Goal: Task Accomplishment & Management: Manage account settings

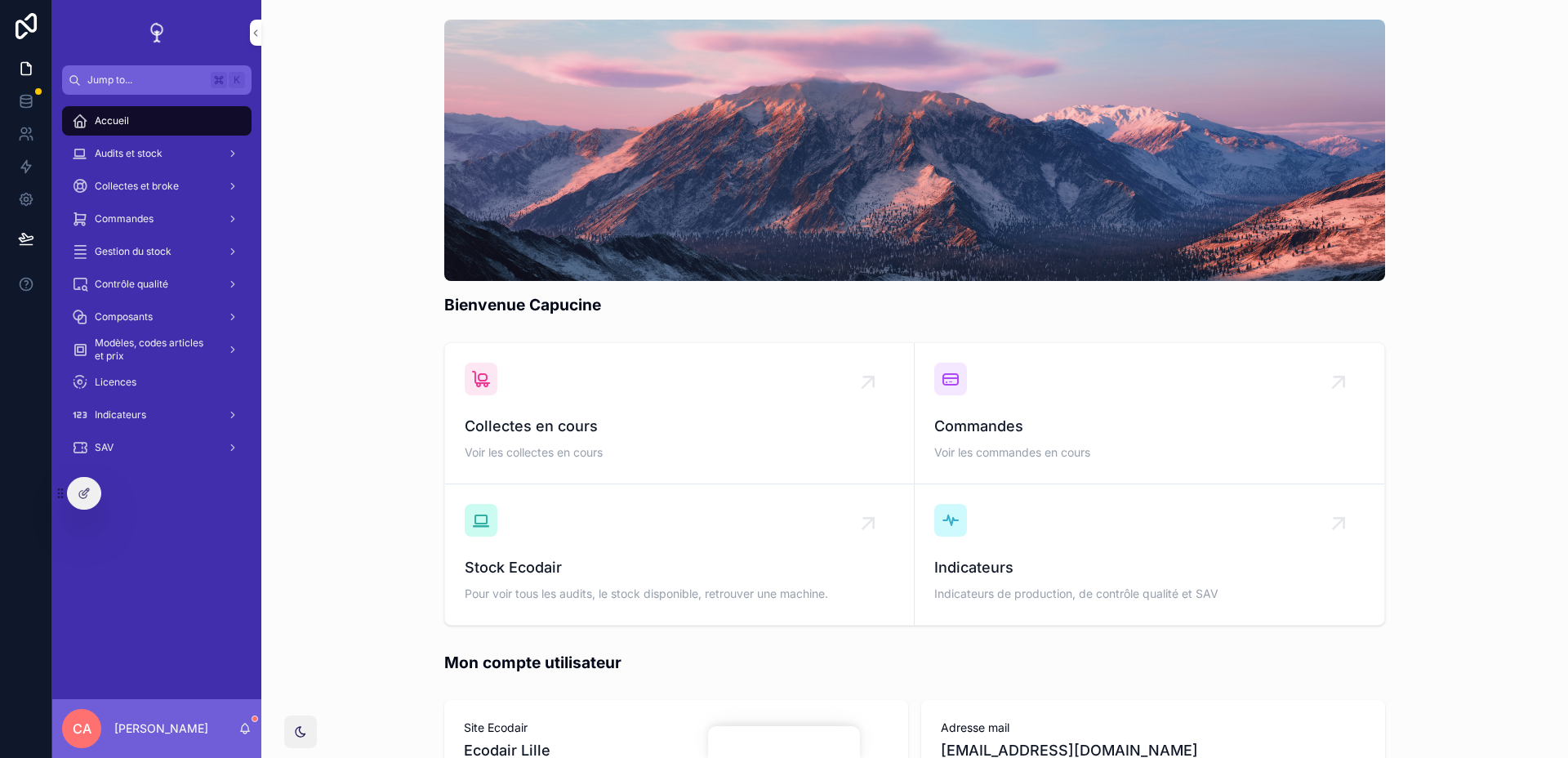
click at [0, 0] on icon at bounding box center [0, 0] width 0 height 0
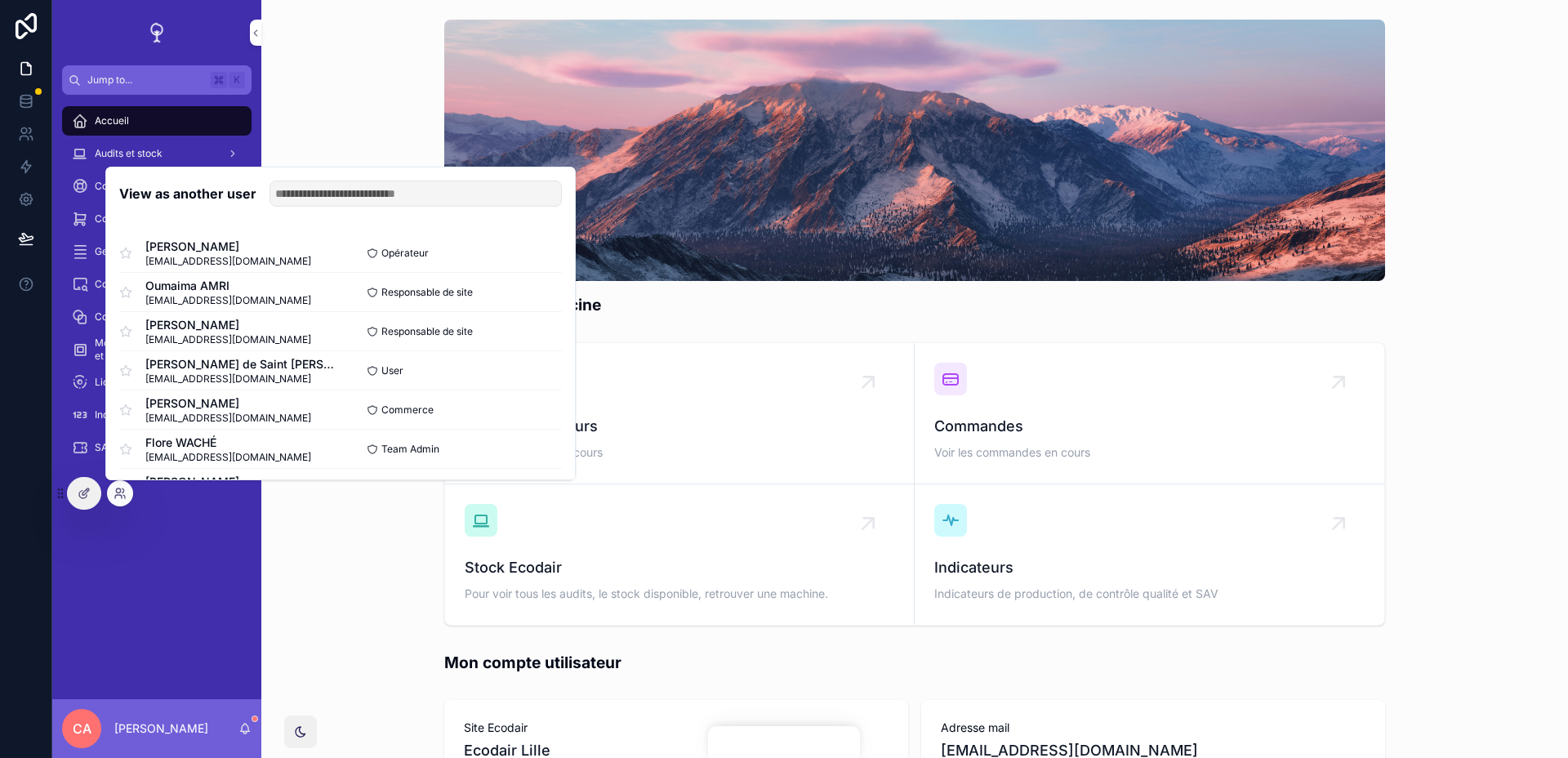
click at [375, 193] on input "text" at bounding box center [416, 193] width 292 height 26
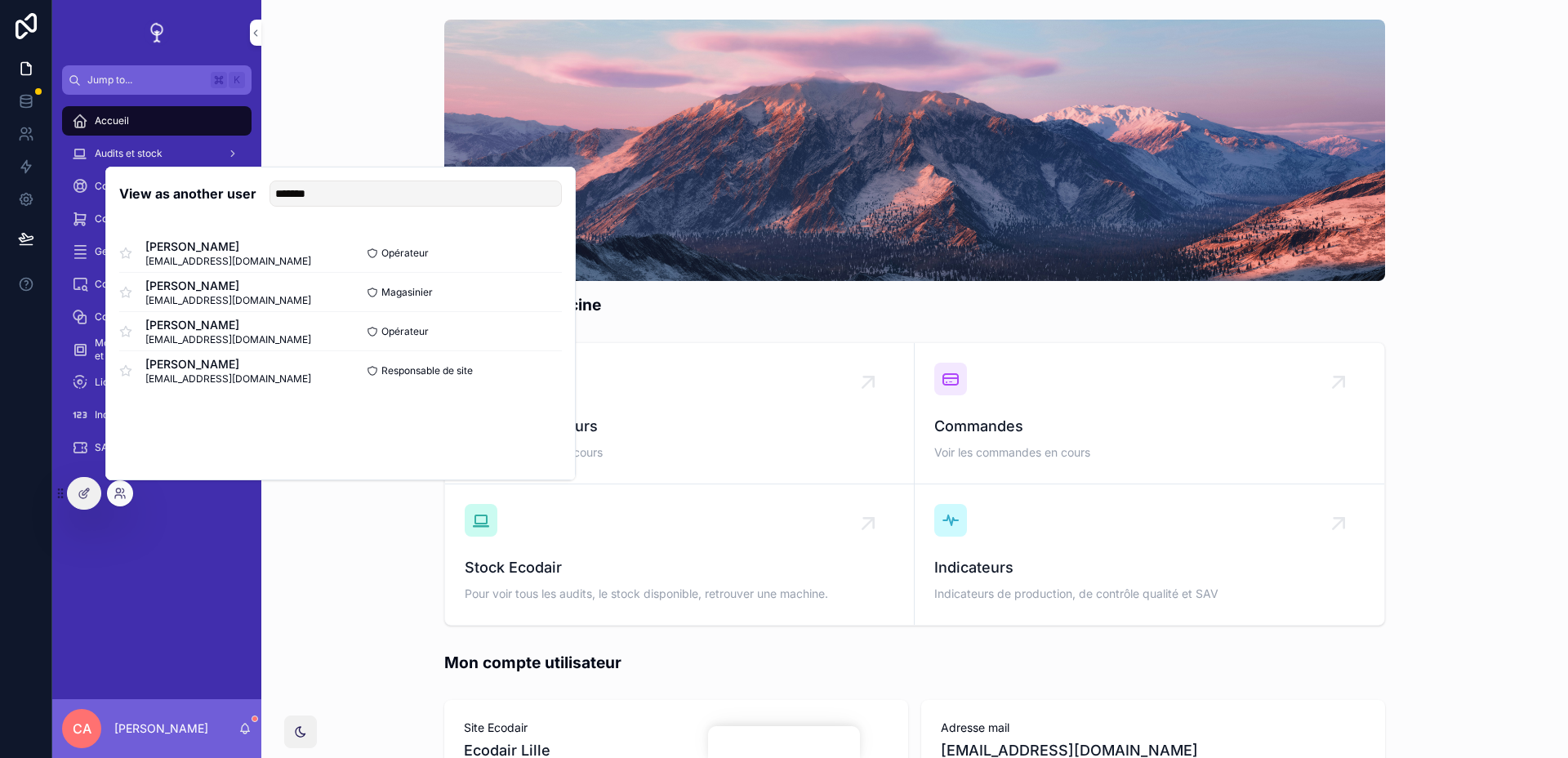
type input "*******"
click at [0, 0] on button "Select" at bounding box center [0, 0] width 0 height 0
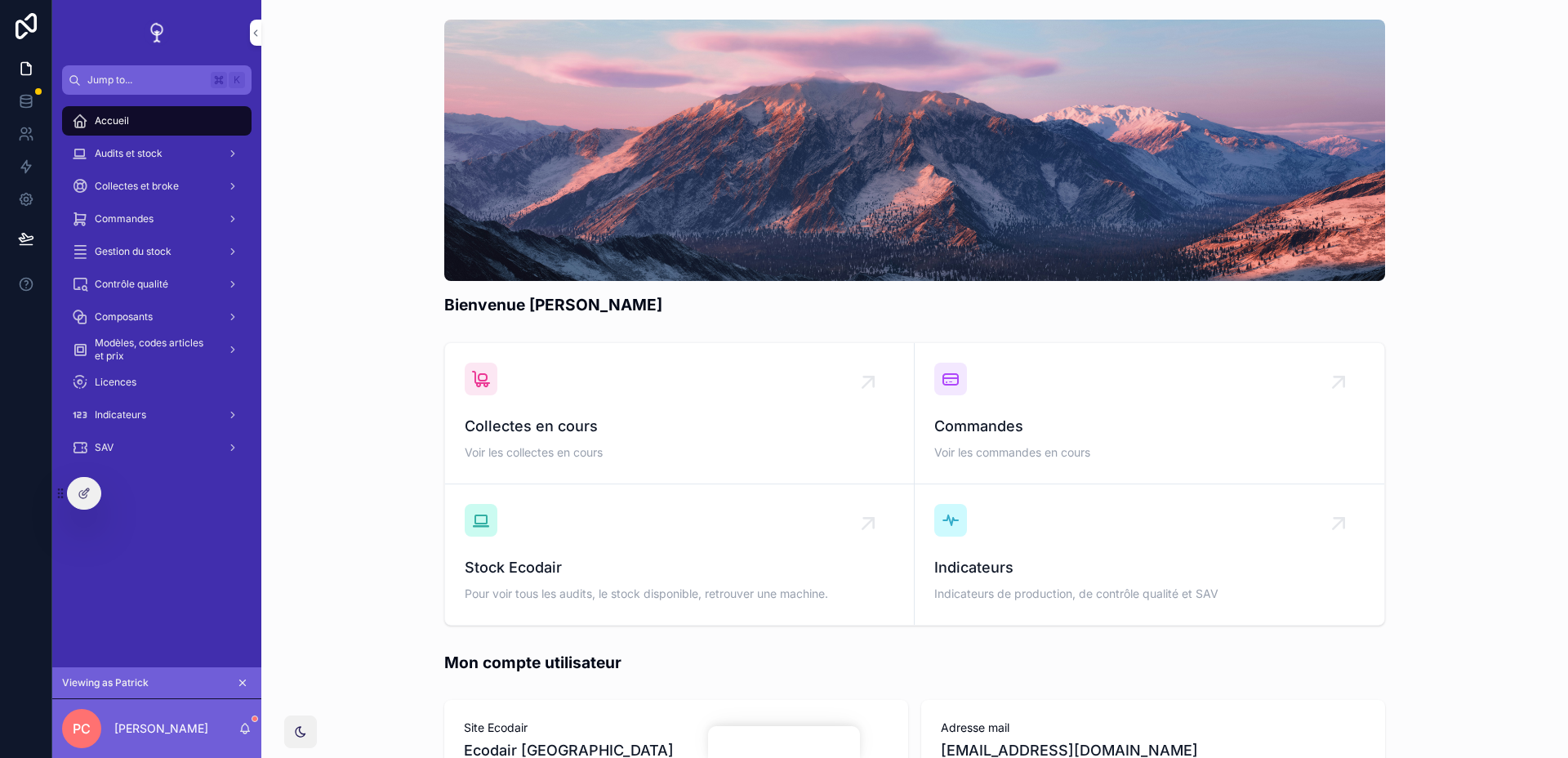
click at [189, 148] on div "Audits et stock" at bounding box center [157, 153] width 170 height 26
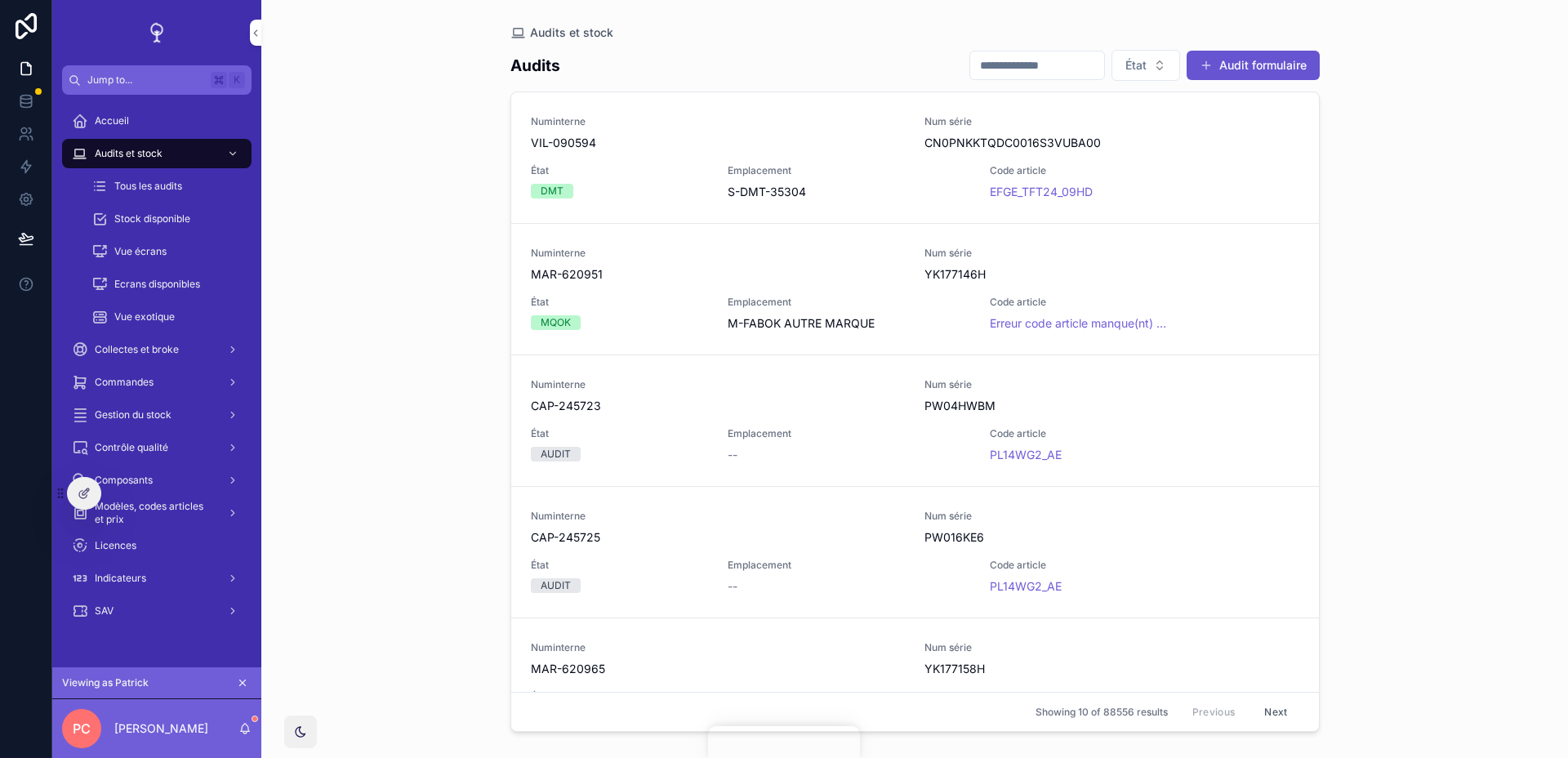
click at [1257, 74] on button "Audit formulaire" at bounding box center [1254, 65] width 133 height 29
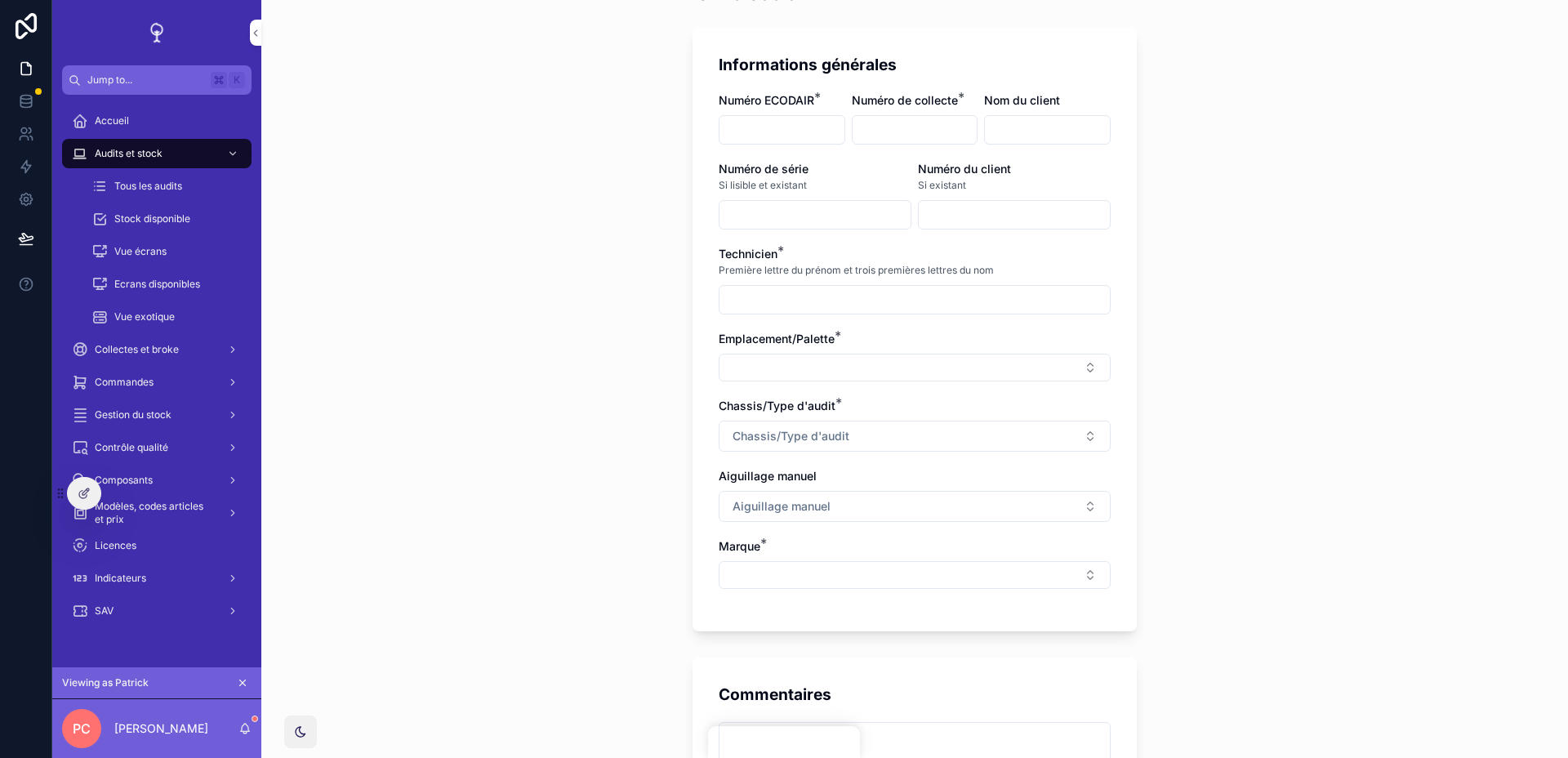
scroll to position [126, 0]
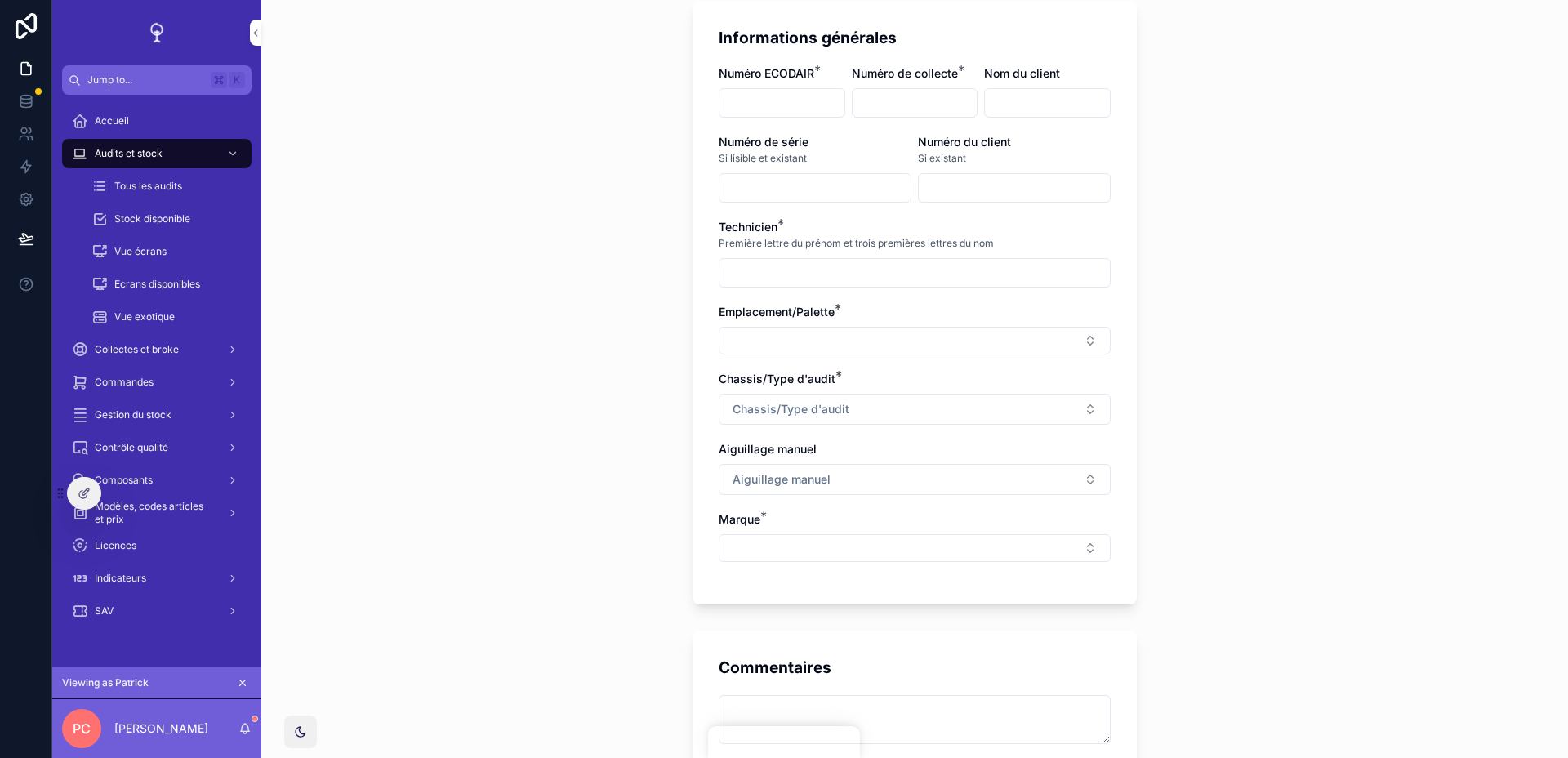
click at [932, 349] on button "Select Button" at bounding box center [914, 340] width 392 height 28
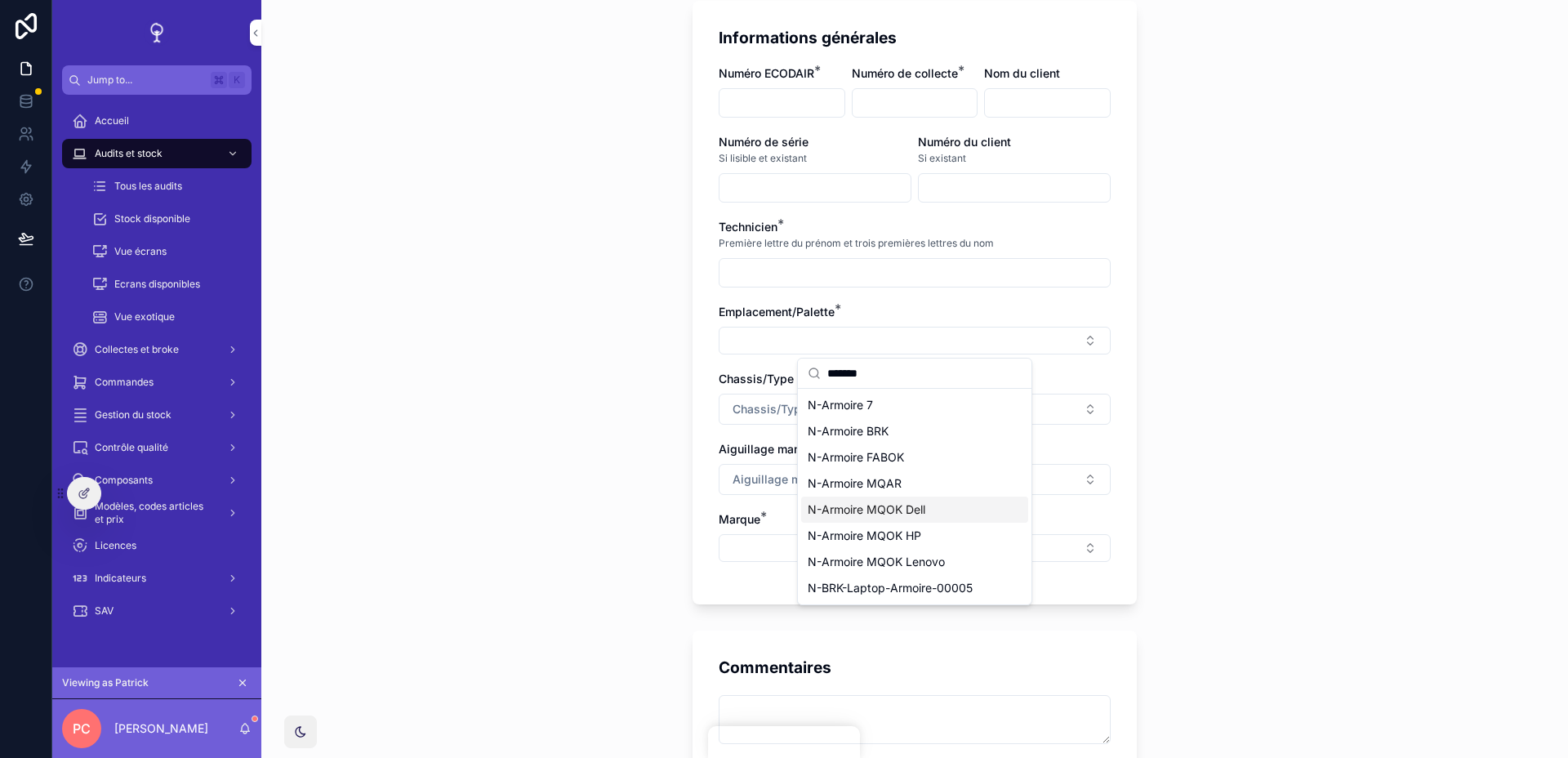
type input "*******"
click at [76, 477] on div at bounding box center [83, 493] width 34 height 33
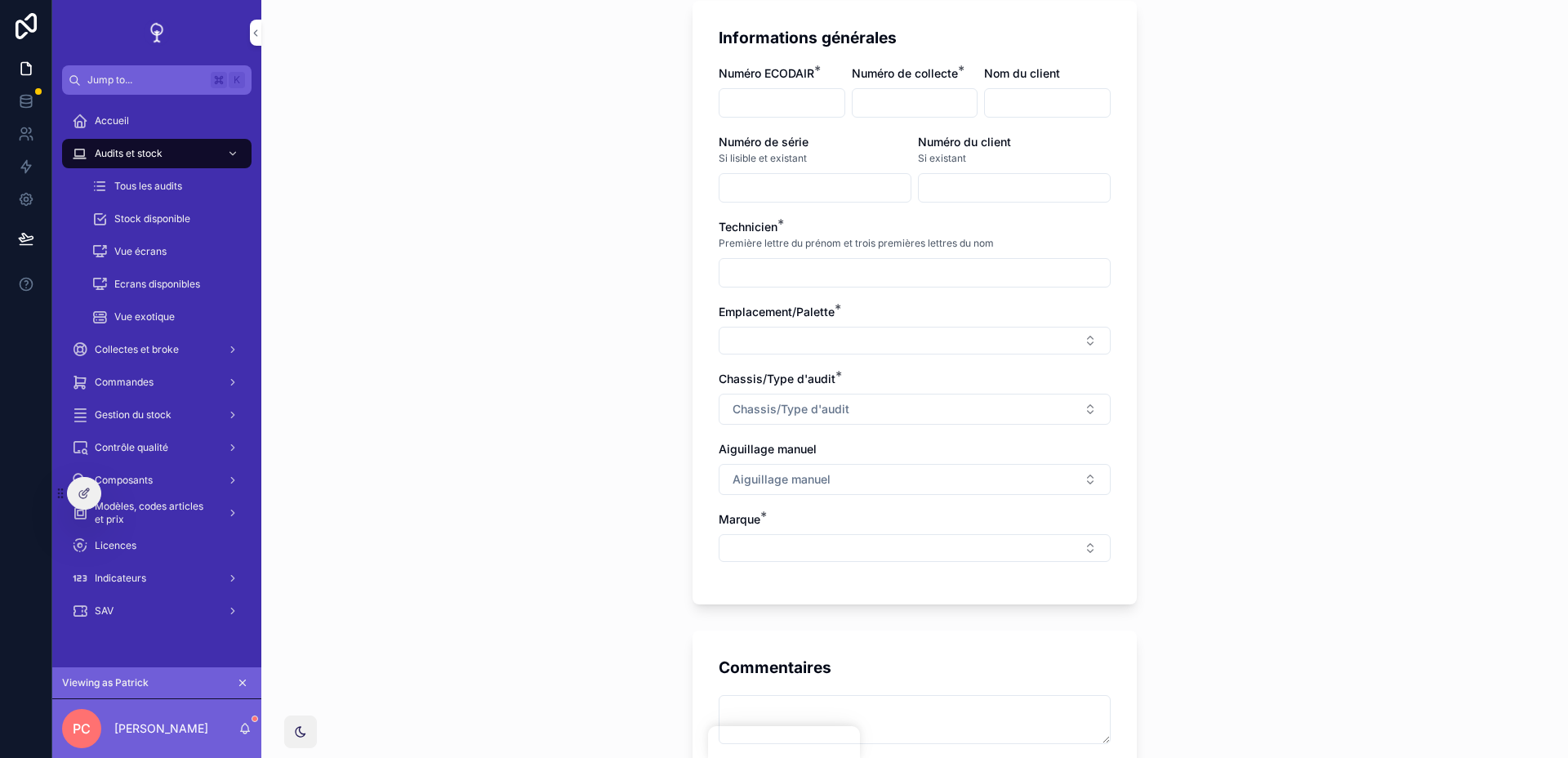
click at [81, 489] on icon at bounding box center [84, 493] width 14 height 14
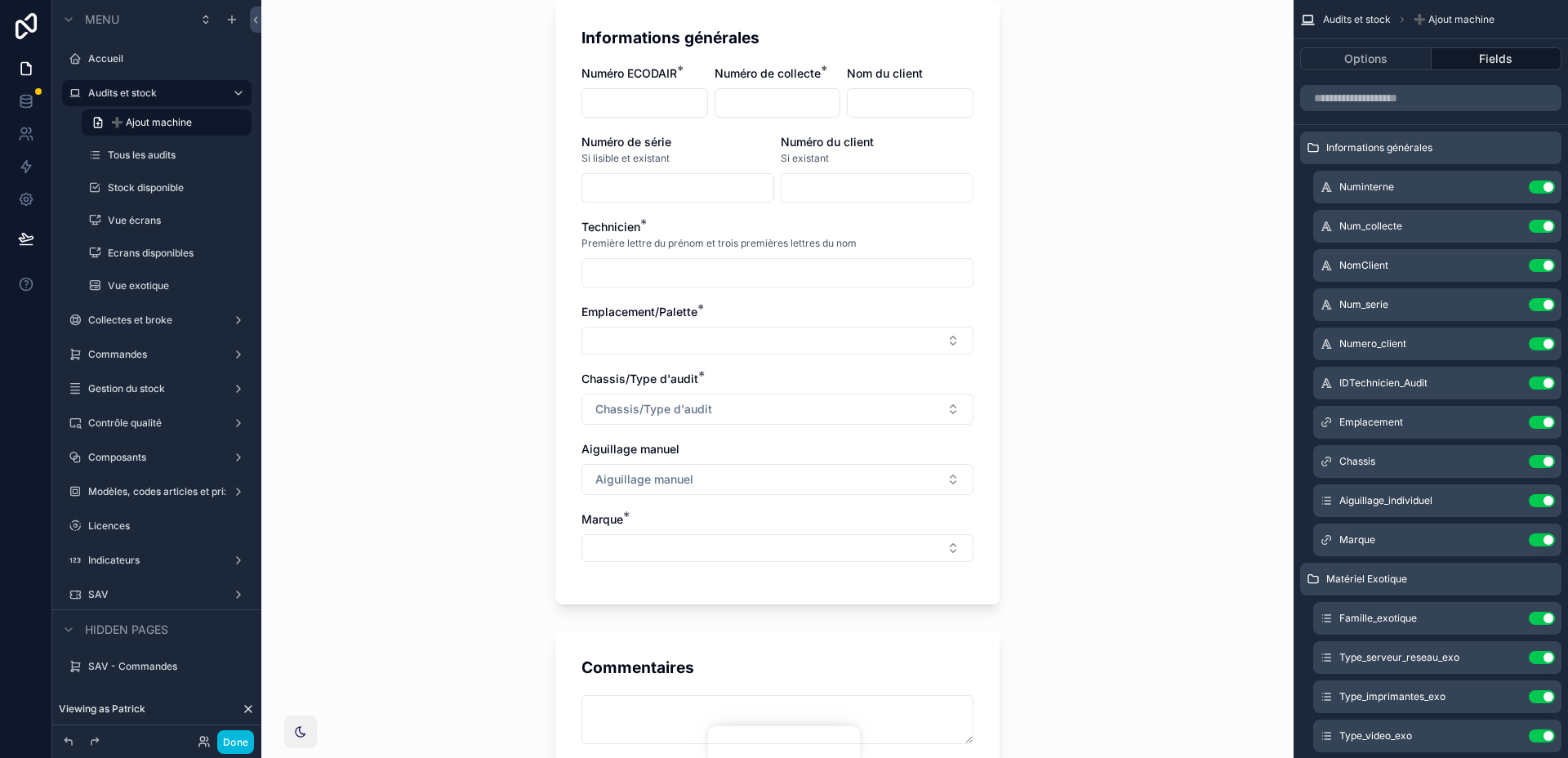
scroll to position [0, 0]
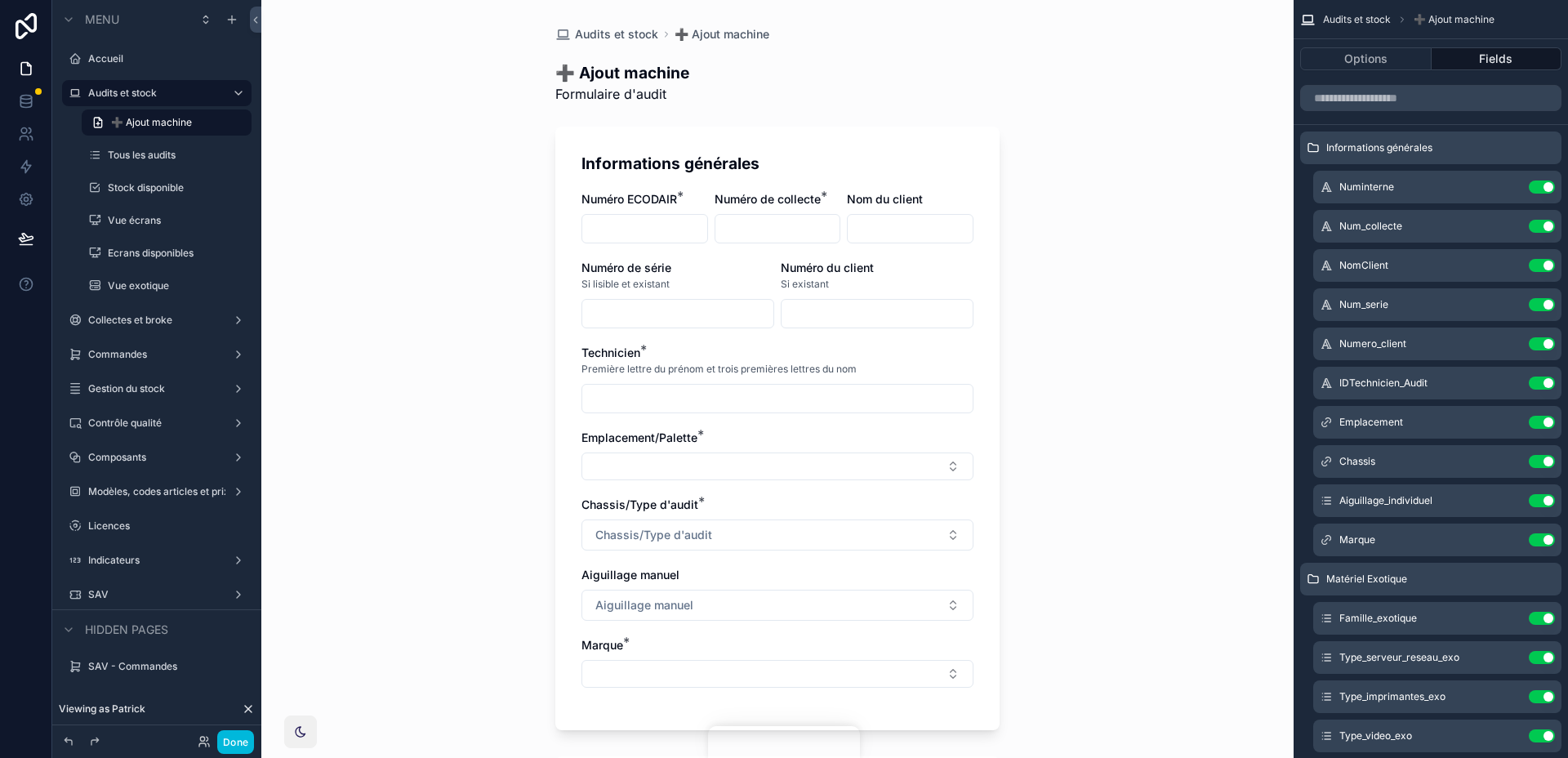
click at [0, 0] on icon "scrollable content" at bounding box center [0, 0] width 0 height 0
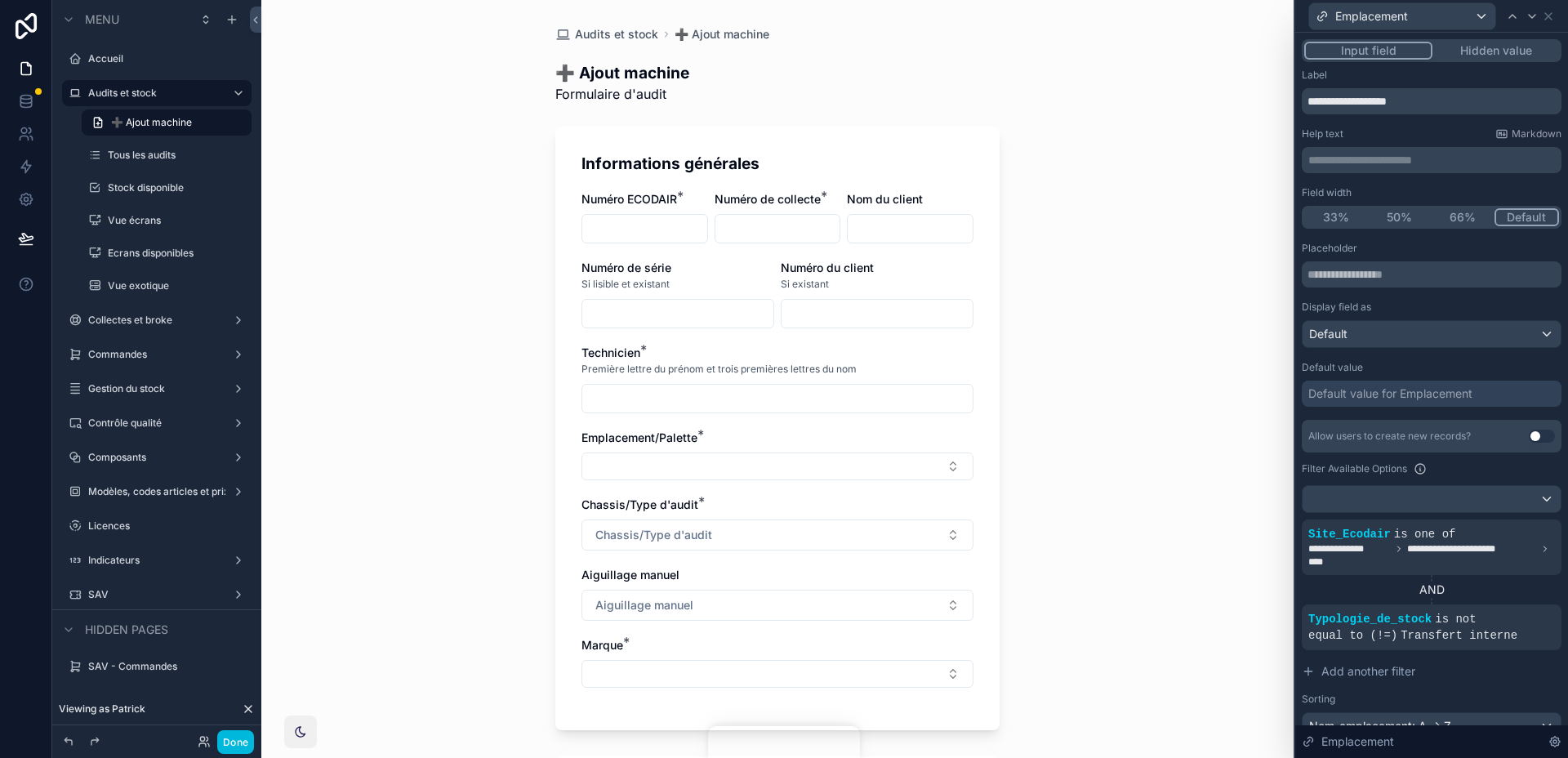
click at [1414, 271] on input "text" at bounding box center [1432, 274] width 260 height 26
click at [1403, 373] on div "Default value" at bounding box center [1432, 367] width 260 height 14
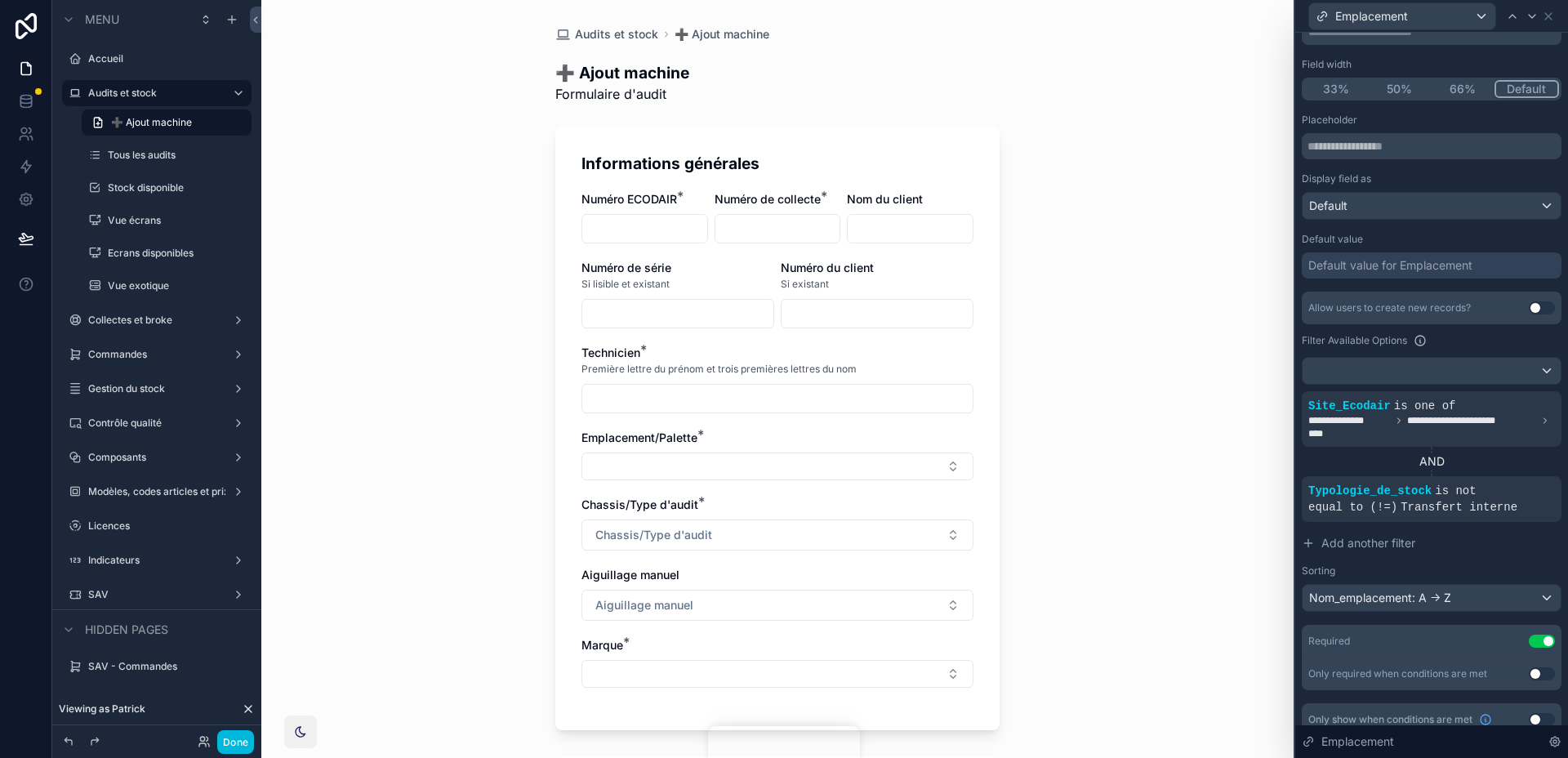
scroll to position [145, 0]
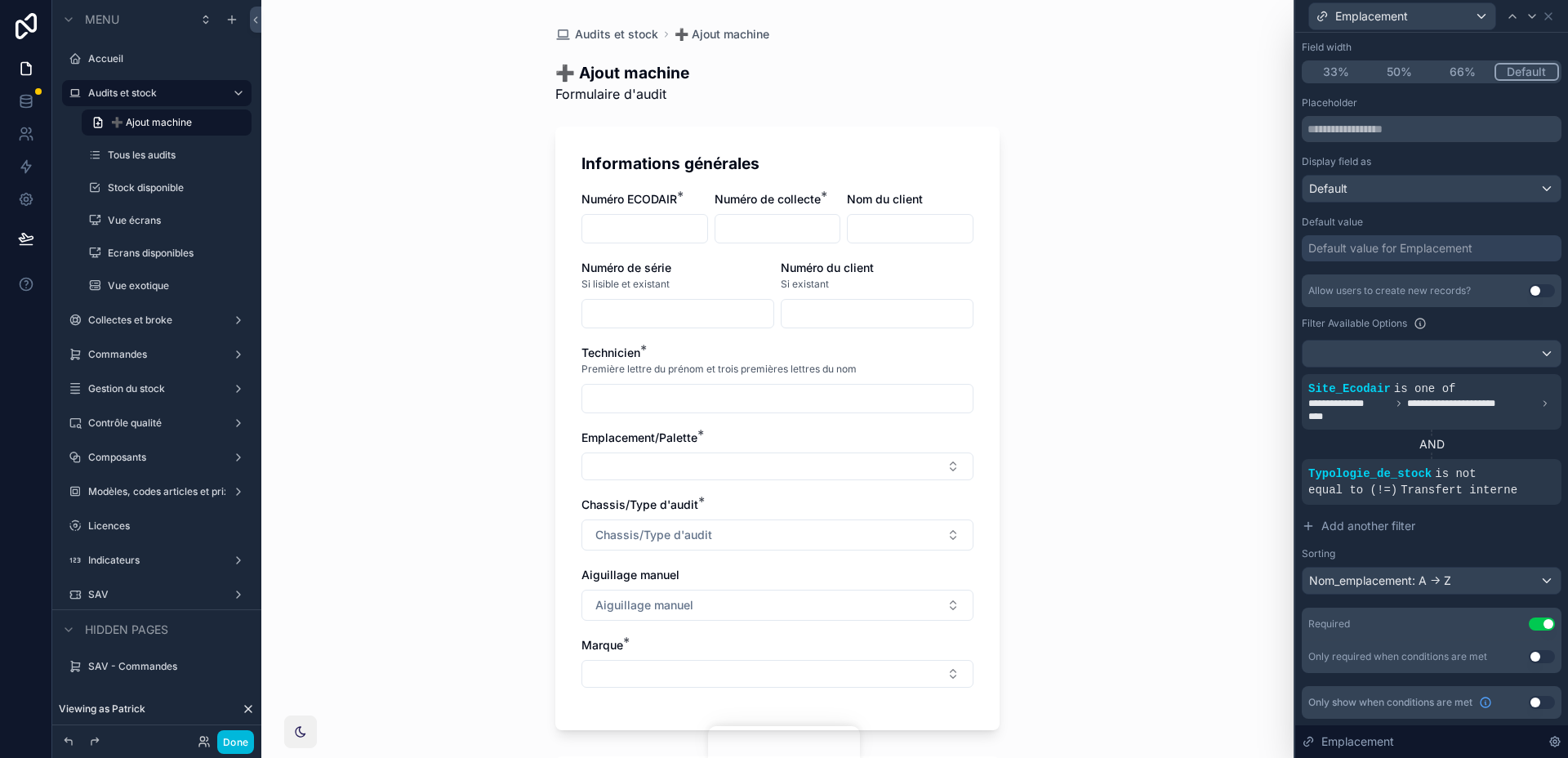
click at [1458, 480] on div "Typologie_de_stock is not equal to (!=) Transfert interne" at bounding box center [1432, 481] width 247 height 33
click at [927, 470] on button "Select Button" at bounding box center [777, 466] width 392 height 28
click at [1396, 527] on span "Add another filter" at bounding box center [1368, 525] width 94 height 16
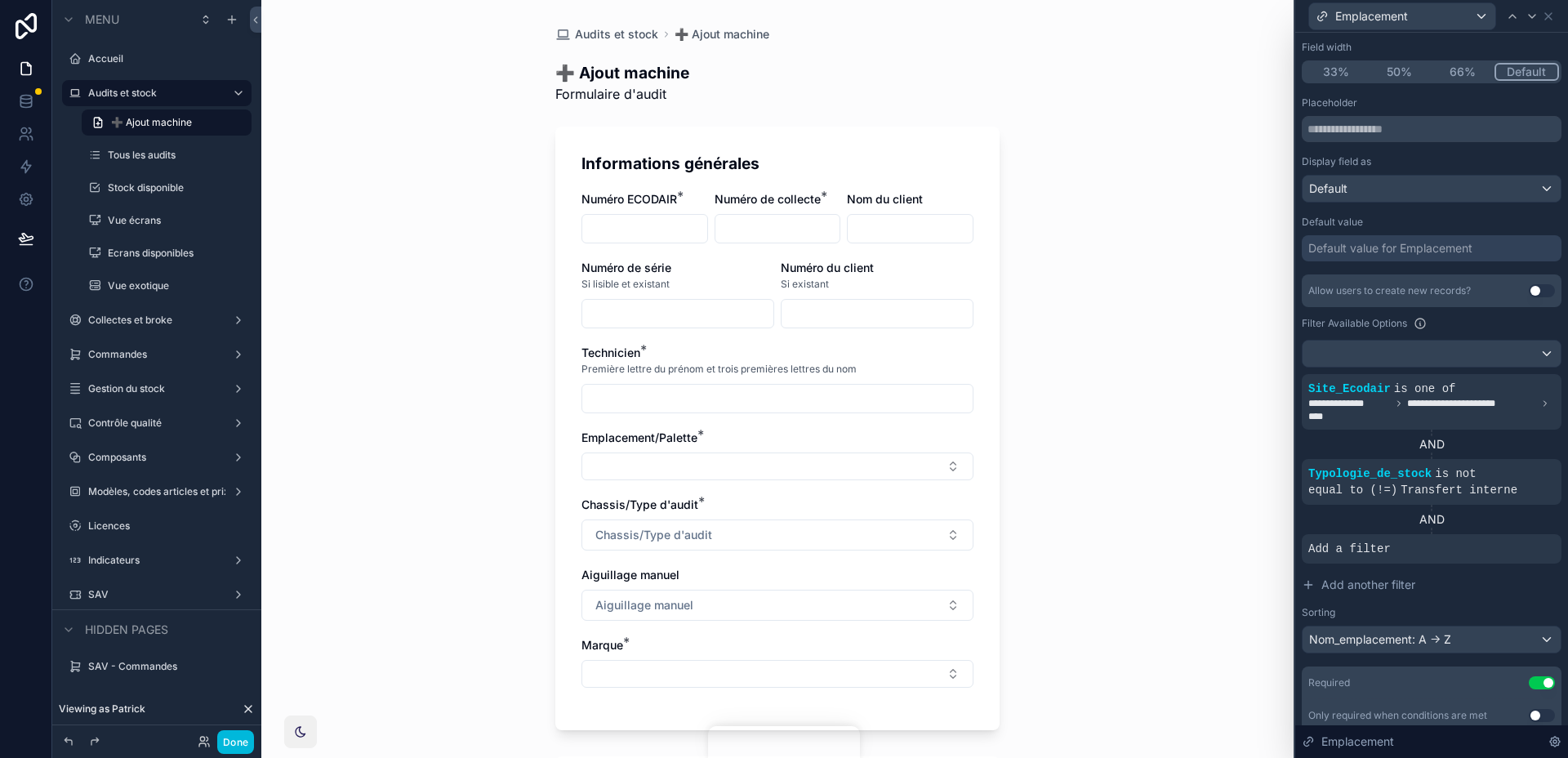
click at [0, 0] on icon at bounding box center [0, 0] width 0 height 0
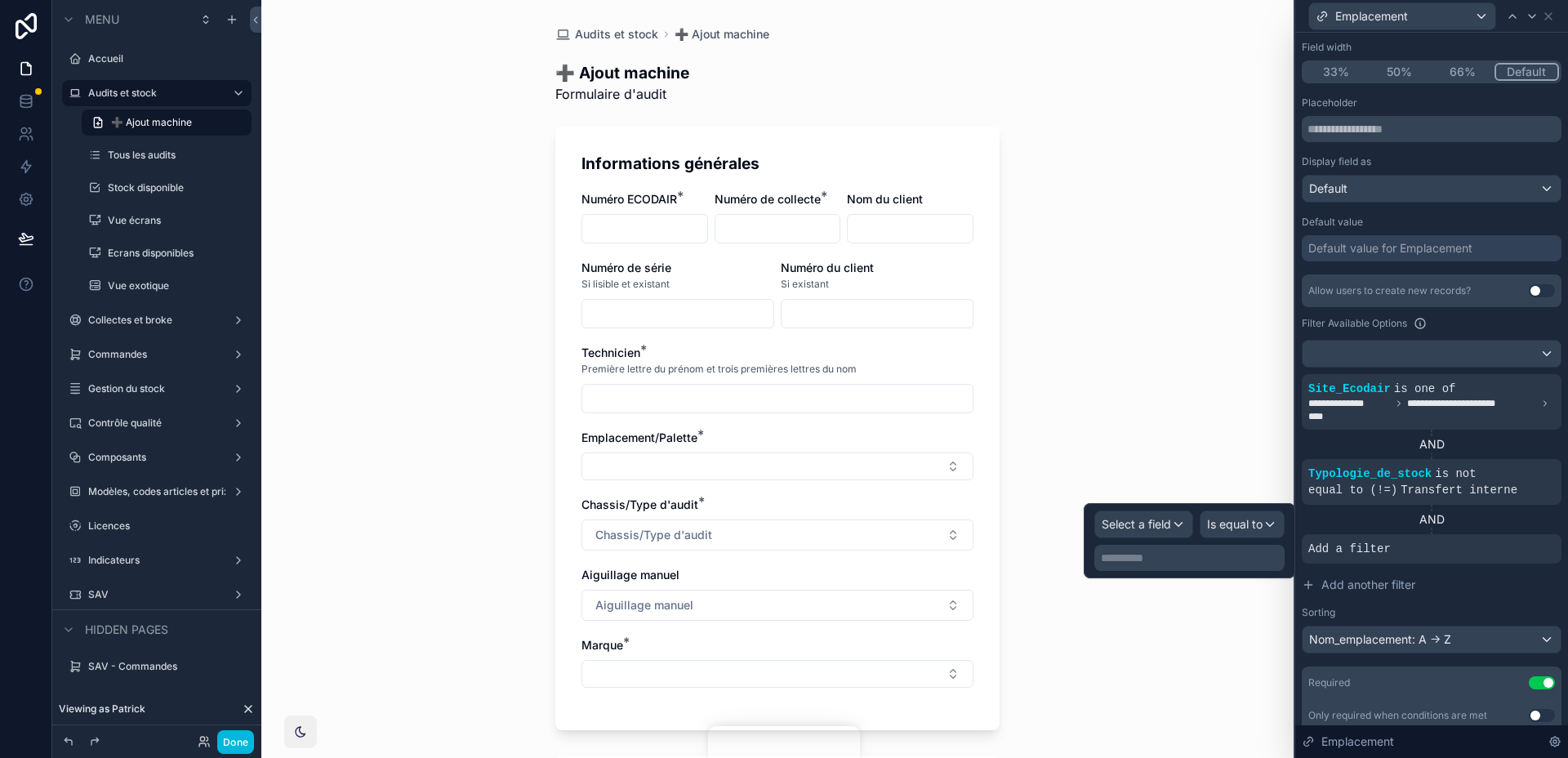
click at [1161, 525] on span "Select a field" at bounding box center [1137, 523] width 70 height 14
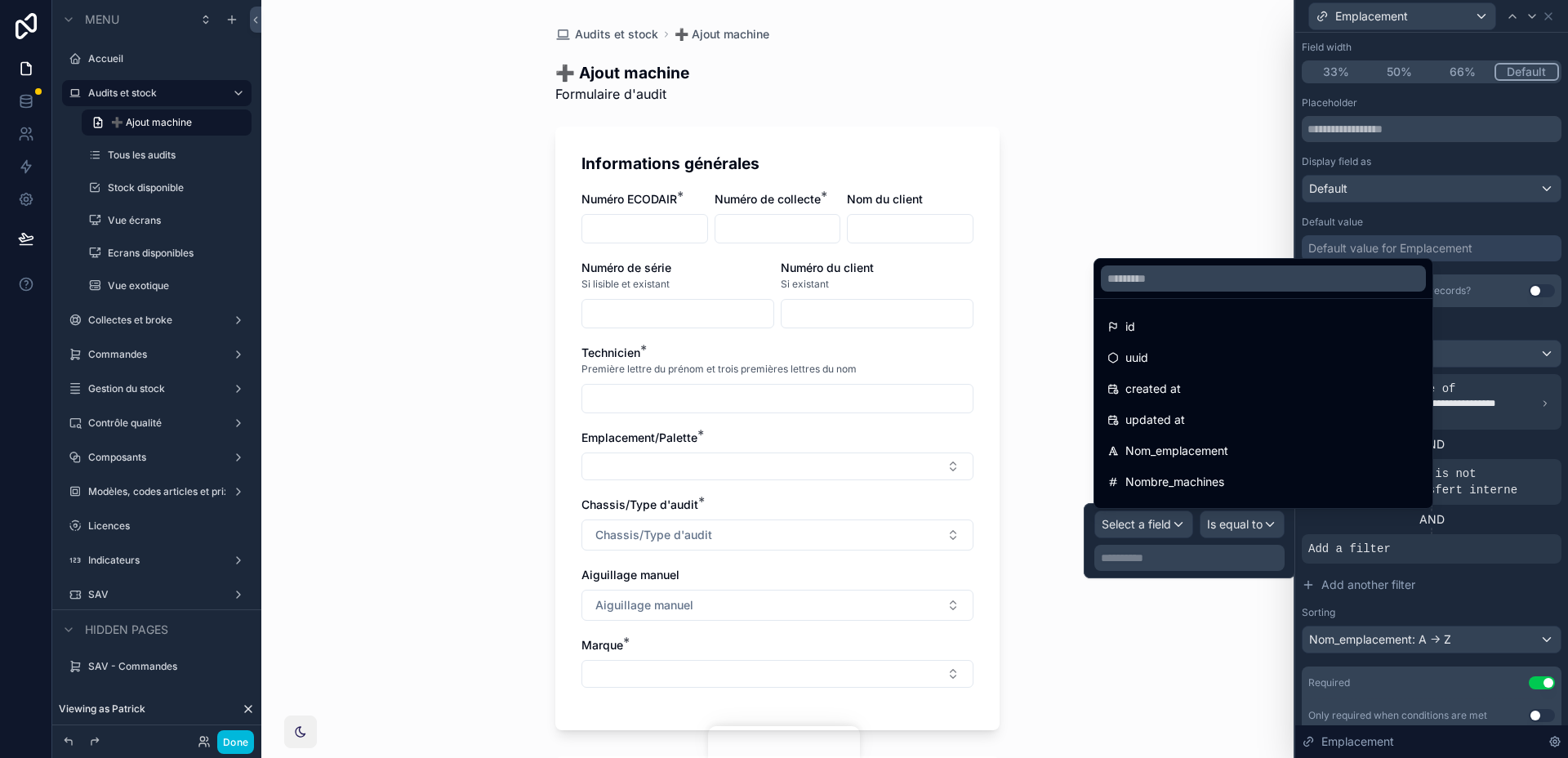
click at [1151, 290] on input "text" at bounding box center [1263, 277] width 325 height 26
type input "****"
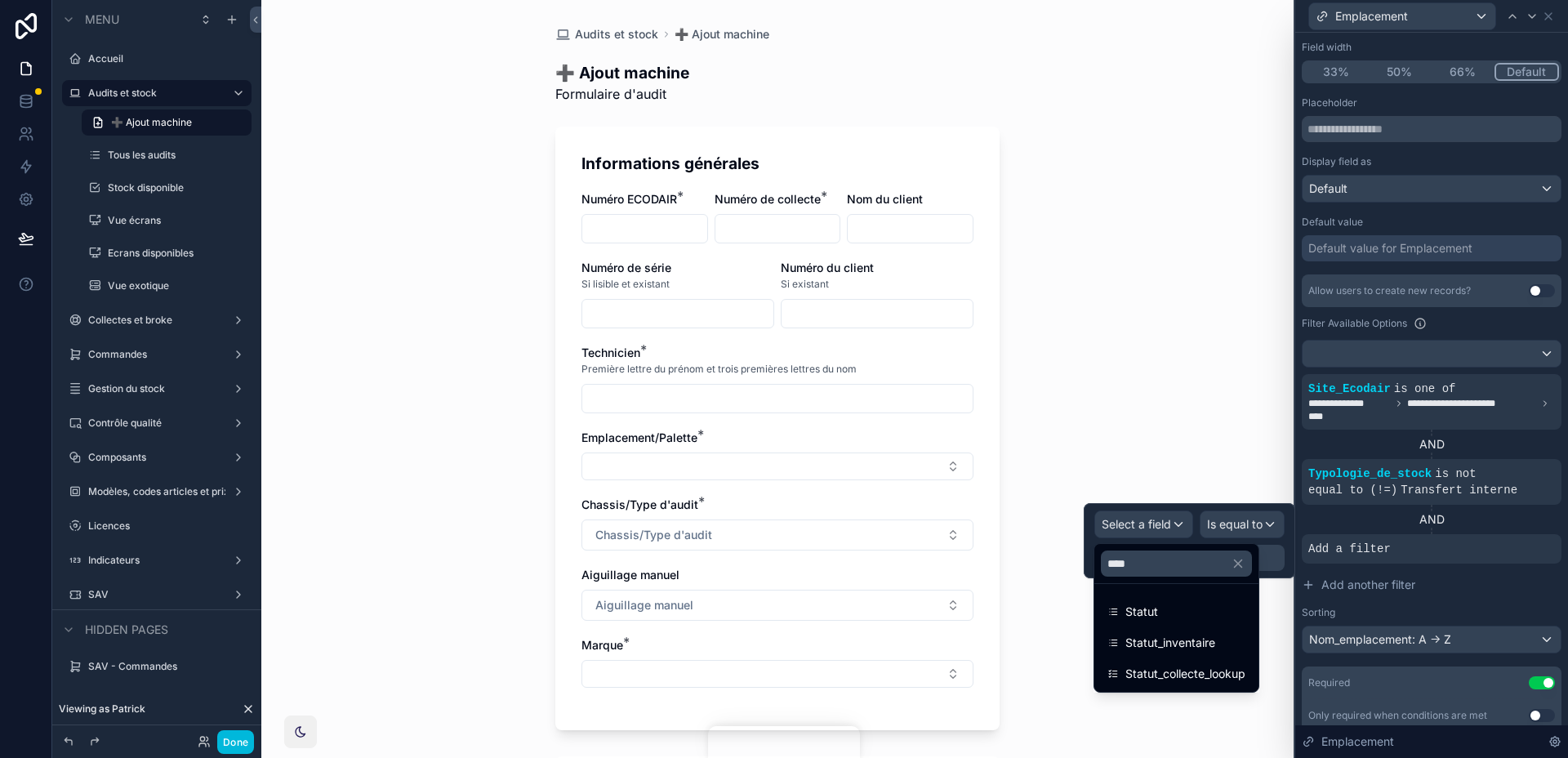
click at [1218, 604] on div "Statut" at bounding box center [1176, 611] width 138 height 19
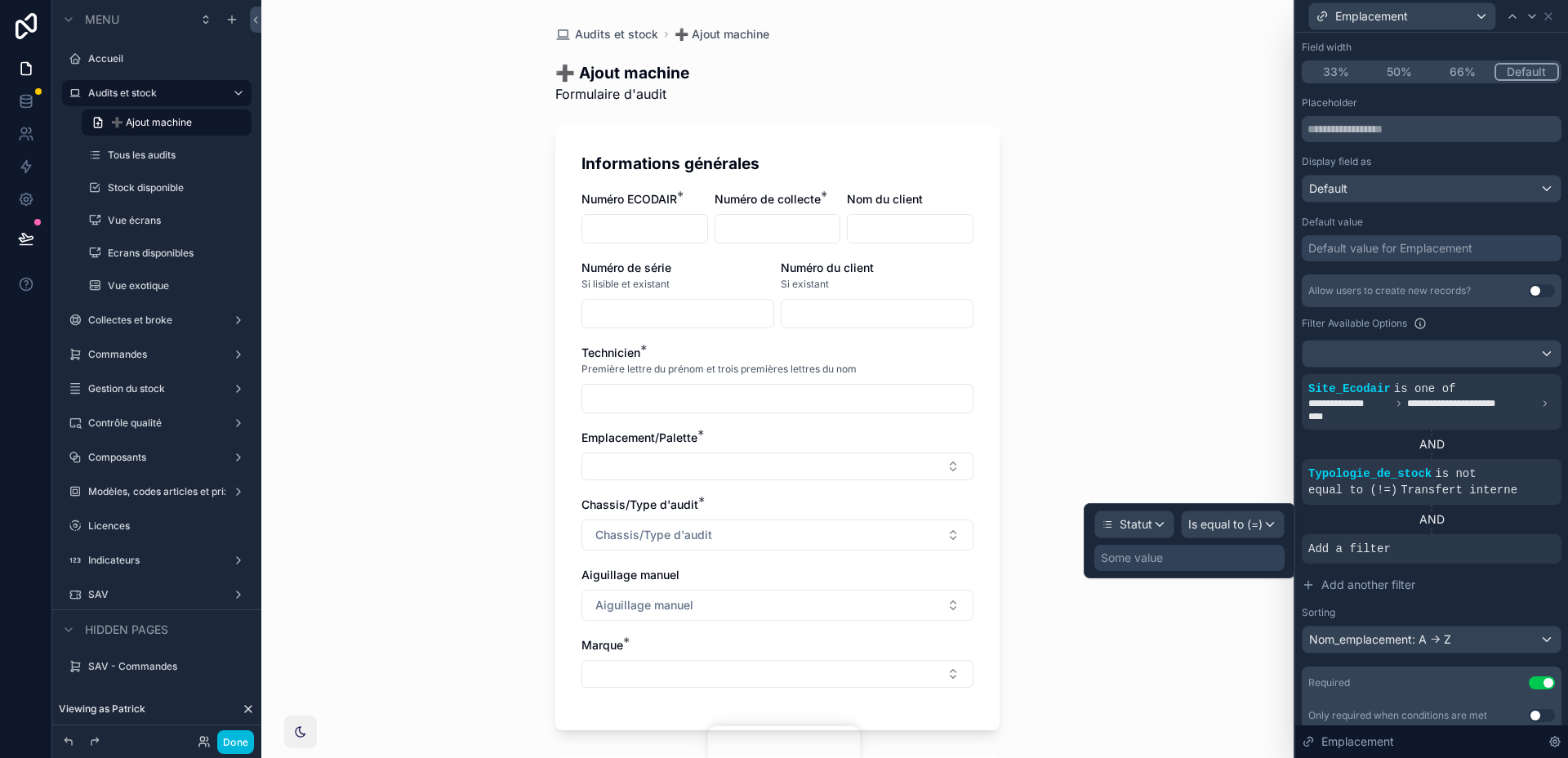
click at [1259, 522] on span "Is equal to (=)" at bounding box center [1226, 524] width 74 height 16
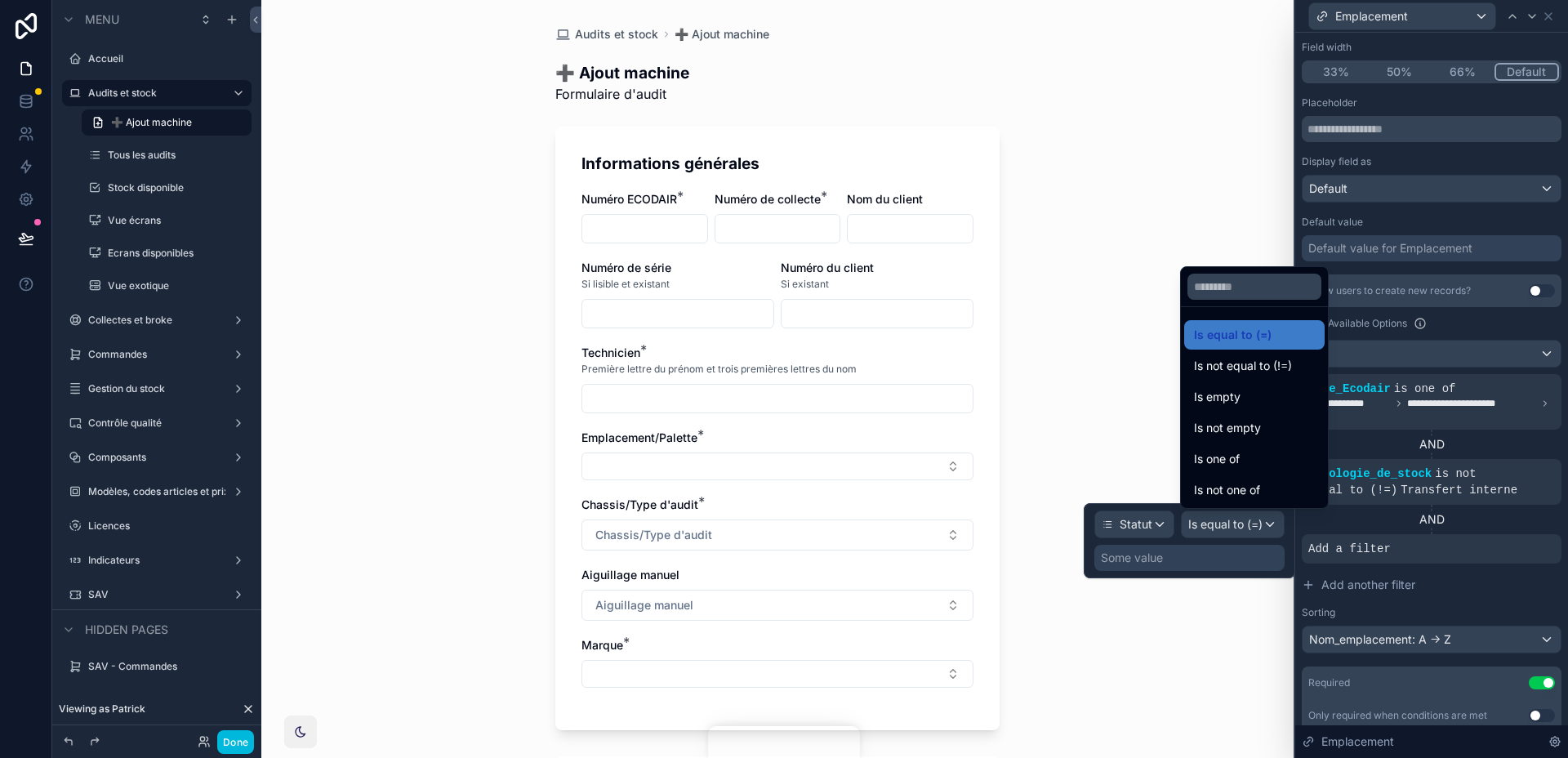
click at [1264, 483] on div "Is not one of" at bounding box center [1254, 489] width 121 height 19
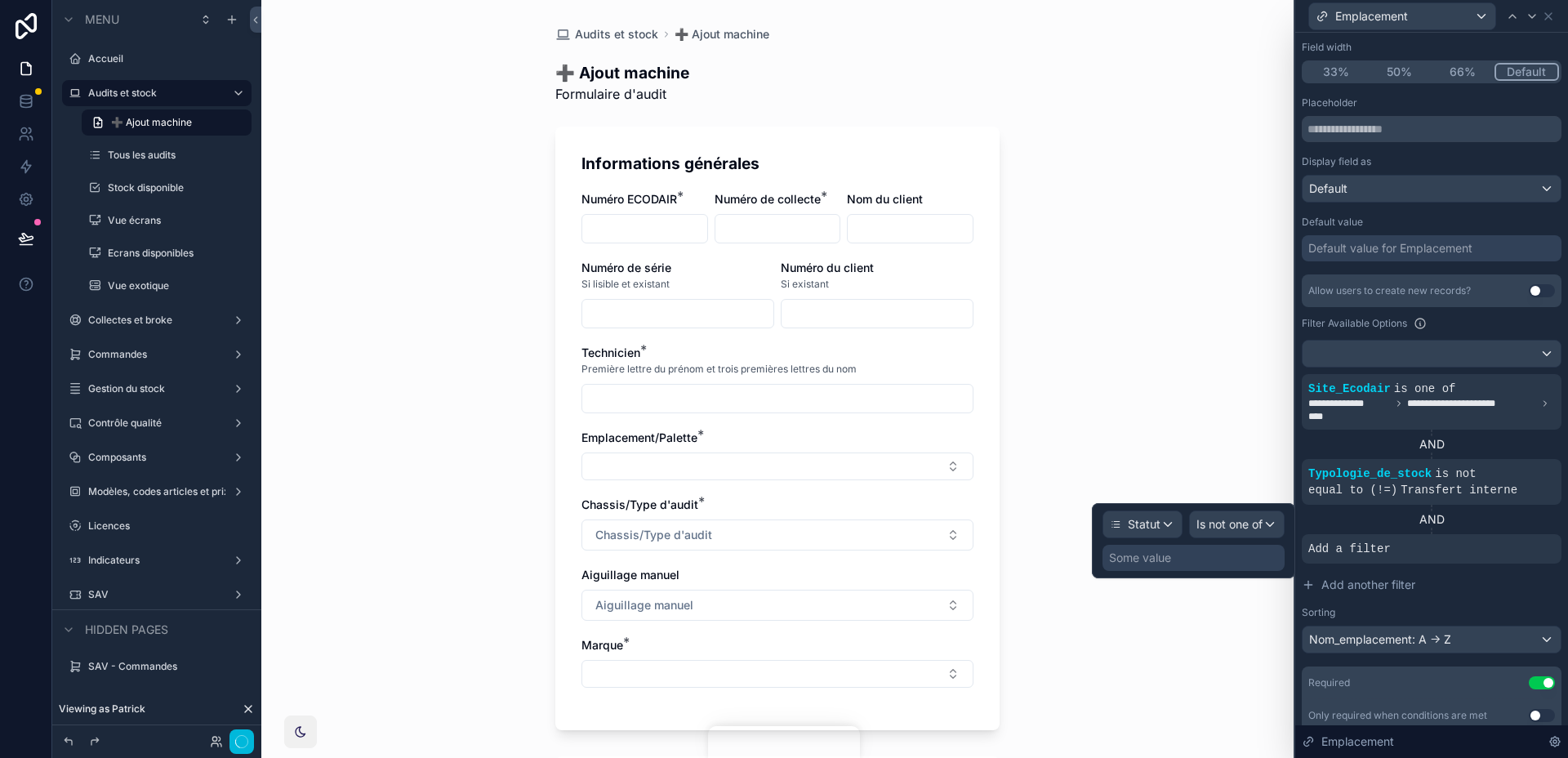
click at [1230, 551] on div "Some value" at bounding box center [1194, 557] width 182 height 26
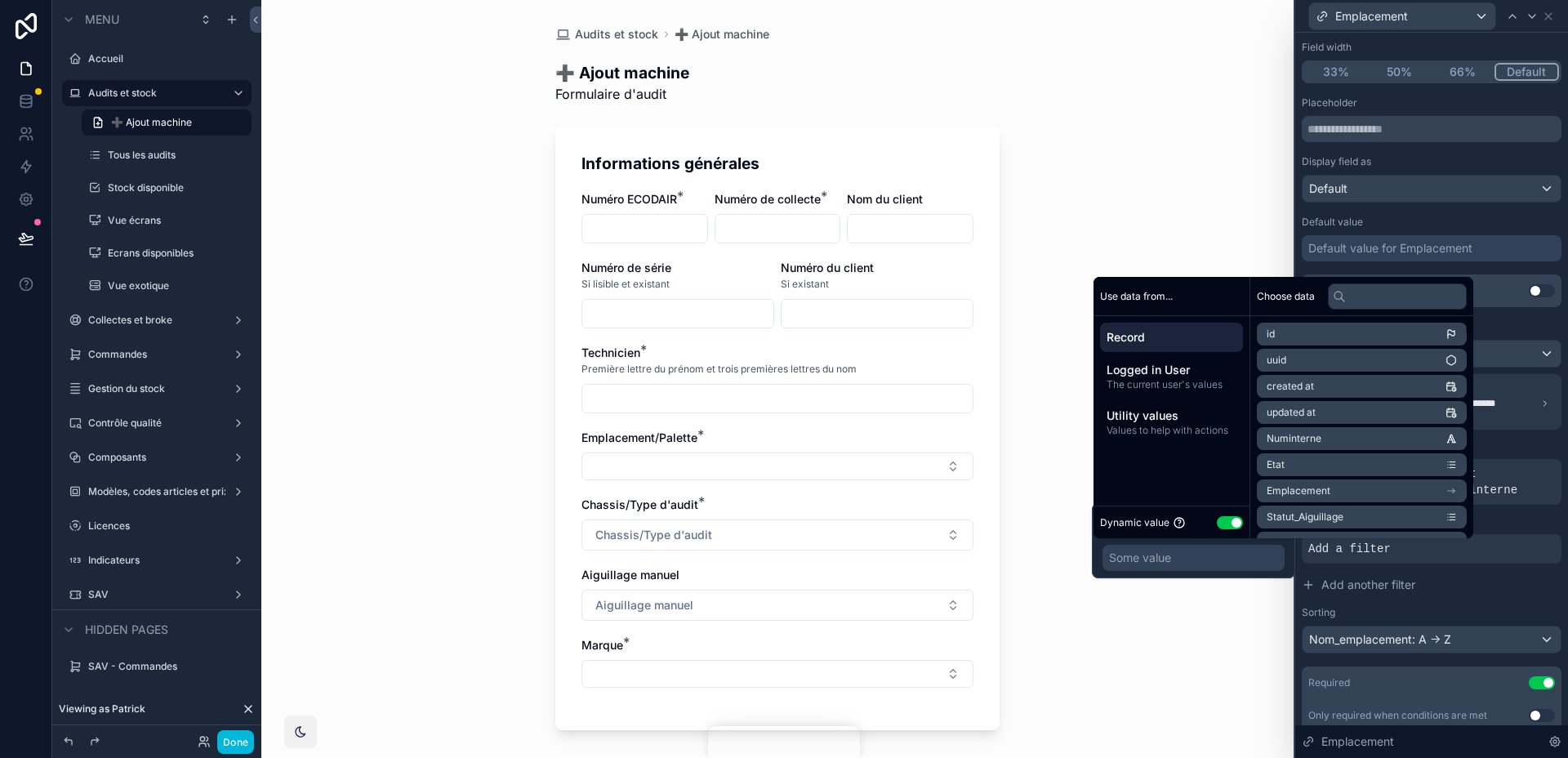
click at [1230, 518] on button "Use setting" at bounding box center [1229, 523] width 26 height 14
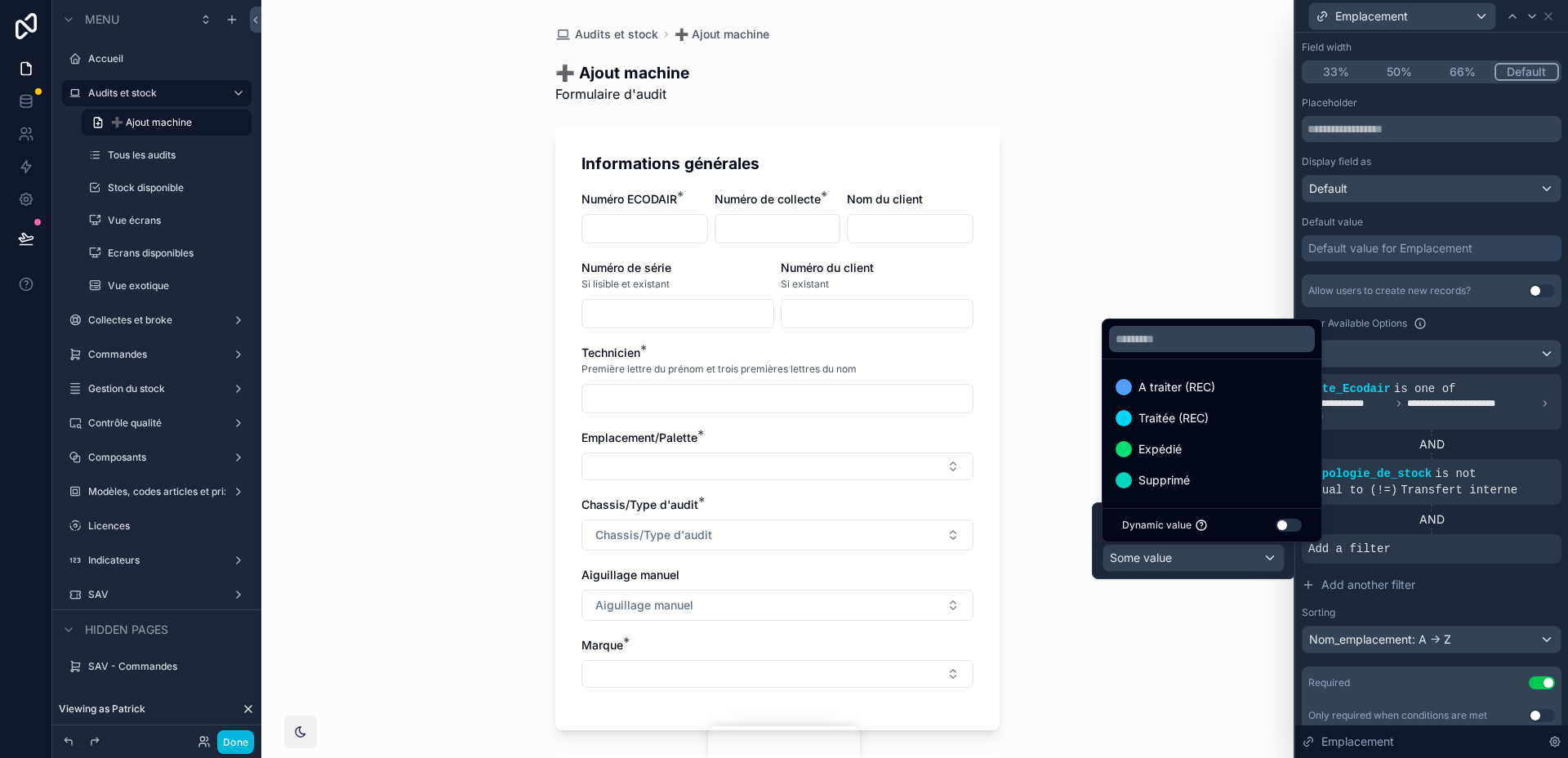
click at [1217, 489] on div "Supprimé" at bounding box center [1211, 480] width 192 height 19
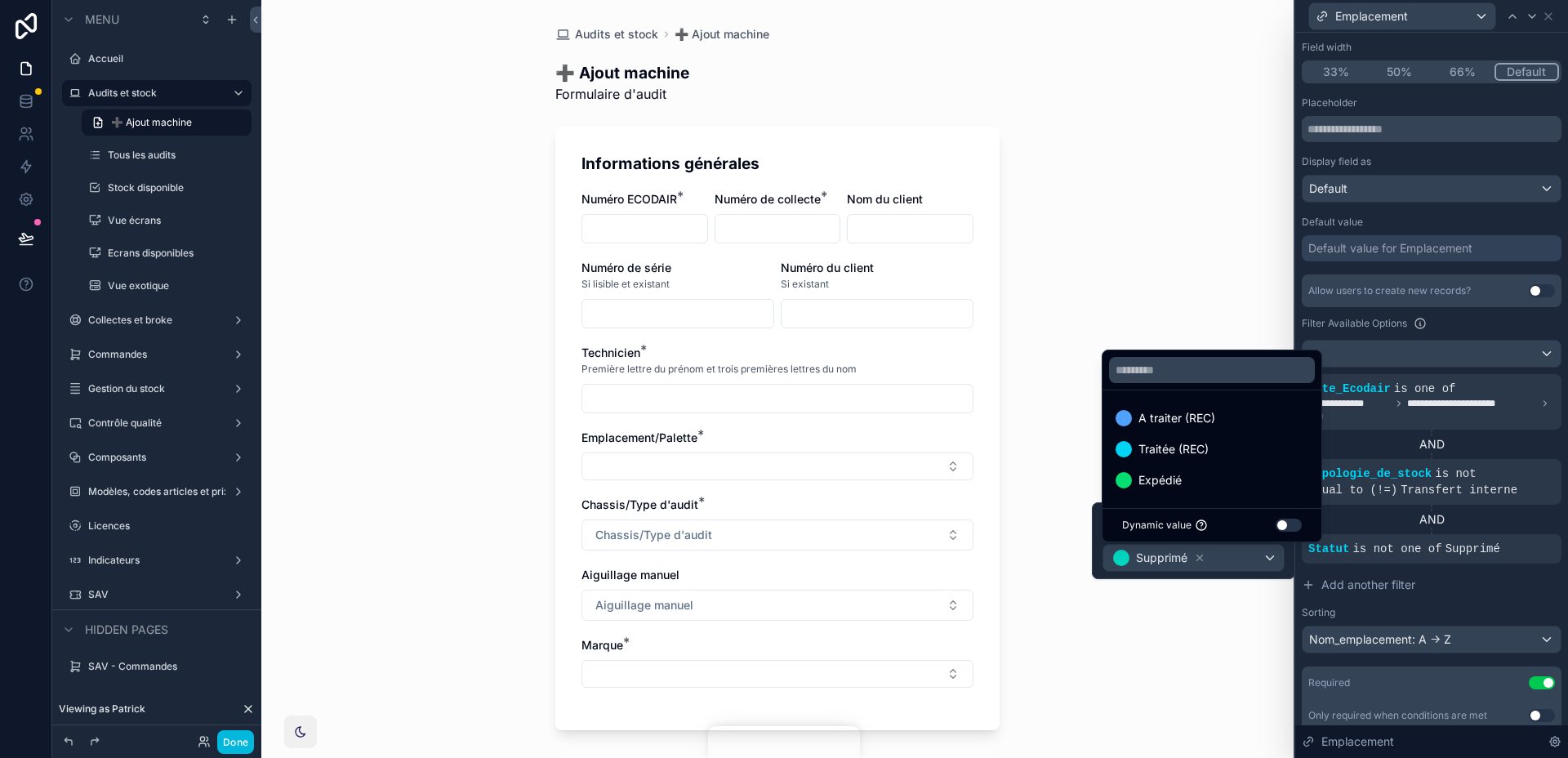
click at [1239, 603] on div "Audits et stock ➕ Ajout machine ➕ Ajout machine Formulaire d'audit Informations…" at bounding box center [777, 379] width 1032 height 758
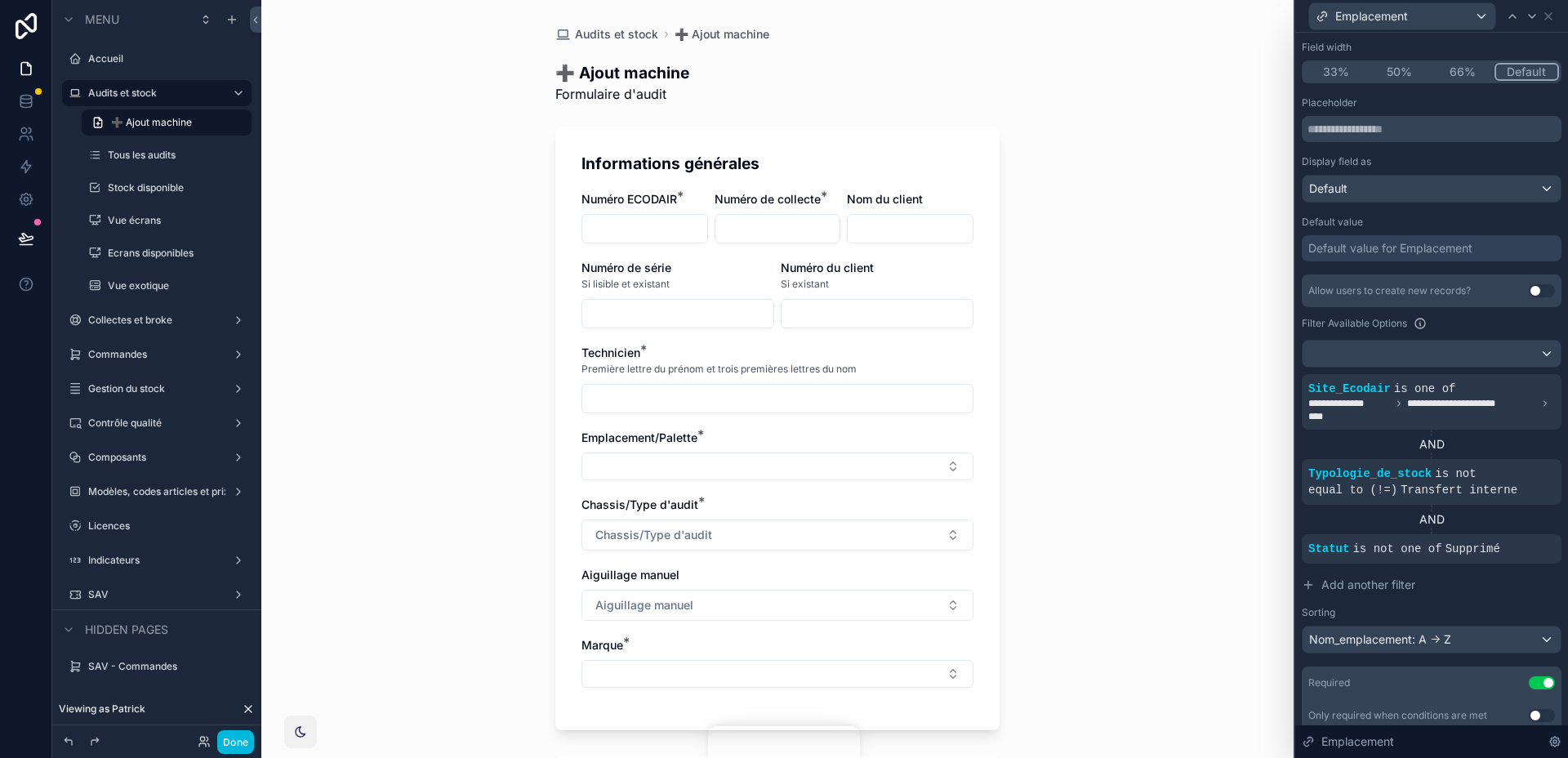
click at [1227, 637] on div "Audits et stock ➕ Ajout machine ➕ Ajout machine Formulaire d'audit Informations…" at bounding box center [777, 379] width 1032 height 758
click at [1179, 680] on div "Audits et stock ➕ Ajout machine ➕ Ajout machine Formulaire d'audit Informations…" at bounding box center [777, 379] width 1032 height 758
click at [236, 743] on button "Done" at bounding box center [236, 742] width 37 height 23
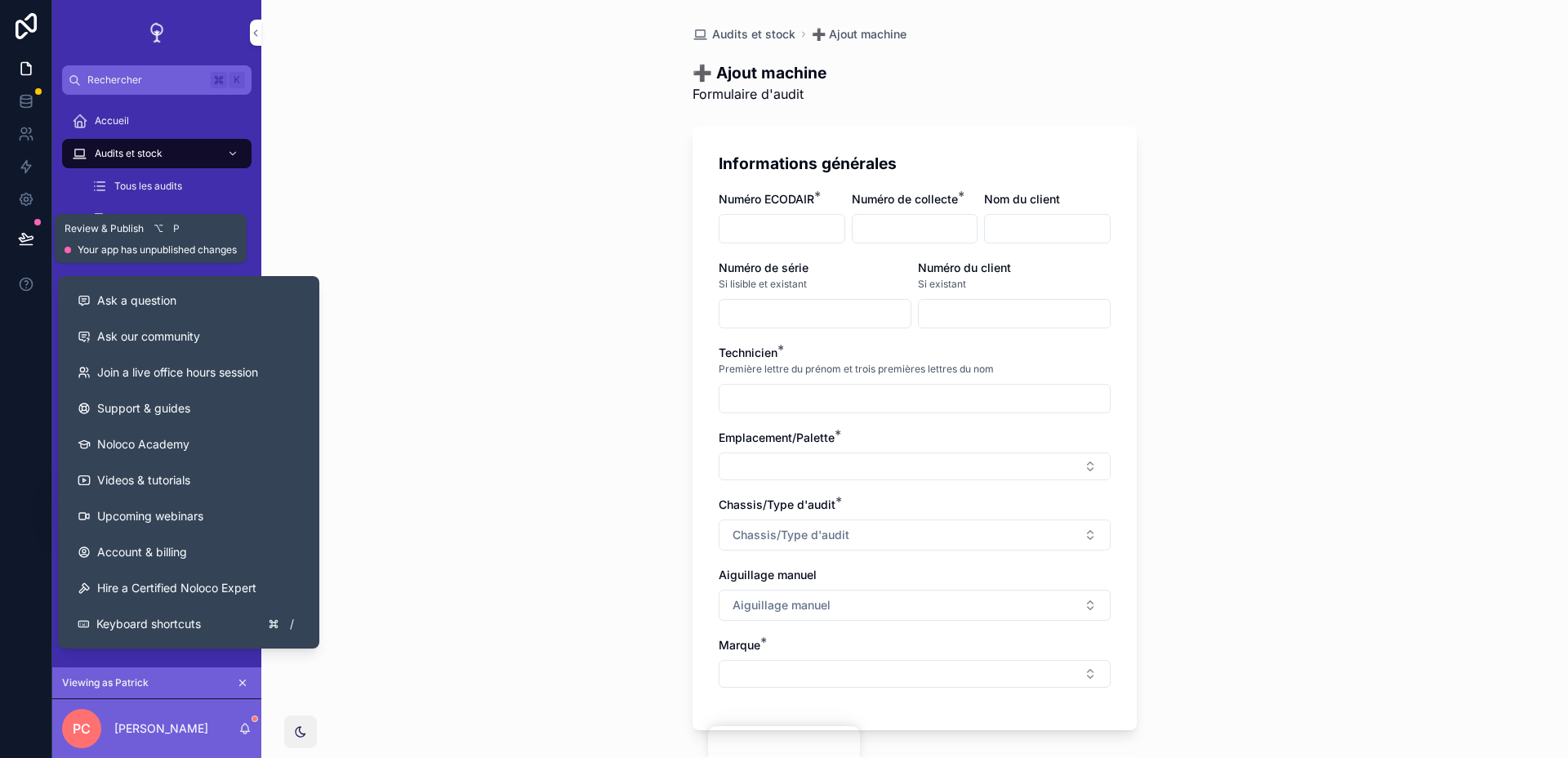
click at [24, 243] on icon at bounding box center [26, 238] width 16 height 16
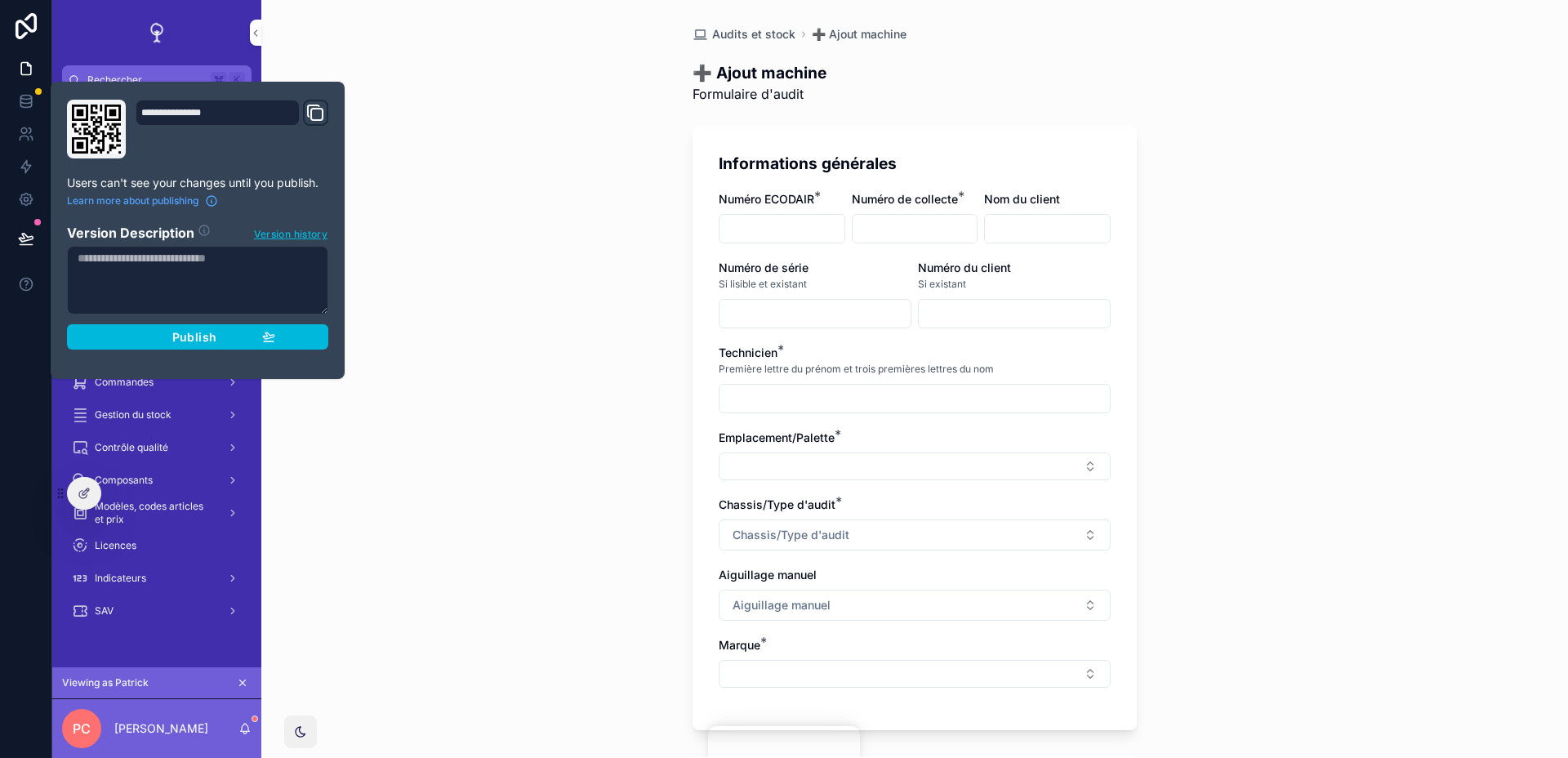
click at [185, 333] on span "Publish" at bounding box center [194, 336] width 44 height 15
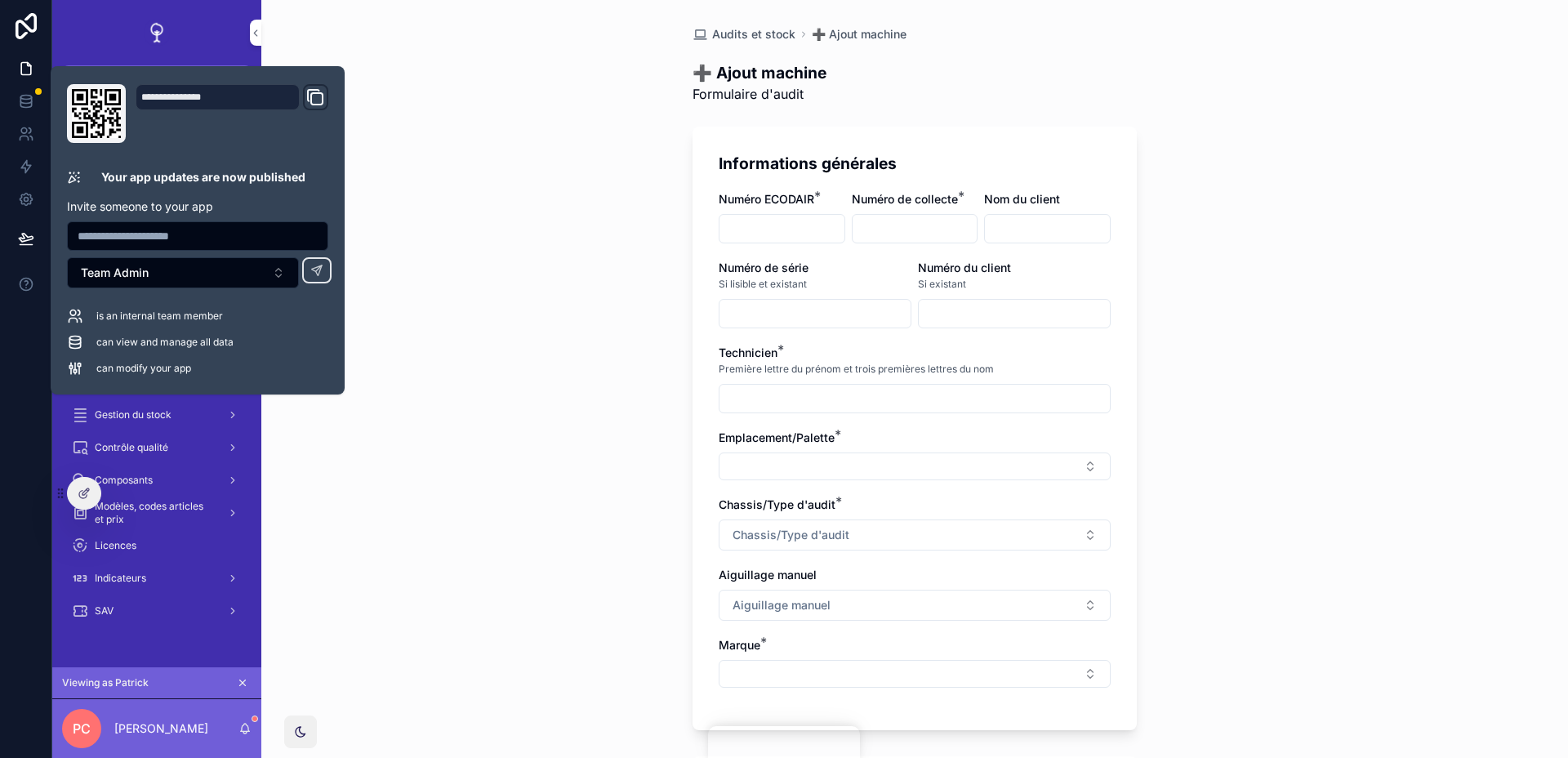
click at [474, 345] on div "Audits et stock ➕ Ajout machine ➕ Ajout machine Formulaire d'audit Informations…" at bounding box center [914, 379] width 1307 height 758
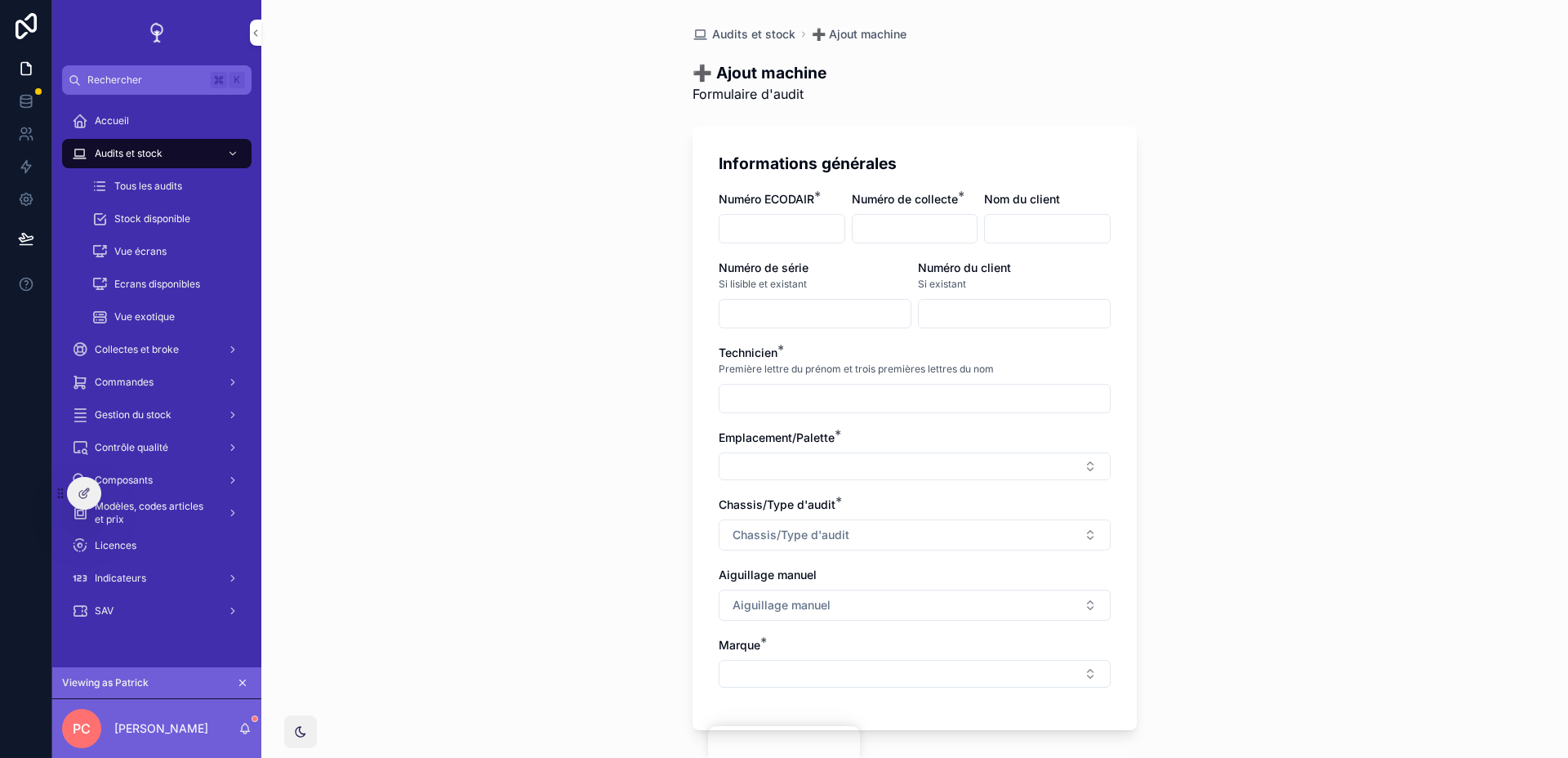
click at [240, 680] on icon "scrollable content" at bounding box center [243, 683] width 6 height 6
click at [199, 610] on div "SAV" at bounding box center [157, 610] width 170 height 26
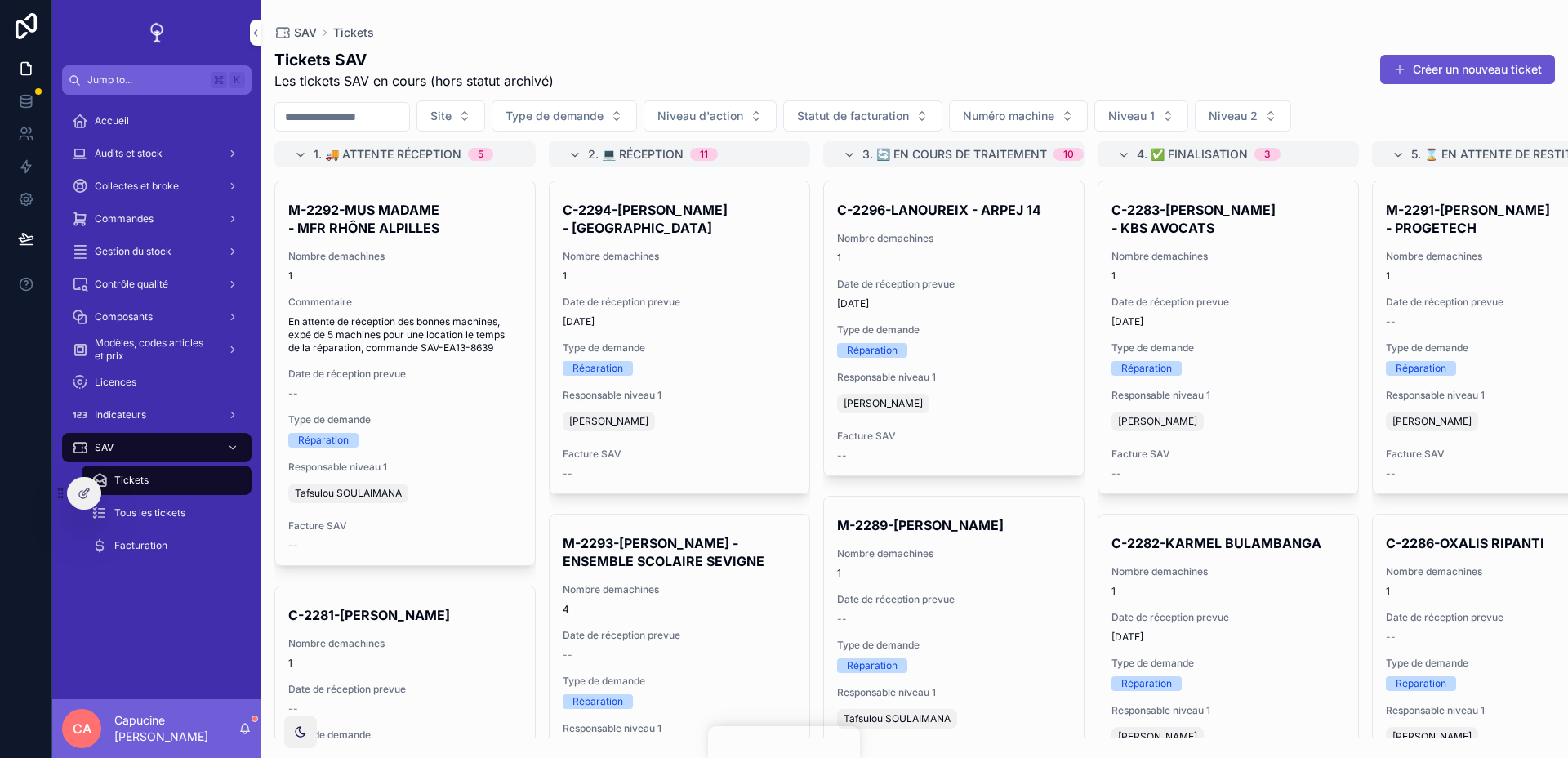
click at [402, 108] on input "scrollable content" at bounding box center [342, 117] width 133 height 23
paste input "****"
type input "****"
click at [464, 76] on span "Les tickets SAV en cours (hors statut archivé)" at bounding box center [414, 80] width 280 height 19
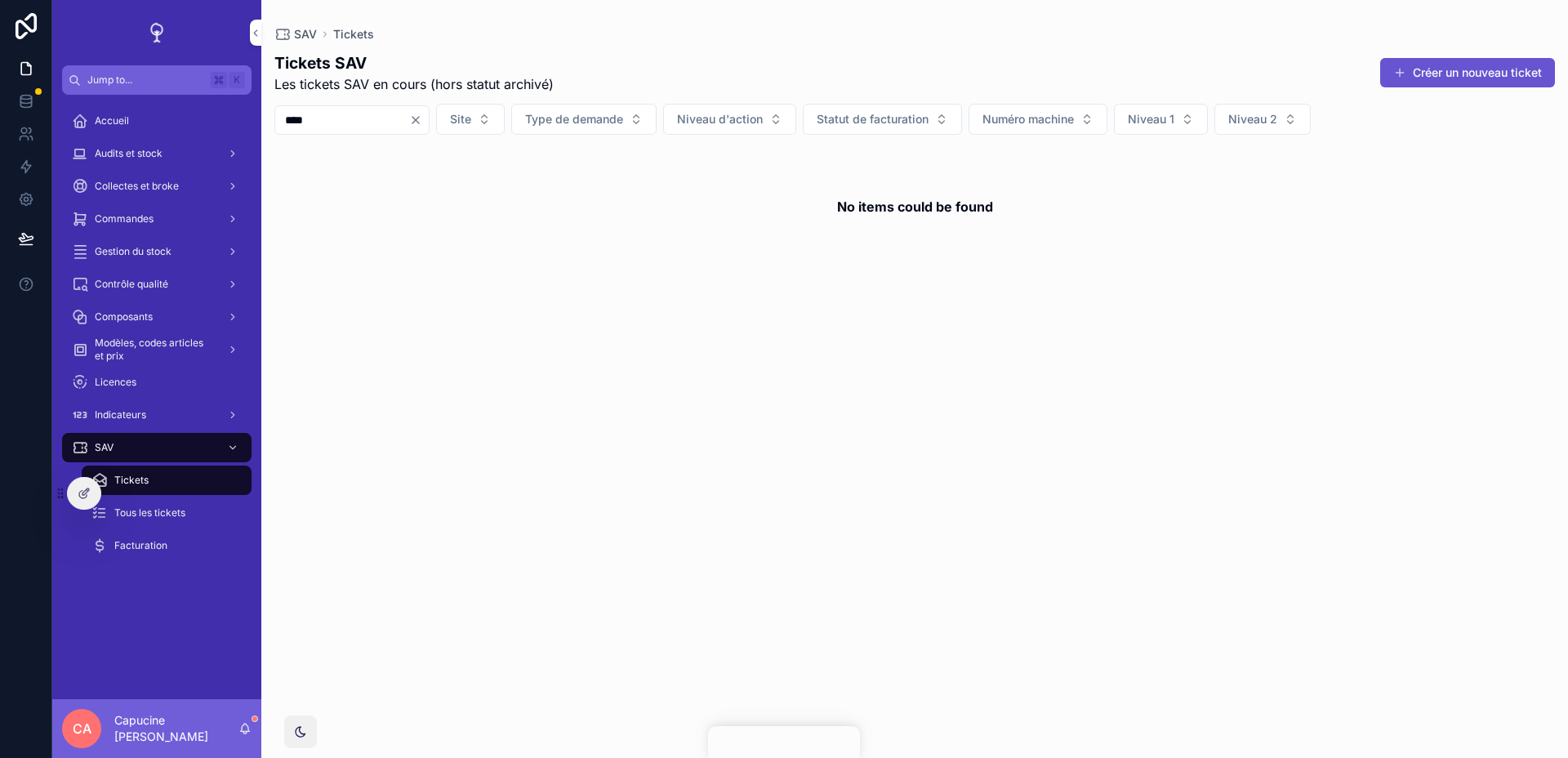
click at [141, 519] on div "Tous les tickets" at bounding box center [166, 512] width 150 height 26
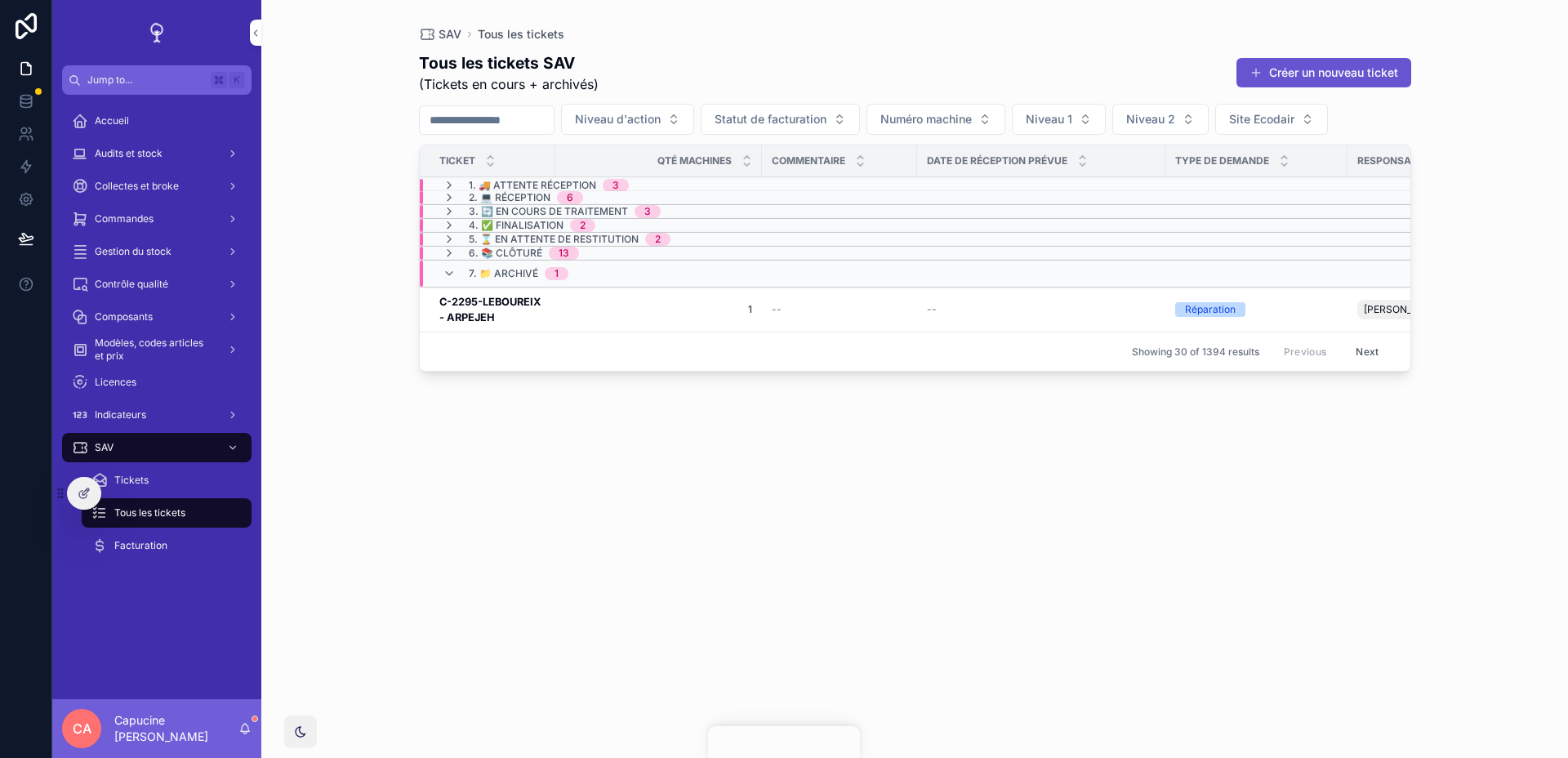
click at [462, 131] on input "scrollable content" at bounding box center [487, 120] width 133 height 23
paste input "****"
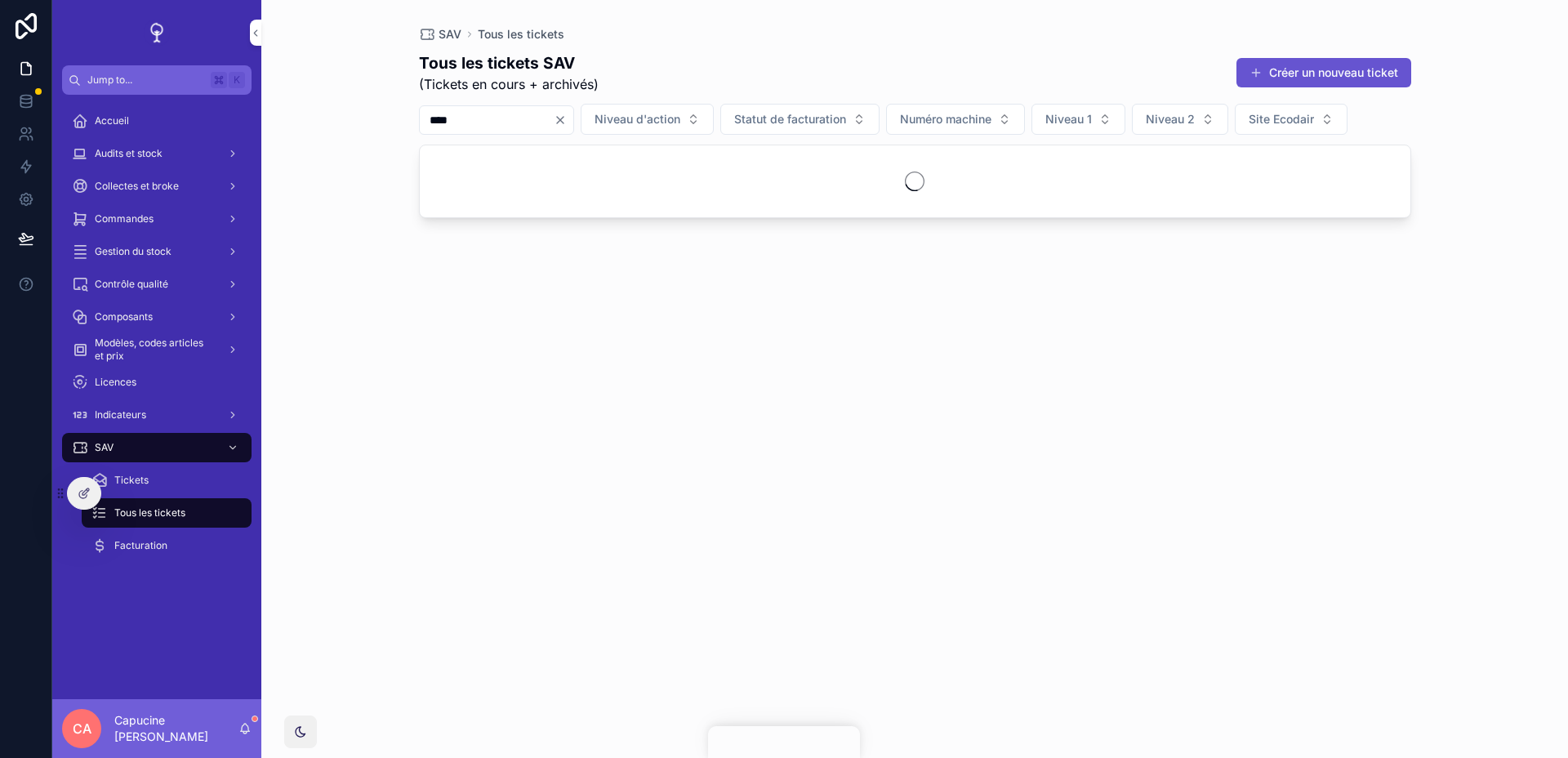
type input "****"
click at [374, 165] on div "SAV Tous les tickets Tous les tickets SAV (Tickets en cours + archivés) Créer u…" at bounding box center [914, 379] width 1307 height 758
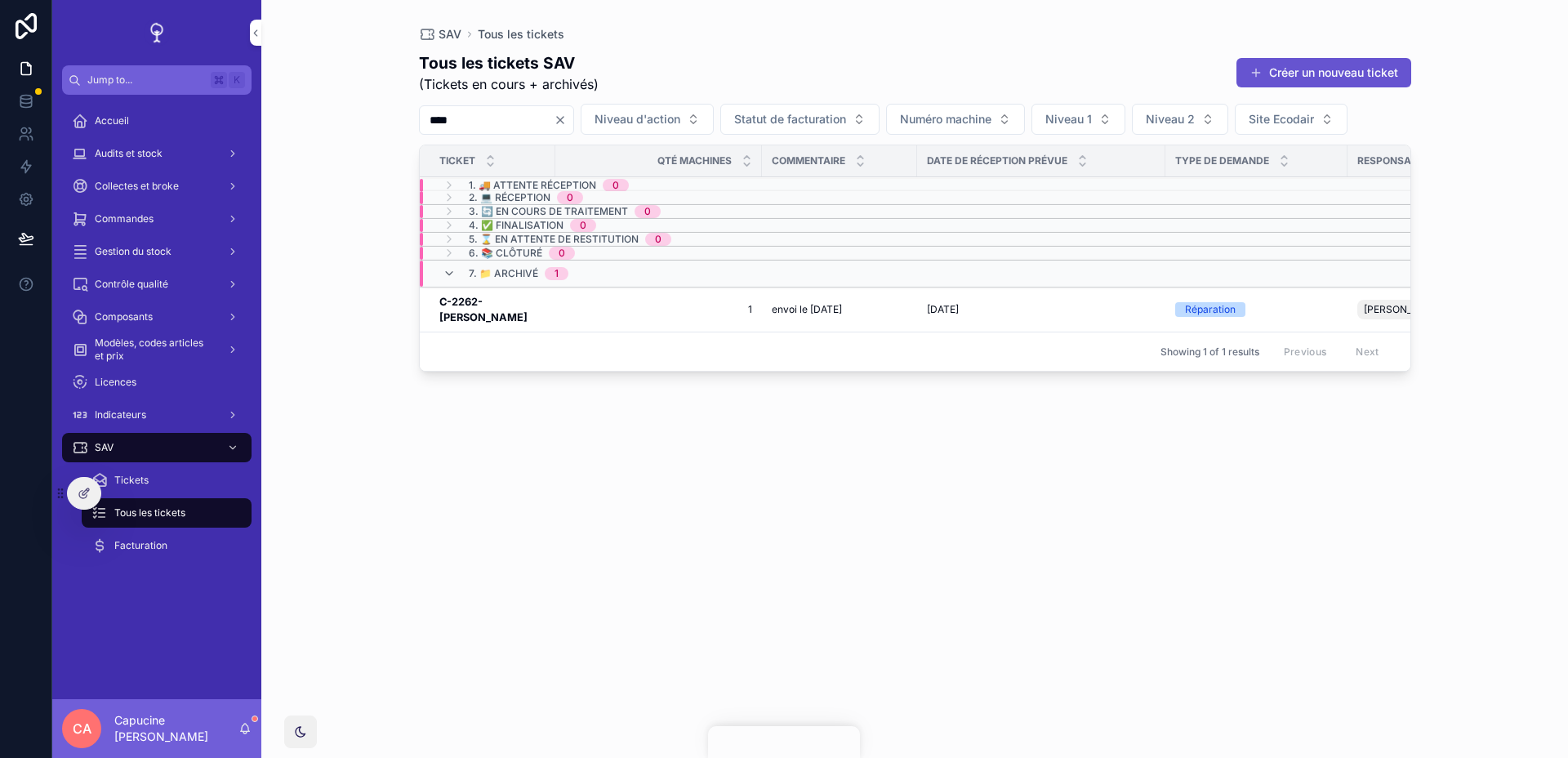
click at [606, 291] on td "1 1" at bounding box center [659, 308] width 207 height 44
click at [603, 300] on td "1 1" at bounding box center [659, 308] width 207 height 44
click at [533, 300] on h3 "C-2262-SYLVAIN RIZZO" at bounding box center [492, 309] width 106 height 31
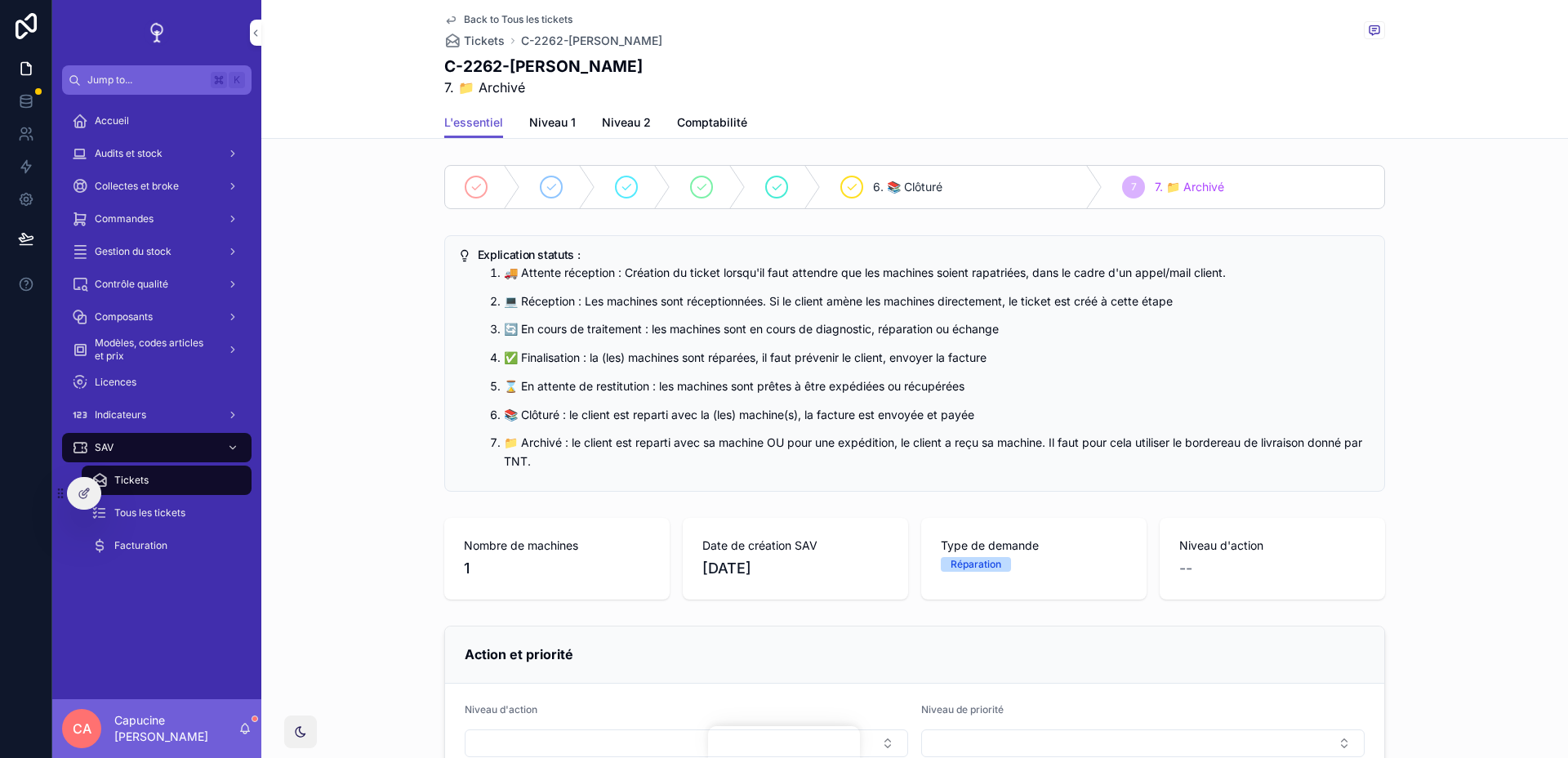
click at [754, 66] on div "C-2262-SYLVAIN RIZZO 7. 📁 Archivé" at bounding box center [914, 75] width 941 height 42
click at [754, 68] on div "C-2262-SYLVAIN RIZZO 7. 📁 Archivé" at bounding box center [914, 75] width 941 height 42
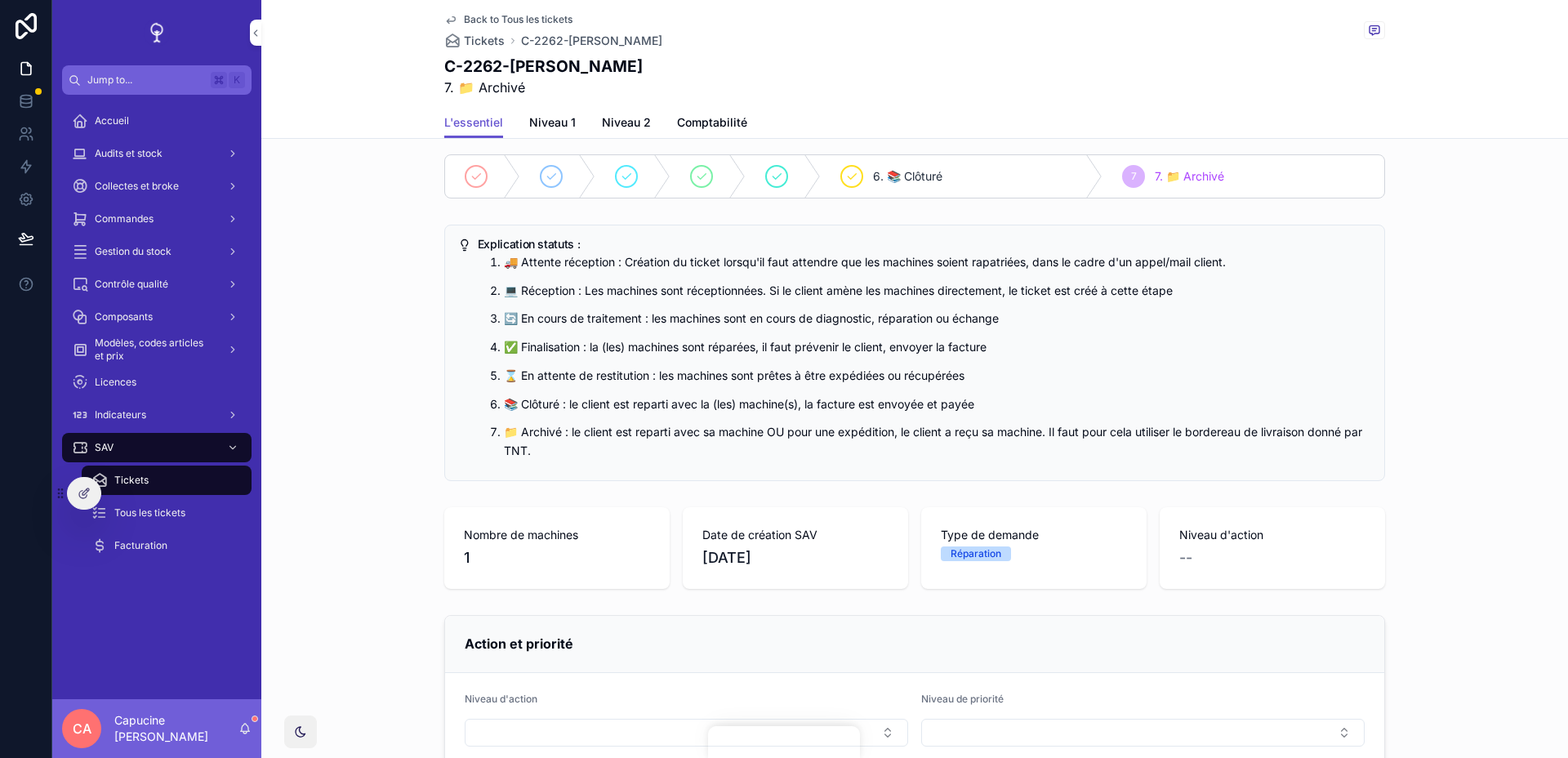
scroll to position [13, 0]
click at [715, 119] on span "Comptabilité" at bounding box center [712, 122] width 71 height 16
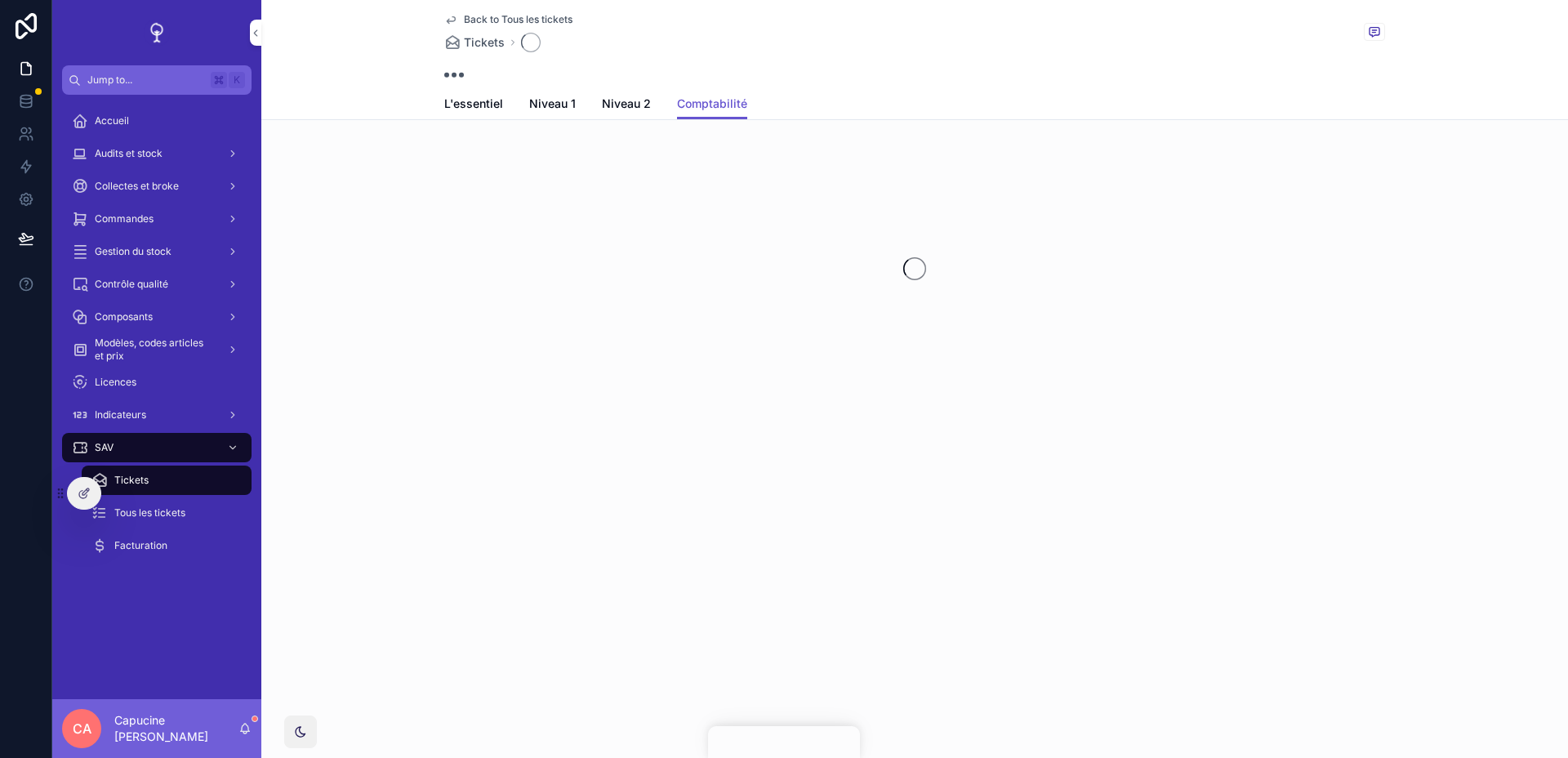
click at [741, 85] on div "Back to Tous les tickets Tickets" at bounding box center [914, 44] width 941 height 88
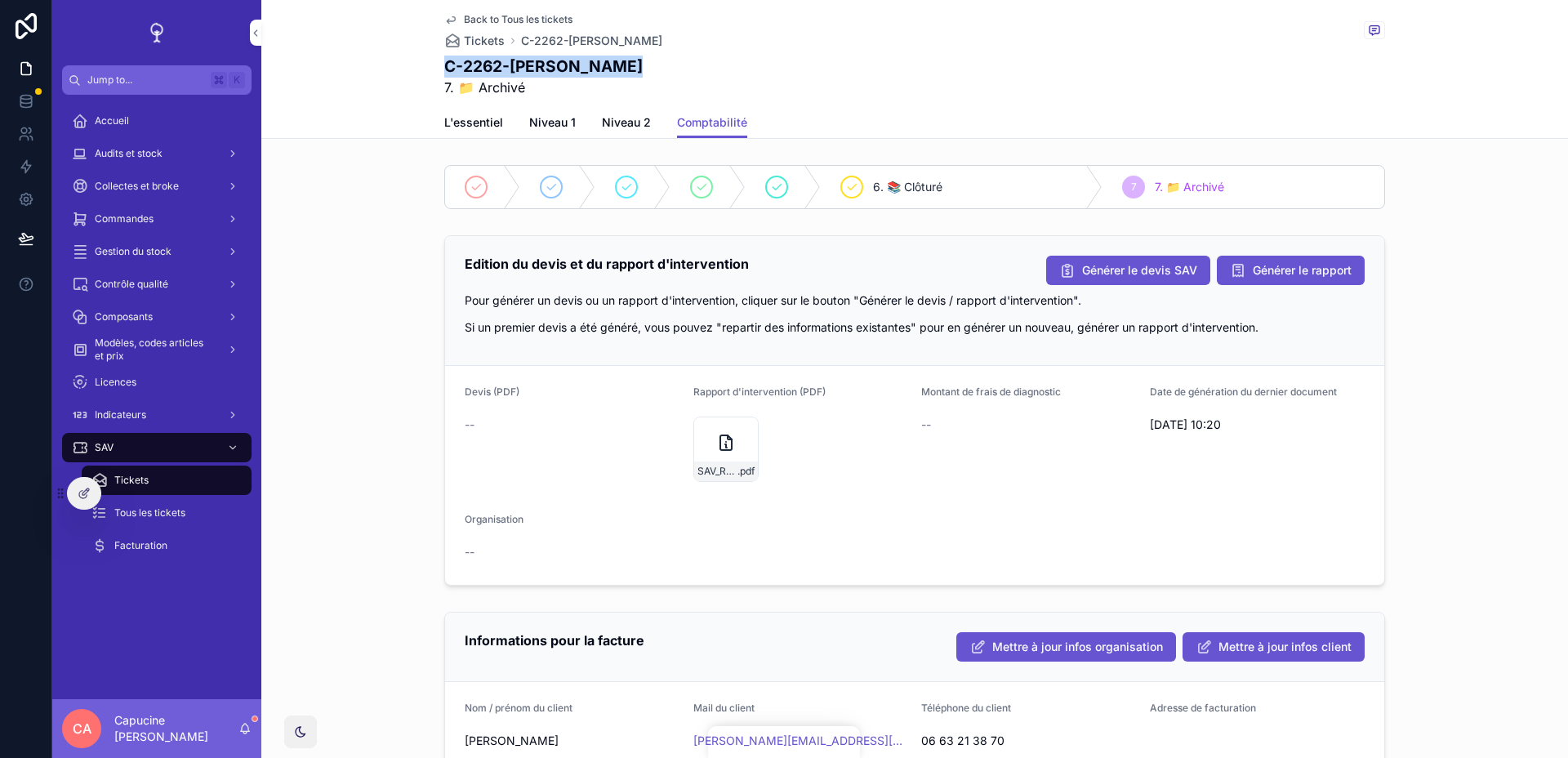
click at [480, 109] on link "L'essentiel" at bounding box center [473, 124] width 59 height 33
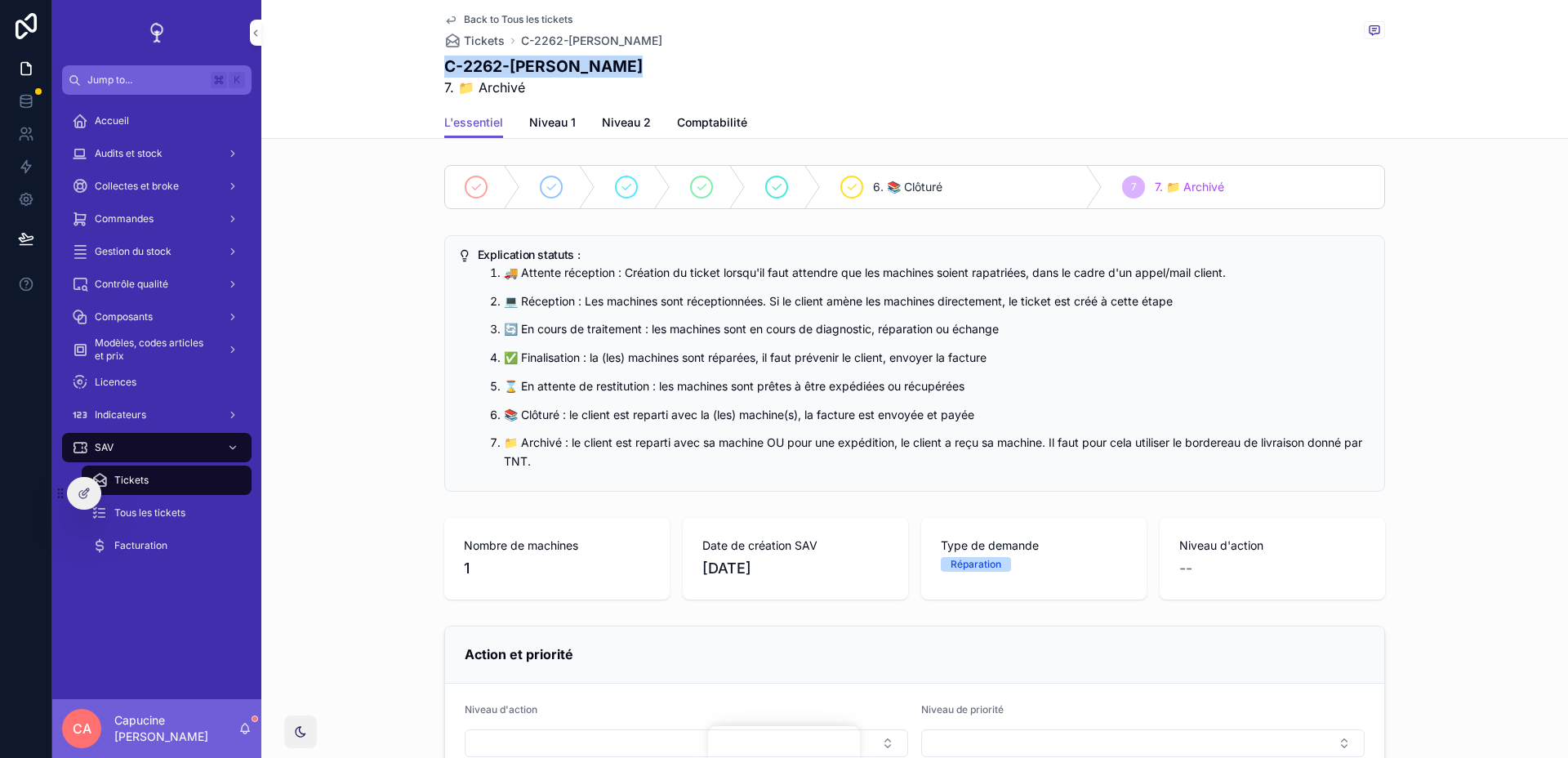
click at [593, 66] on h1 "C-2262-SYLVAIN RIZZO" at bounding box center [543, 66] width 198 height 22
click at [176, 470] on div "Tickets" at bounding box center [166, 480] width 150 height 26
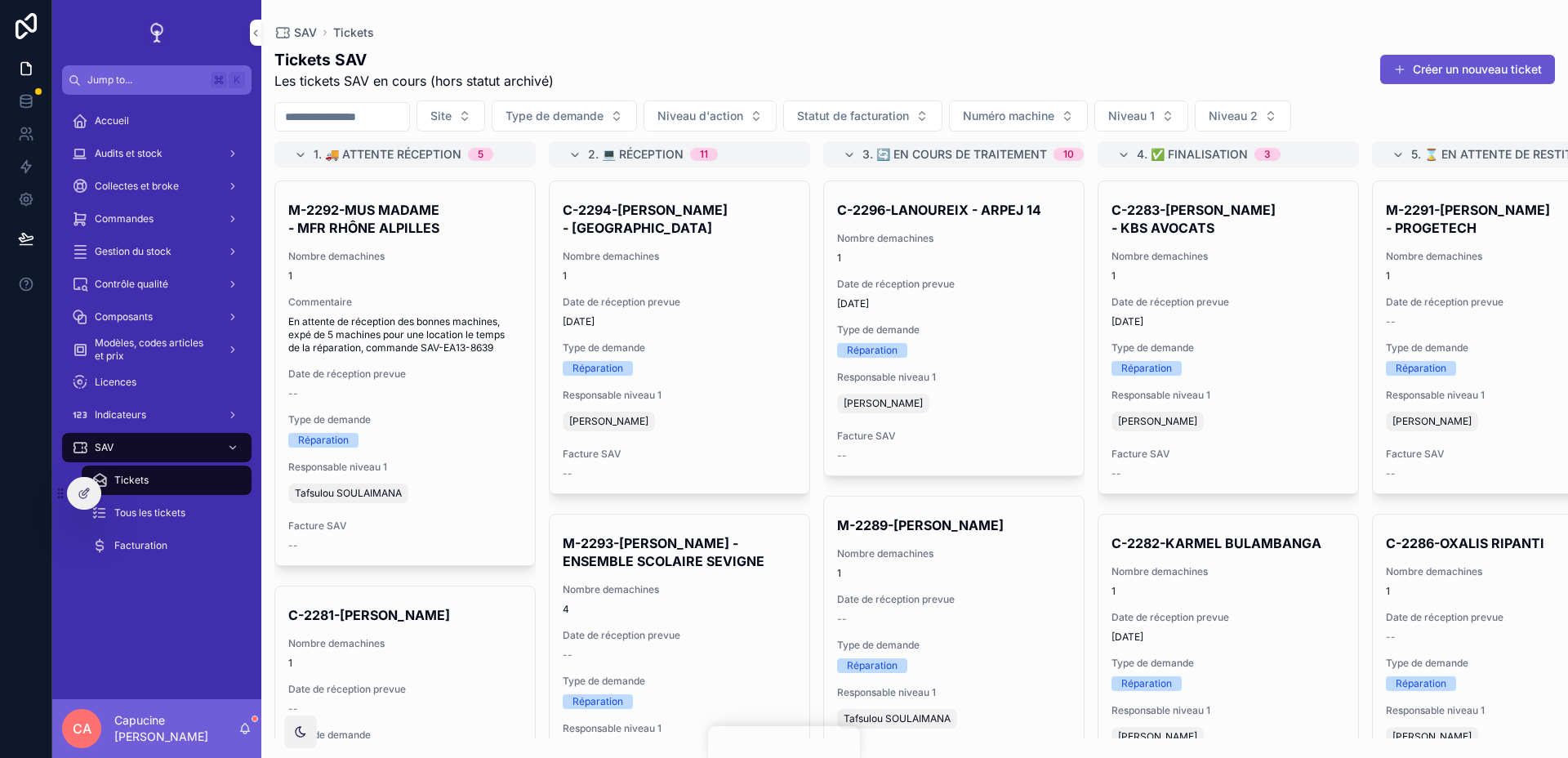
scroll to position [0, 522]
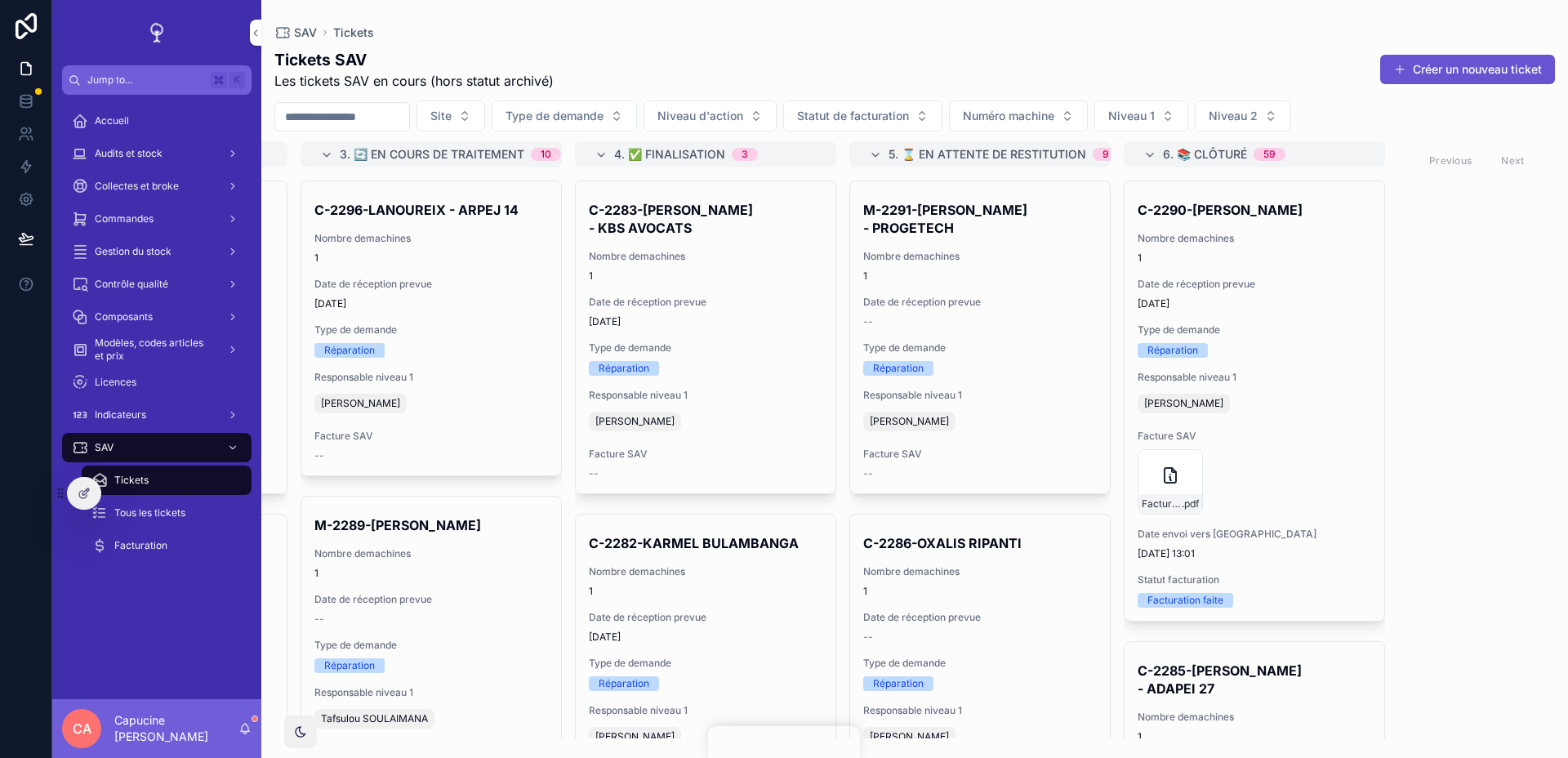
click at [1426, 273] on div "1. 🚚 Attente réception 5 M-2292-MUS MADAME - MFR RHÔNE ALPILLES Nombre demachin…" at bounding box center [914, 439] width 1307 height 597
click at [187, 513] on div "Tous les tickets" at bounding box center [166, 512] width 150 height 26
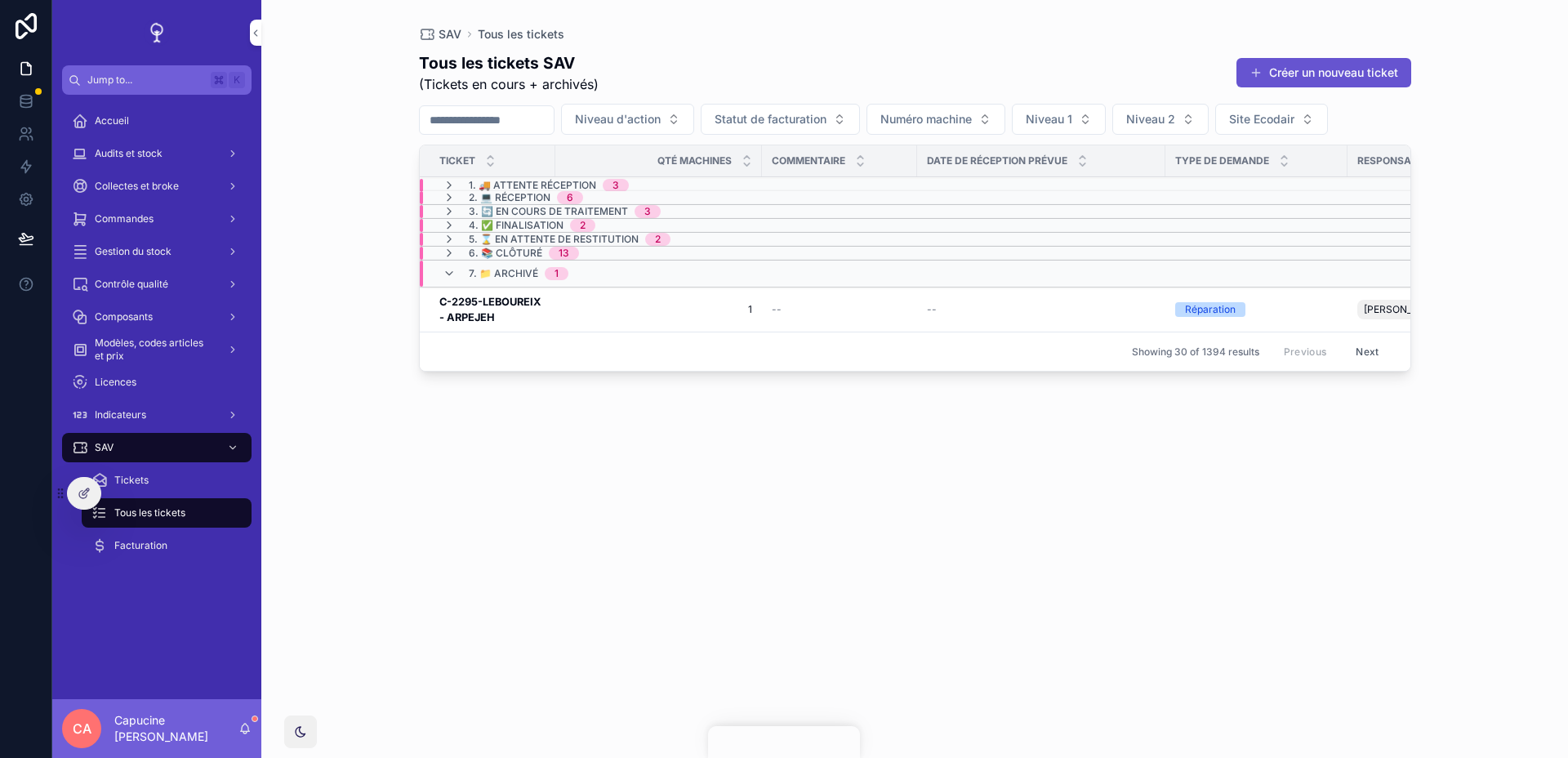
click at [527, 260] on td "7. 📁 Archivé 1" at bounding box center [668, 274] width 497 height 27
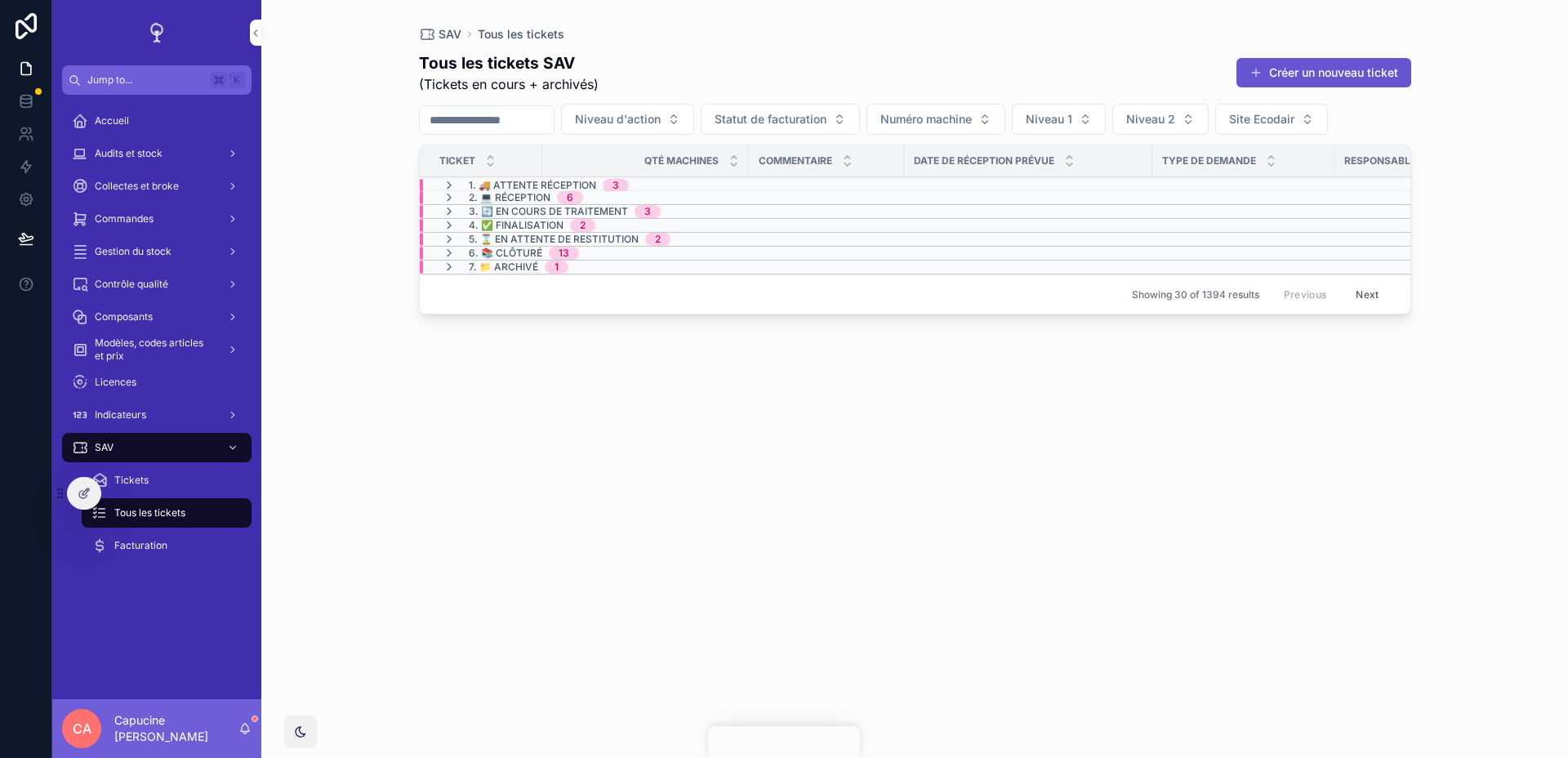
click at [514, 255] on span "6. 📚 Clôturé" at bounding box center [506, 253] width 74 height 14
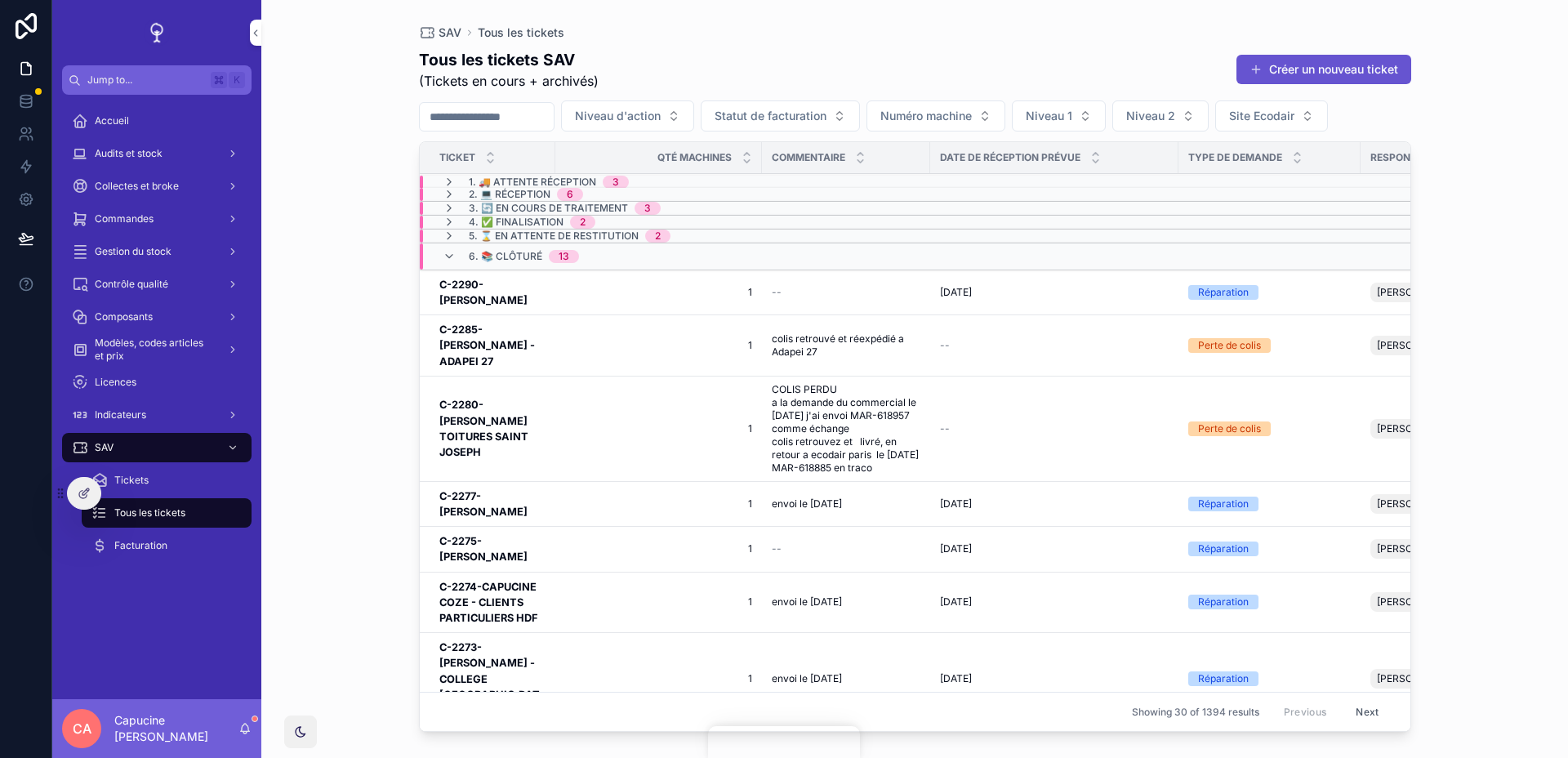
click at [523, 117] on input "scrollable content" at bounding box center [487, 117] width 133 height 23
paste input "****"
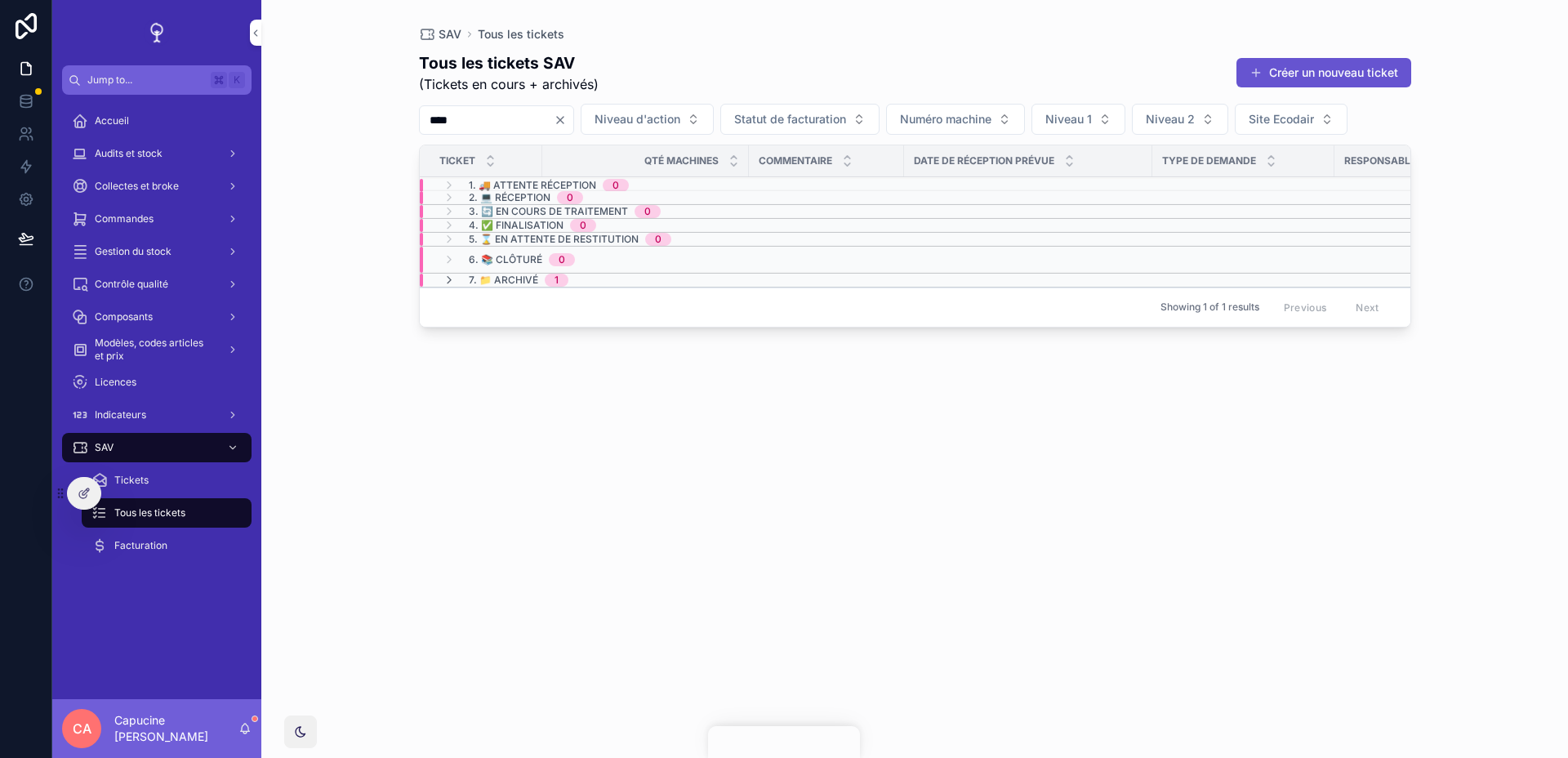
type input "****"
click at [514, 280] on span "7. 📁 Archivé" at bounding box center [504, 280] width 70 height 14
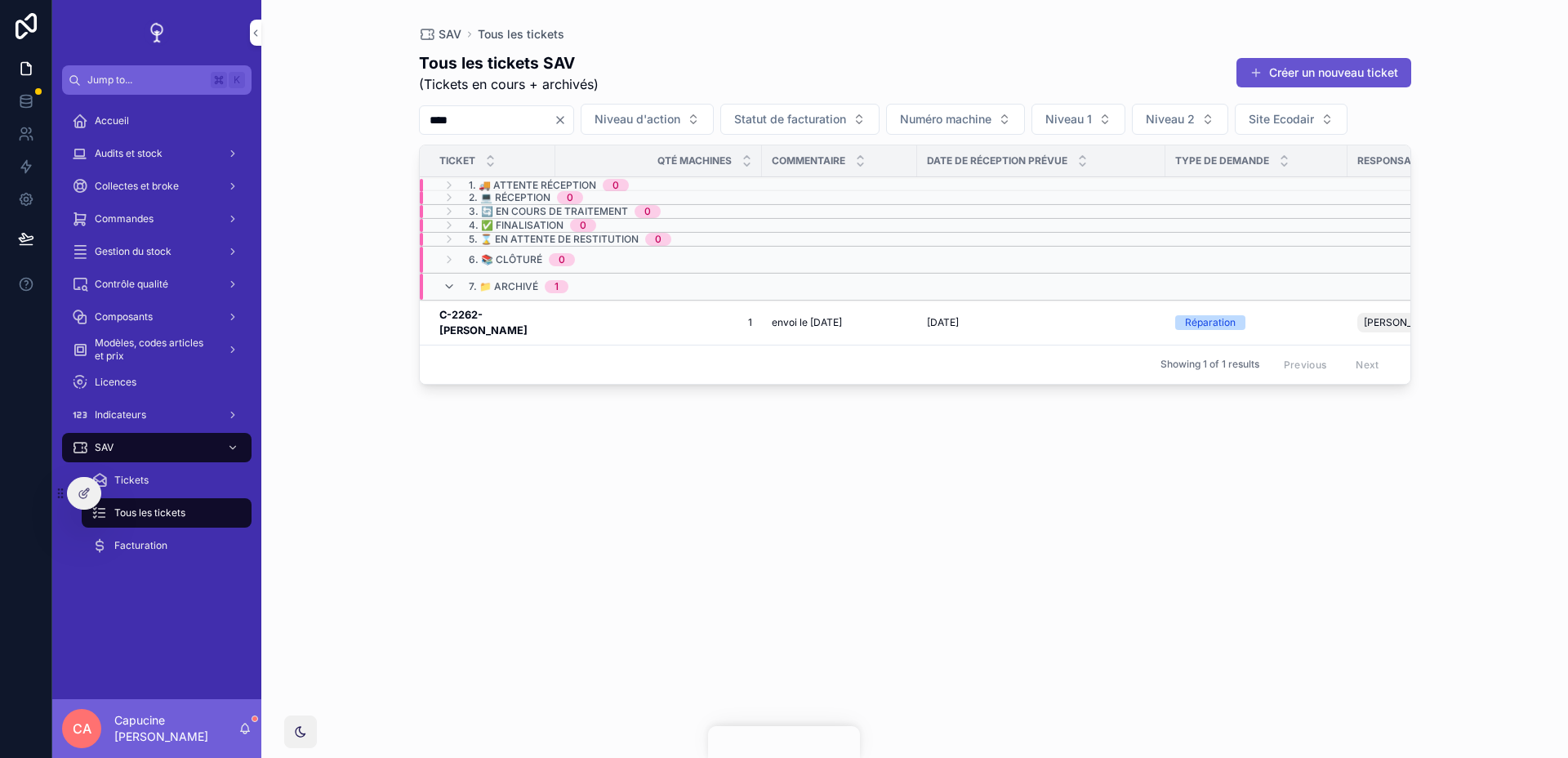
click at [514, 328] on h3 "C-2262-SYLVAIN RIZZO" at bounding box center [492, 322] width 106 height 31
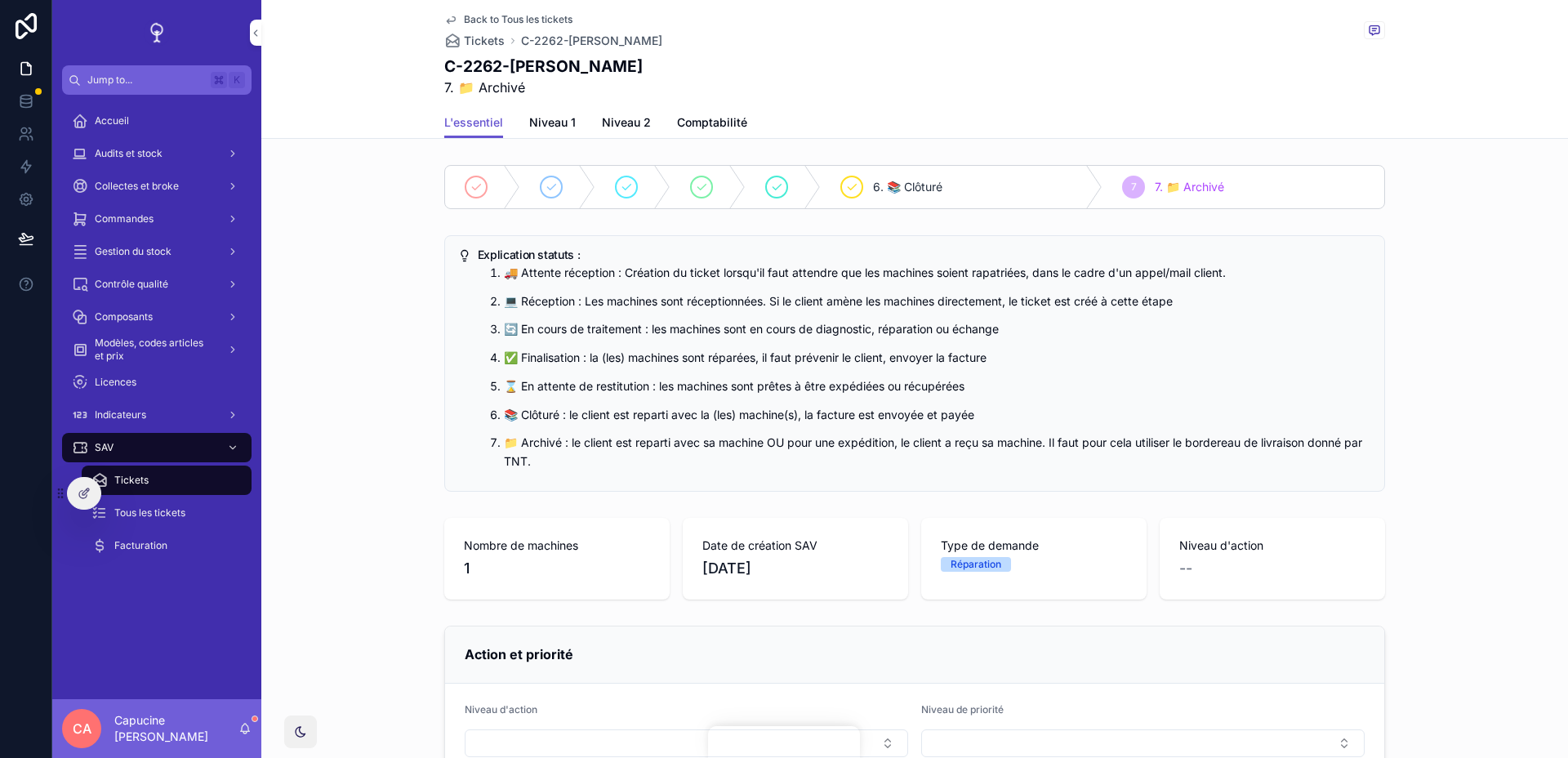
click at [90, 491] on icon at bounding box center [84, 493] width 14 height 14
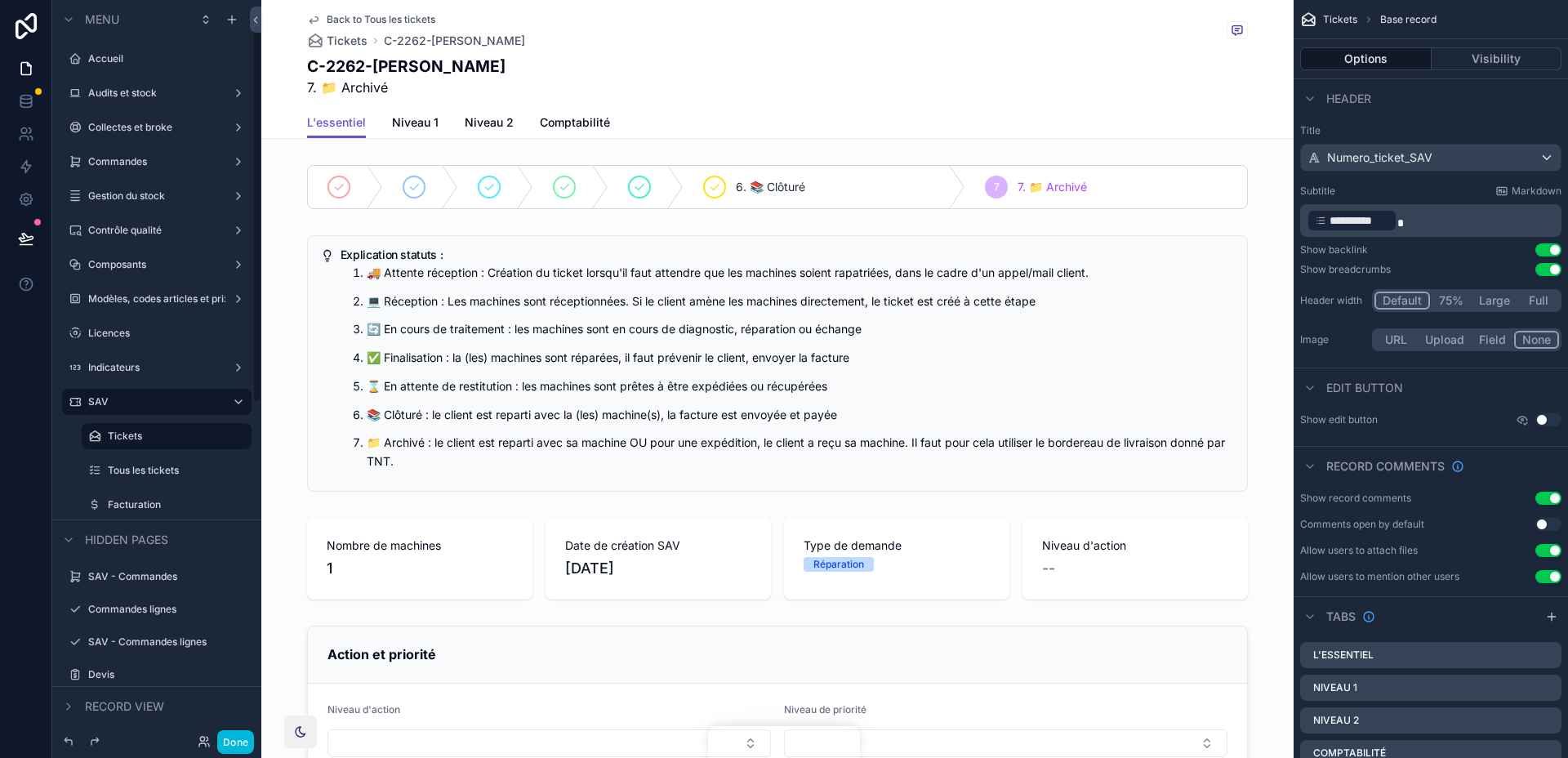
scroll to position [49, 0]
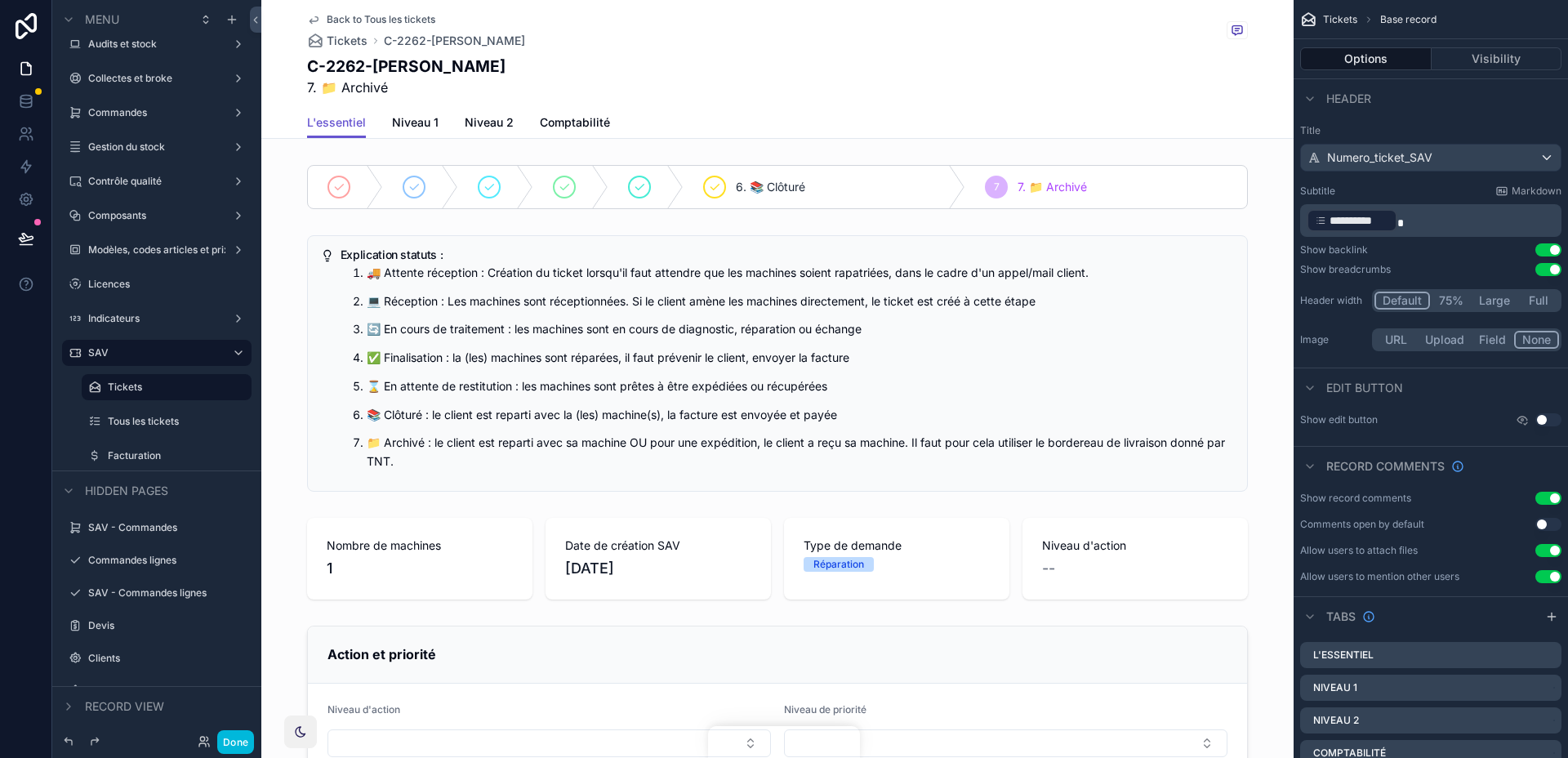
click at [1070, 162] on div "scrollable content" at bounding box center [777, 187] width 1032 height 57
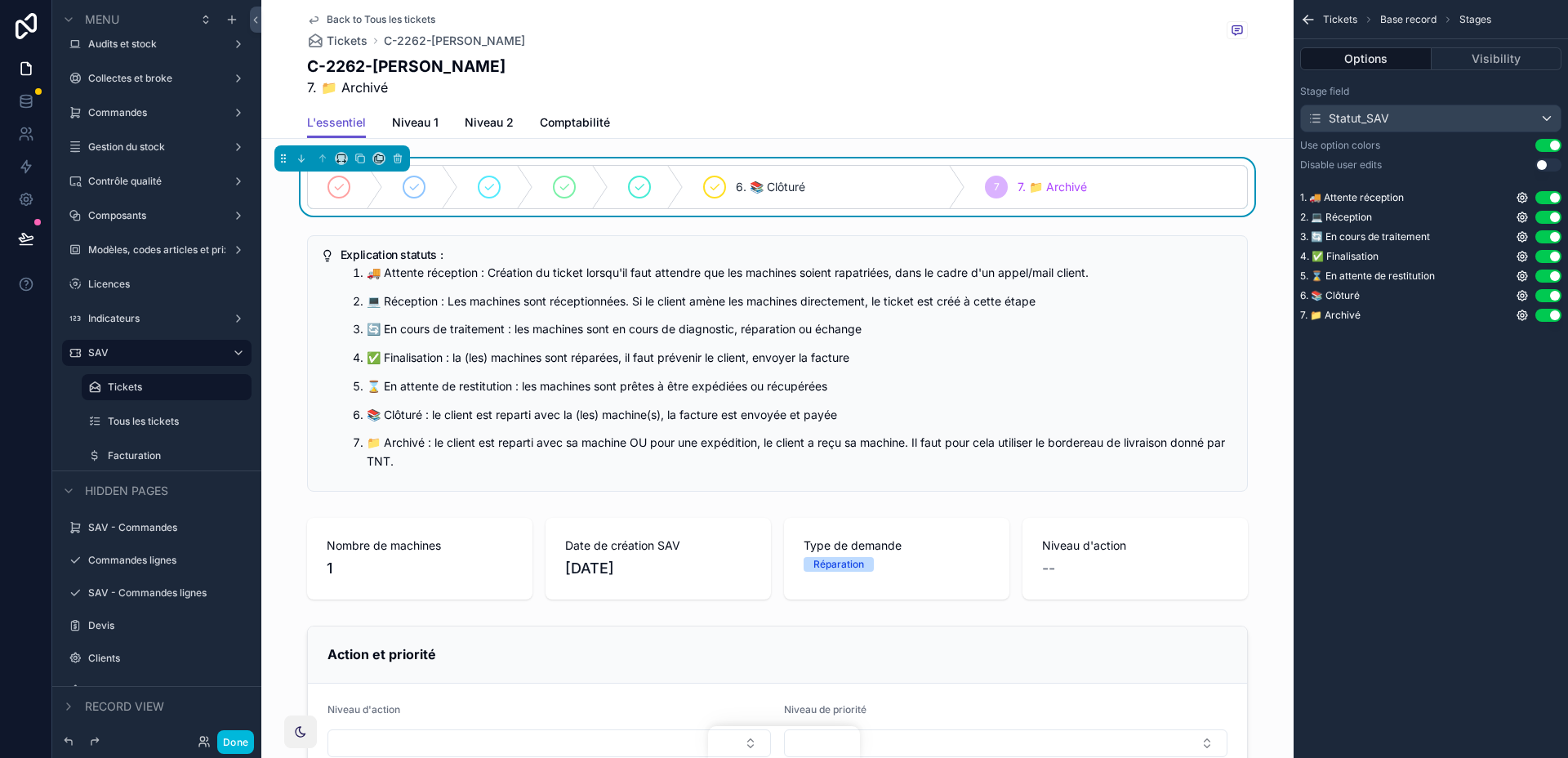
click at [1464, 412] on div "Tickets Base record Stages Options Visibility Stage field Statut_SAV Use option…" at bounding box center [1431, 379] width 275 height 758
click at [1550, 163] on button "Use setting" at bounding box center [1548, 165] width 26 height 14
click at [1557, 164] on button "Use setting" at bounding box center [1548, 165] width 26 height 14
click at [1553, 322] on div "Stage field Statut_SAV Use option colors Use setting Disable user edits Use set…" at bounding box center [1431, 206] width 275 height 256
click at [1551, 315] on button "Use setting" at bounding box center [1548, 315] width 26 height 14
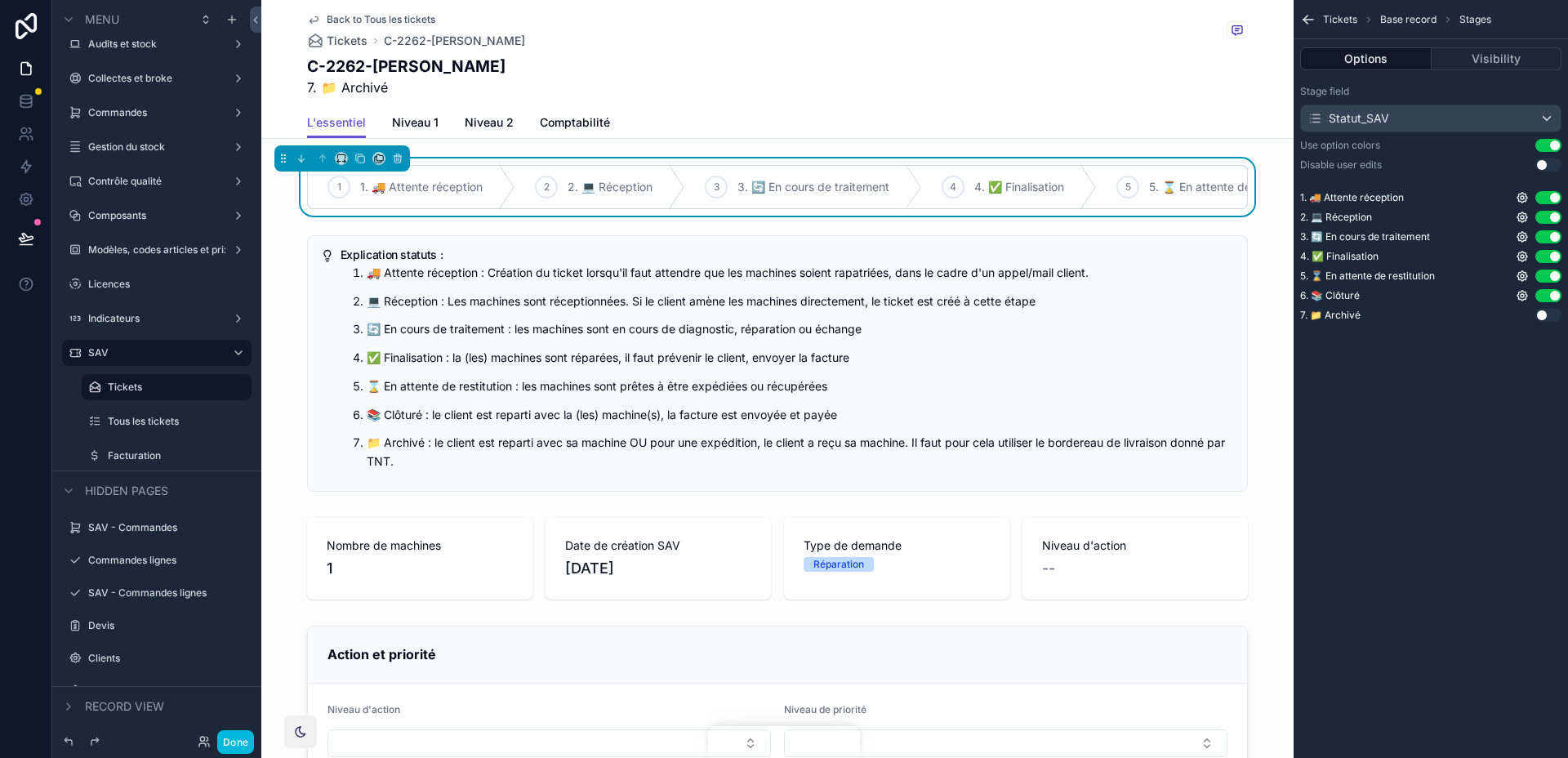
click at [1528, 381] on div "Tickets Base record Stages Options Visibility Stage field Statut_SAV Use option…" at bounding box center [1431, 379] width 275 height 758
click at [375, 160] on icon "scrollable content" at bounding box center [379, 159] width 12 height 12
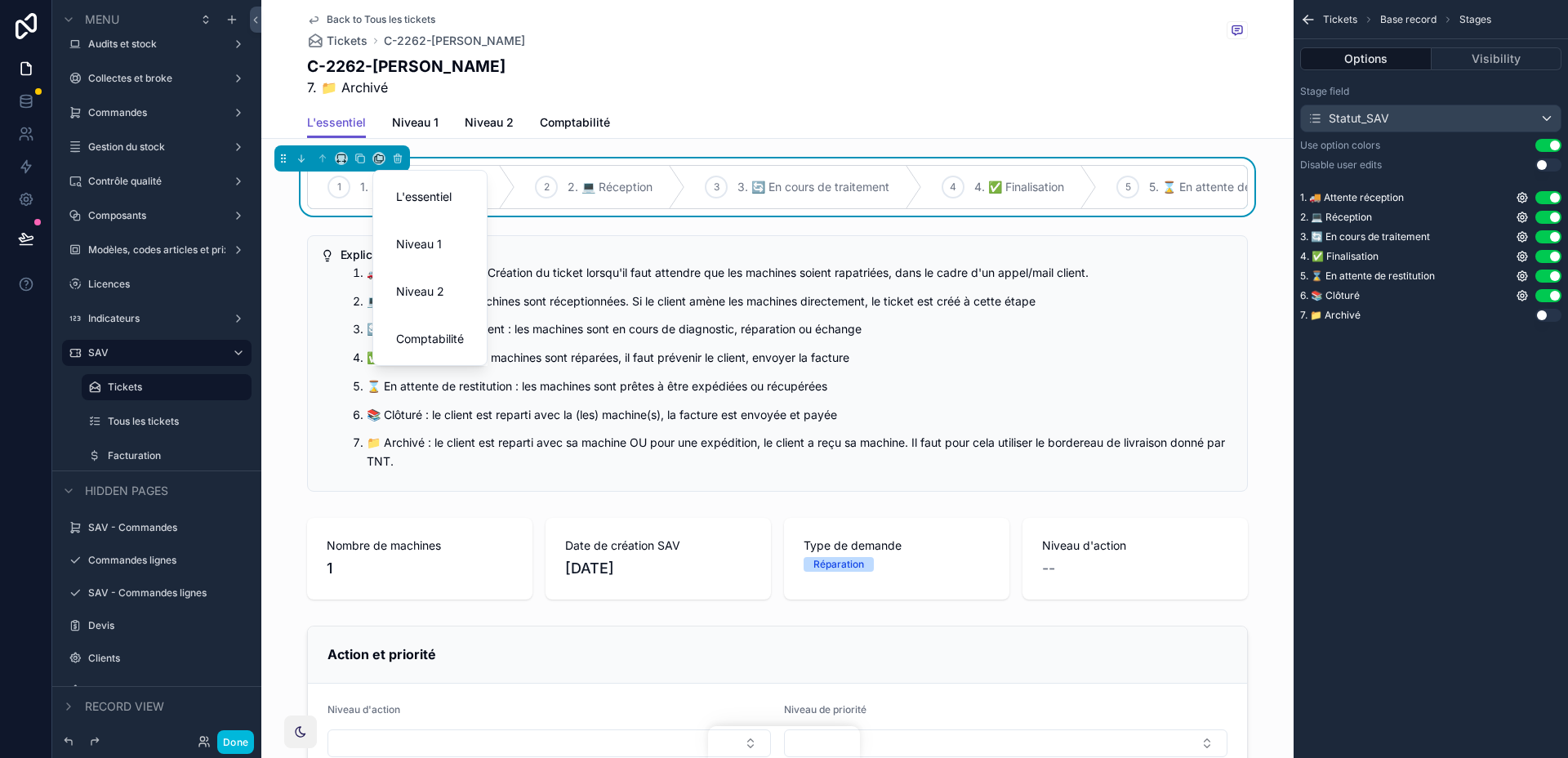
click at [375, 160] on div "scrollable content" at bounding box center [784, 379] width 1568 height 758
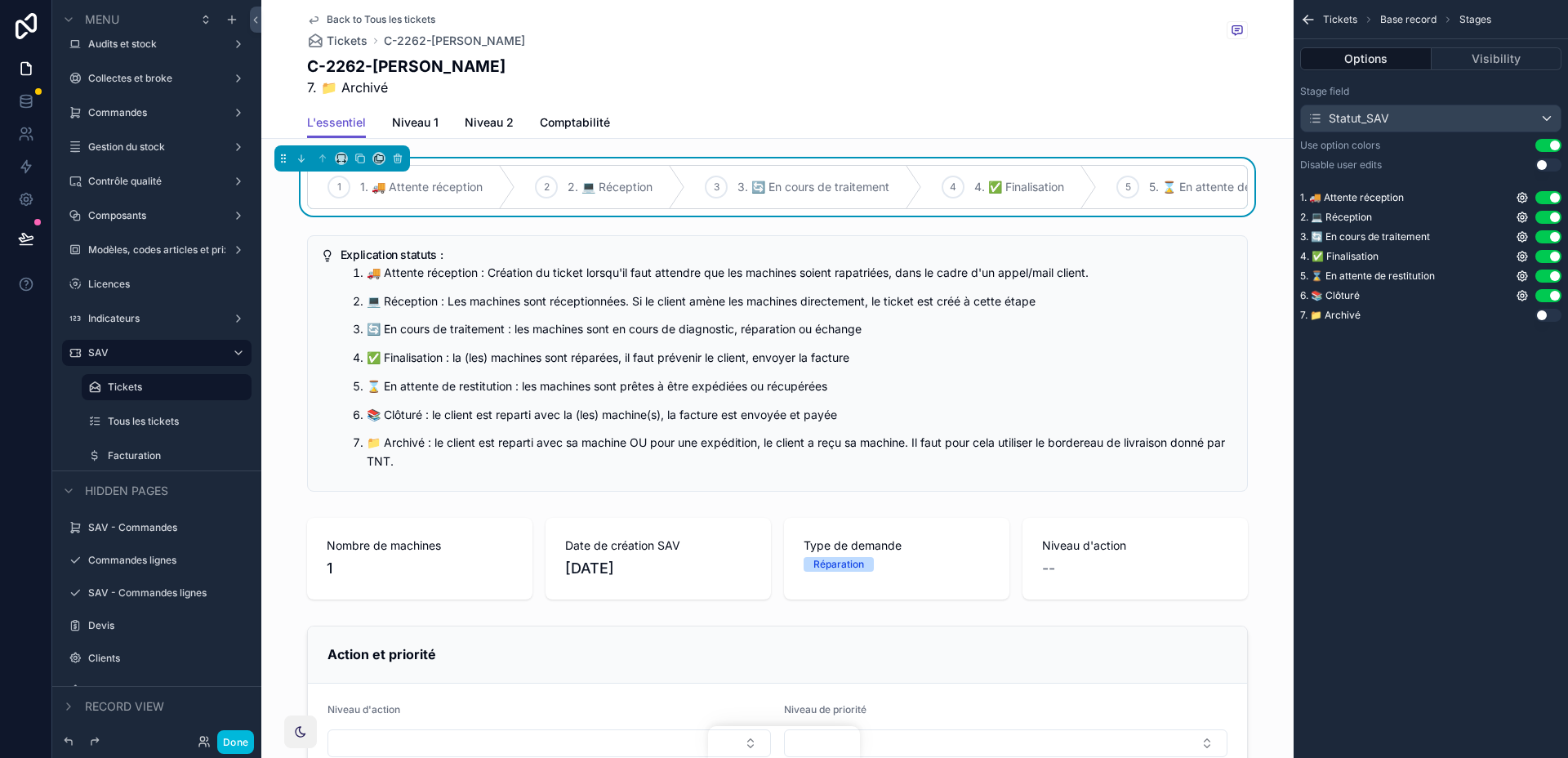
click at [356, 160] on icon "scrollable content" at bounding box center [360, 159] width 12 height 12
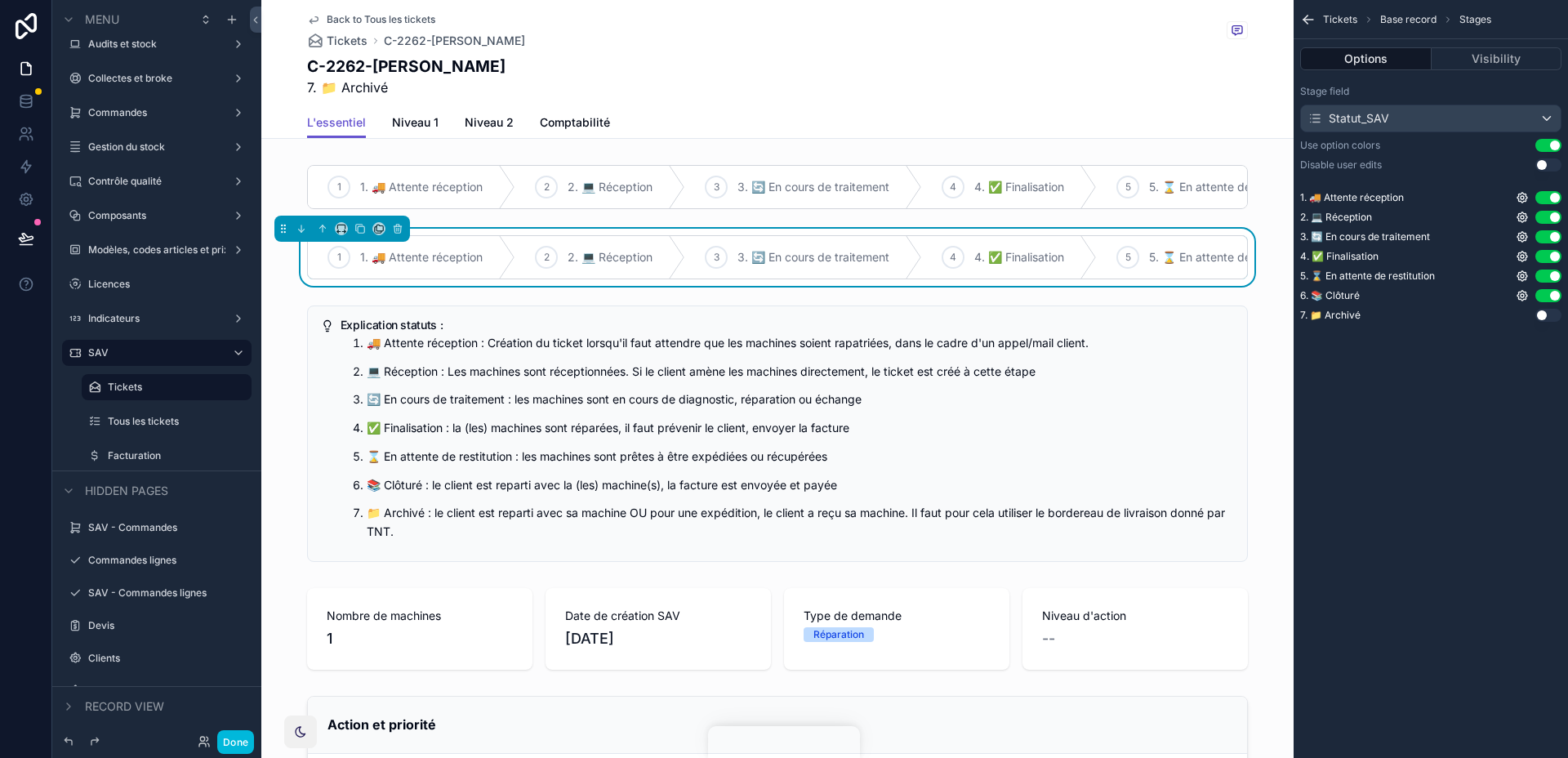
click at [1551, 270] on button "Use setting" at bounding box center [1548, 277] width 26 height 14
click at [1551, 250] on button "Use setting" at bounding box center [1548, 256] width 26 height 14
drag, startPoint x: 1551, startPoint y: 236, endPoint x: 1546, endPoint y: 167, distance: 69.2
click at [1551, 235] on button "Use setting" at bounding box center [1548, 237] width 26 height 14
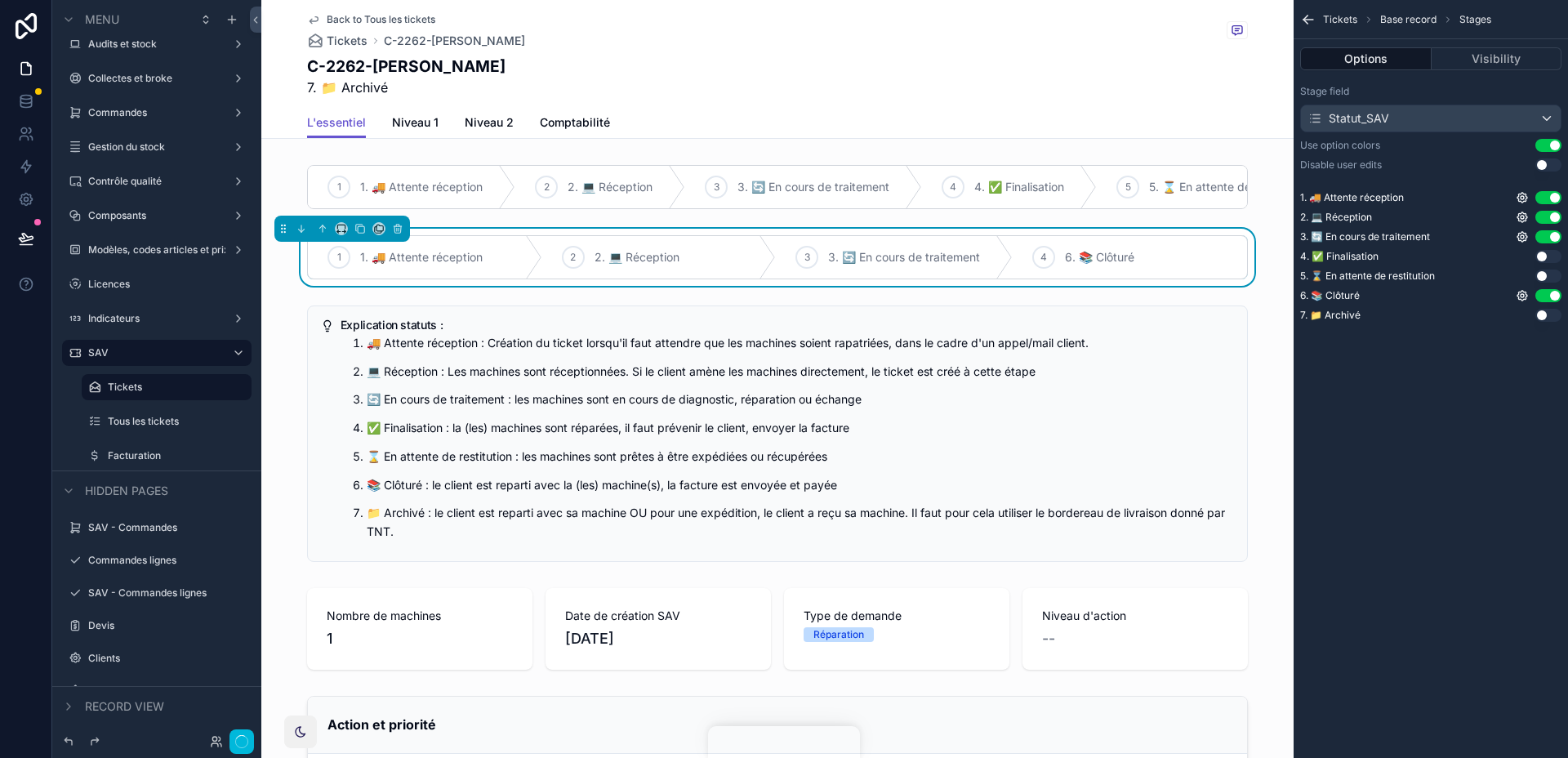
click at [1551, 219] on button "Use setting" at bounding box center [1548, 218] width 26 height 14
click at [1551, 202] on button "Use setting" at bounding box center [1548, 198] width 26 height 14
click at [1546, 167] on button "Use setting" at bounding box center [1548, 165] width 26 height 14
click at [1487, 409] on div "Tickets Base record Stages Options Visibility Stage field Statut_SAV Use option…" at bounding box center [1431, 379] width 275 height 758
click at [1553, 293] on button "Use setting" at bounding box center [1548, 296] width 26 height 14
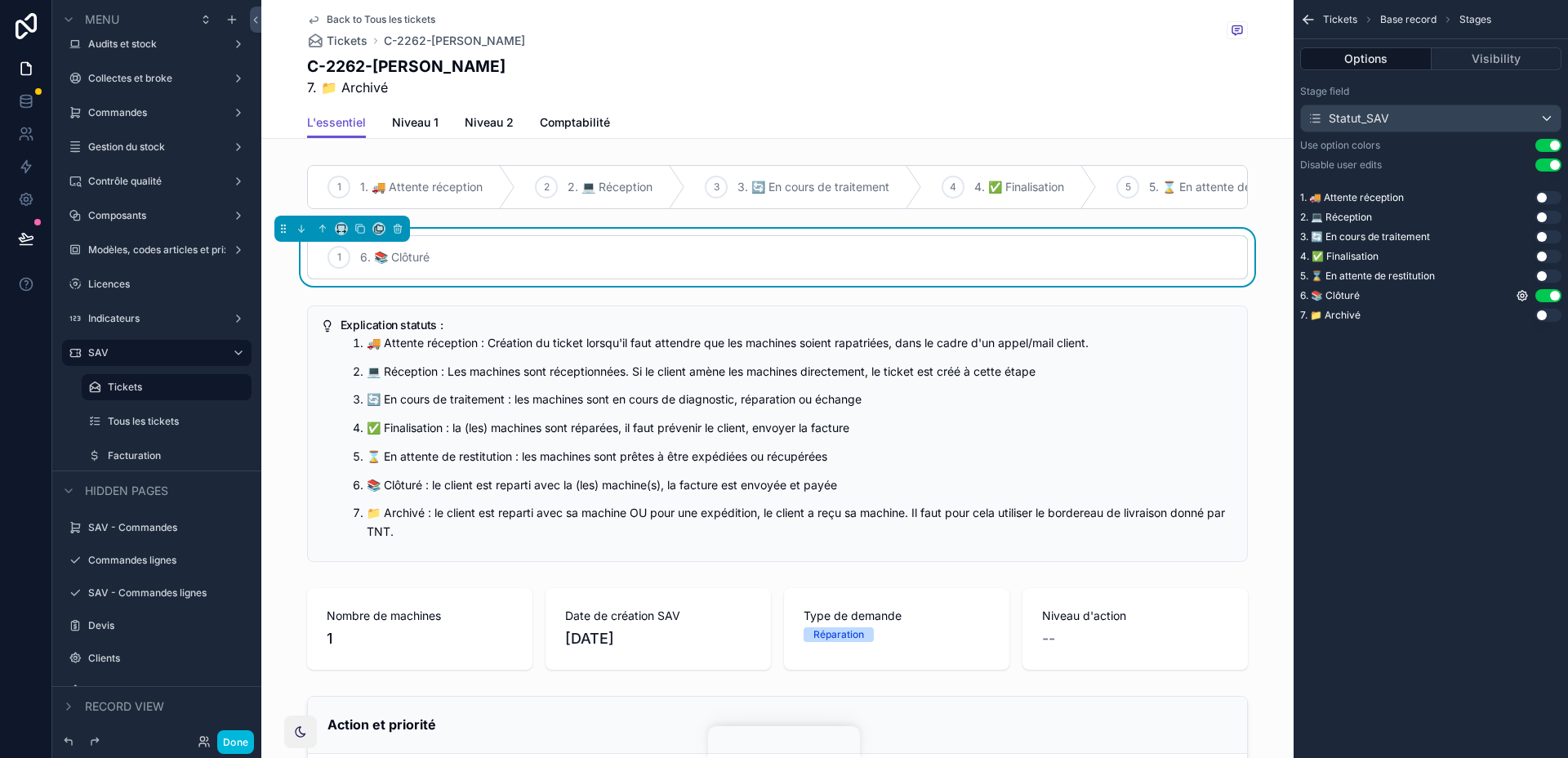
click at [1553, 313] on button "Use setting" at bounding box center [1548, 315] width 26 height 14
click at [1353, 394] on div "Tickets Base record Stages Options Visibility Stage field Statut_SAV Use option…" at bounding box center [1431, 379] width 275 height 758
click at [1508, 55] on button "Visibility" at bounding box center [1496, 59] width 131 height 23
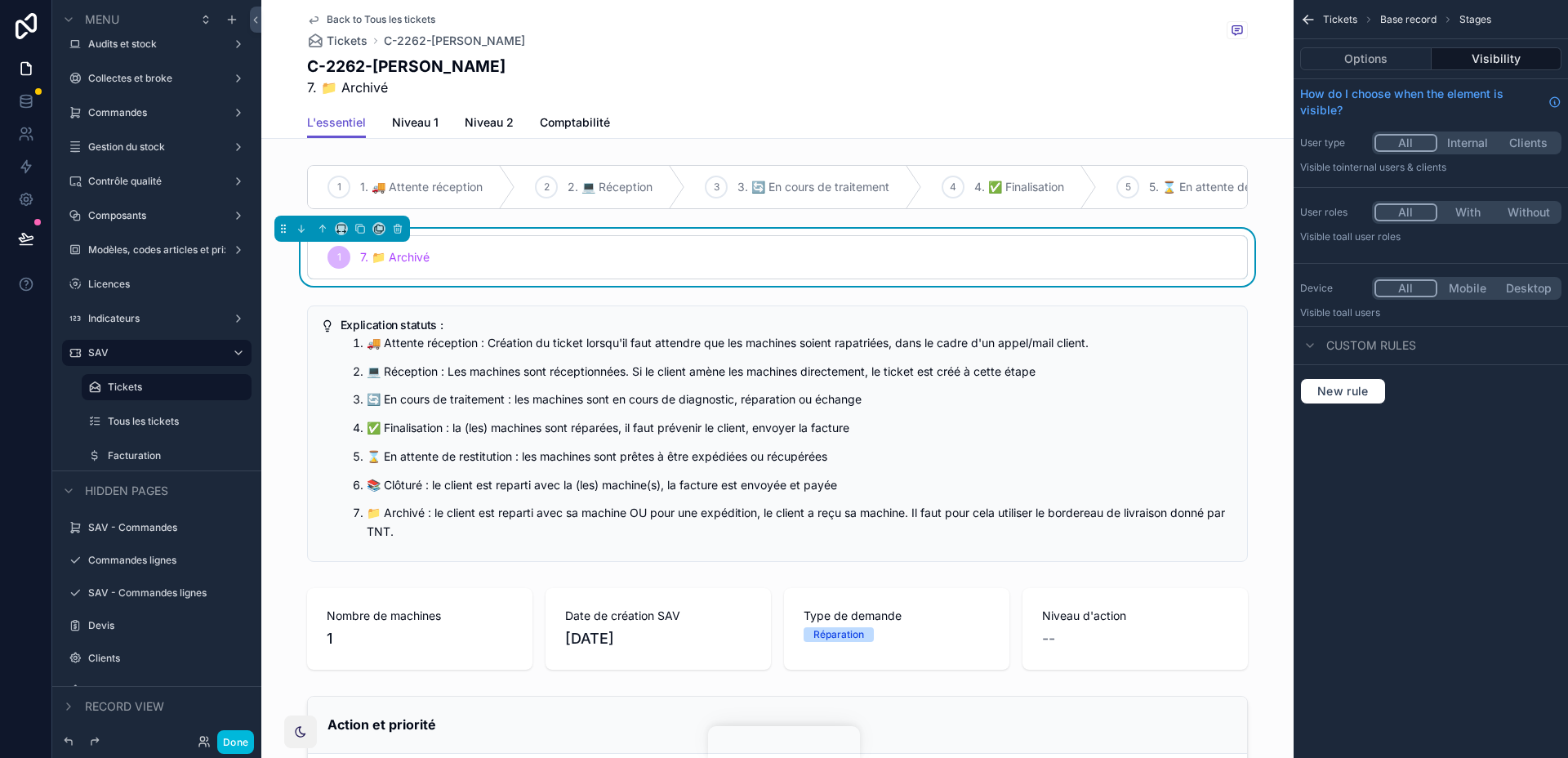
click at [1362, 380] on button "New rule" at bounding box center [1343, 391] width 86 height 26
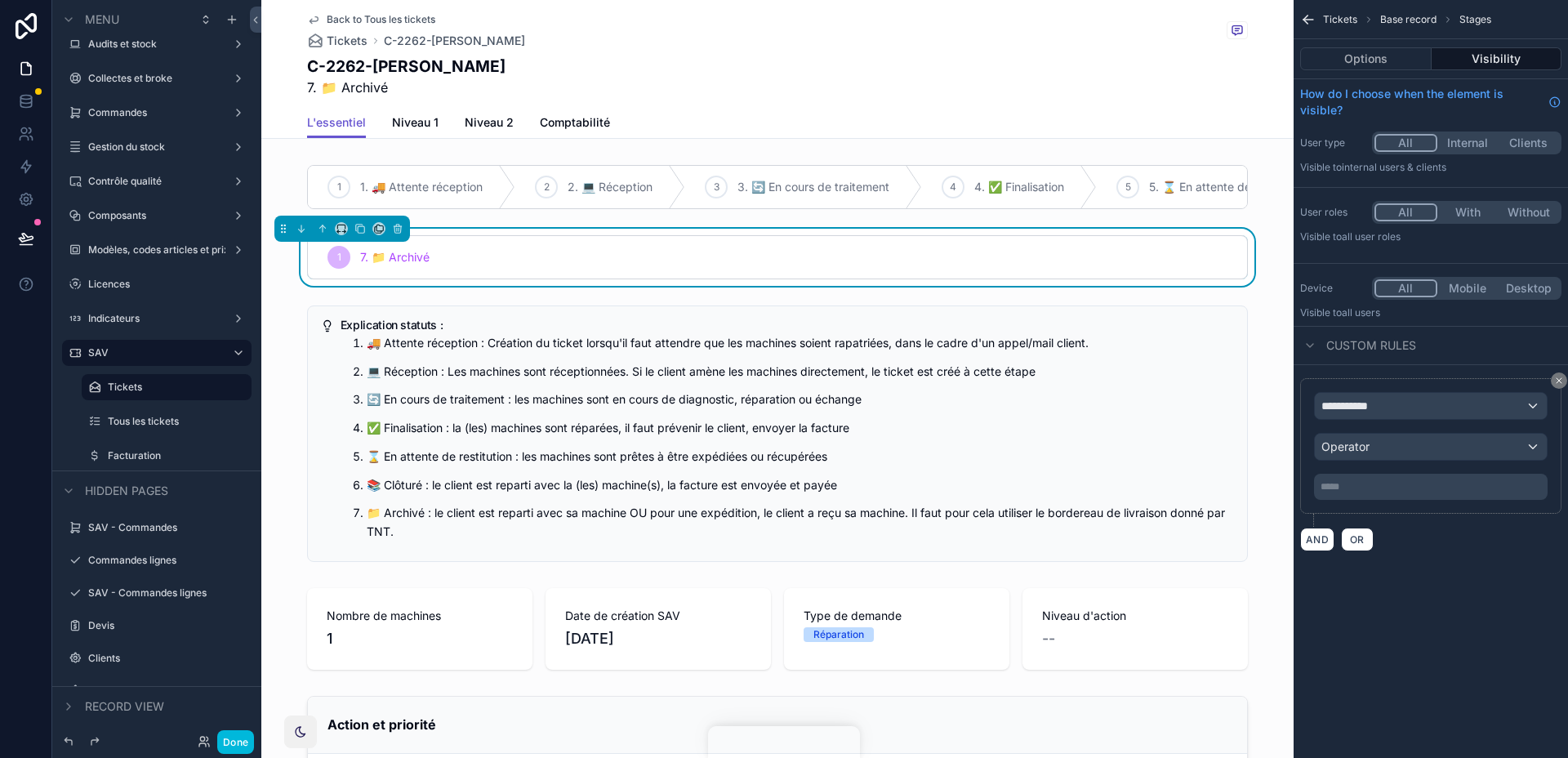
click at [1357, 411] on span "**********" at bounding box center [1351, 405] width 60 height 16
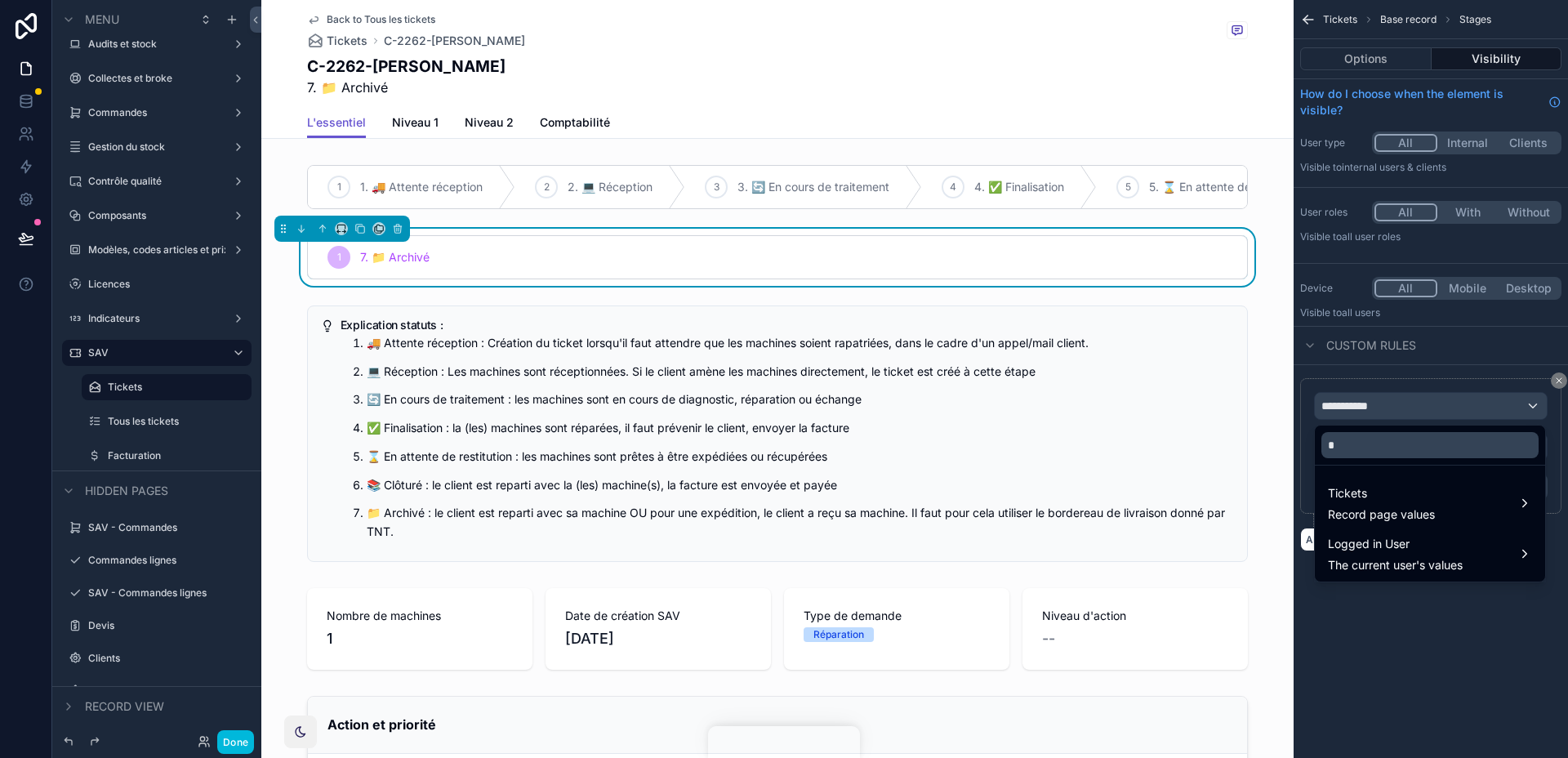
click at [1365, 445] on input "*" at bounding box center [1430, 445] width 218 height 26
type input "****"
click at [1387, 496] on span "Tickets" at bounding box center [1381, 493] width 107 height 19
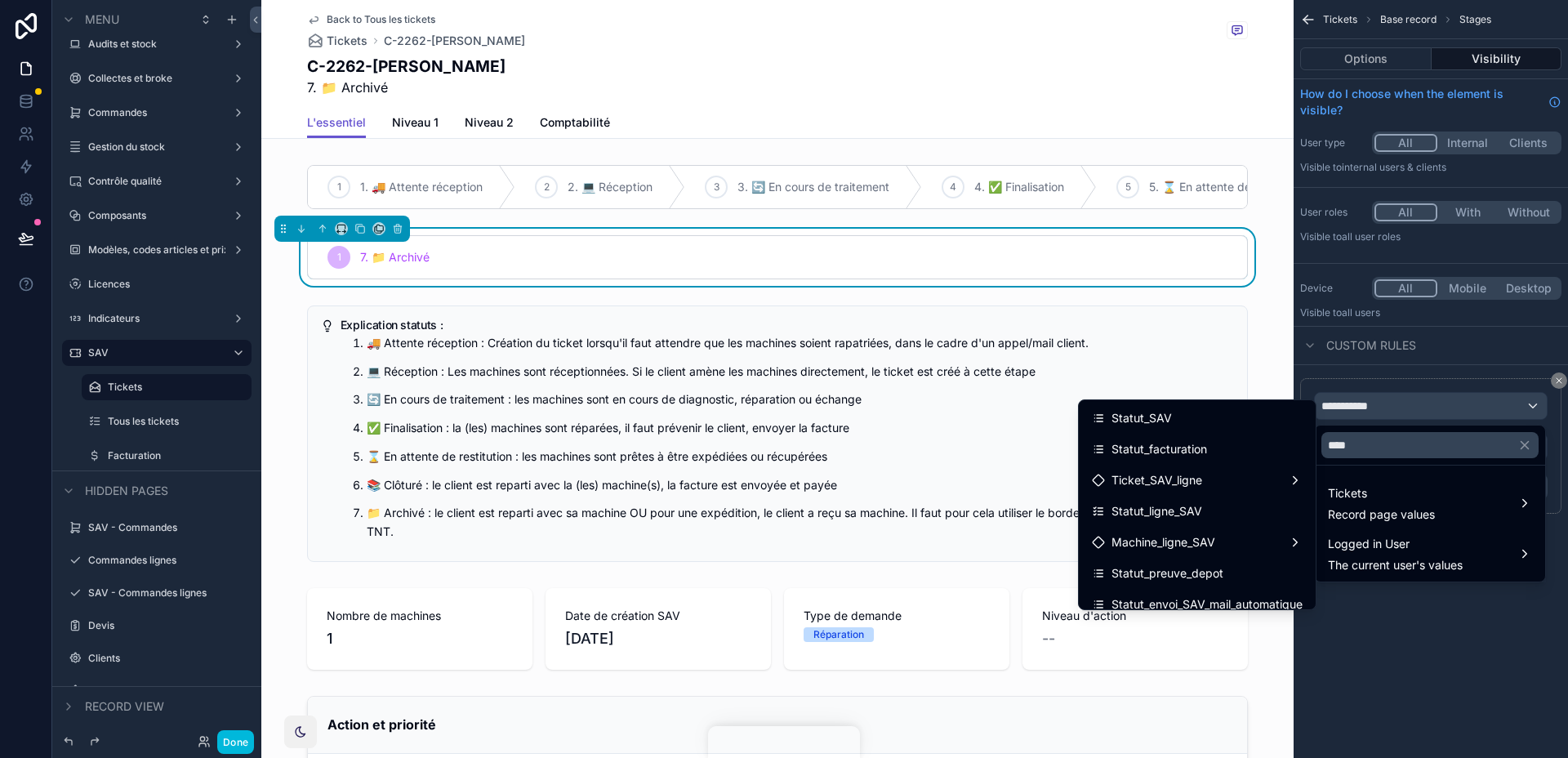
click at [1259, 423] on div "Statut_SAV" at bounding box center [1198, 418] width 211 height 19
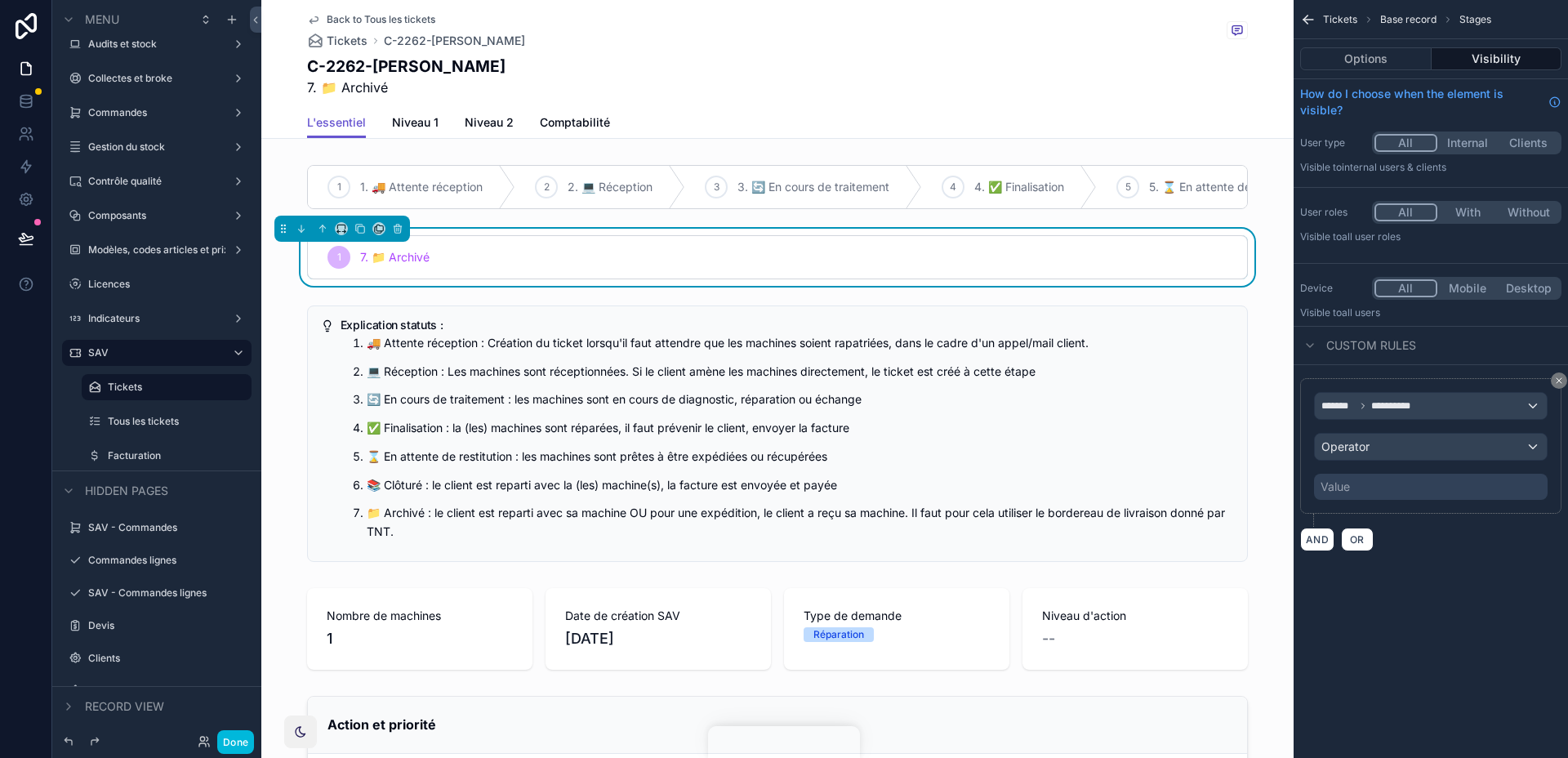
click at [1365, 449] on span "Operator" at bounding box center [1346, 446] width 48 height 14
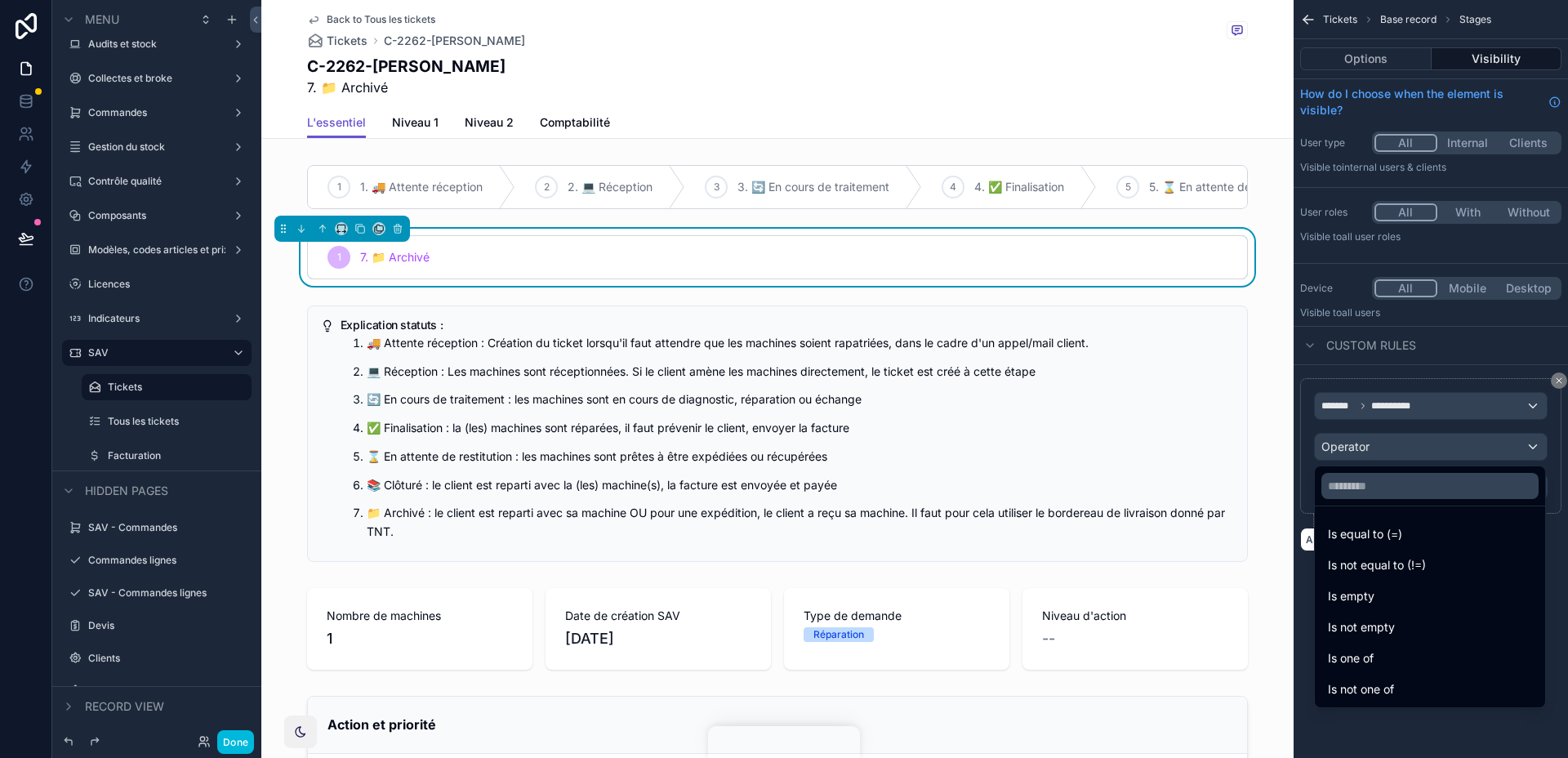
click at [1369, 533] on span "Is equal to (=)" at bounding box center [1365, 534] width 74 height 19
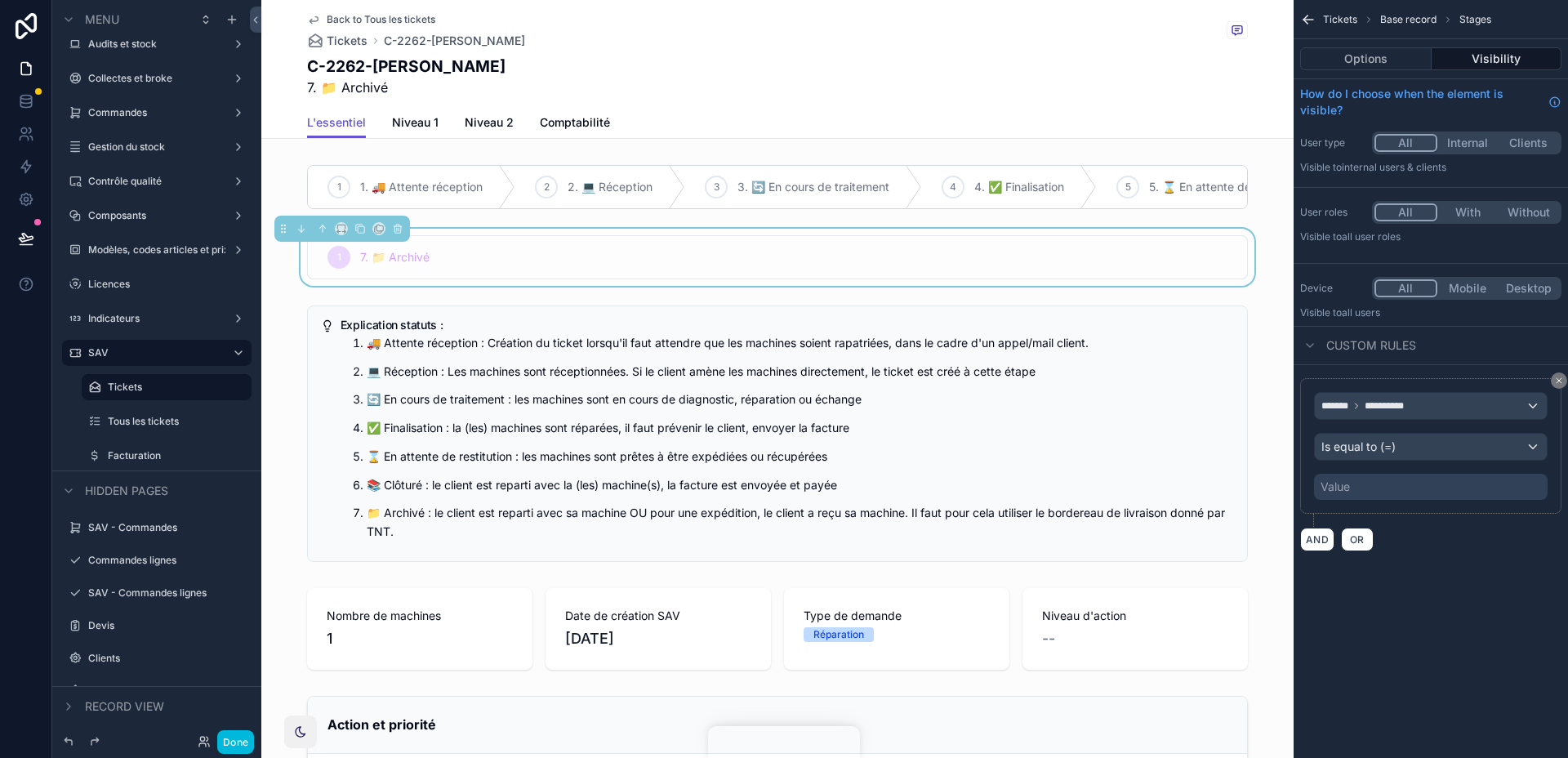
click at [1364, 476] on div "Value" at bounding box center [1431, 486] width 233 height 26
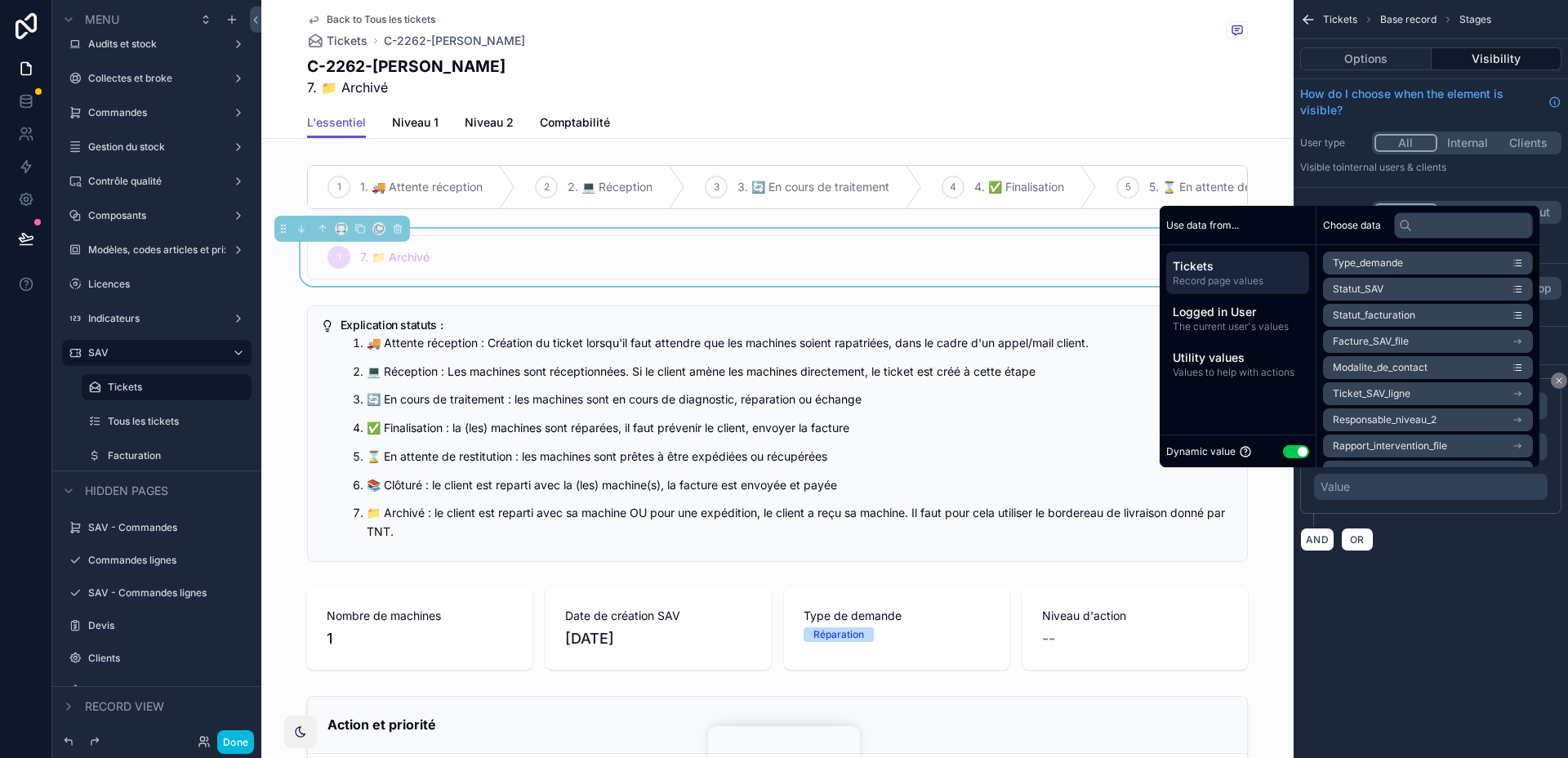
click at [1289, 445] on button "Use setting" at bounding box center [1296, 452] width 26 height 14
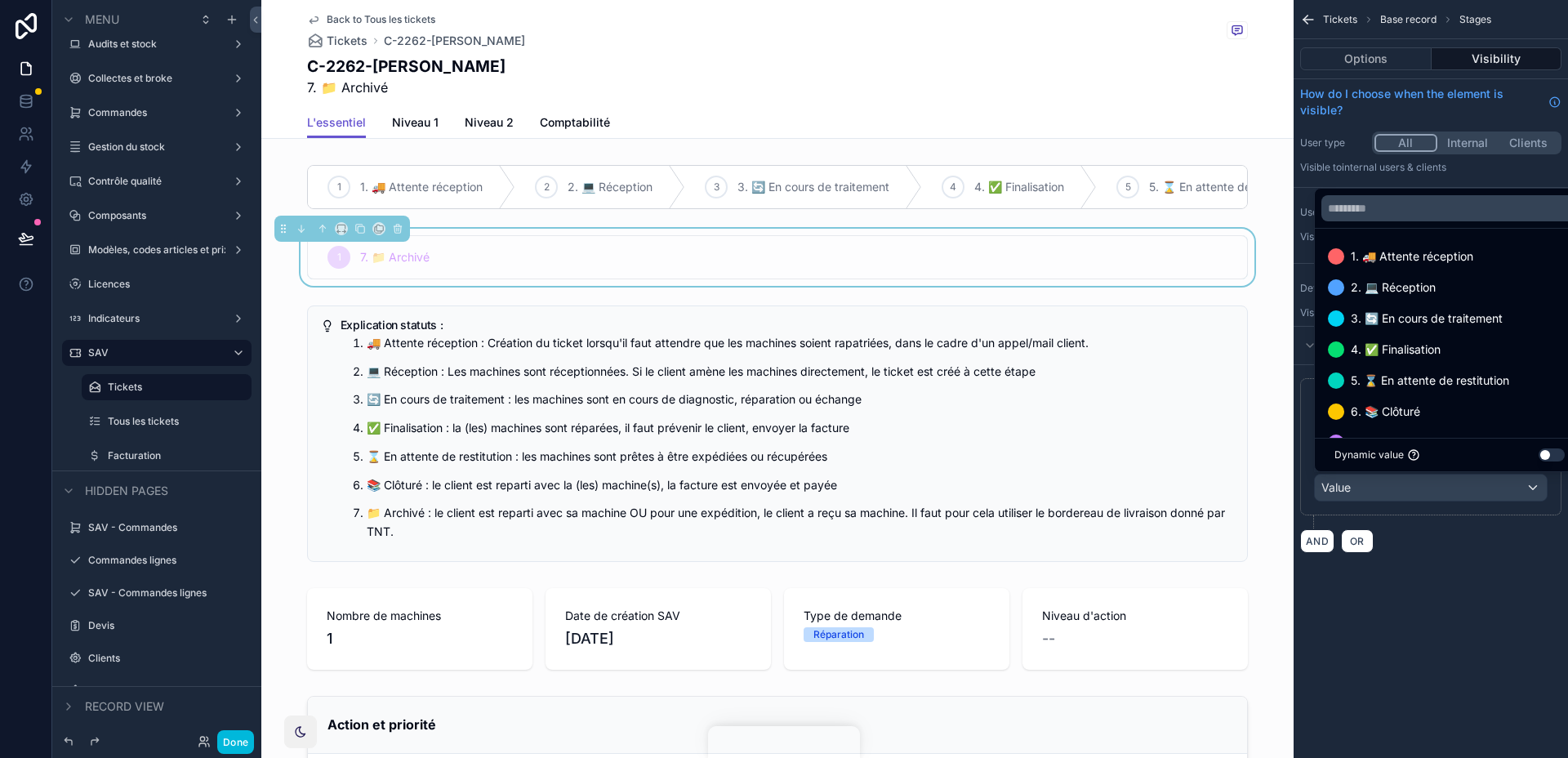
scroll to position [33, 0]
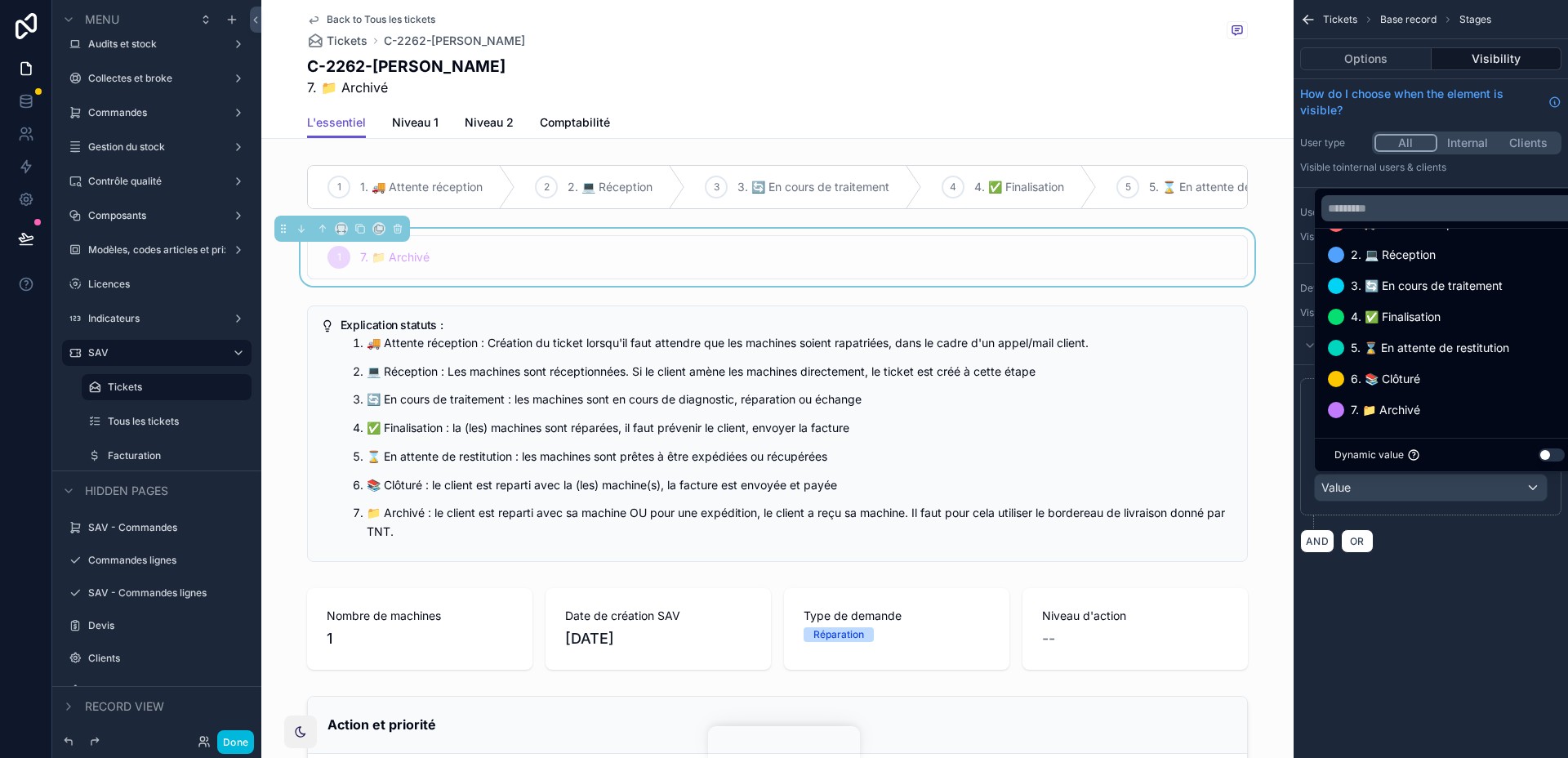
click at [1394, 405] on span "7. 📁 Archivé" at bounding box center [1386, 410] width 70 height 19
click at [1439, 561] on div "**********" at bounding box center [1431, 465] width 275 height 201
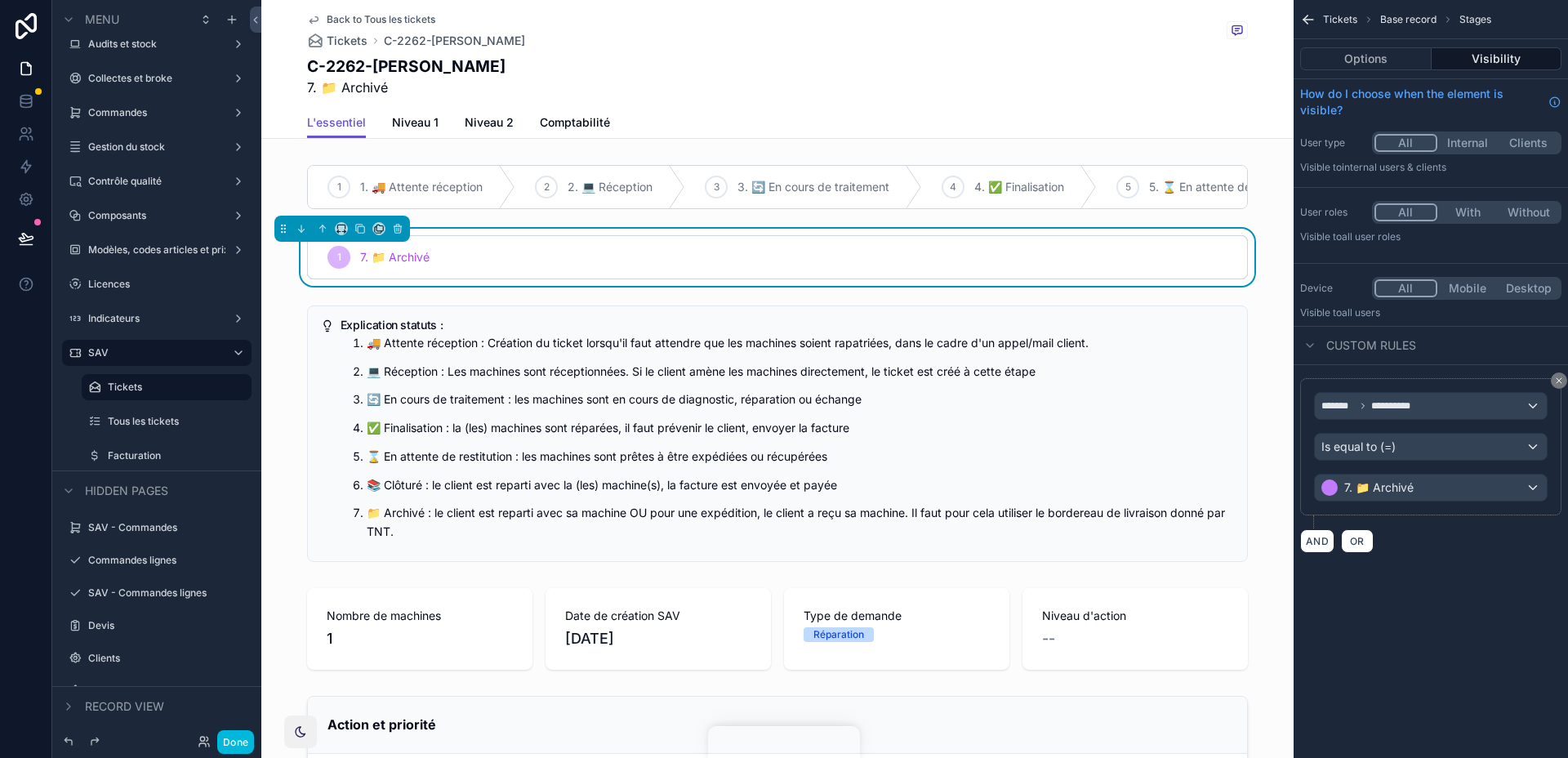
click at [1047, 168] on div "scrollable content" at bounding box center [777, 187] width 1032 height 57
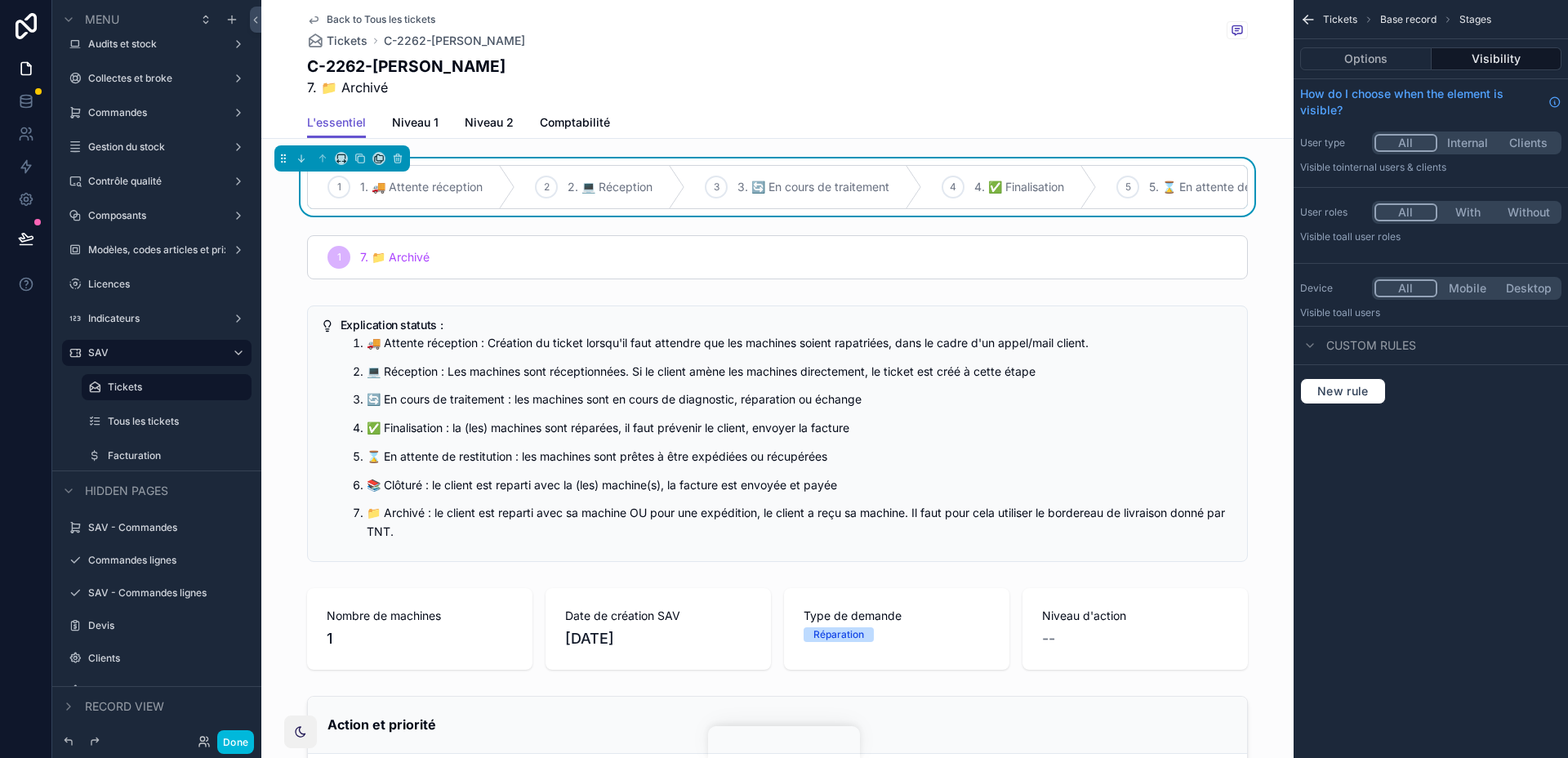
click at [1357, 388] on span "New rule" at bounding box center [1343, 391] width 65 height 15
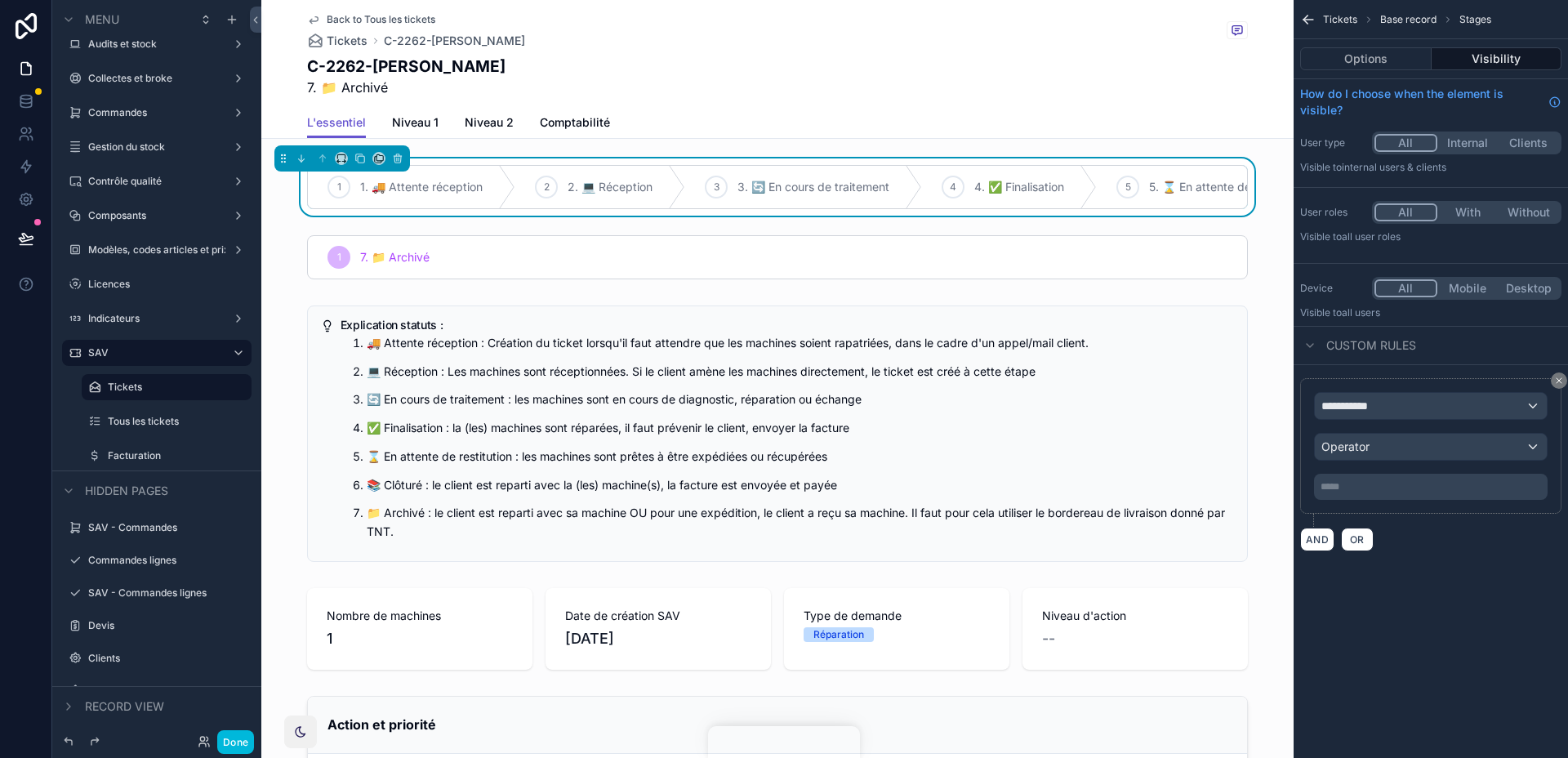
click at [1368, 417] on div "**********" at bounding box center [1431, 405] width 232 height 26
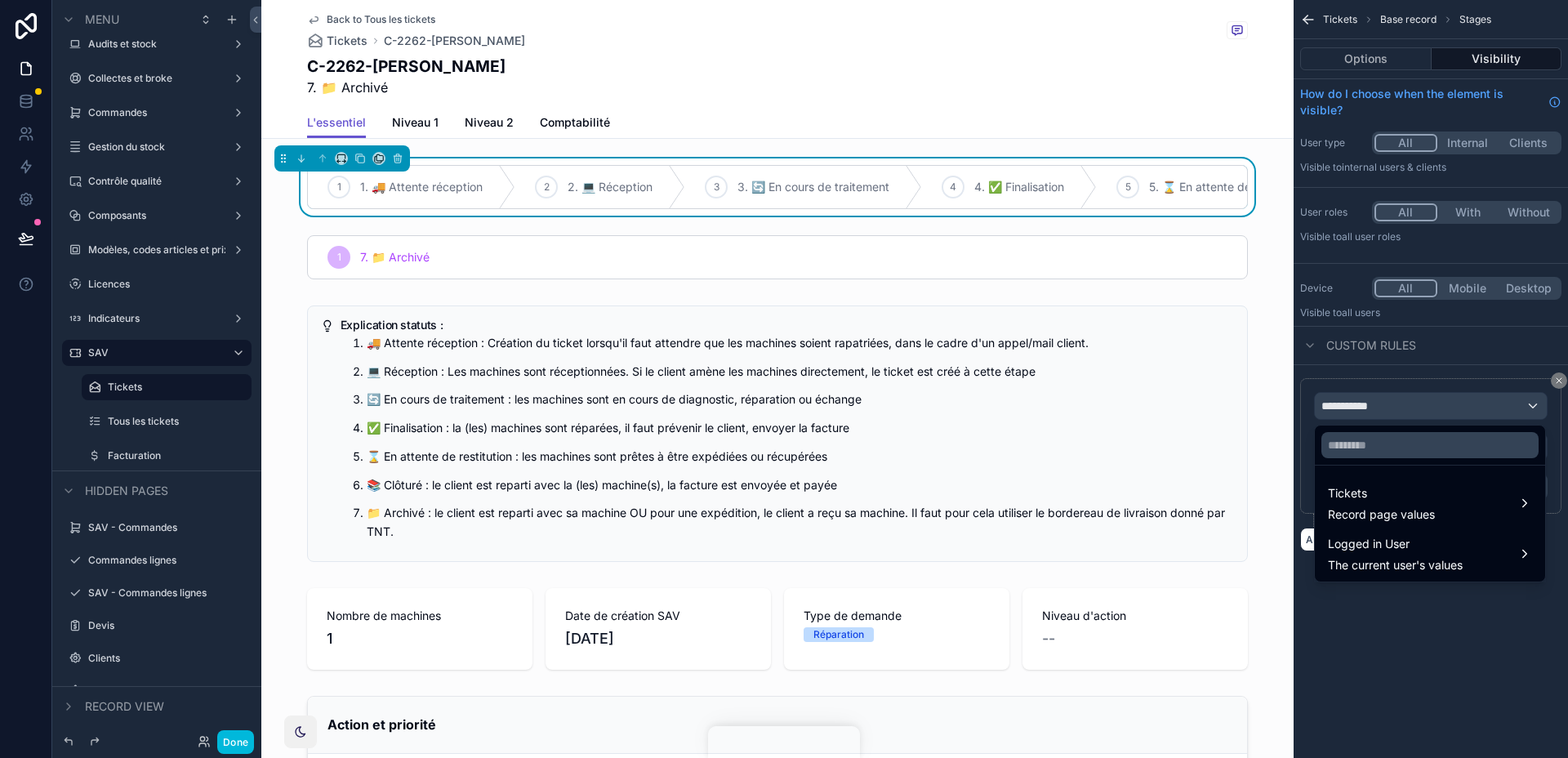
click at [1377, 489] on span "Tickets" at bounding box center [1381, 493] width 107 height 19
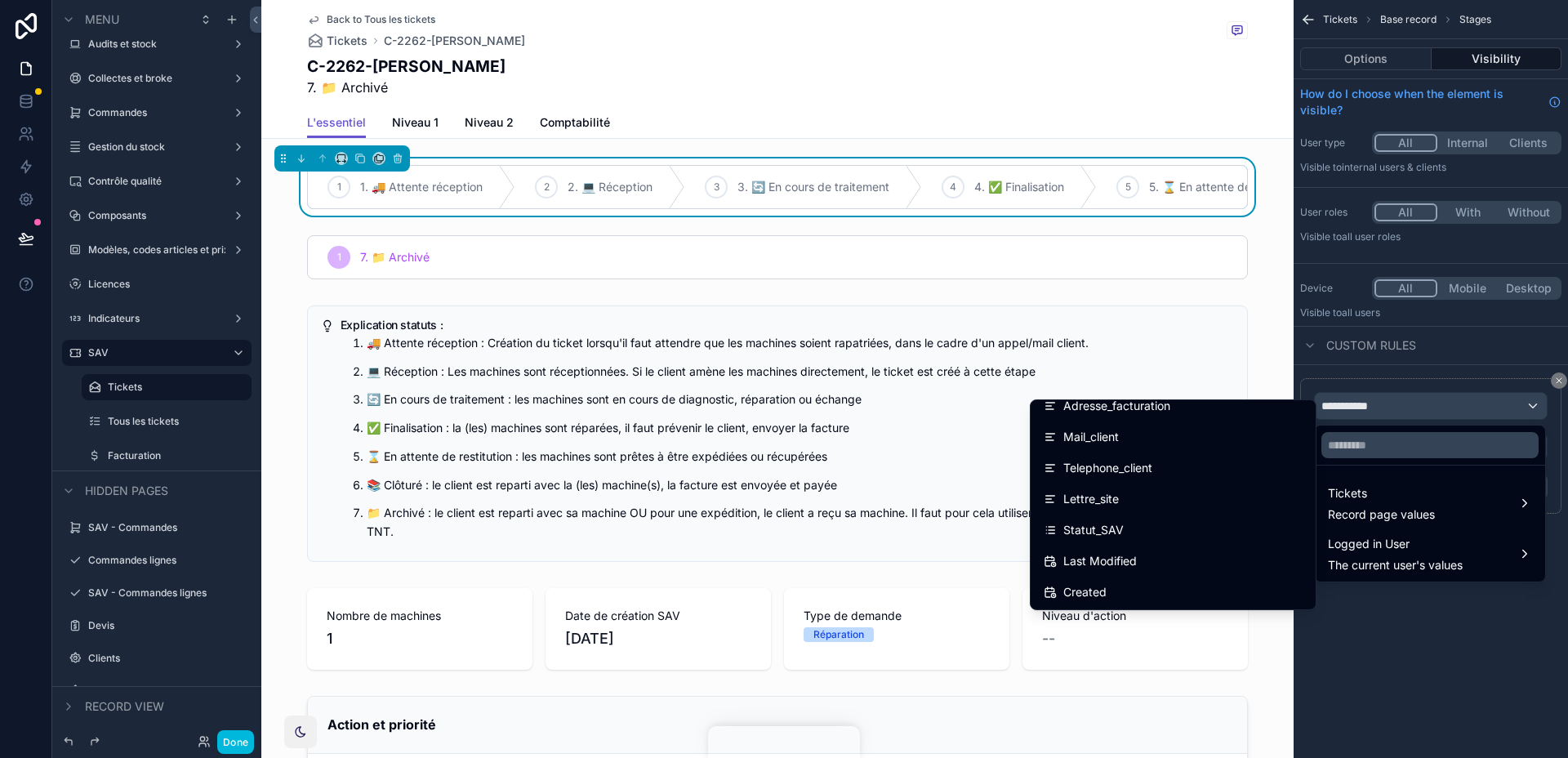
scroll to position [138, 0]
click at [1254, 529] on div "Statut_SAV" at bounding box center [1173, 528] width 259 height 19
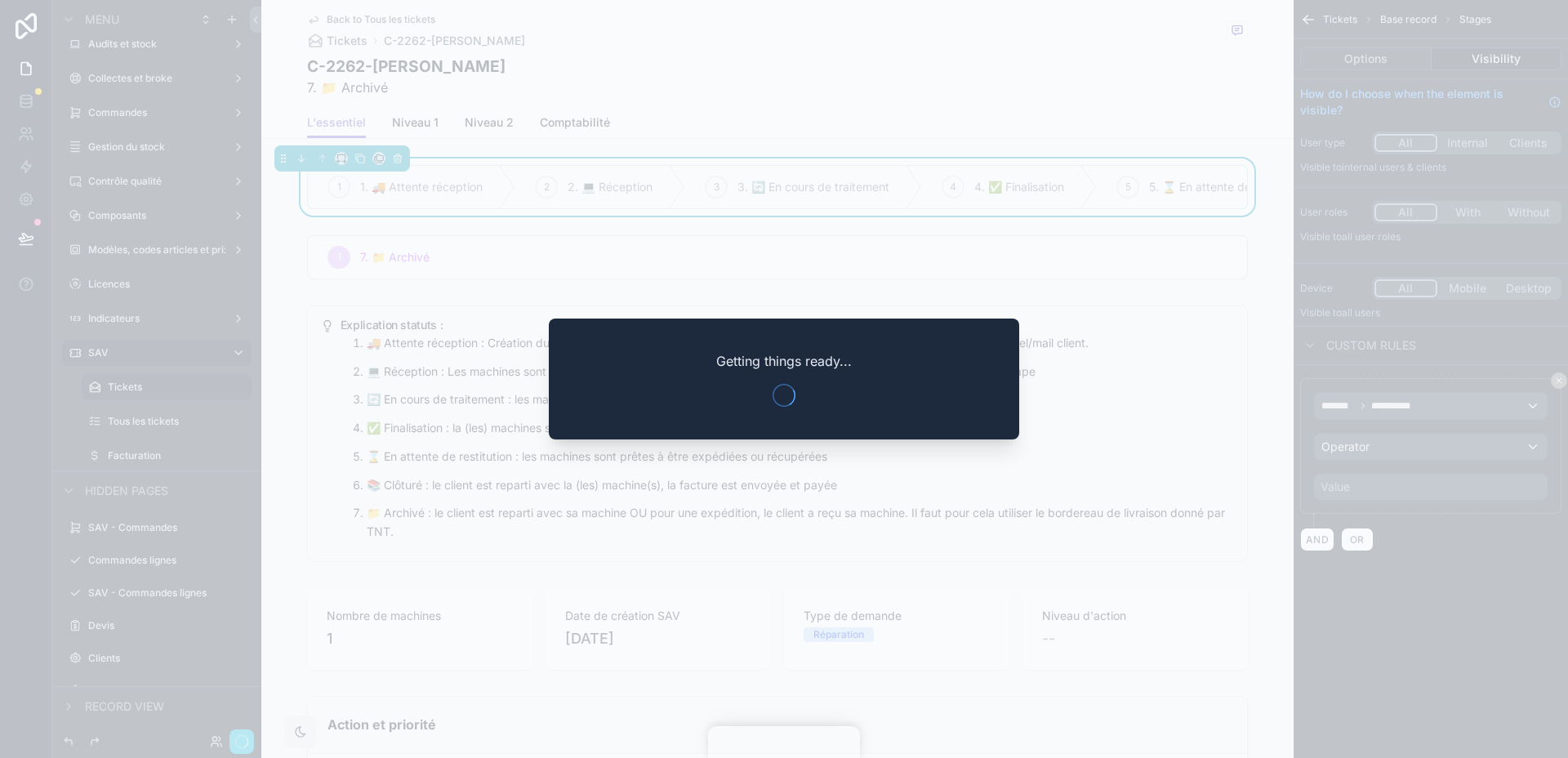
click at [1372, 445] on div at bounding box center [784, 379] width 1568 height 758
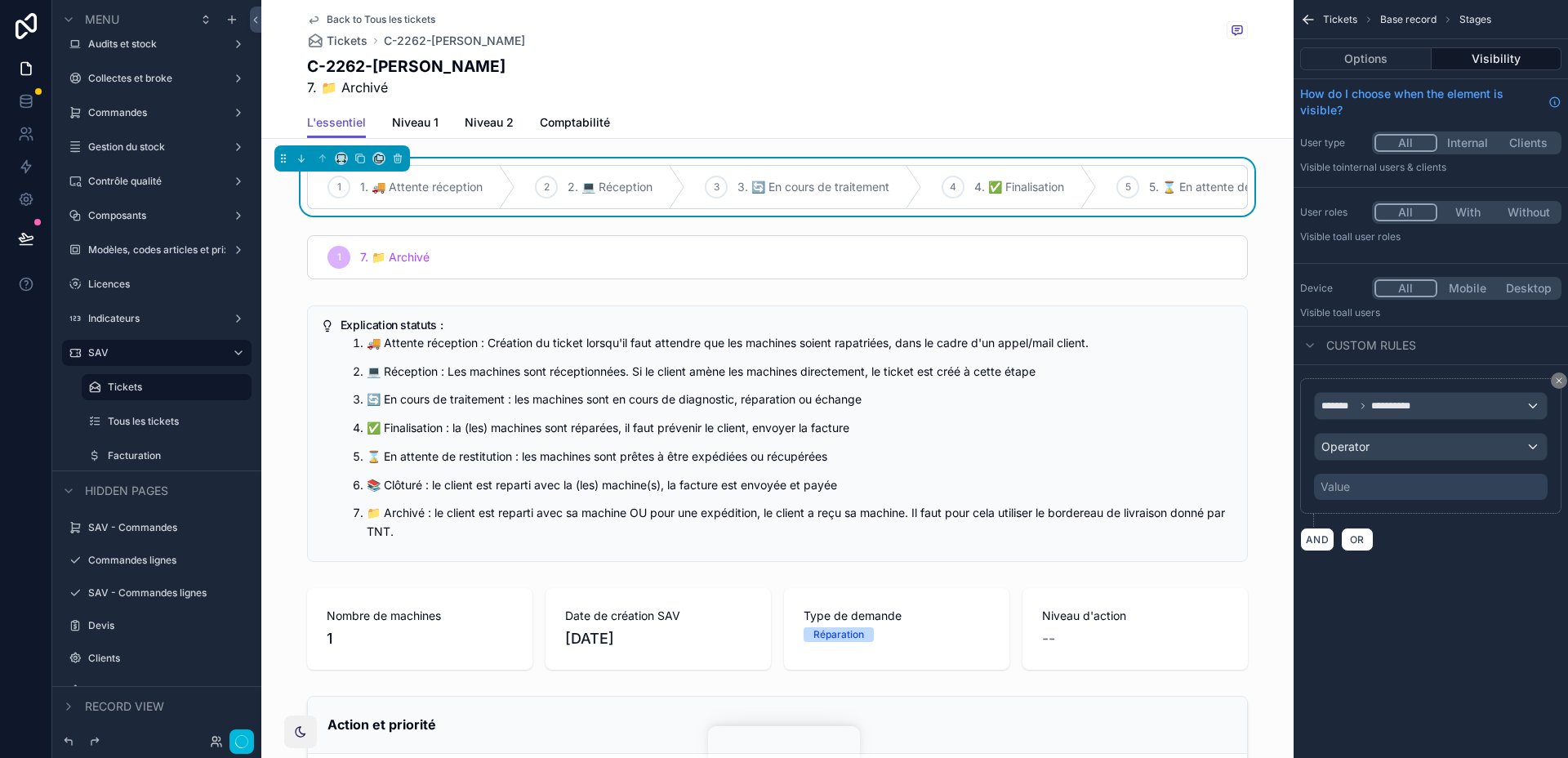
click at [1372, 445] on div "Operator" at bounding box center [1431, 446] width 232 height 26
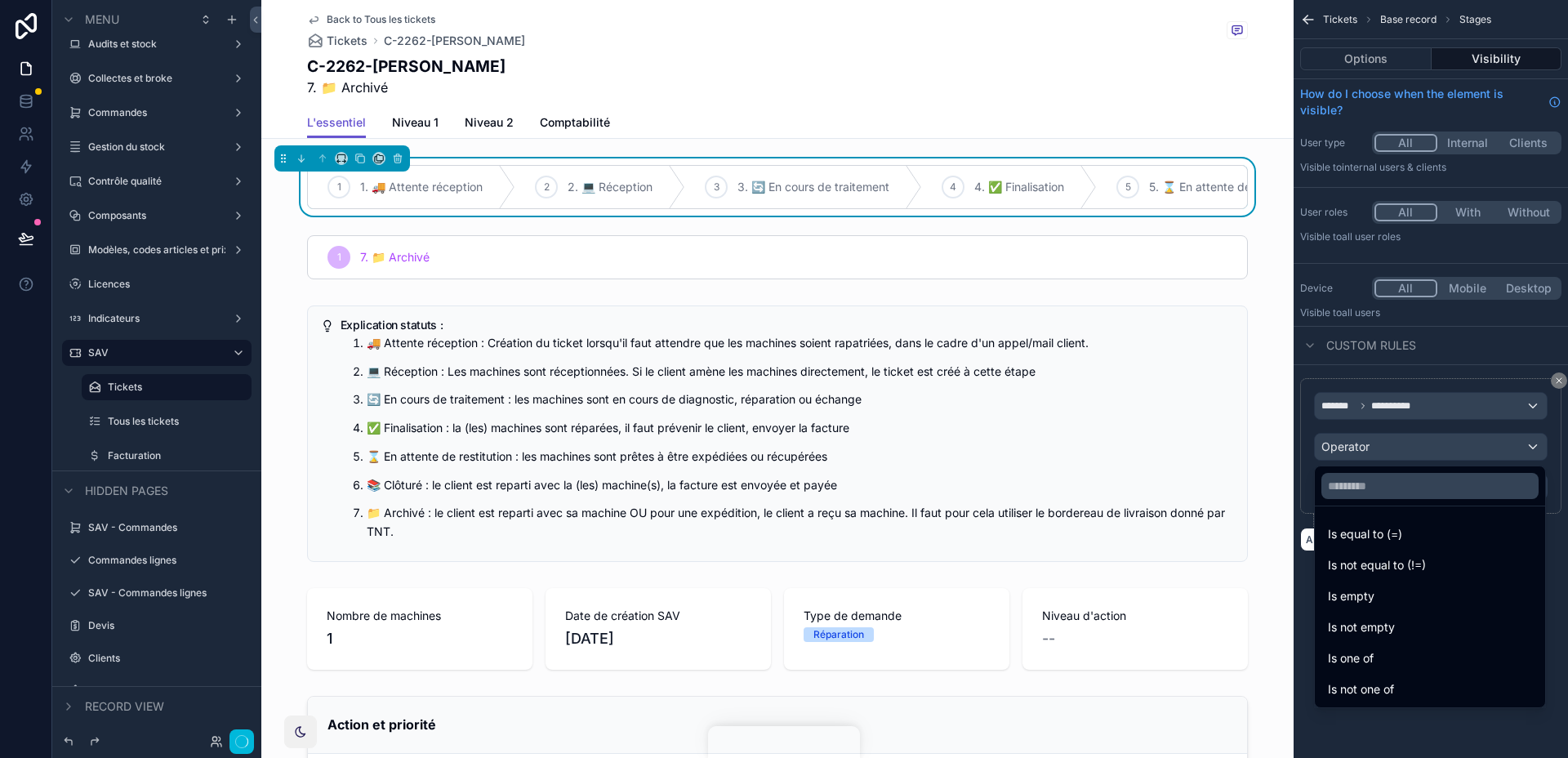
click at [1400, 558] on span "Is not equal to (!=)" at bounding box center [1376, 565] width 98 height 19
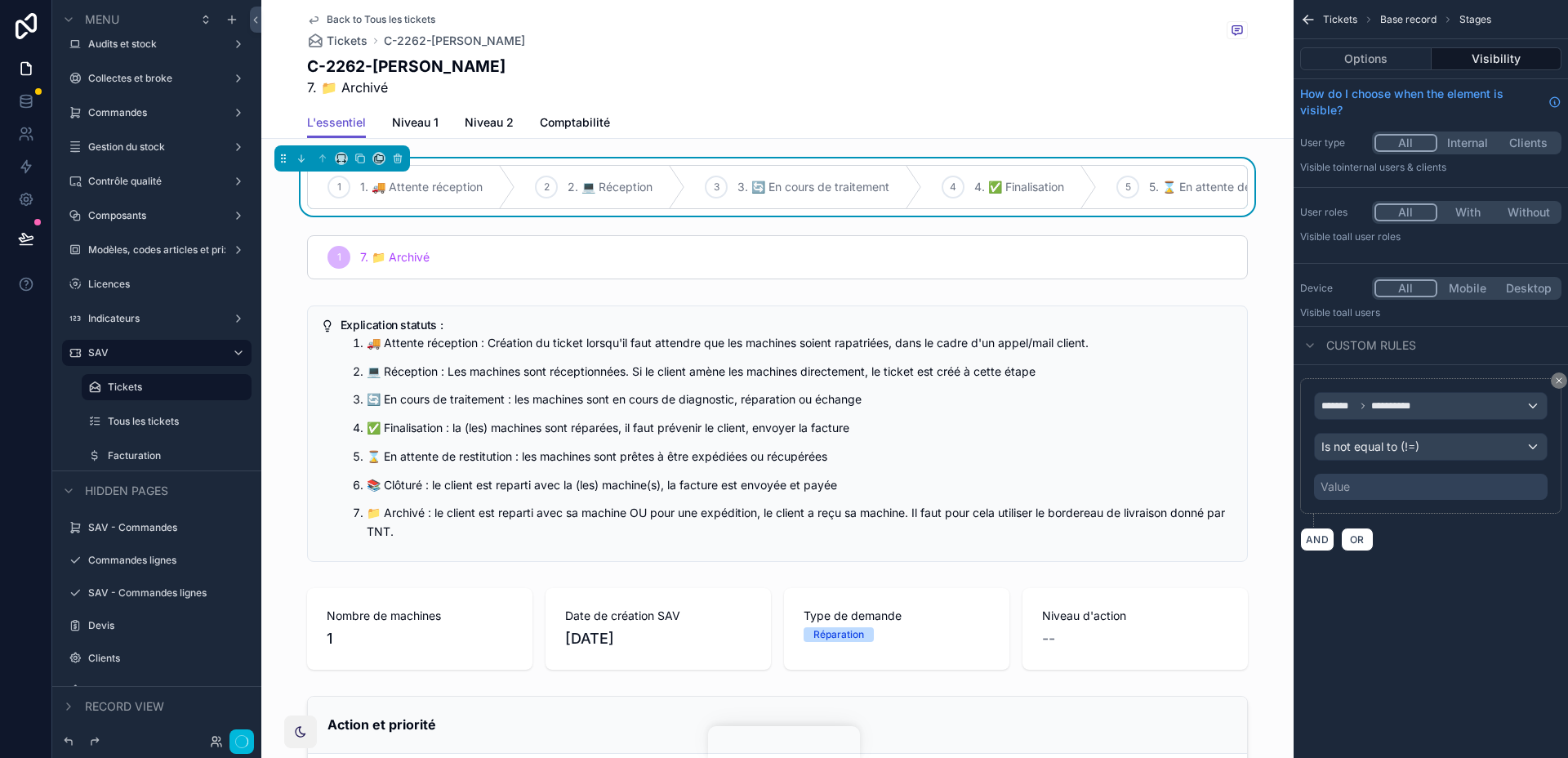
click at [1398, 480] on div "Value" at bounding box center [1431, 486] width 233 height 26
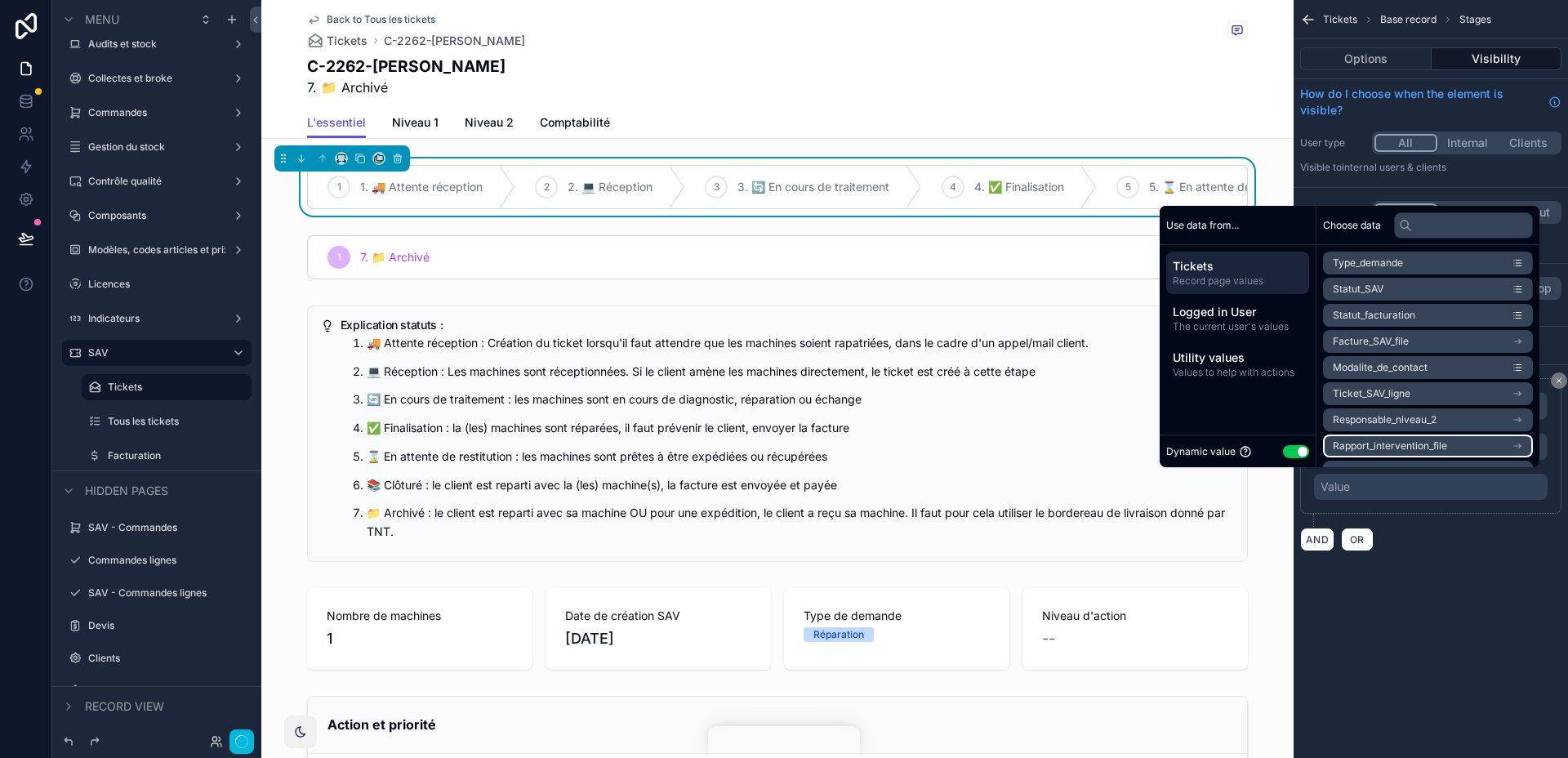
click at [1284, 447] on button "Use setting" at bounding box center [1296, 452] width 26 height 14
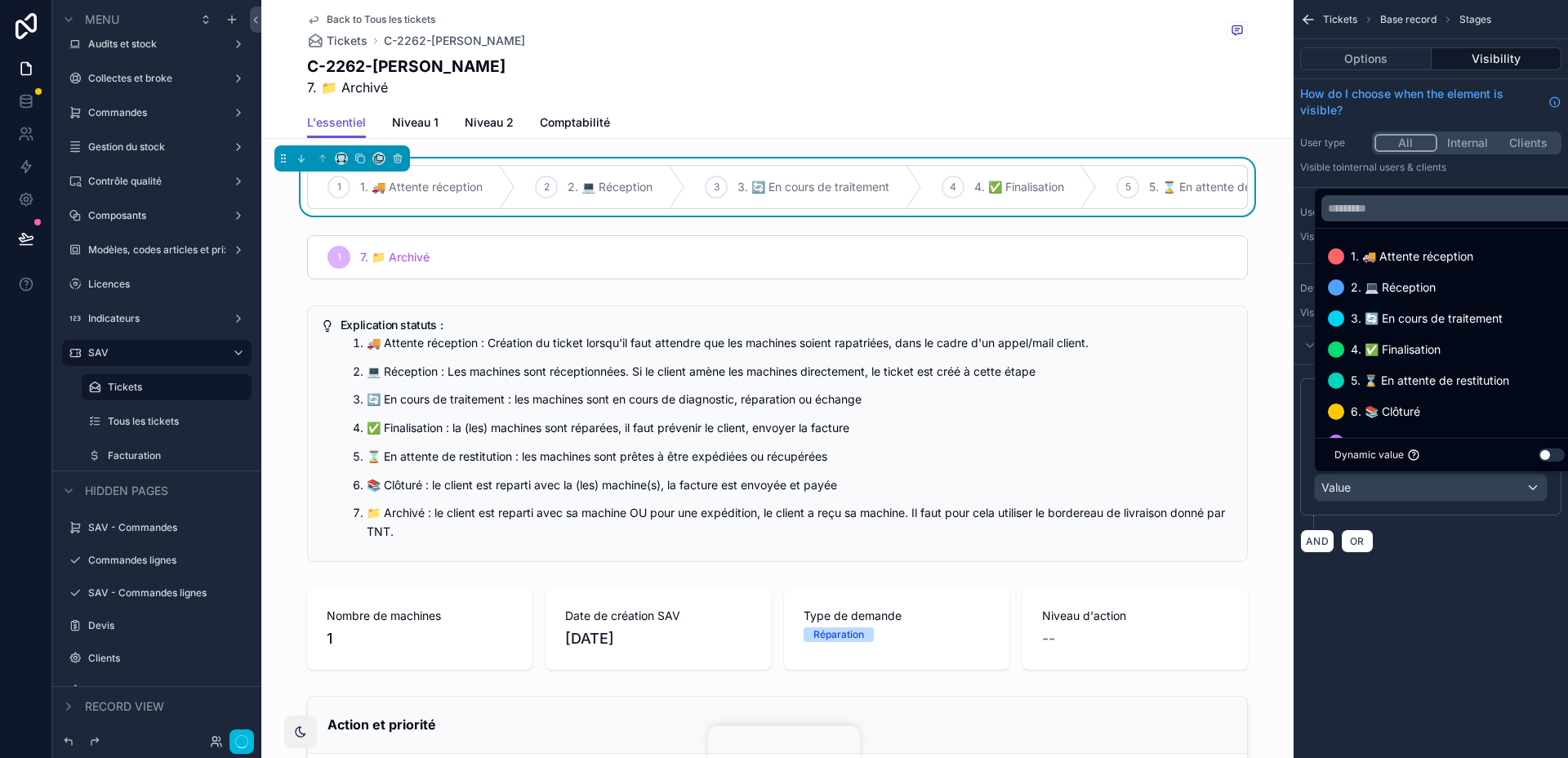
scroll to position [33, 0]
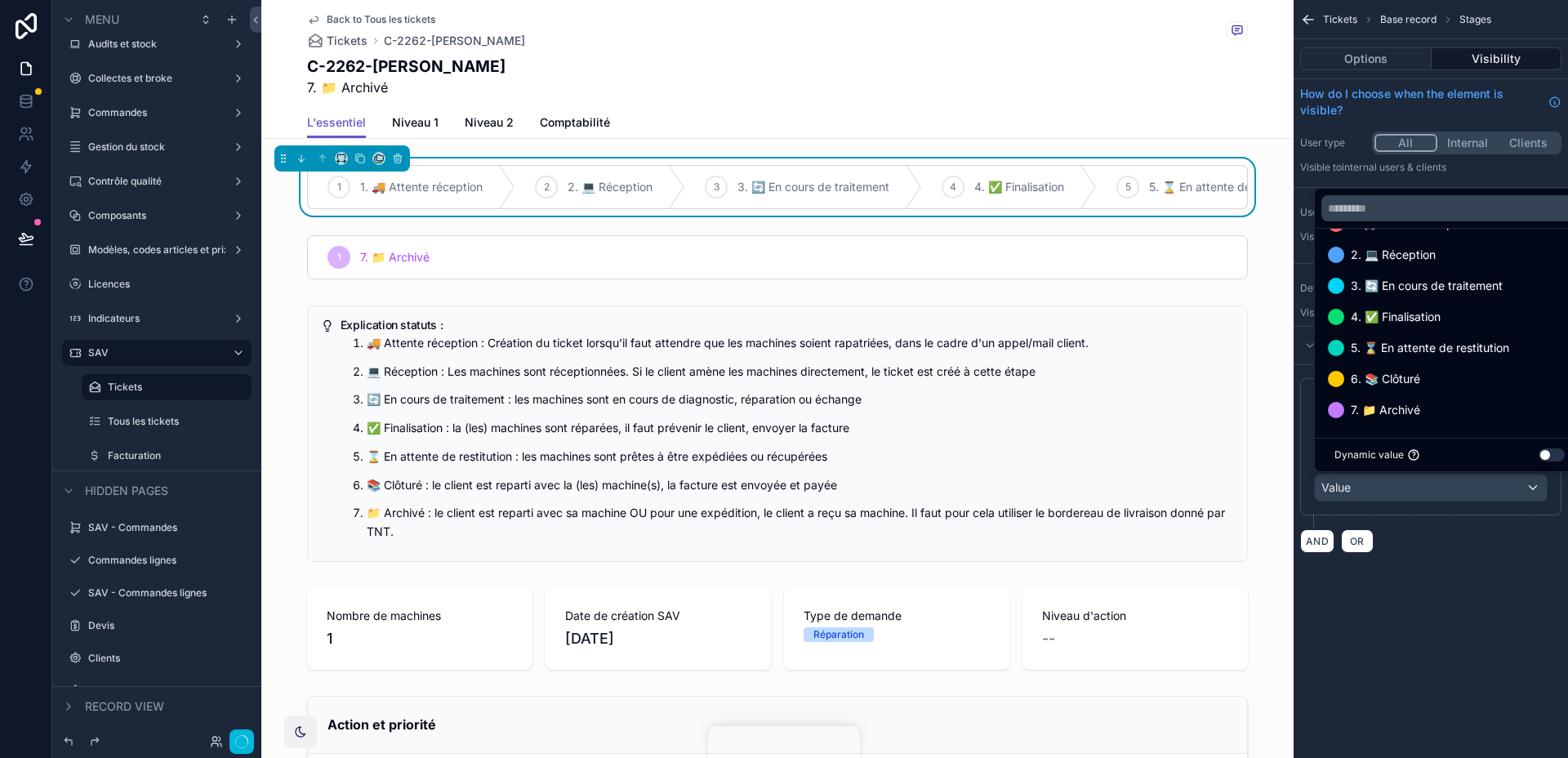
click at [1356, 411] on span "7. 📁 Archivé" at bounding box center [1386, 410] width 70 height 19
click at [1429, 604] on div "**********" at bounding box center [1431, 379] width 275 height 758
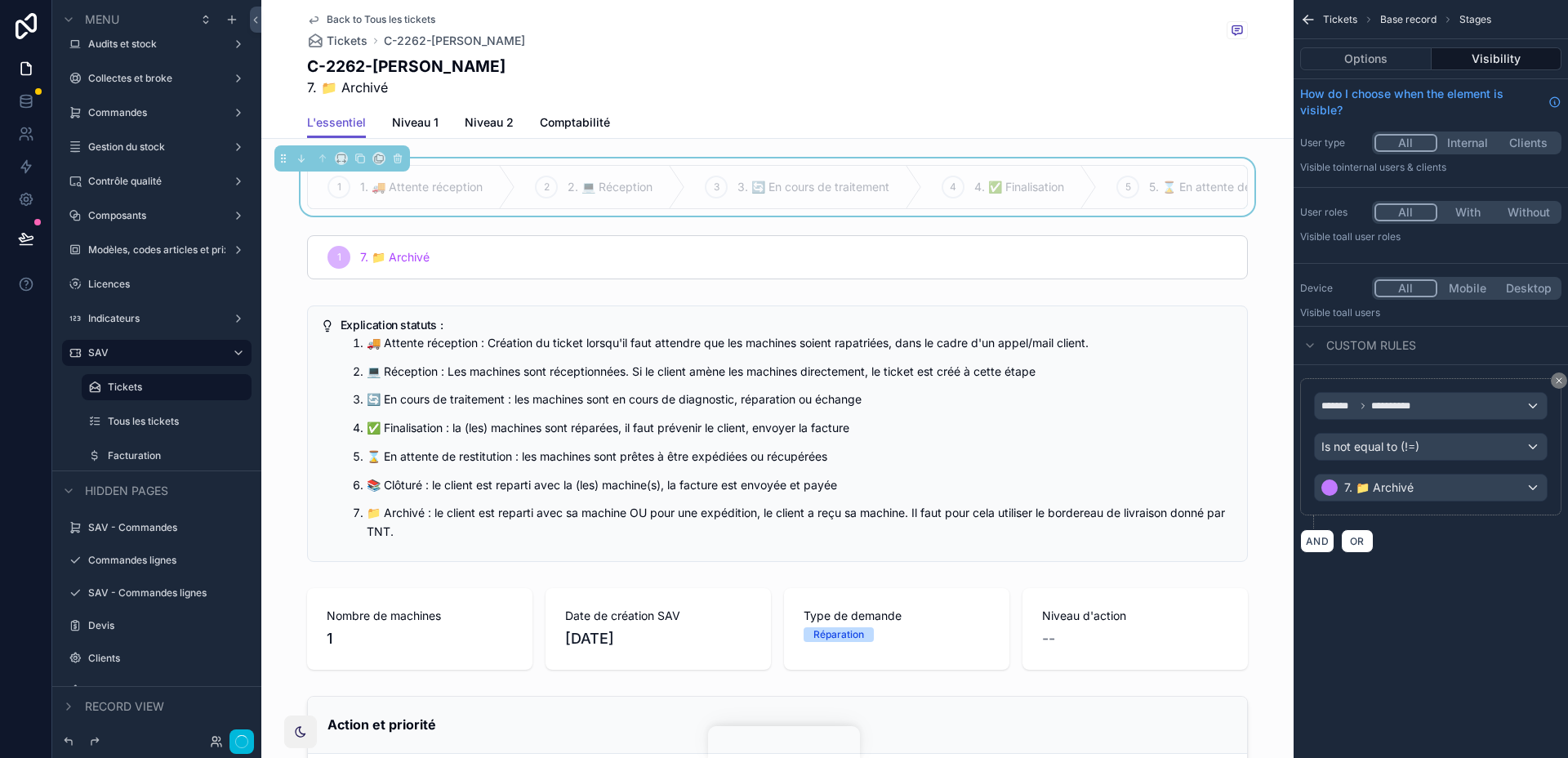
click at [1429, 604] on div "**********" at bounding box center [1431, 379] width 275 height 758
click at [958, 83] on div "C-2262-SYLVAIN RIZZO 7. 📁 Archivé" at bounding box center [777, 75] width 941 height 42
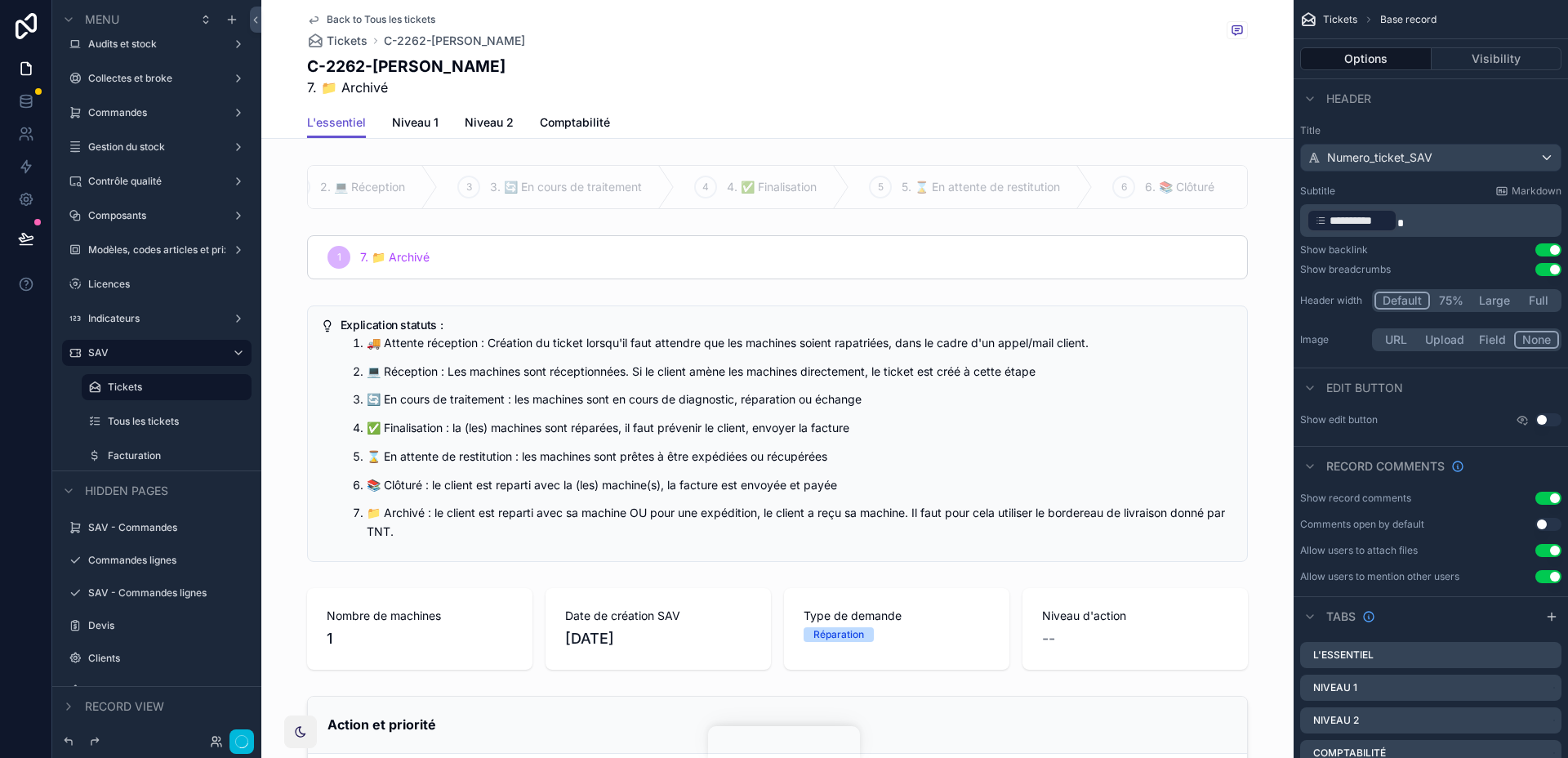
click at [253, 737] on button "button" at bounding box center [241, 741] width 24 height 24
click at [1228, 105] on div "Back to Tous les tickets Tickets C-2262-SYLVAIN RIZZO C-2262-SYLVAIN RIZZO 7. 📁…" at bounding box center [777, 53] width 941 height 107
click at [1176, 254] on div "scrollable content" at bounding box center [777, 256] width 1032 height 57
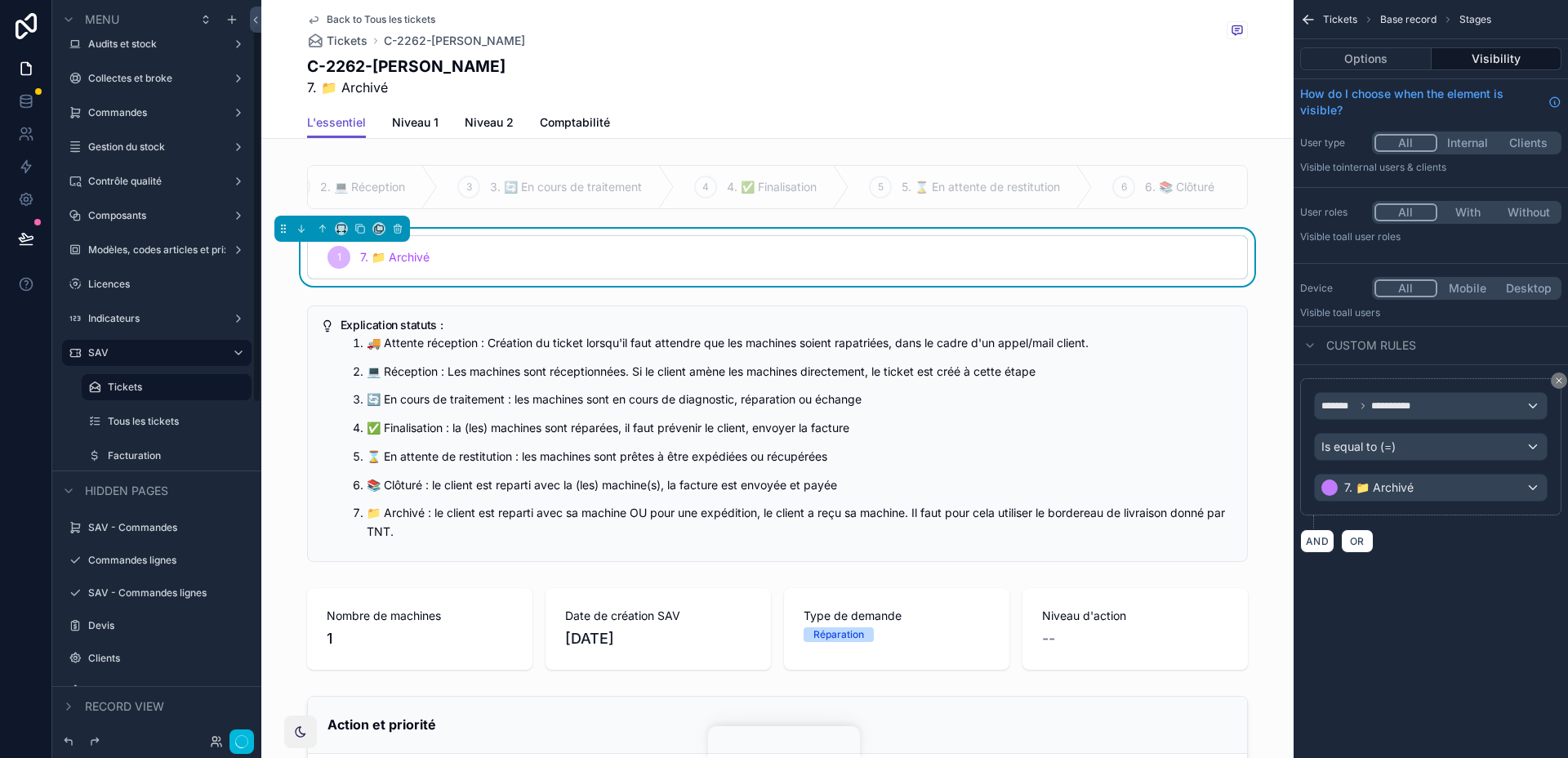
click at [197, 417] on label "Tous les tickets" at bounding box center [174, 422] width 133 height 14
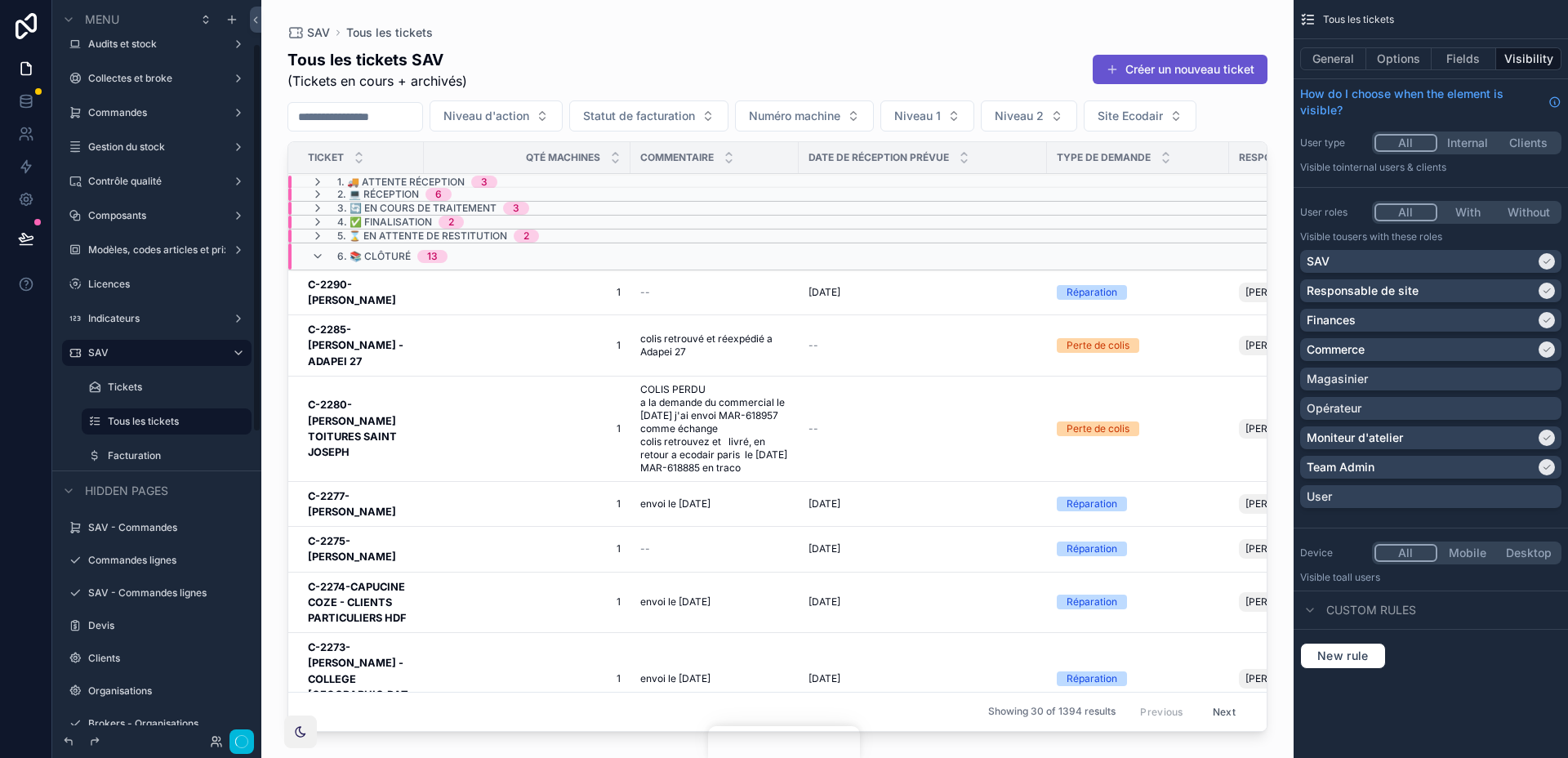
scroll to position [83, 0]
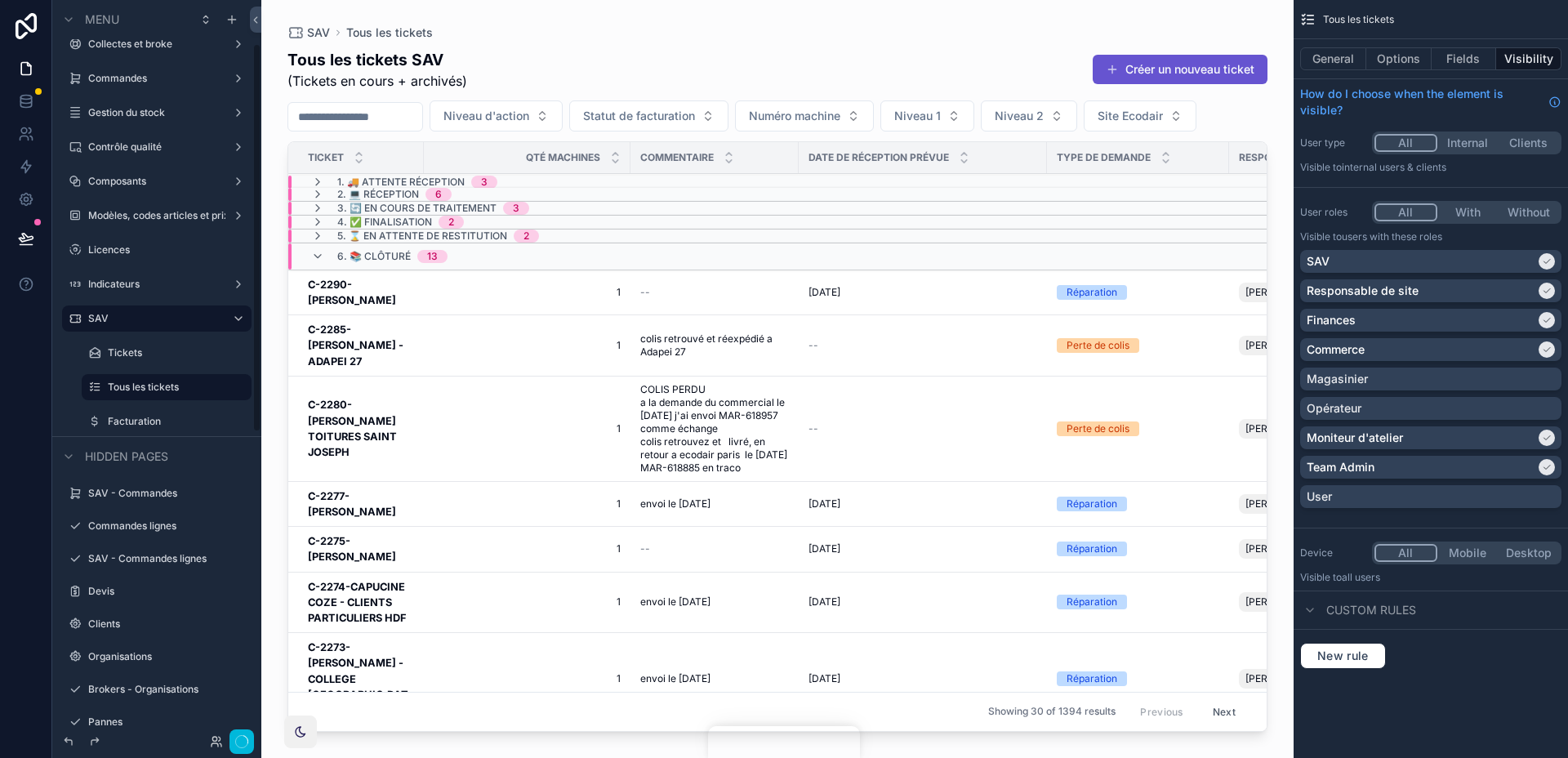
click at [170, 358] on label "Tickets" at bounding box center [174, 353] width 133 height 14
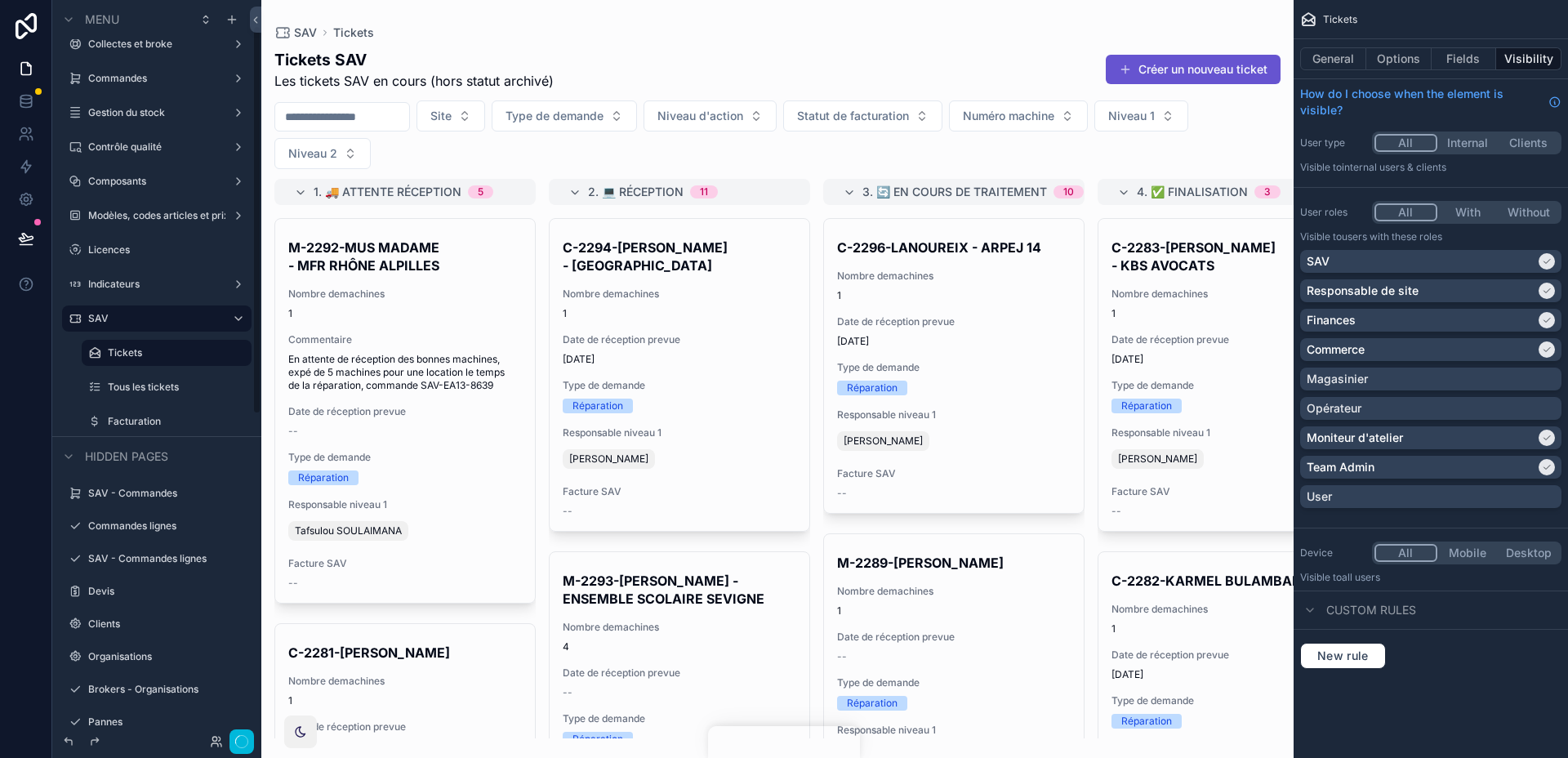
scroll to position [49, 0]
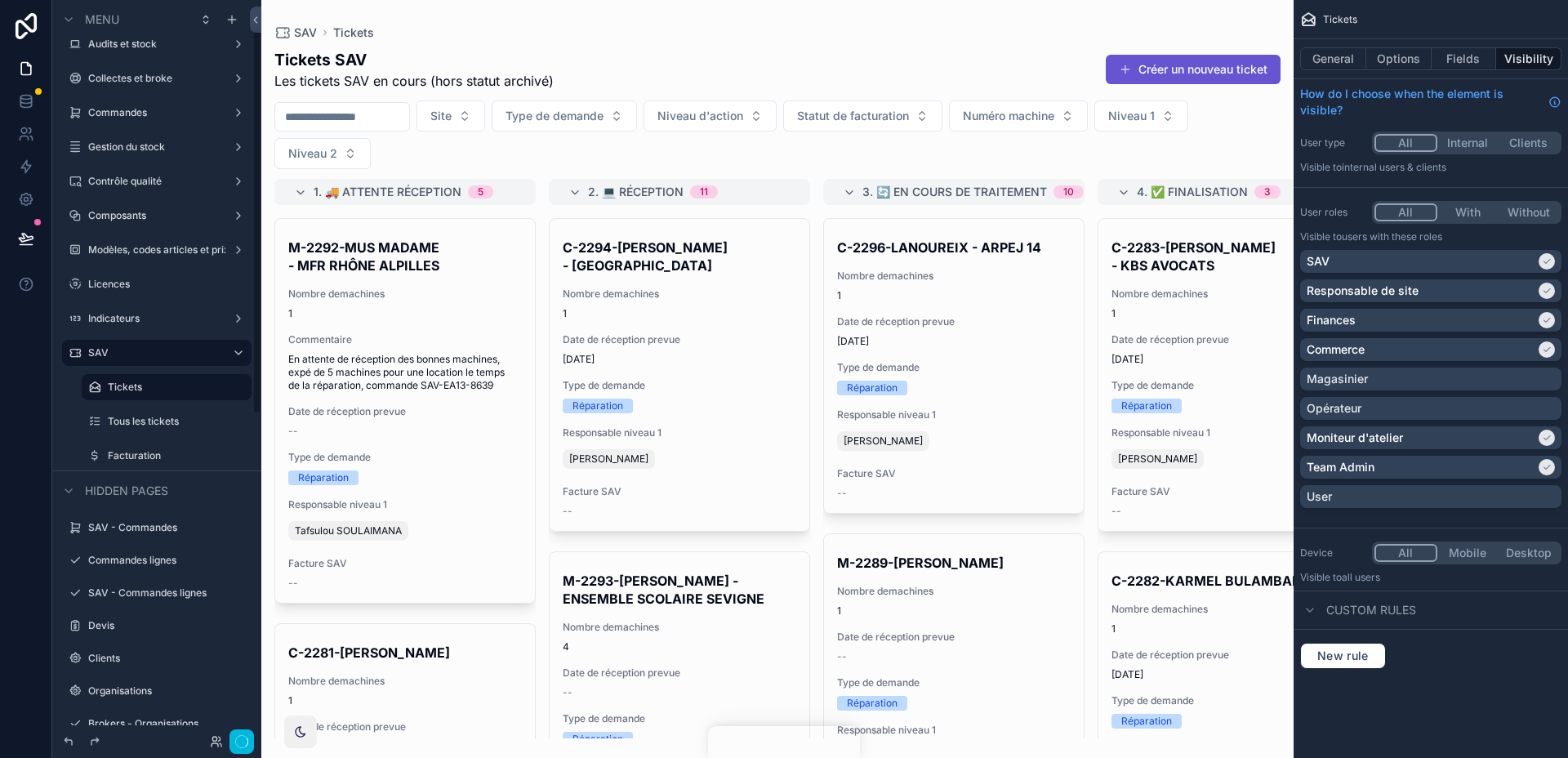
click at [472, 354] on span "En attente de réception des bonnes machines, expé de 5 machines pour une locati…" at bounding box center [404, 372] width 233 height 40
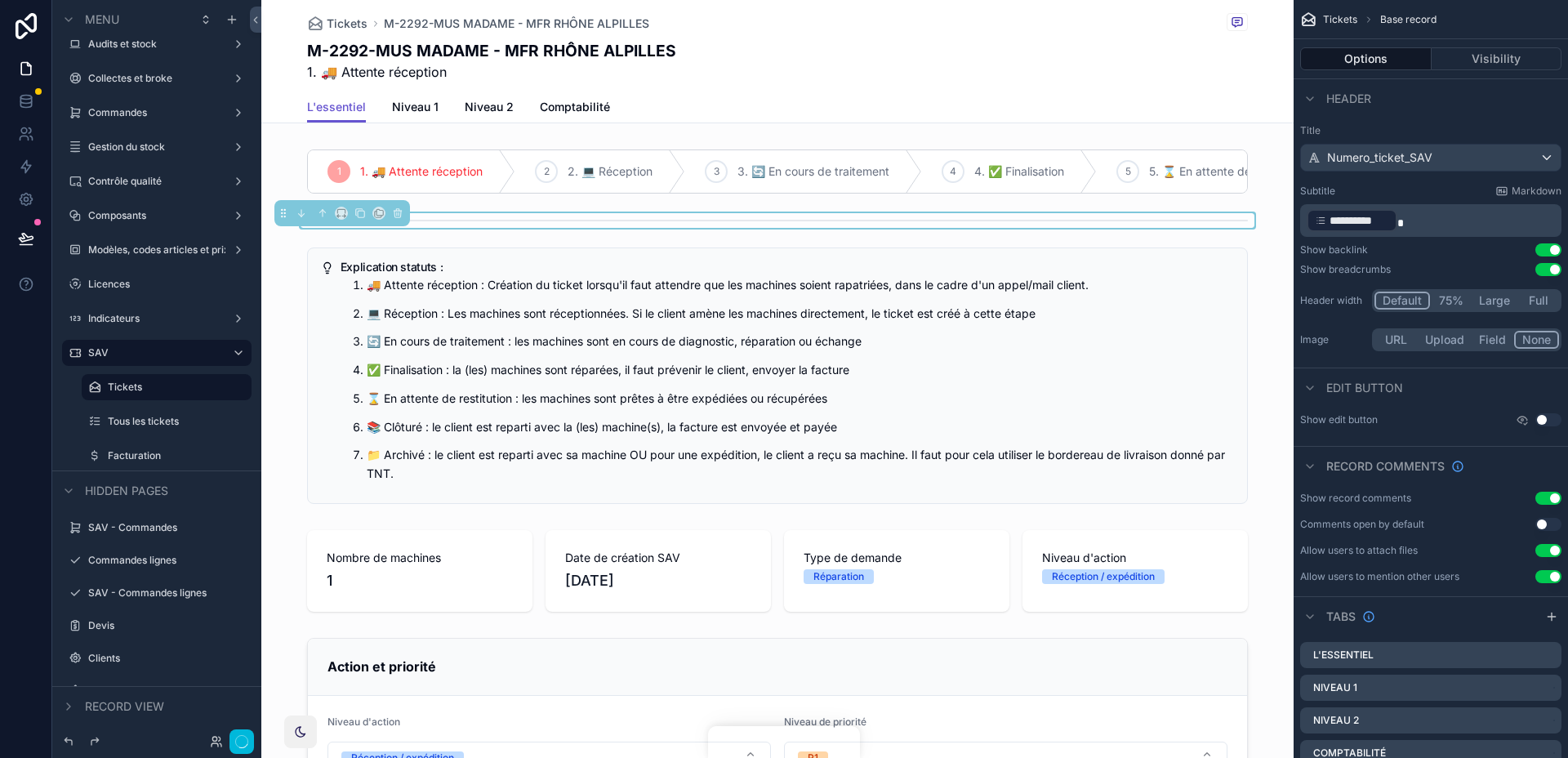
click at [856, 215] on div "scrollable content" at bounding box center [777, 219] width 1032 height 15
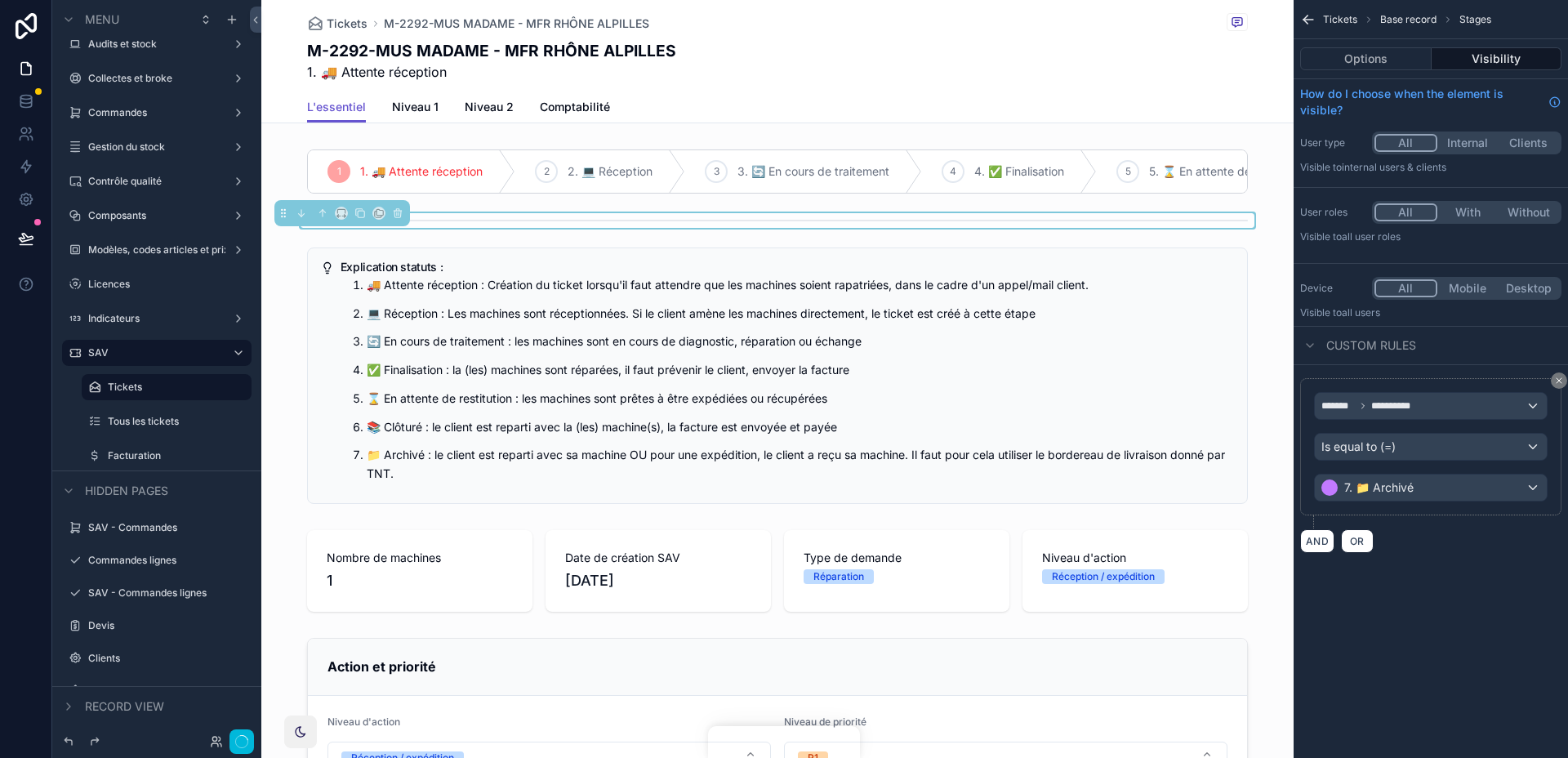
click at [920, 155] on div "scrollable content" at bounding box center [777, 171] width 1032 height 57
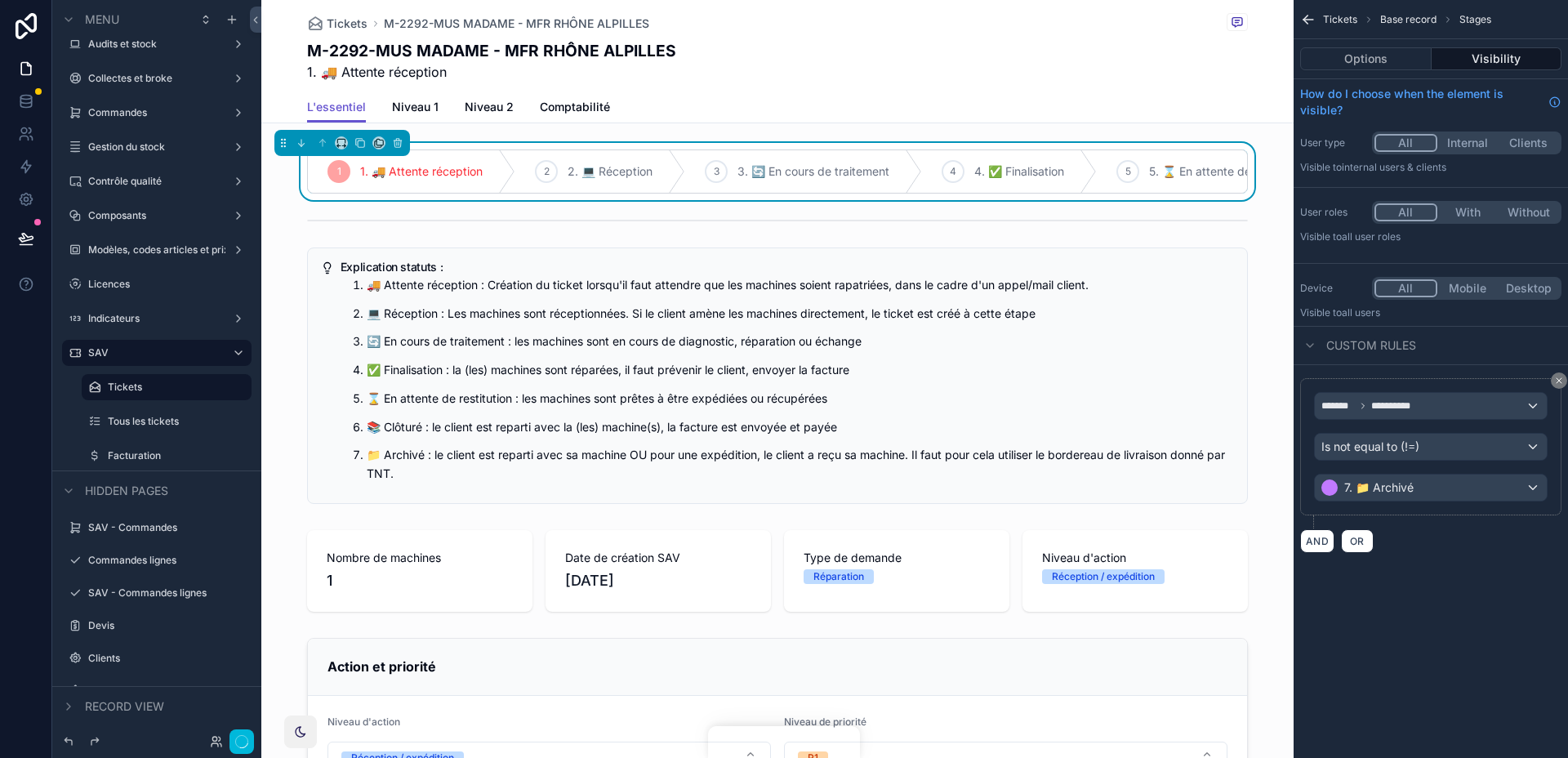
scroll to position [0, 253]
click at [1073, 107] on div "L'essentiel Niveau 1 Niveau 2 Comptabilité" at bounding box center [777, 107] width 941 height 31
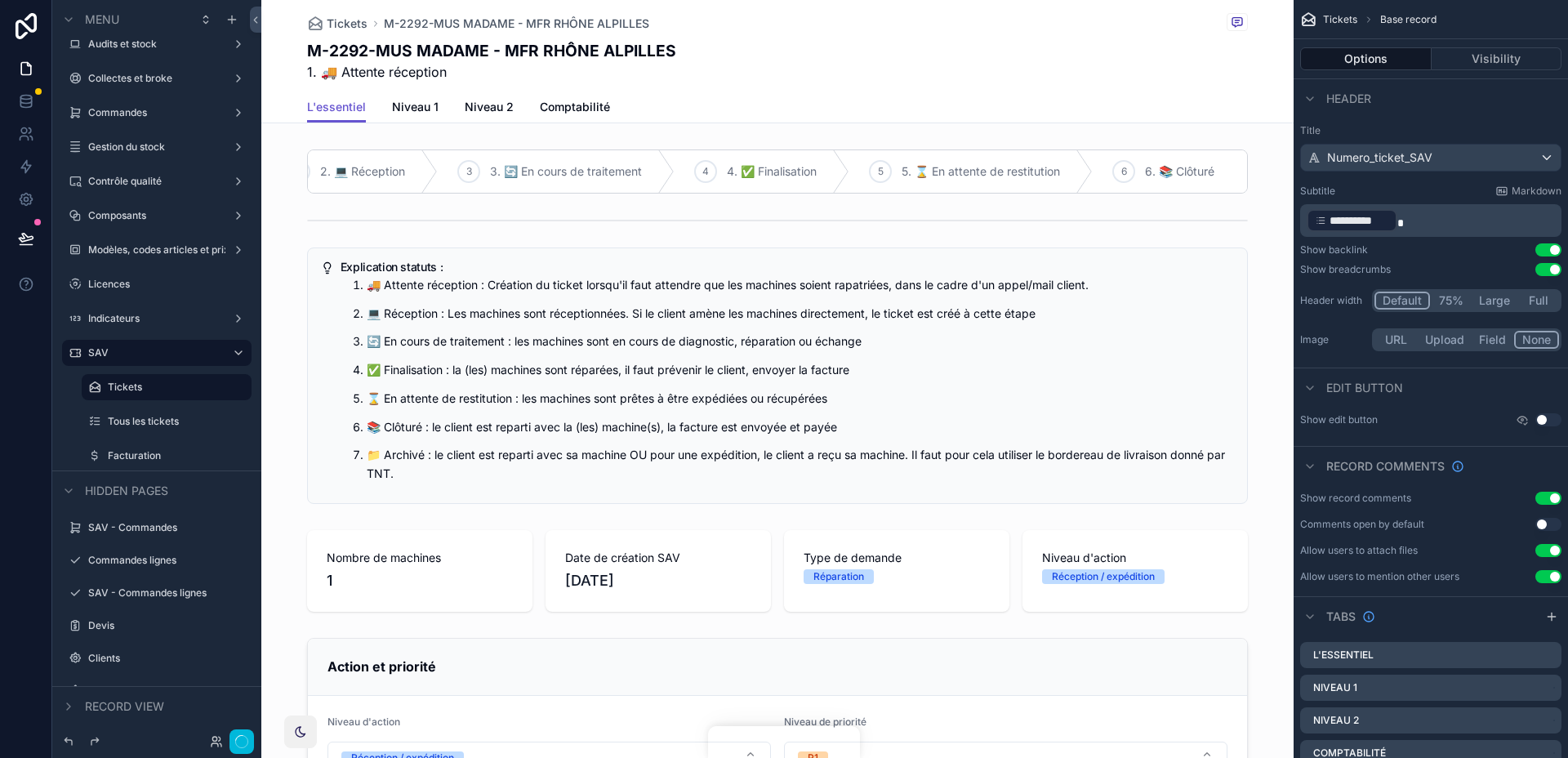
click at [1215, 199] on div "scrollable content" at bounding box center [777, 171] width 1032 height 57
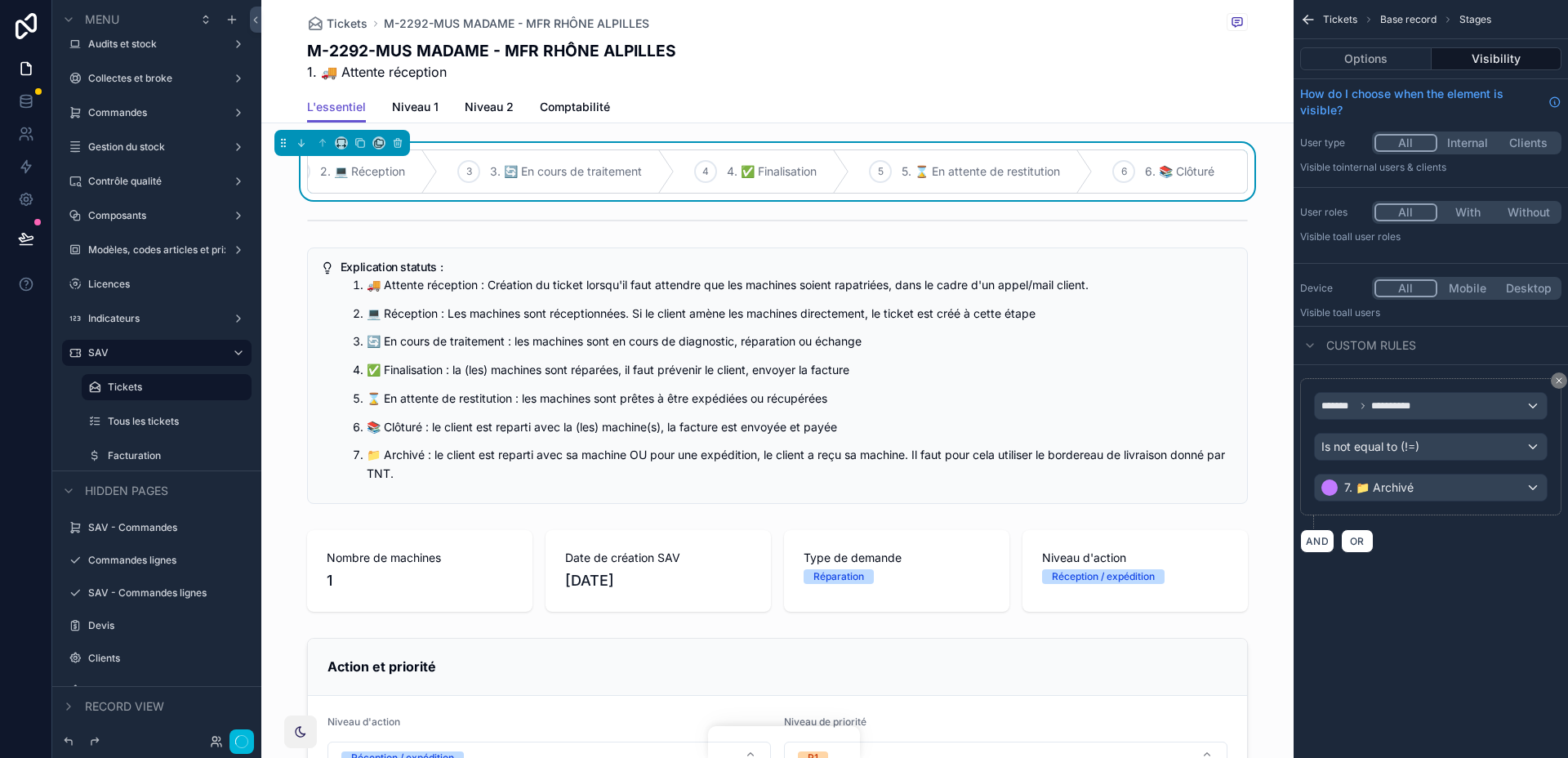
click at [1225, 191] on div "6 6. 📚 Clôturé" at bounding box center [1170, 171] width 155 height 43
click at [950, 89] on div "Tickets M-2292-MUS MADAME - MFR RHÔNE ALPILLES M-2292-MUS MADAME - MFR RHÔNE AL…" at bounding box center [777, 45] width 941 height 92
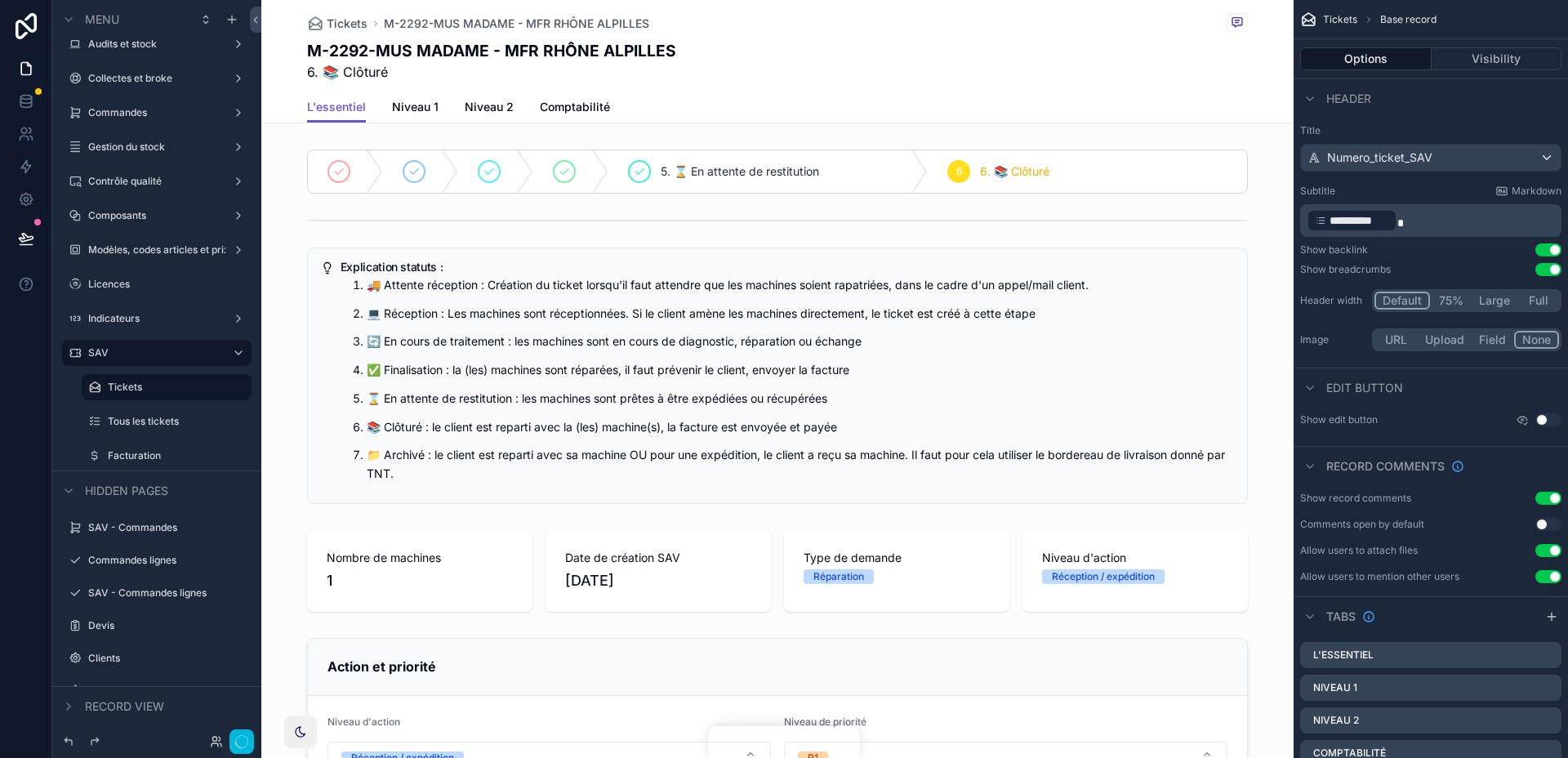
click at [950, 89] on div "Tickets M-2292-MUS MADAME - MFR RHÔNE ALPILLES M-2292-MUS MADAME - MFR RHÔNE AL…" at bounding box center [777, 45] width 941 height 92
click at [360, 50] on h1 "M-2292-MUS MADAME - MFR RHÔNE ALPILLES" at bounding box center [491, 50] width 370 height 22
click at [344, 50] on h1 "M-2292-MUS MADAME - MFR RHÔNE ALPILLES" at bounding box center [491, 50] width 370 height 22
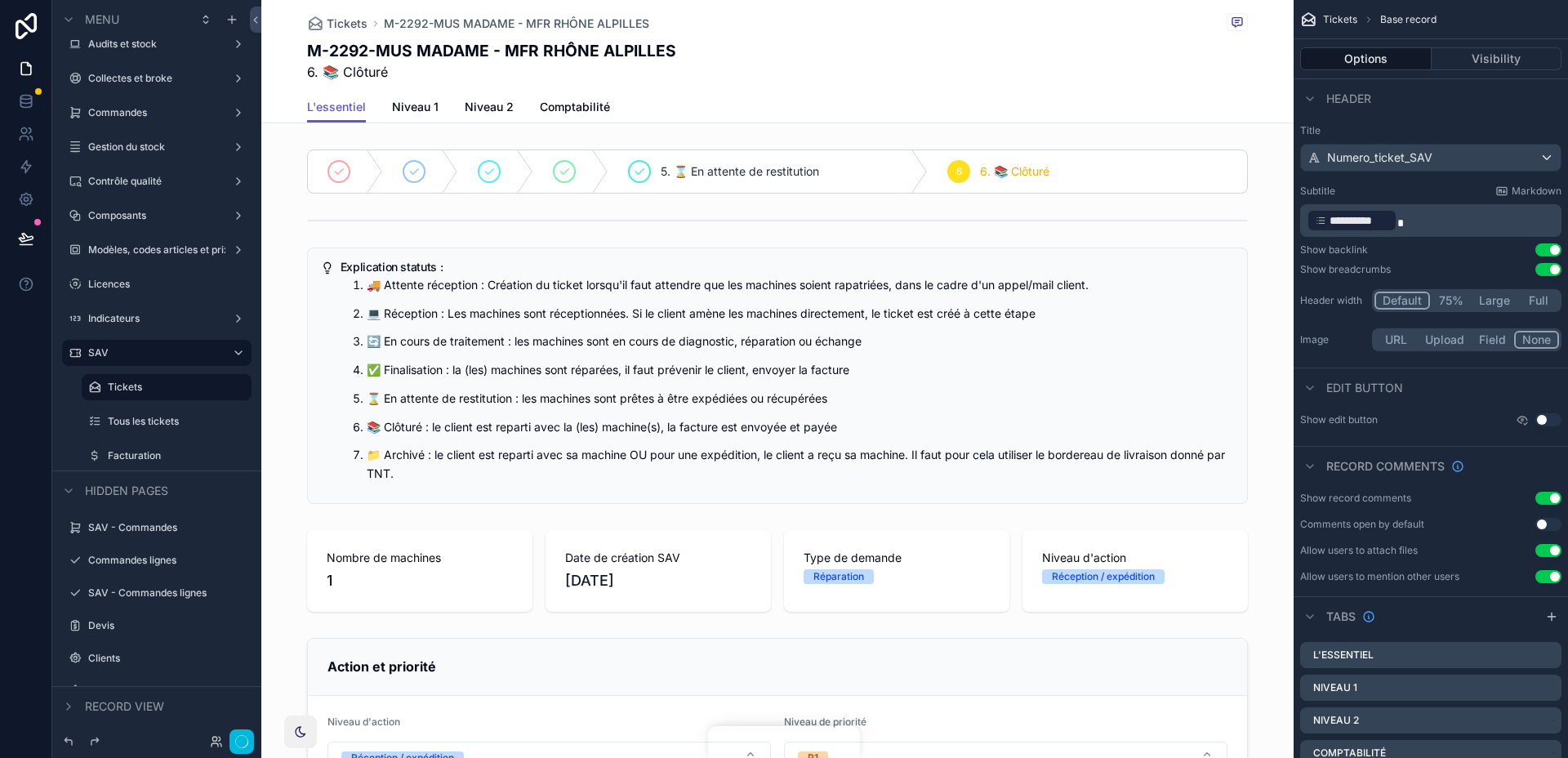
click at [344, 50] on h1 "M-2292-MUS MADAME - MFR RHÔNE ALPILLES" at bounding box center [491, 50] width 370 height 22
click at [333, 176] on div "scrollable content" at bounding box center [777, 171] width 1032 height 57
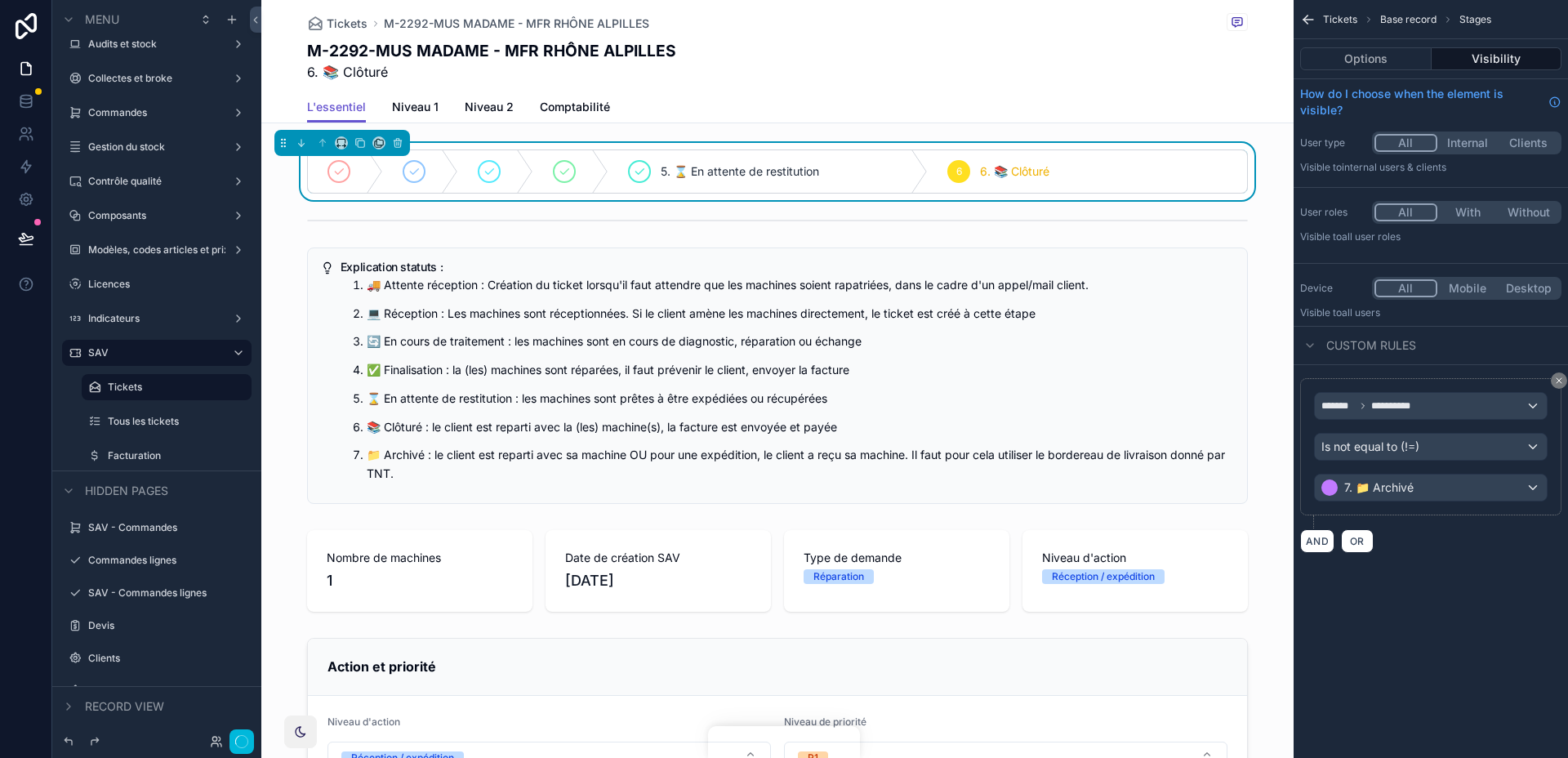
click at [333, 176] on icon "scrollable content" at bounding box center [340, 172] width 14 height 14
click at [305, 193] on div "1 1. 🚚 Attente réception 2 2. 💻 Réception 3 3. 🔄 En cours de traitement 4 4. ✅ …" at bounding box center [777, 171] width 1032 height 57
click at [285, 218] on div "scrollable content" at bounding box center [777, 219] width 1032 height 15
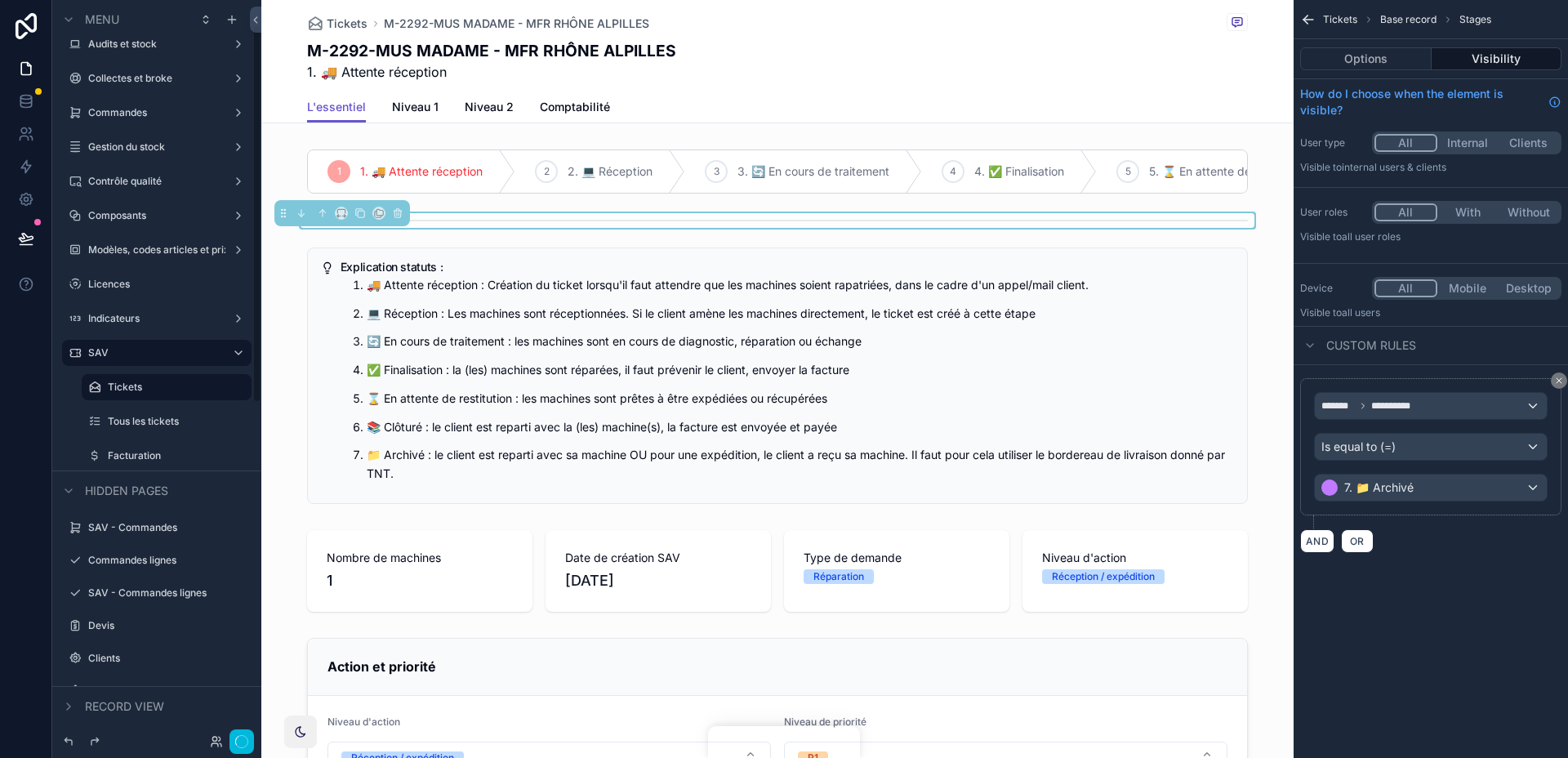
click at [568, 223] on div "scrollable content" at bounding box center [777, 219] width 1032 height 15
click at [1429, 520] on div "**********" at bounding box center [1431, 452] width 261 height 150
click at [249, 731] on button "button" at bounding box center [241, 741] width 24 height 24
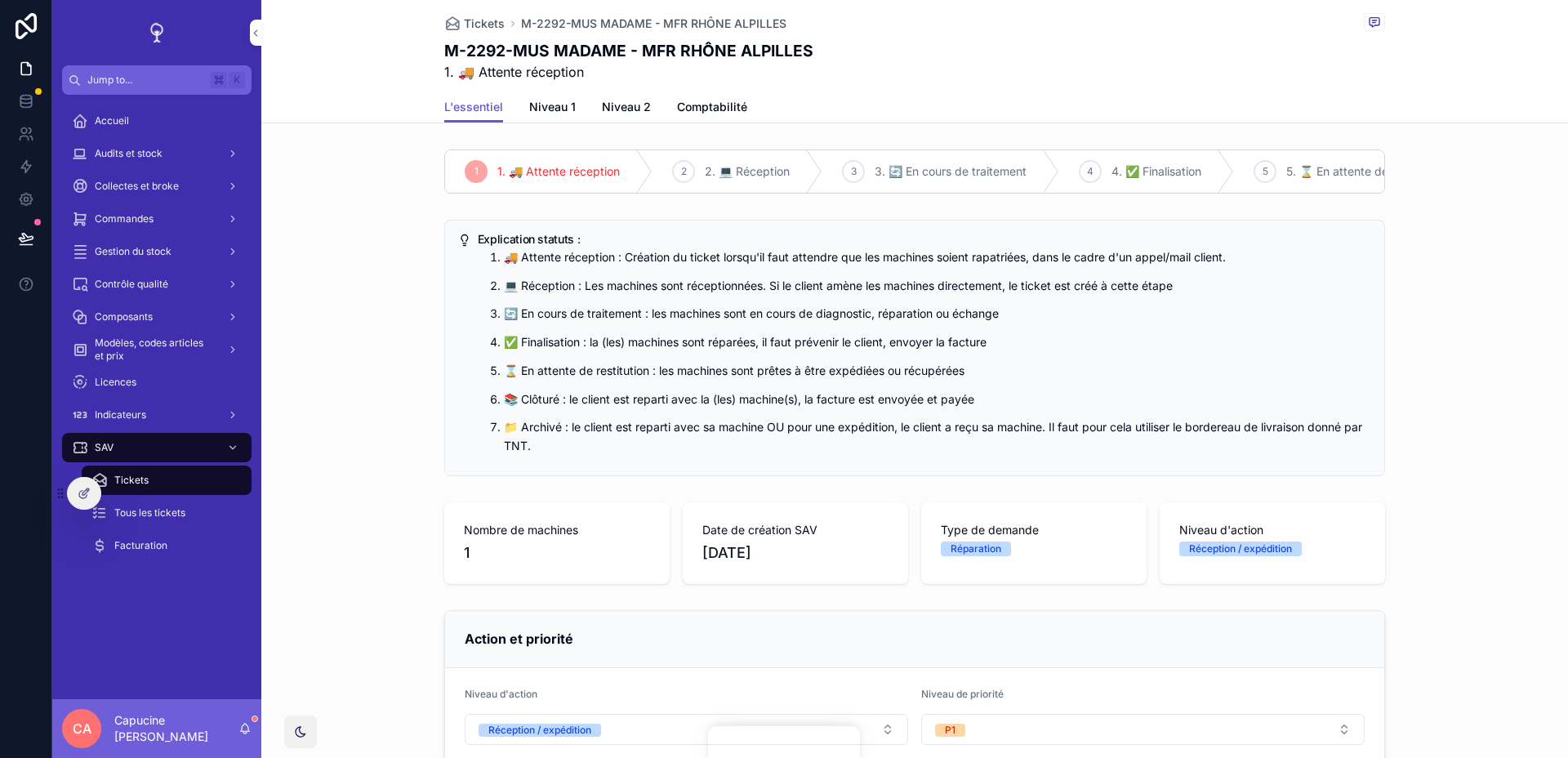
scroll to position [0, 253]
click at [91, 496] on div at bounding box center [84, 493] width 33 height 31
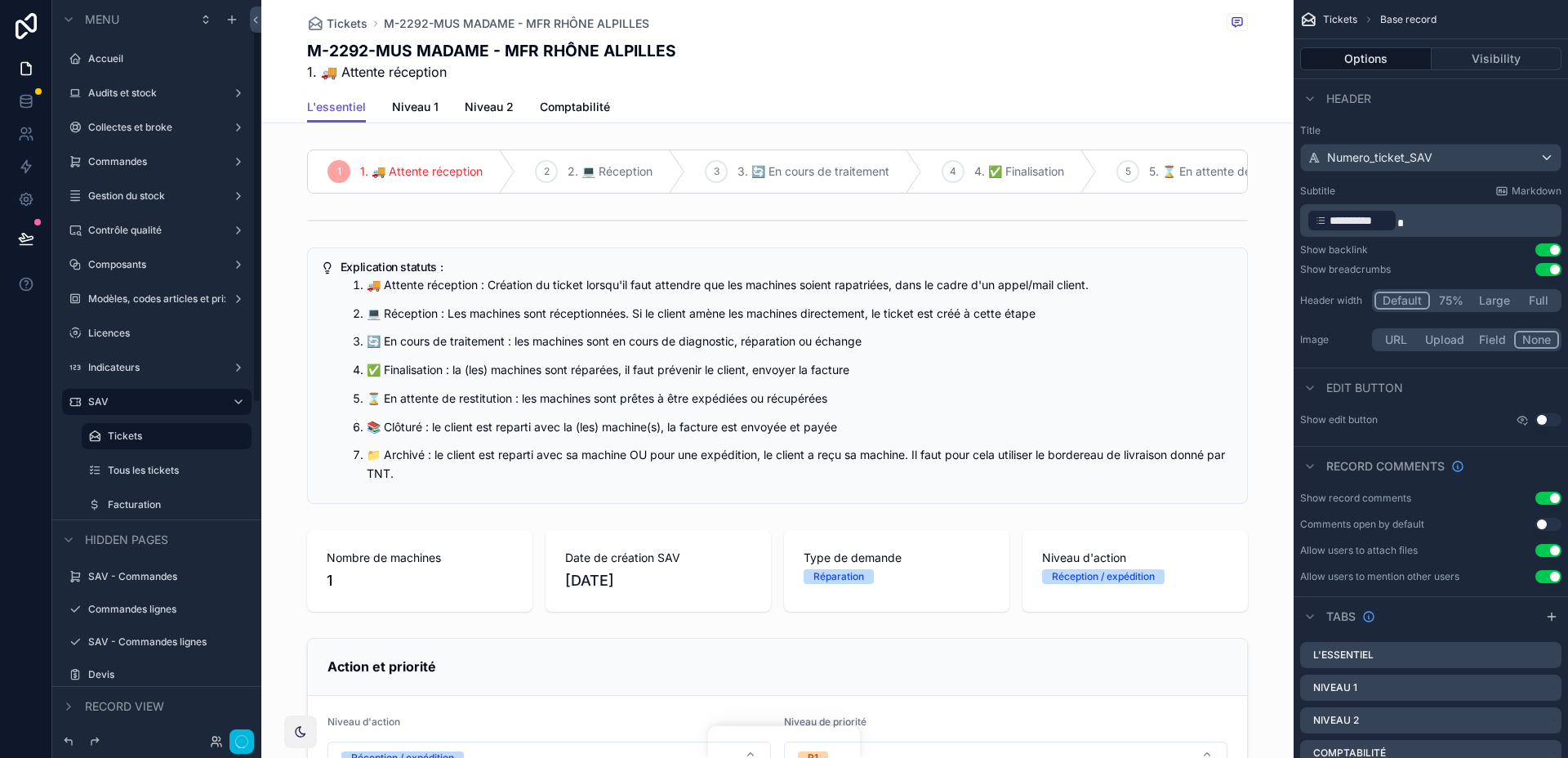
scroll to position [49, 0]
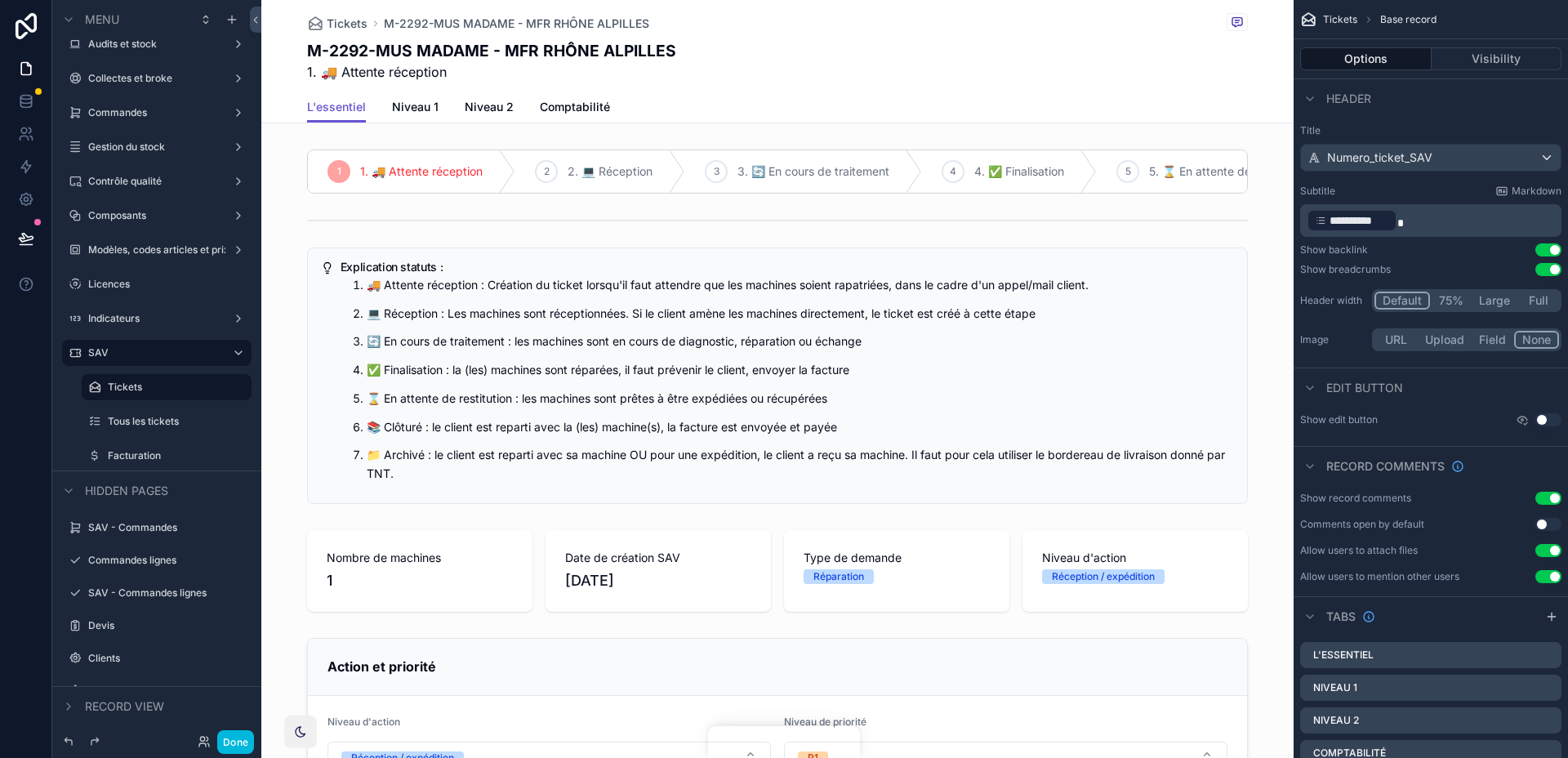
click at [641, 218] on div "scrollable content" at bounding box center [777, 219] width 1032 height 15
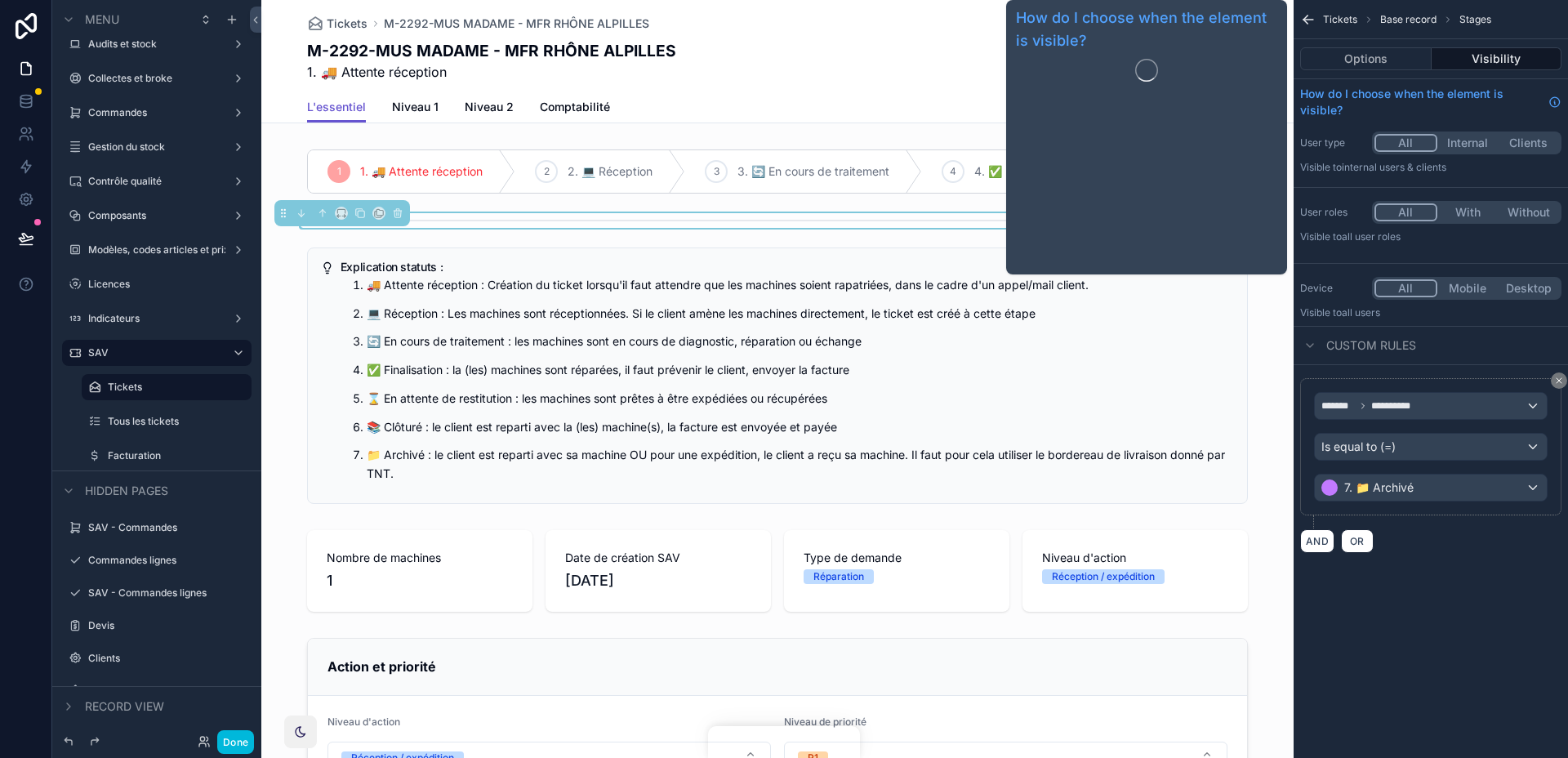
click at [1377, 60] on button "Options" at bounding box center [1366, 59] width 132 height 23
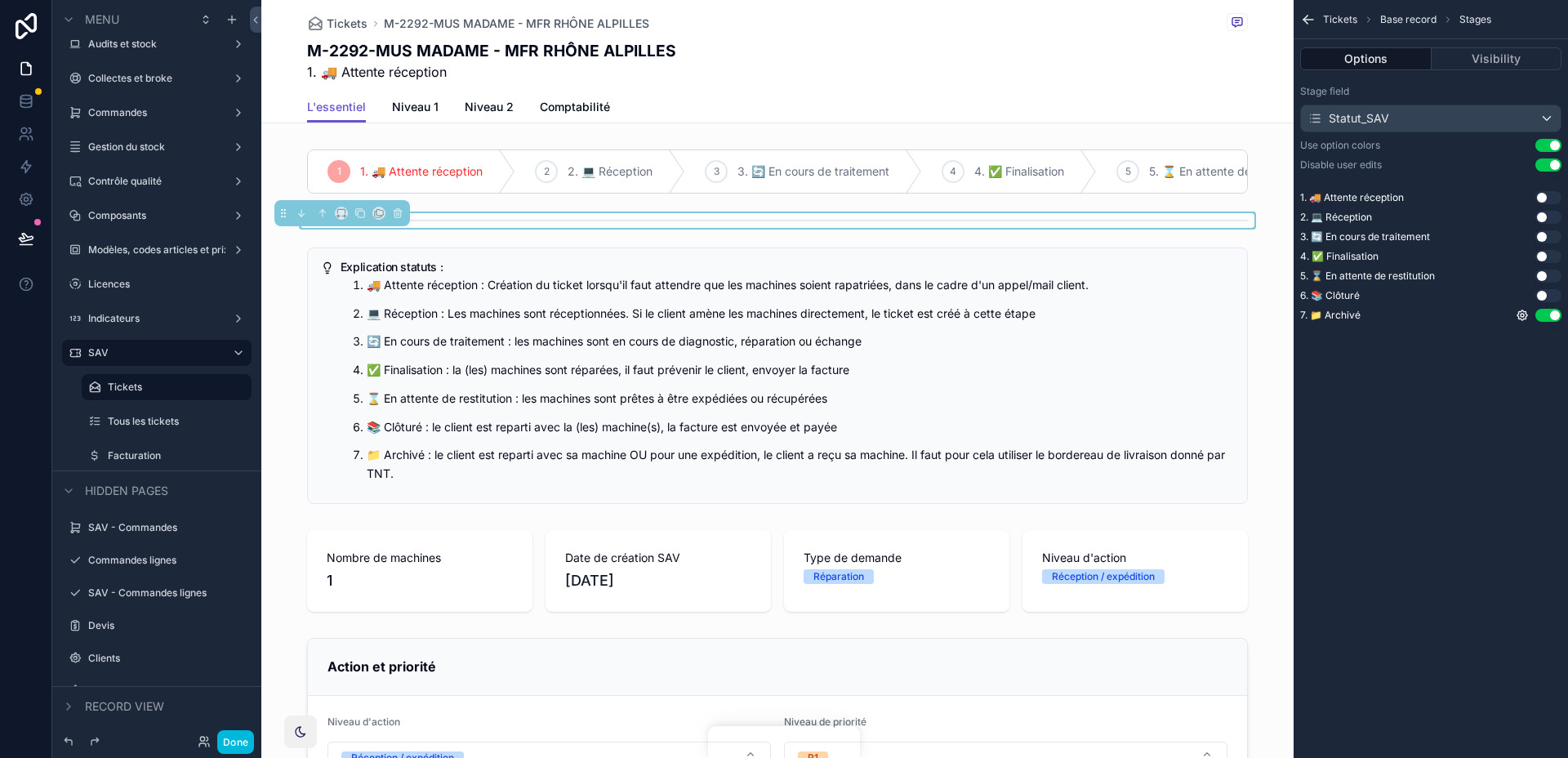
click at [1551, 314] on button "Use setting" at bounding box center [1548, 315] width 26 height 14
click at [1509, 67] on button "Visibility" at bounding box center [1496, 59] width 131 height 23
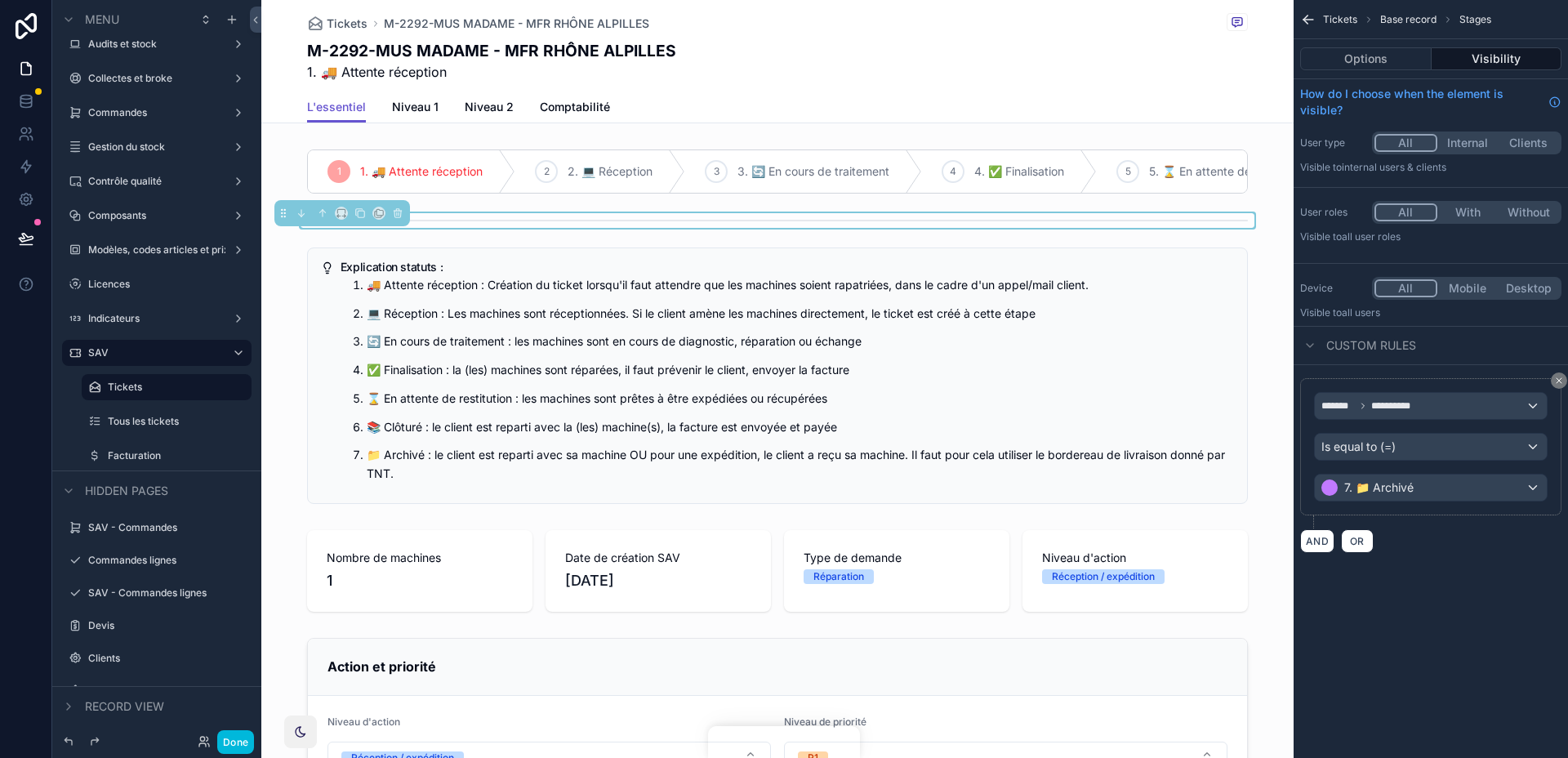
click at [1464, 589] on div "**********" at bounding box center [1431, 296] width 275 height 592
click at [1288, 372] on div "scrollable content" at bounding box center [777, 375] width 1032 height 270
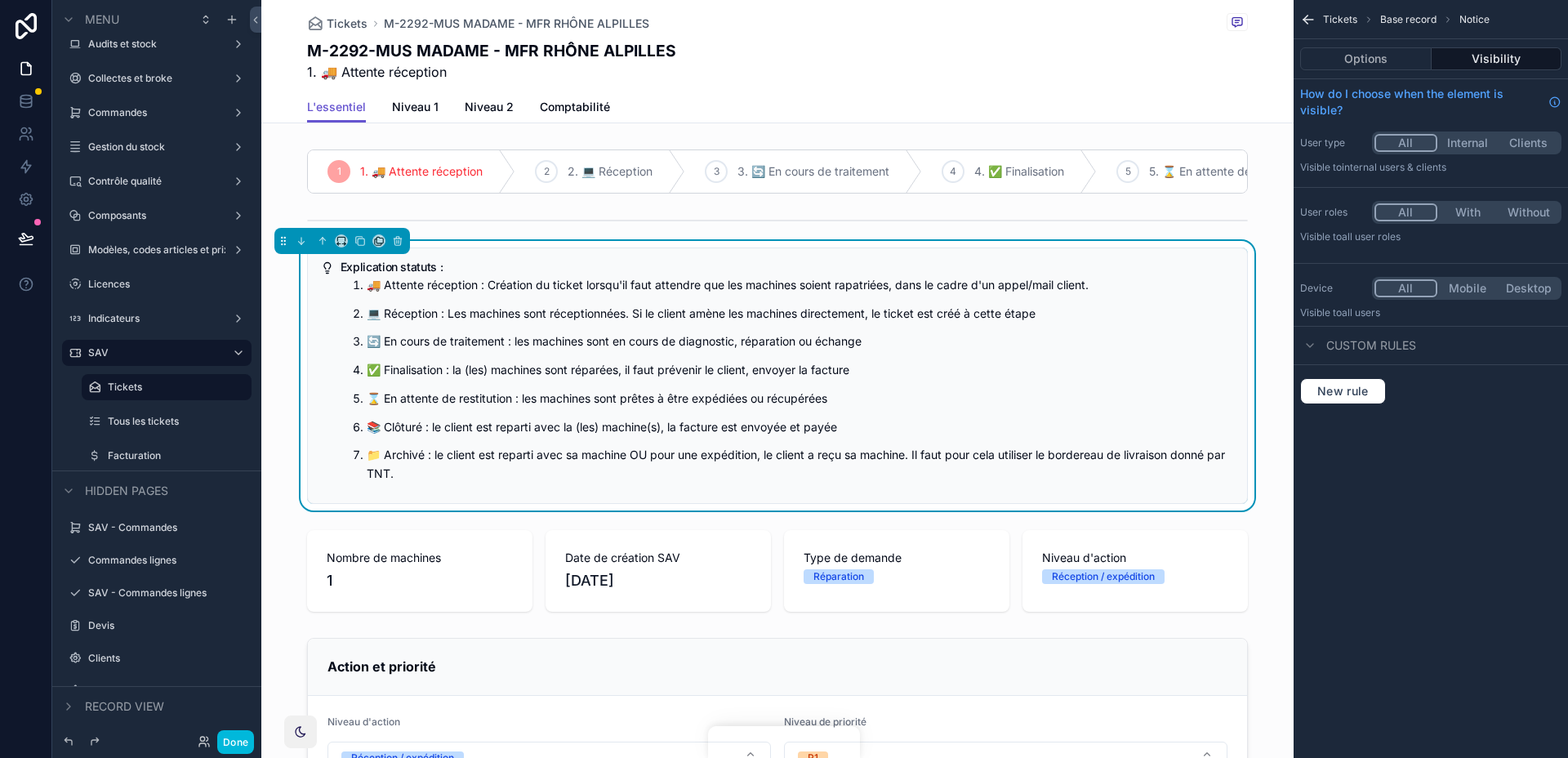
click at [1225, 215] on div "scrollable content" at bounding box center [777, 219] width 1032 height 15
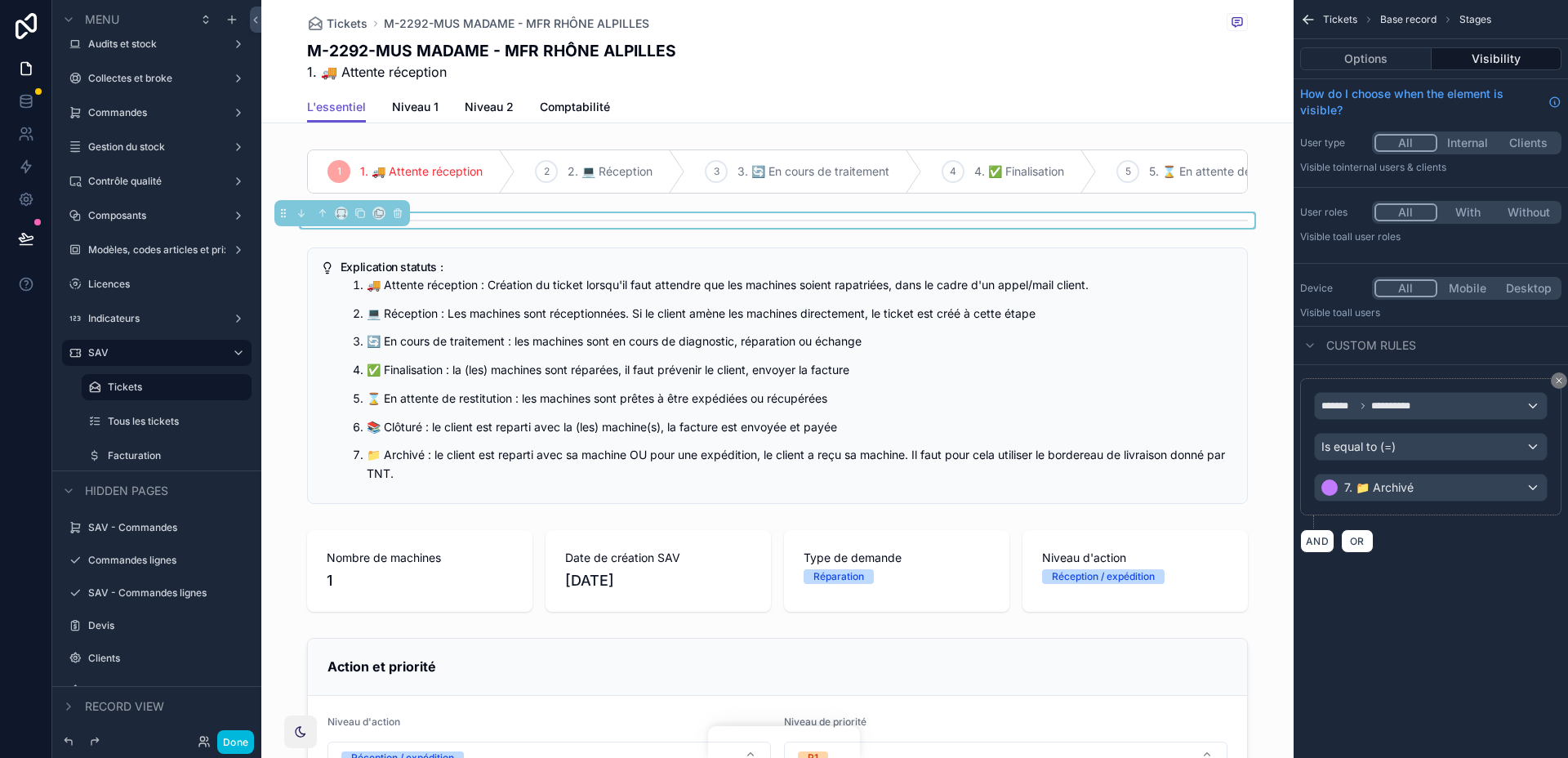
click at [1225, 215] on div "scrollable content" at bounding box center [777, 219] width 1032 height 15
click at [1416, 52] on button "Options" at bounding box center [1366, 59] width 132 height 23
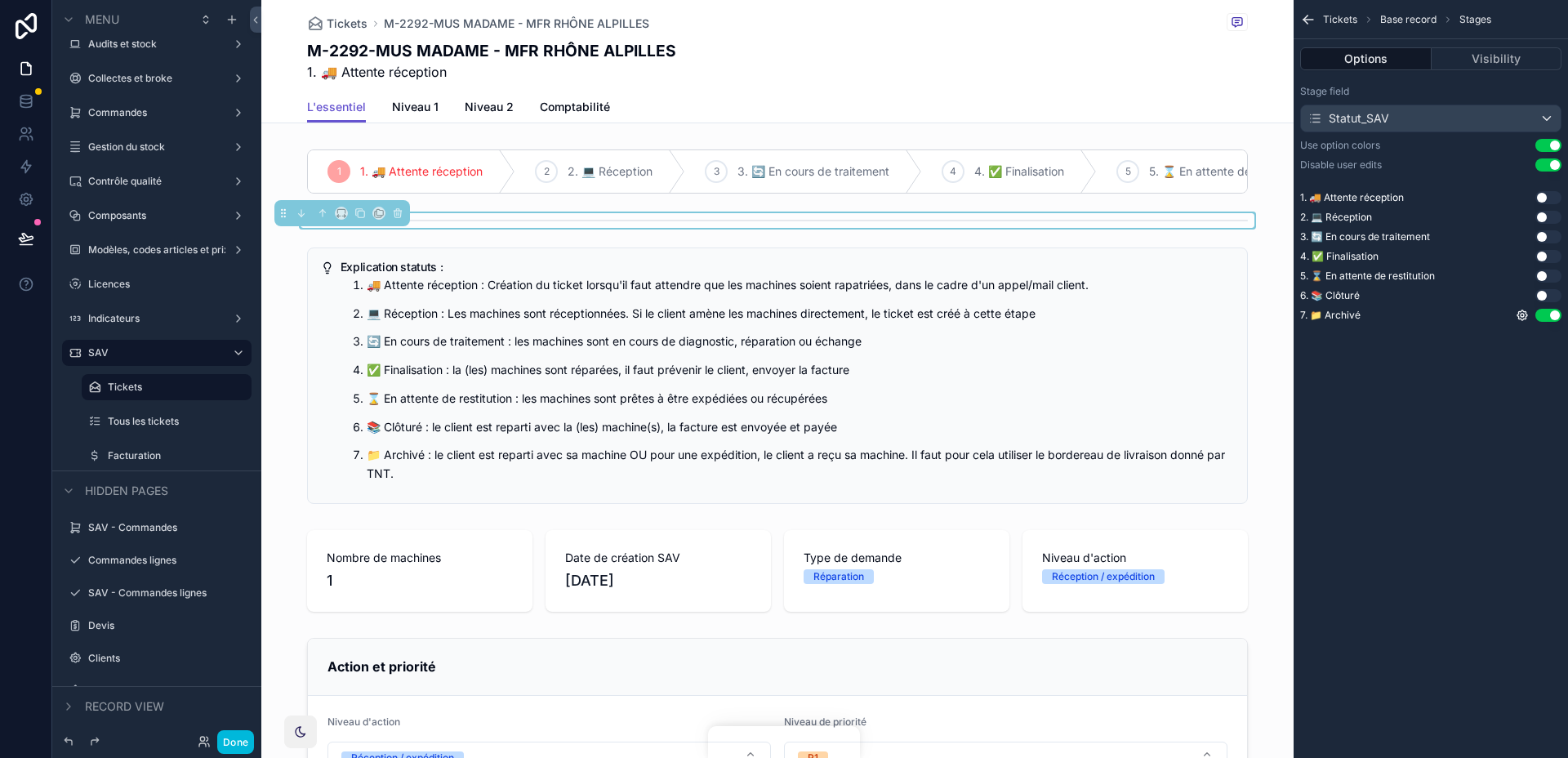
click at [1553, 294] on button "Use setting" at bounding box center [1548, 296] width 26 height 14
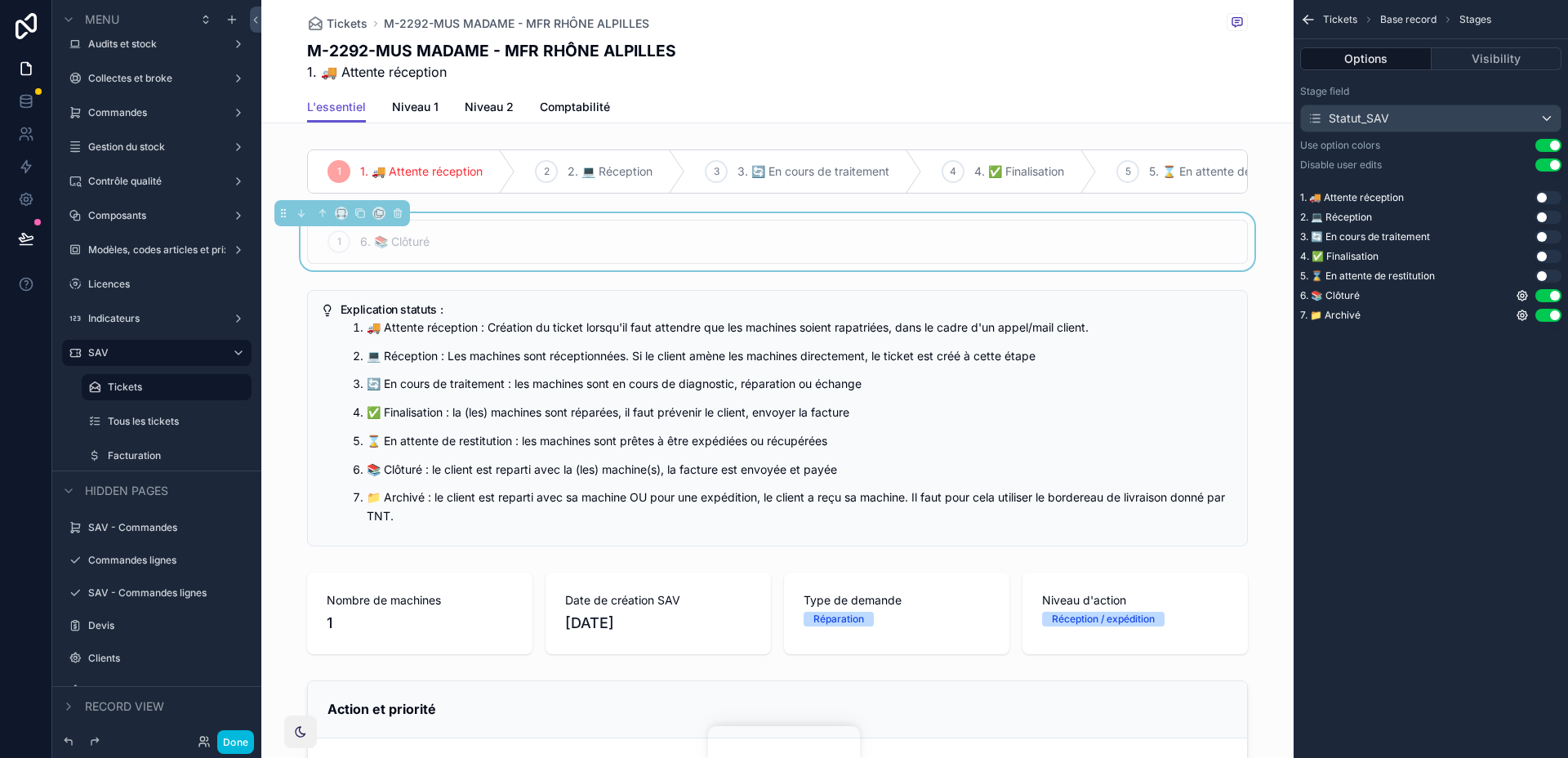
click at [1553, 294] on button "Use setting" at bounding box center [1548, 296] width 26 height 14
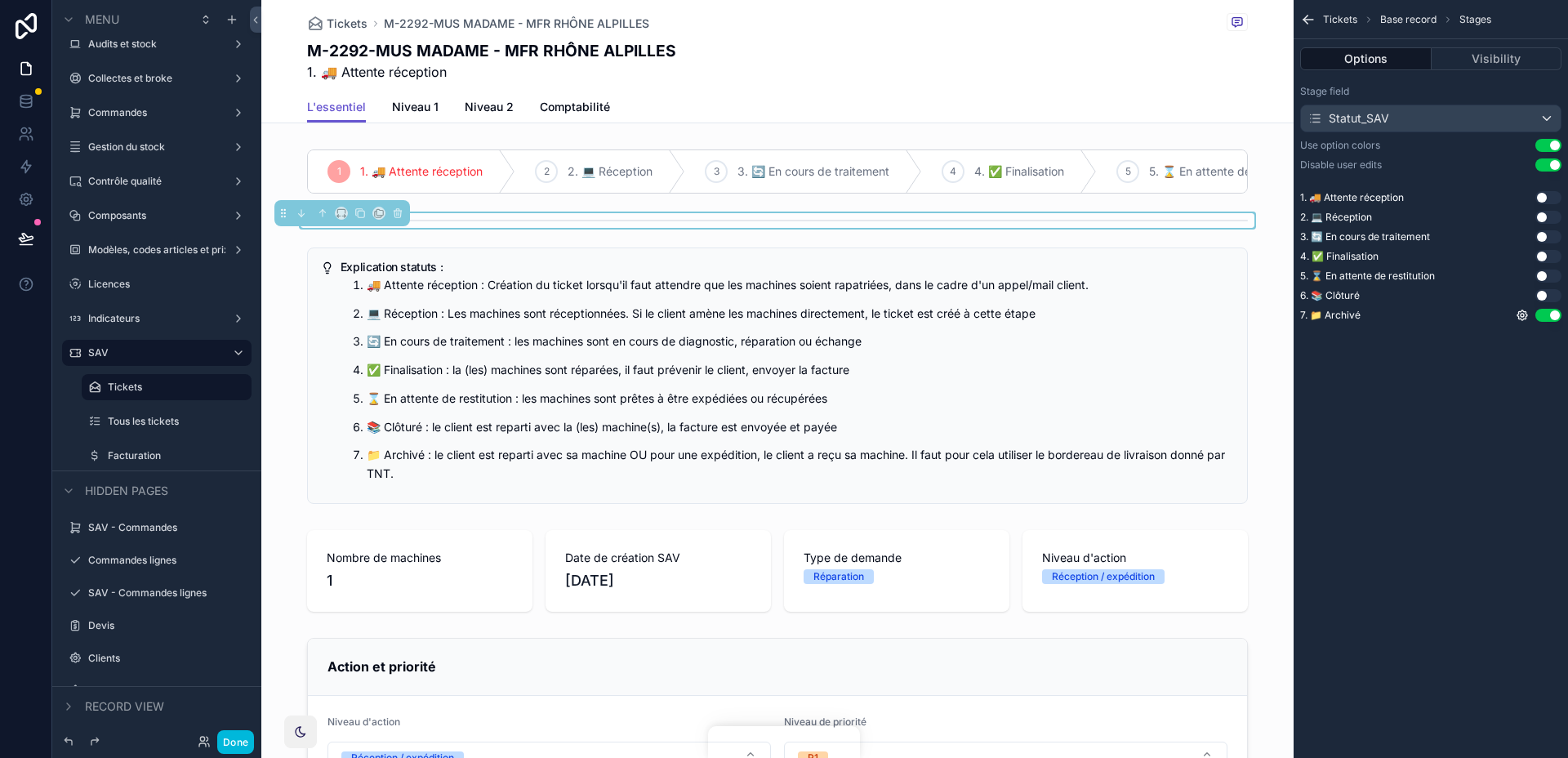
click at [1524, 315] on icon "scrollable content" at bounding box center [1523, 315] width 14 height 14
click at [1489, 355] on div "Tickets Base record Stages Options Visibility Stage field Statut_SAV Use option…" at bounding box center [1431, 180] width 275 height 361
click at [1516, 321] on icon "scrollable content" at bounding box center [1523, 315] width 14 height 14
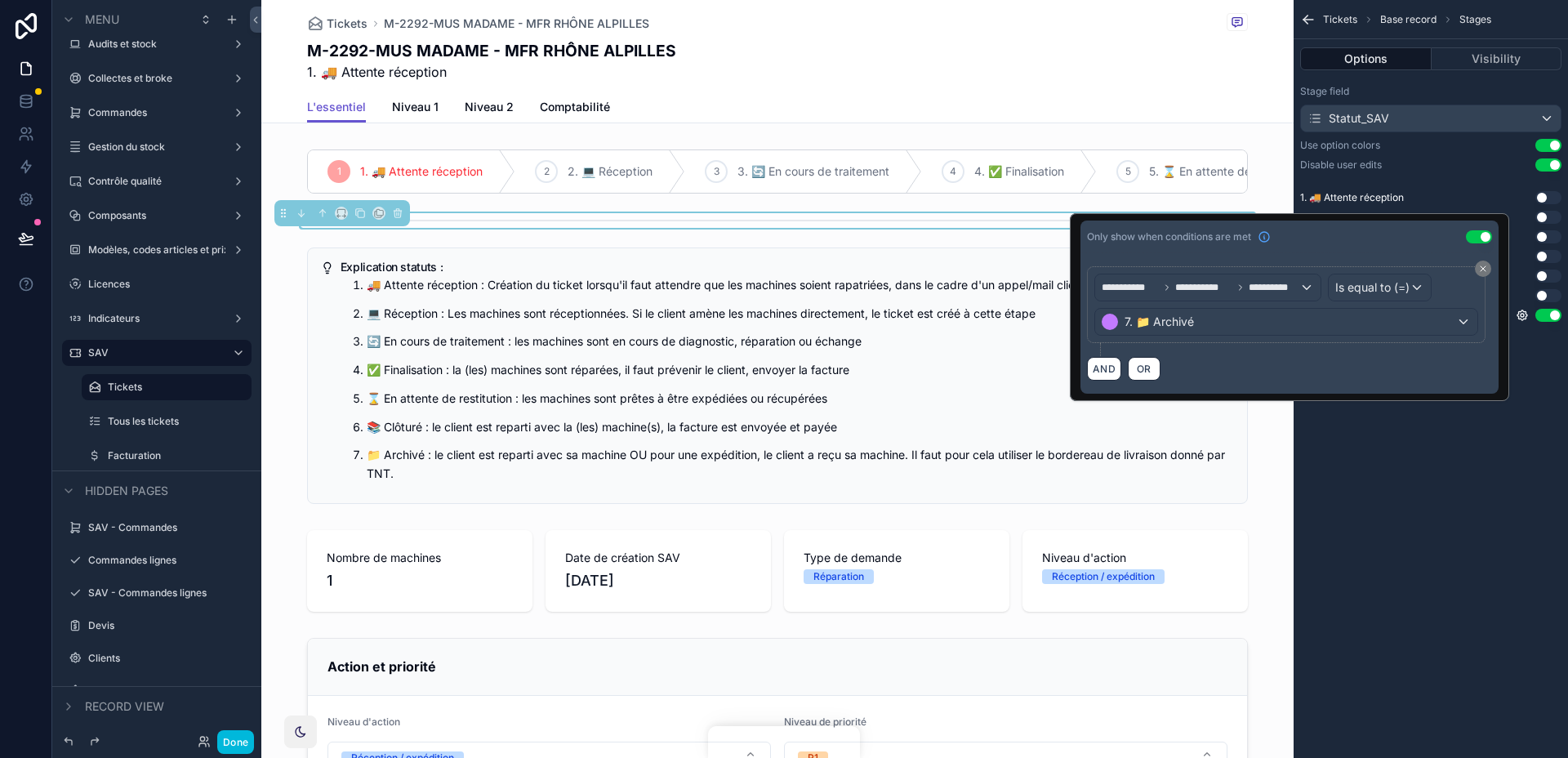
click at [1486, 236] on button "Use setting" at bounding box center [1479, 237] width 26 height 14
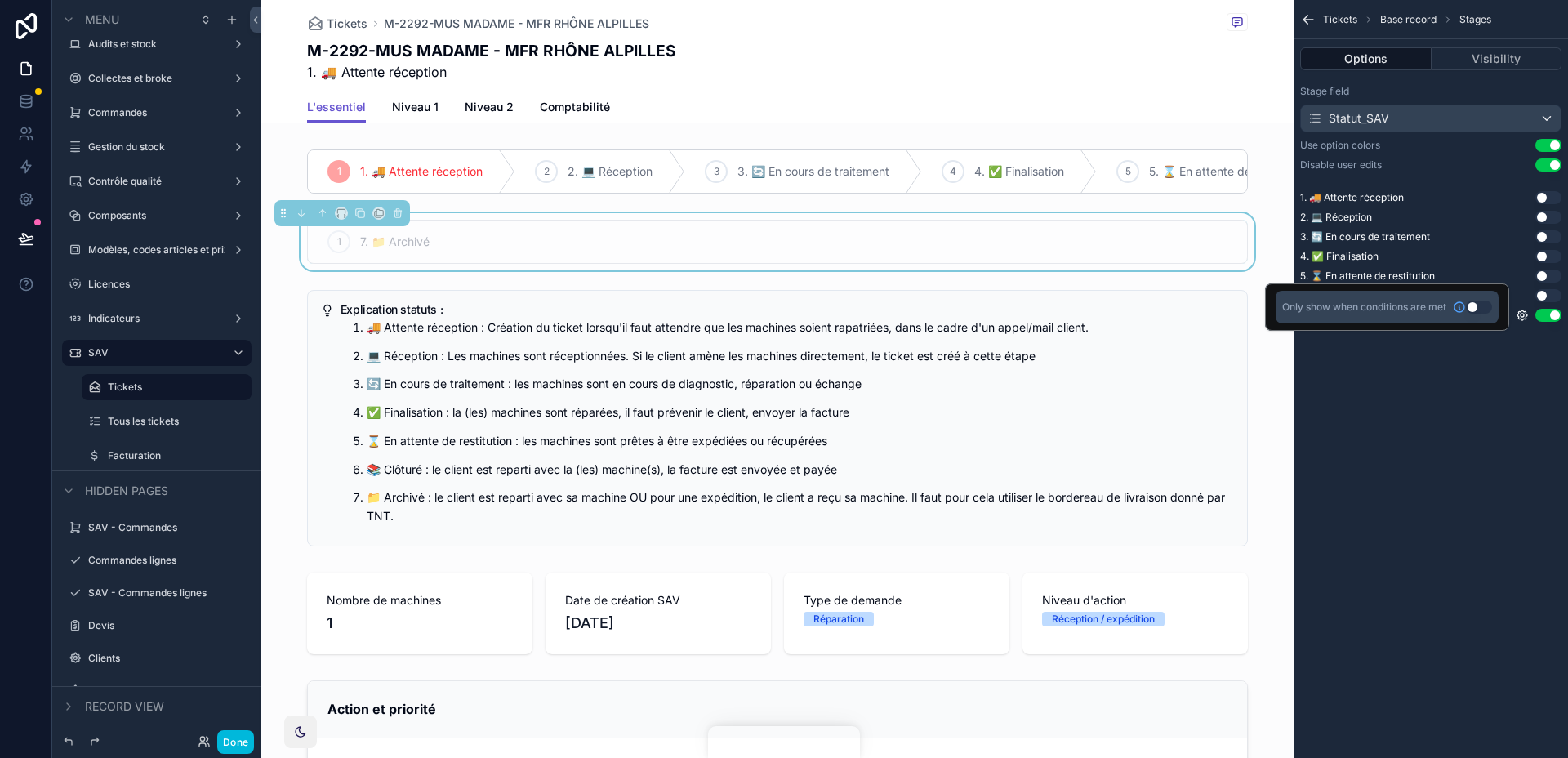
click at [1414, 449] on div "Tickets Base record Stages Options Visibility Stage field Statut_SAV Use option…" at bounding box center [1431, 379] width 275 height 758
click at [1183, 148] on div "scrollable content" at bounding box center [777, 170] width 1032 height 57
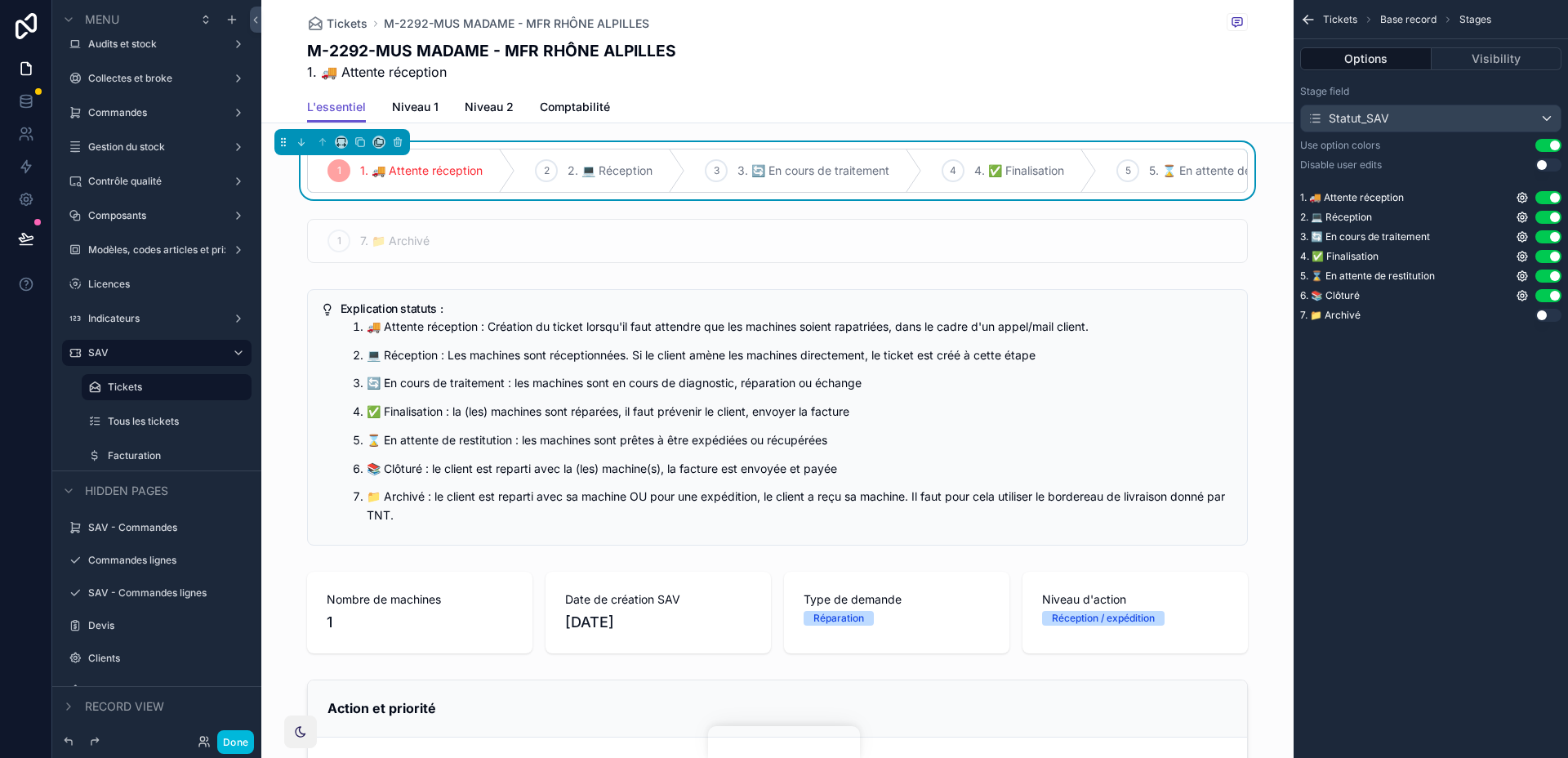
click at [1550, 314] on button "Use setting" at bounding box center [1548, 315] width 26 height 14
click at [1526, 317] on icon "scrollable content" at bounding box center [1523, 315] width 14 height 14
click at [1501, 386] on div "Tickets Base record Stages Options Visibility Stage field Statut_SAV Use option…" at bounding box center [1431, 379] width 275 height 758
click at [1524, 320] on icon "scrollable content" at bounding box center [1523, 315] width 14 height 14
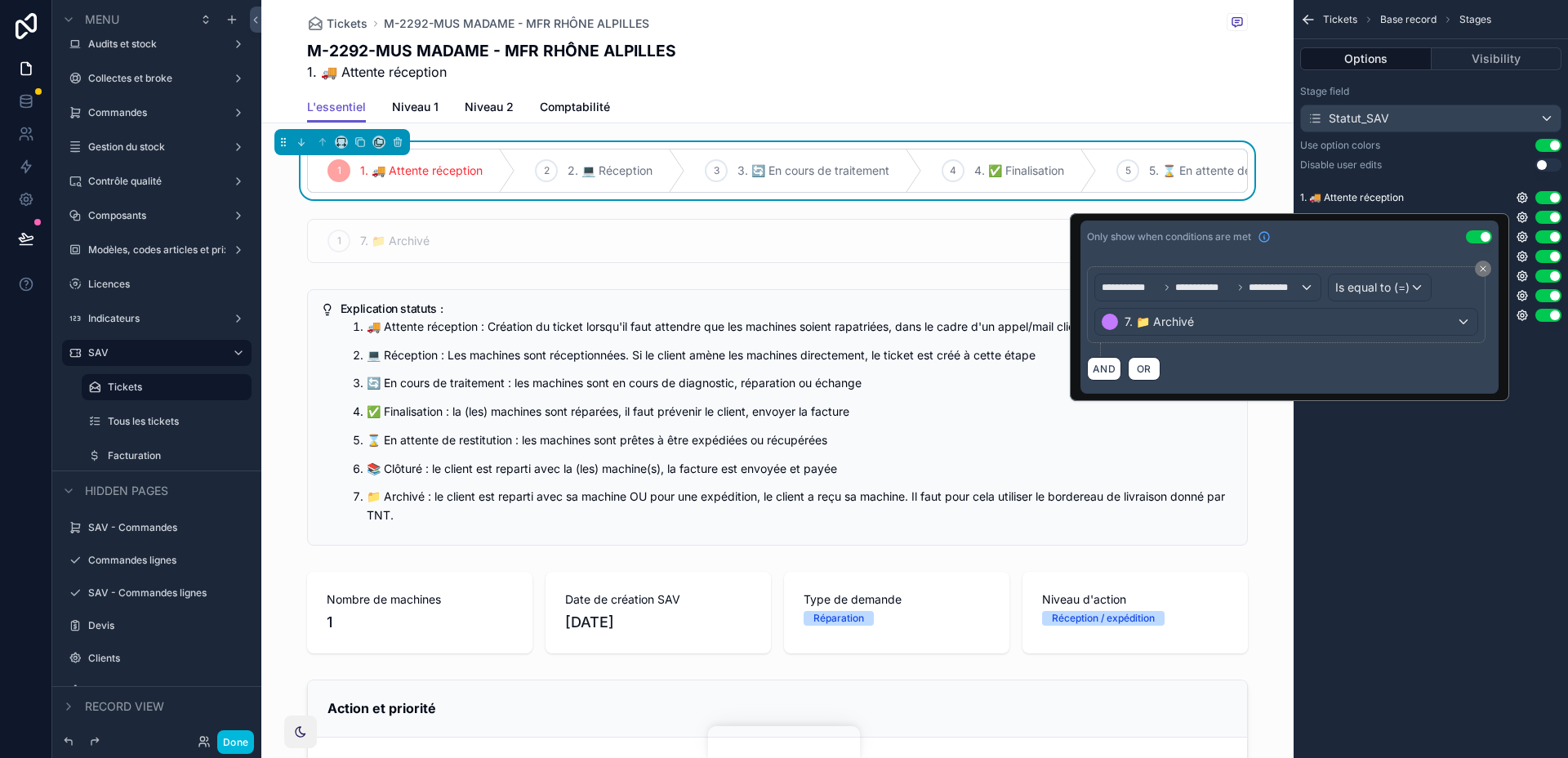
click at [1494, 419] on div "Tickets Base record Stages Options Visibility Stage field Statut_SAV Use option…" at bounding box center [1431, 379] width 275 height 758
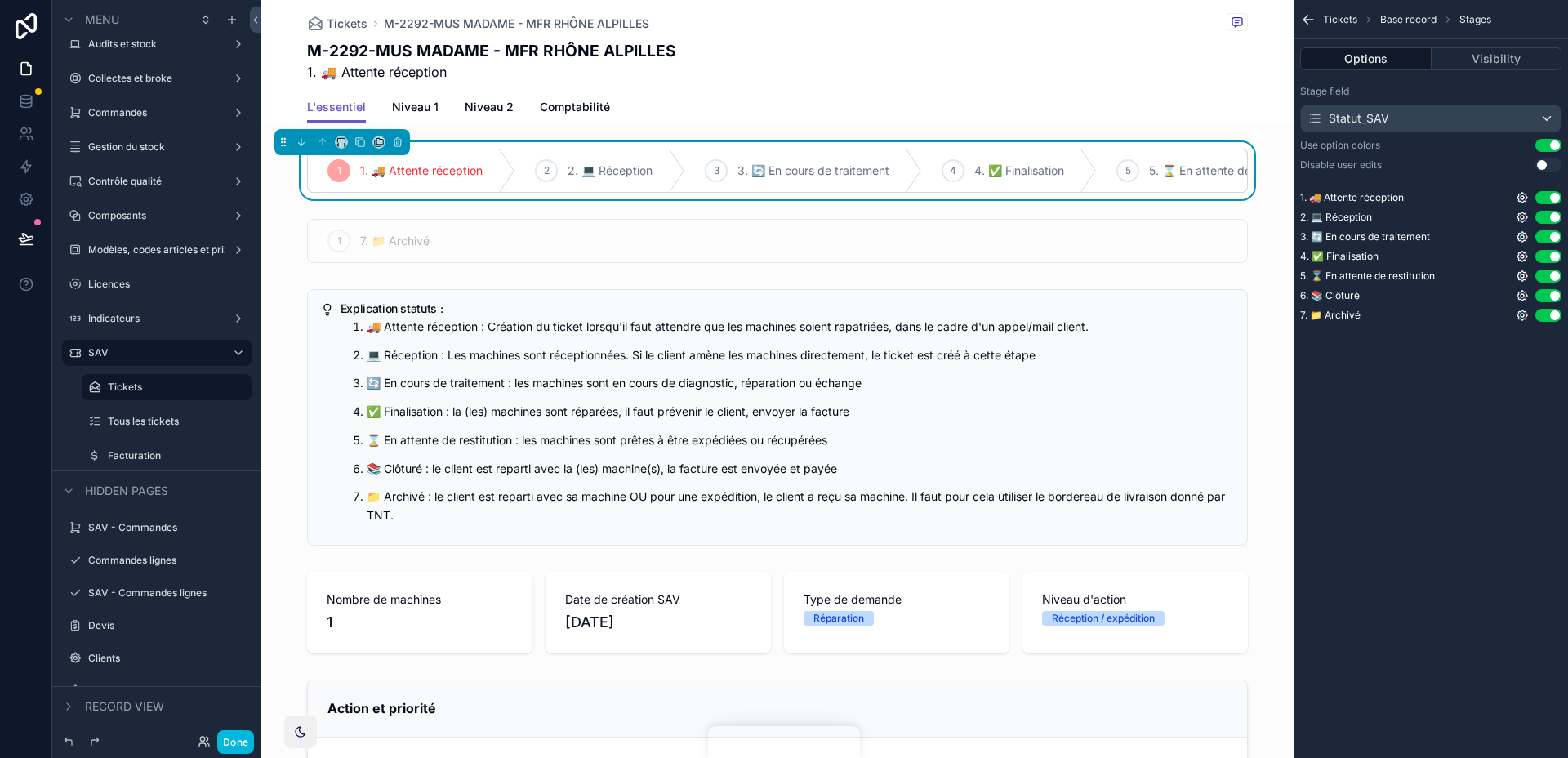
click at [1206, 219] on div "scrollable content" at bounding box center [777, 241] width 1032 height 57
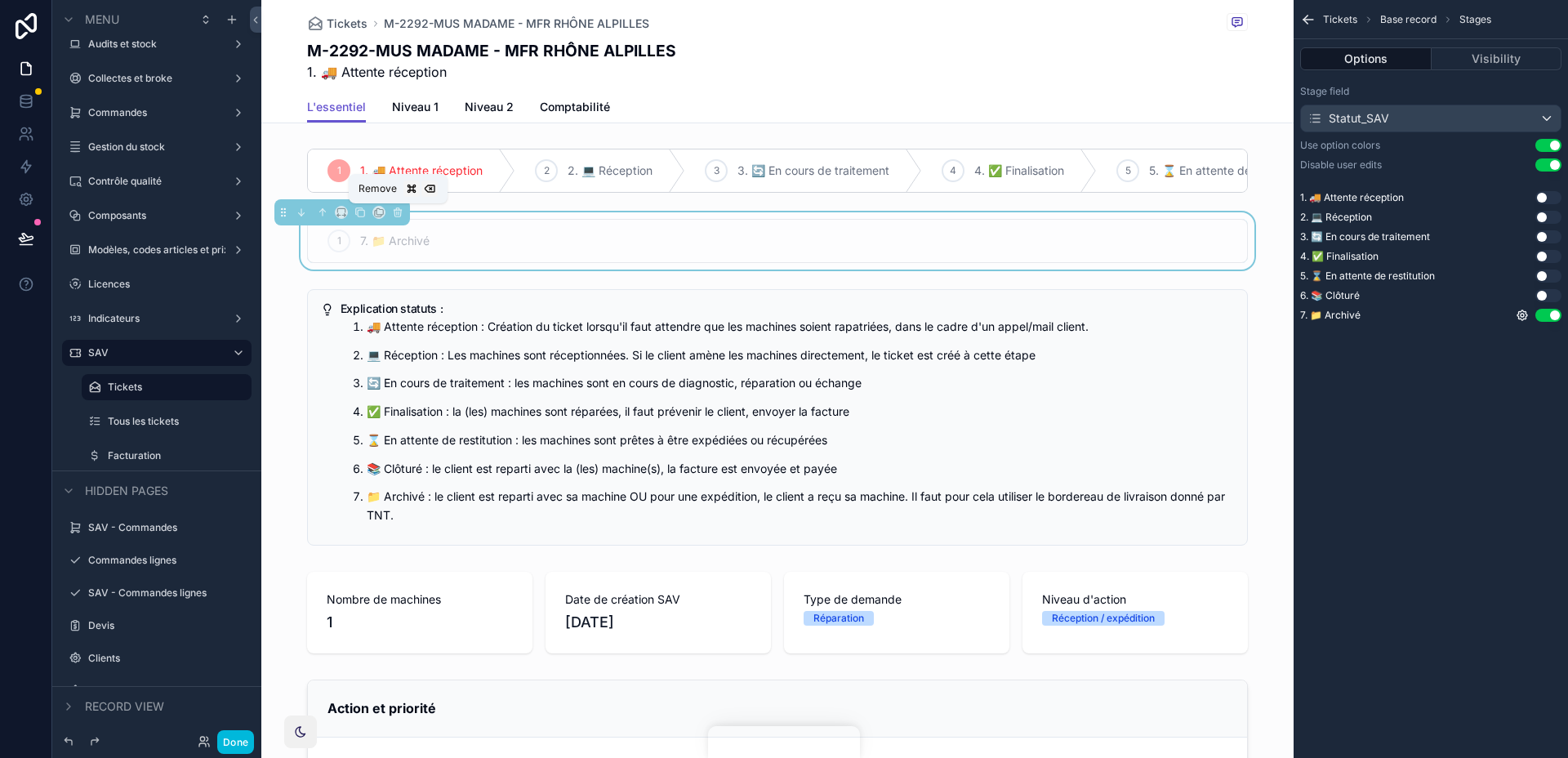
click at [399, 205] on button "scrollable content" at bounding box center [398, 212] width 18 height 18
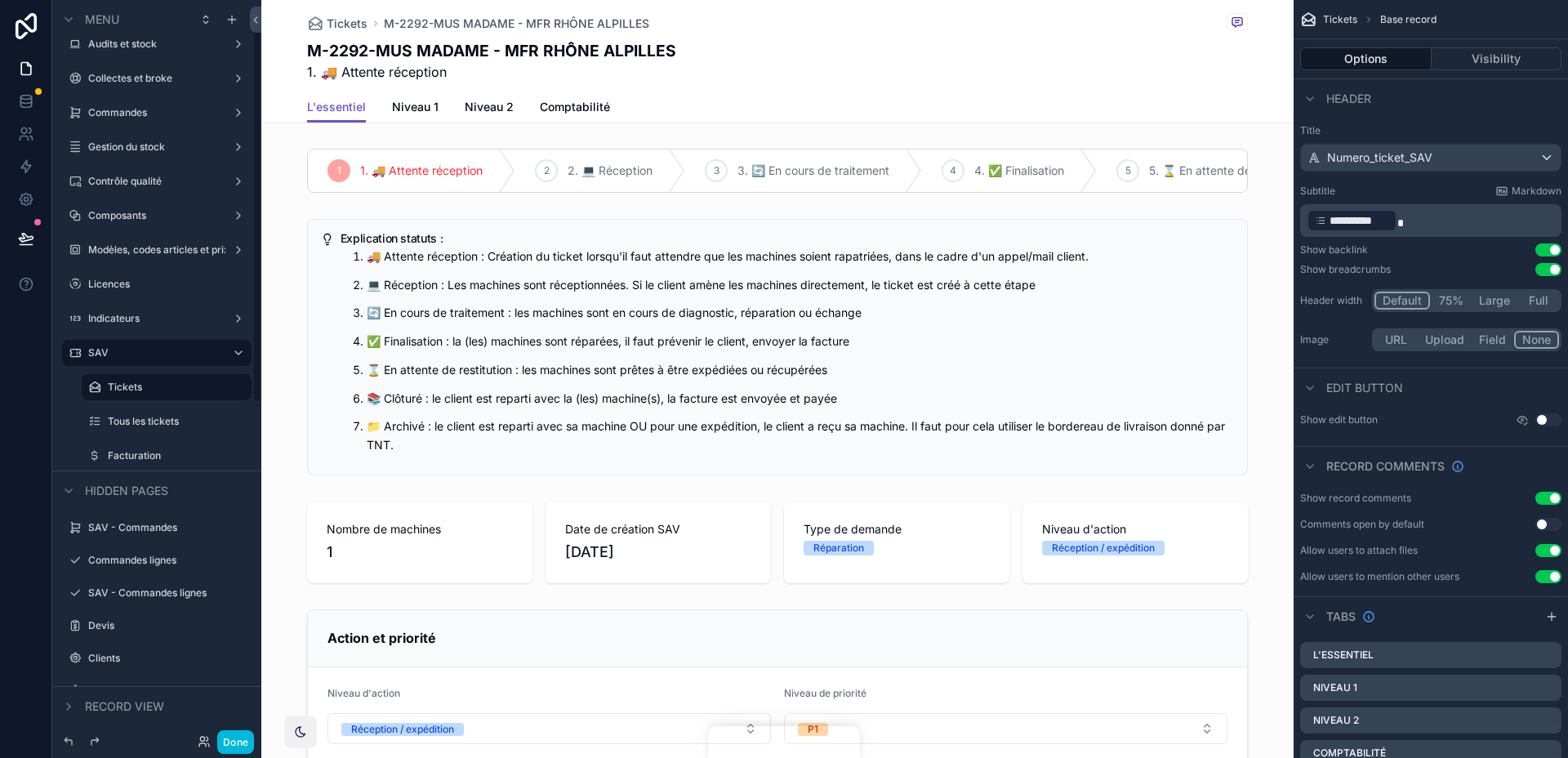
click at [173, 415] on label "Tous les tickets" at bounding box center [174, 422] width 133 height 14
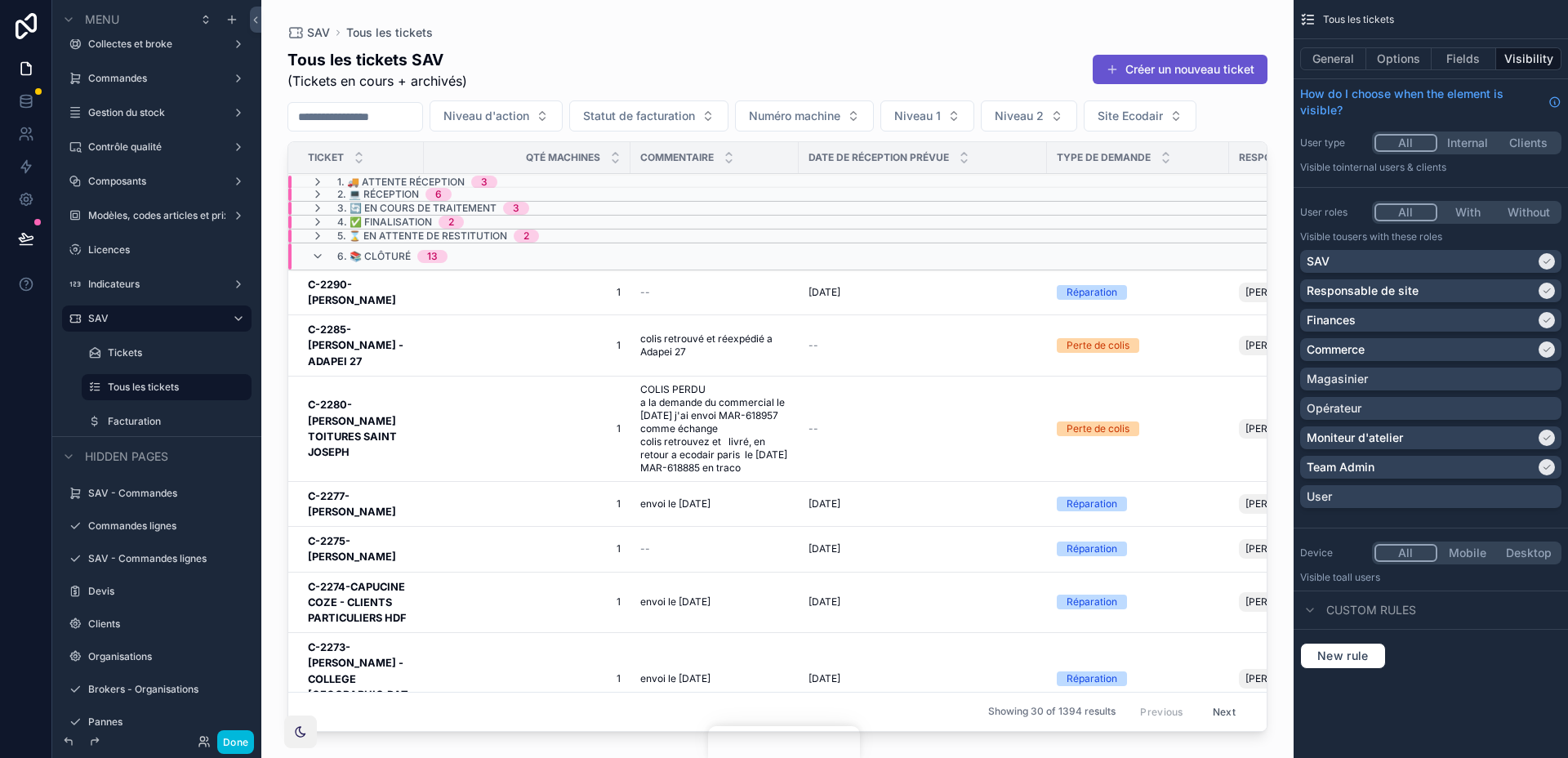
click at [364, 621] on div "scrollable content" at bounding box center [777, 368] width 1032 height 738
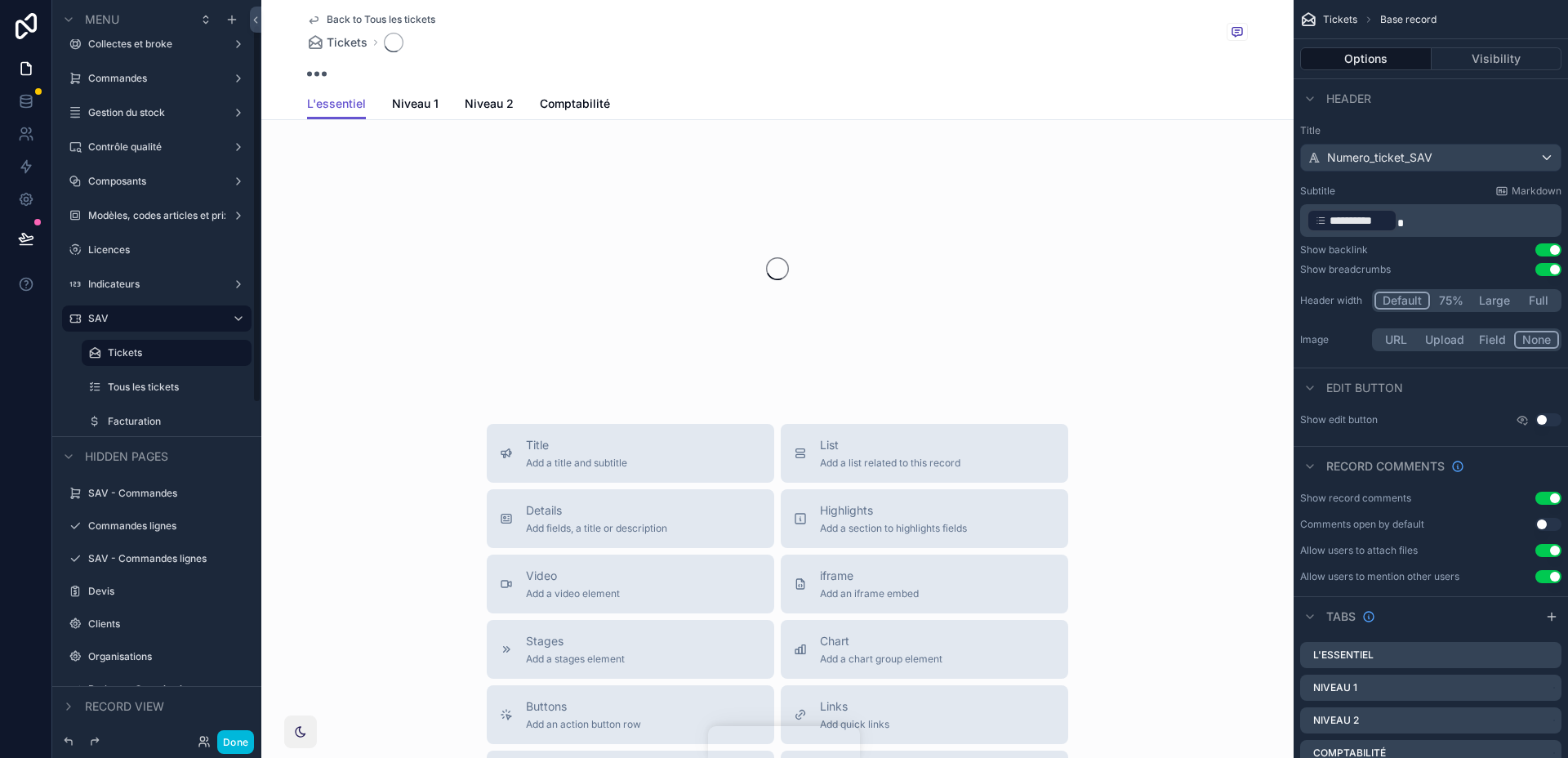
scroll to position [49, 0]
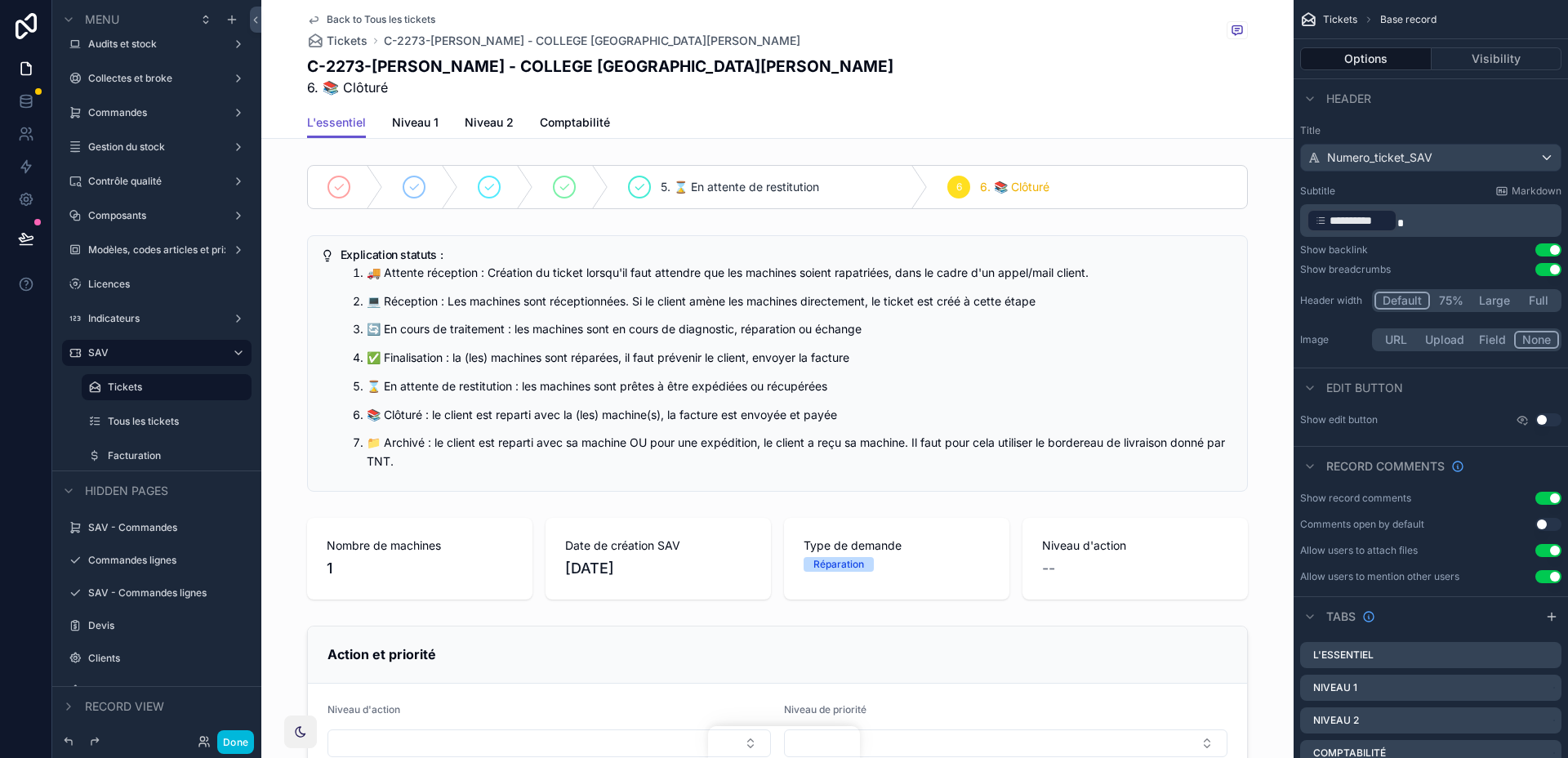
click at [1021, 210] on div "scrollable content" at bounding box center [777, 187] width 1032 height 57
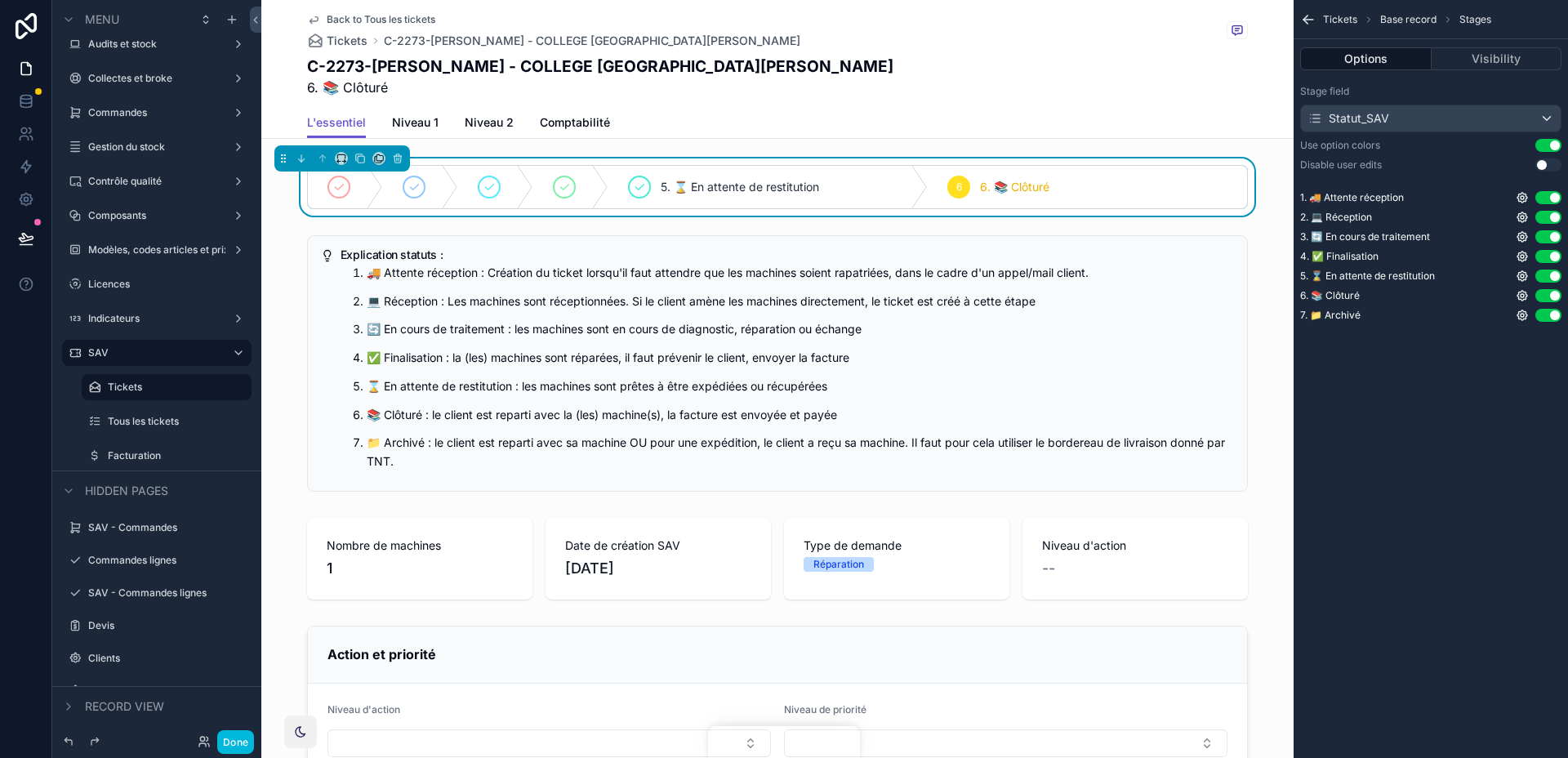
click at [1523, 308] on icon "scrollable content" at bounding box center [1523, 315] width 14 height 14
click at [1492, 388] on div "Tickets Base record Stages Options Visibility Stage field Statut_SAV Use option…" at bounding box center [1431, 379] width 275 height 758
click at [1519, 310] on icon "scrollable content" at bounding box center [1523, 315] width 14 height 14
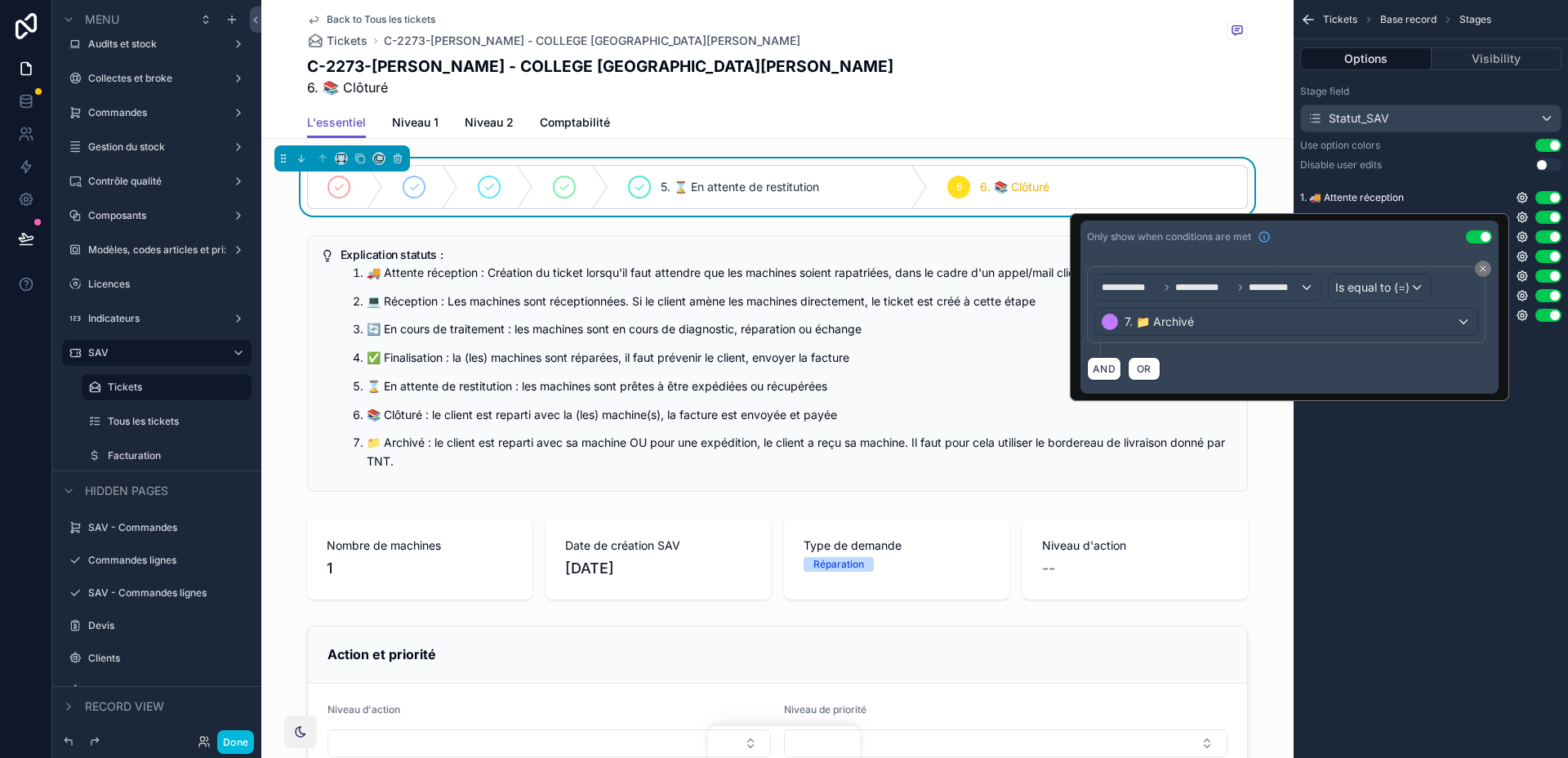
click at [1456, 423] on div "Tickets Base record Stages Options Visibility Stage field Statut_SAV Use option…" at bounding box center [1431, 379] width 275 height 758
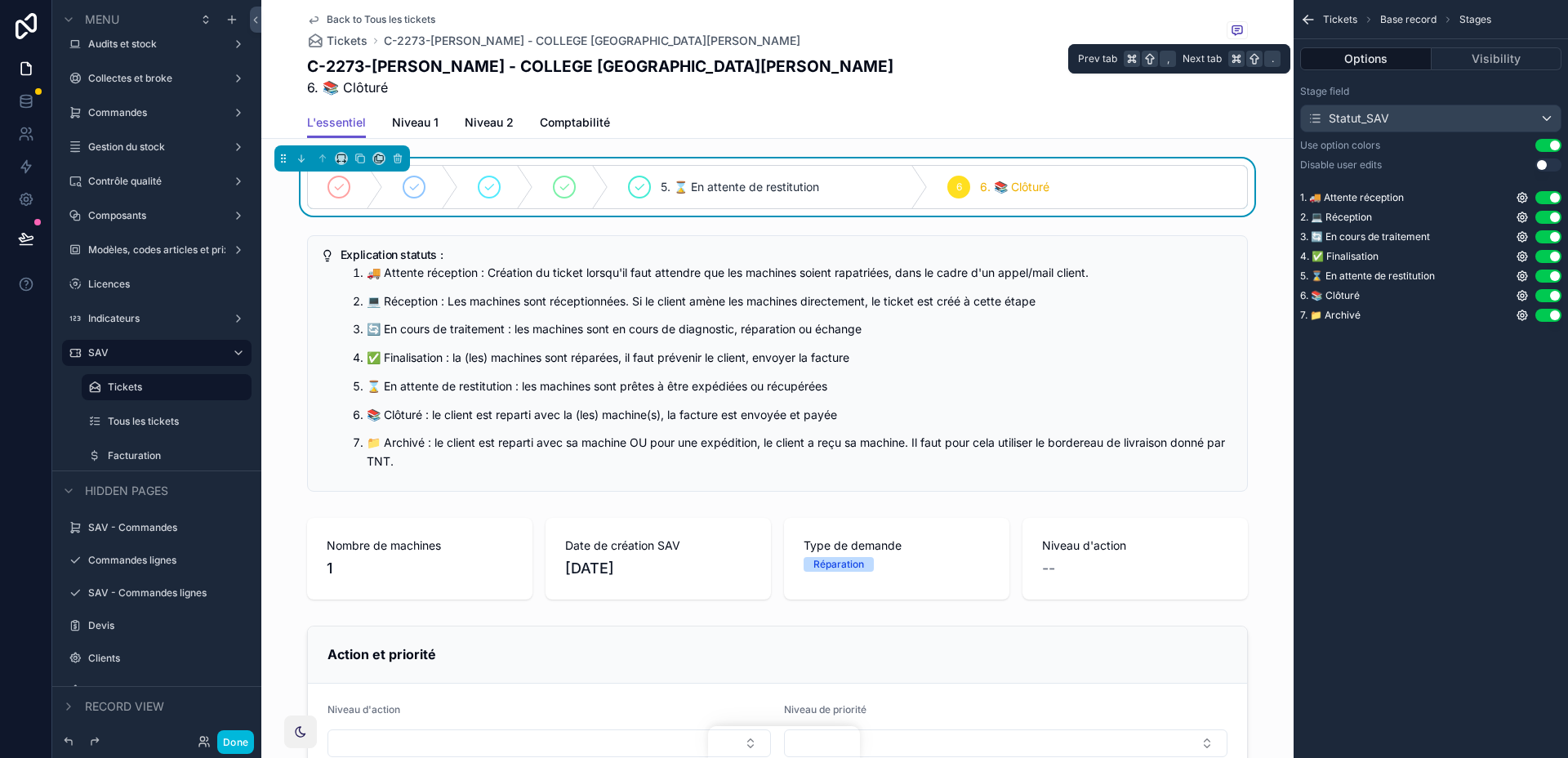
click at [1394, 60] on button "Options" at bounding box center [1366, 59] width 132 height 23
click at [185, 423] on label "Tous les tickets" at bounding box center [174, 422] width 133 height 14
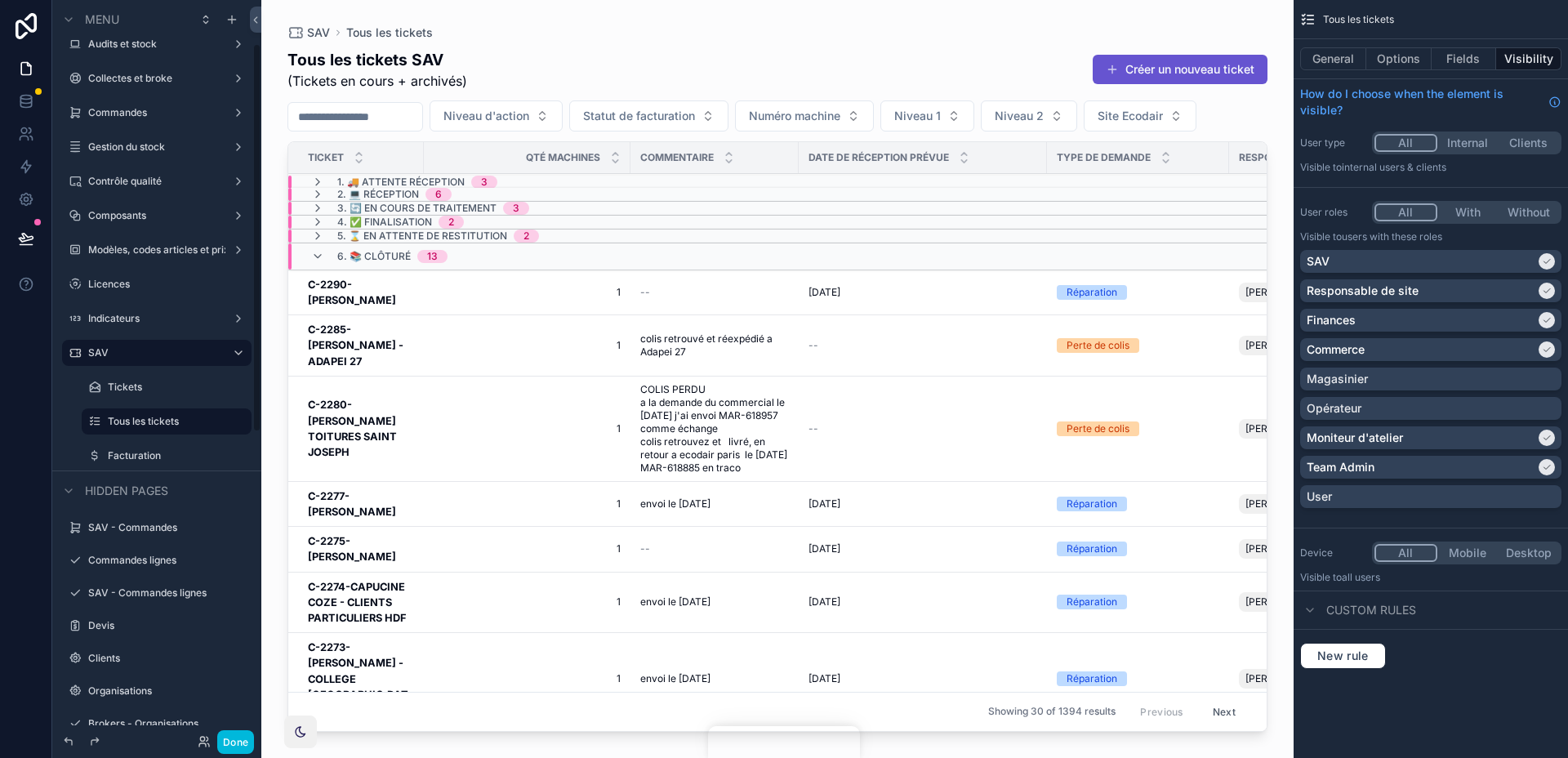
scroll to position [83, 0]
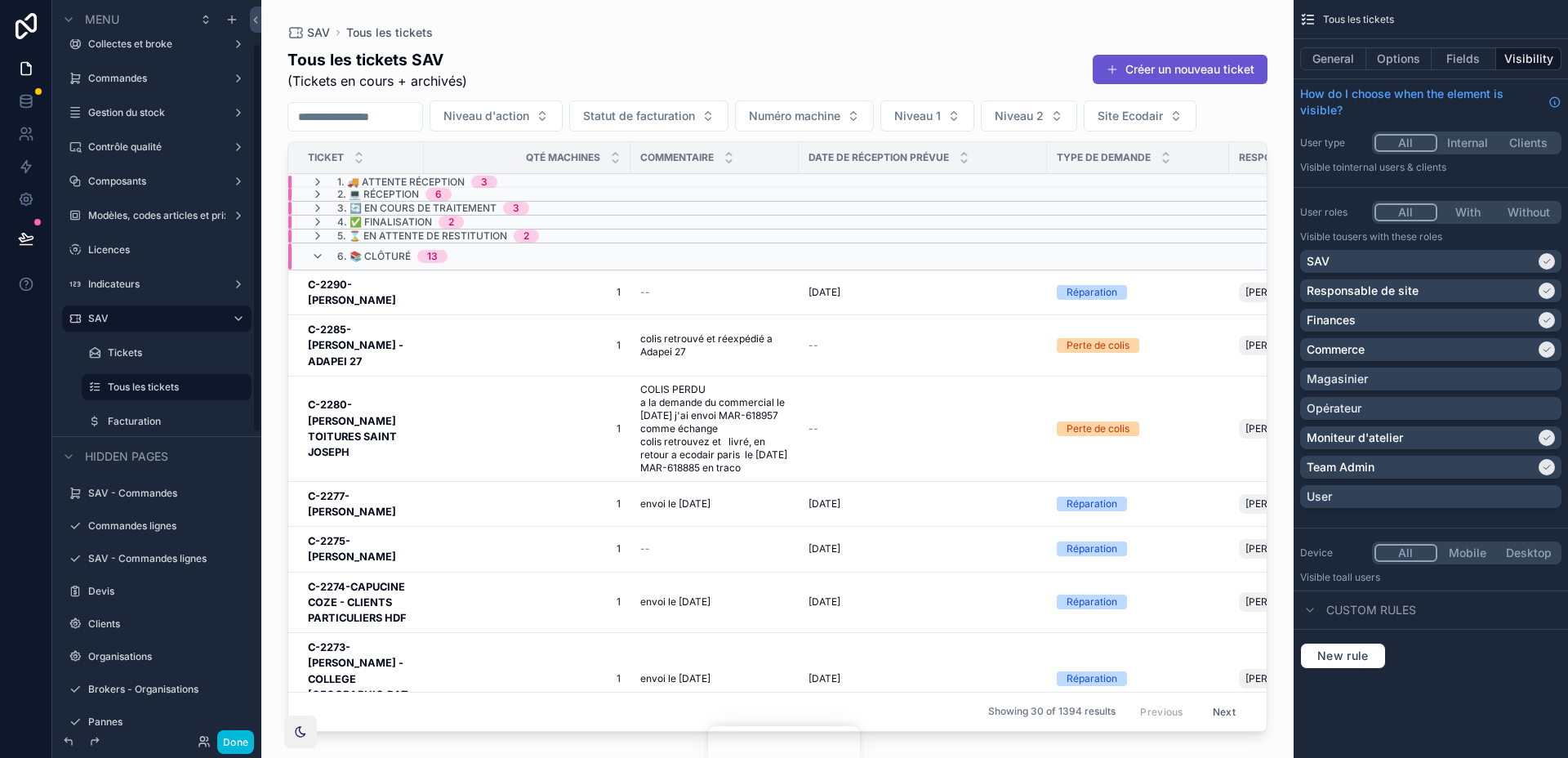
click at [405, 334] on div "scrollable content" at bounding box center [777, 368] width 1032 height 738
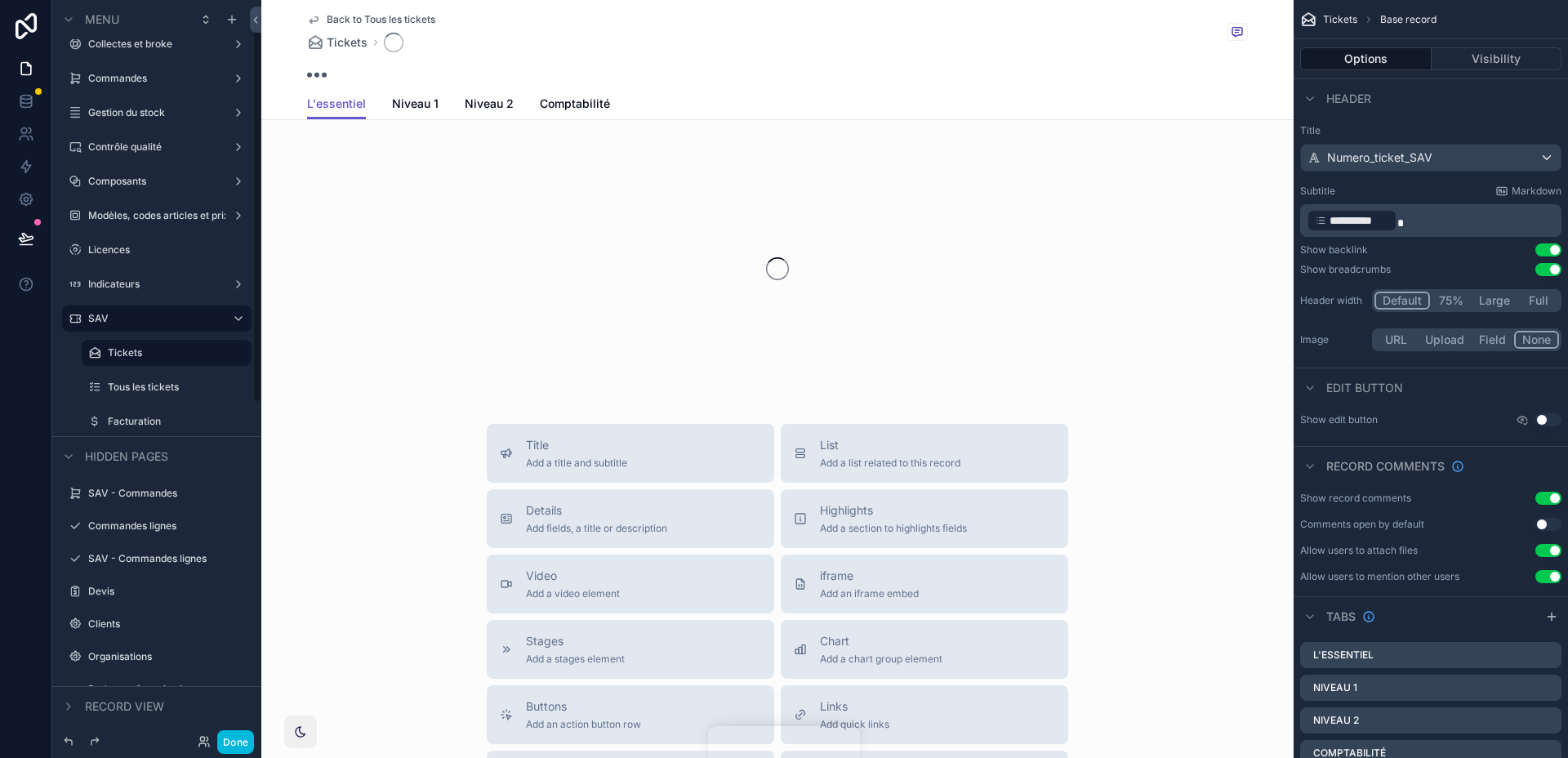
scroll to position [49, 0]
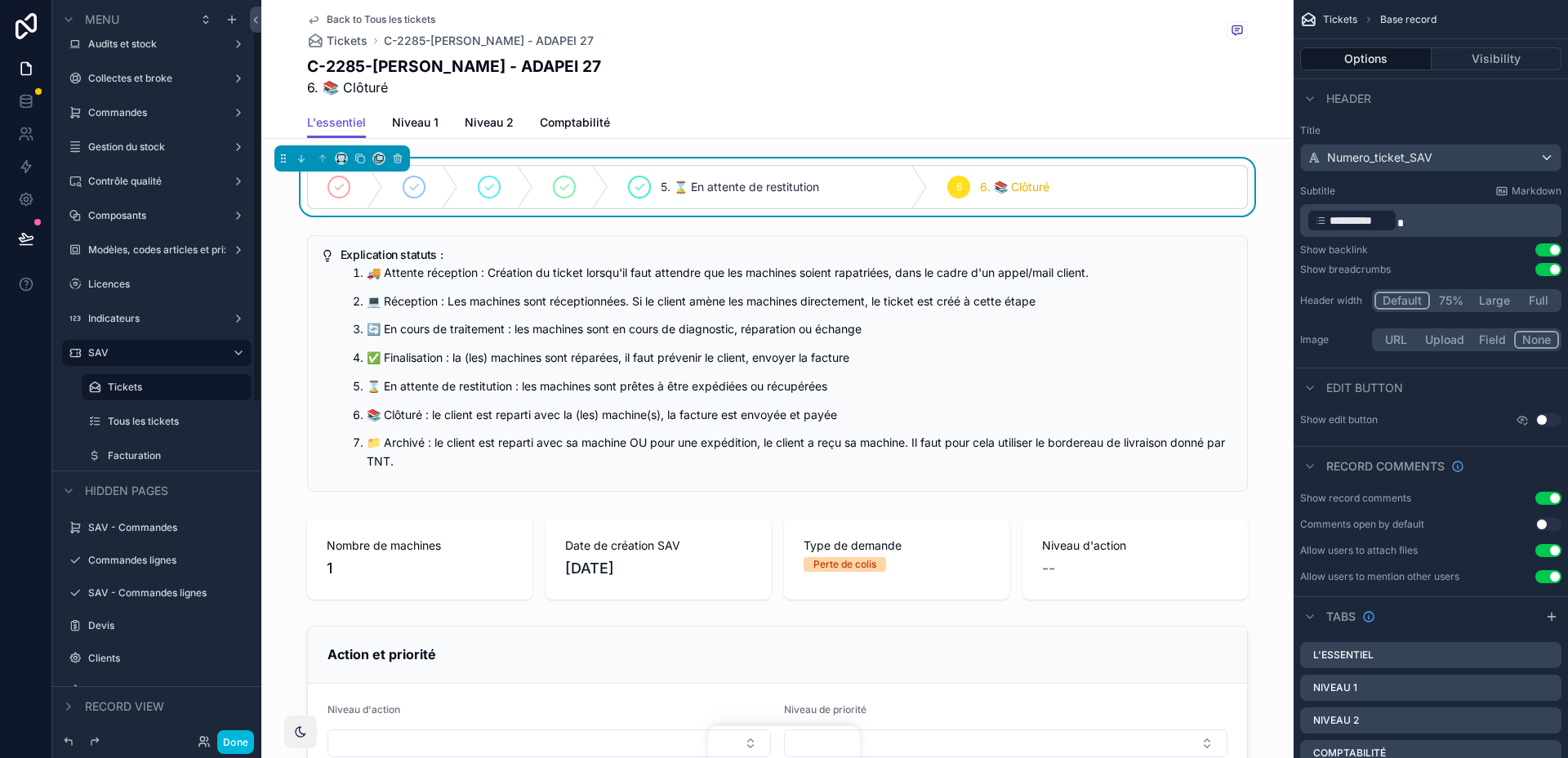
click at [155, 449] on div "Facturation" at bounding box center [177, 455] width 140 height 14
click at [153, 449] on label "Facturation" at bounding box center [174, 455] width 133 height 14
click at [153, 514] on div "SAV - Commandes" at bounding box center [157, 527] width 183 height 26
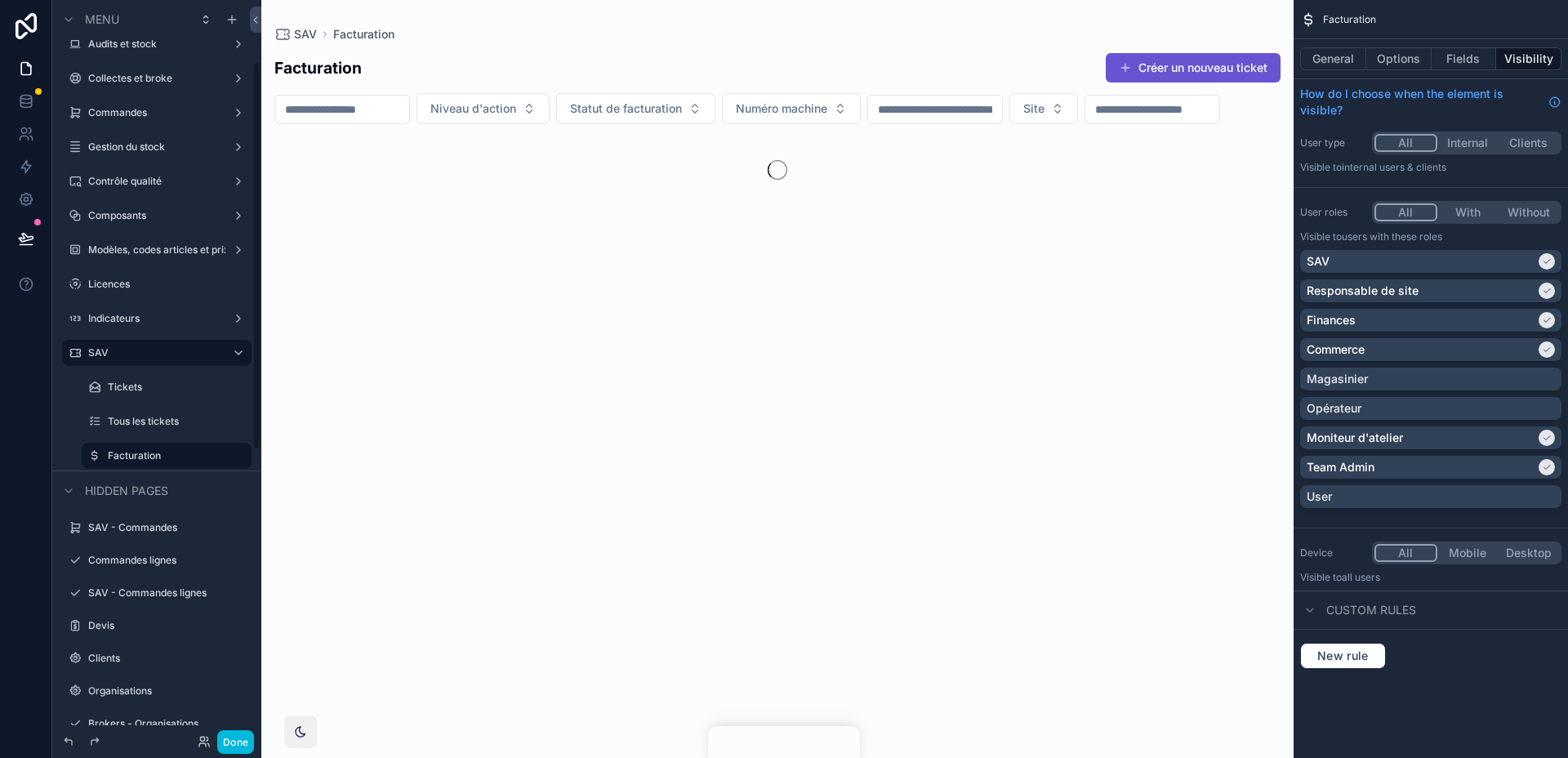
scroll to position [118, 0]
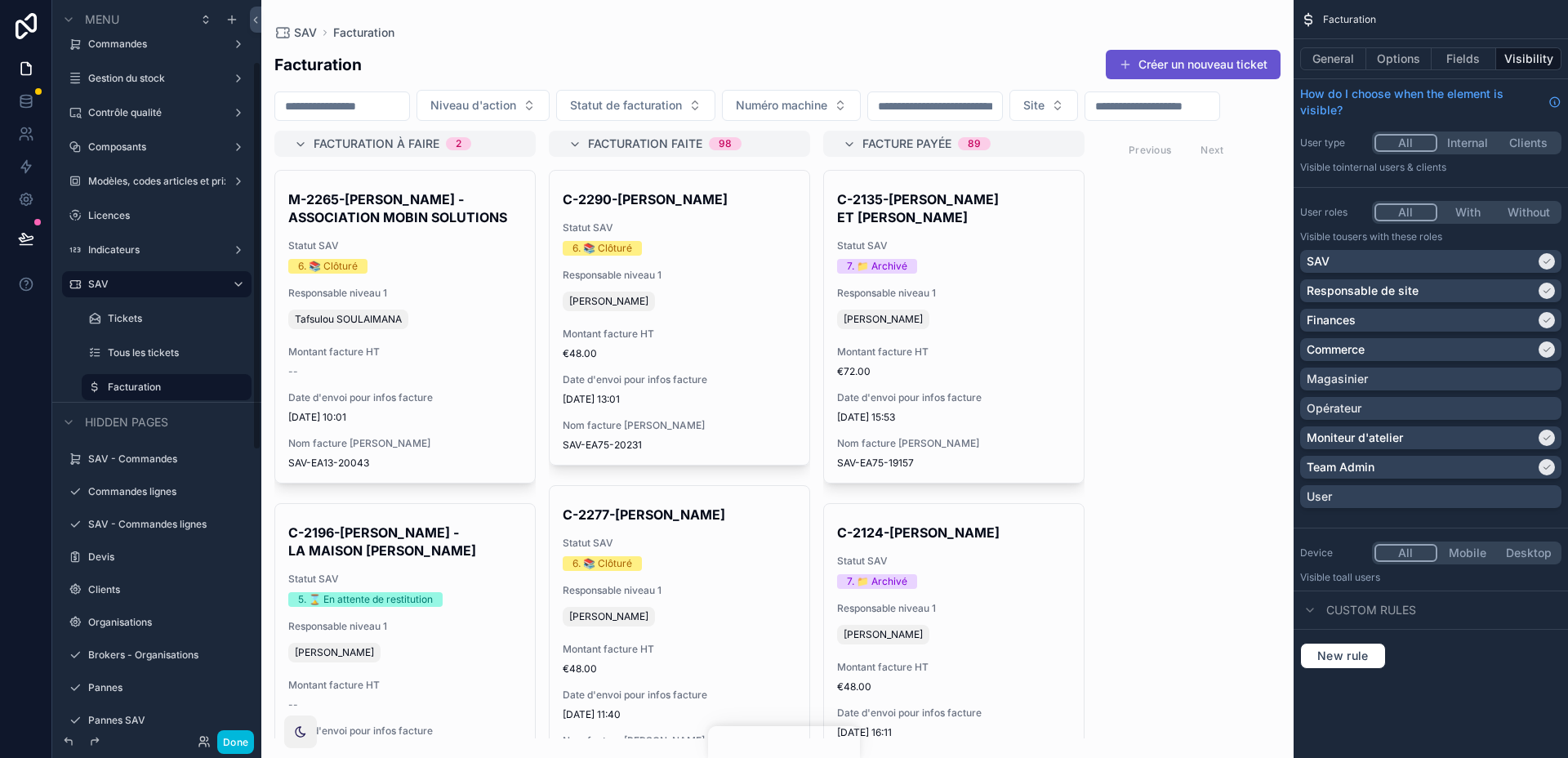
click at [470, 346] on div "scrollable content" at bounding box center [777, 379] width 1032 height 758
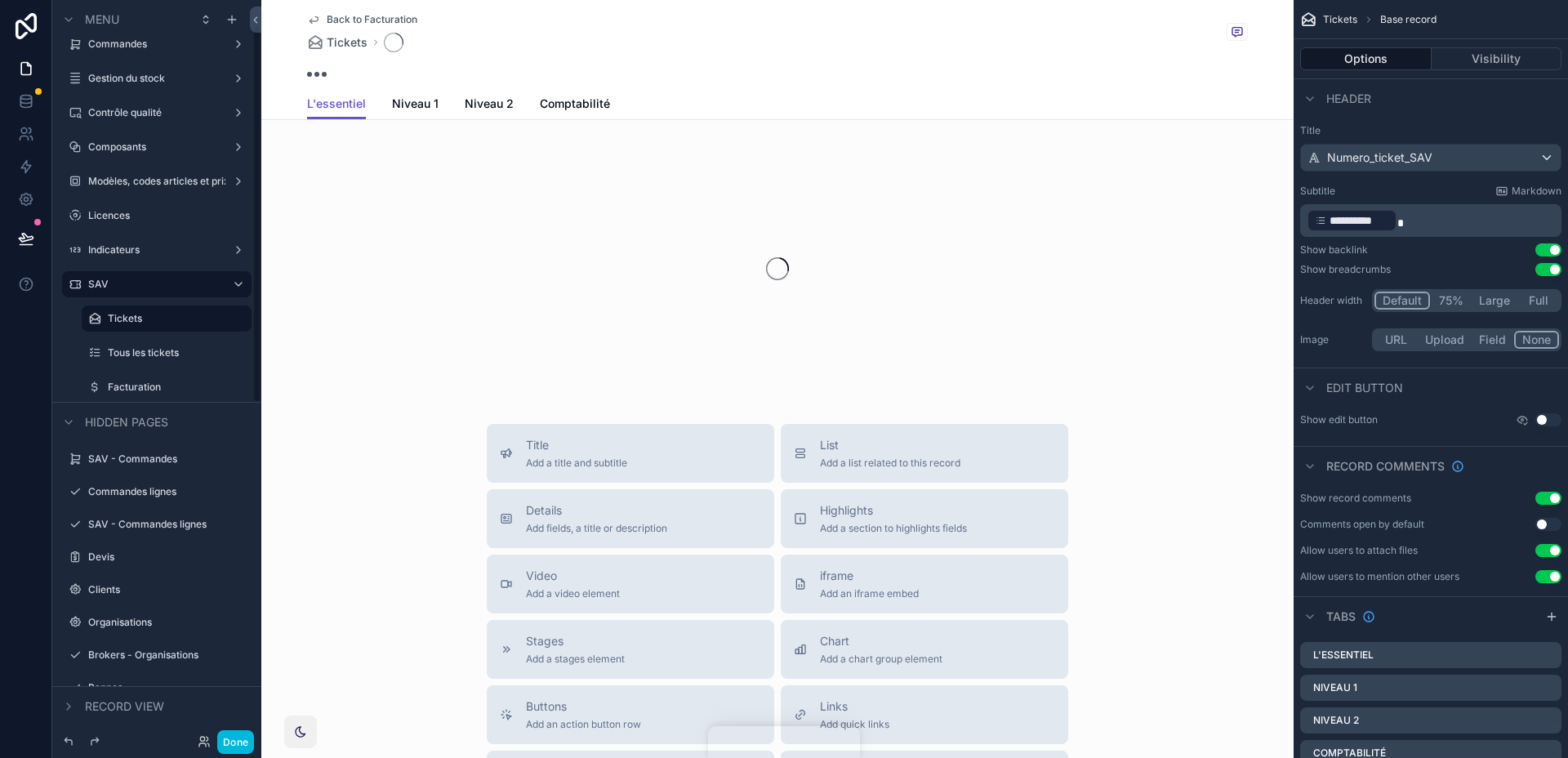
scroll to position [49, 0]
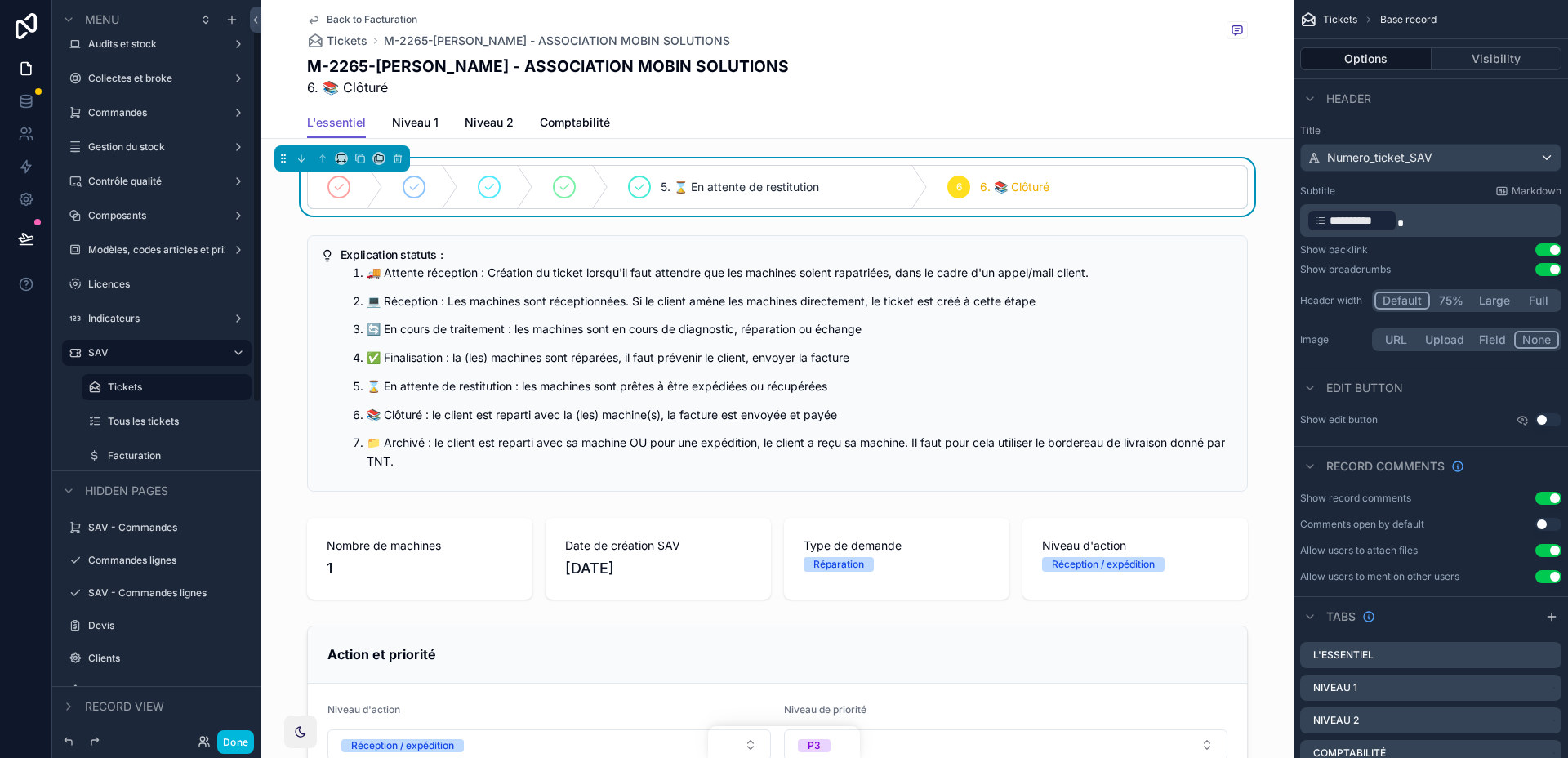
click at [187, 415] on label "Tous les tickets" at bounding box center [174, 422] width 133 height 14
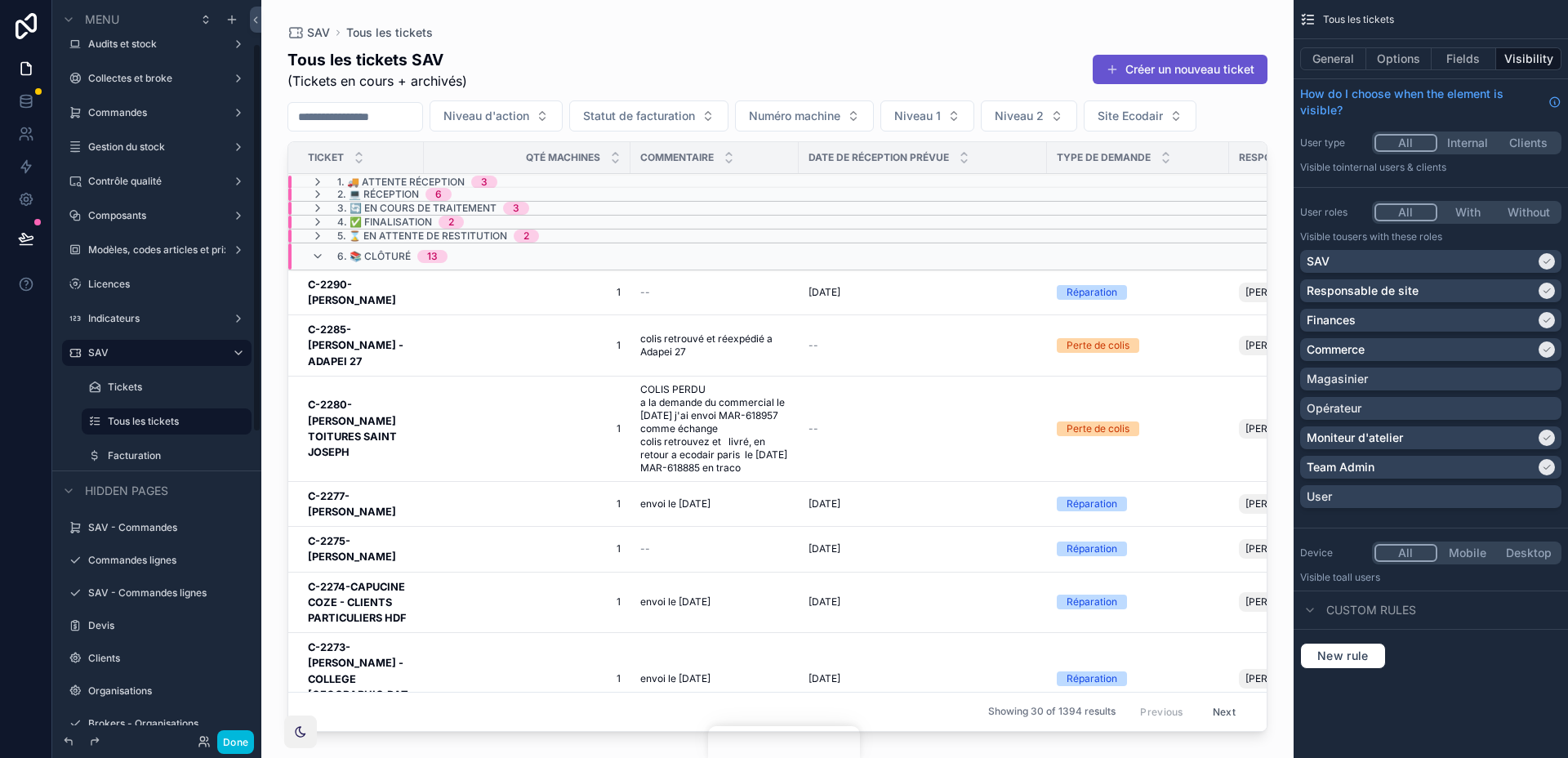
scroll to position [83, 0]
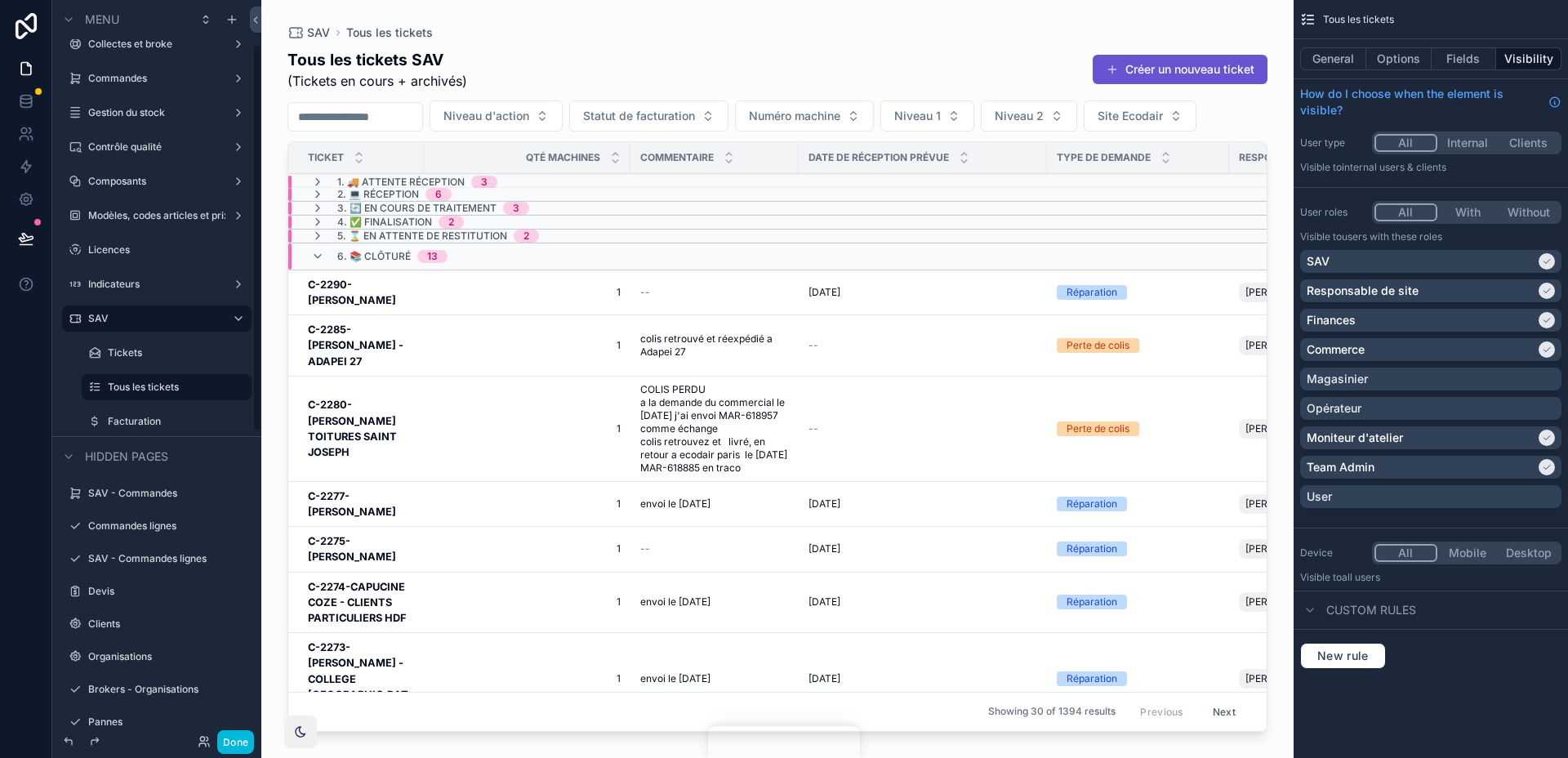
click at [1311, 66] on button "General" at bounding box center [1333, 59] width 66 height 23
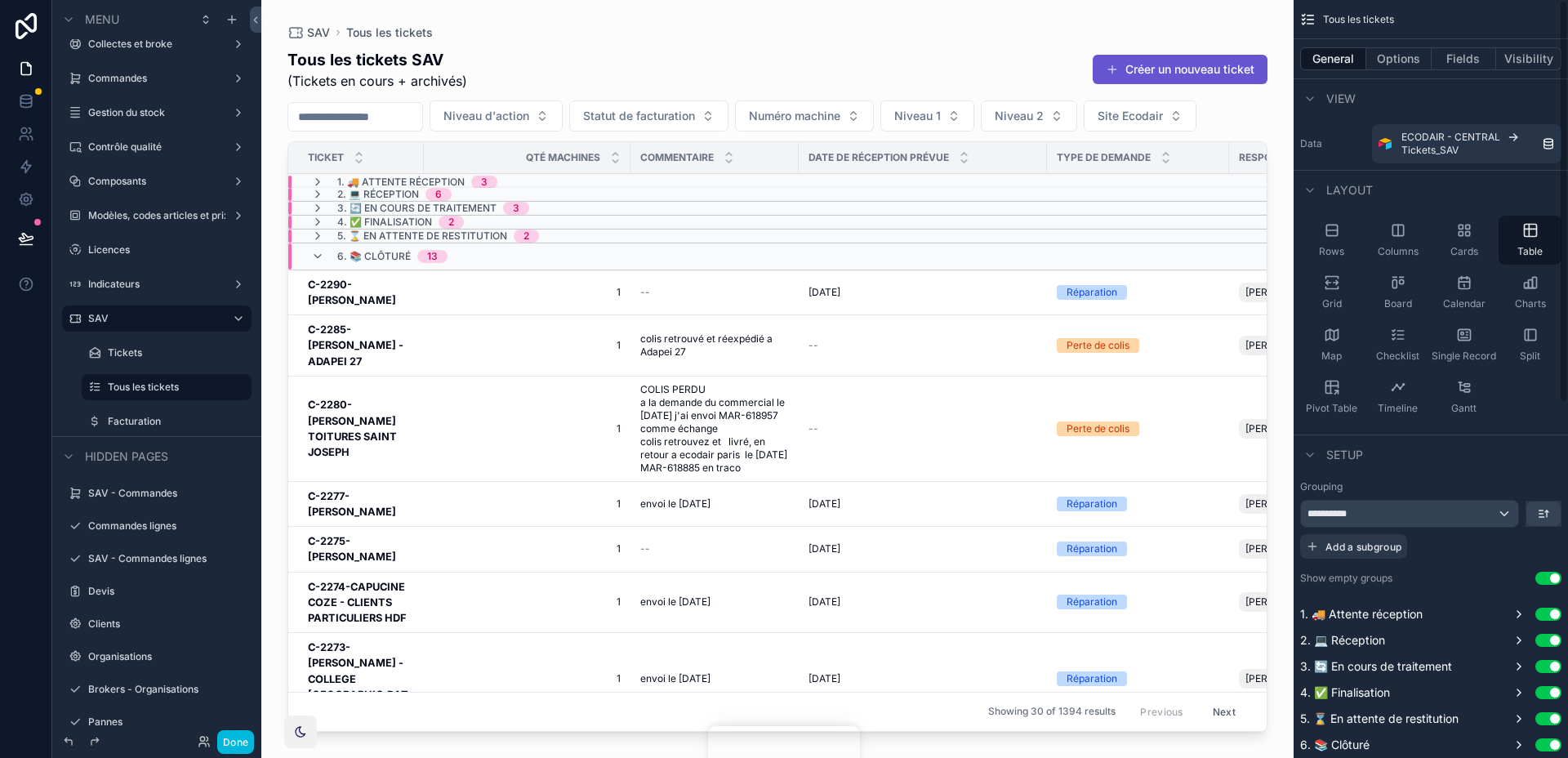
click at [1402, 55] on button "Options" at bounding box center [1400, 59] width 66 height 23
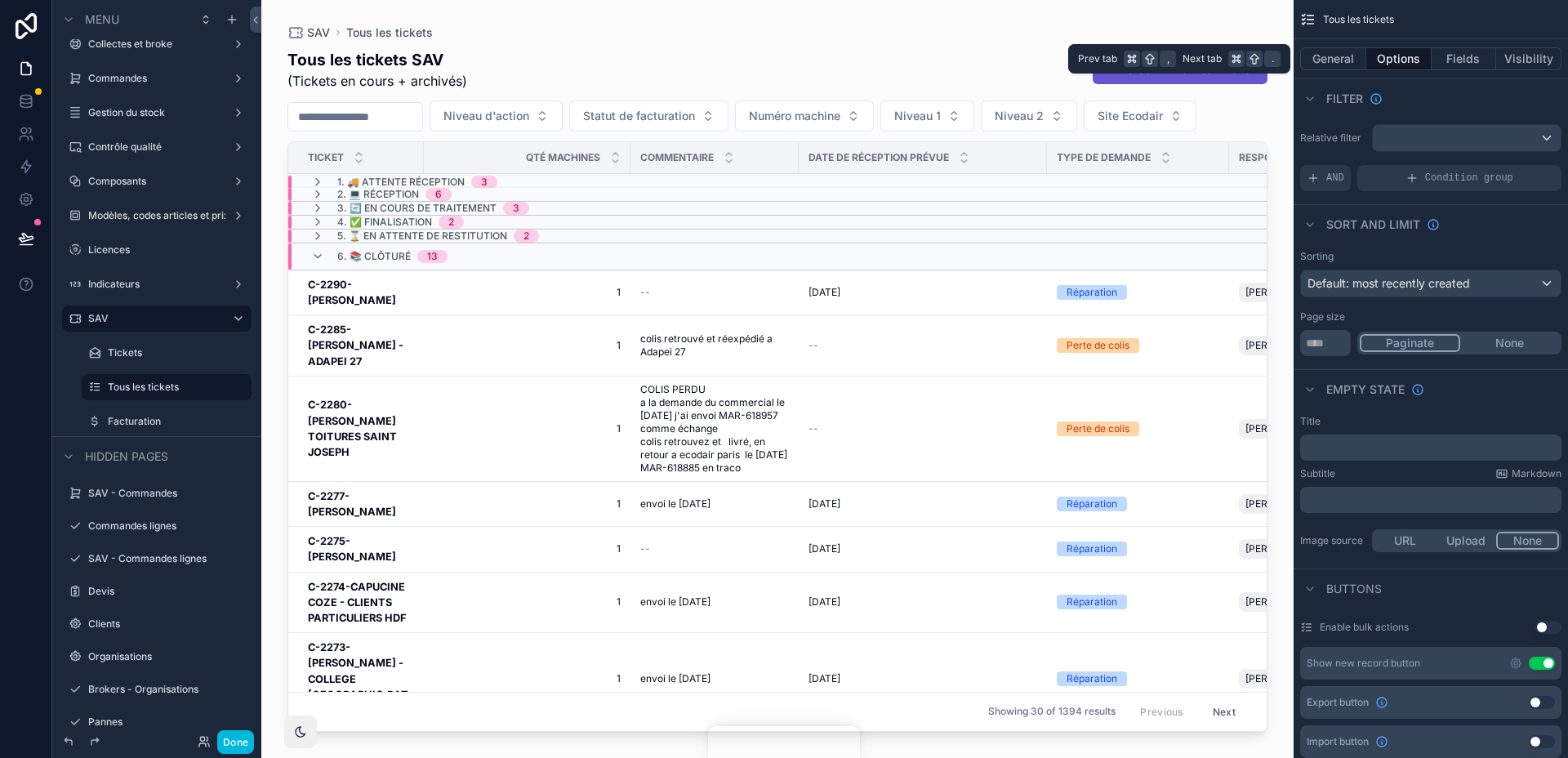
click at [1350, 55] on button "General" at bounding box center [1333, 59] width 66 height 23
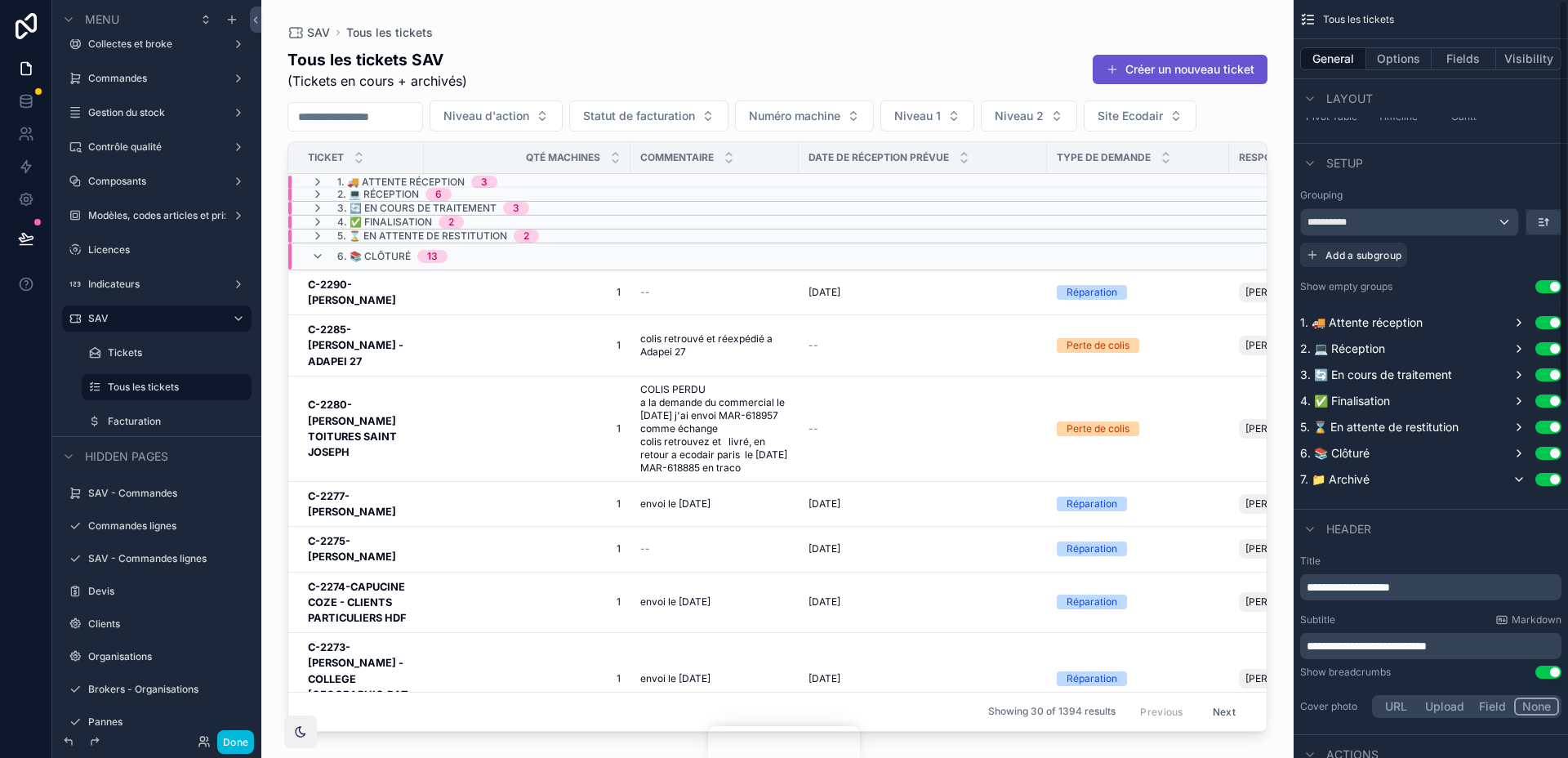
scroll to position [0, 0]
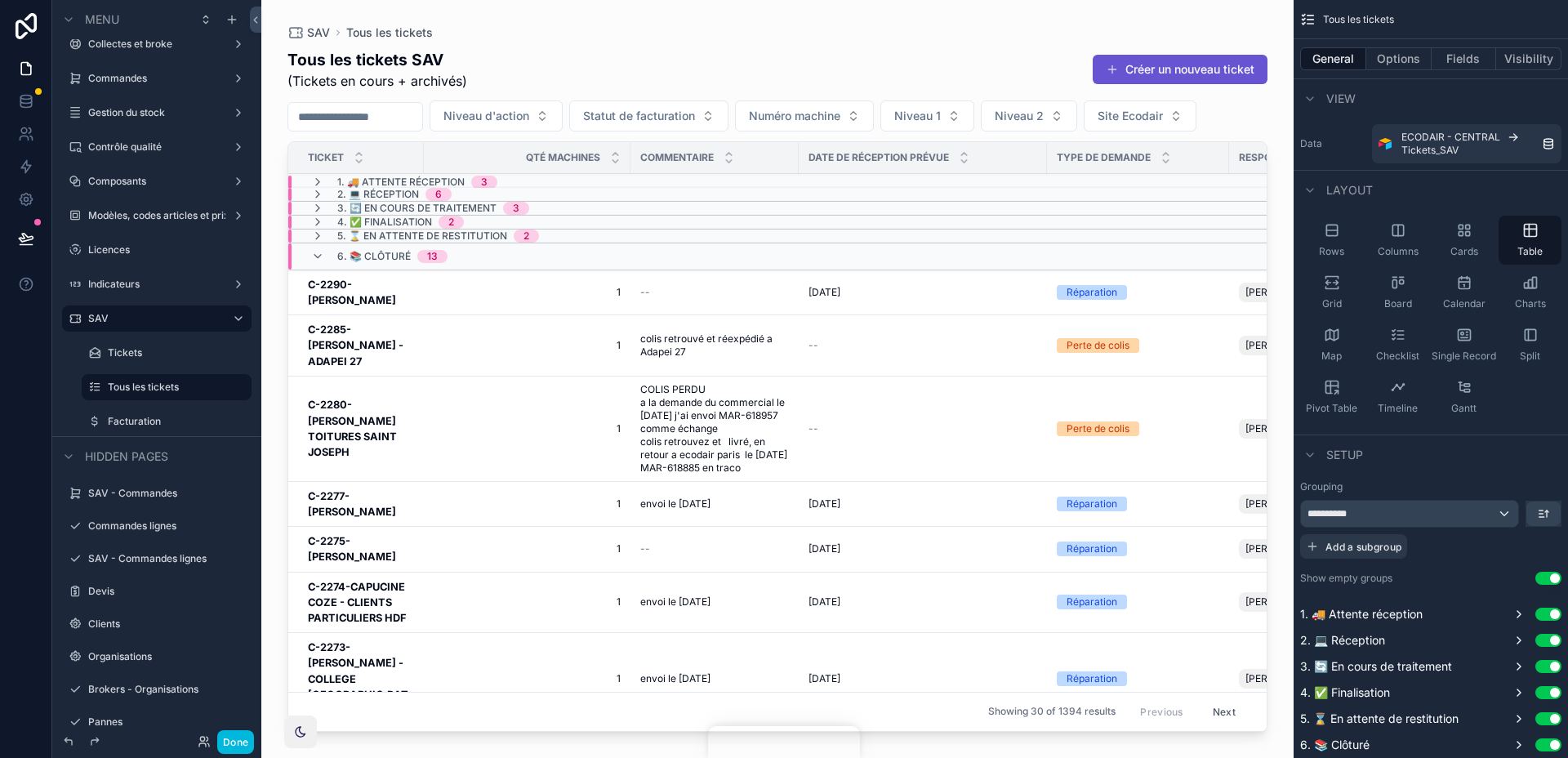
click at [1047, 74] on div "scrollable content" at bounding box center [777, 368] width 1032 height 738
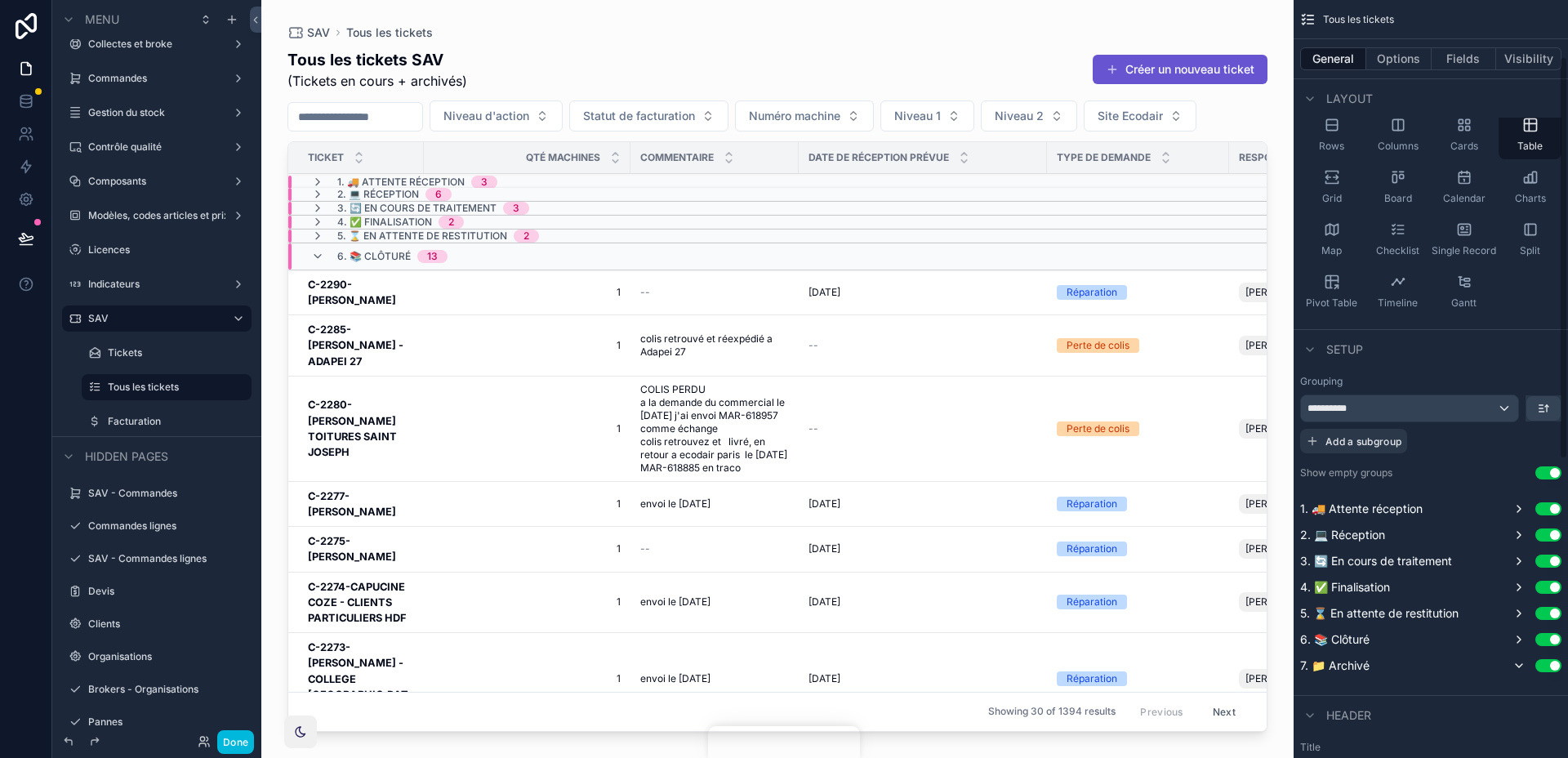
scroll to position [106, 0]
click at [1502, 406] on div "**********" at bounding box center [1409, 407] width 218 height 26
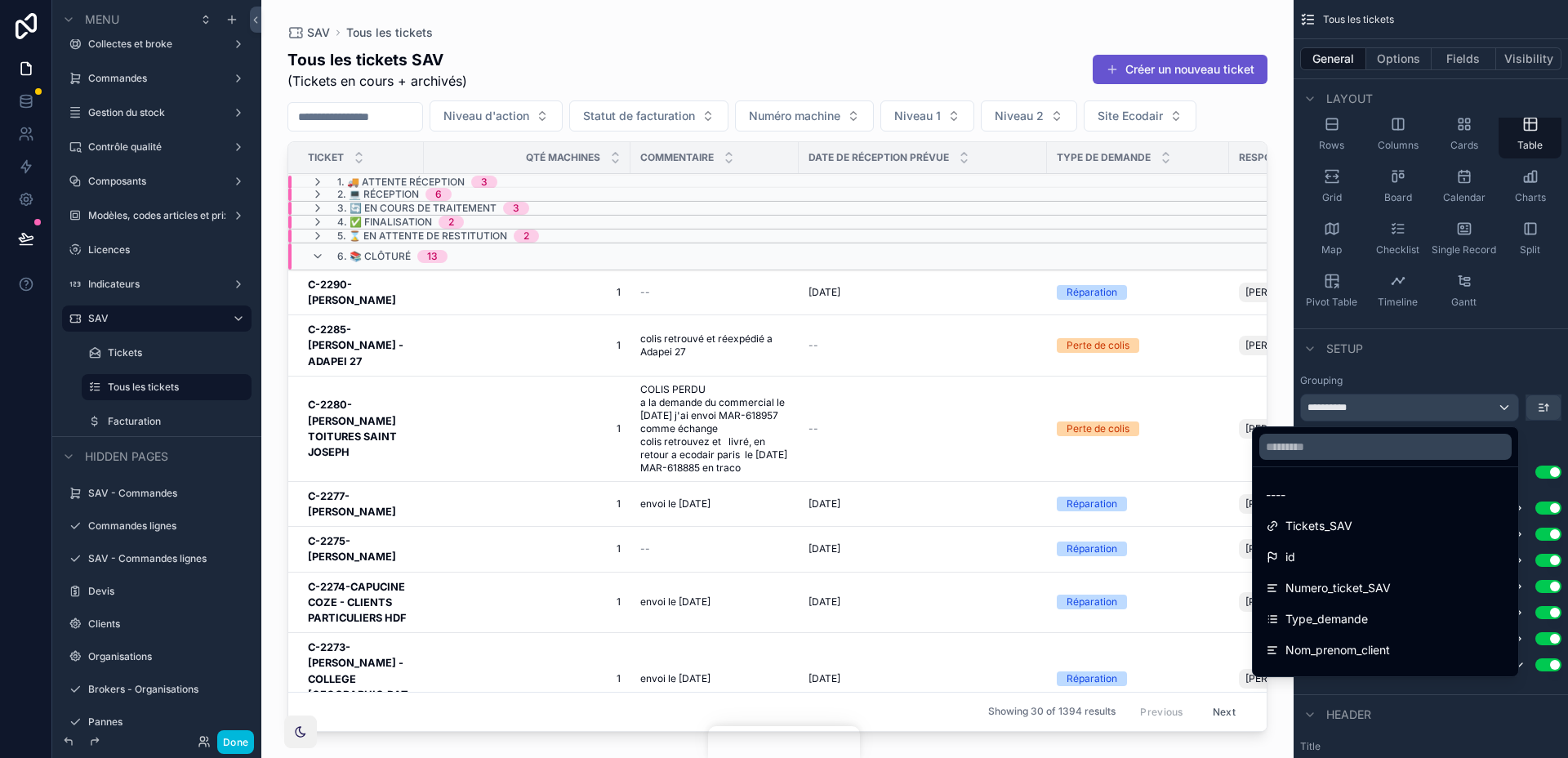
click at [1389, 486] on div "----" at bounding box center [1385, 495] width 239 height 19
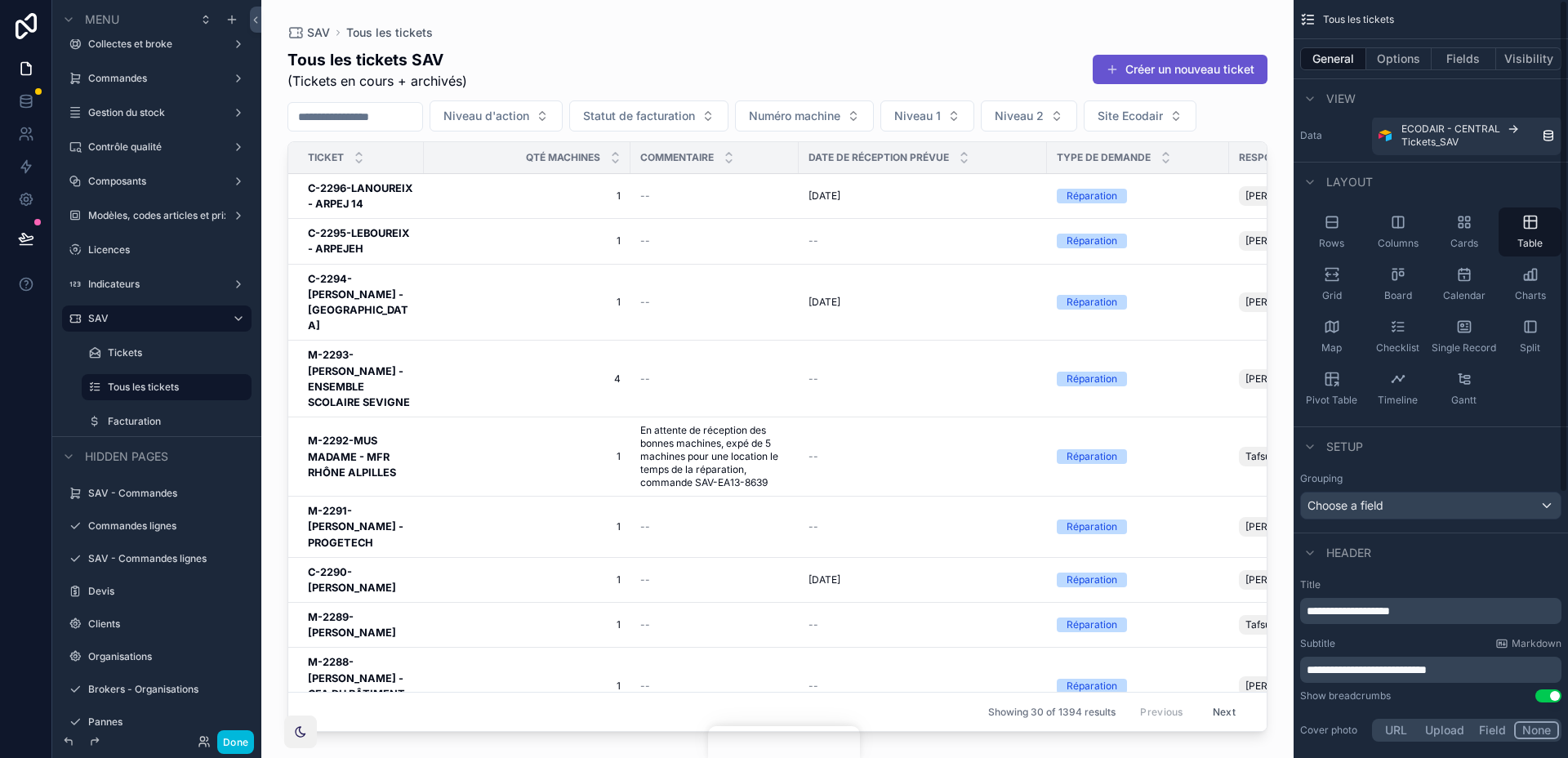
scroll to position [0, 0]
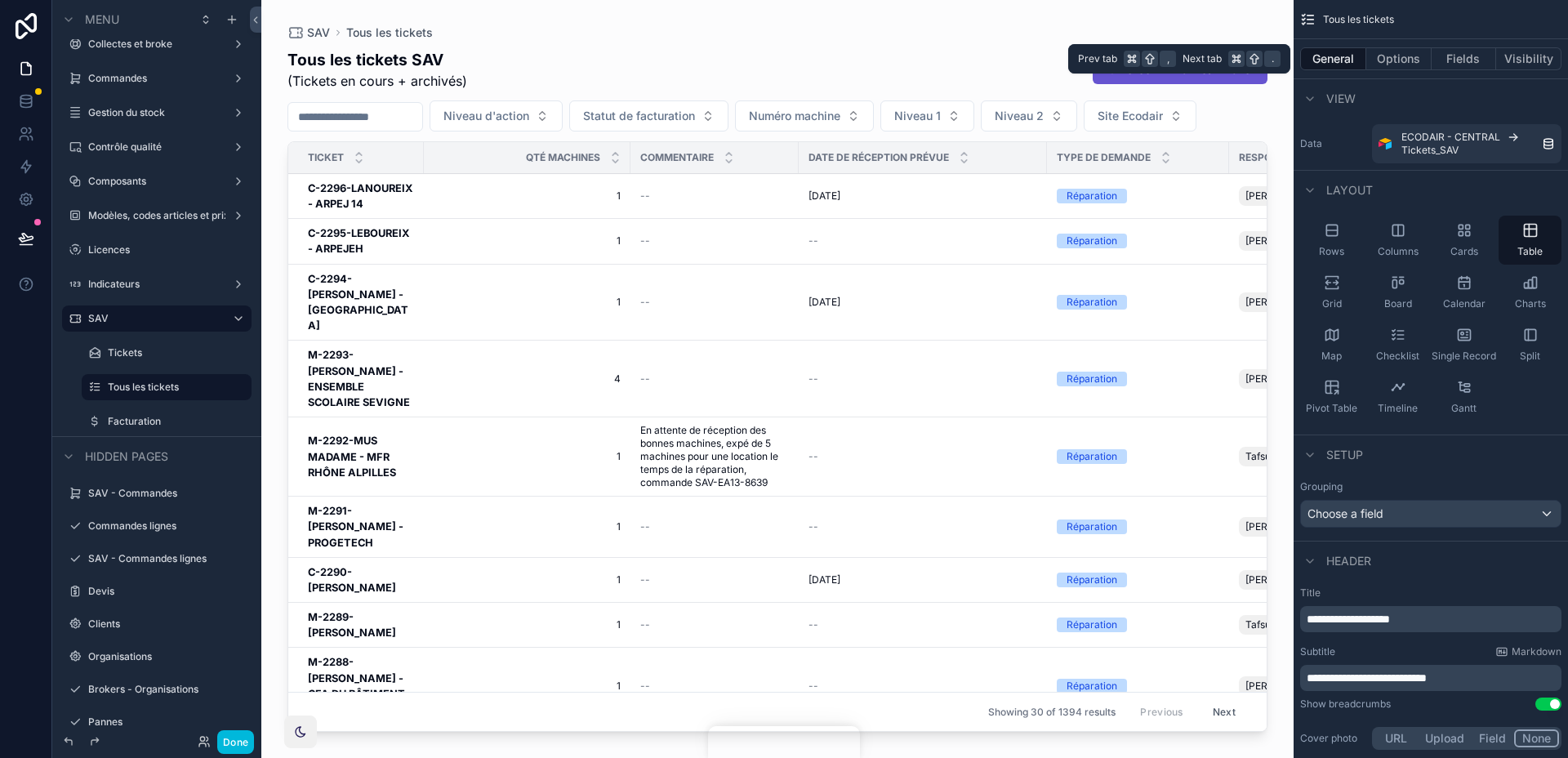
click at [1406, 61] on button "Options" at bounding box center [1400, 59] width 66 height 23
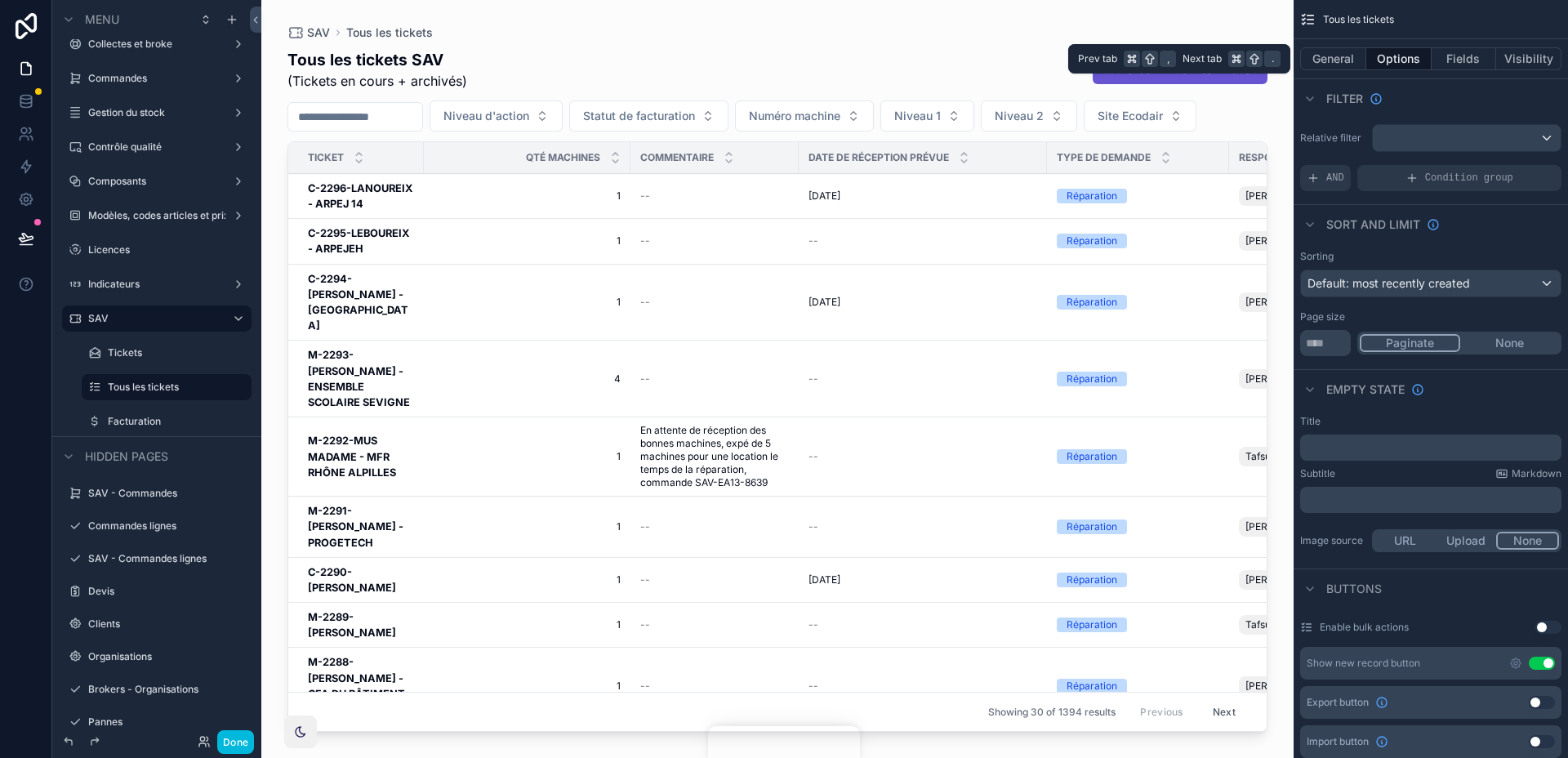
click at [1459, 61] on button "Fields" at bounding box center [1464, 59] width 66 height 23
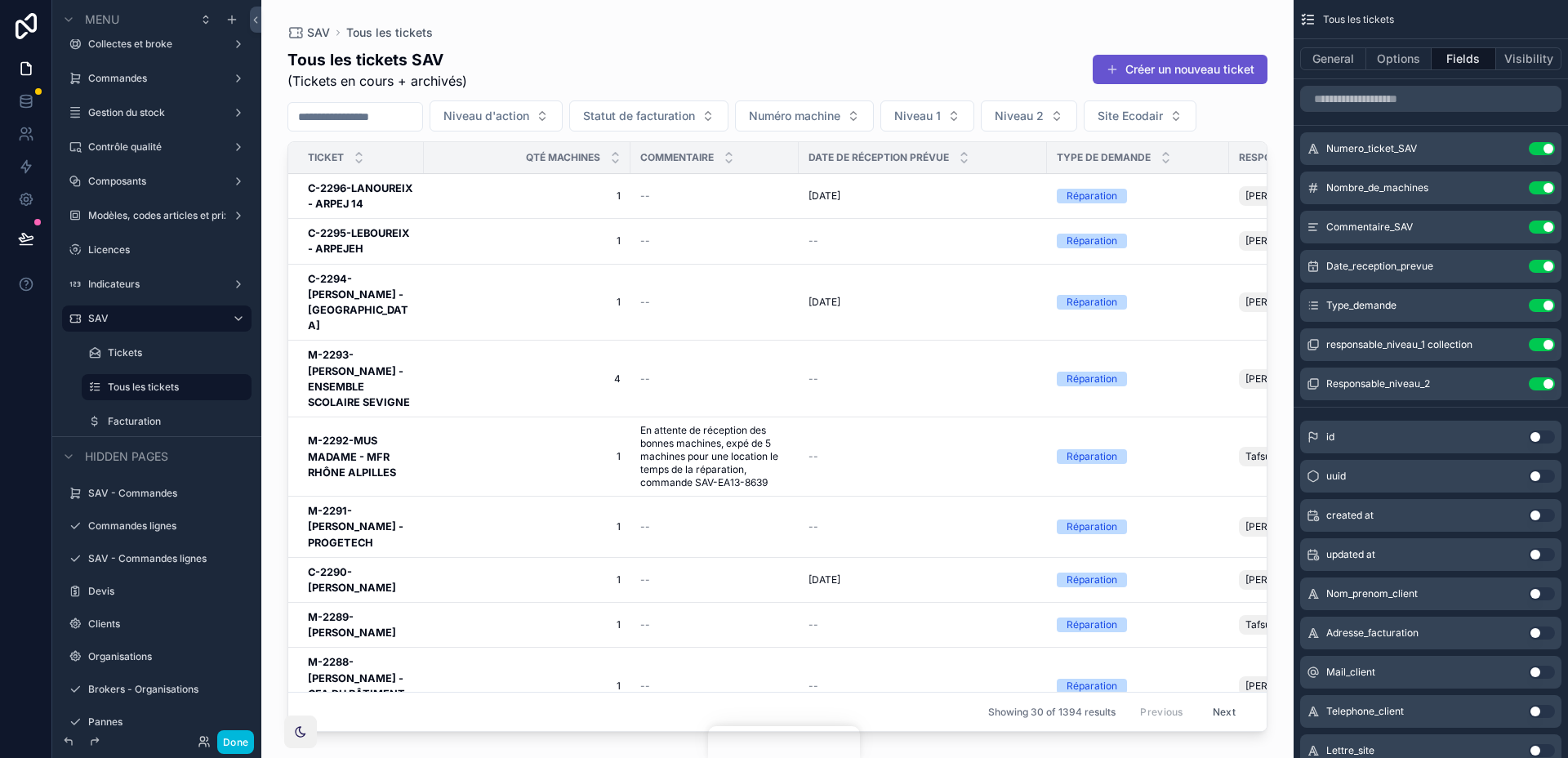
click at [1413, 102] on input "scrollable content" at bounding box center [1431, 99] width 261 height 26
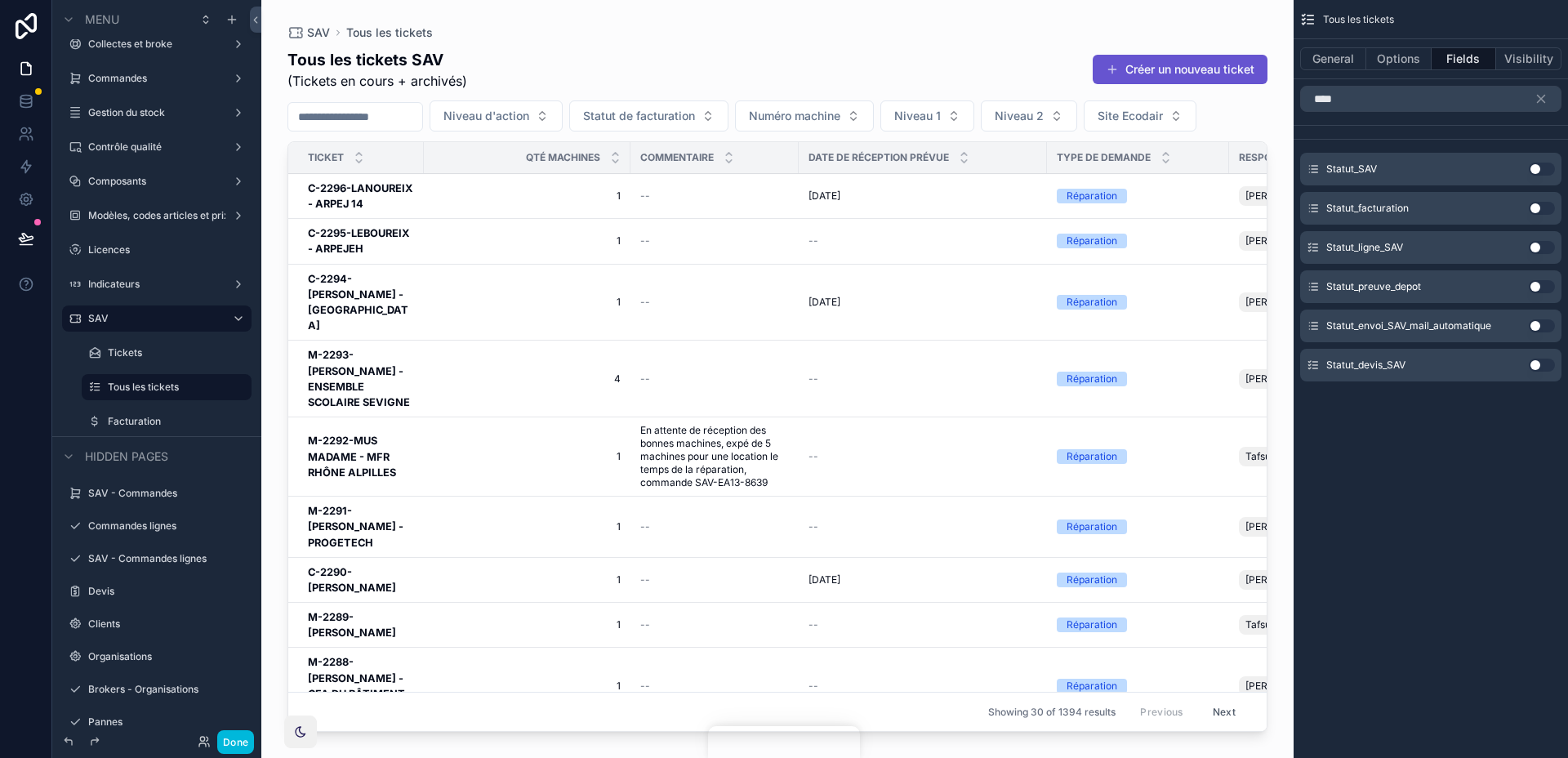
type input "****"
click at [1539, 162] on button "Use setting" at bounding box center [1542, 169] width 26 height 14
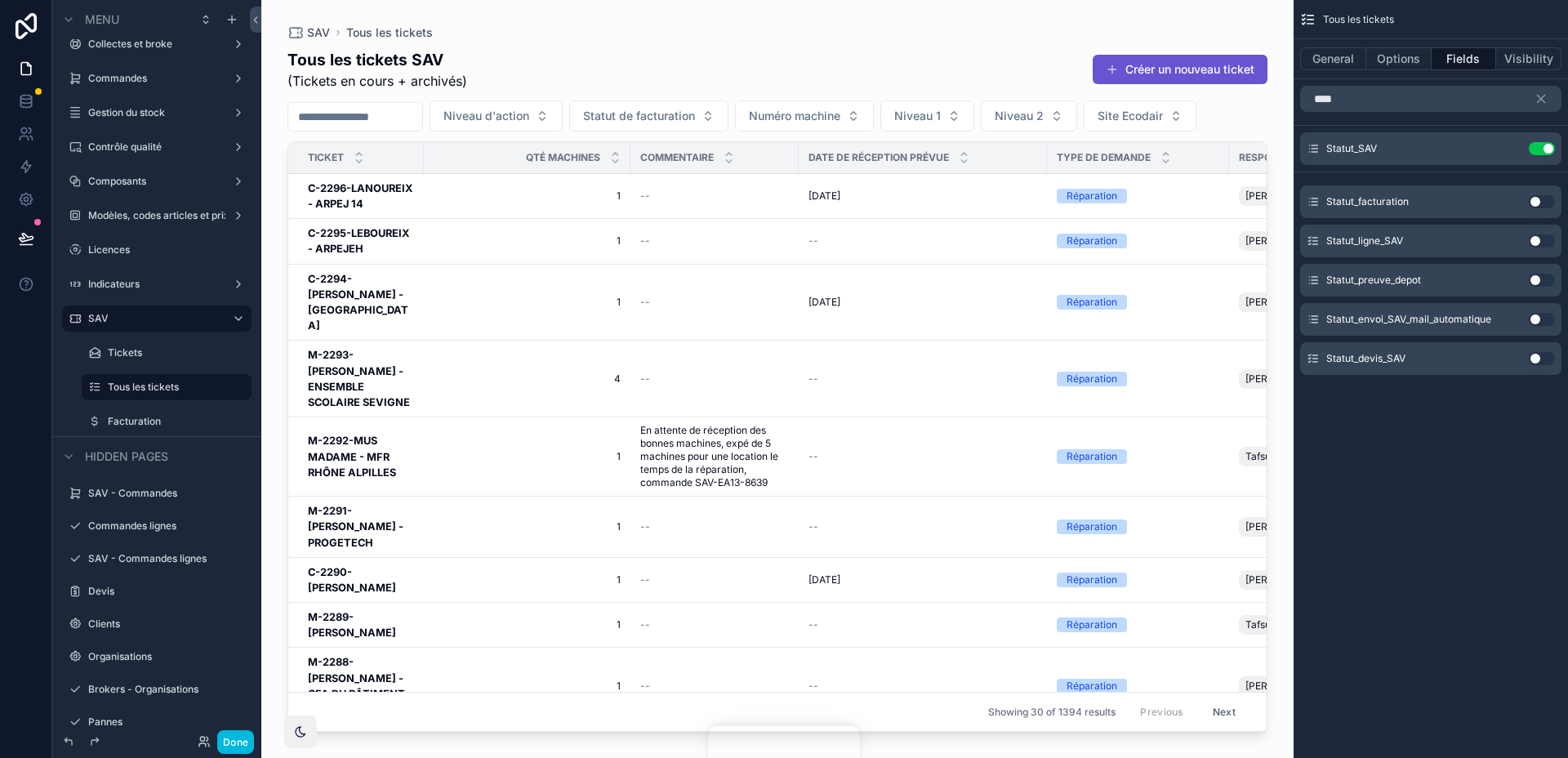
click at [1539, 201] on button "Use setting" at bounding box center [1542, 202] width 26 height 14
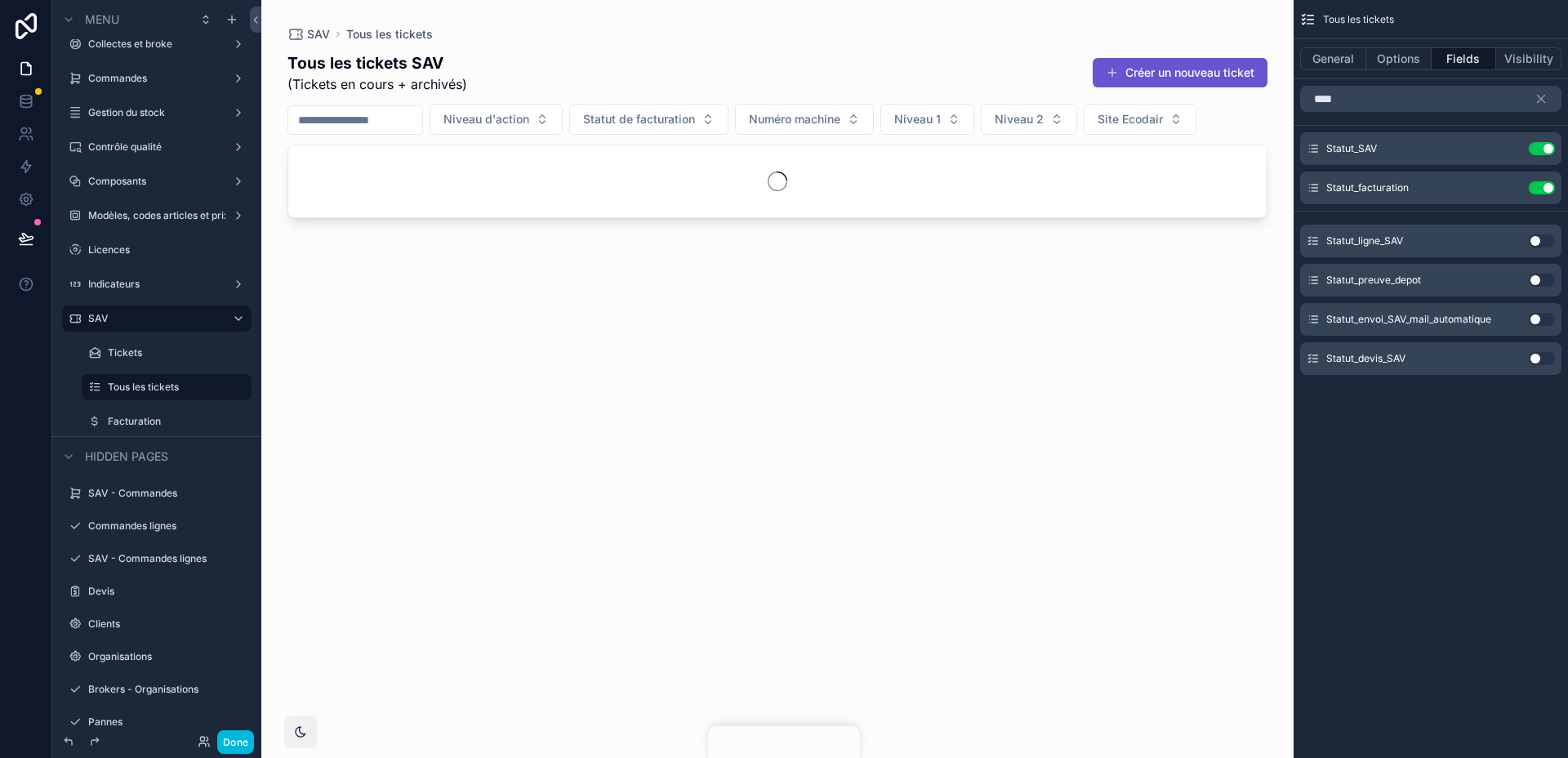
click at [1540, 97] on icon "scrollable content" at bounding box center [1542, 100] width 8 height 8
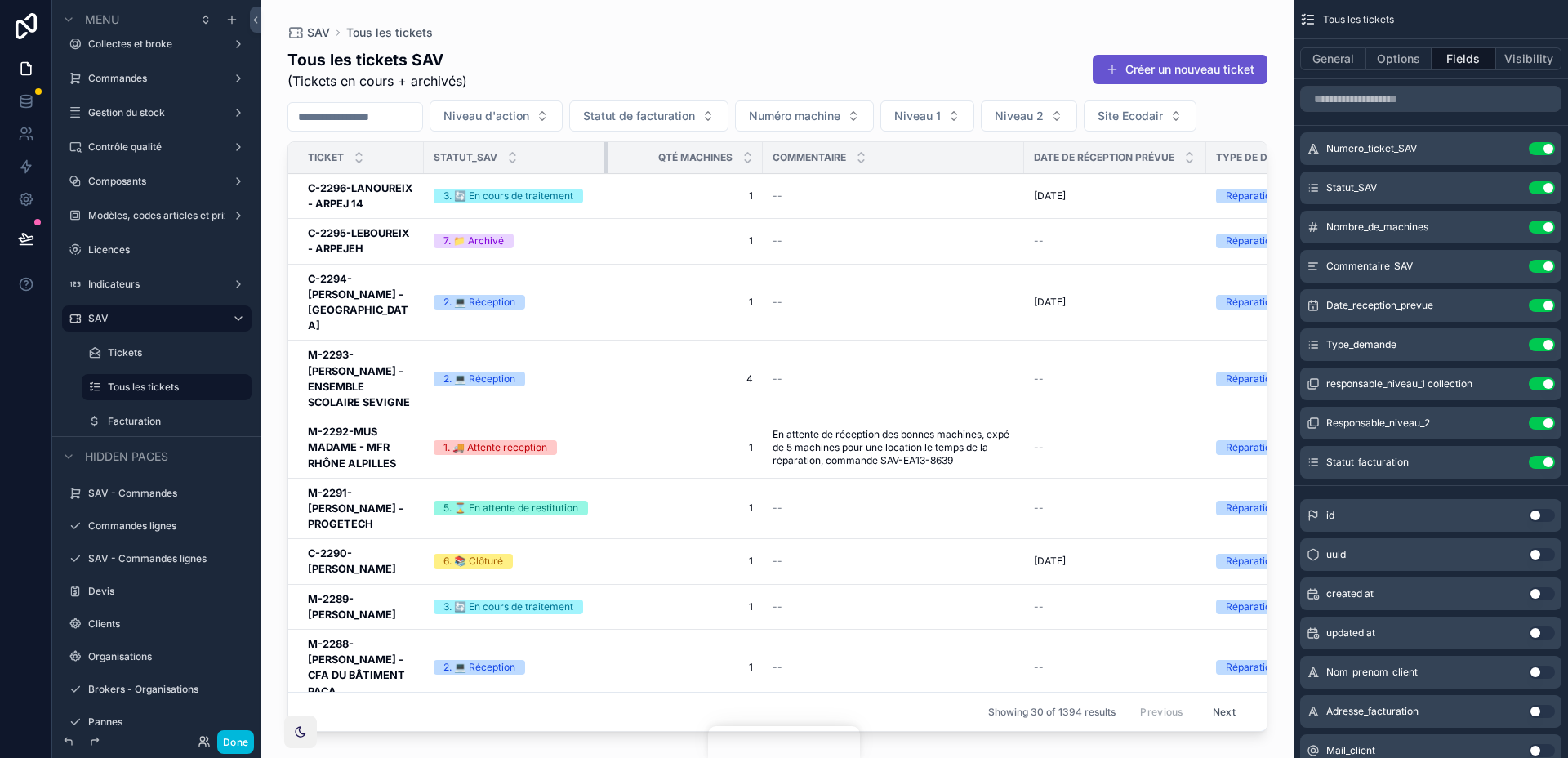
drag, startPoint x: 627, startPoint y: 155, endPoint x: 605, endPoint y: 155, distance: 22.0
click at [605, 155] on div "scrollable content" at bounding box center [607, 158] width 7 height 31
click at [1353, 102] on input "scrollable content" at bounding box center [1431, 99] width 261 height 26
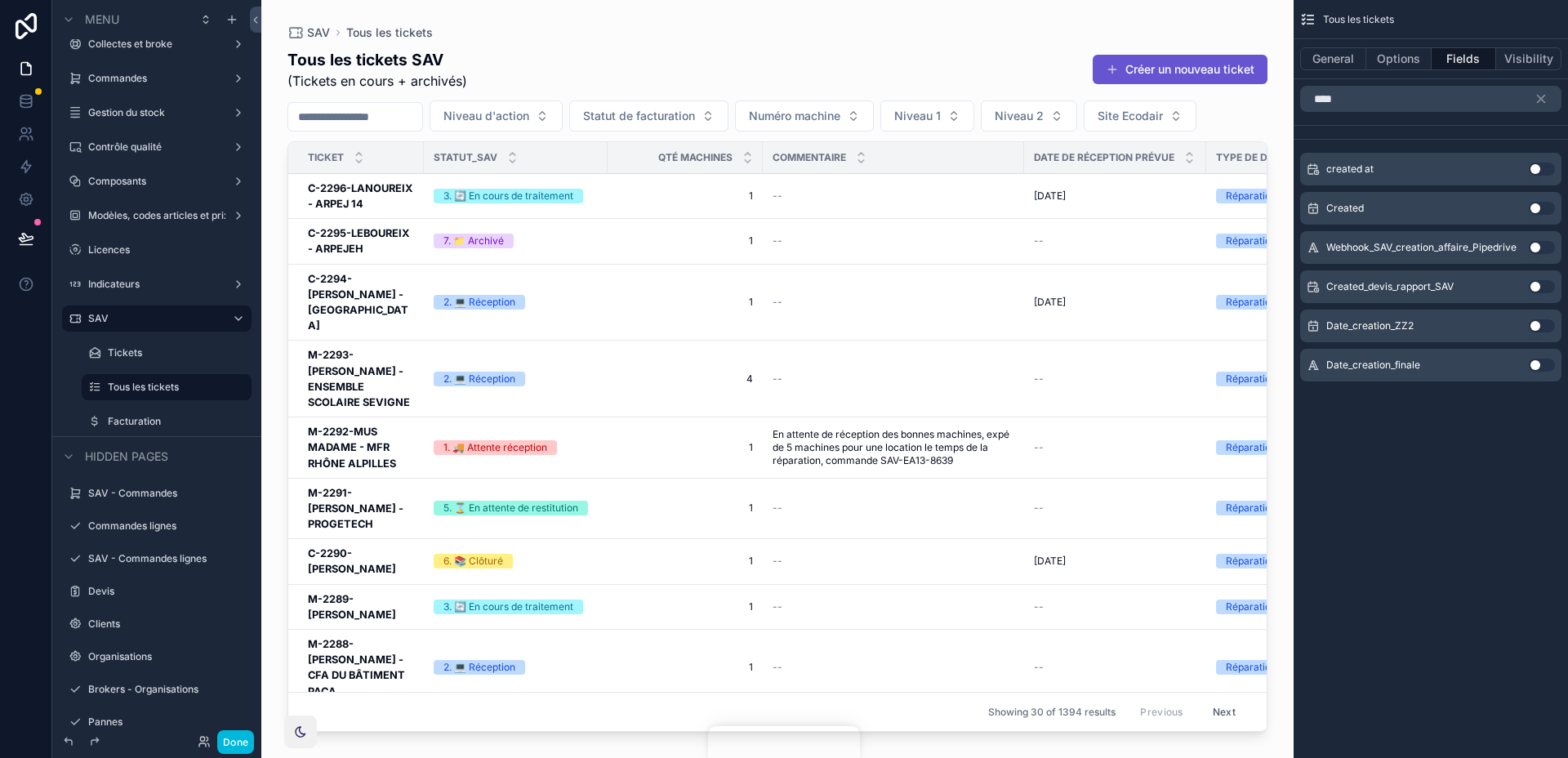
type input "****"
click at [1544, 210] on button "Use setting" at bounding box center [1542, 209] width 26 height 14
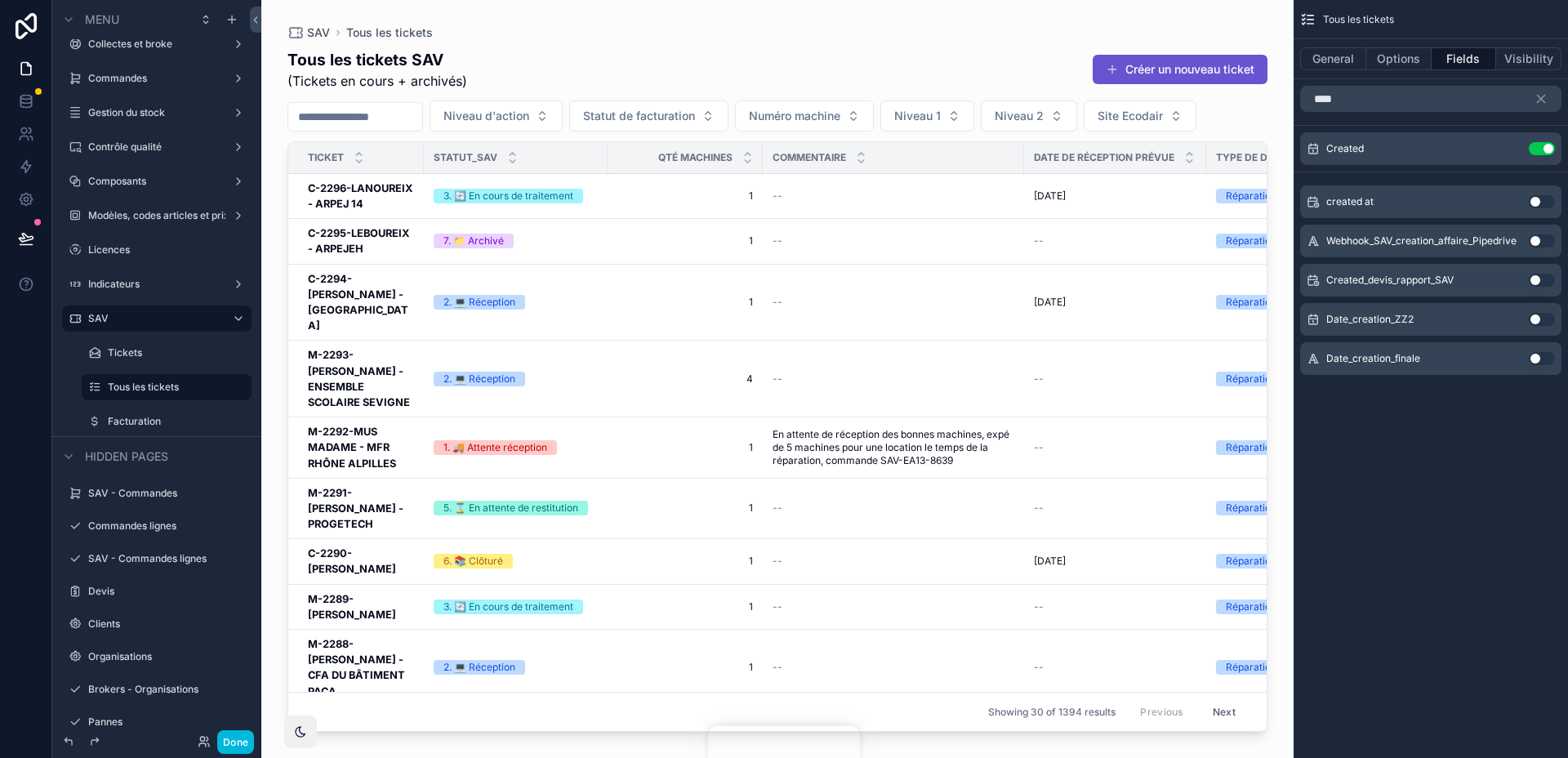
scroll to position [0, 669]
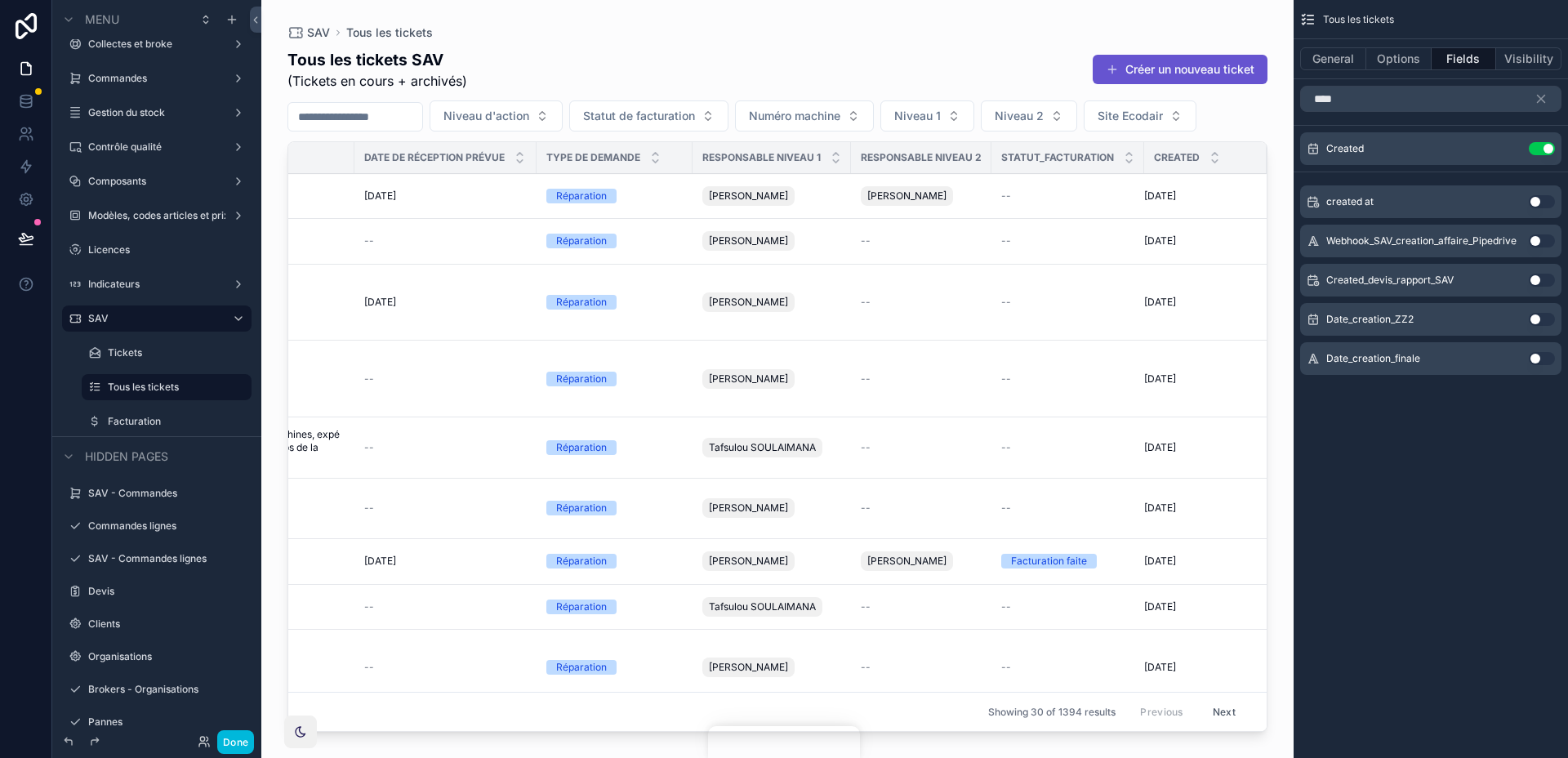
click at [0, 0] on button "scrollable content" at bounding box center [0, 0] width 0 height 0
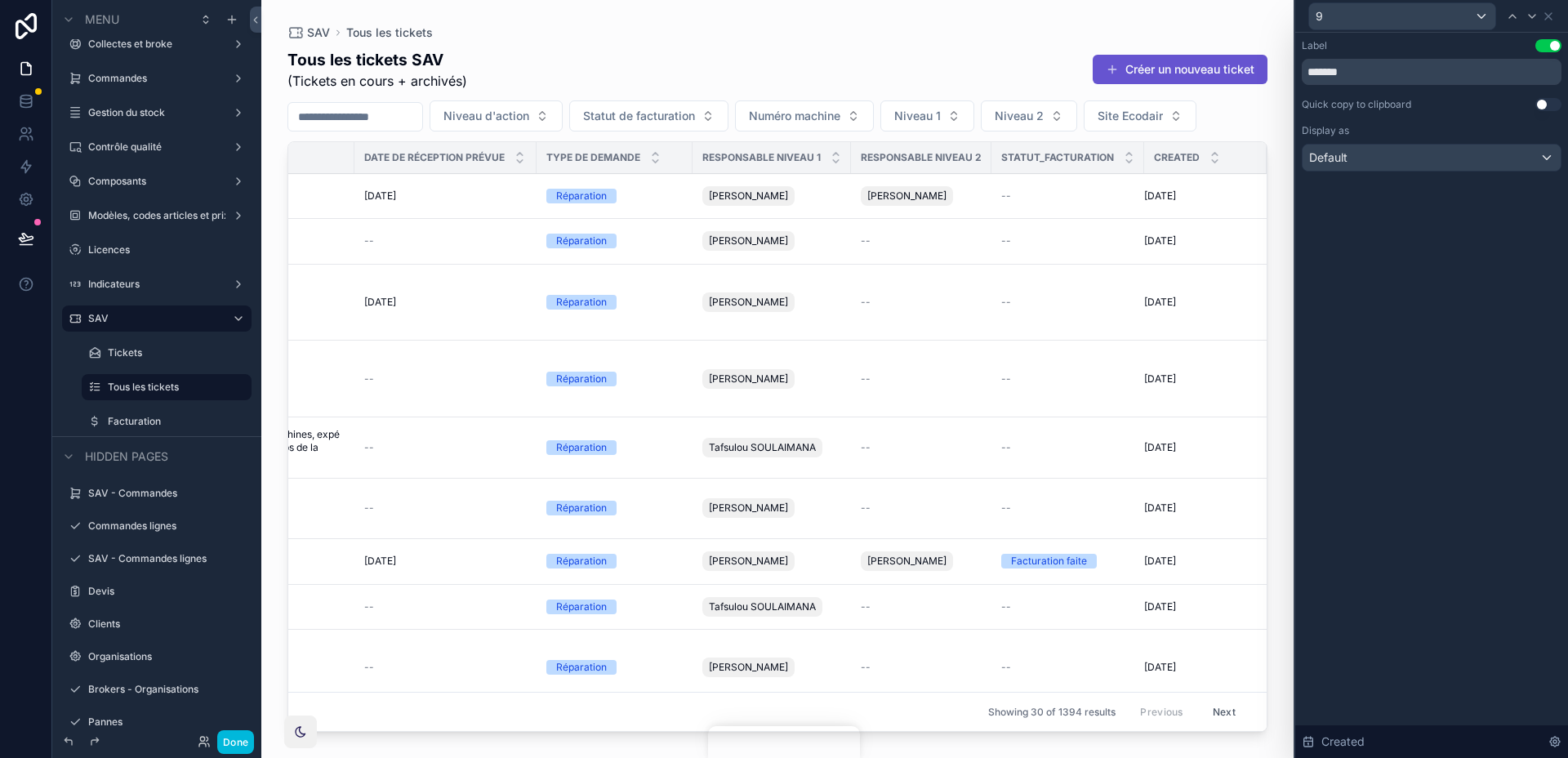
click at [1383, 79] on input "*******" at bounding box center [1432, 72] width 260 height 26
type input "********"
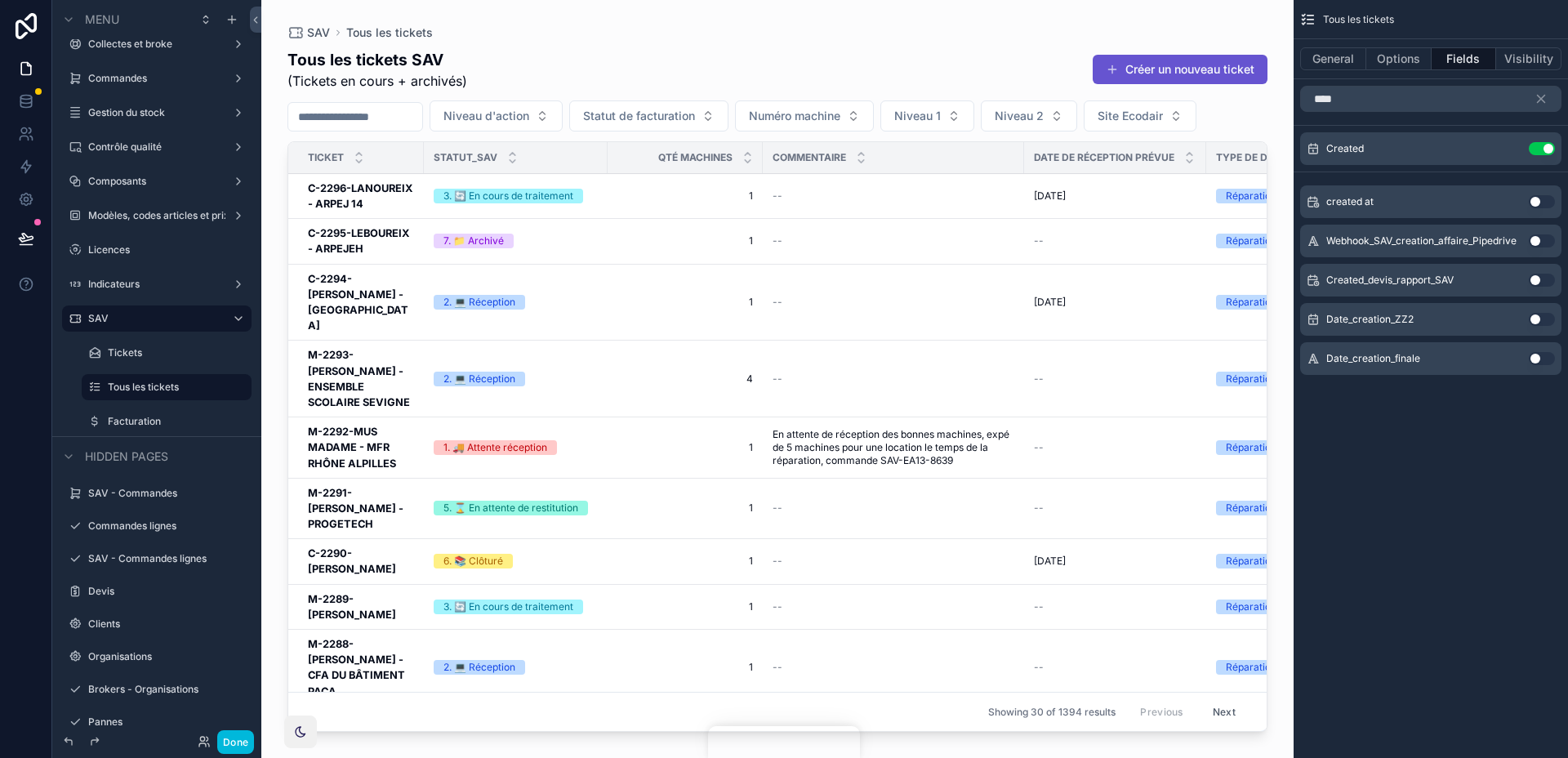
click at [1539, 101] on icon "scrollable content" at bounding box center [1542, 100] width 8 height 8
click at [1539, 94] on input "****" at bounding box center [1431, 99] width 261 height 26
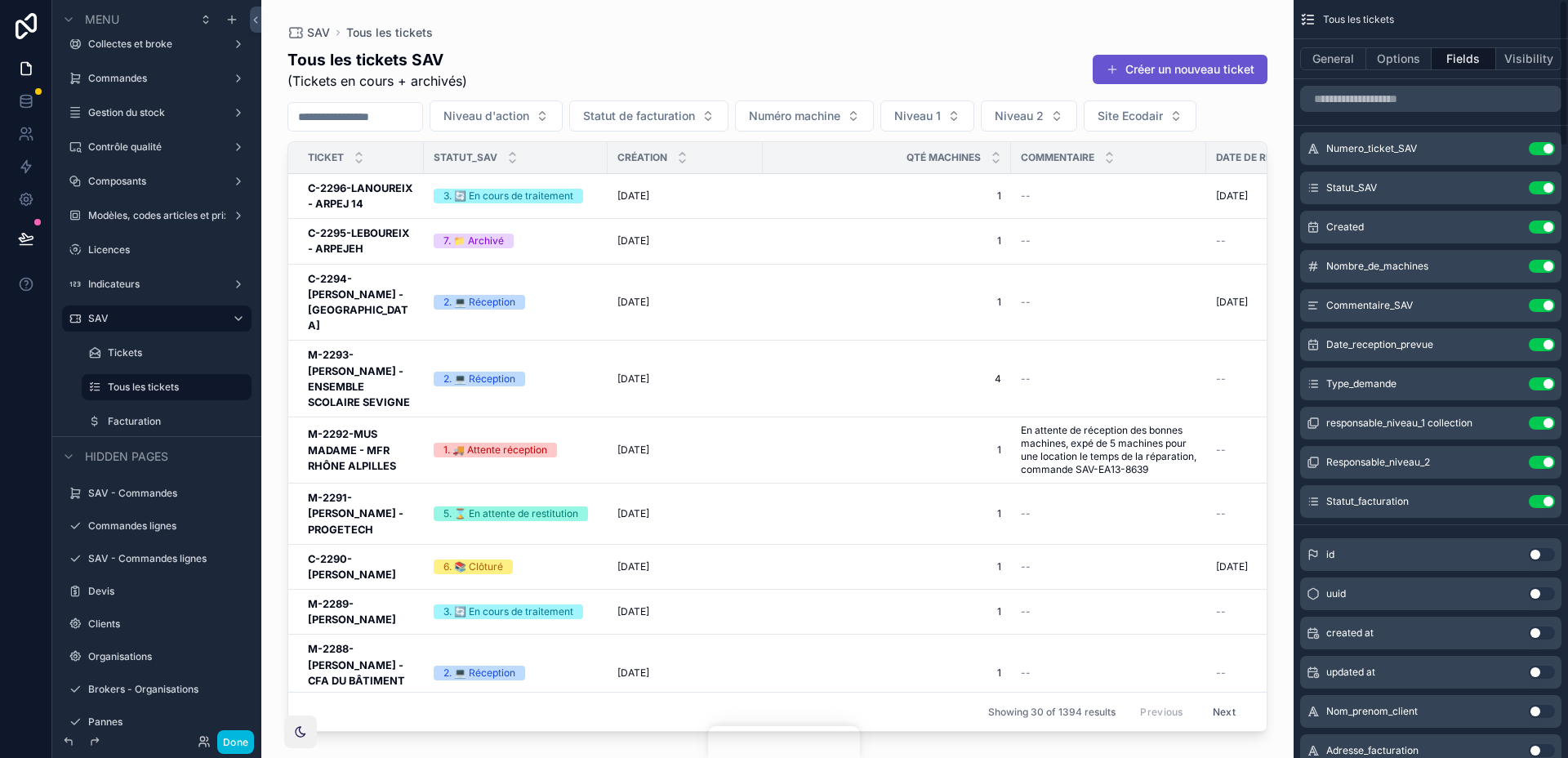
click at [0, 0] on icon "scrollable content" at bounding box center [0, 0] width 0 height 0
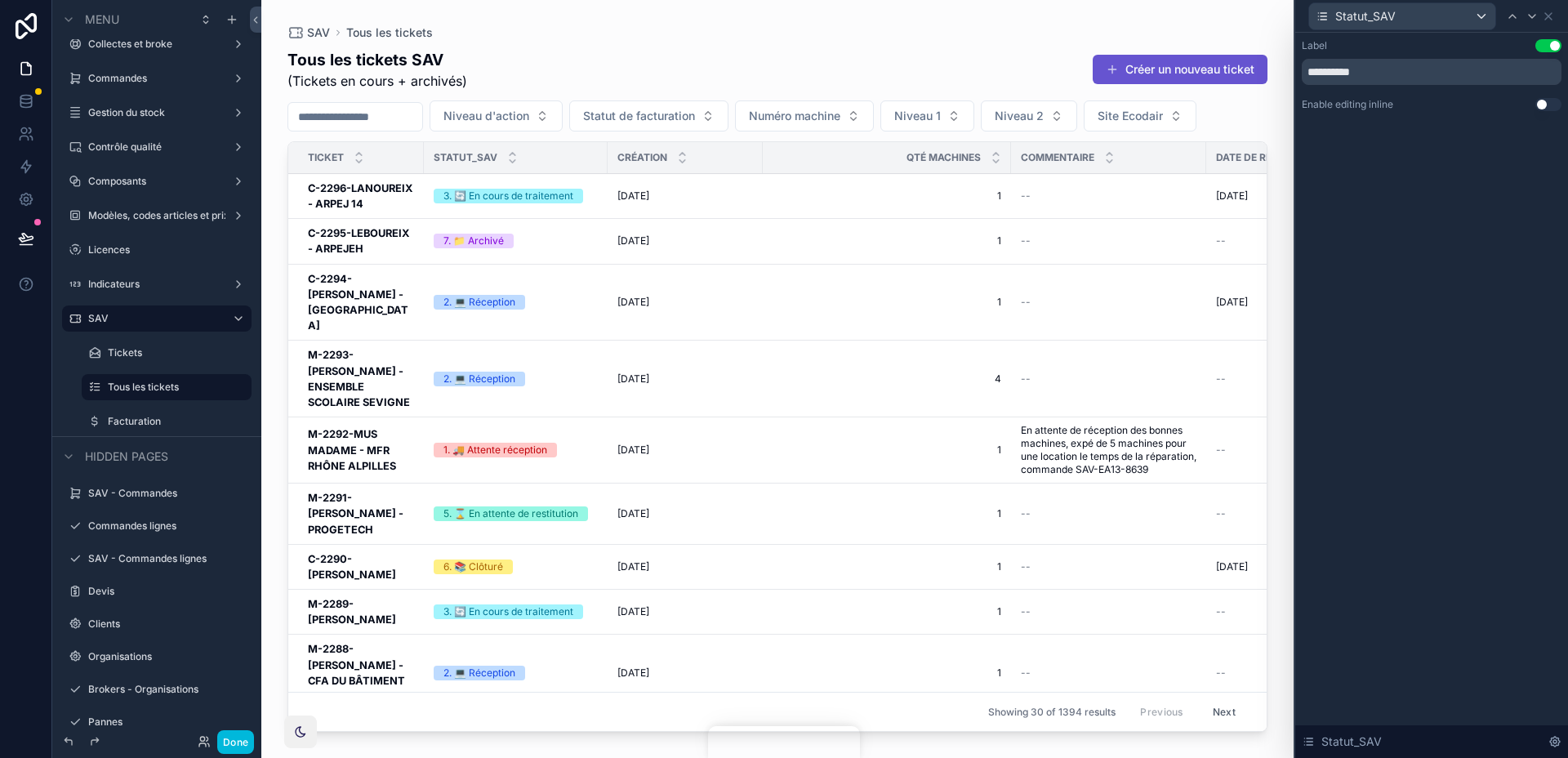
drag, startPoint x: 1341, startPoint y: 70, endPoint x: 1524, endPoint y: 70, distance: 183.0
click at [1524, 70] on input "**********" at bounding box center [1432, 72] width 260 height 26
type input "******"
click at [1492, 234] on div "Label Use setting ****** Enable editing inline Use setting Statut_SAV" at bounding box center [1432, 395] width 273 height 725
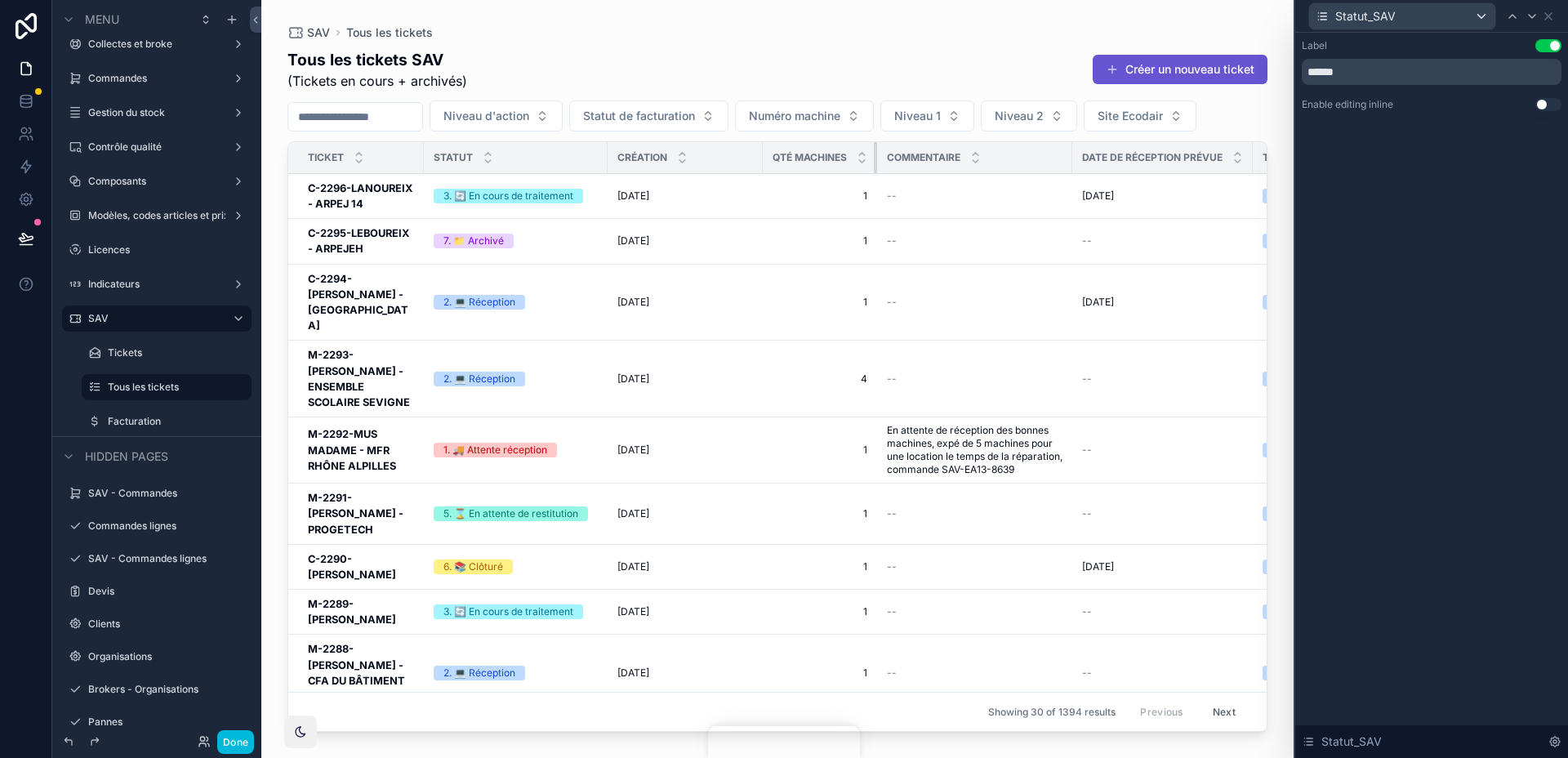
drag, startPoint x: 1008, startPoint y: 150, endPoint x: 814, endPoint y: 150, distance: 194.0
click at [814, 150] on th "Qté machines" at bounding box center [820, 158] width 114 height 32
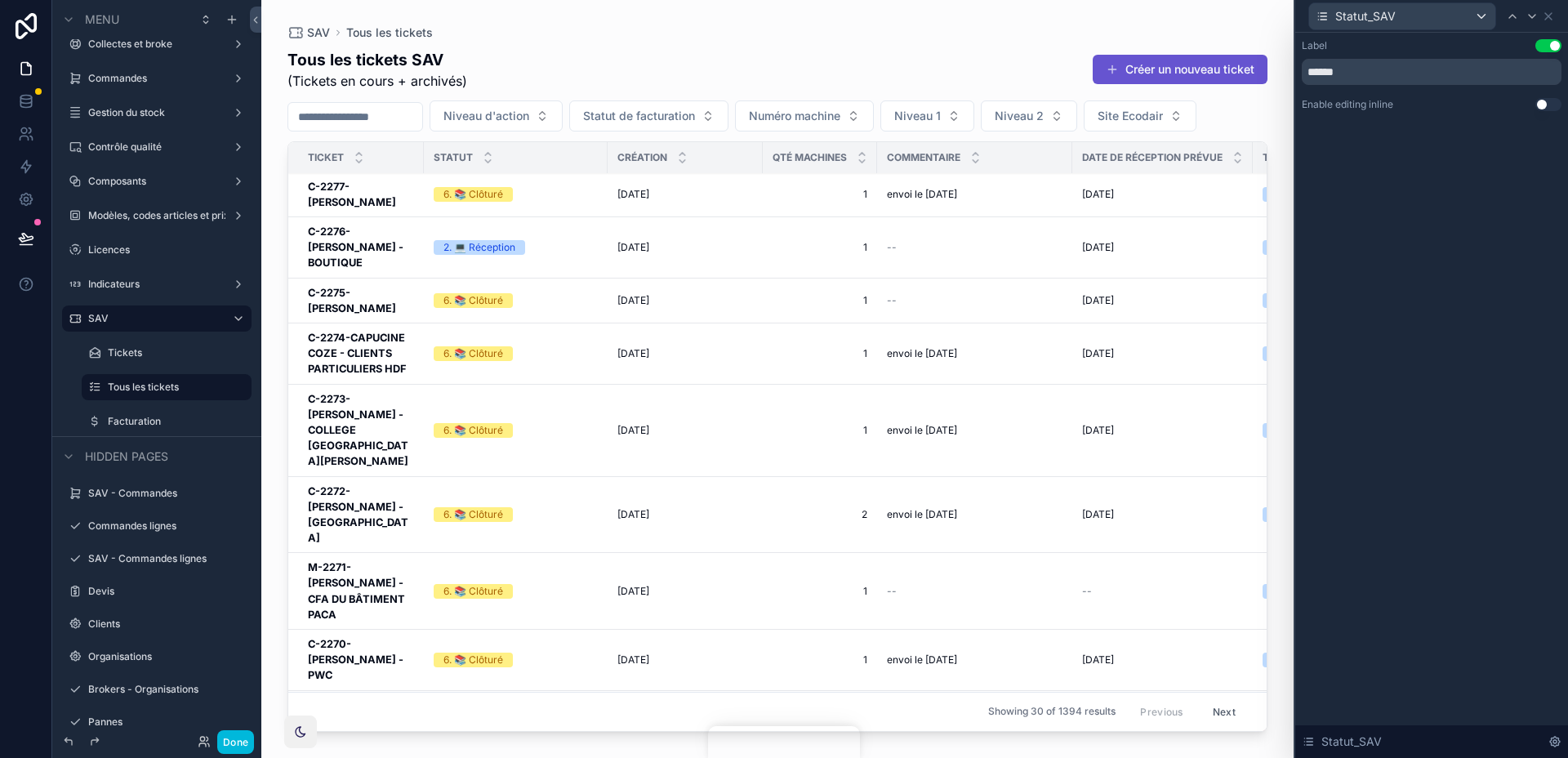
scroll to position [0, 0]
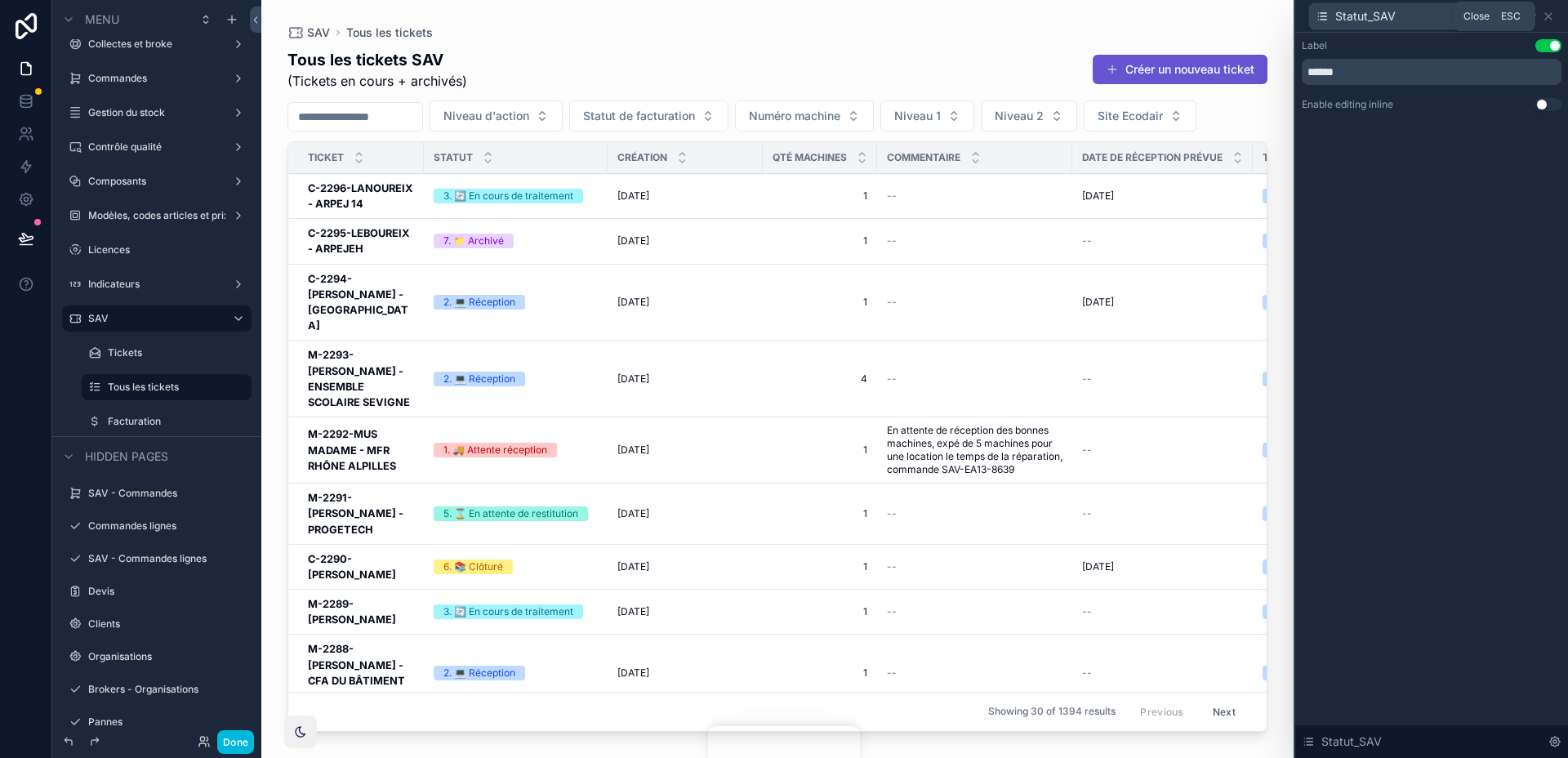
click at [1546, 15] on icon at bounding box center [1549, 16] width 14 height 14
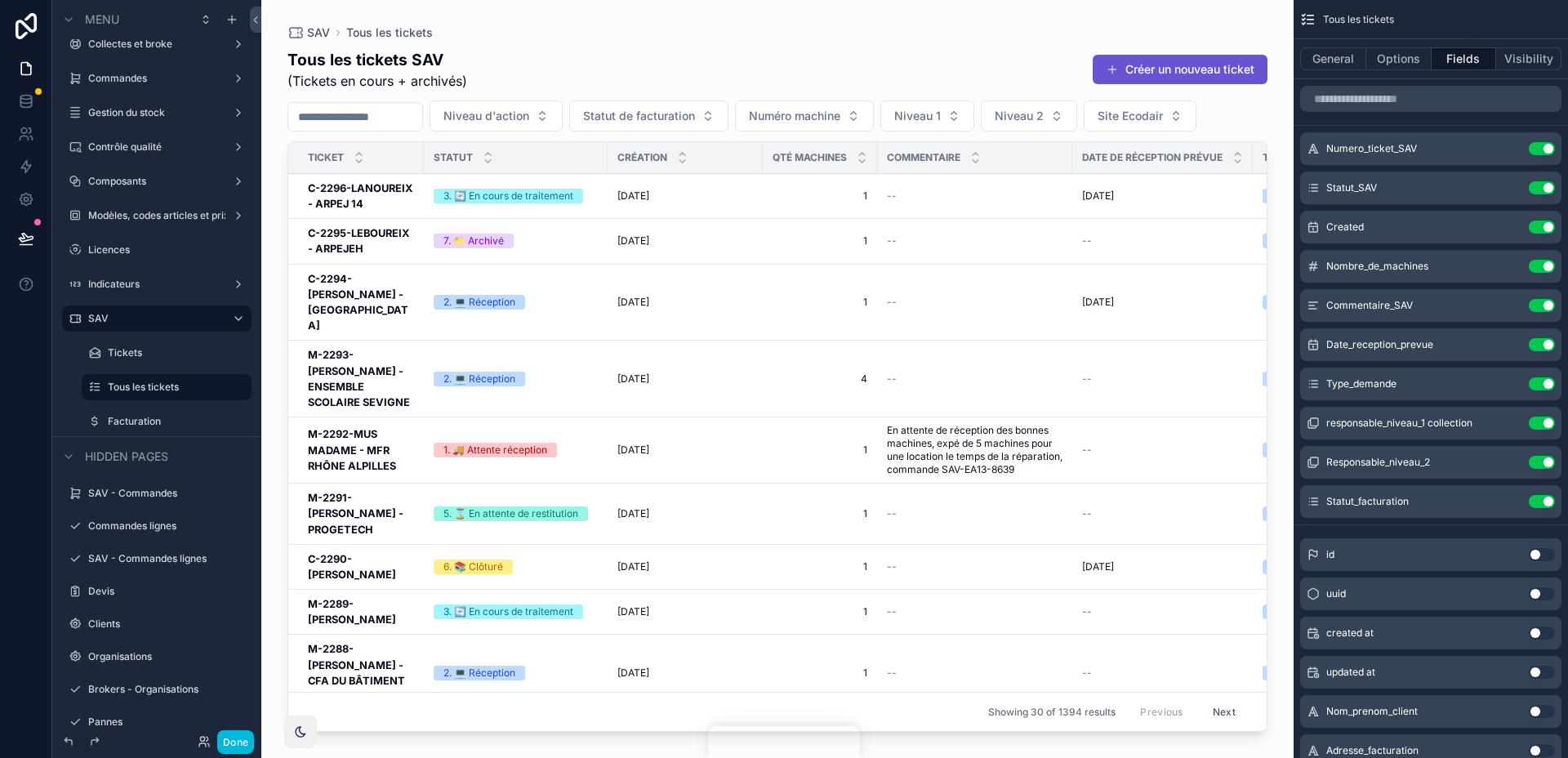
click at [1336, 59] on button "General" at bounding box center [1333, 59] width 66 height 23
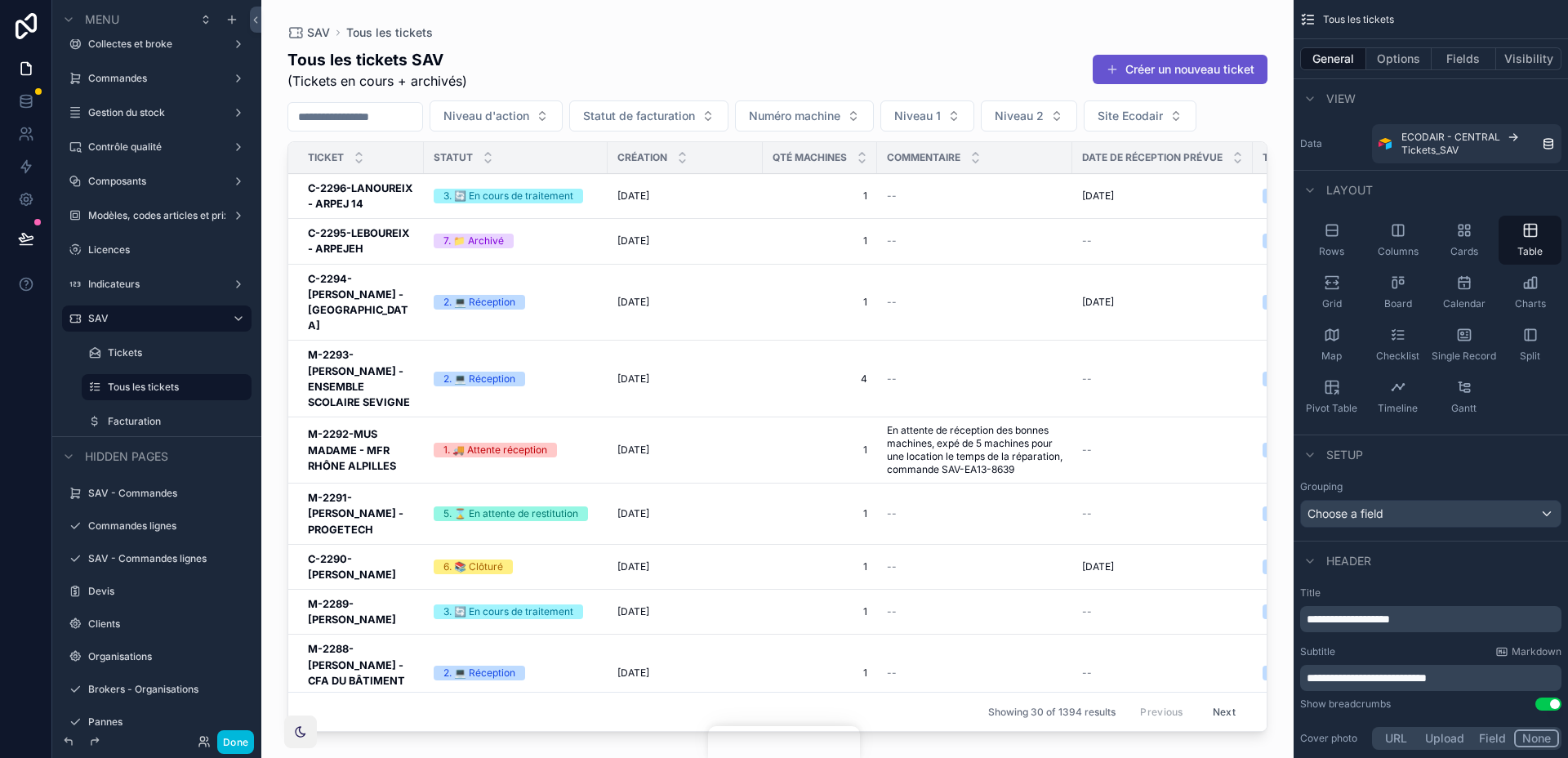
click at [1395, 60] on button "Options" at bounding box center [1400, 59] width 66 height 23
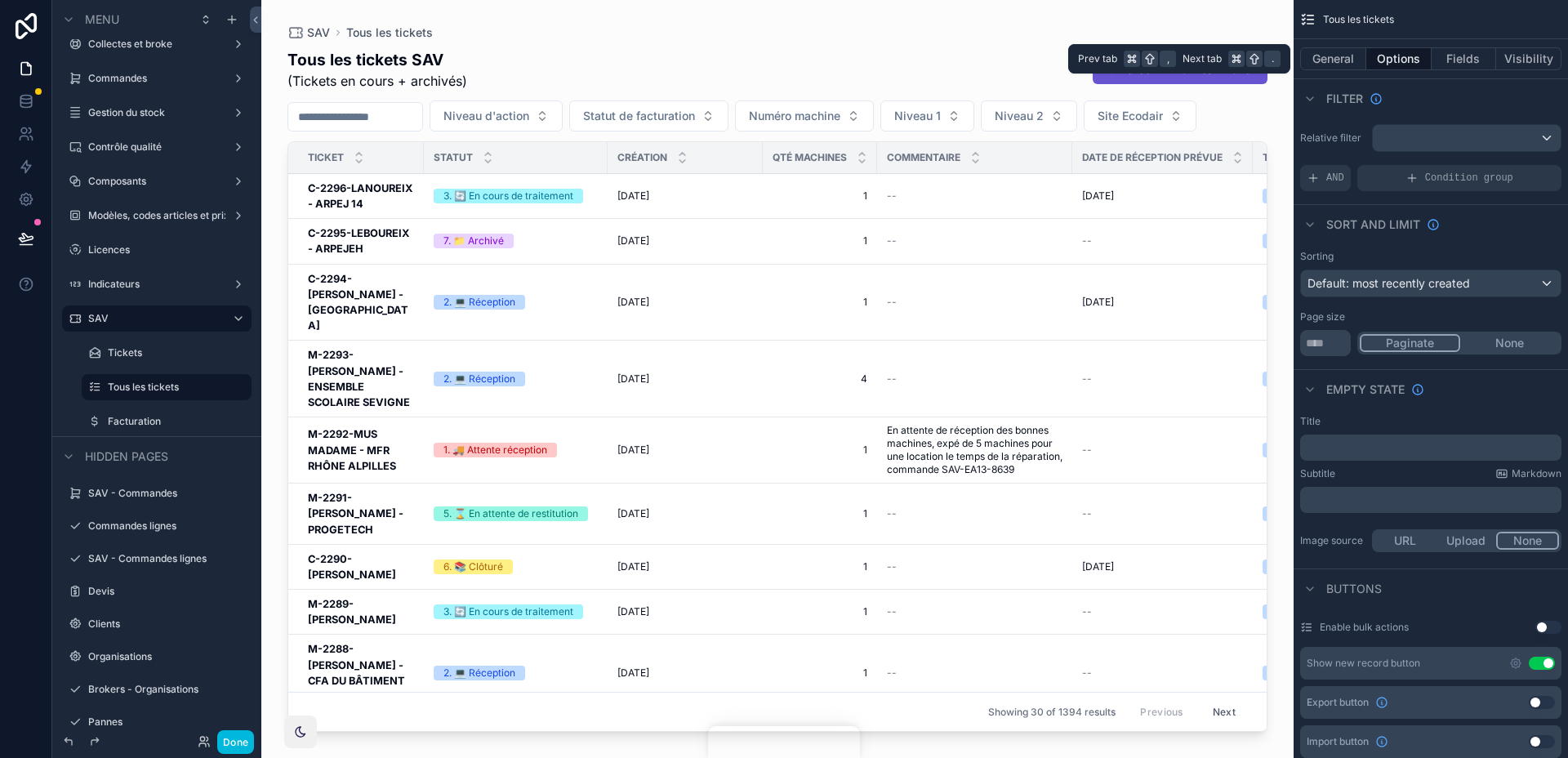
click at [1344, 61] on button "General" at bounding box center [1333, 59] width 66 height 23
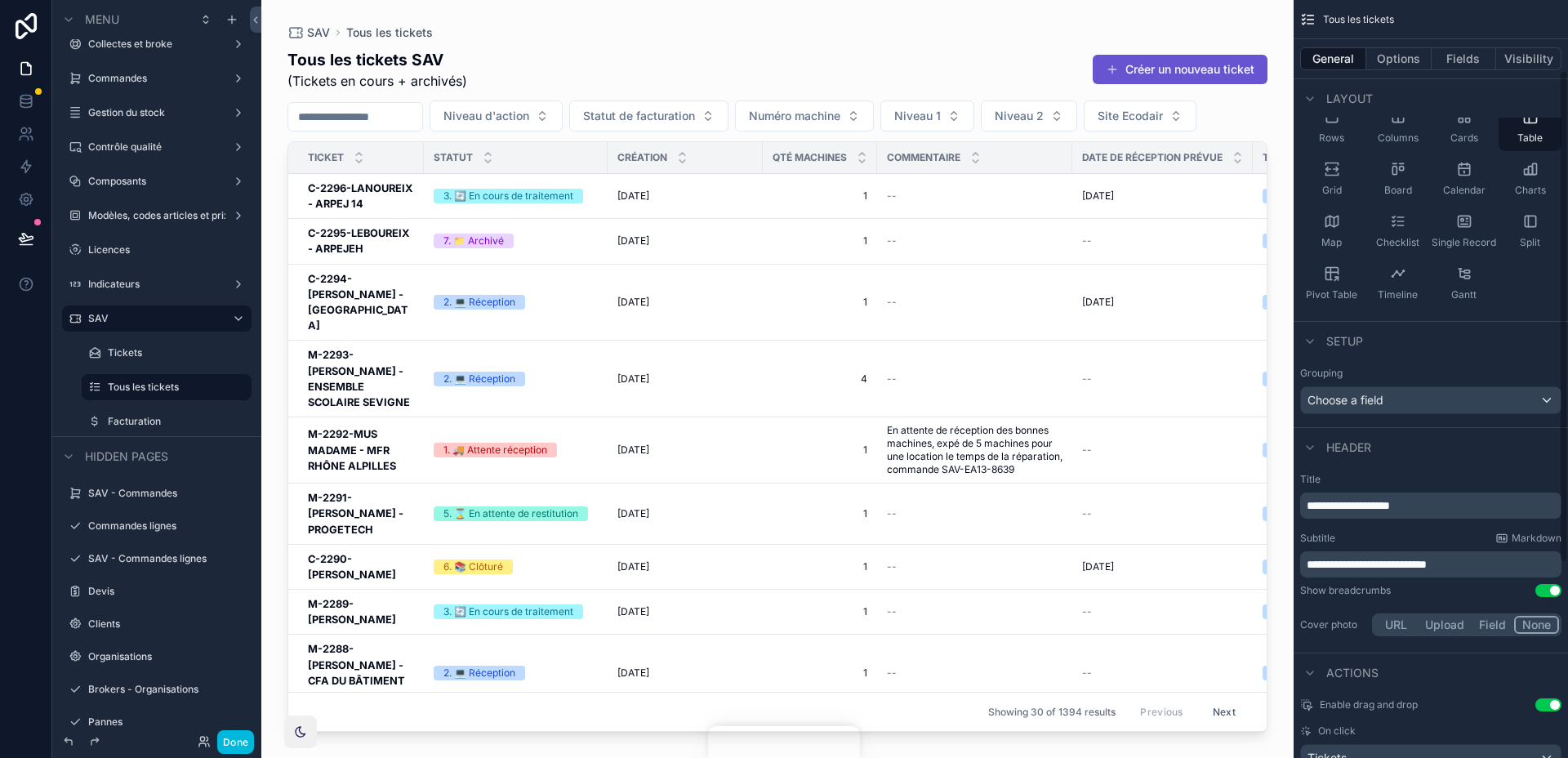
scroll to position [114, 0]
click at [1314, 564] on span "**********" at bounding box center [1367, 564] width 120 height 12
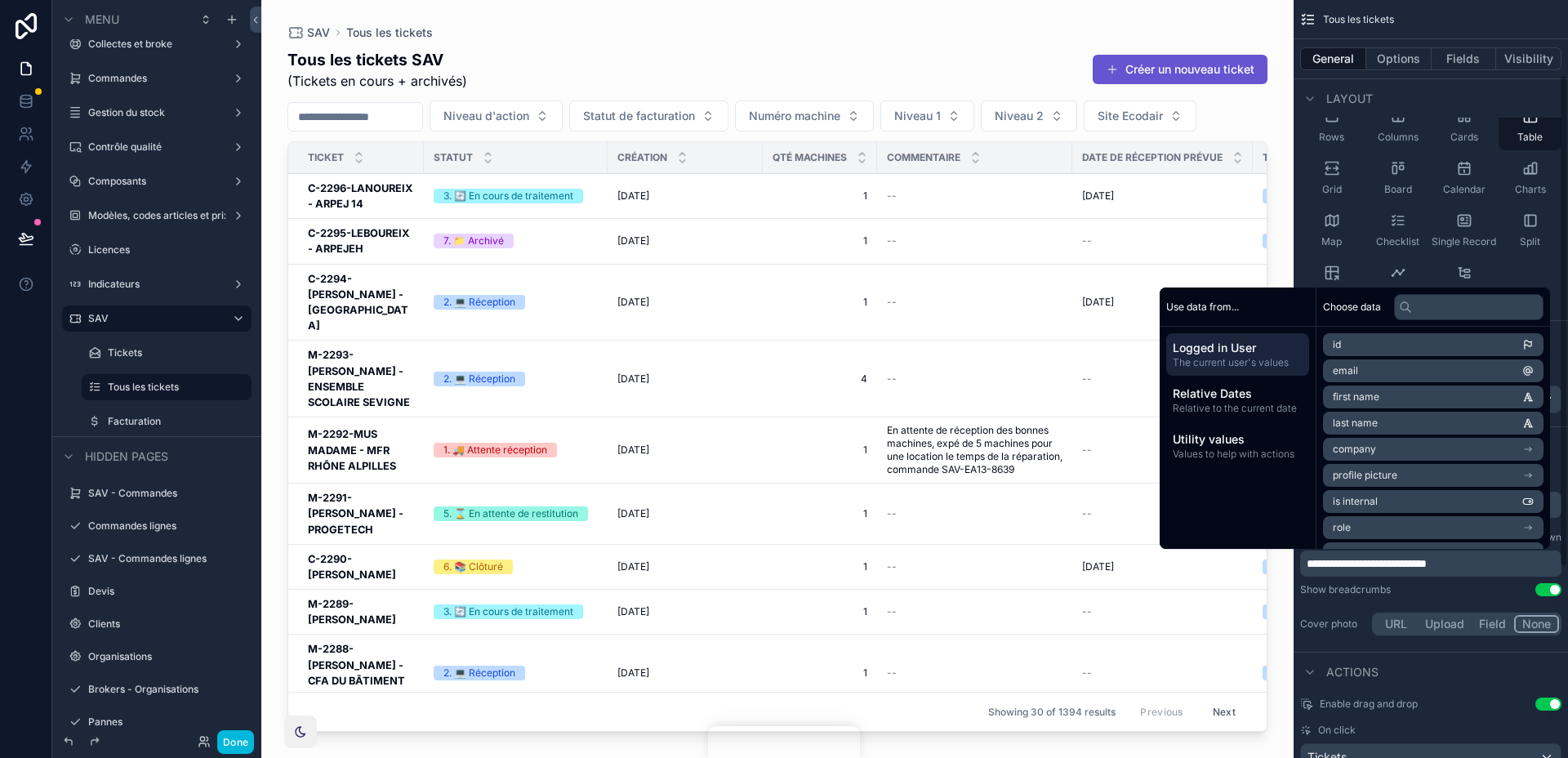
click at [1364, 564] on span "**********" at bounding box center [1367, 564] width 120 height 12
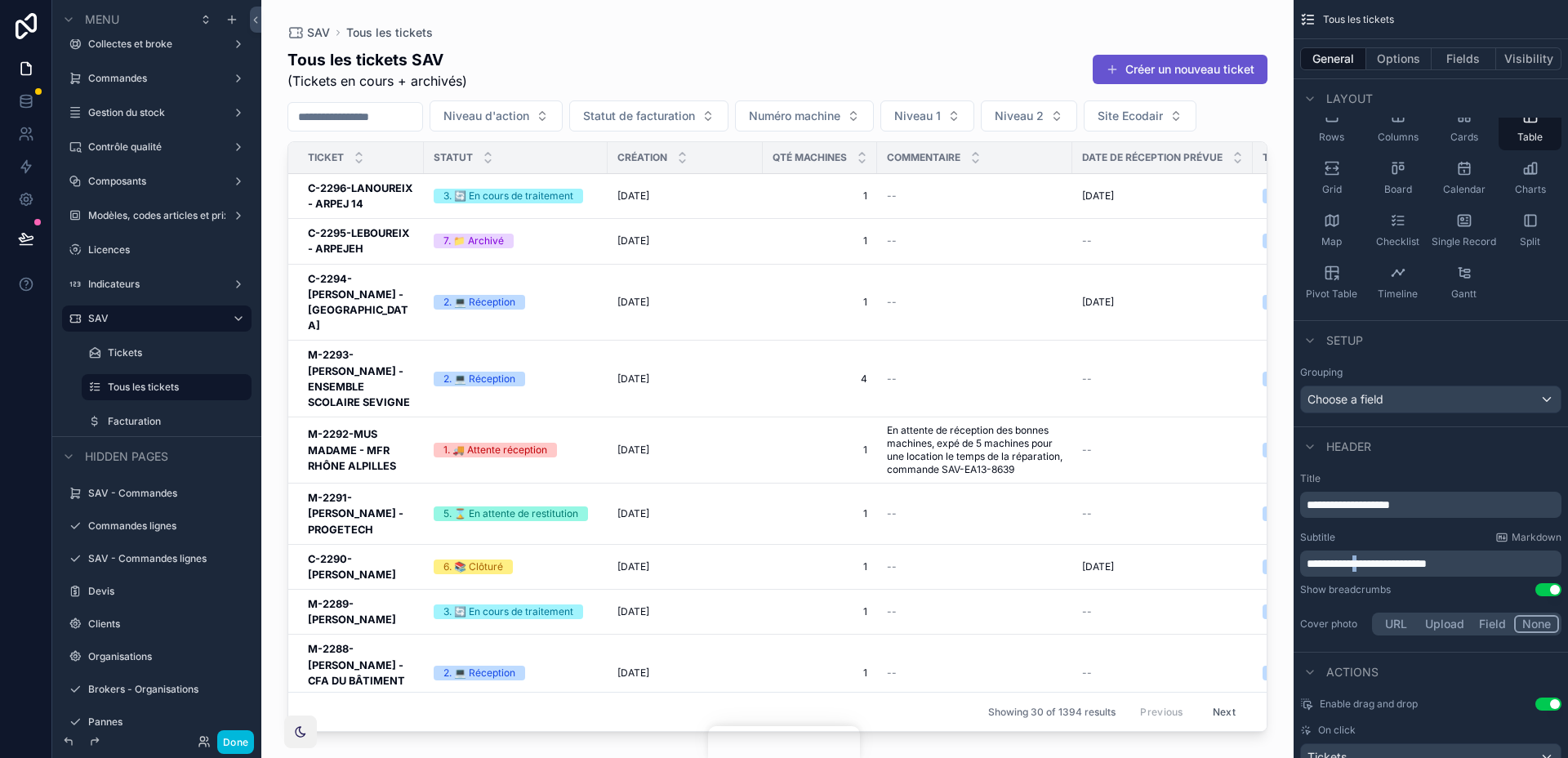
click at [1364, 564] on span "**********" at bounding box center [1367, 564] width 120 height 12
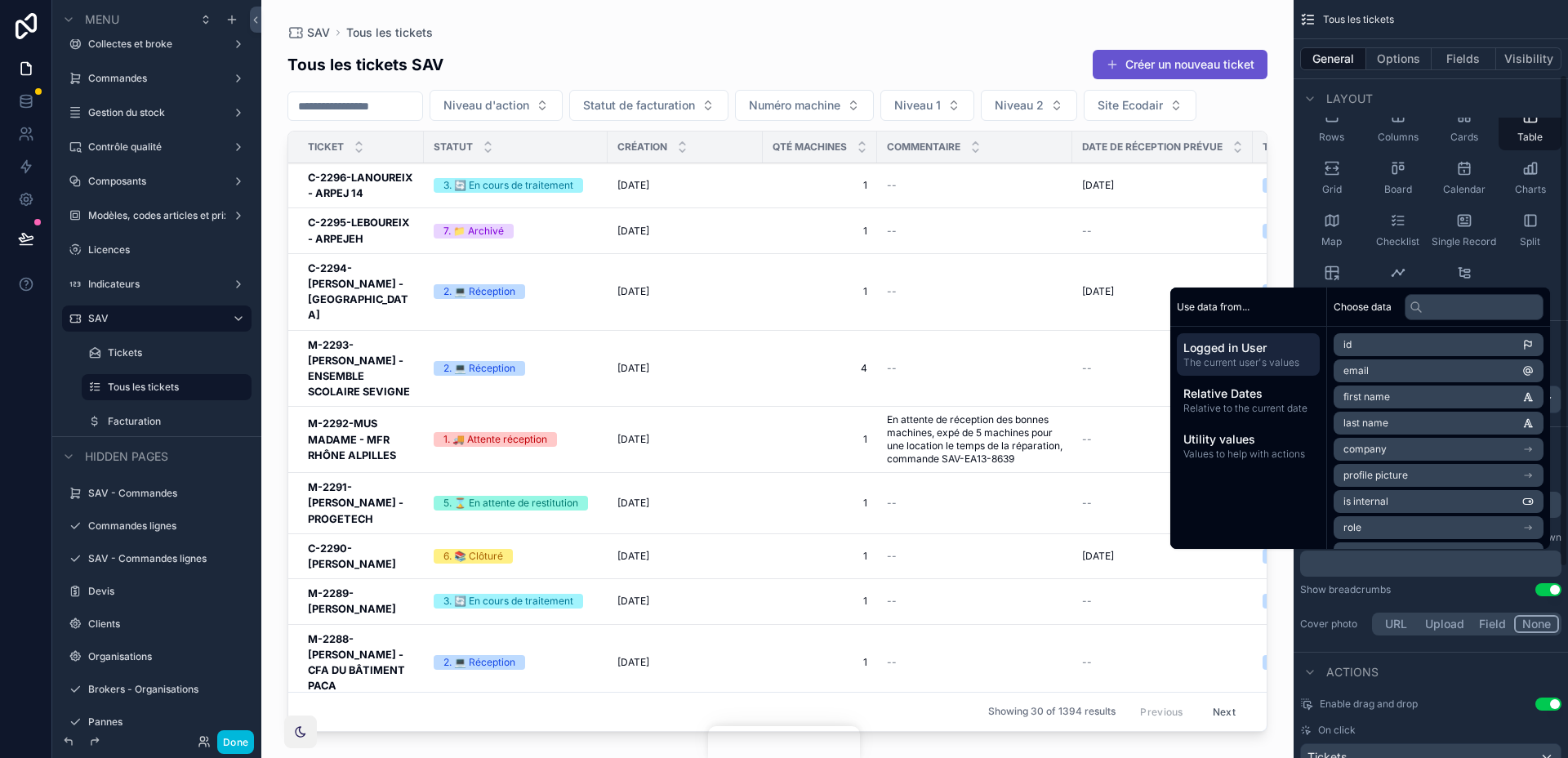
click at [1439, 588] on div "Show breadcrumbs Use setting" at bounding box center [1431, 590] width 261 height 14
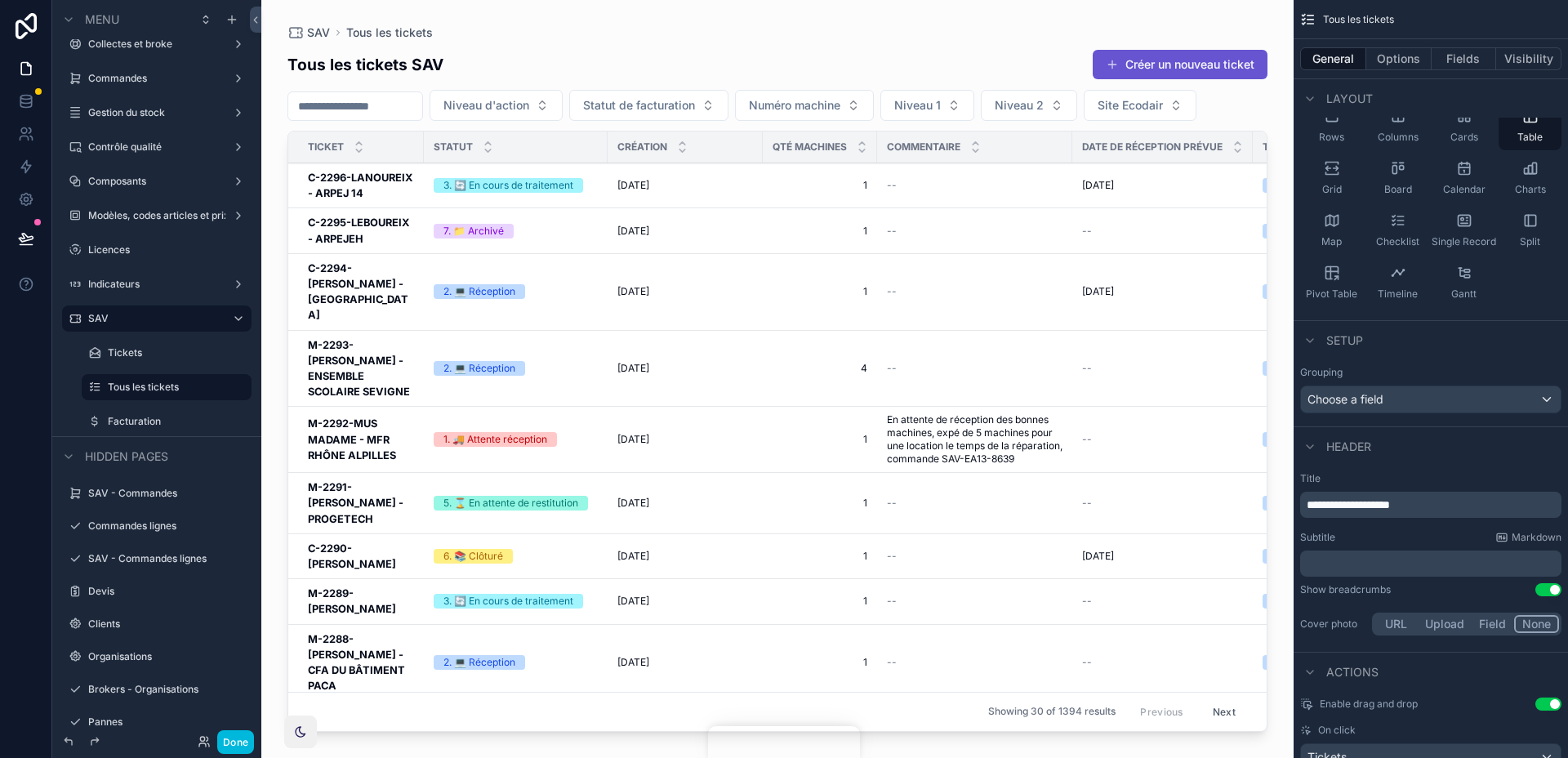
click at [1419, 567] on p "﻿" at bounding box center [1433, 563] width 251 height 16
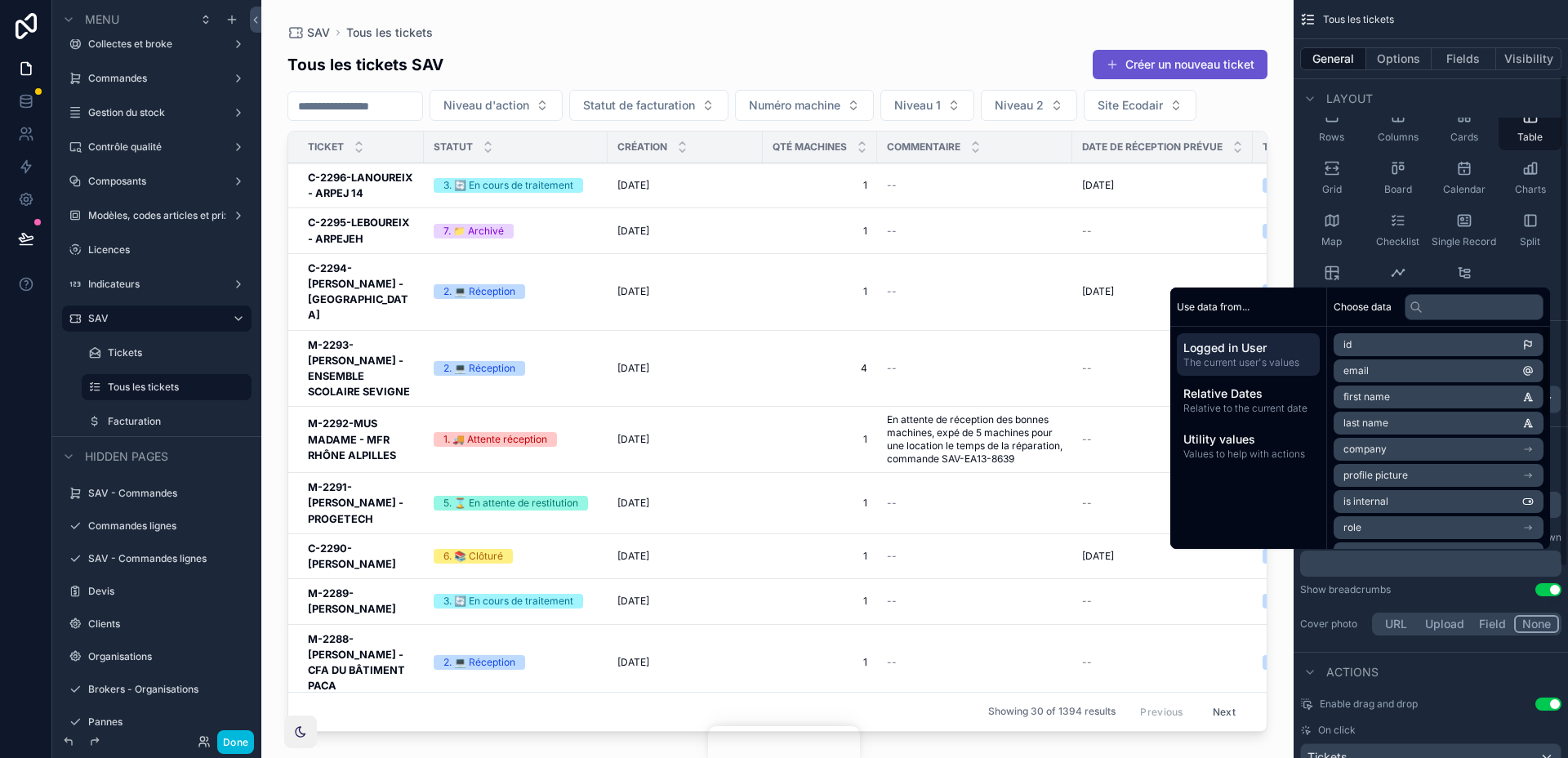
click at [1417, 52] on button "Options" at bounding box center [1400, 59] width 66 height 23
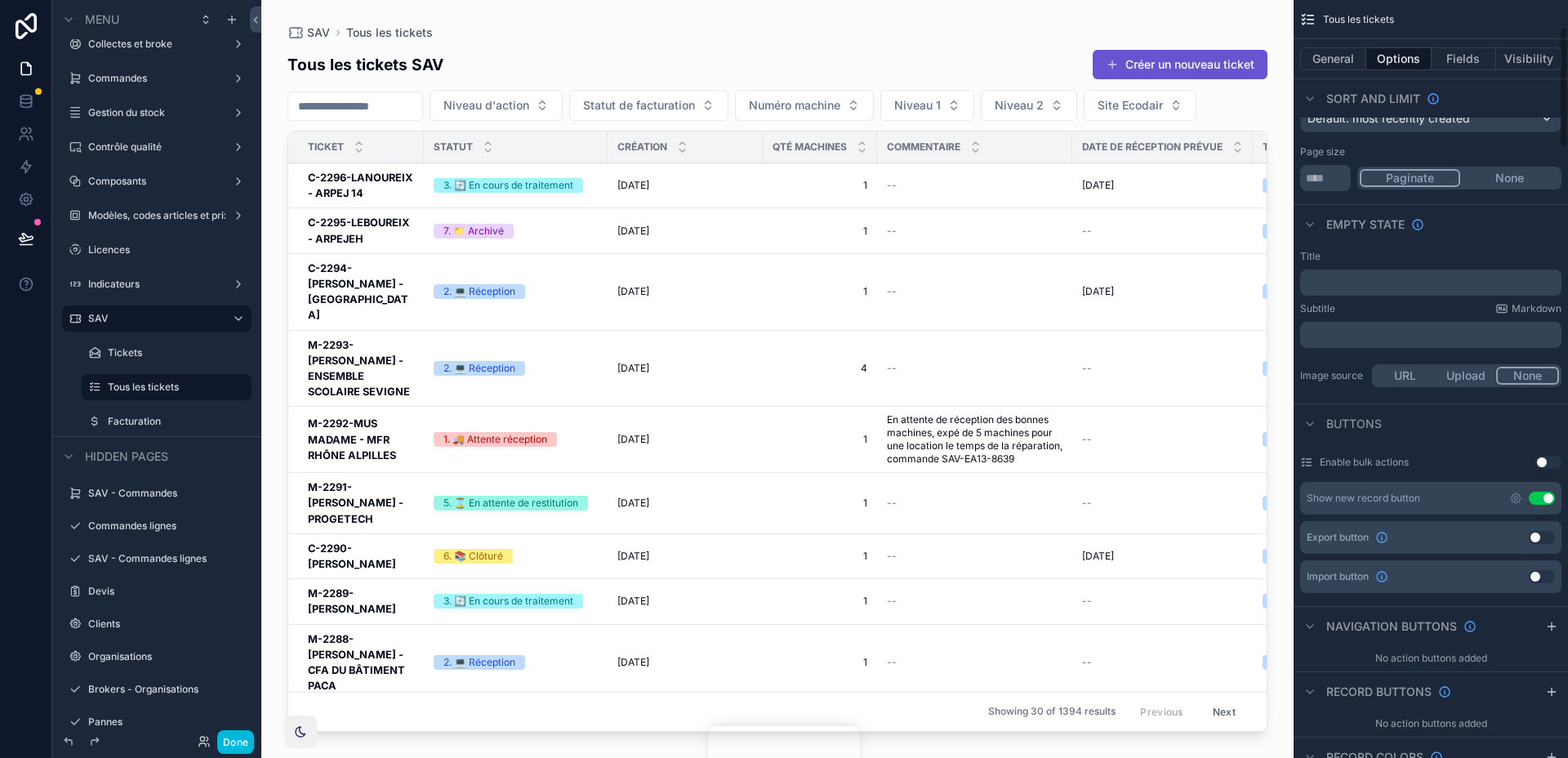
scroll to position [0, 0]
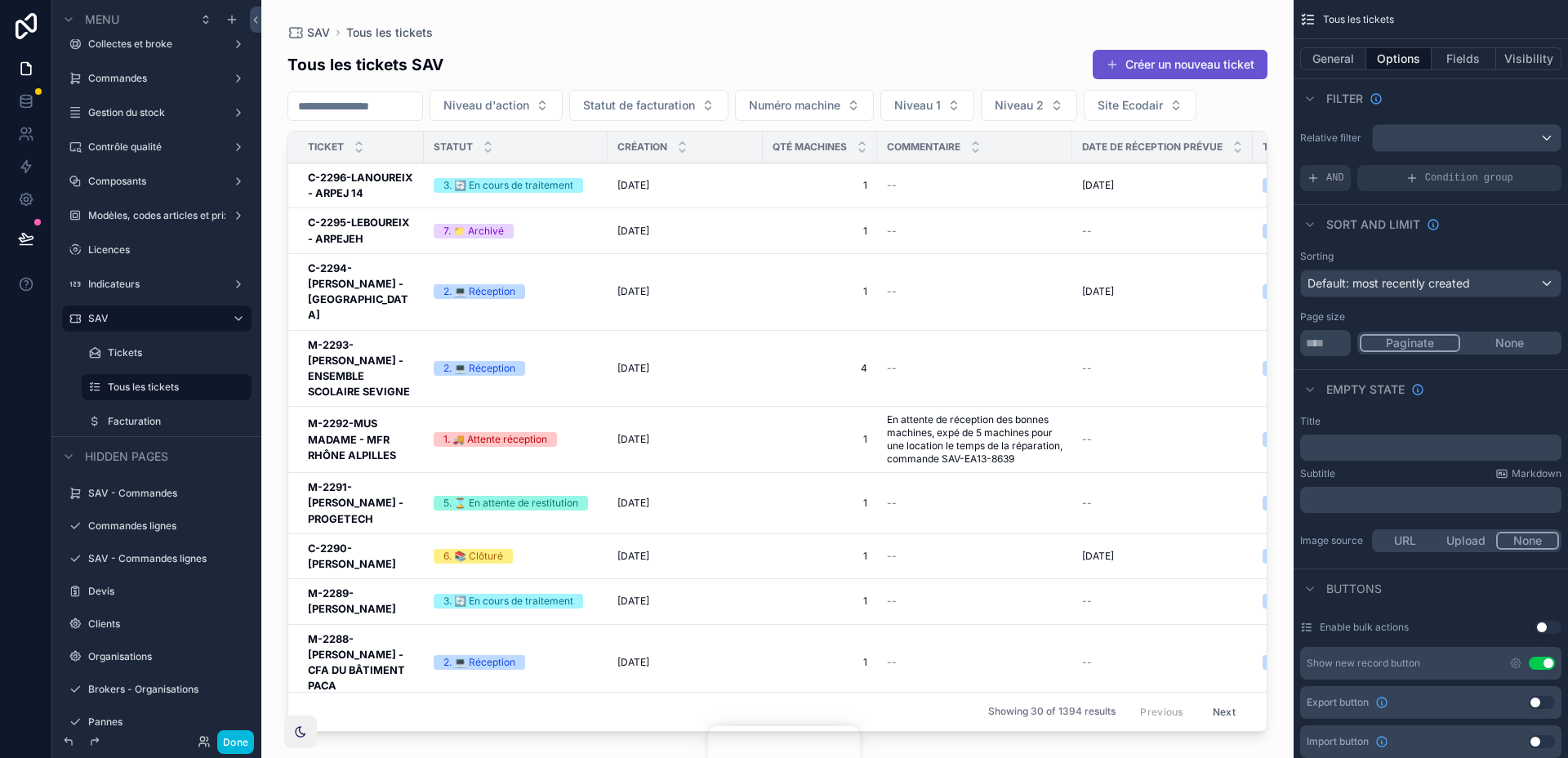
click at [1429, 286] on span "Default: most recently created" at bounding box center [1389, 282] width 163 height 14
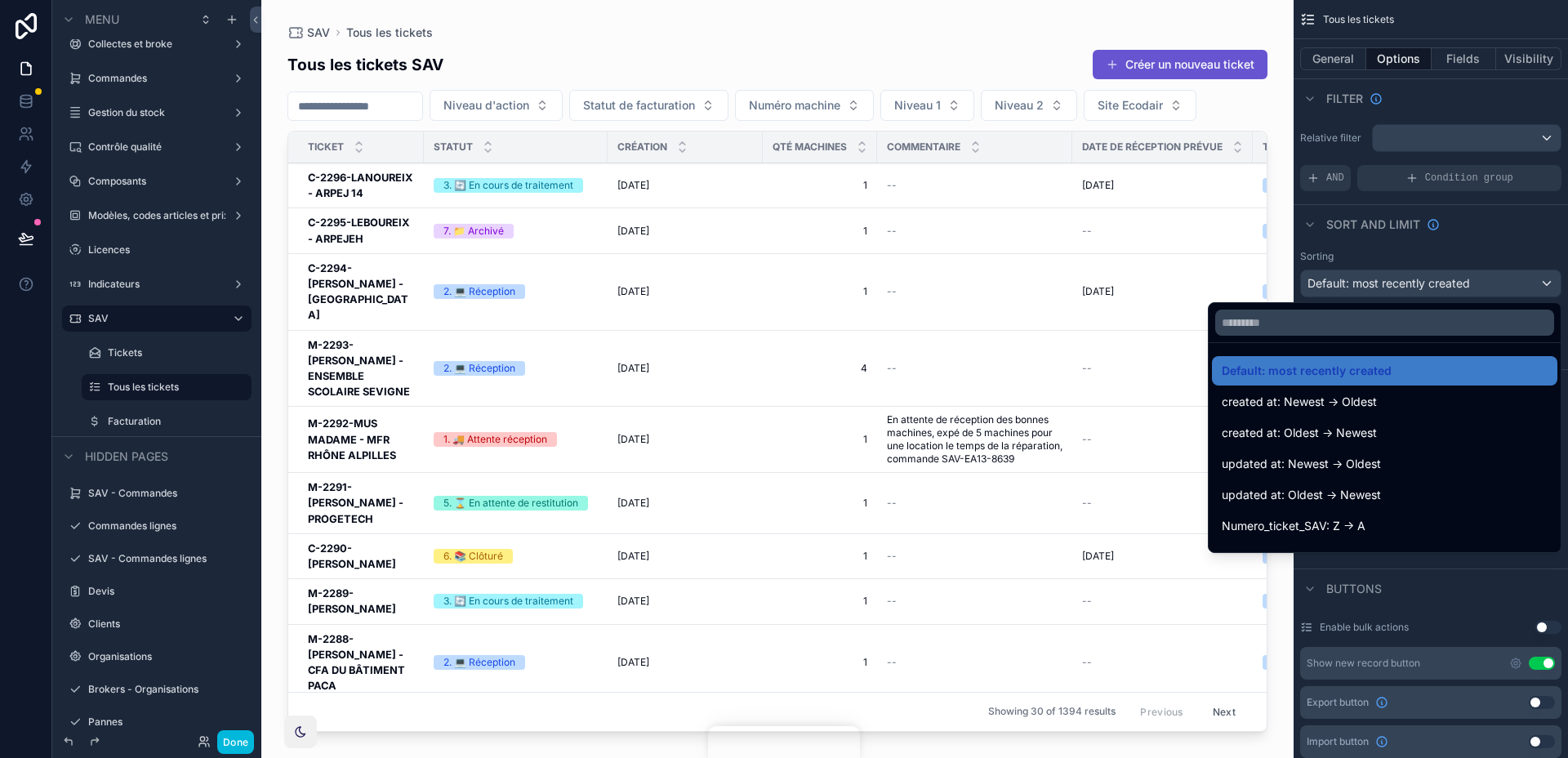
click at [1356, 79] on div "scrollable content" at bounding box center [784, 379] width 1568 height 758
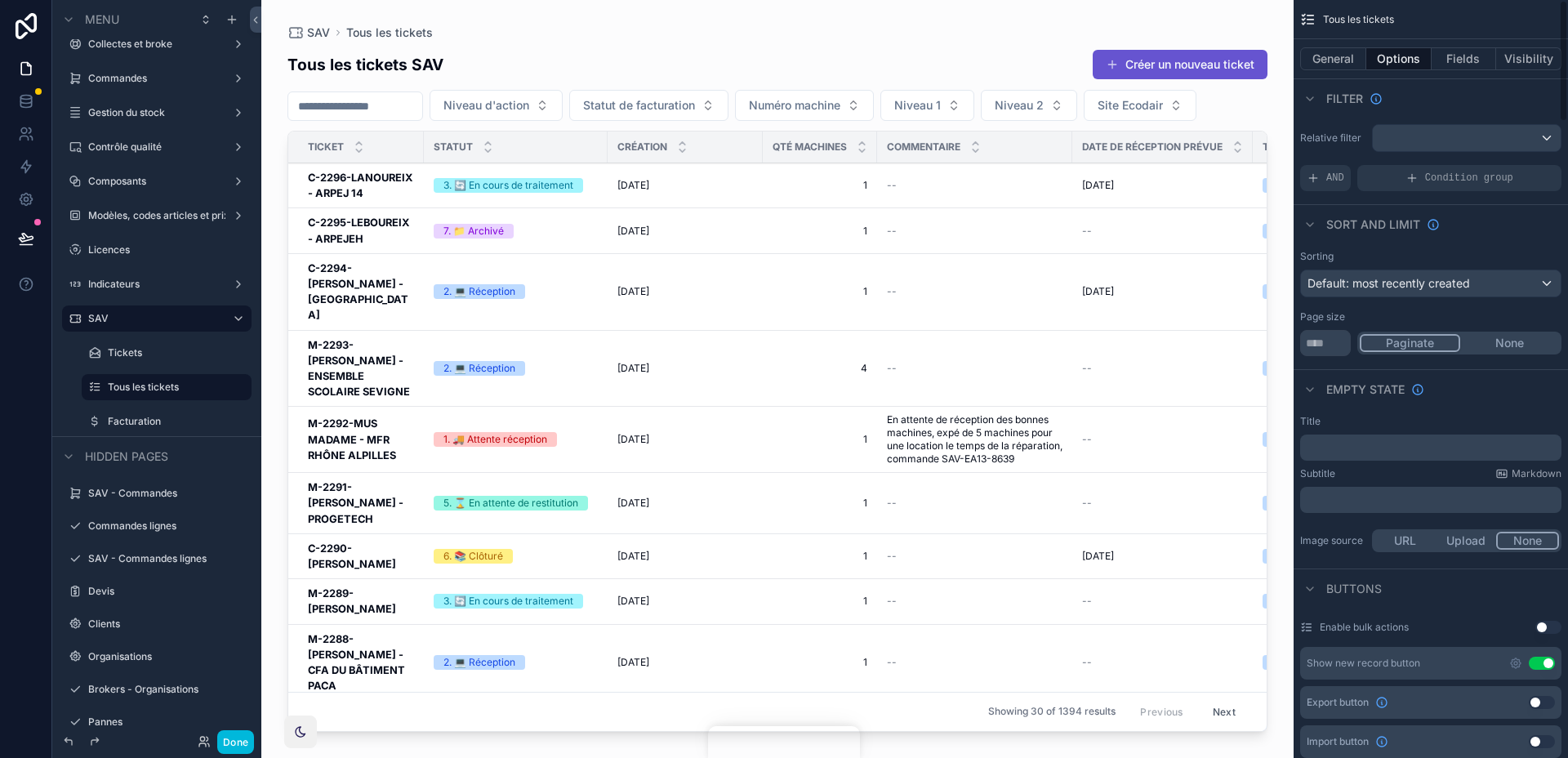
click at [1336, 57] on button "General" at bounding box center [1333, 59] width 66 height 23
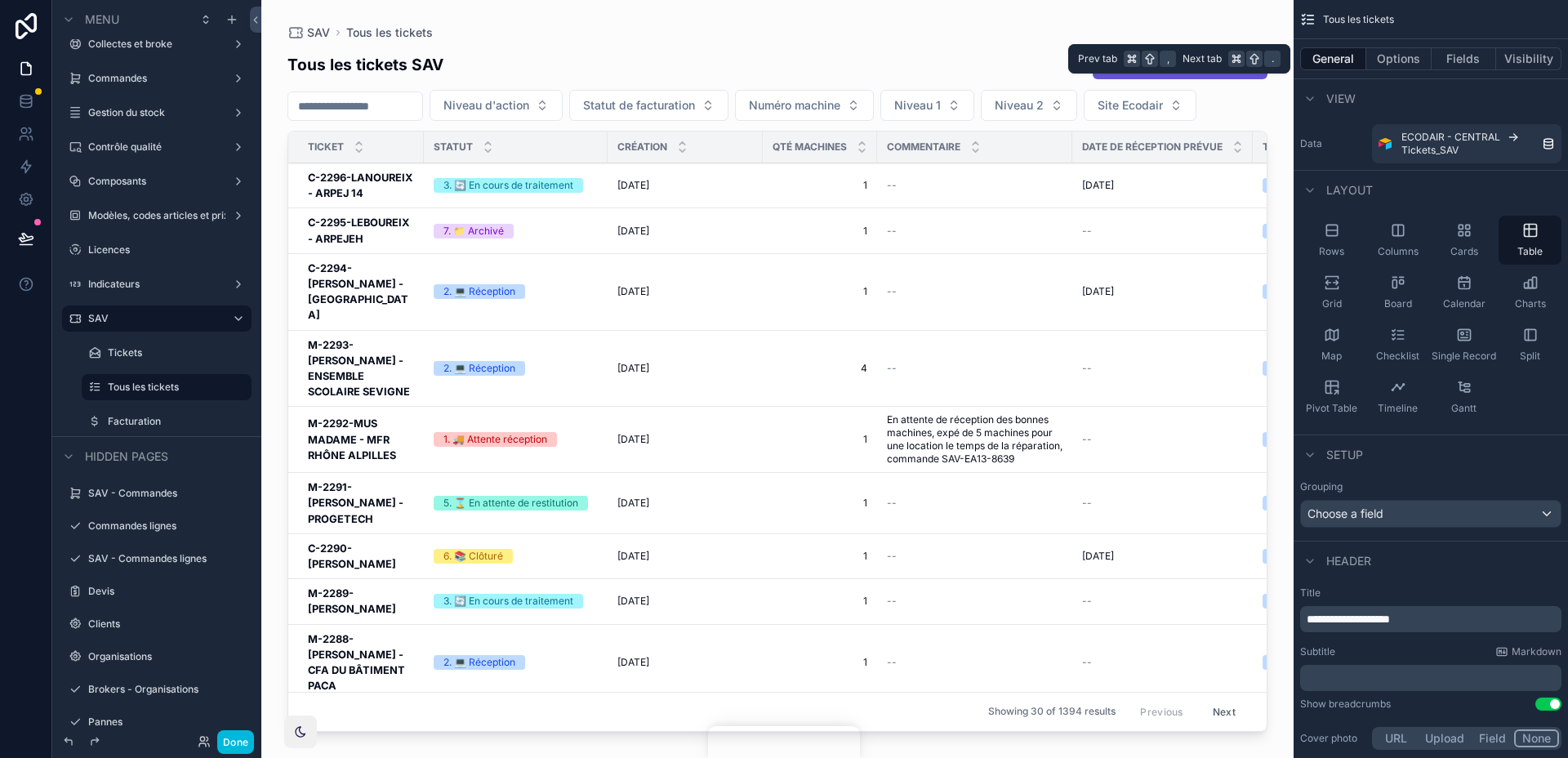
click at [1383, 55] on button "Options" at bounding box center [1400, 59] width 66 height 23
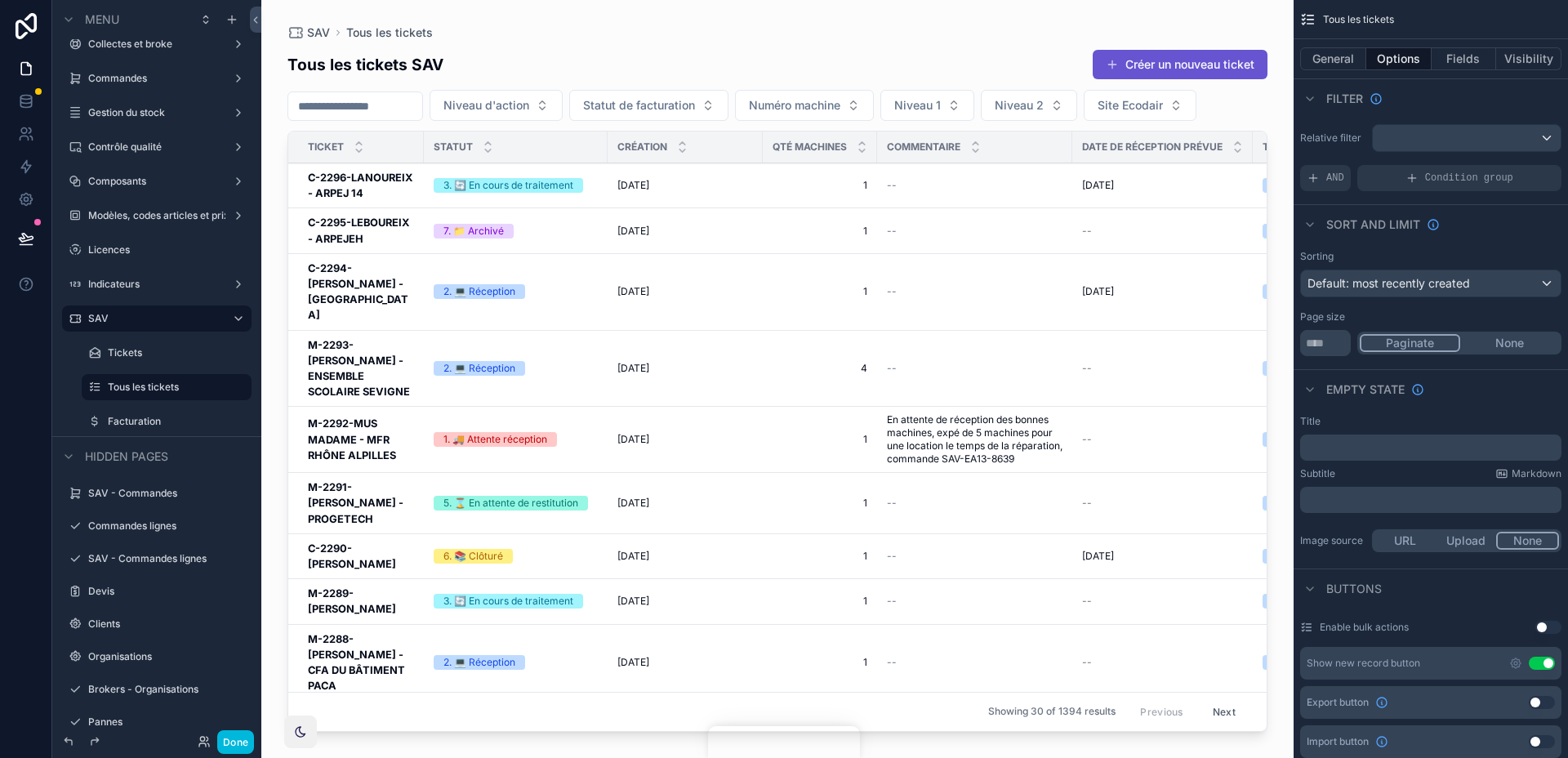
click at [843, 63] on div "Tous les tickets SAV Créer un nouveau ticket" at bounding box center [777, 65] width 980 height 31
click at [1469, 58] on button "Fields" at bounding box center [1464, 59] width 66 height 23
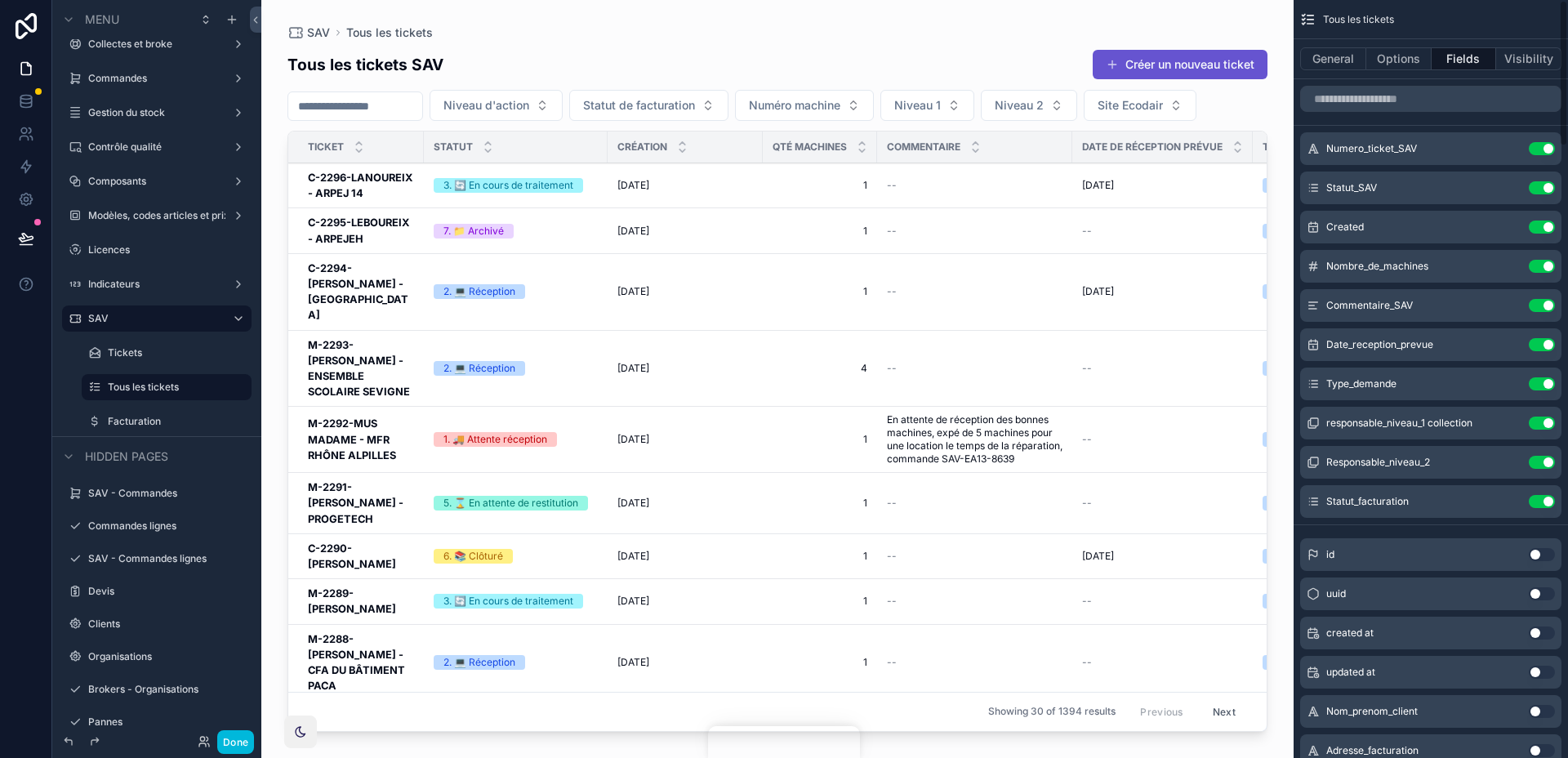
click at [1402, 71] on div "General Options Fields Visibility" at bounding box center [1431, 59] width 275 height 40
click at [1402, 66] on button "Options" at bounding box center [1400, 59] width 66 height 23
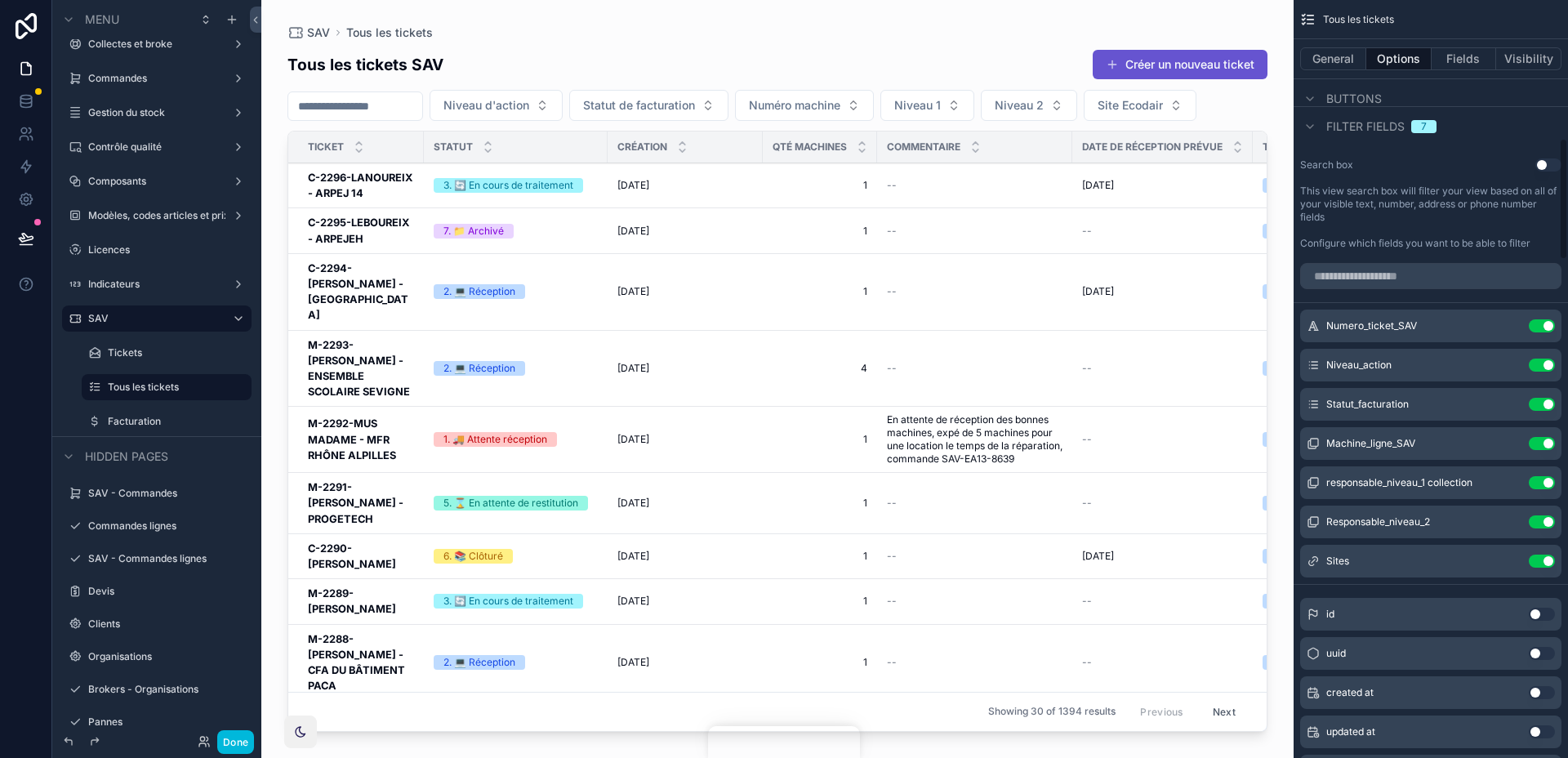
scroll to position [860, 0]
click at [1399, 275] on input "scrollable content" at bounding box center [1431, 277] width 261 height 26
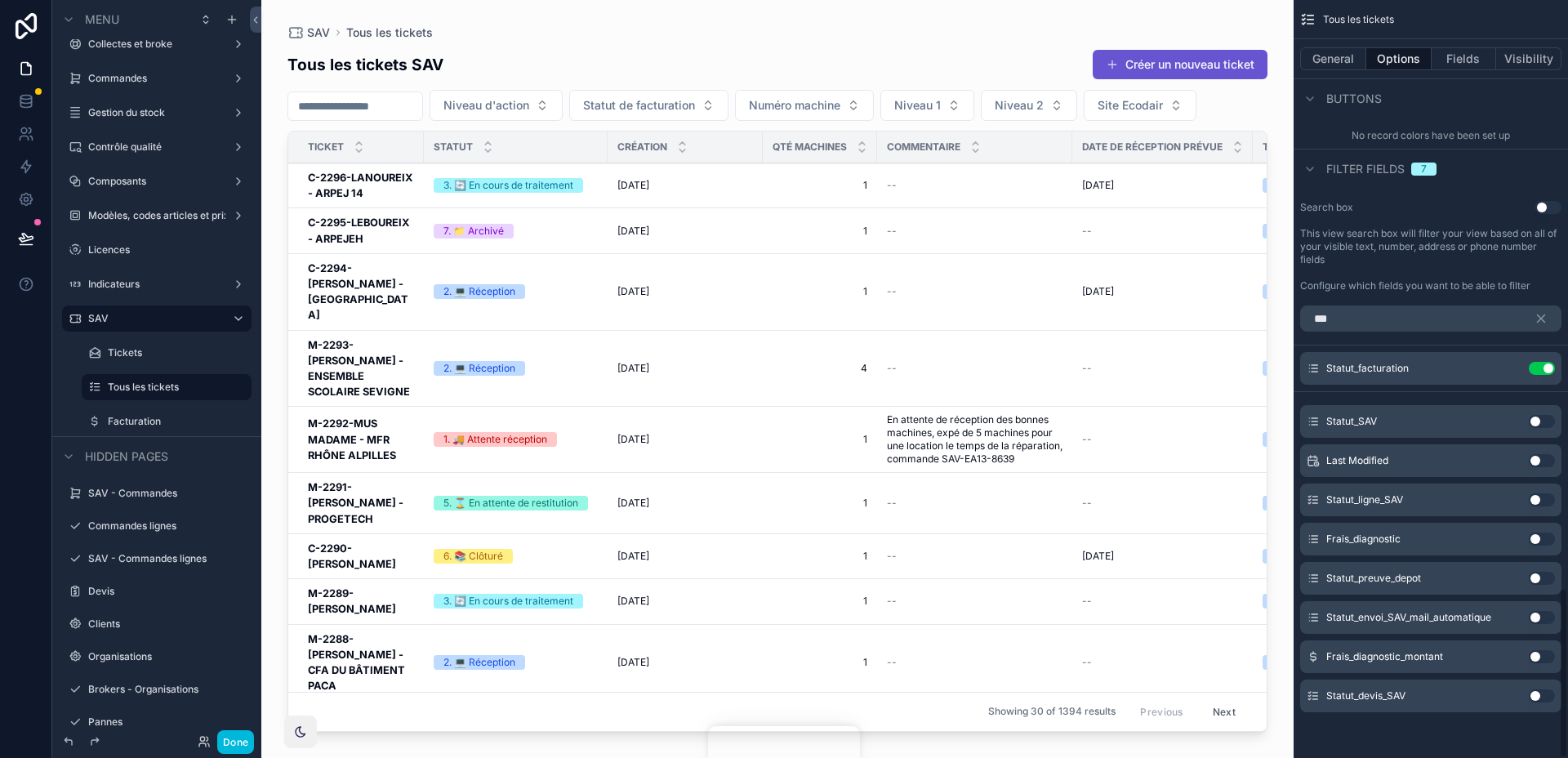
scroll to position [700, 0]
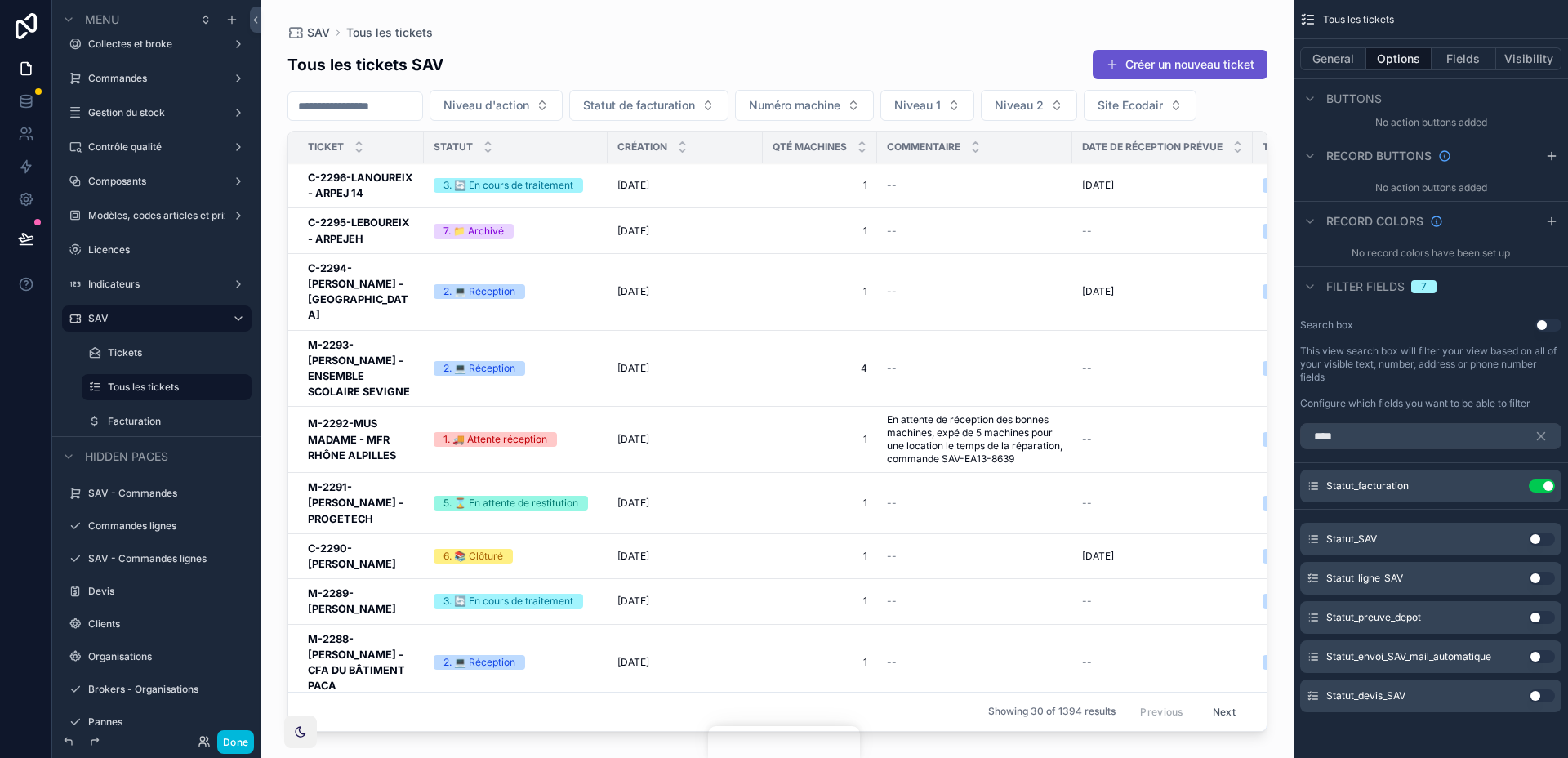
type input "****"
drag, startPoint x: 1536, startPoint y: 540, endPoint x: 1524, endPoint y: 492, distance: 49.5
click at [1536, 540] on button "Use setting" at bounding box center [1542, 539] width 26 height 14
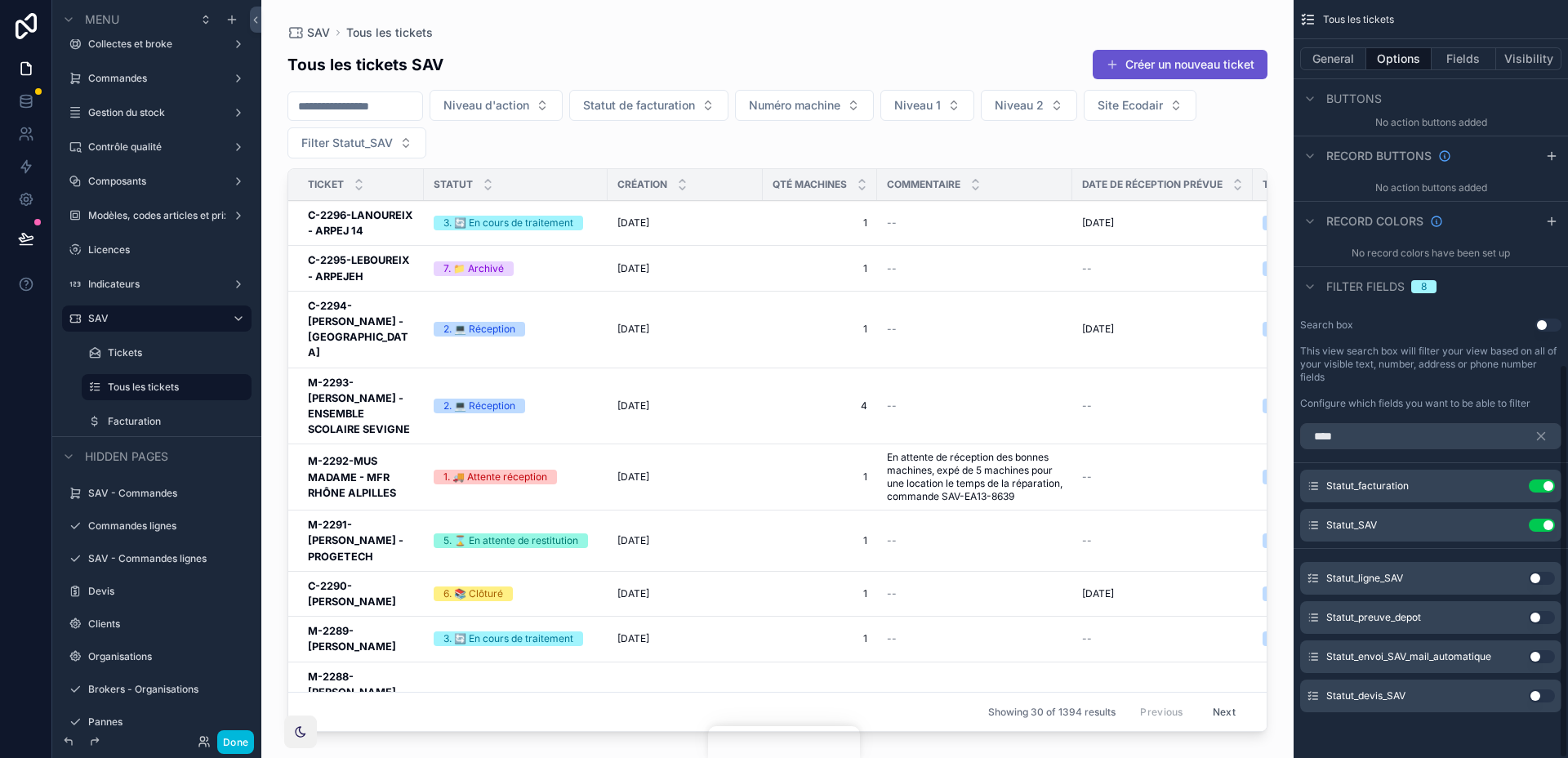
click at [0, 0] on icon "scrollable content" at bounding box center [0, 0] width 0 height 0
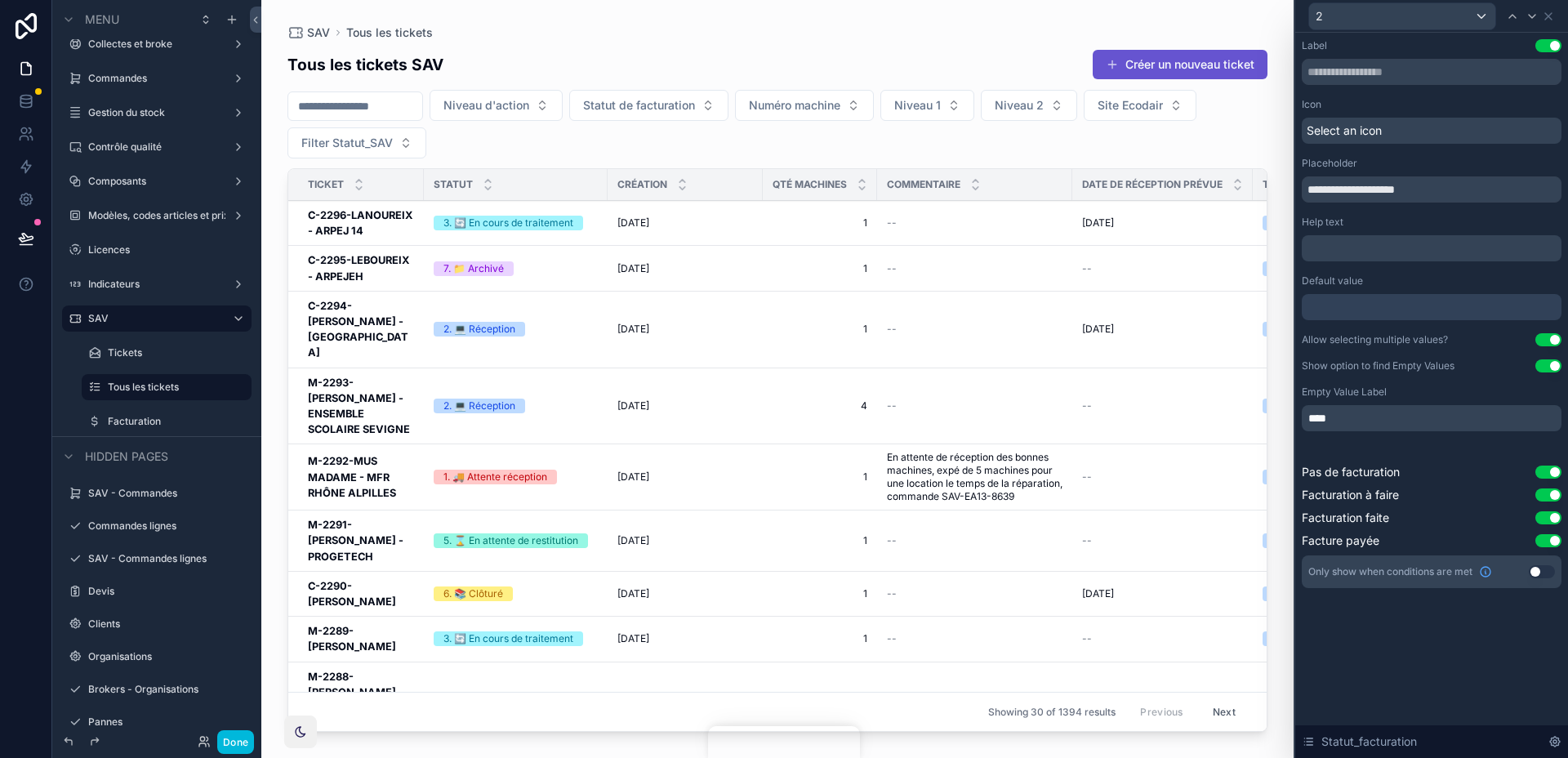
drag, startPoint x: 1346, startPoint y: 191, endPoint x: 1503, endPoint y: 218, distance: 159.3
click at [1503, 218] on div "**********" at bounding box center [1432, 313] width 260 height 548
click at [1549, 14] on icon at bounding box center [1549, 16] width 14 height 14
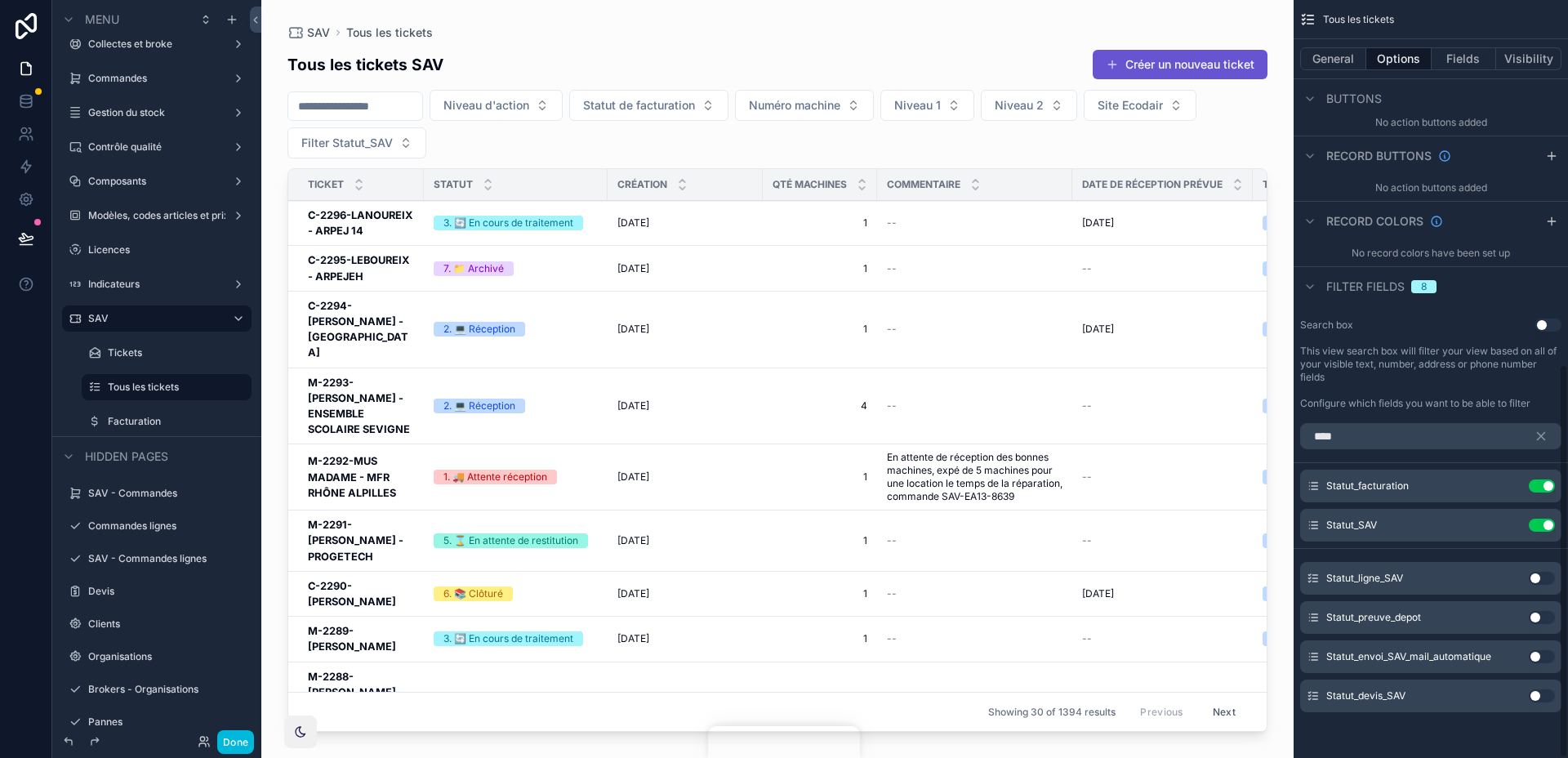
click at [0, 0] on icon "scrollable content" at bounding box center [0, 0] width 0 height 0
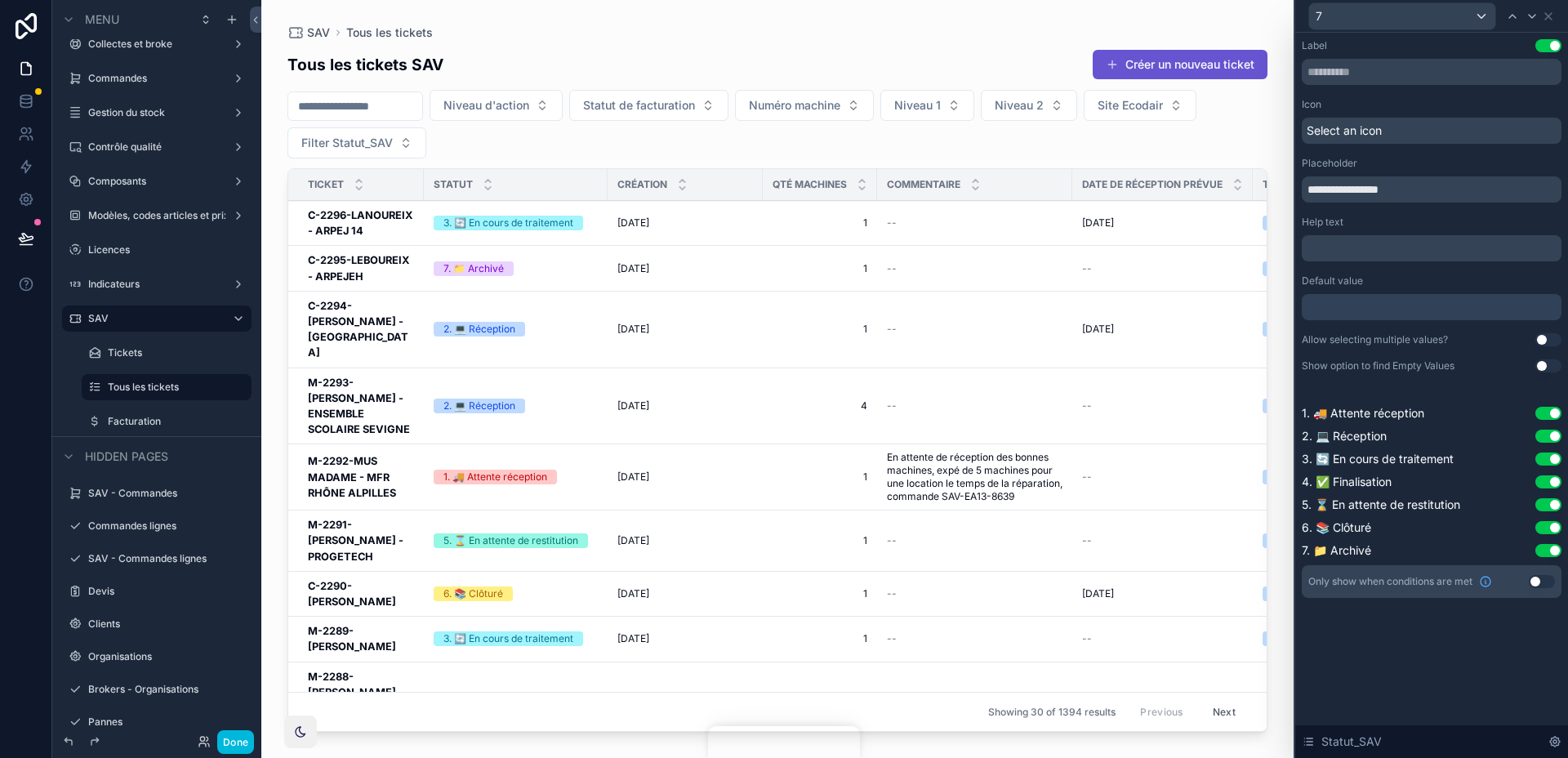
click at [1351, 187] on input "**********" at bounding box center [1432, 189] width 260 height 26
type input "**********"
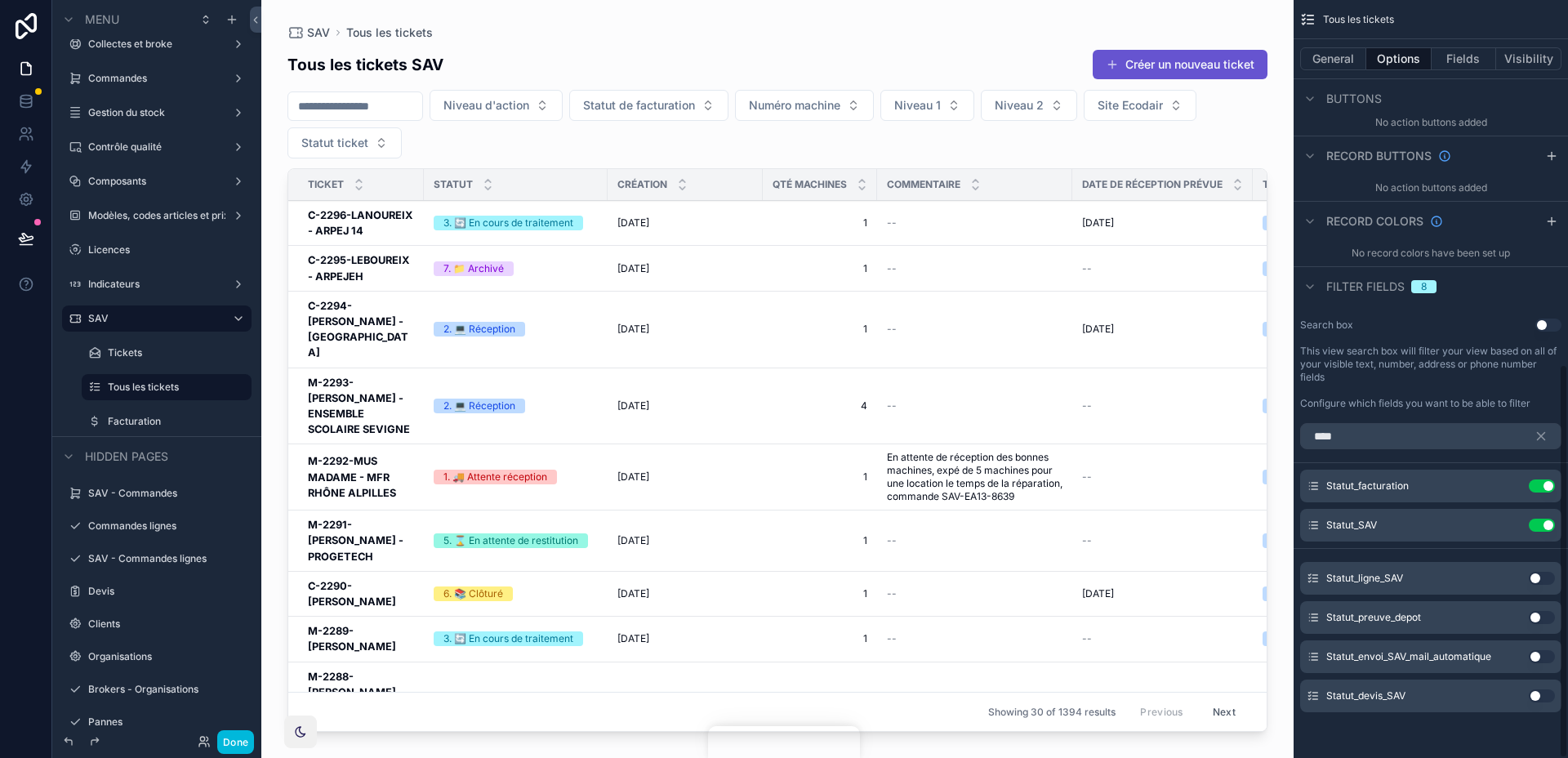
click at [1535, 427] on button "scrollable content" at bounding box center [1548, 435] width 28 height 26
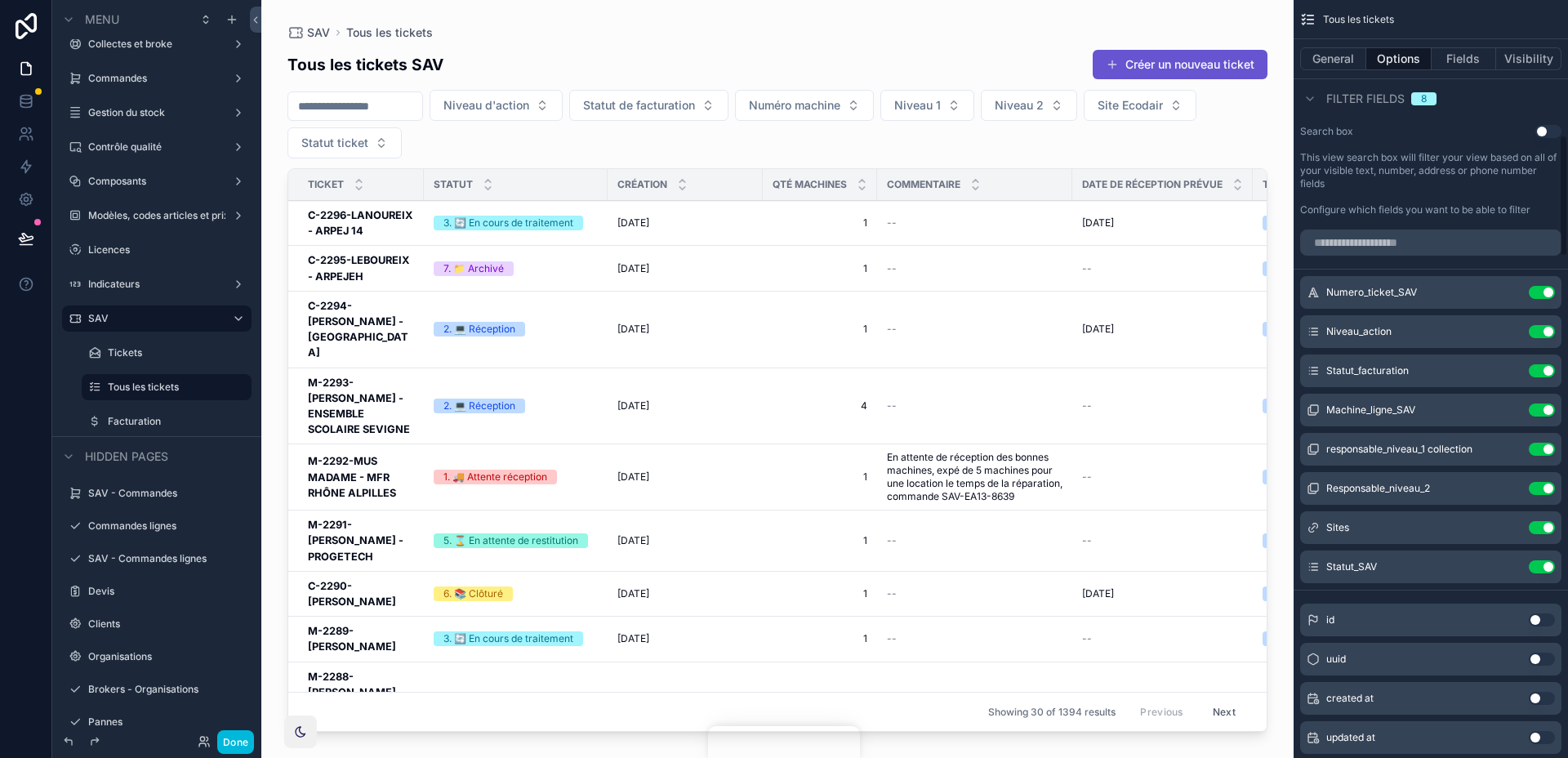
scroll to position [897, 0]
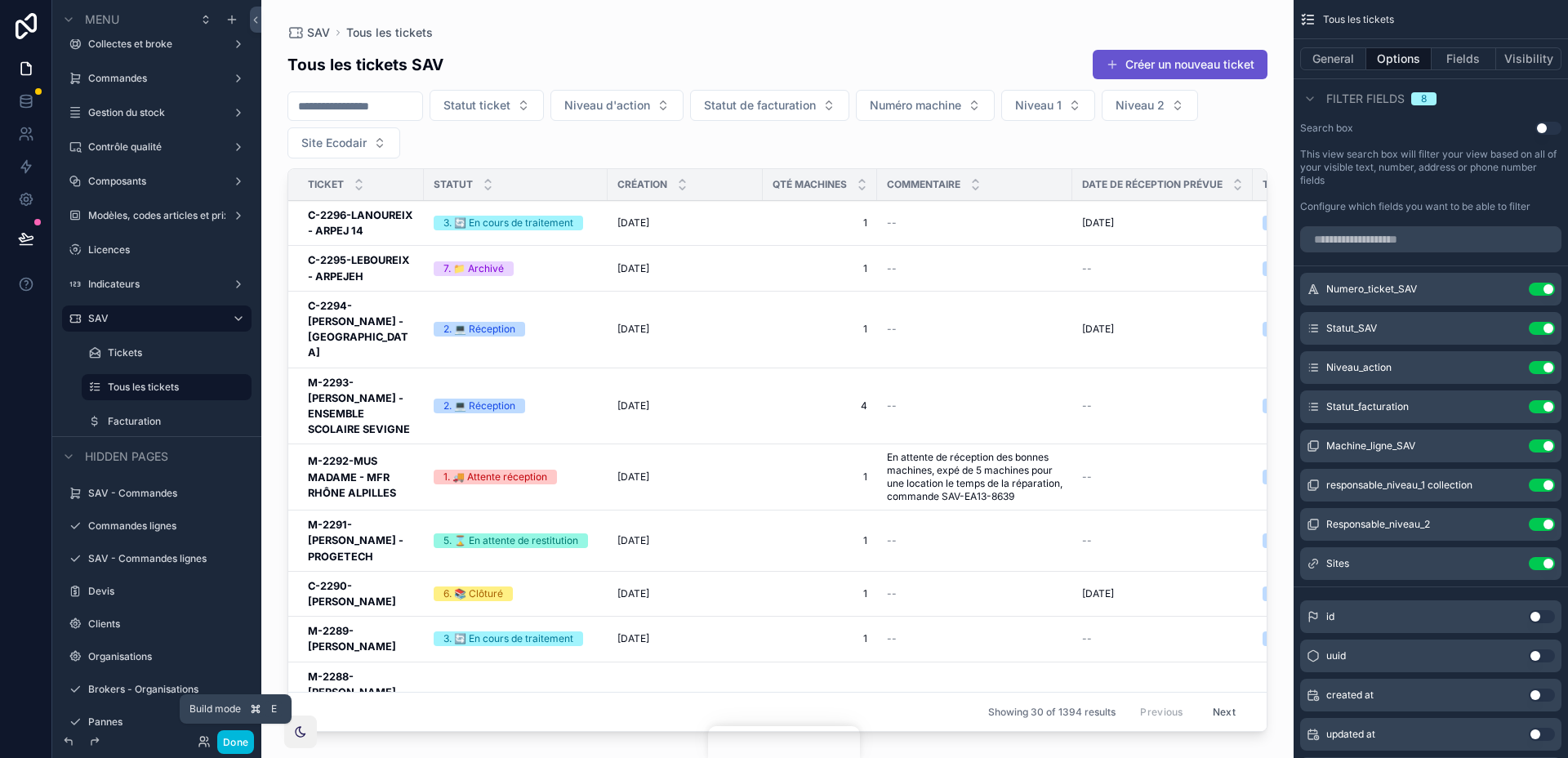
click at [245, 740] on button "Done" at bounding box center [236, 742] width 37 height 23
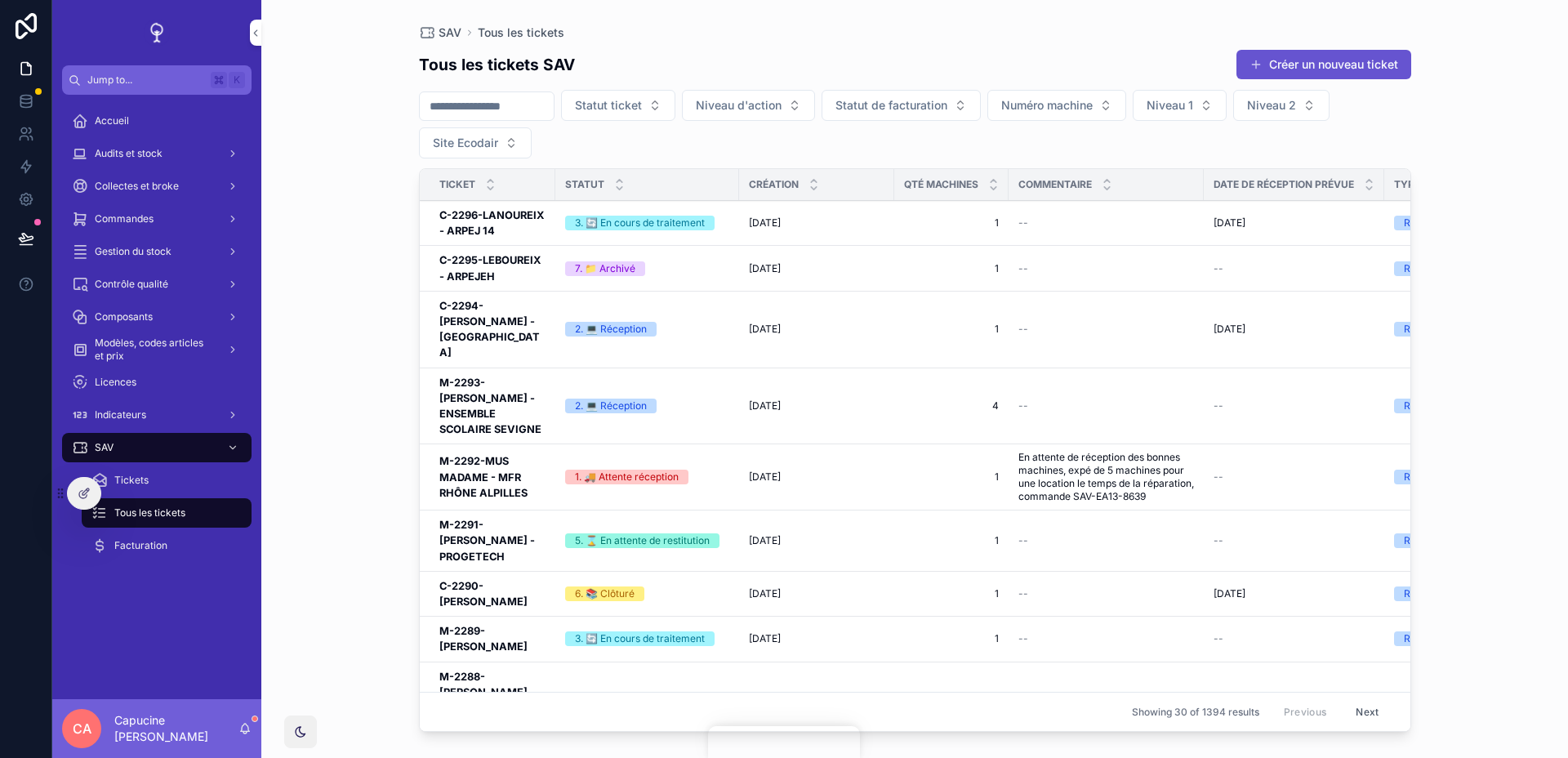
click at [481, 215] on h3 "C-2296-LANOUREIX - ARPEJ 14" at bounding box center [492, 222] width 106 height 31
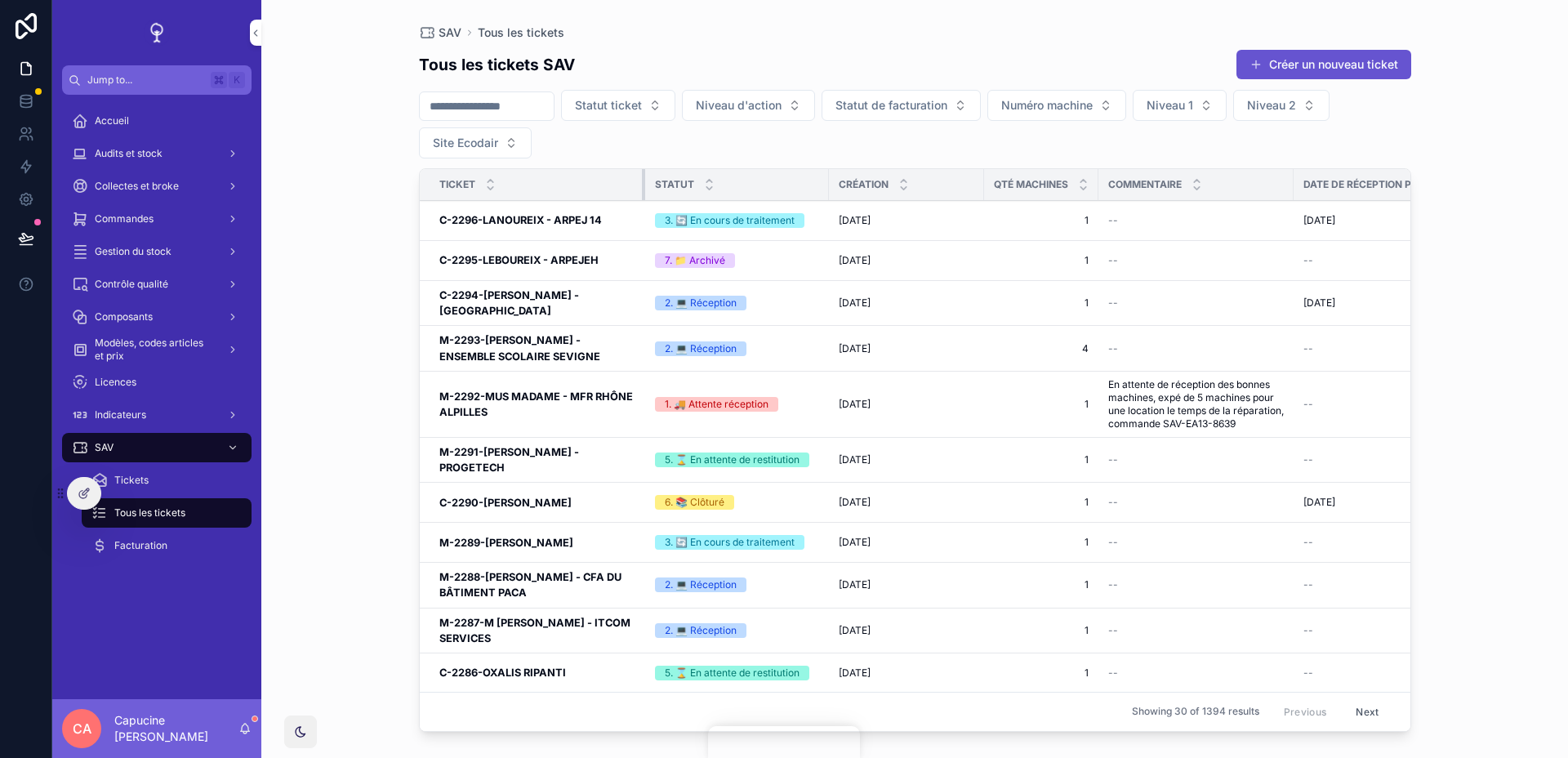
drag, startPoint x: 552, startPoint y: 183, endPoint x: 642, endPoint y: 191, distance: 90.4
click at [642, 191] on div "scrollable content" at bounding box center [645, 185] width 7 height 31
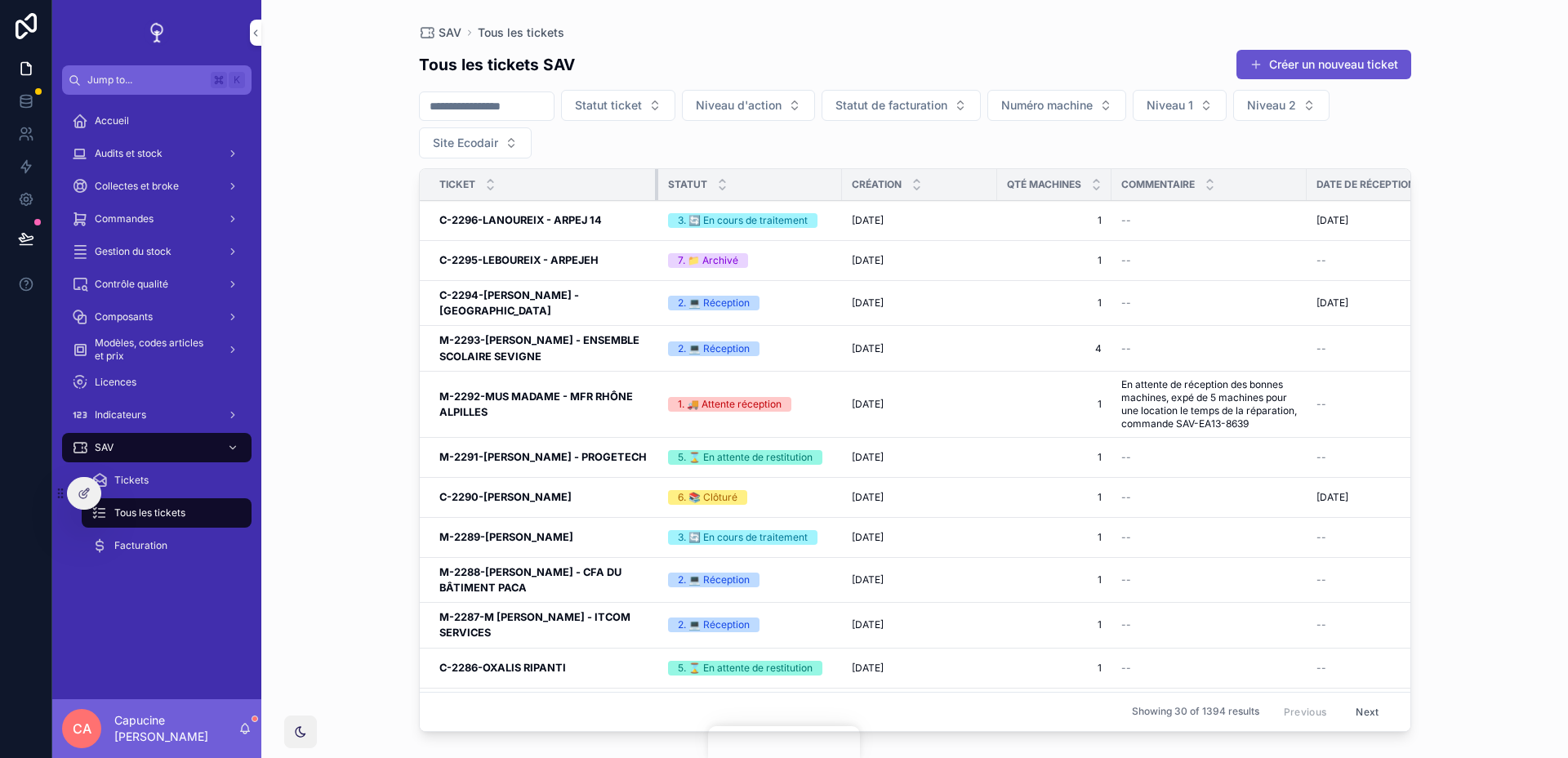
drag, startPoint x: 642, startPoint y: 191, endPoint x: 655, endPoint y: 191, distance: 13.0
click at [655, 191] on div "scrollable content" at bounding box center [658, 185] width 7 height 31
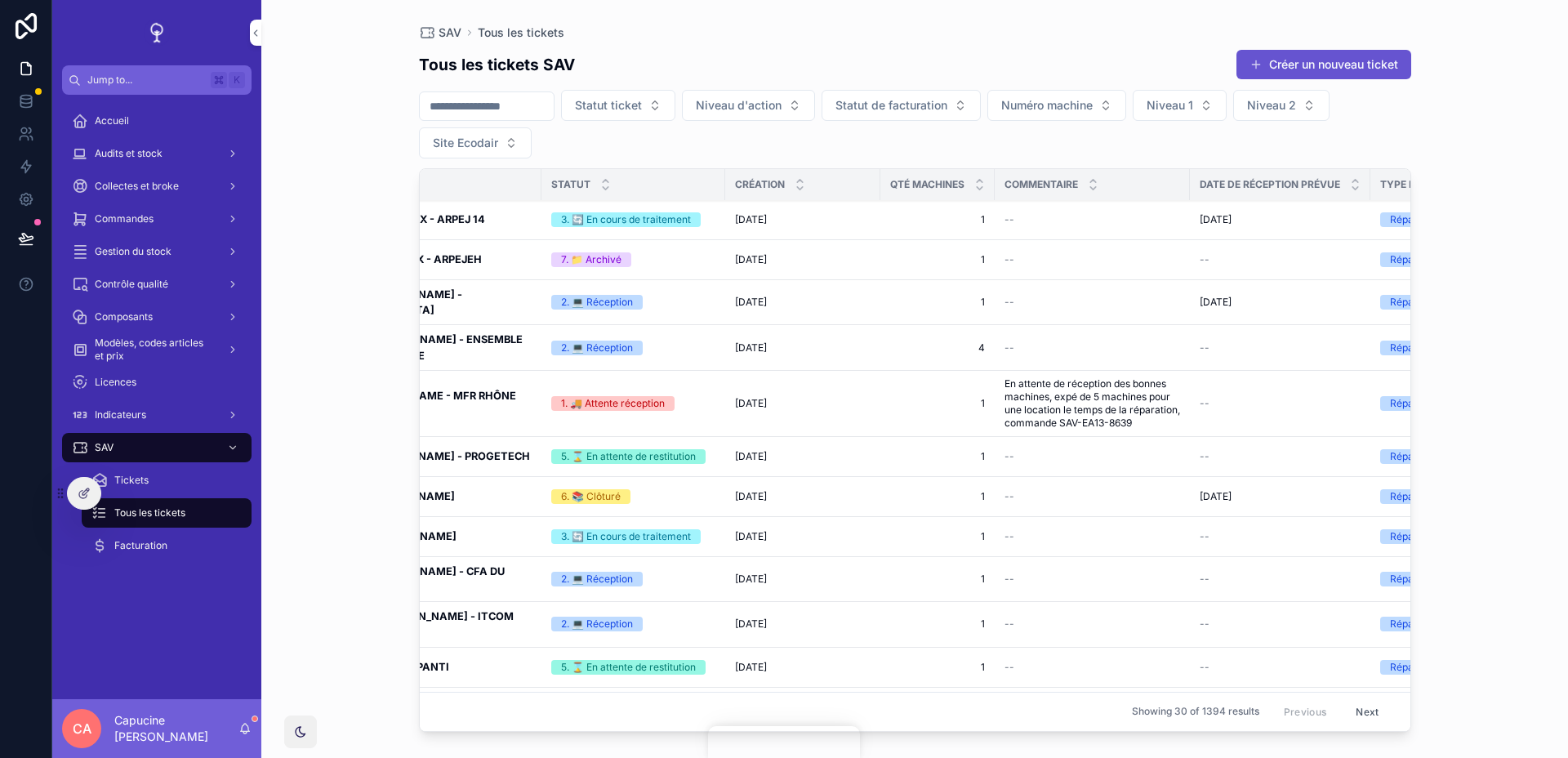
scroll to position [1, 0]
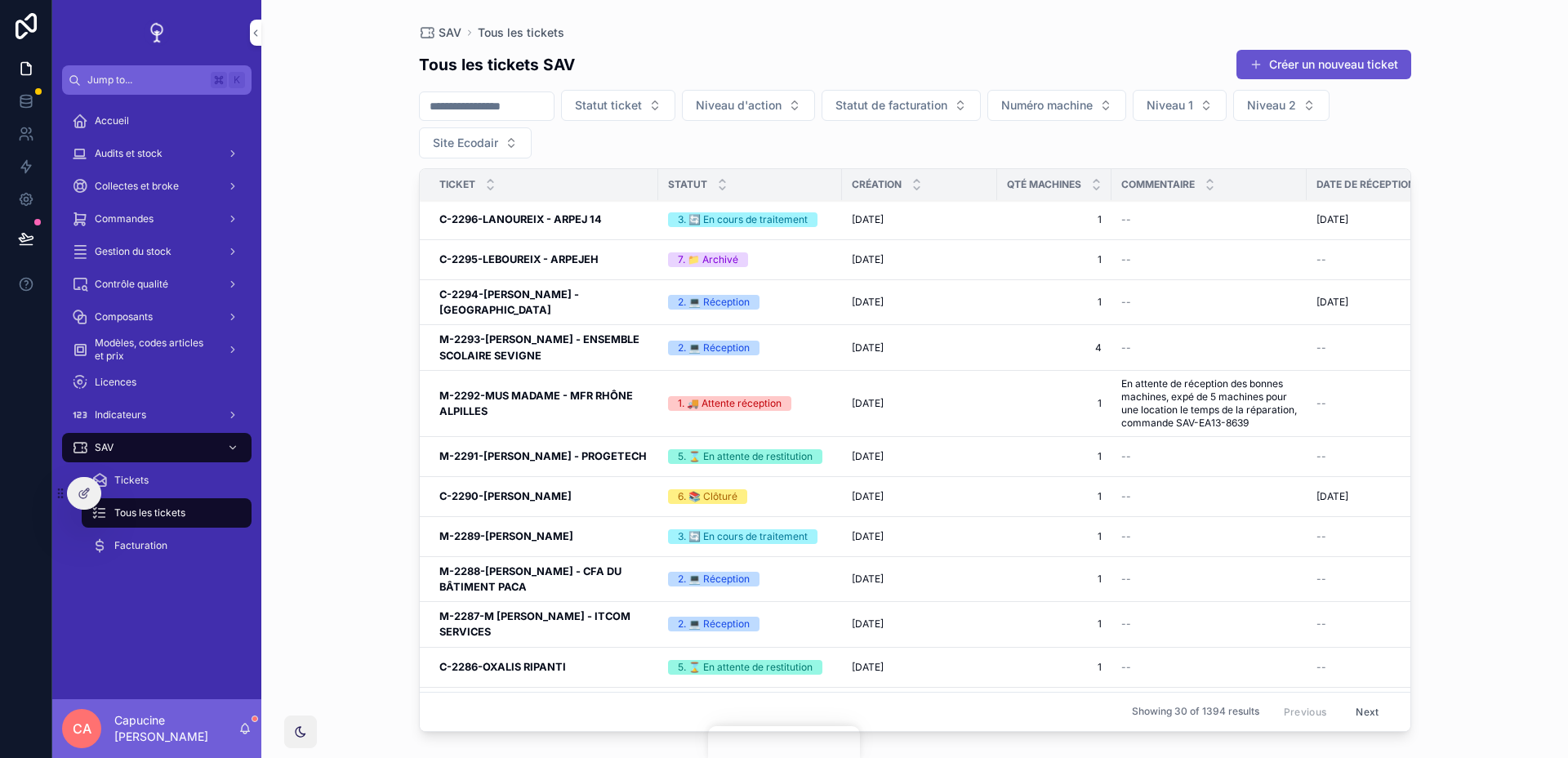
click at [365, 321] on div "SAV Tous les tickets Tous les tickets SAV Créer un nouveau ticket Statut ticket…" at bounding box center [914, 379] width 1307 height 758
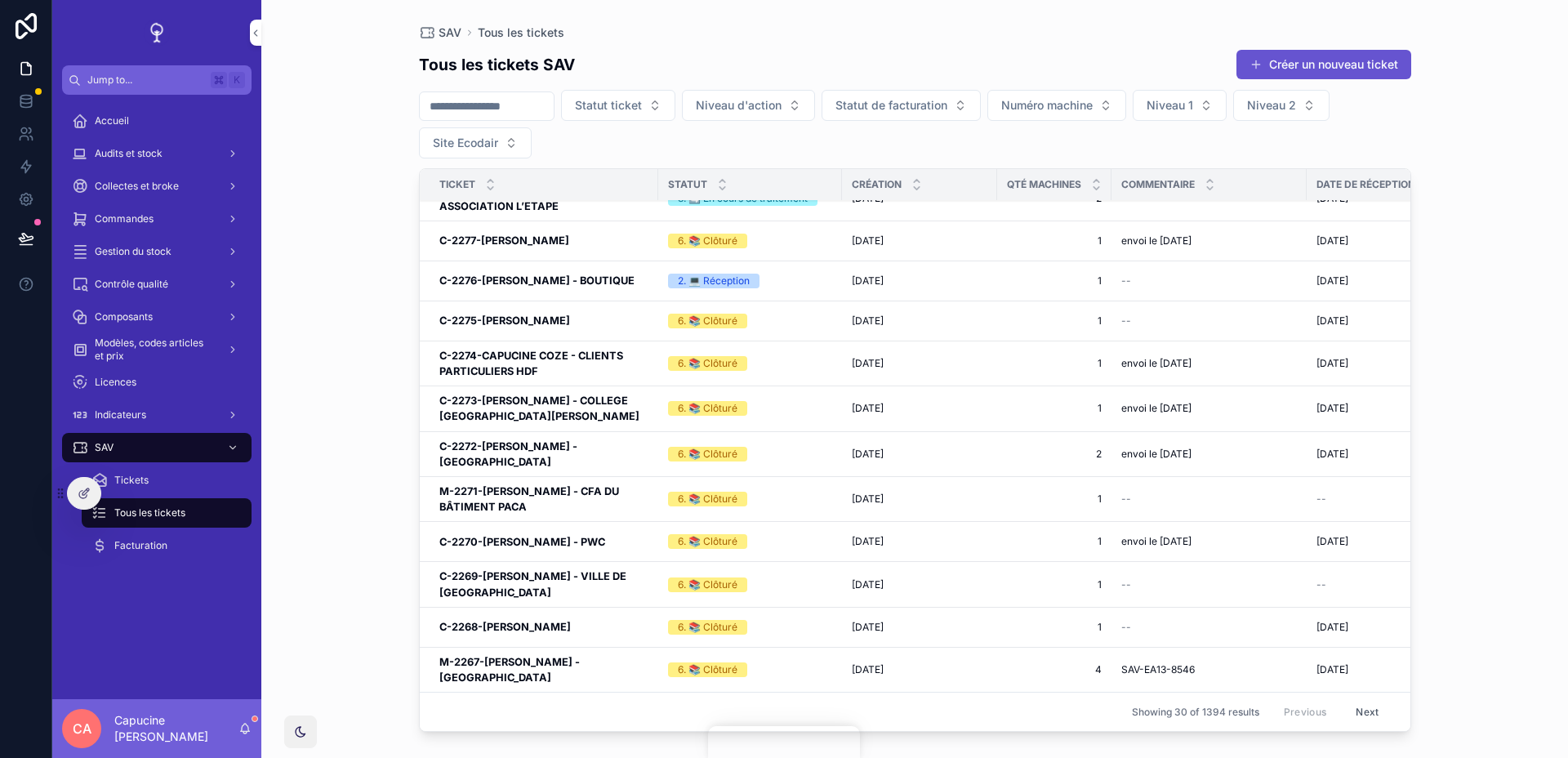
scroll to position [0, 0]
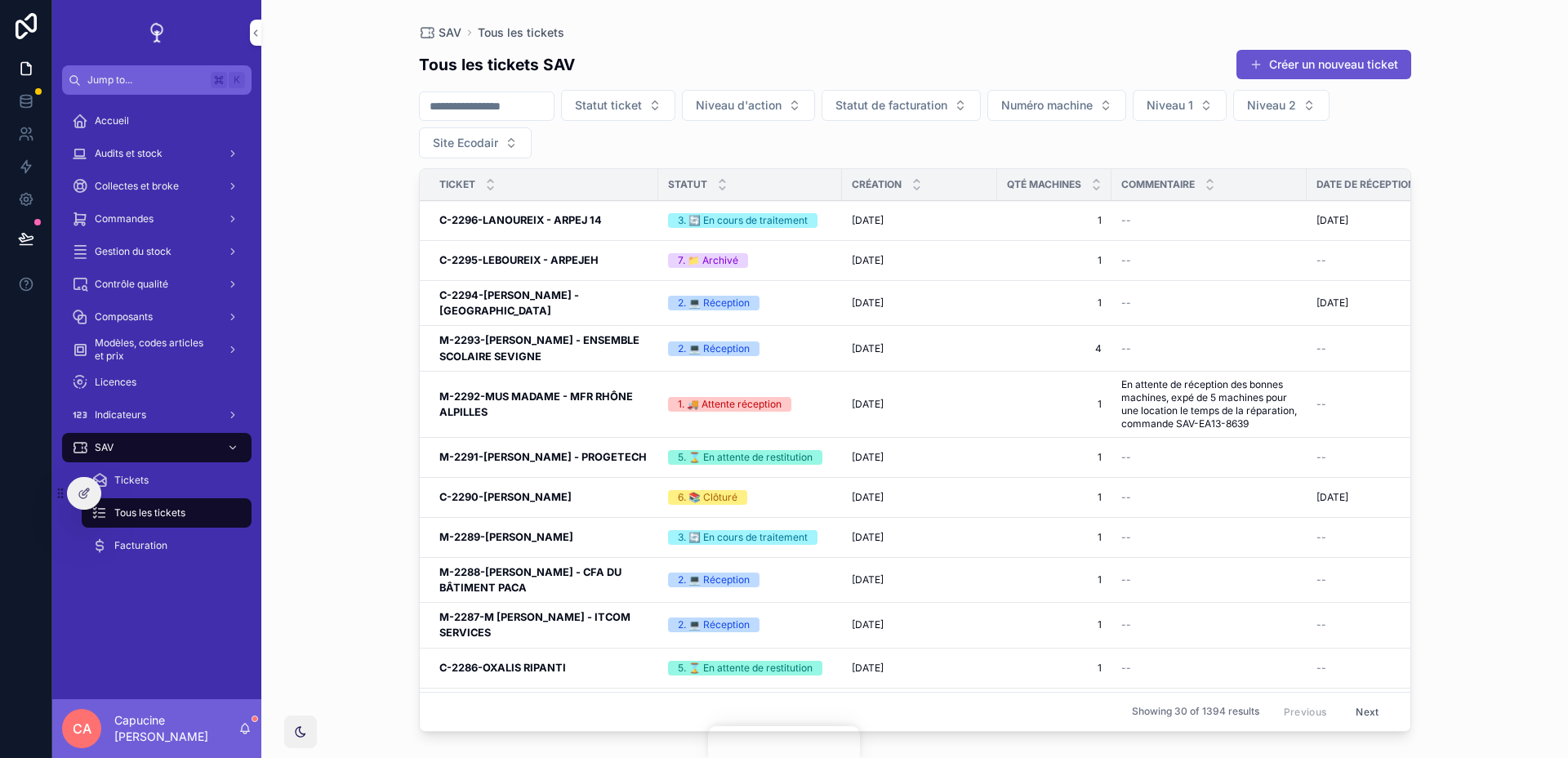
click at [533, 258] on h3 "C-2295-LEBOUREIX - ARPEJEH" at bounding box center [518, 260] width 160 height 15
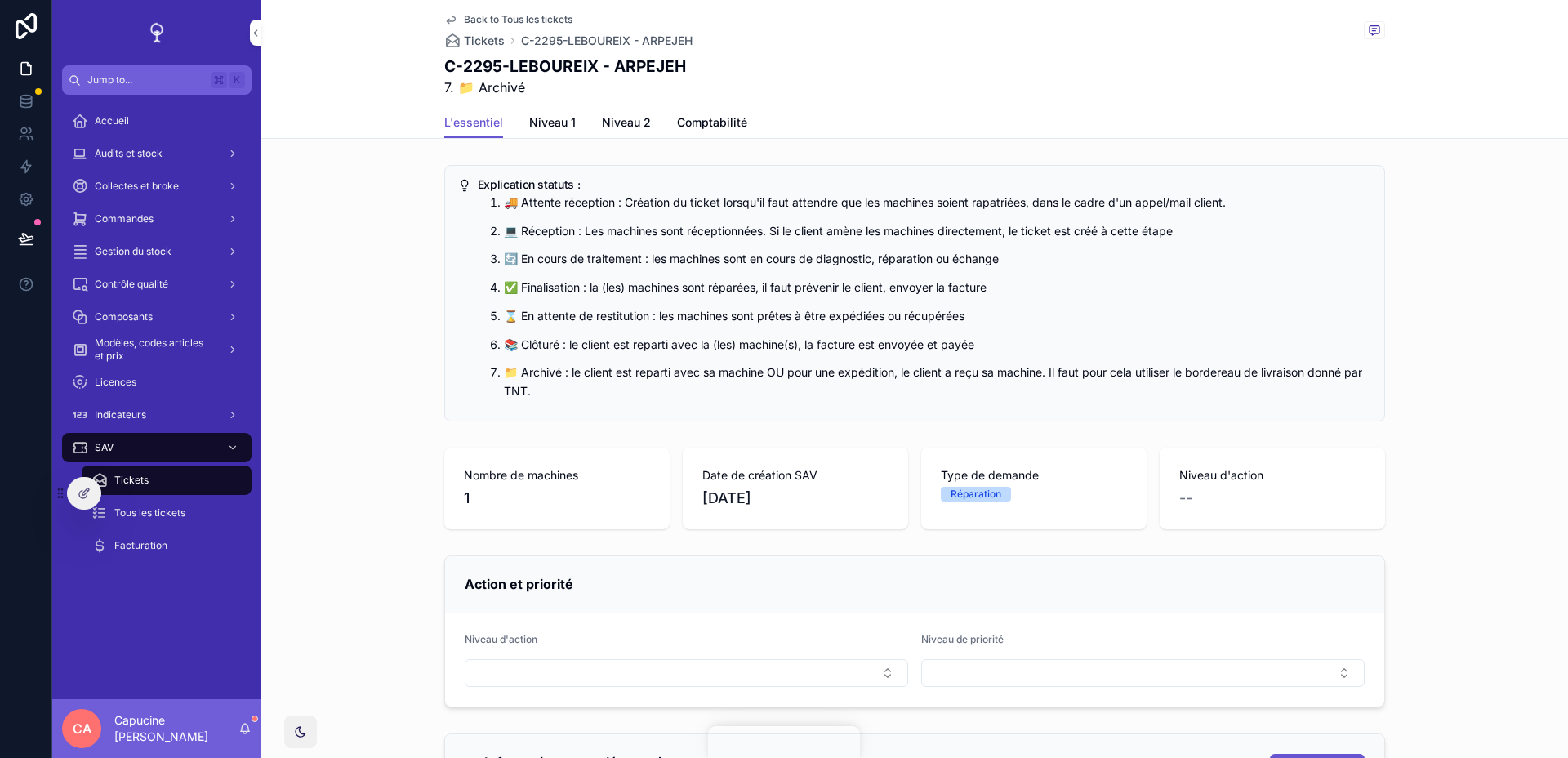
click at [828, 128] on div "L'essentiel Niveau 1 Niveau 2 Comptabilité" at bounding box center [914, 123] width 941 height 31
click at [711, 129] on span "Comptabilité" at bounding box center [712, 122] width 71 height 16
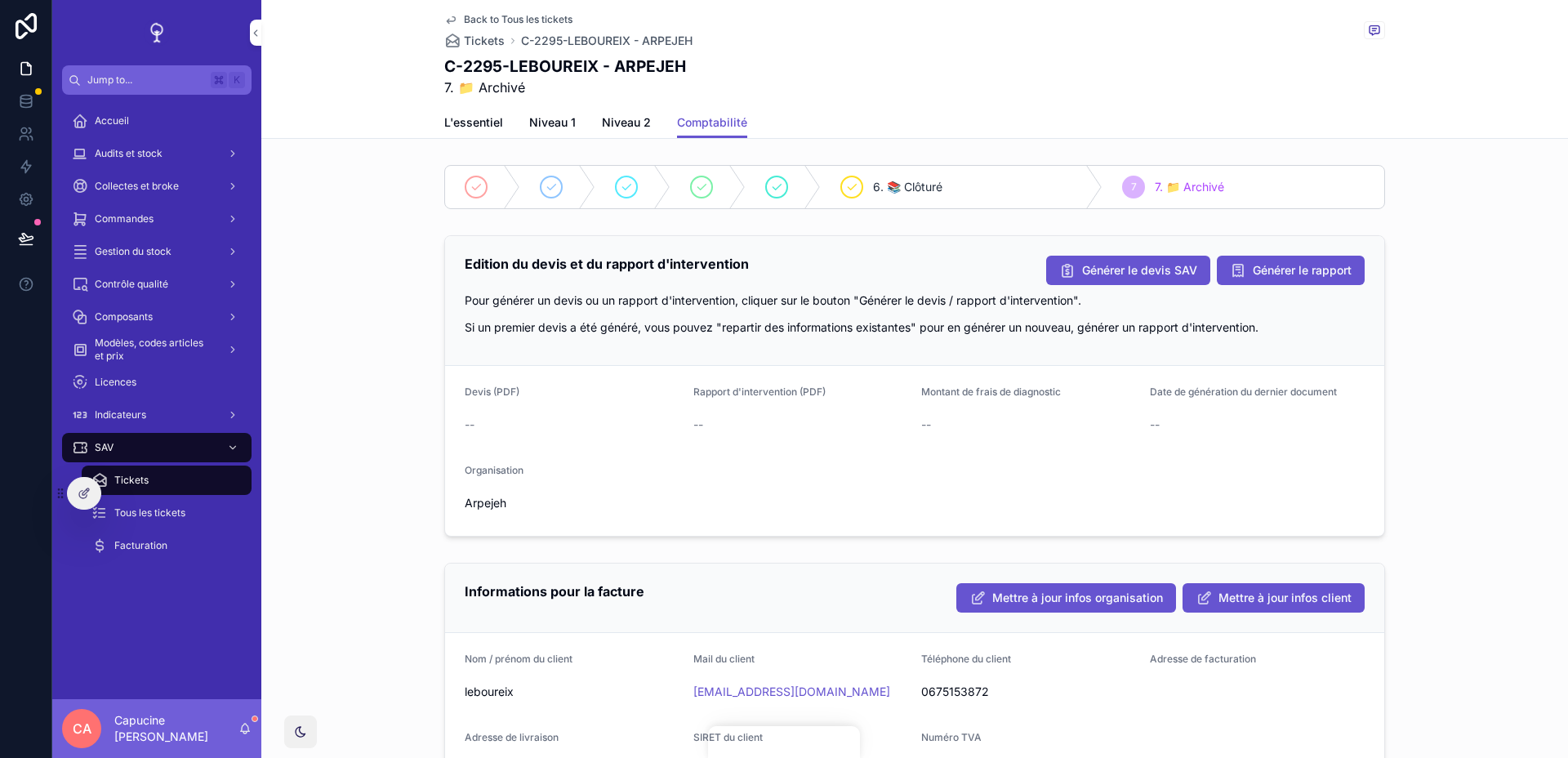
click at [514, 97] on div "Back to Tous les tickets Tickets C-2295-LEBOUREIX - ARPEJEH C-2295-LEBOUREIX - …" at bounding box center [914, 53] width 941 height 107
click at [493, 111] on link "L'essentiel" at bounding box center [473, 124] width 59 height 33
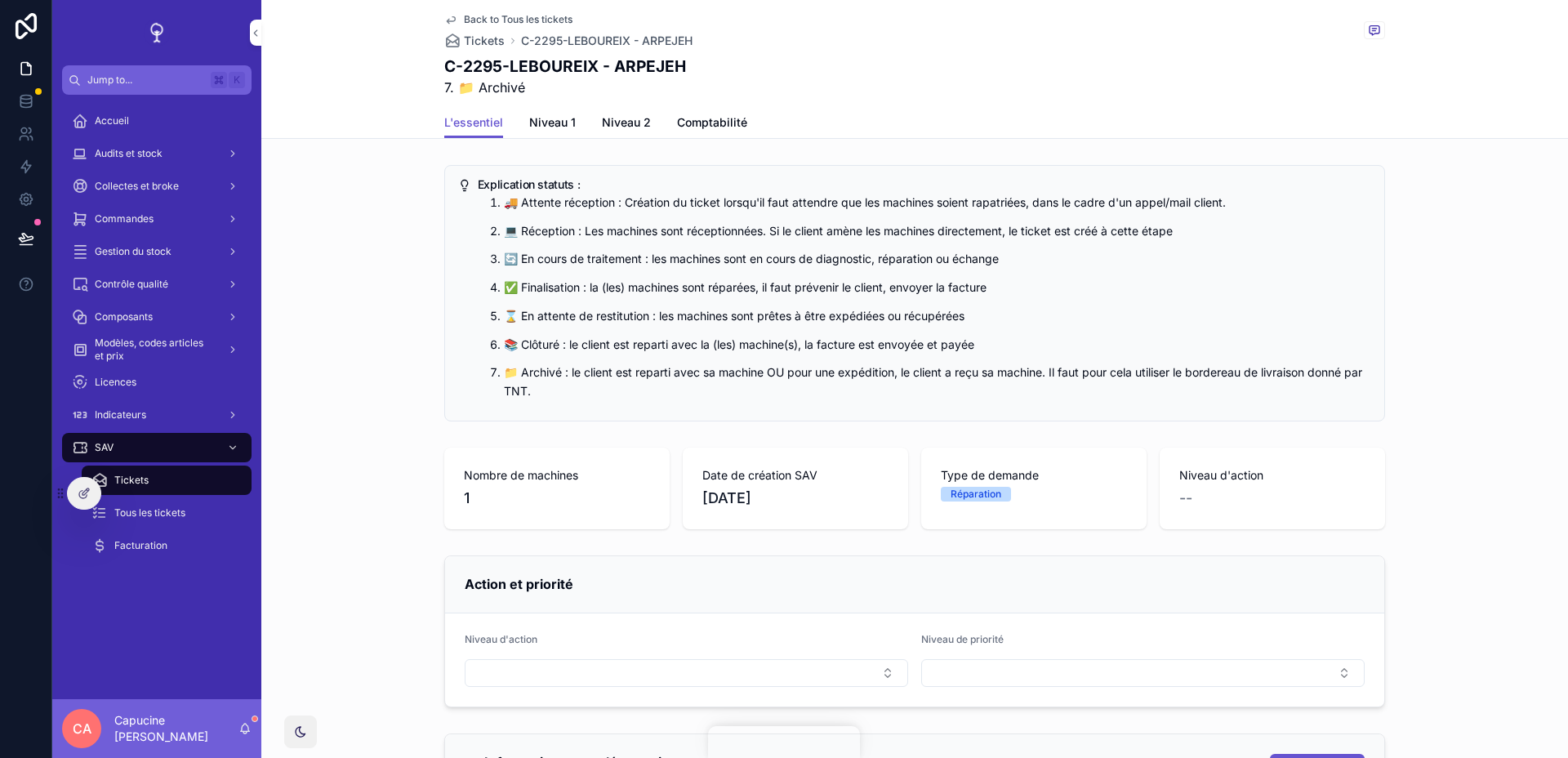
click at [83, 489] on icon at bounding box center [84, 493] width 14 height 14
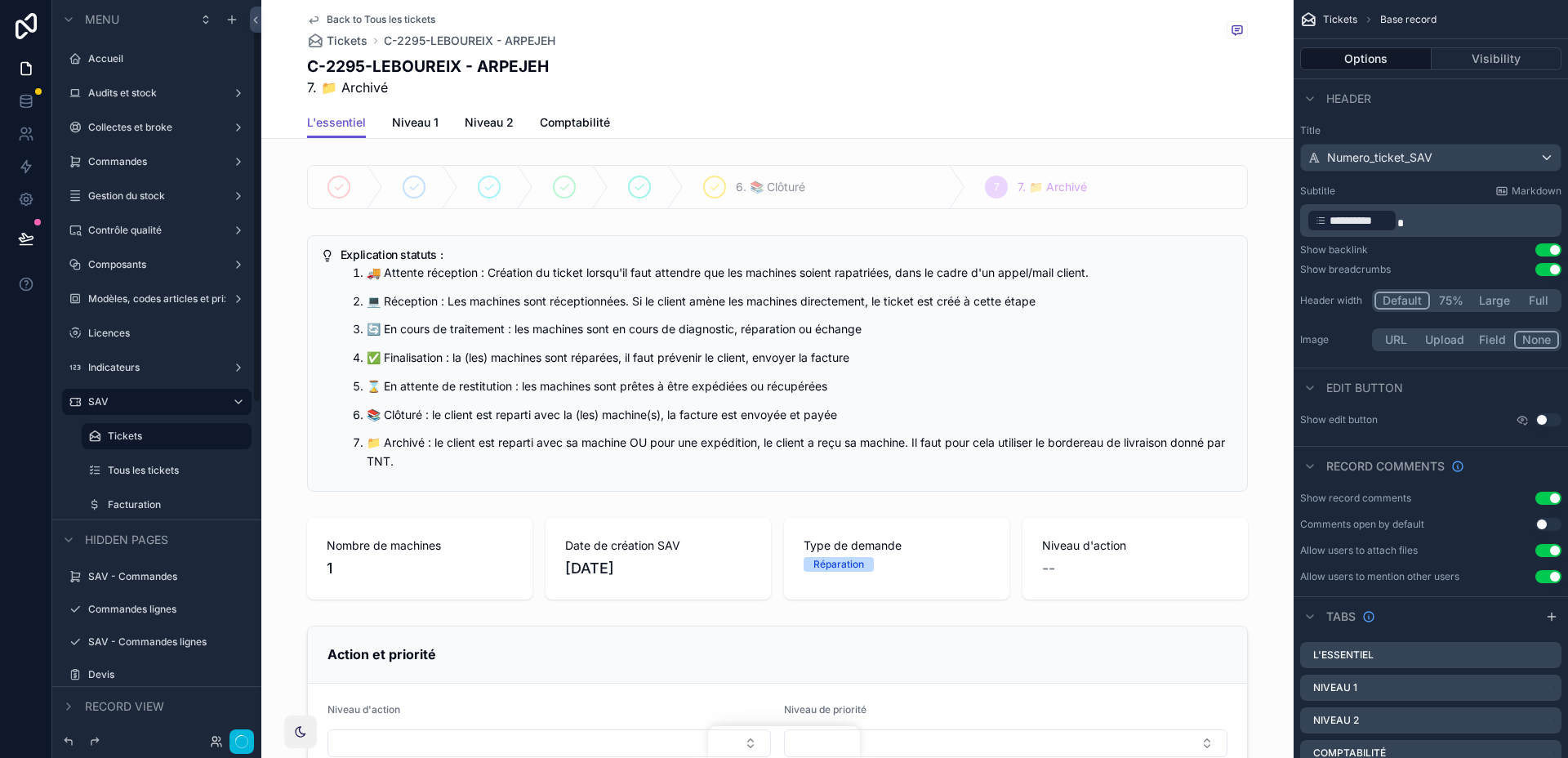
scroll to position [49, 0]
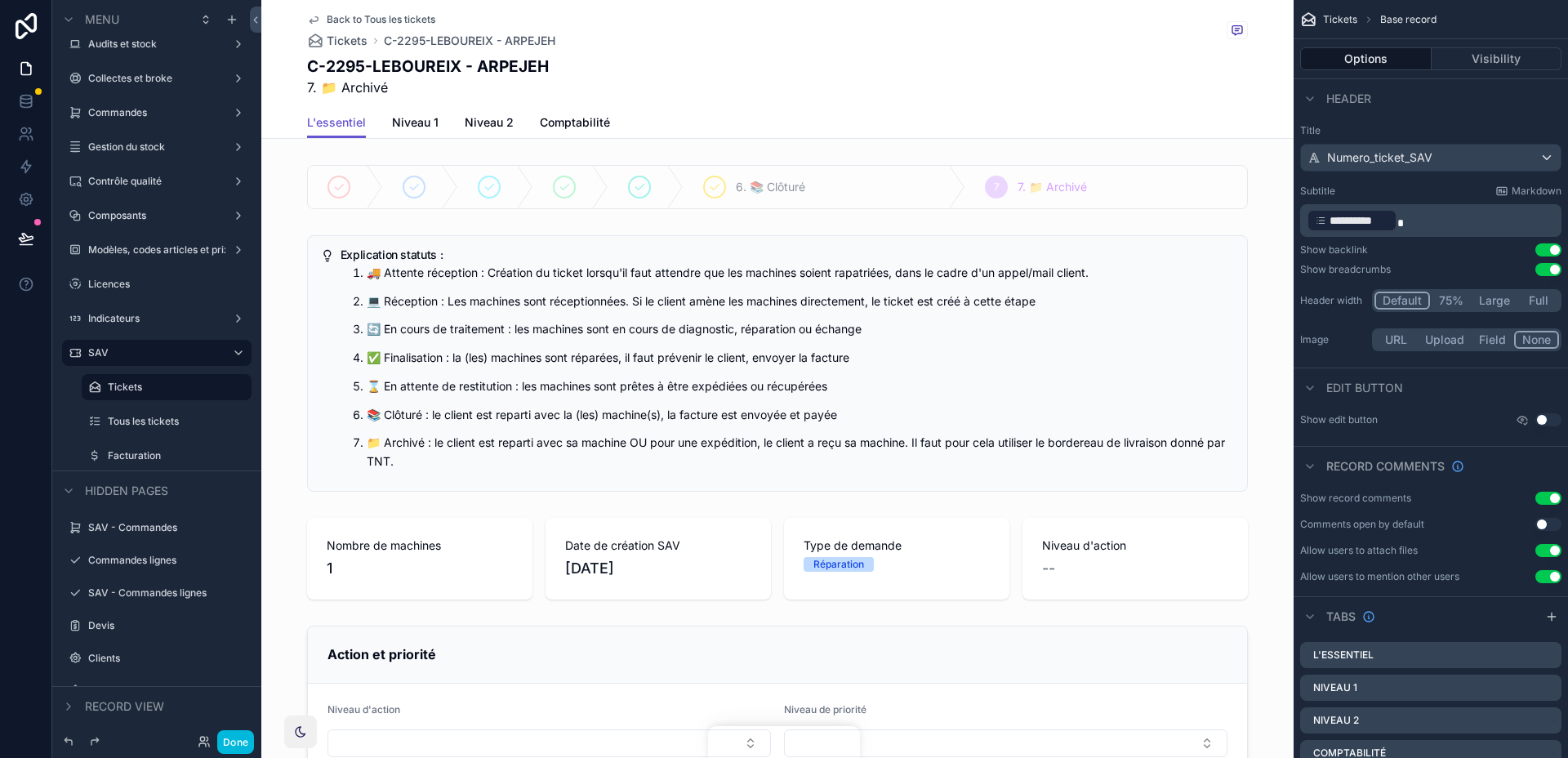
click at [821, 209] on div "scrollable content" at bounding box center [777, 187] width 1032 height 57
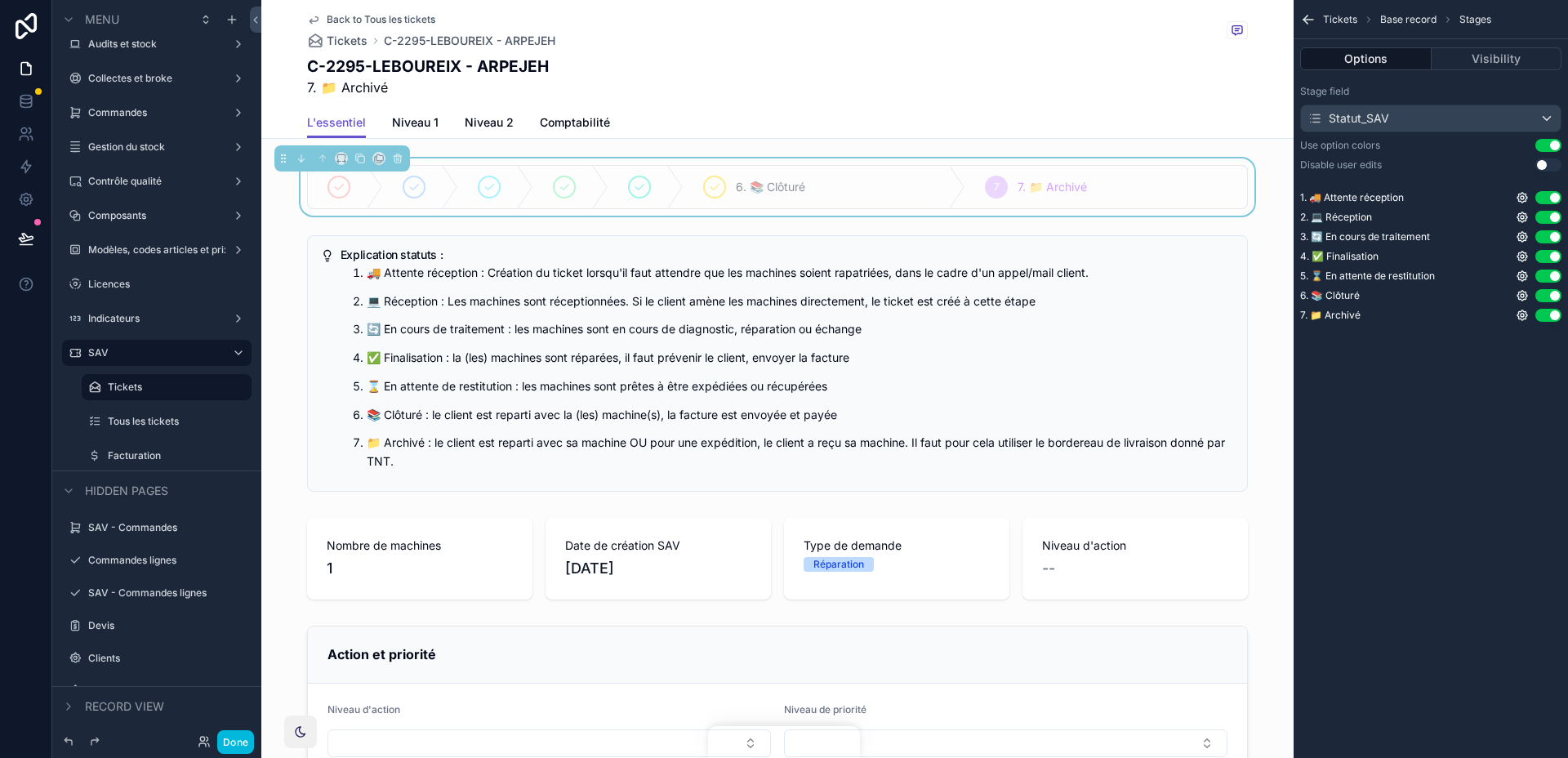
click at [1494, 57] on button "Visibility" at bounding box center [1496, 59] width 131 height 23
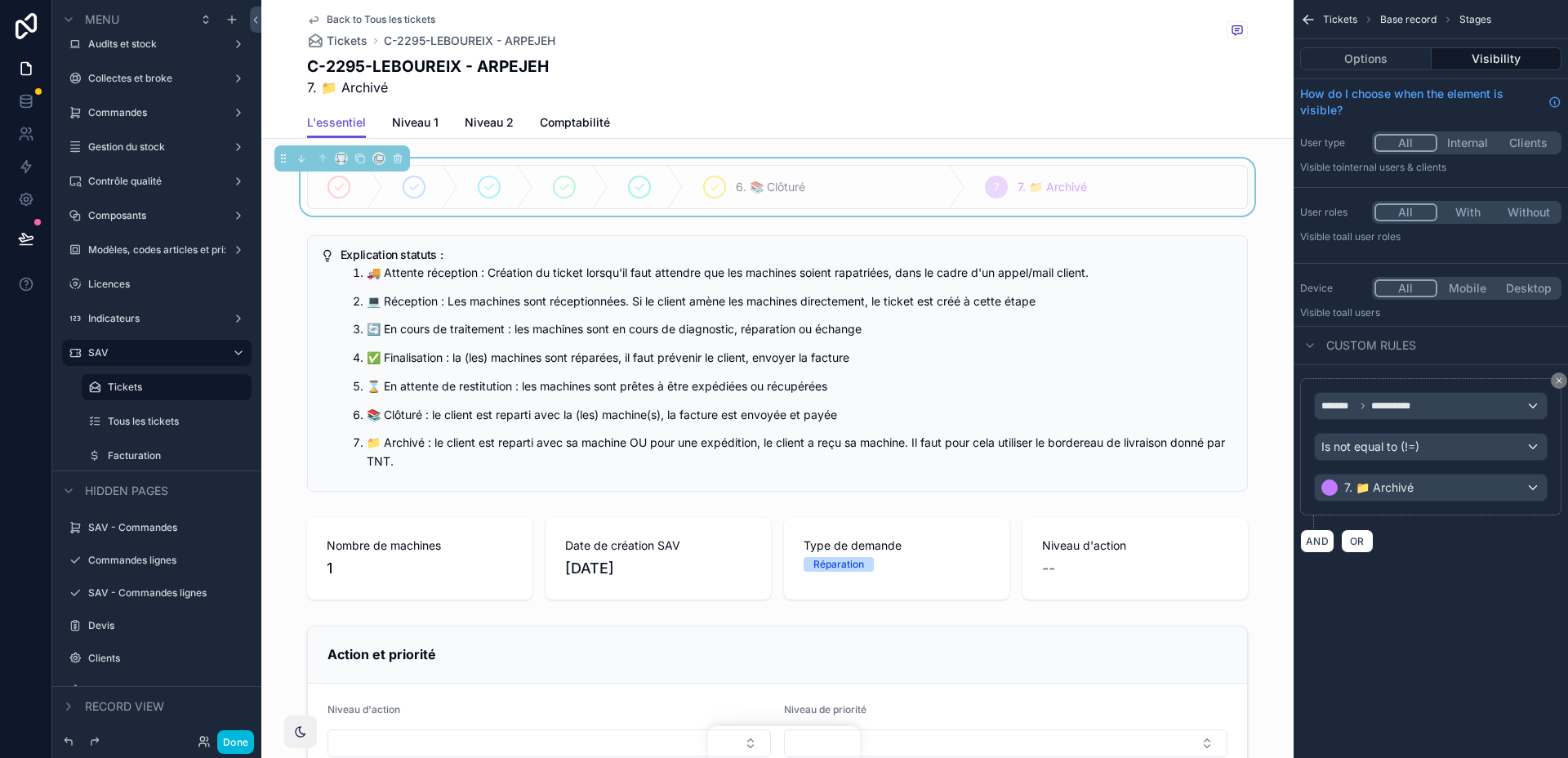
click at [1564, 375] on button "scrollable content" at bounding box center [1558, 380] width 16 height 16
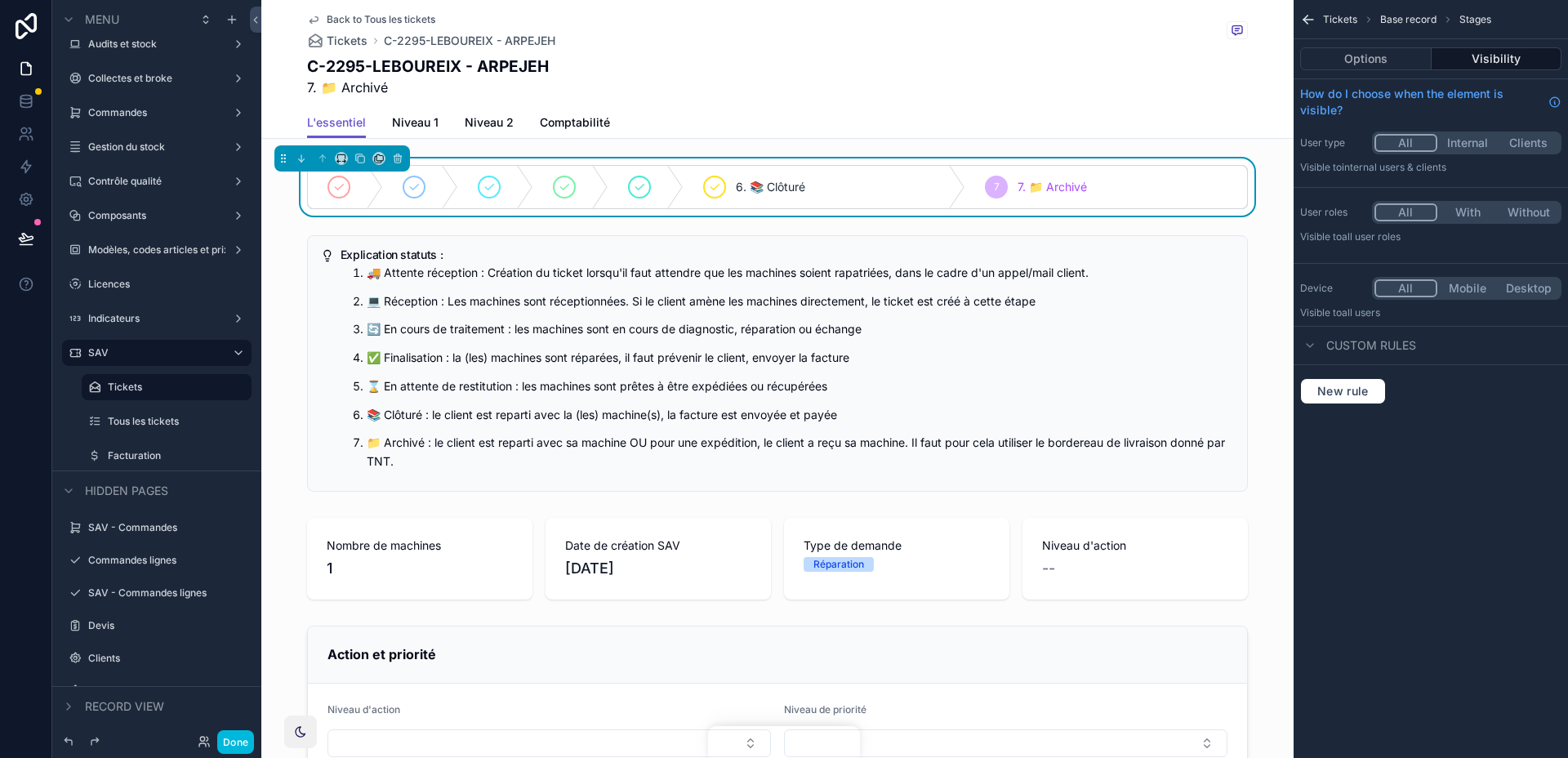
drag, startPoint x: 421, startPoint y: 129, endPoint x: 431, endPoint y: 128, distance: 10.0
click at [420, 128] on span "Niveau 1" at bounding box center [415, 122] width 46 height 16
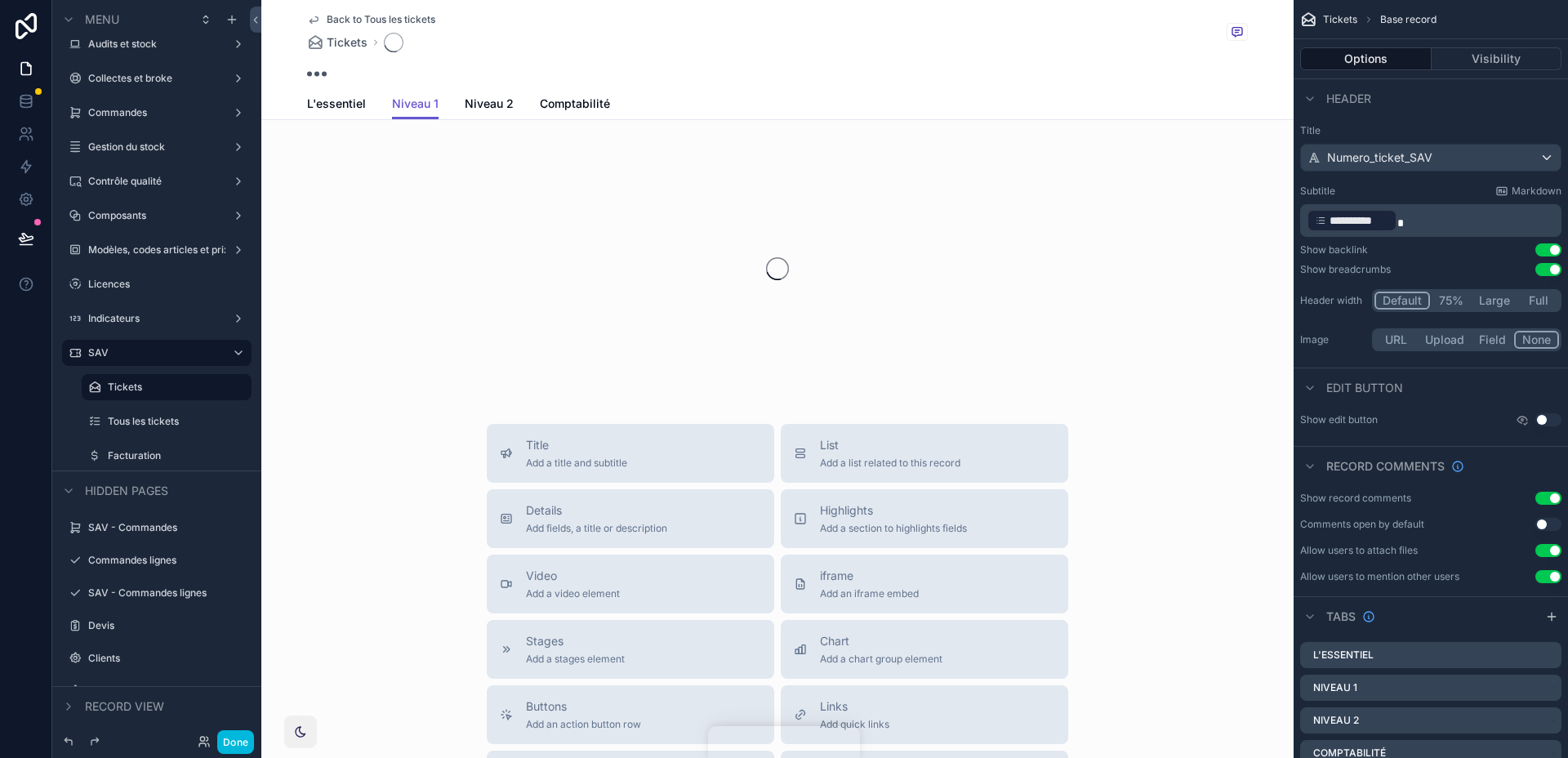
click at [509, 127] on div "Back to Tous les tickets Tickets Niveau 1 L'essentiel Niveau 1 Niveau 2 Comptab…" at bounding box center [777, 568] width 1032 height 1136
click at [499, 107] on link "Niveau 2" at bounding box center [488, 105] width 49 height 33
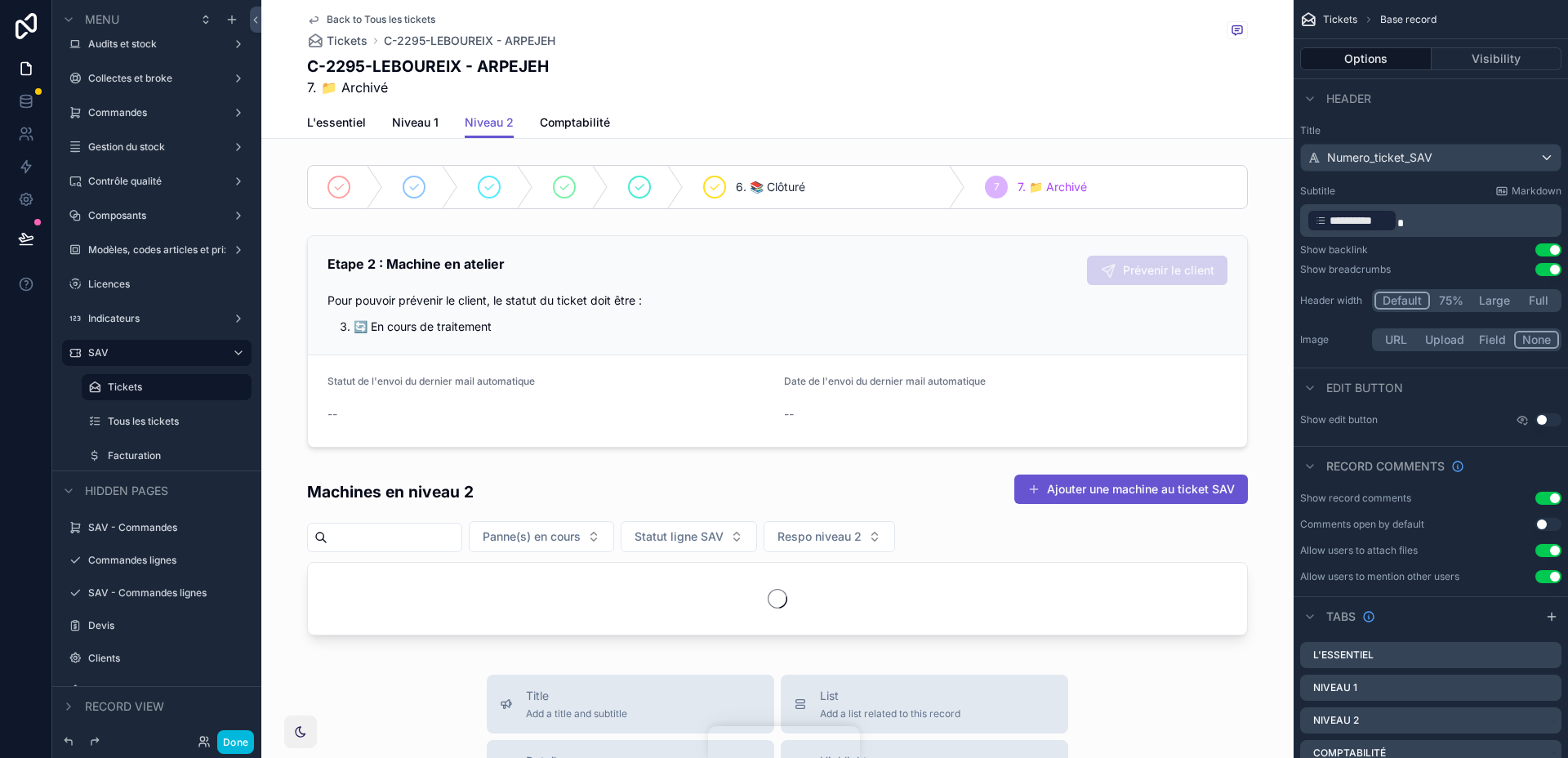
click at [400, 112] on link "Niveau 1" at bounding box center [415, 124] width 46 height 33
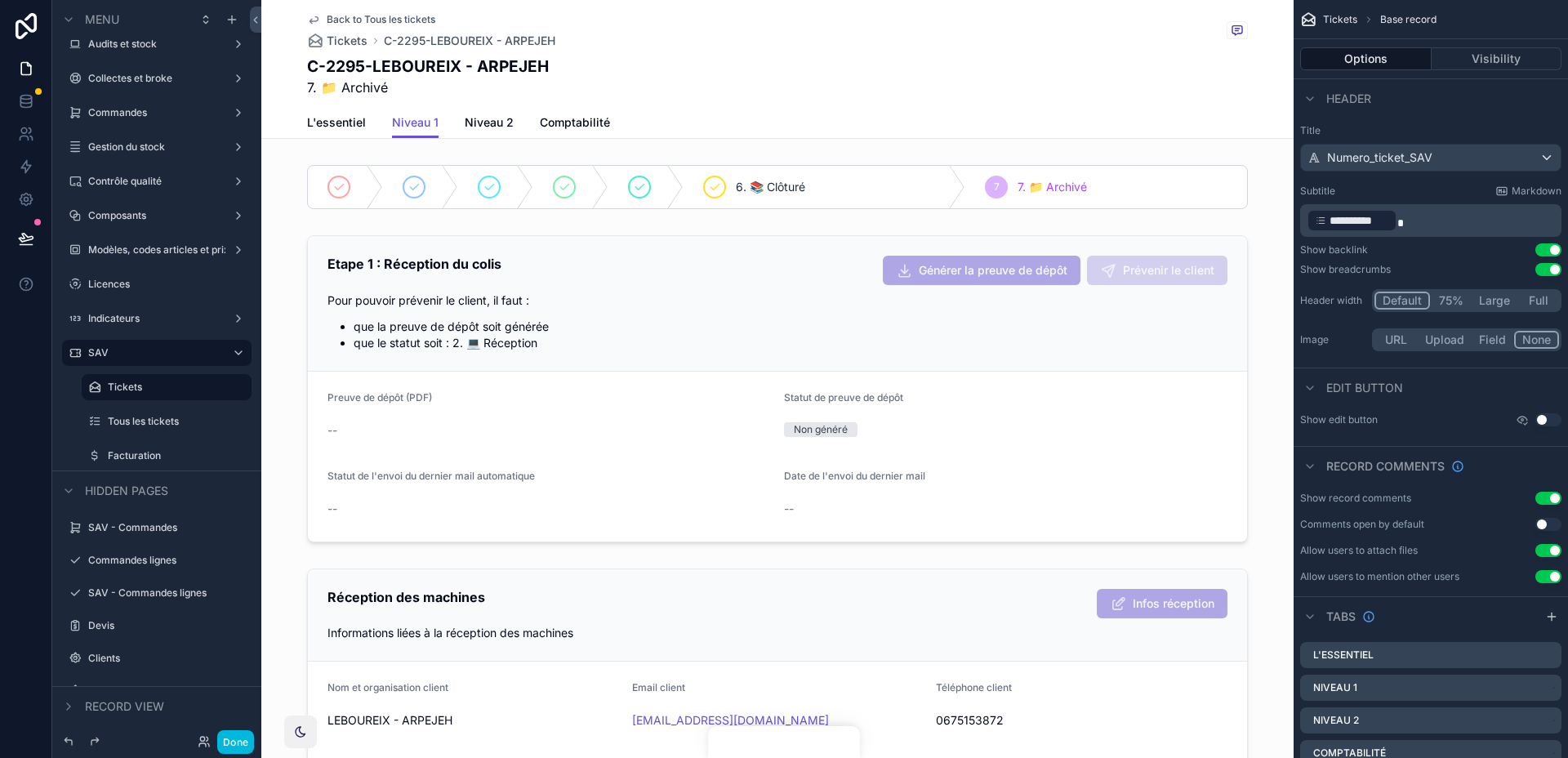
click at [349, 122] on span "L'essentiel" at bounding box center [336, 122] width 59 height 16
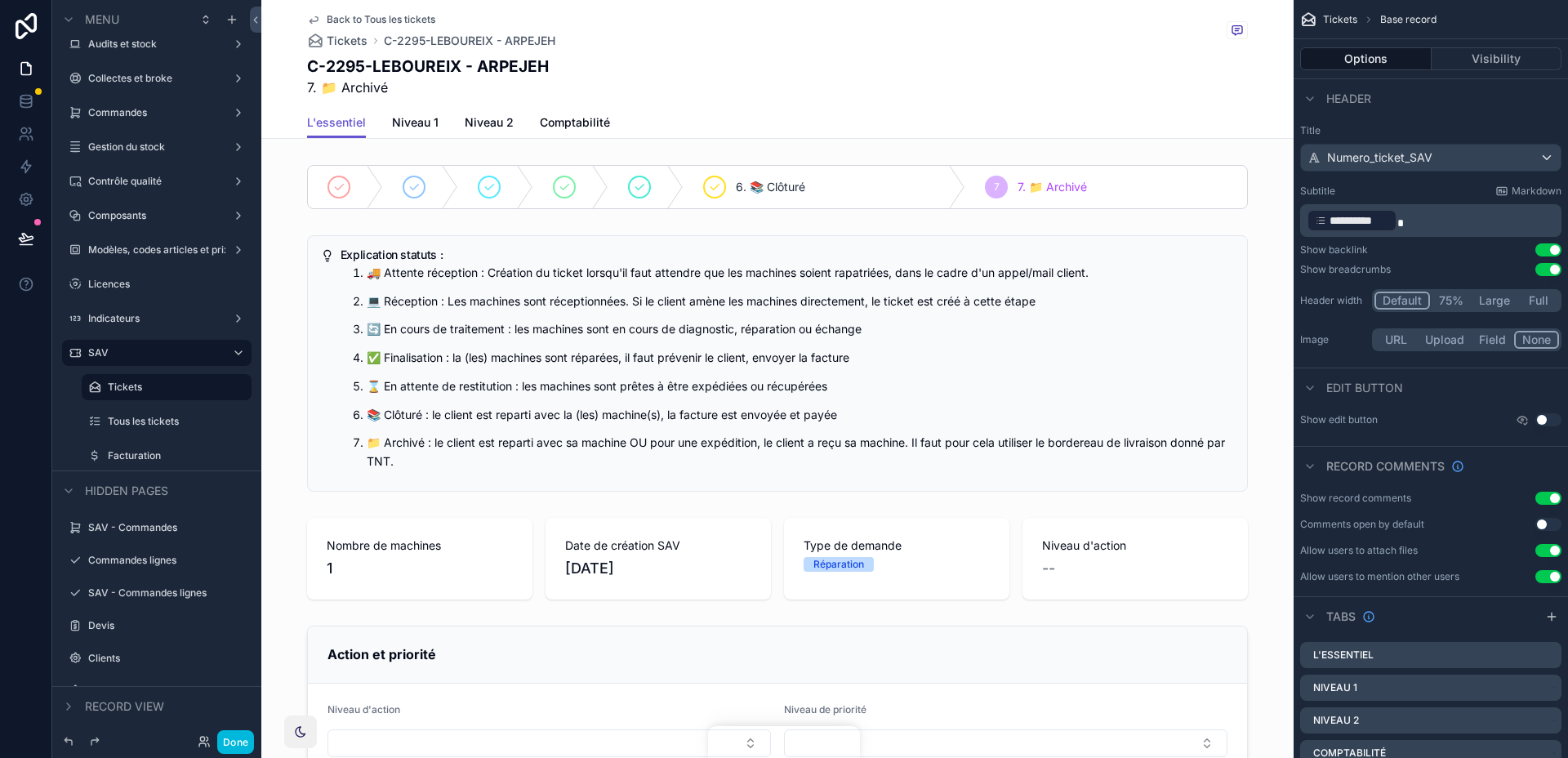
click at [429, 127] on span "Niveau 1" at bounding box center [415, 122] width 46 height 16
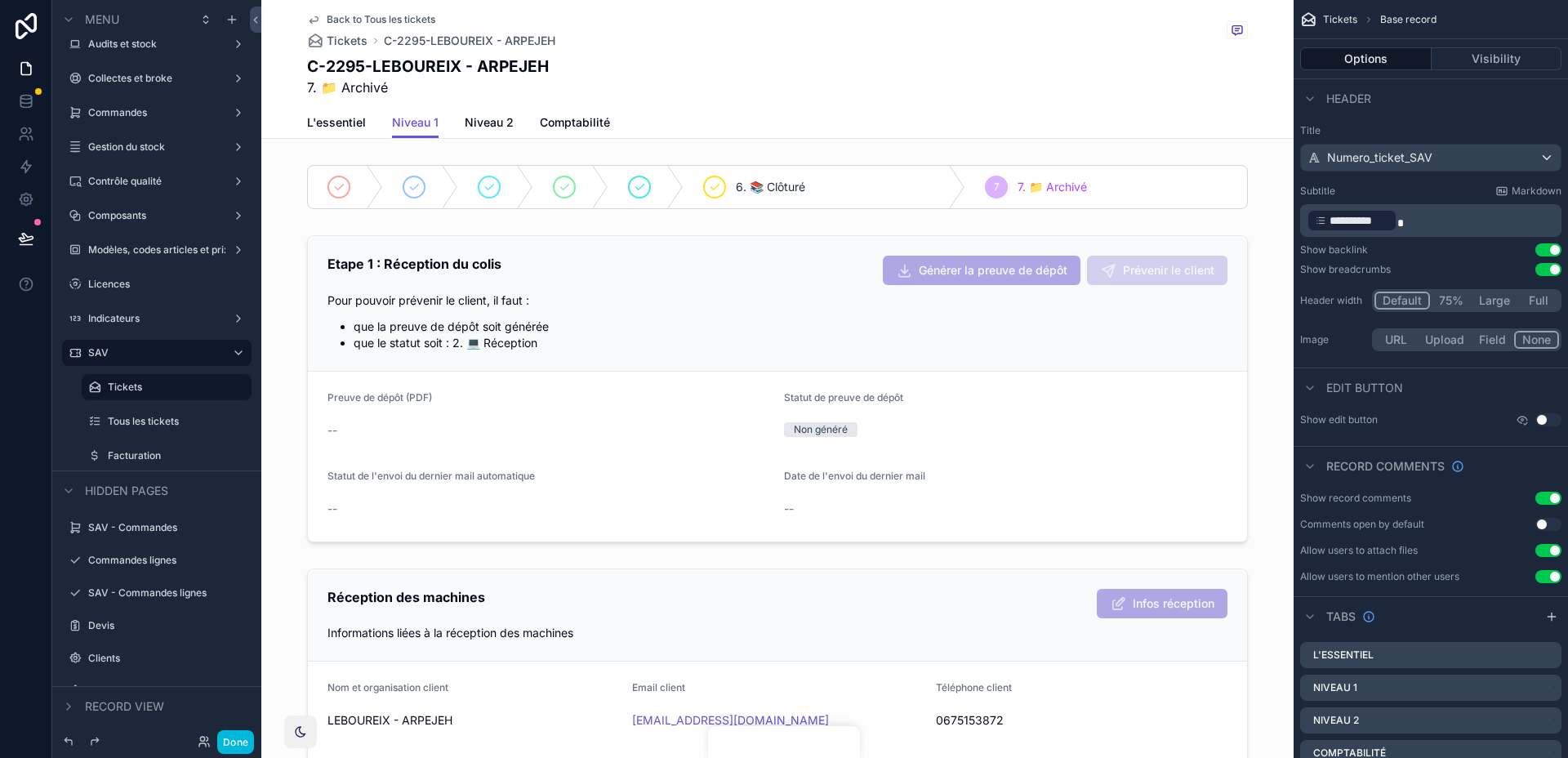
click at [1048, 159] on div "scrollable content" at bounding box center [777, 187] width 1032 height 57
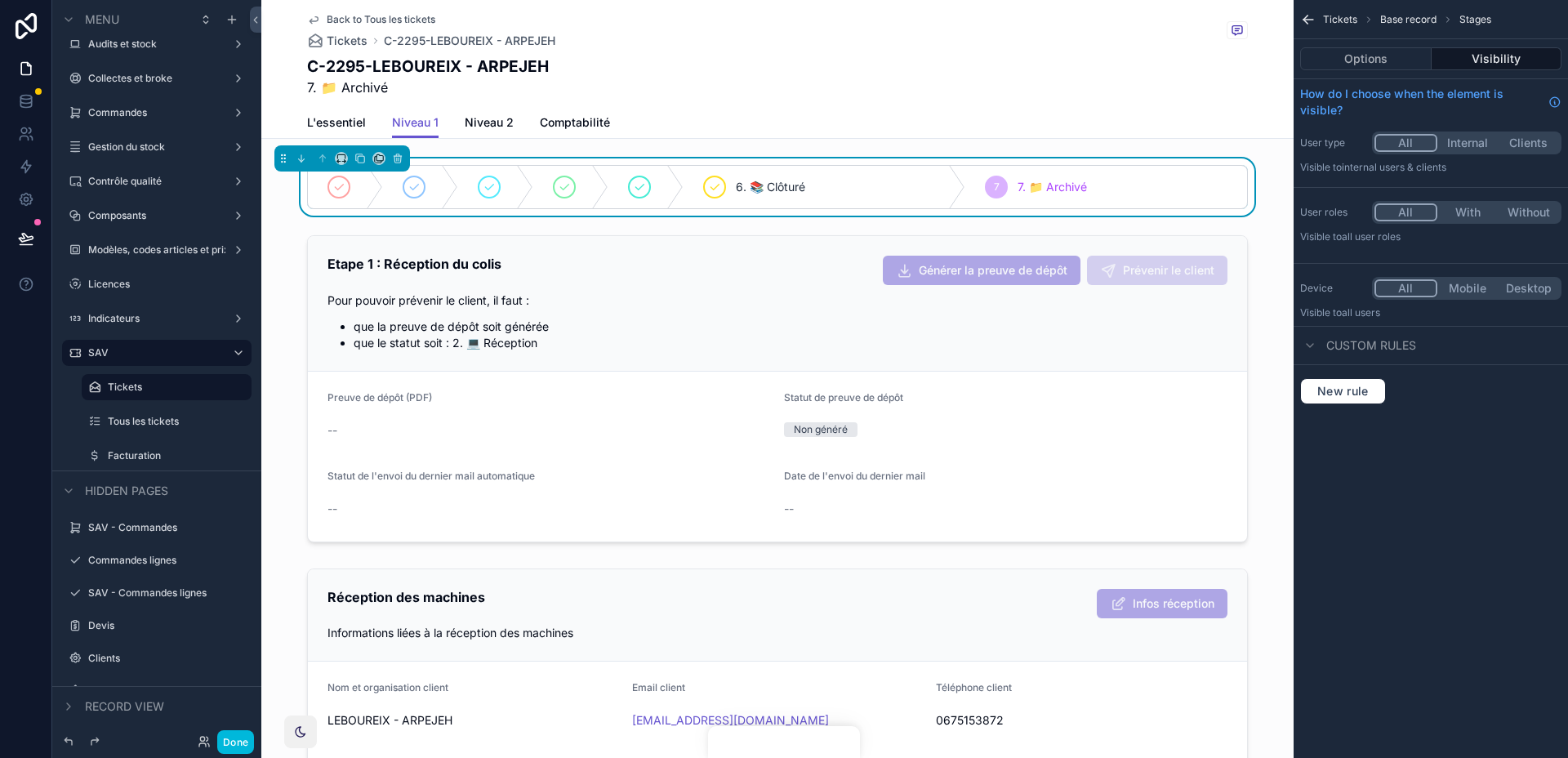
click at [1495, 49] on button "Visibility" at bounding box center [1496, 59] width 131 height 23
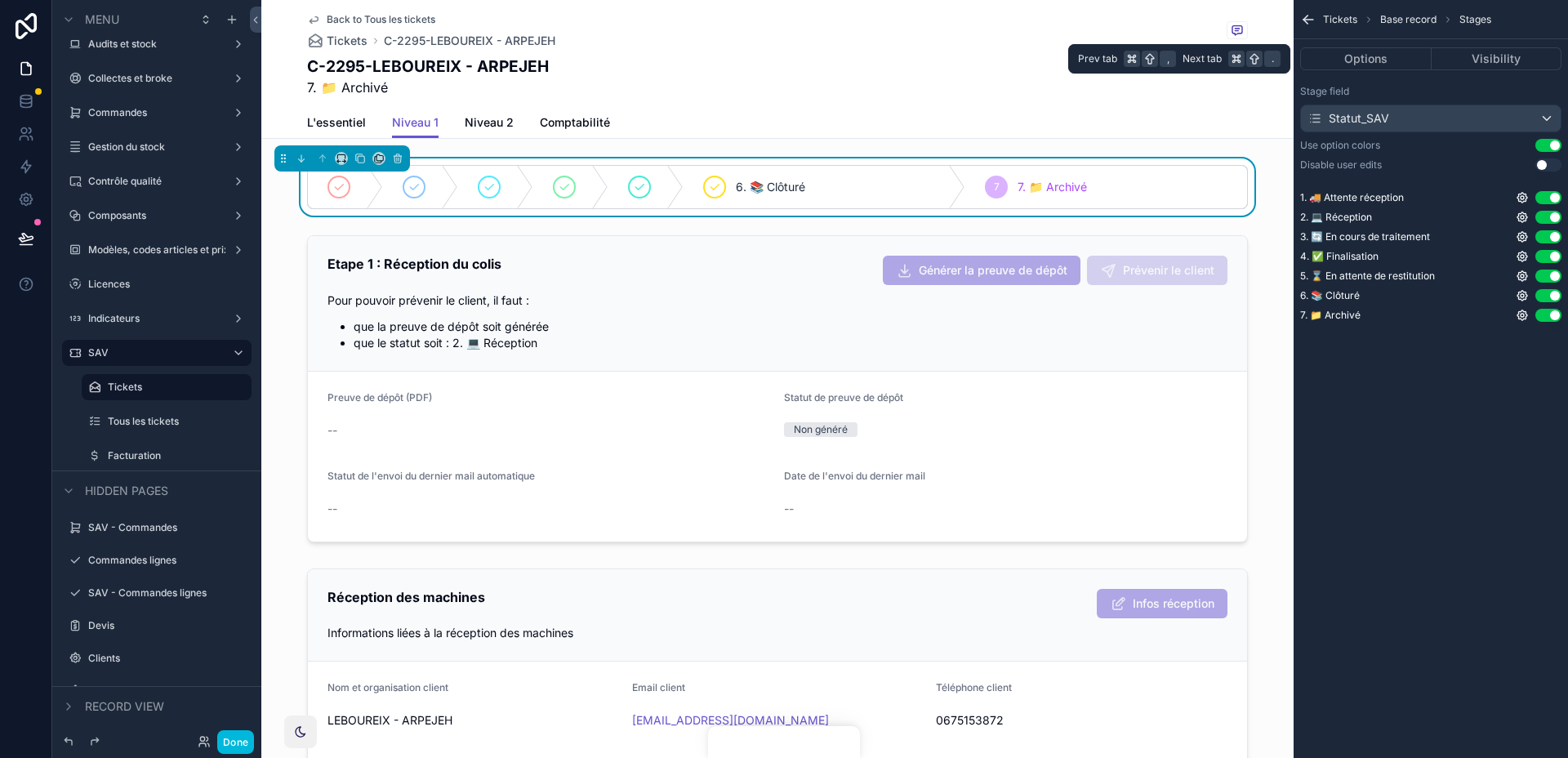
click at [1419, 54] on button "Options" at bounding box center [1366, 59] width 132 height 23
click at [1461, 57] on button "Visibility" at bounding box center [1496, 59] width 131 height 23
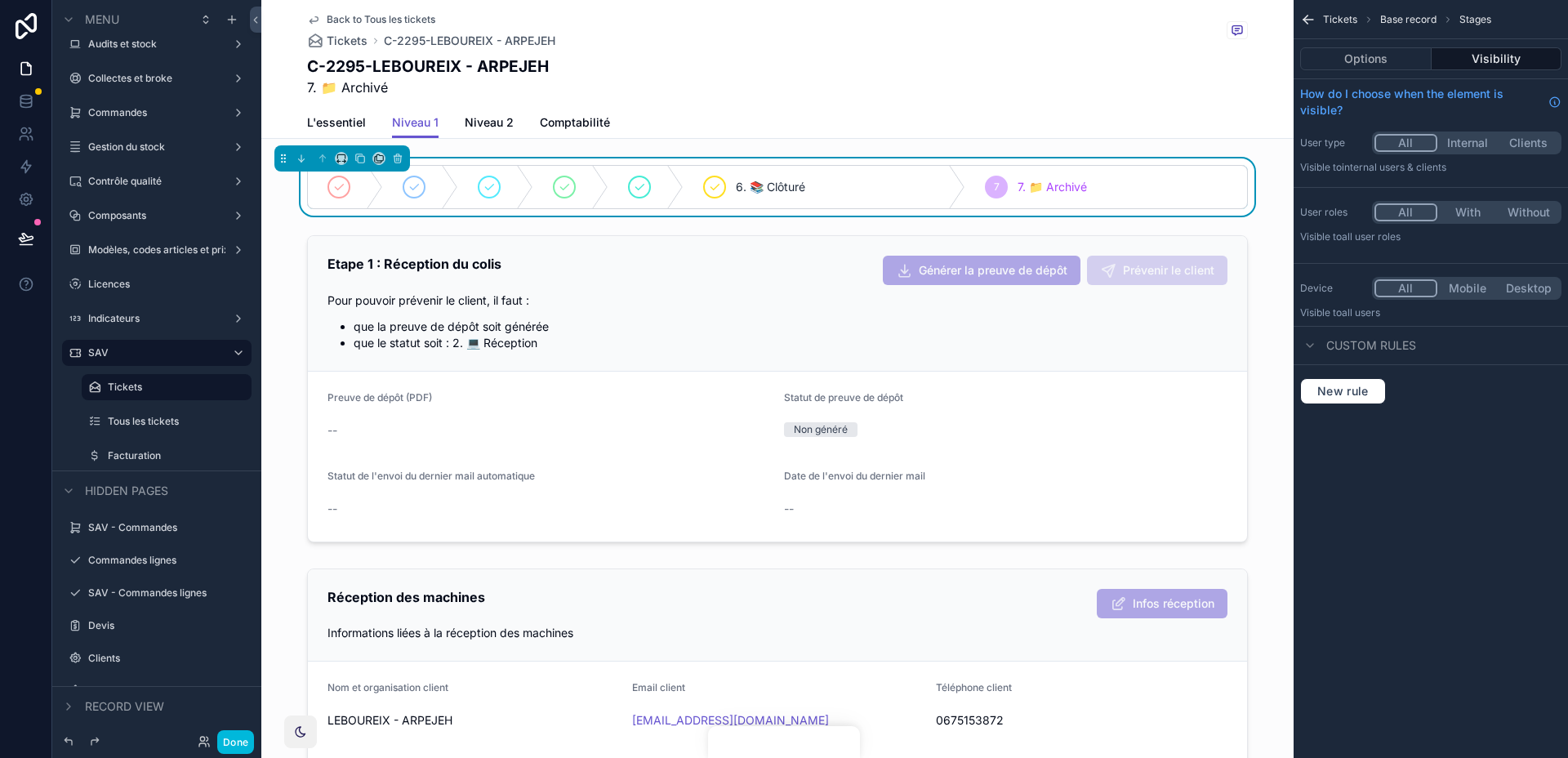
click at [1371, 56] on button "Options" at bounding box center [1366, 59] width 132 height 23
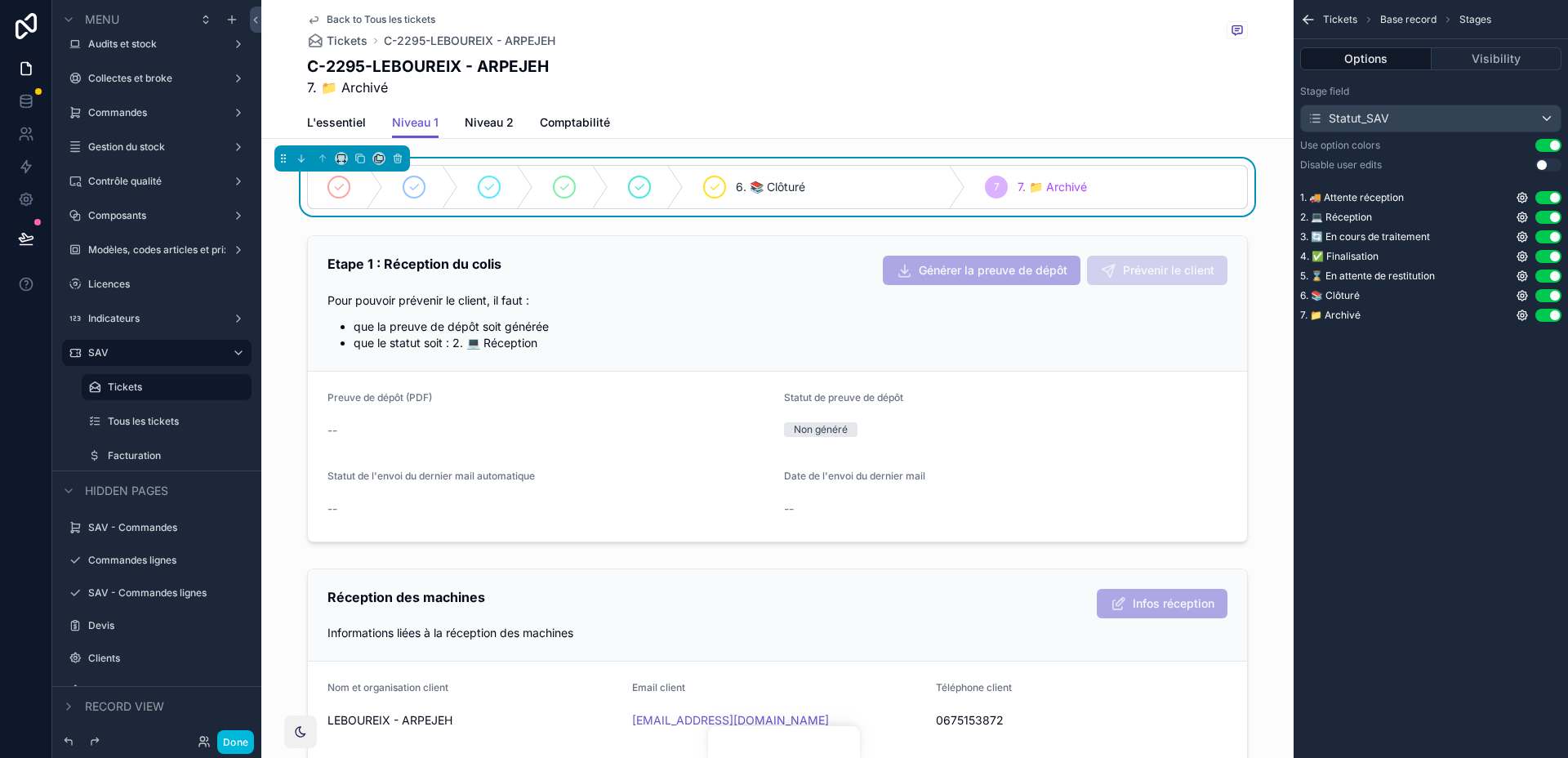
click at [1524, 318] on icon "scrollable content" at bounding box center [1523, 315] width 10 height 10
click at [1503, 396] on div "Tickets Base record Stages Options Visibility Stage field Statut_SAV Use option…" at bounding box center [1431, 379] width 275 height 758
click at [327, 131] on link "L'essentiel" at bounding box center [336, 124] width 59 height 33
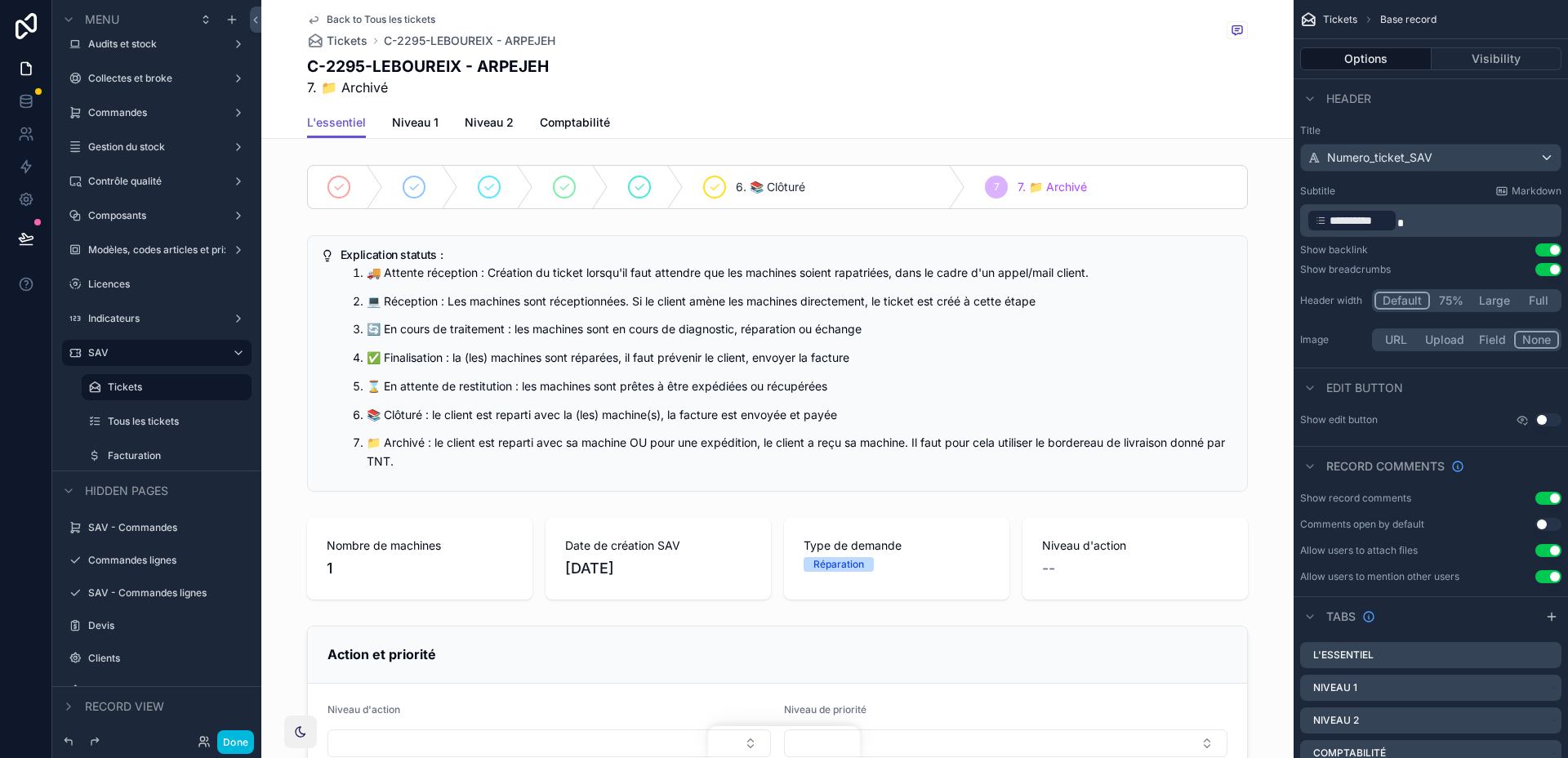
click at [417, 167] on div "scrollable content" at bounding box center [777, 187] width 1032 height 57
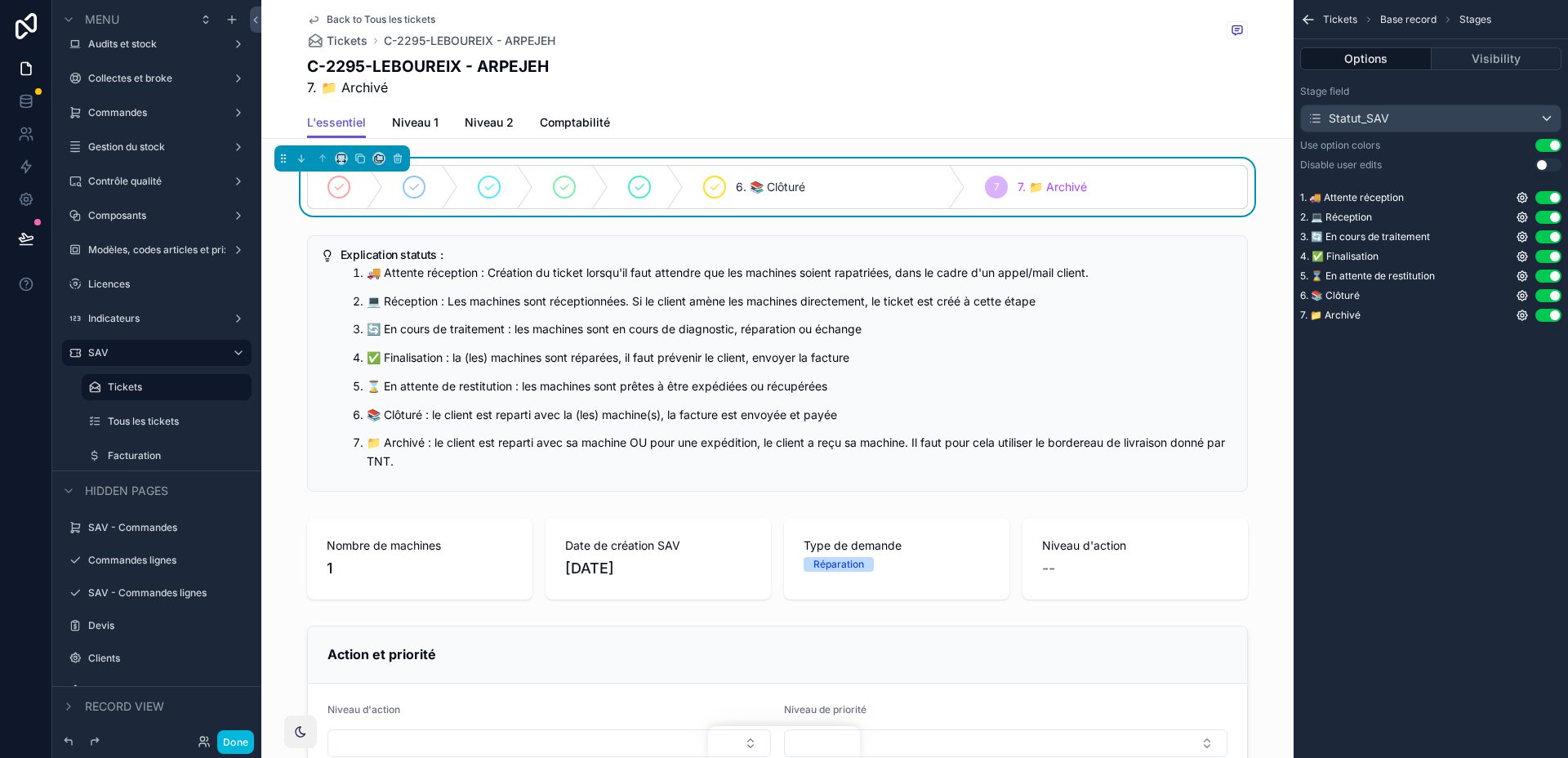
click at [1525, 308] on icon "scrollable content" at bounding box center [1523, 315] width 14 height 14
click at [1478, 396] on div "Tickets Base record Stages Options Visibility Stage field Statut_SAV Use option…" at bounding box center [1431, 379] width 275 height 758
click at [1524, 312] on icon "scrollable content" at bounding box center [1523, 315] width 14 height 14
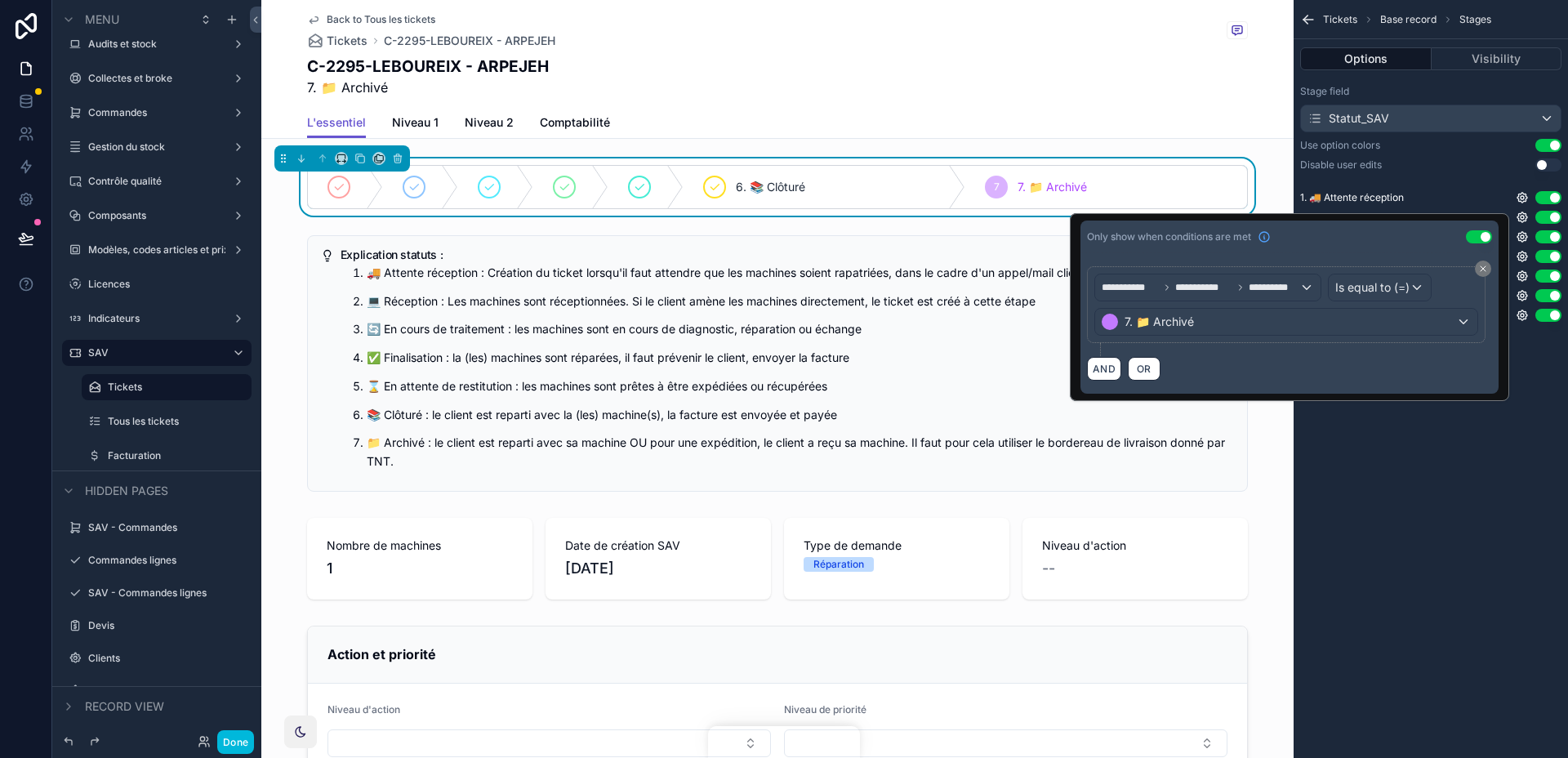
click at [1518, 417] on div "Tickets Base record Stages Options Visibility Stage field Statut_SAV Use option…" at bounding box center [1431, 379] width 275 height 758
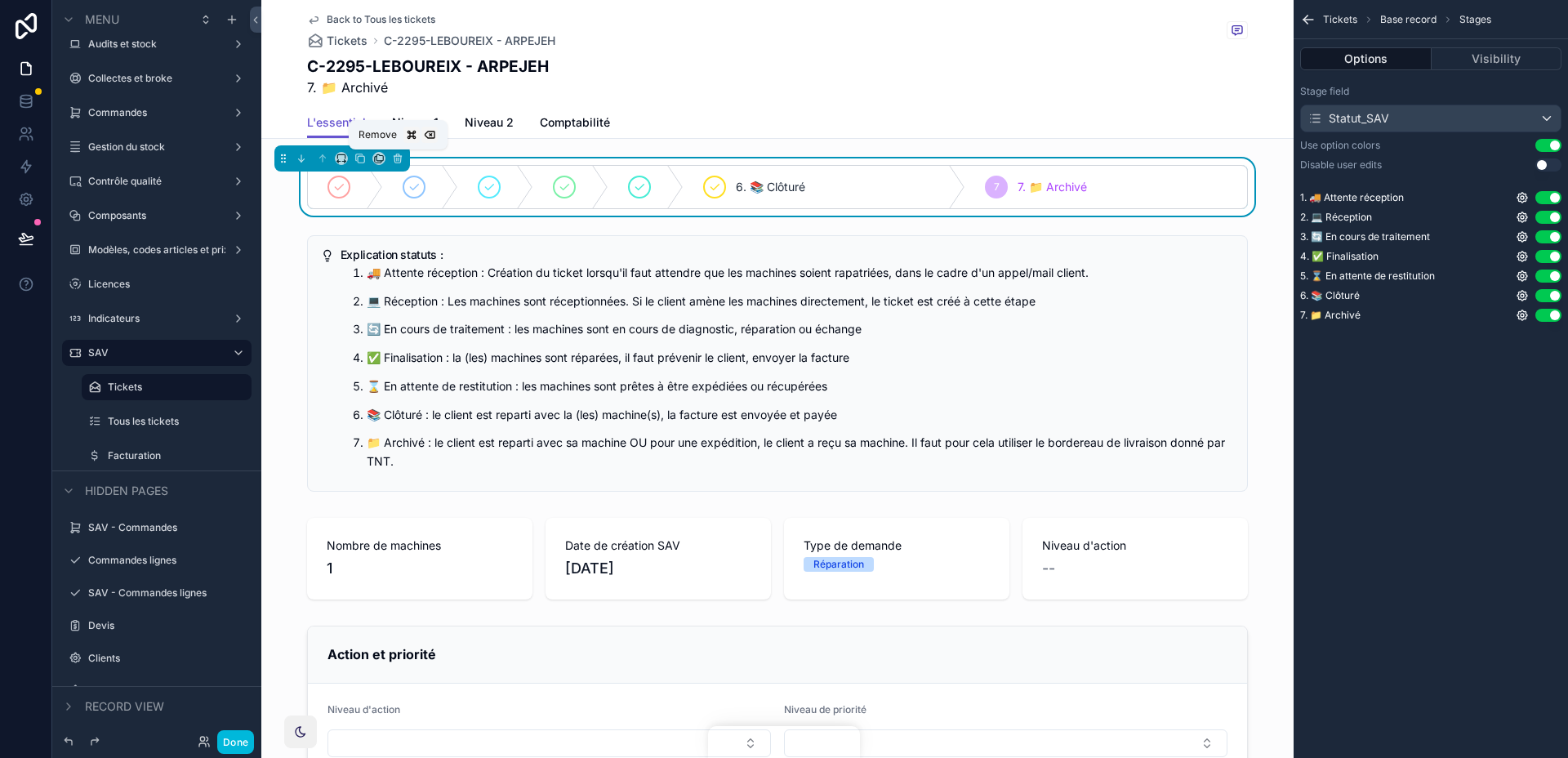
click at [423, 120] on div "Remove" at bounding box center [399, 134] width 99 height 29
click at [459, 98] on div "Back to Tous les tickets Tickets C-2295-LEBOUREIX - ARPEJEH C-2295-LEBOUREIX - …" at bounding box center [777, 53] width 941 height 107
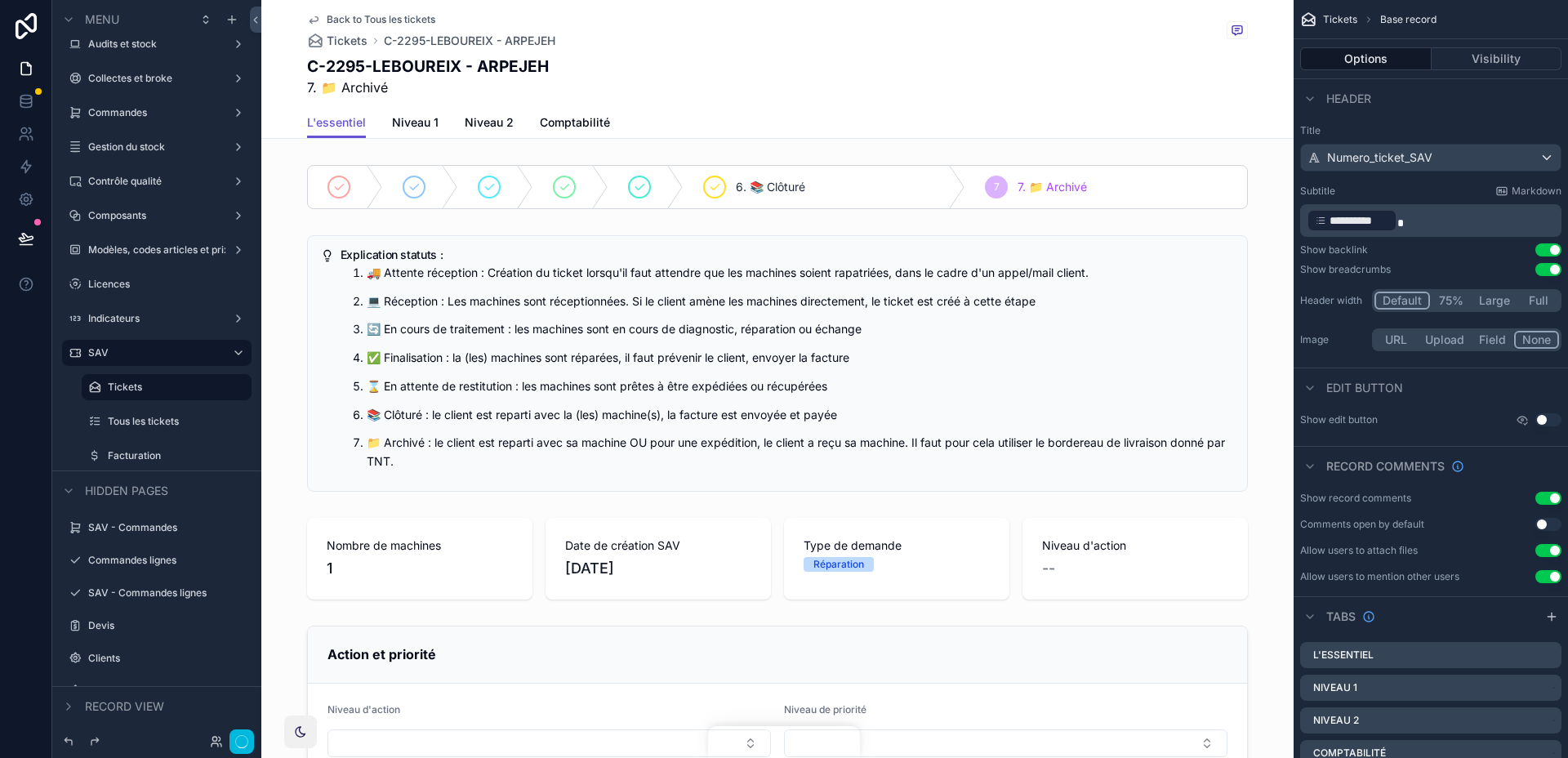
click at [349, 125] on span "L'essentiel" at bounding box center [336, 122] width 59 height 16
click at [422, 161] on div "scrollable content" at bounding box center [777, 187] width 1032 height 57
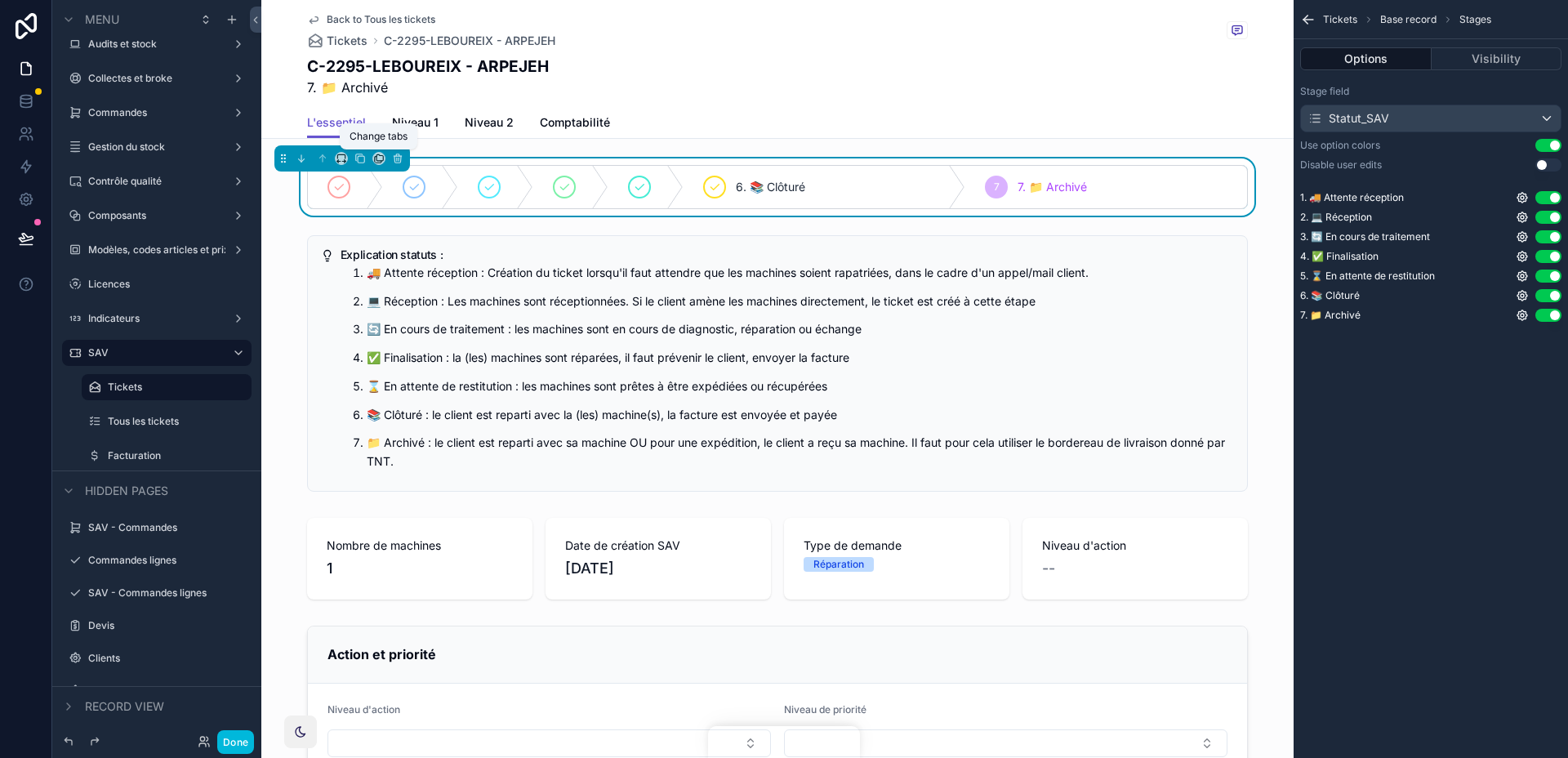
click at [412, 118] on span "Niveau 1" at bounding box center [415, 122] width 46 height 16
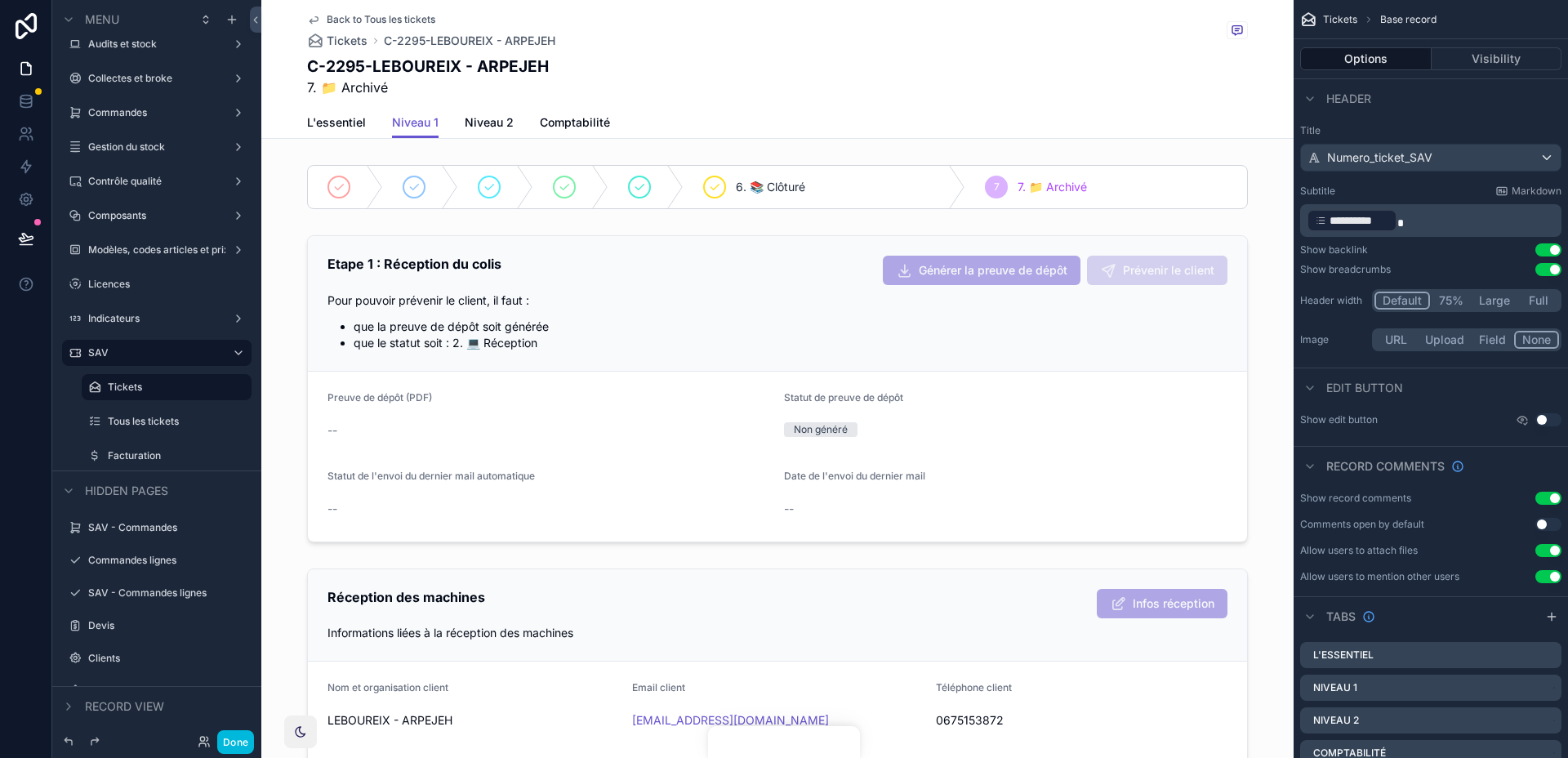
click at [872, 208] on div "scrollable content" at bounding box center [777, 187] width 1032 height 57
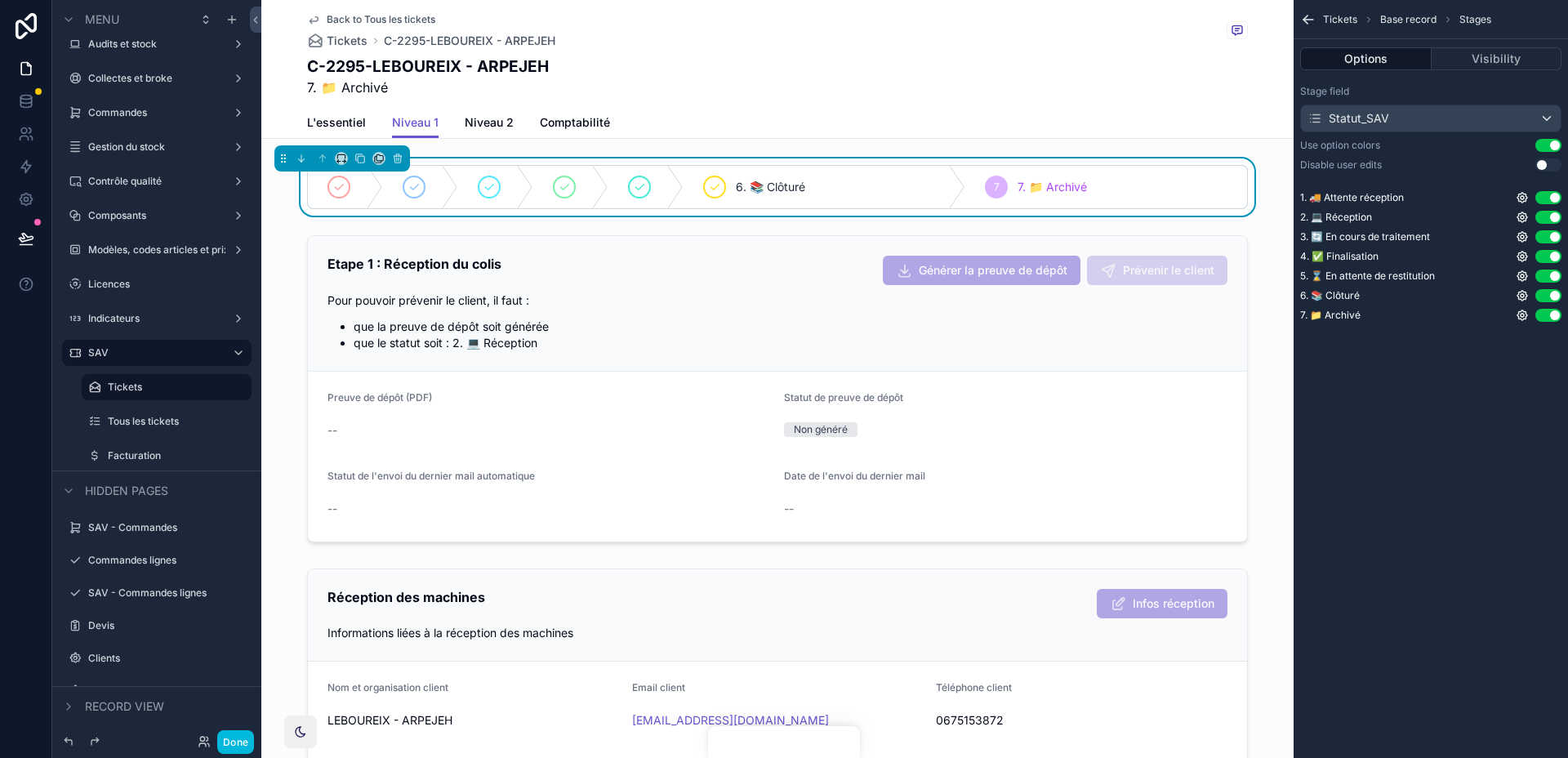
click at [1525, 317] on icon "scrollable content" at bounding box center [1523, 315] width 10 height 10
click at [1478, 312] on button "Use setting" at bounding box center [1479, 307] width 26 height 14
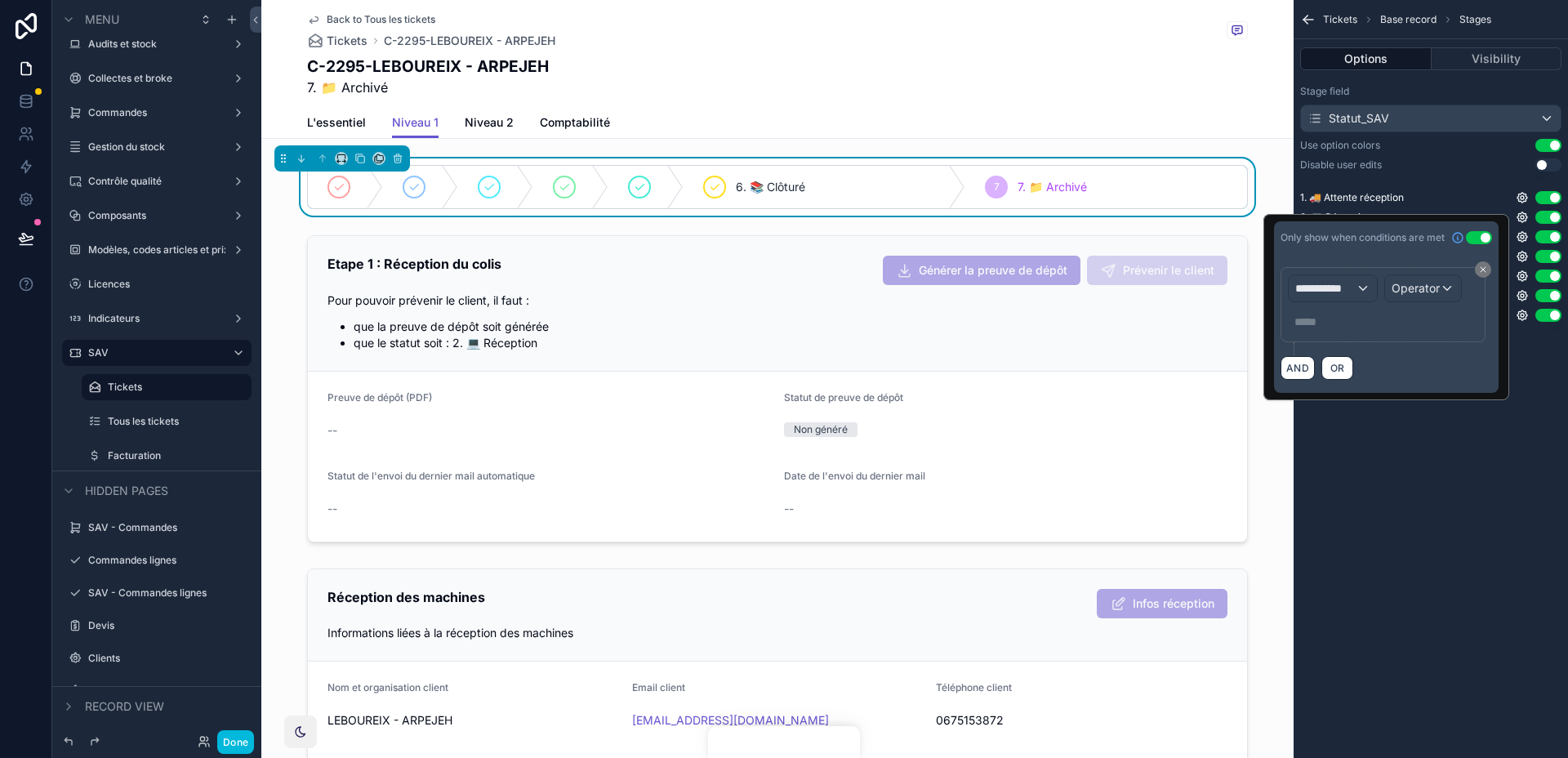
click at [1342, 289] on span "**********" at bounding box center [1325, 288] width 60 height 16
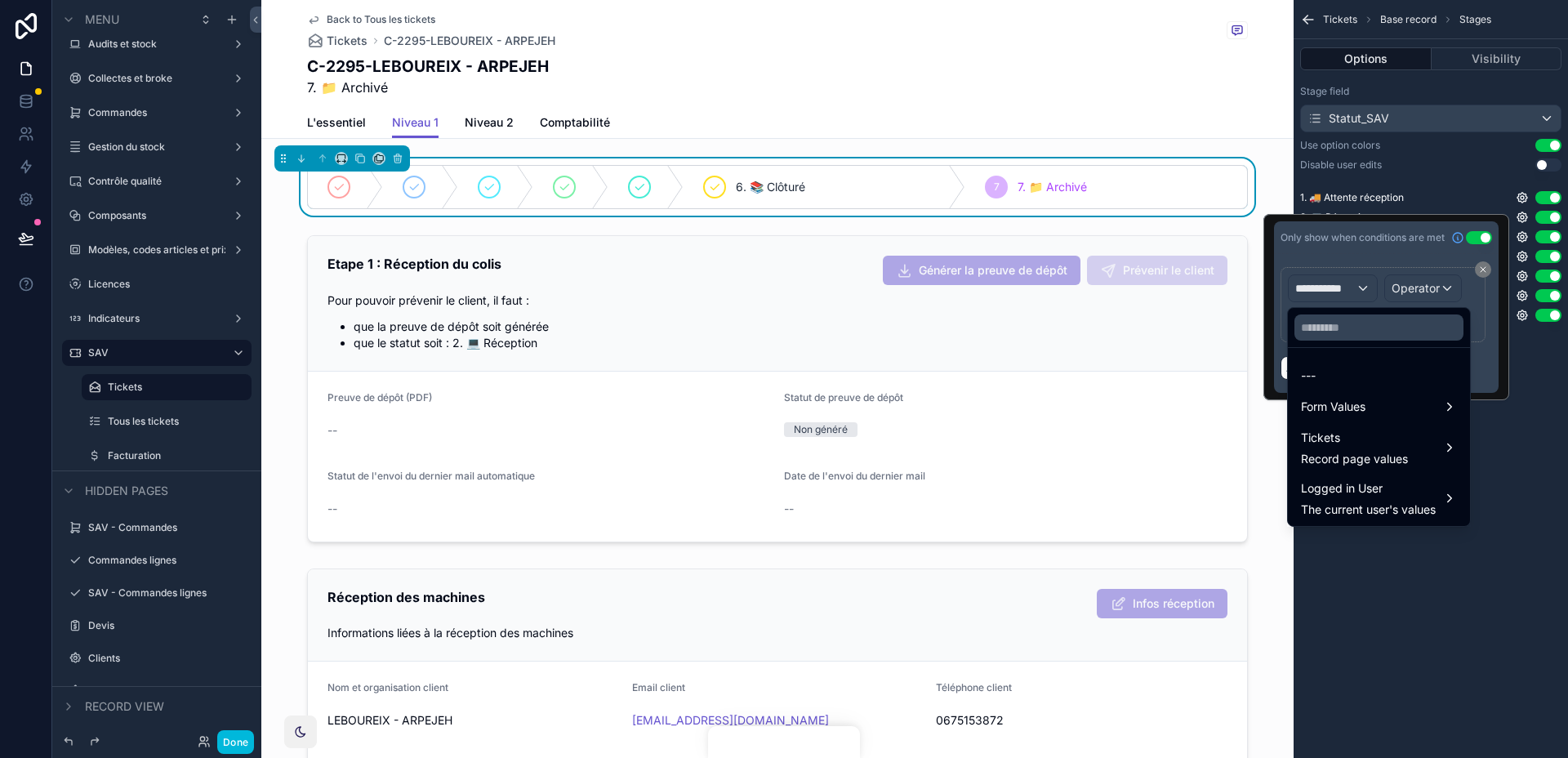
click at [1362, 403] on span "Form Values" at bounding box center [1333, 406] width 65 height 19
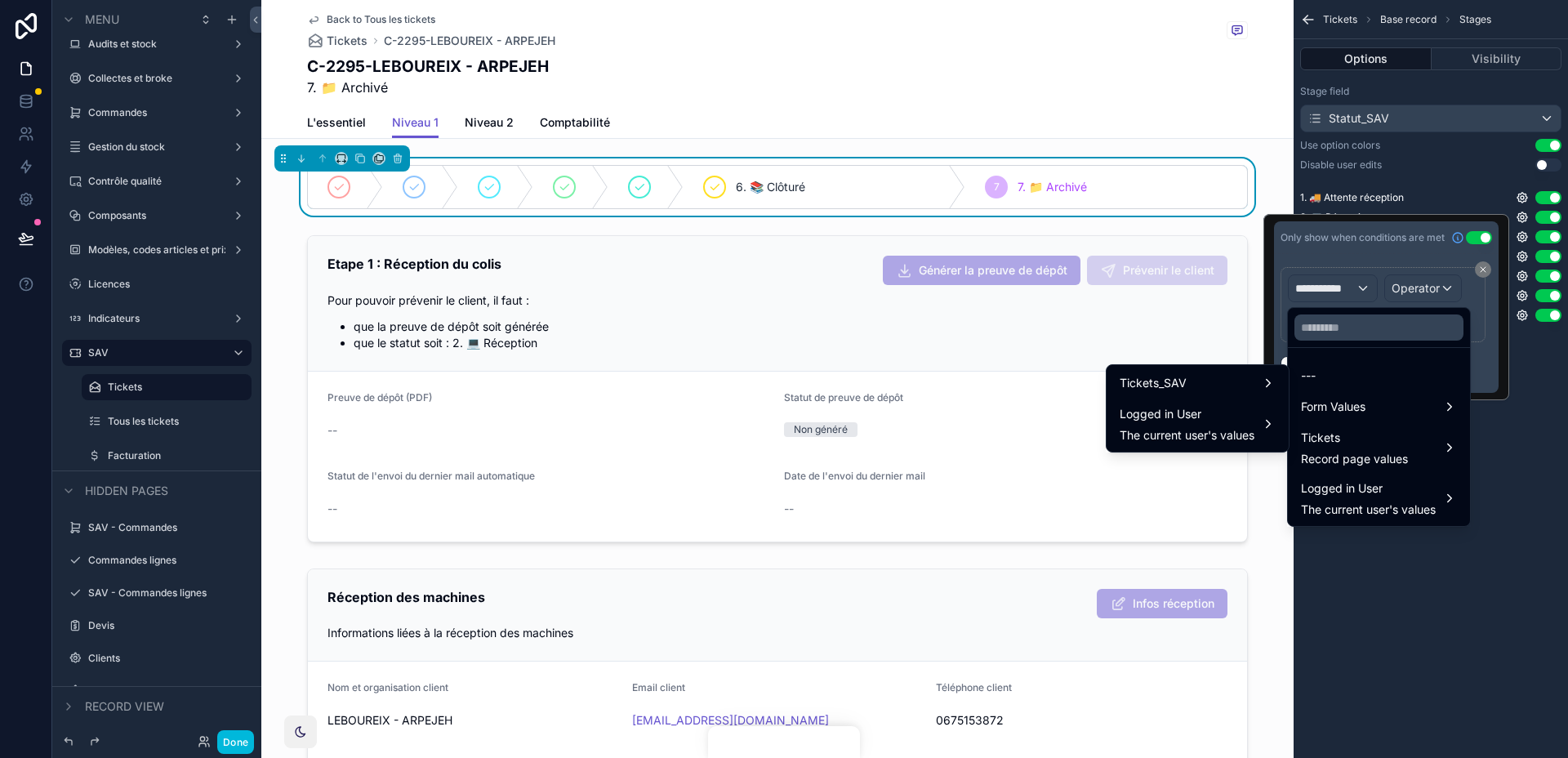
click at [1352, 431] on span "Tickets" at bounding box center [1354, 437] width 107 height 19
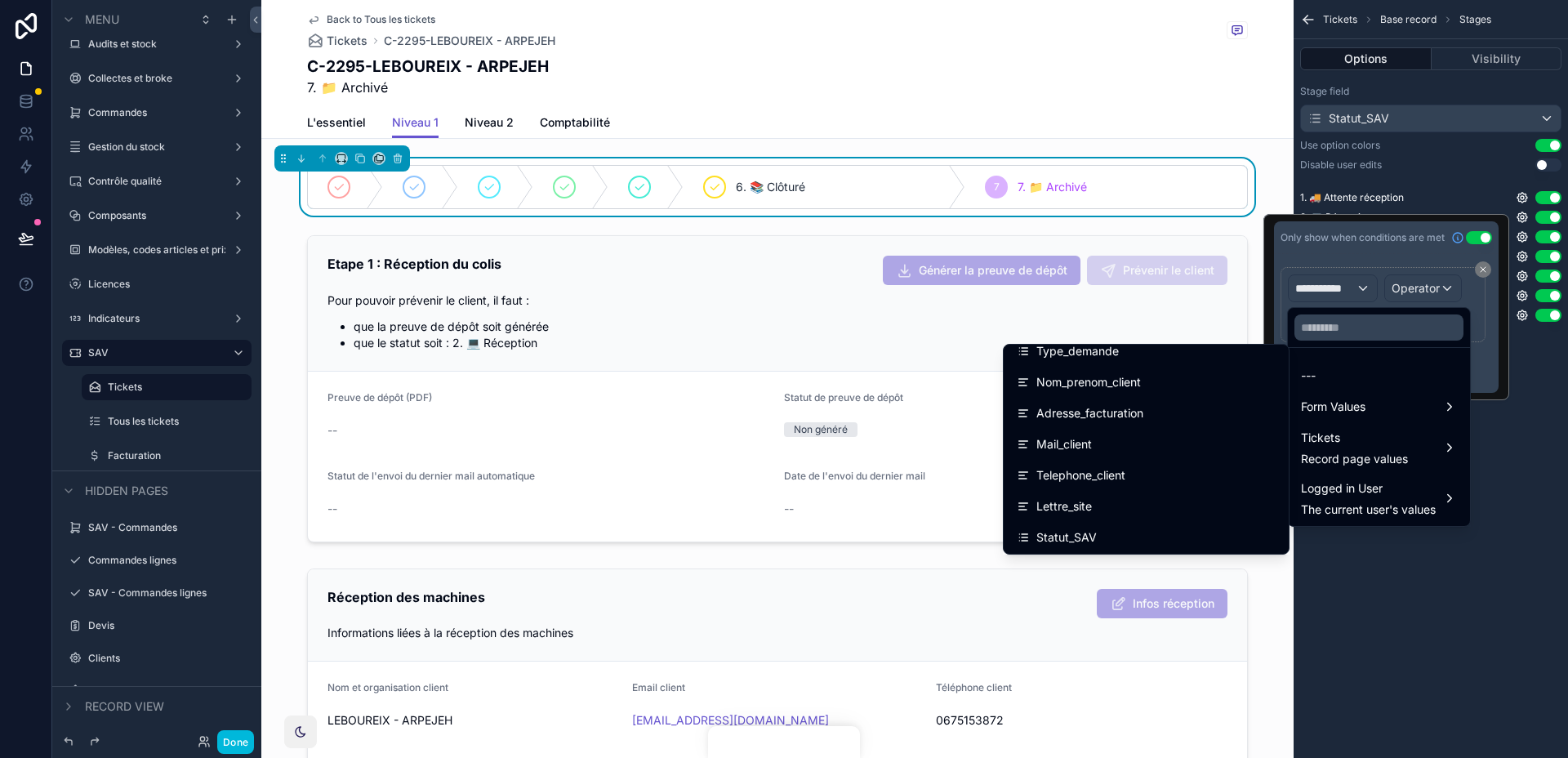
scroll to position [86, 0]
click at [1205, 522] on div "Statut_SAV" at bounding box center [1146, 525] width 259 height 19
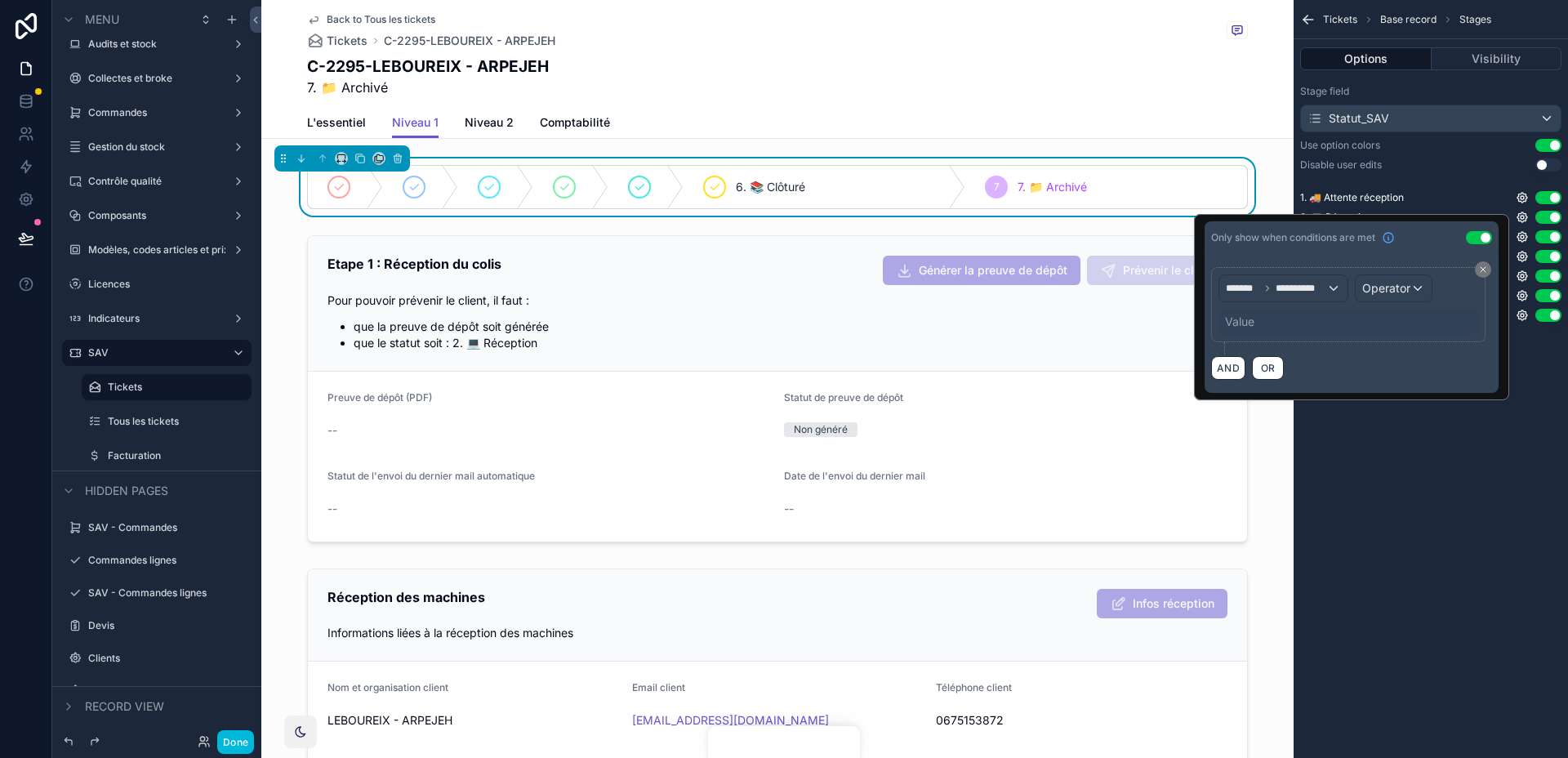
click at [1284, 314] on div "Value" at bounding box center [1348, 321] width 260 height 26
click at [1388, 288] on span "Operator" at bounding box center [1386, 287] width 48 height 14
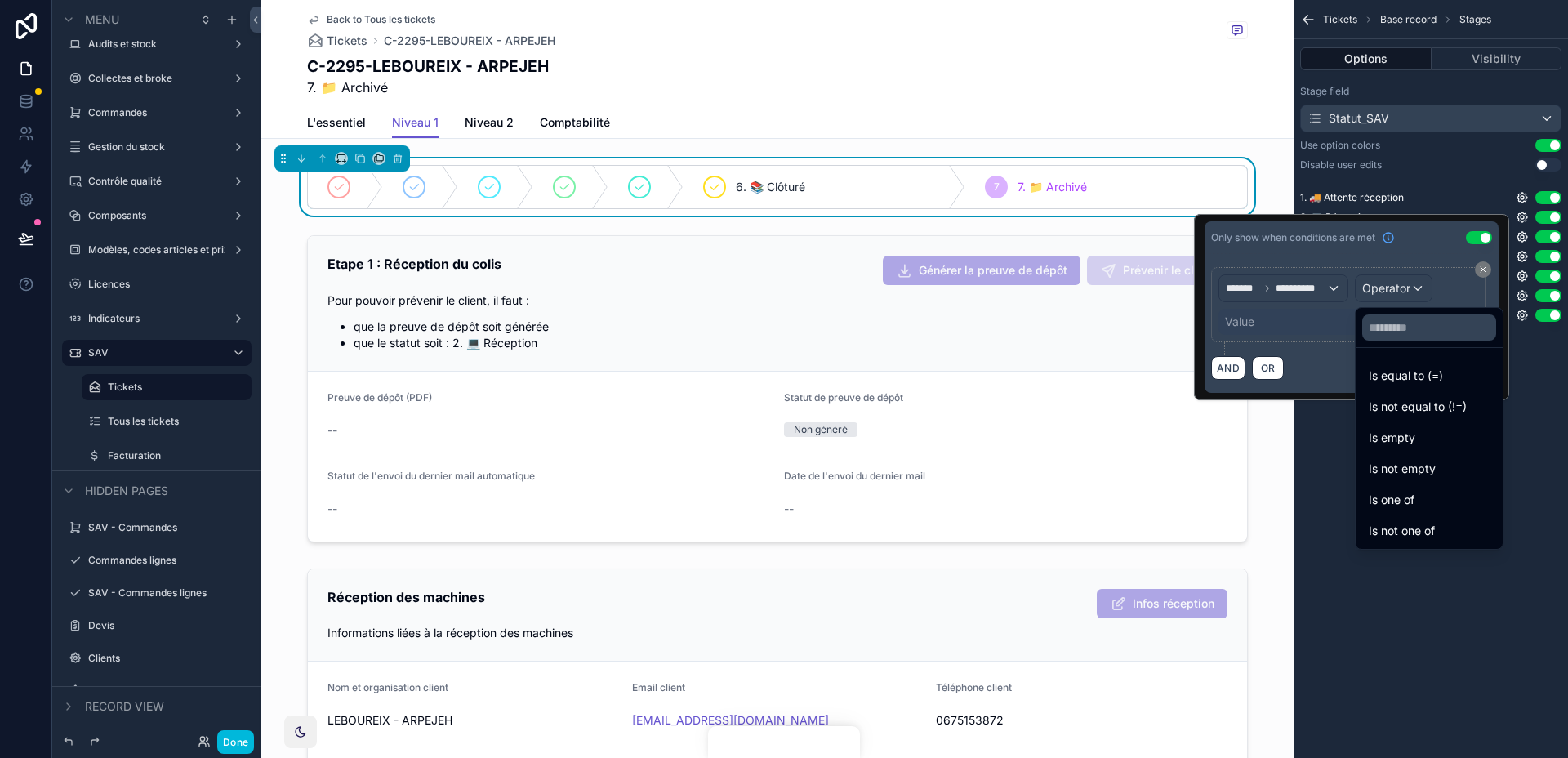
click at [1393, 373] on span "Is equal to (=)" at bounding box center [1405, 375] width 74 height 19
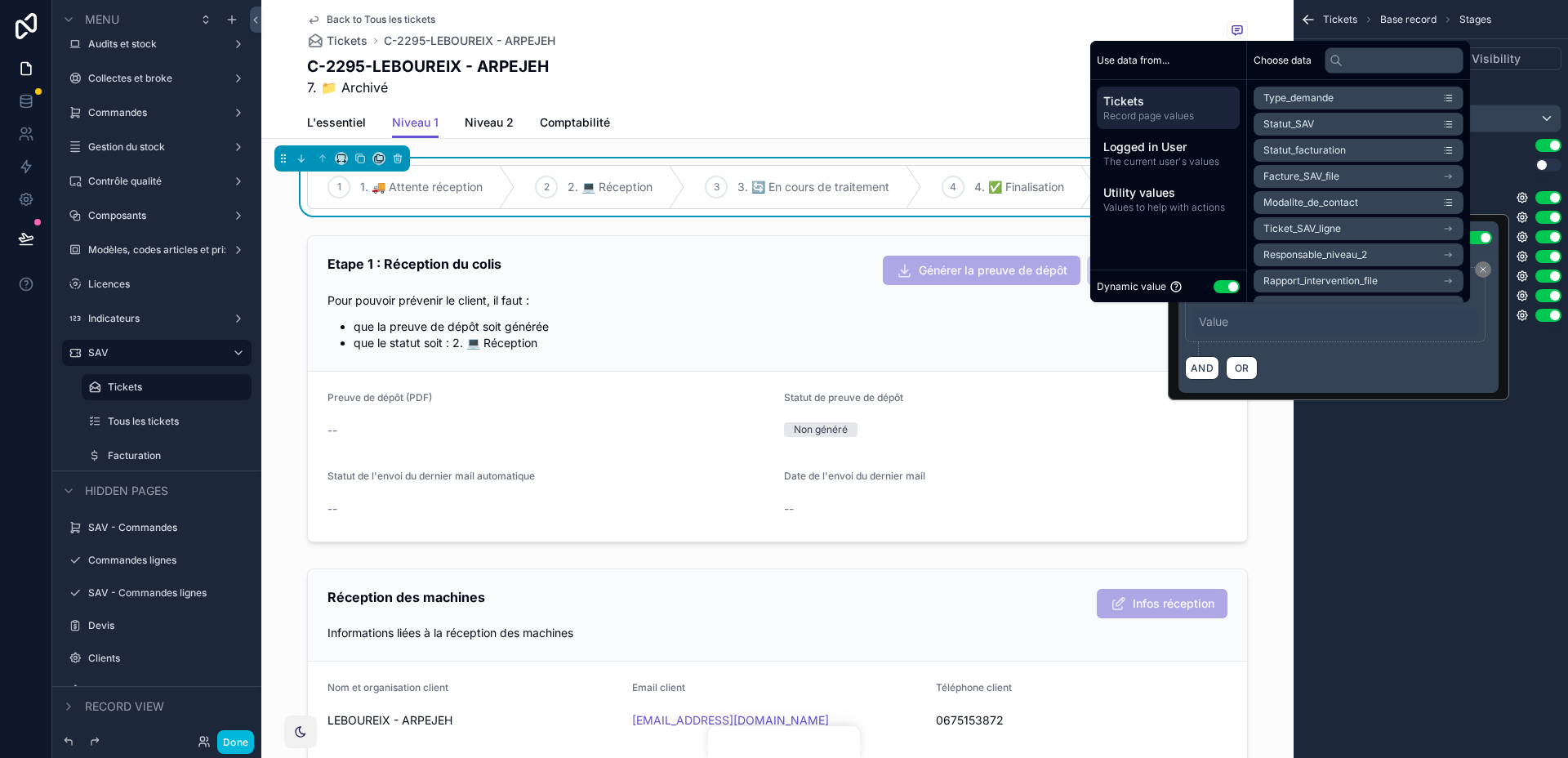
click at [1214, 283] on button "Use setting" at bounding box center [1227, 287] width 26 height 14
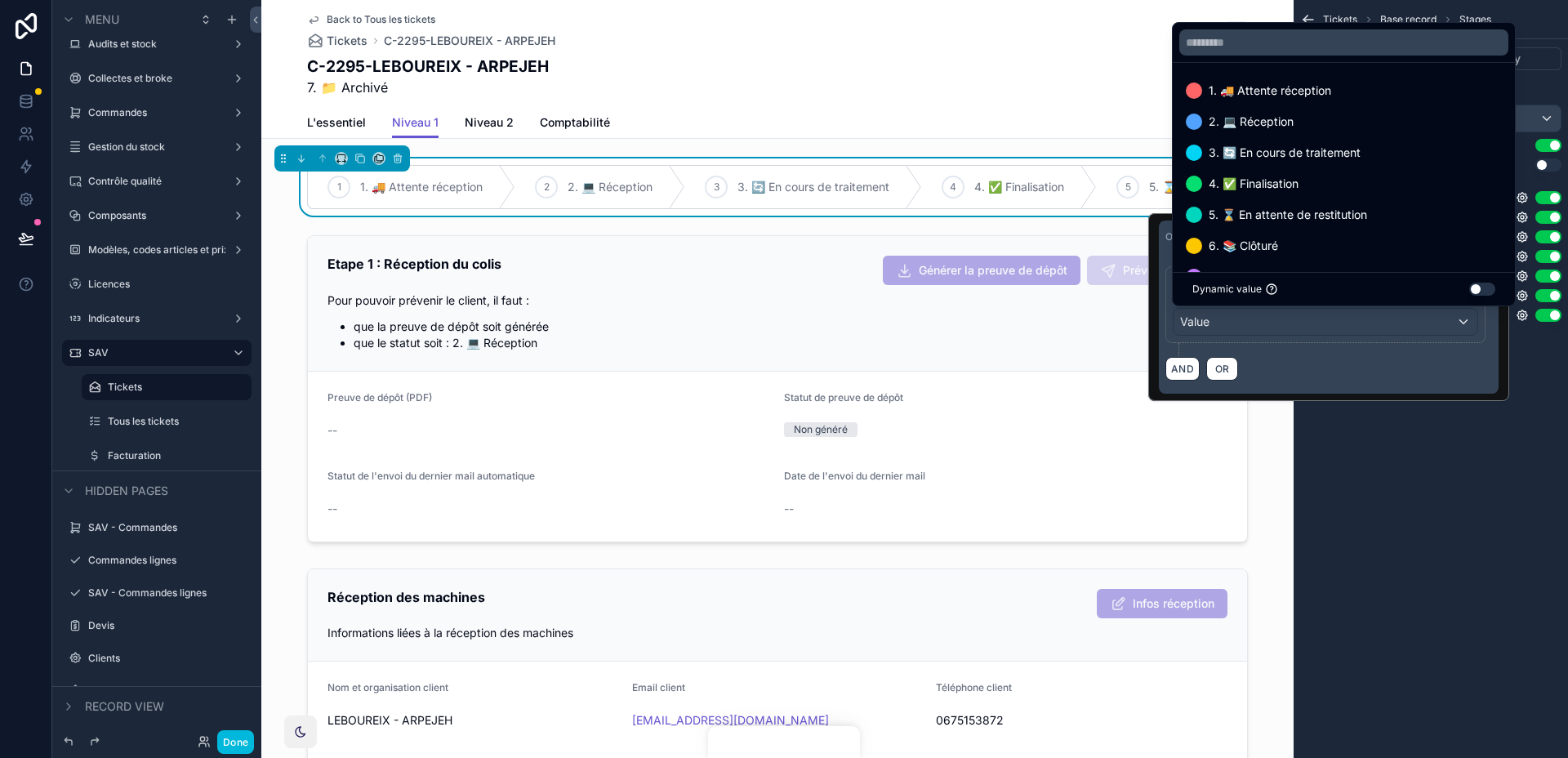
scroll to position [33, 0]
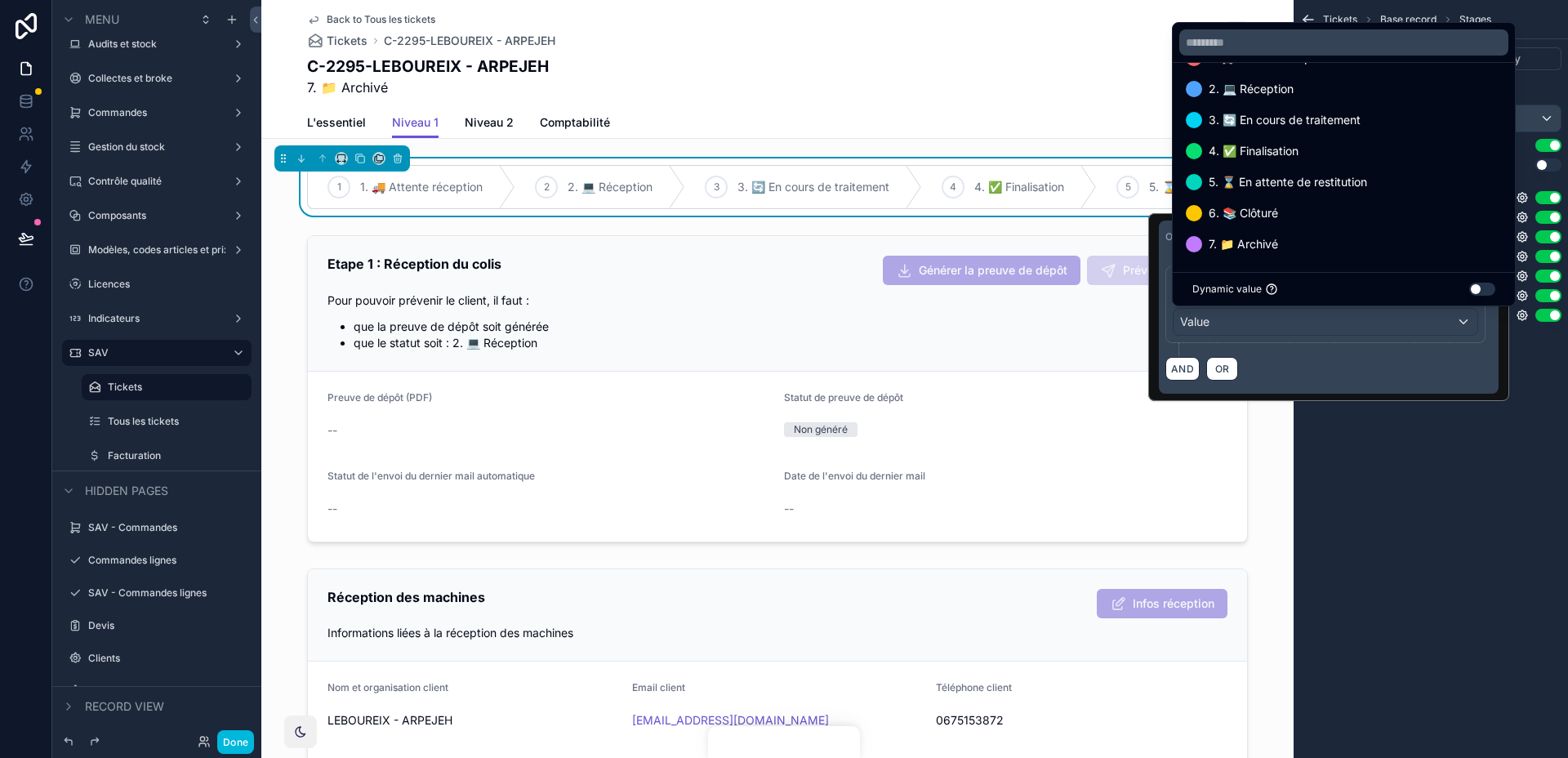
click at [1251, 243] on span "7. 📁 Archivé" at bounding box center [1244, 244] width 70 height 19
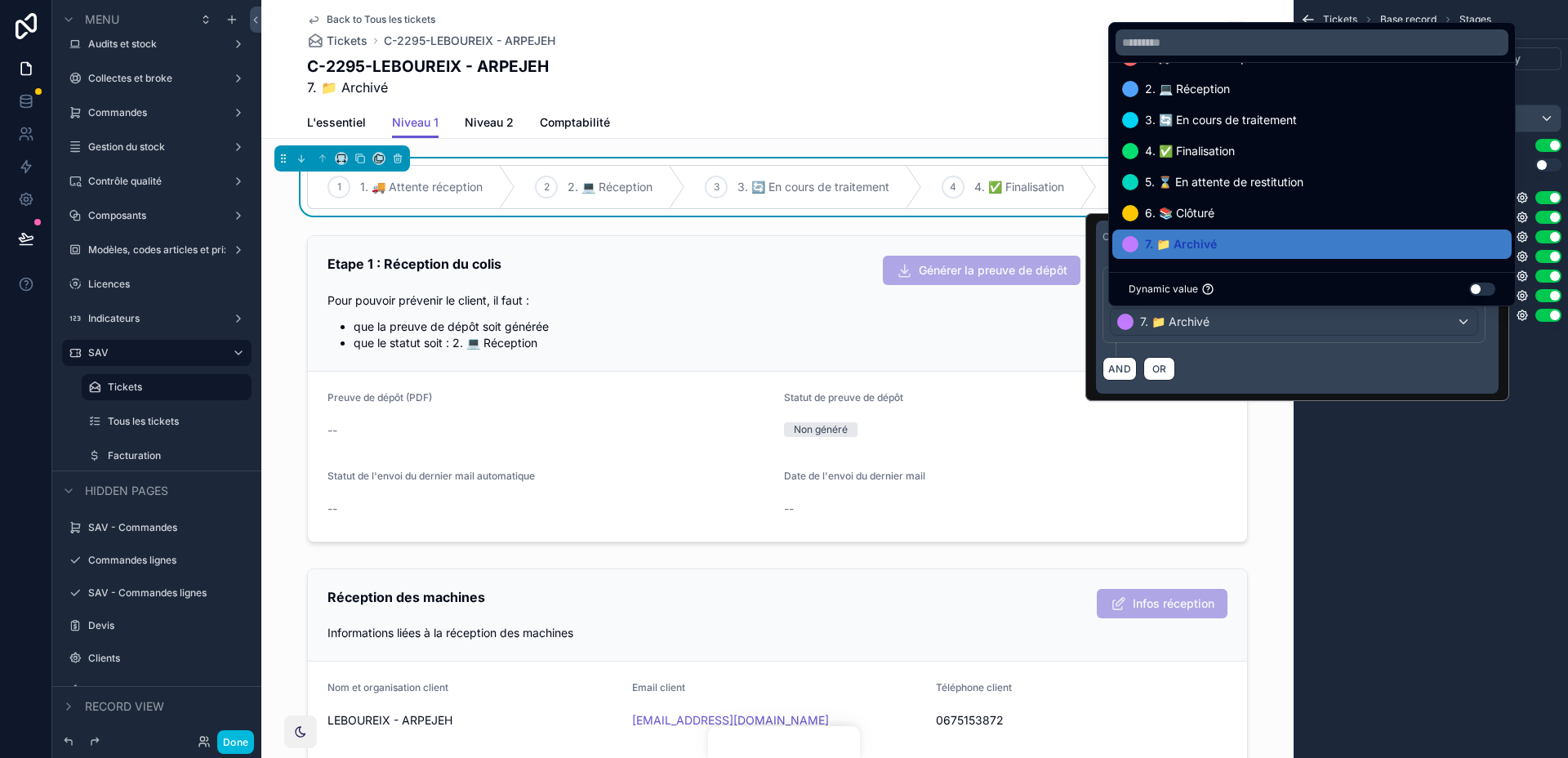
click at [1396, 521] on div "Tickets Base record Stages Options Visibility Stage field Statut_SAV Use option…" at bounding box center [1431, 379] width 275 height 758
click at [1437, 507] on div "Tickets Base record Stages Options Visibility Stage field Statut_SAV Use option…" at bounding box center [1431, 379] width 275 height 758
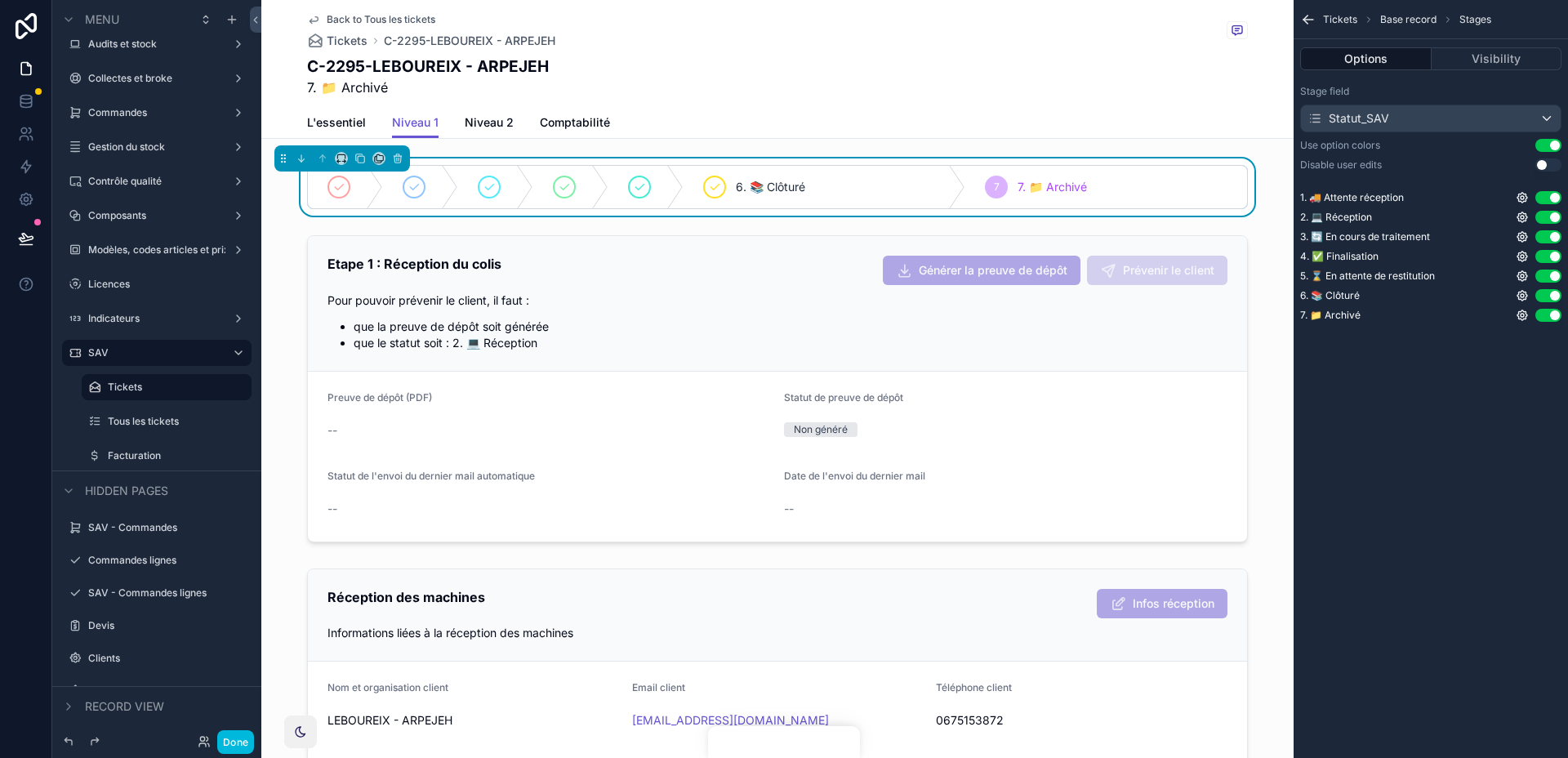
click at [482, 129] on span "Niveau 2" at bounding box center [488, 122] width 49 height 16
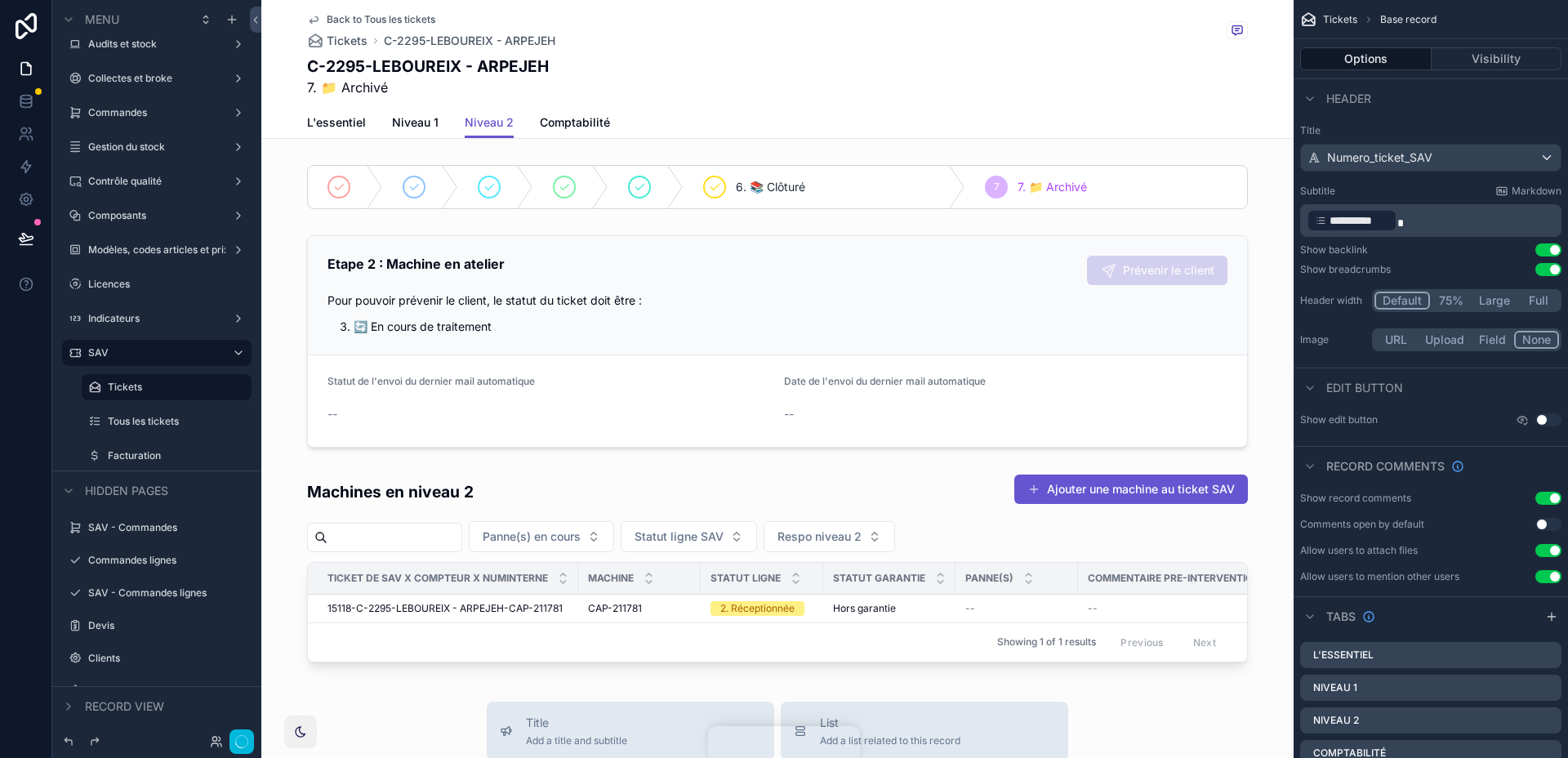
click at [997, 211] on div "scrollable content" at bounding box center [777, 187] width 1032 height 57
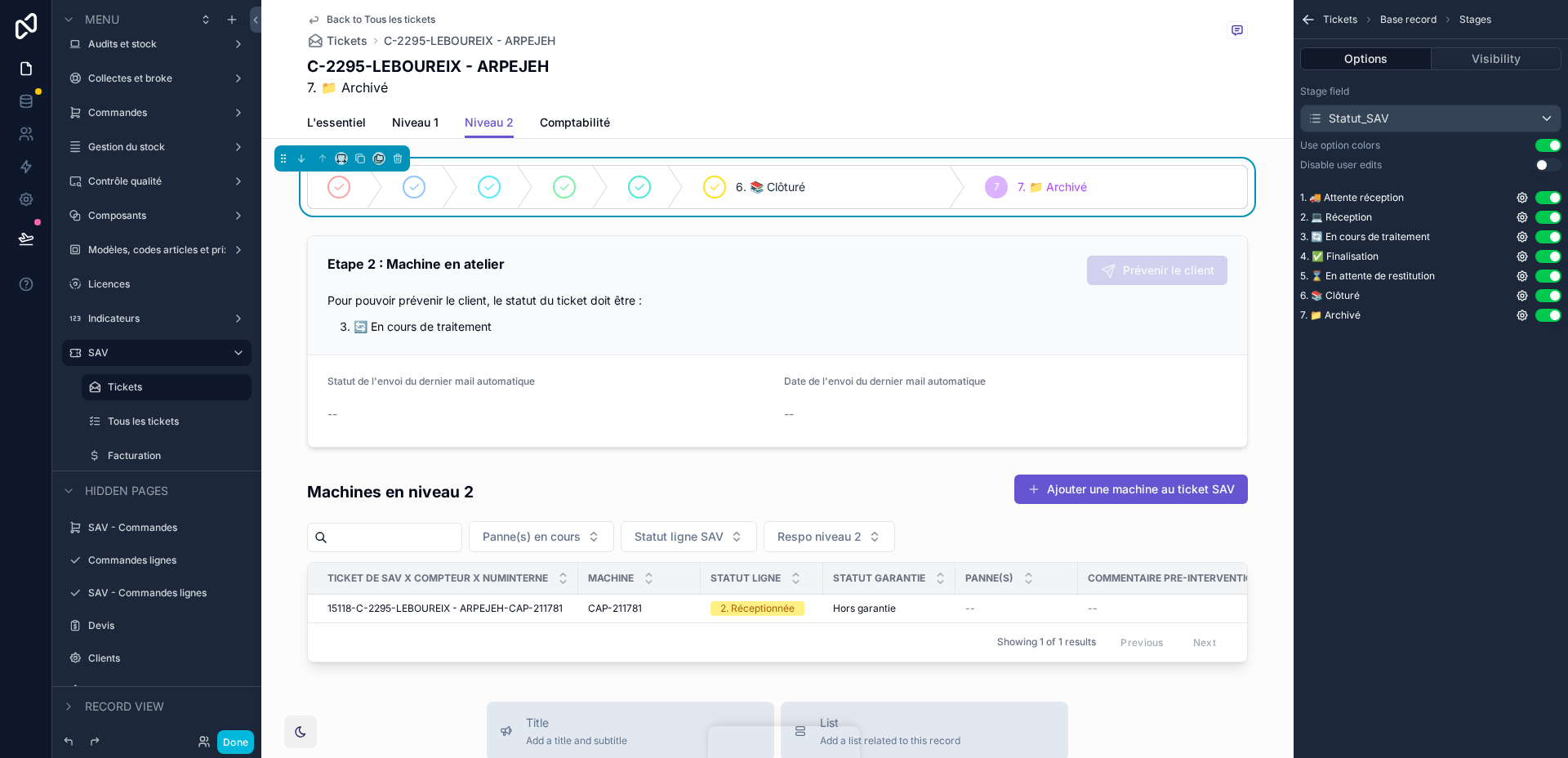
click at [1520, 315] on icon "scrollable content" at bounding box center [1523, 315] width 14 height 14
click at [1471, 308] on button "Use setting" at bounding box center [1479, 307] width 26 height 14
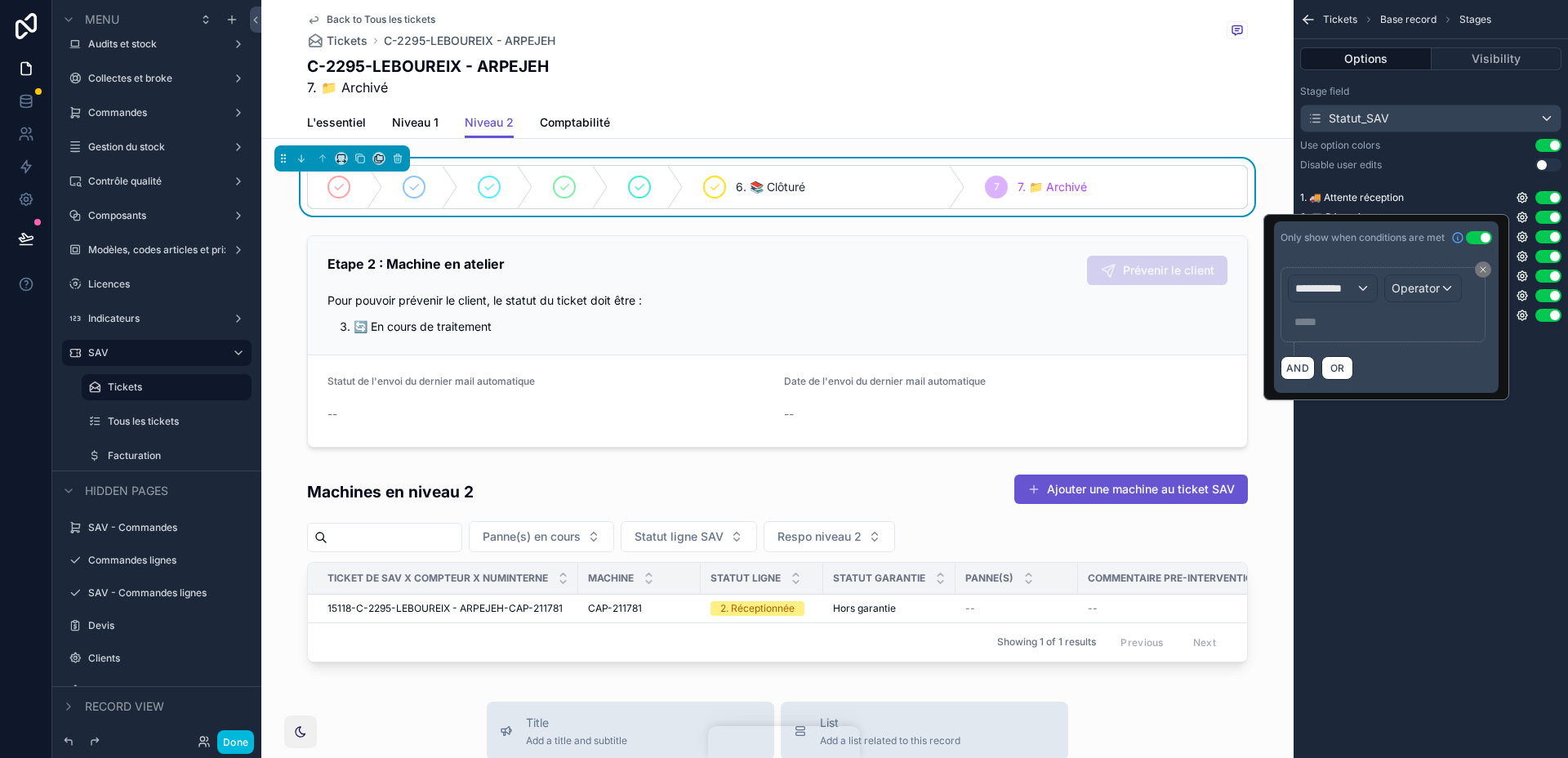
click at [1348, 285] on span "**********" at bounding box center [1325, 288] width 60 height 16
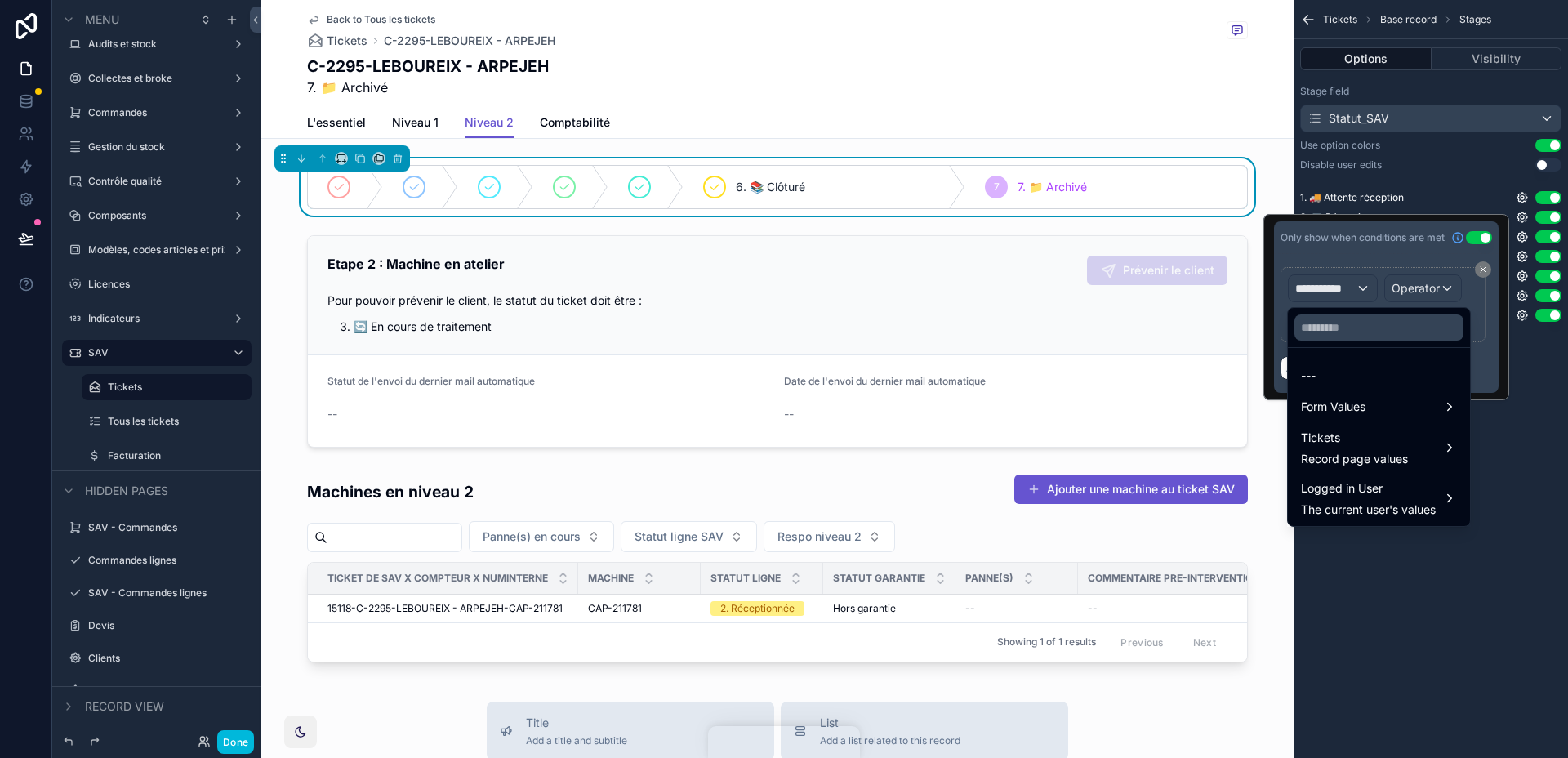
click at [1341, 449] on div "Tickets Record page values" at bounding box center [1354, 447] width 107 height 40
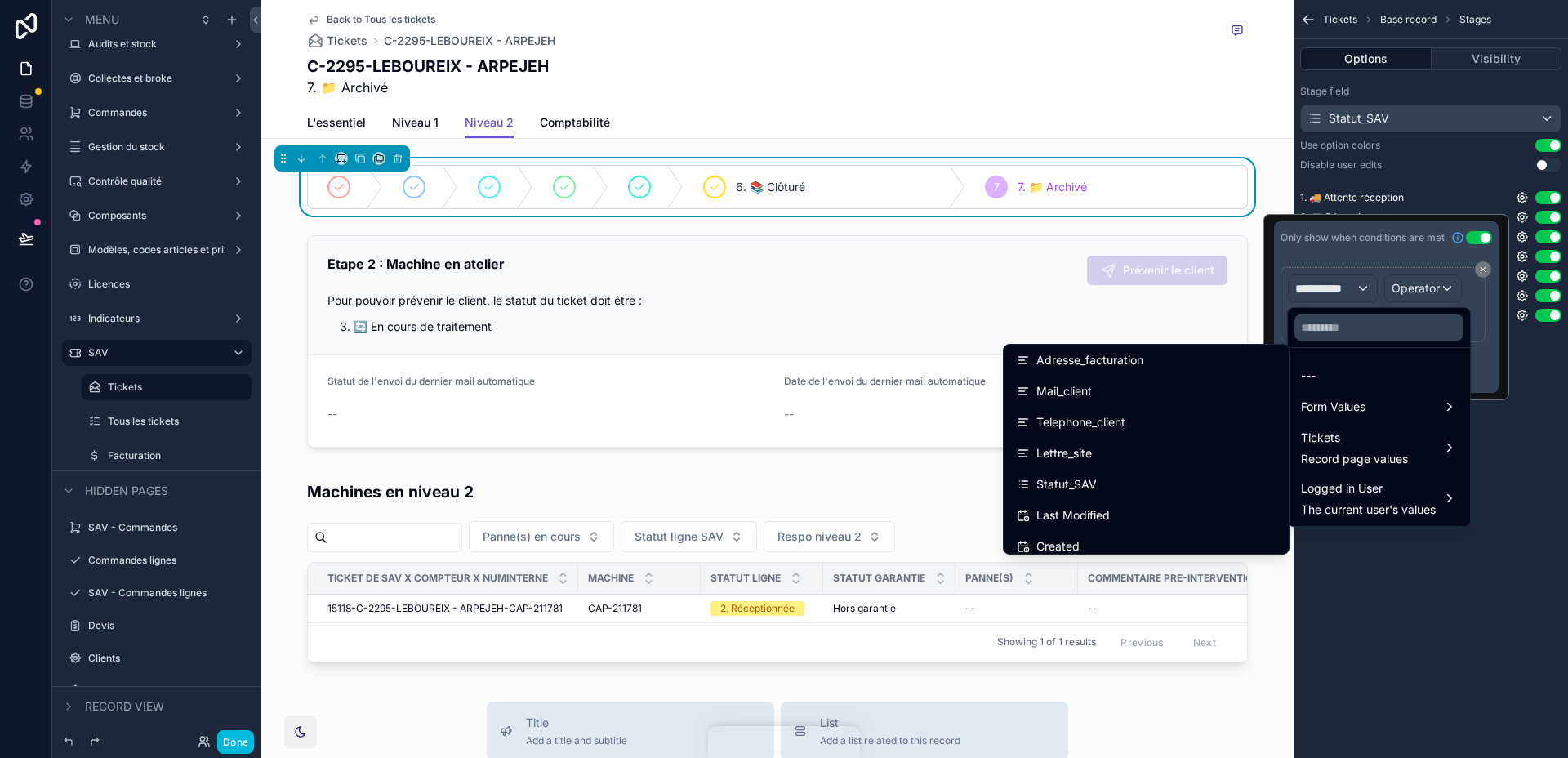
scroll to position [130, 0]
click at [1139, 472] on div "Statut_SAV" at bounding box center [1146, 481] width 259 height 19
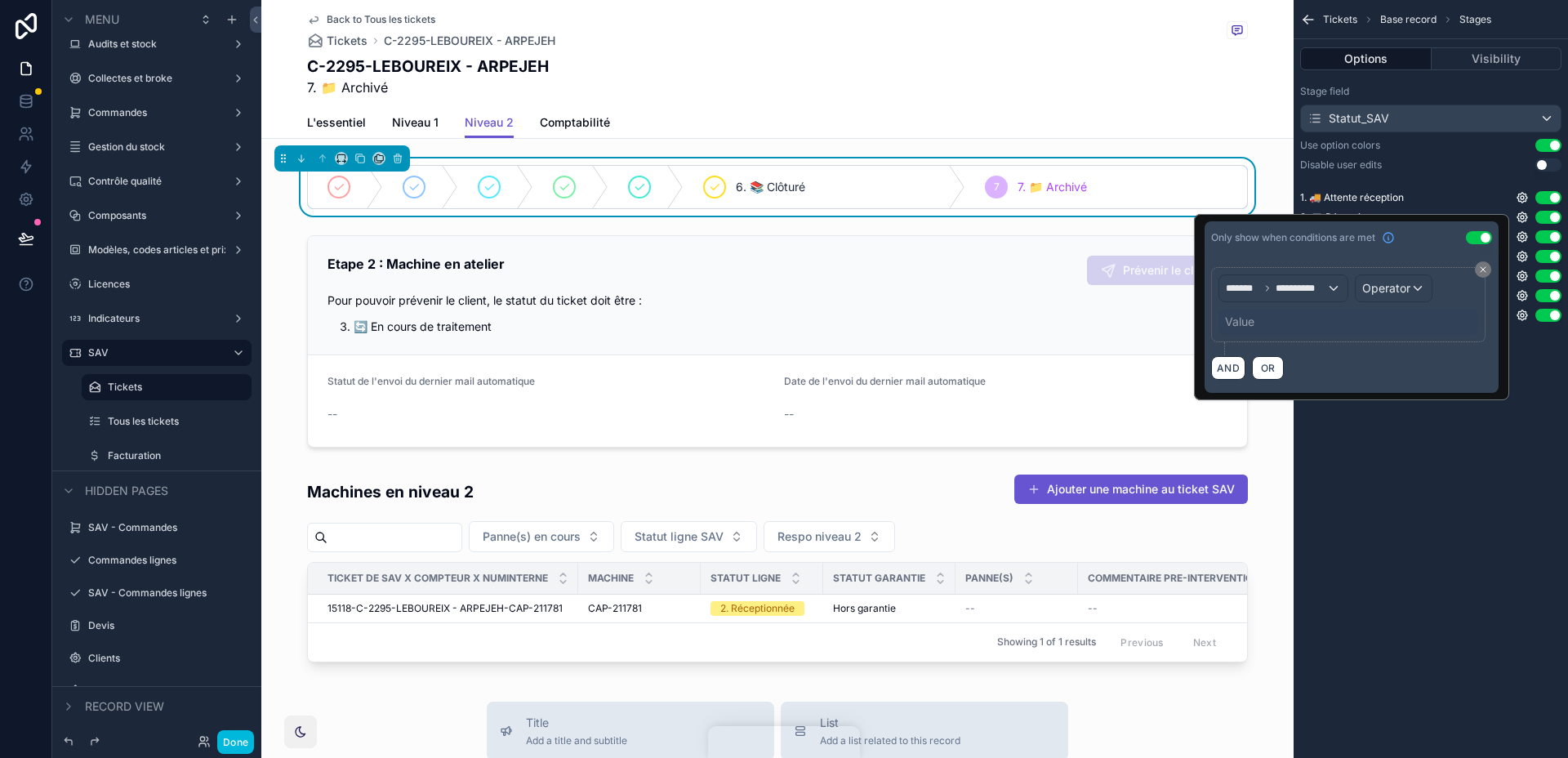
click at [1407, 278] on div "Operator" at bounding box center [1394, 288] width 76 height 26
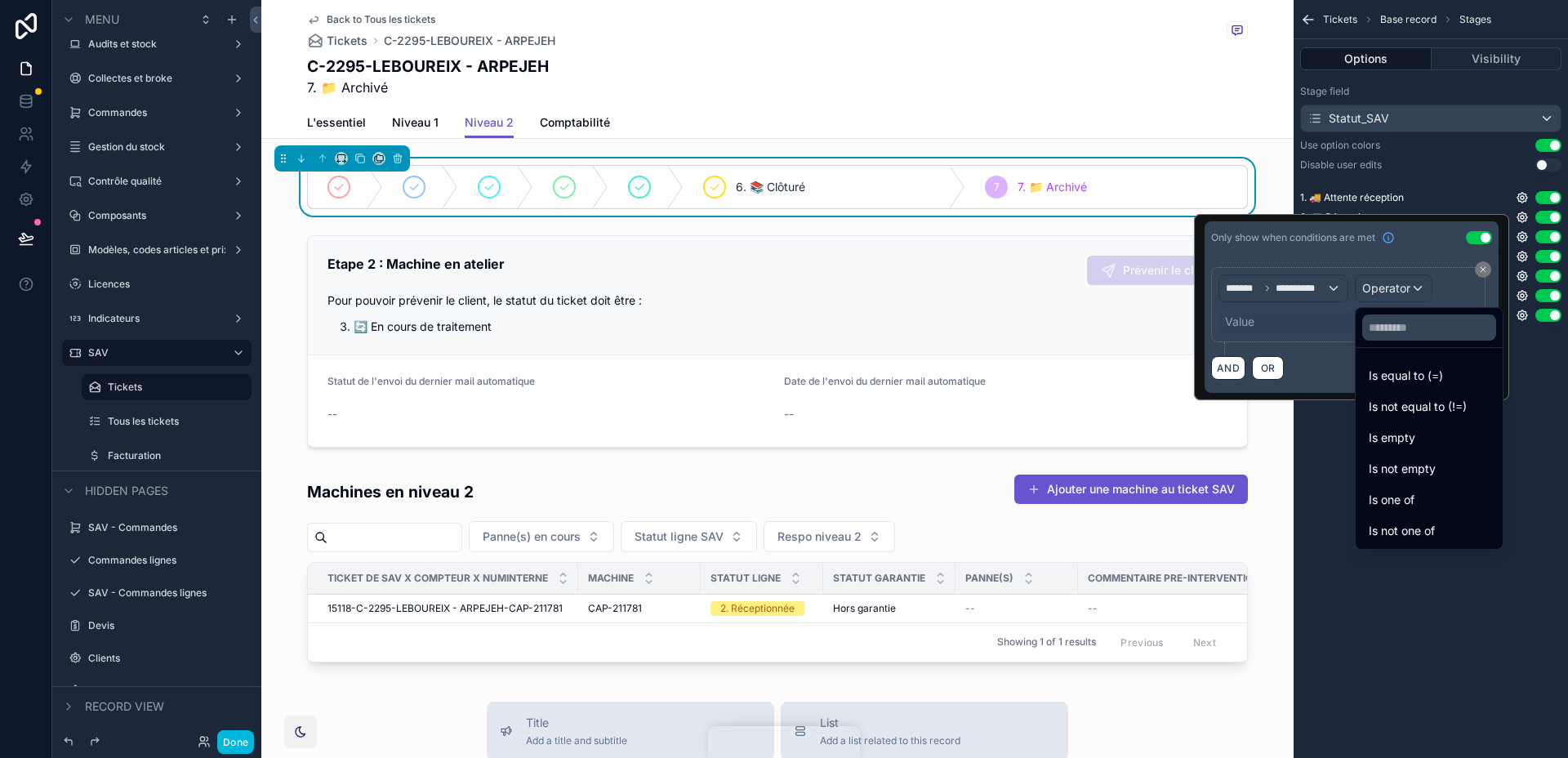
click at [1404, 373] on span "Is equal to (=)" at bounding box center [1405, 375] width 74 height 19
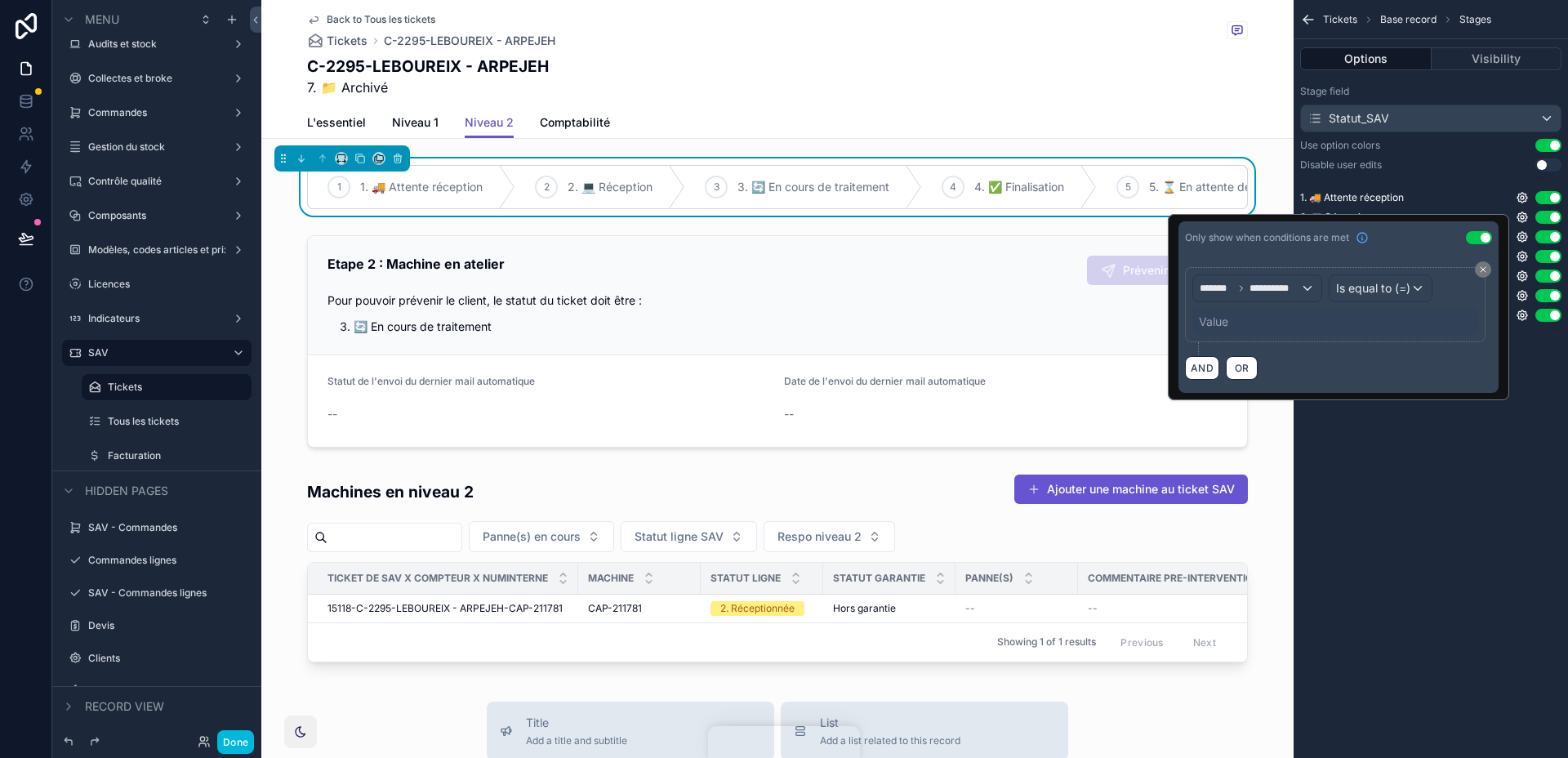
click at [1346, 319] on div "Value" at bounding box center [1336, 321] width 286 height 26
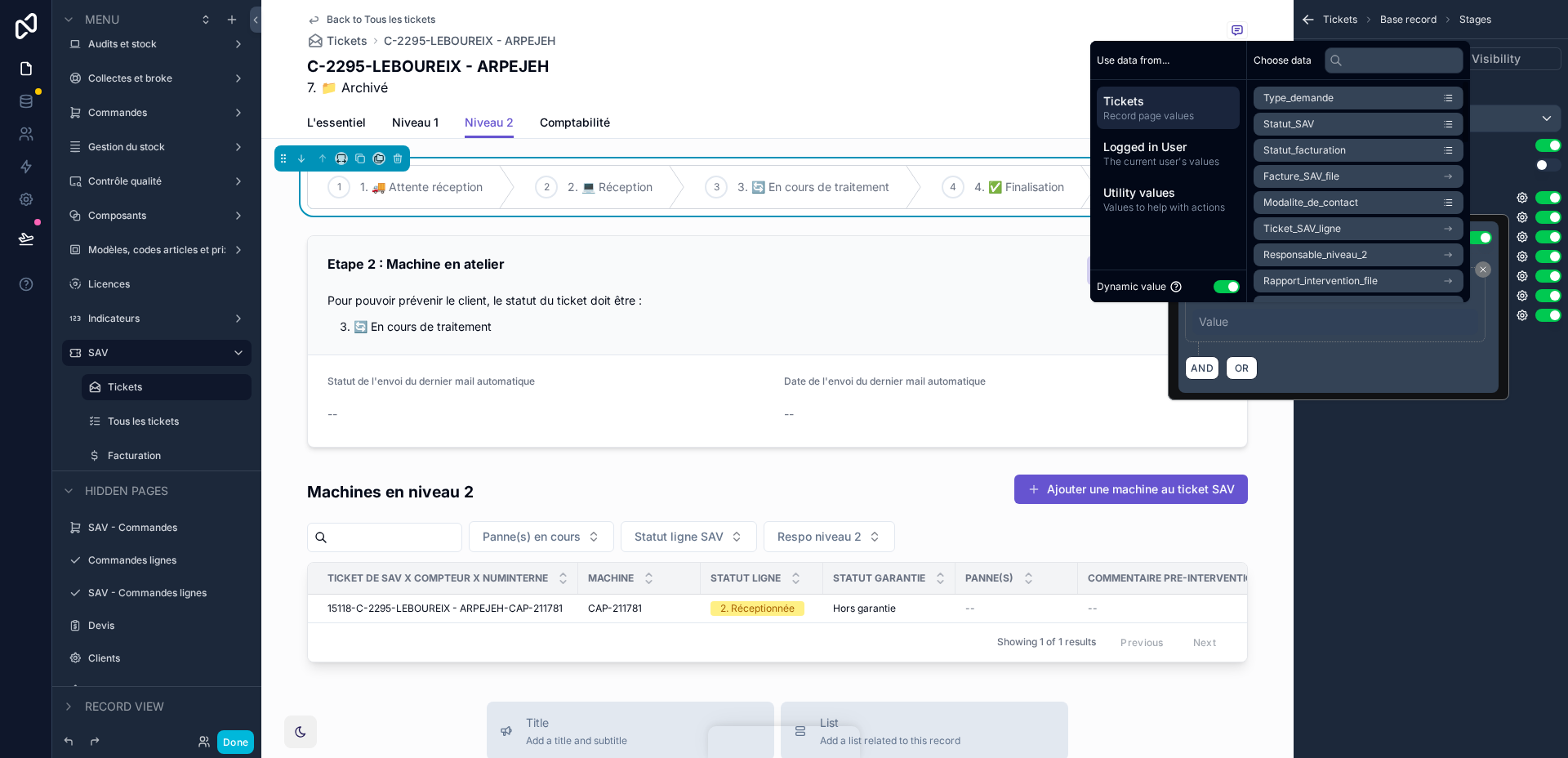
click at [1214, 285] on button "Use setting" at bounding box center [1227, 287] width 26 height 14
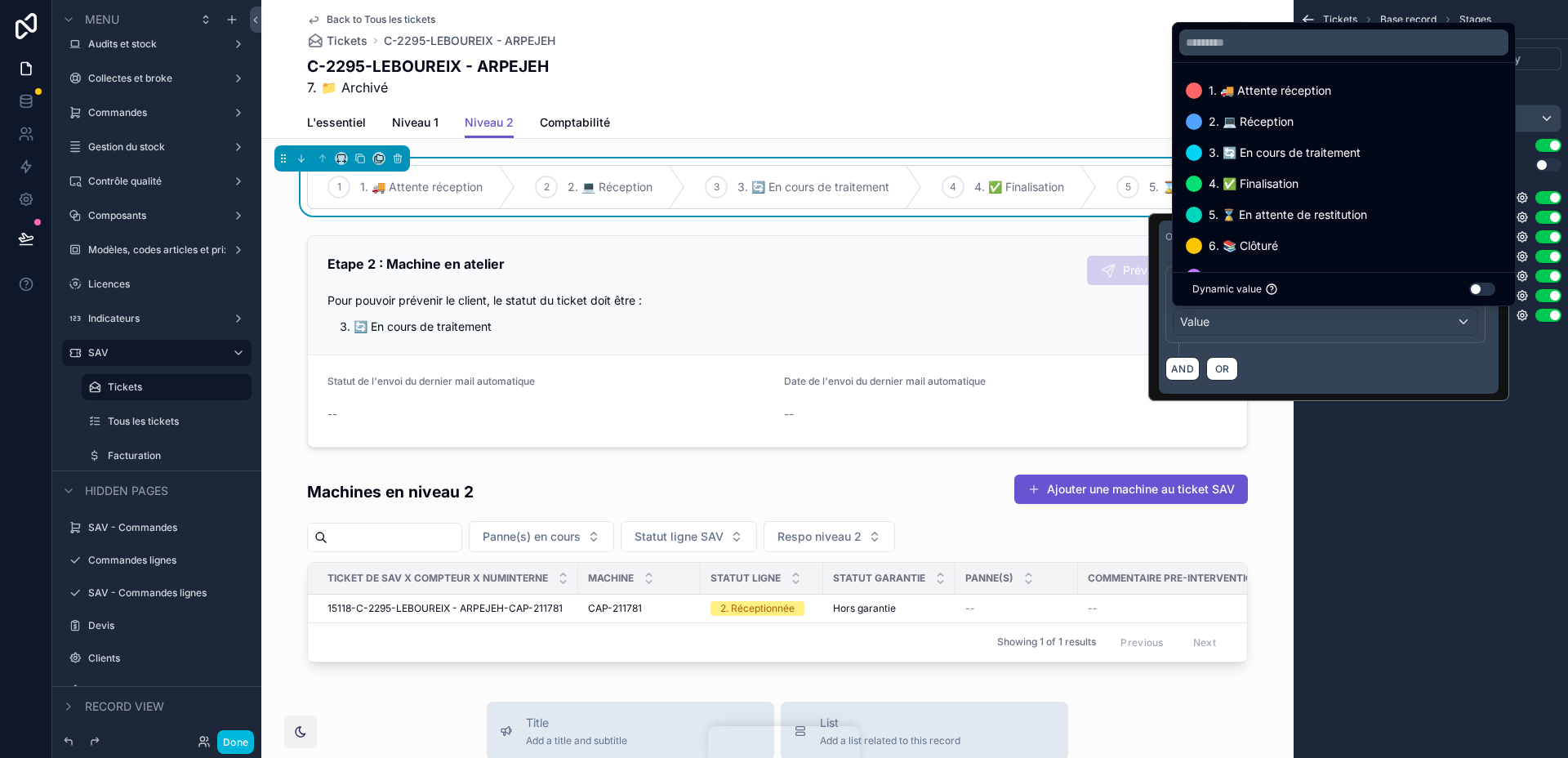
scroll to position [33, 0]
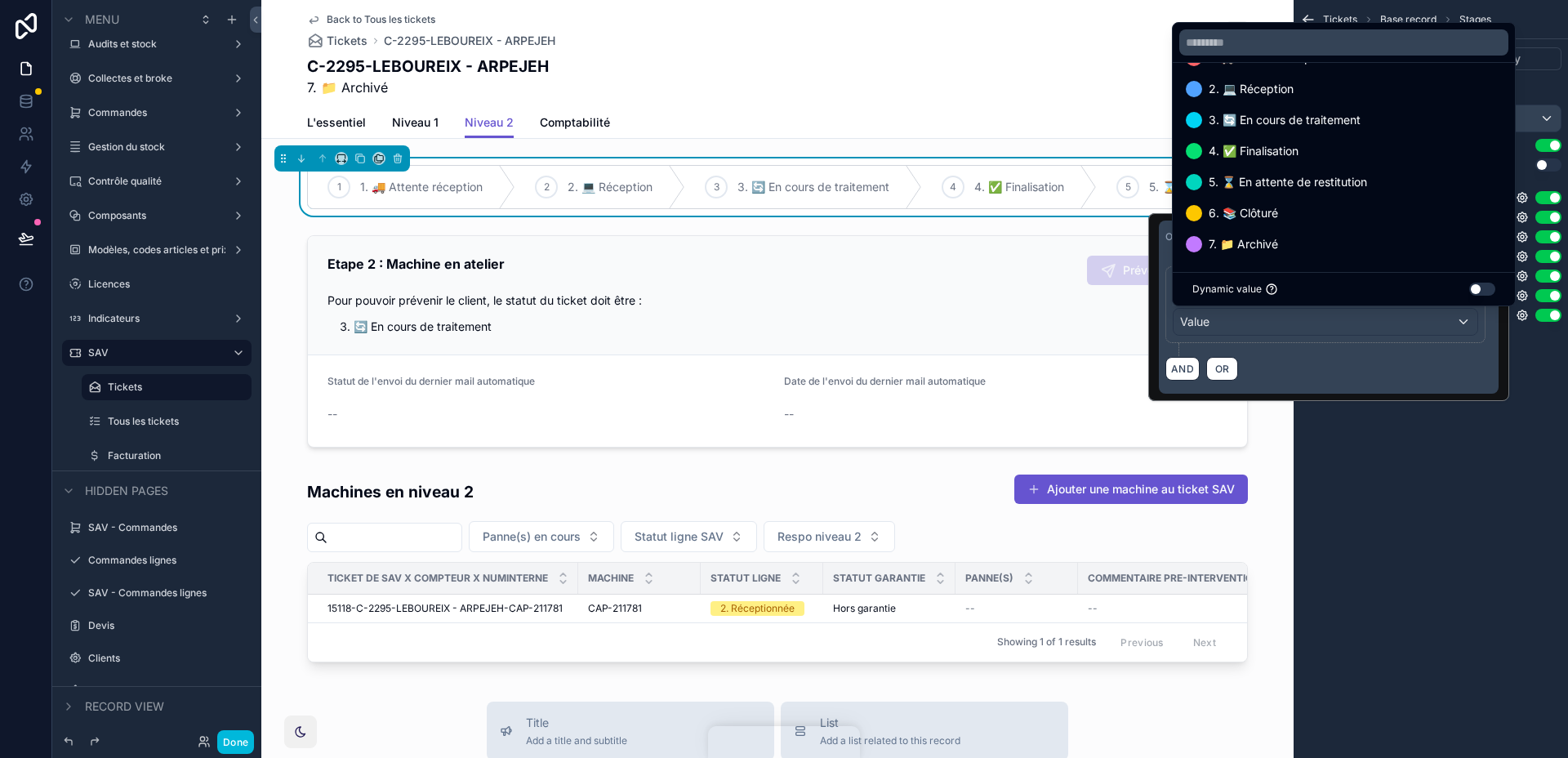
click at [1277, 249] on span "7. 📁 Archivé" at bounding box center [1244, 244] width 70 height 19
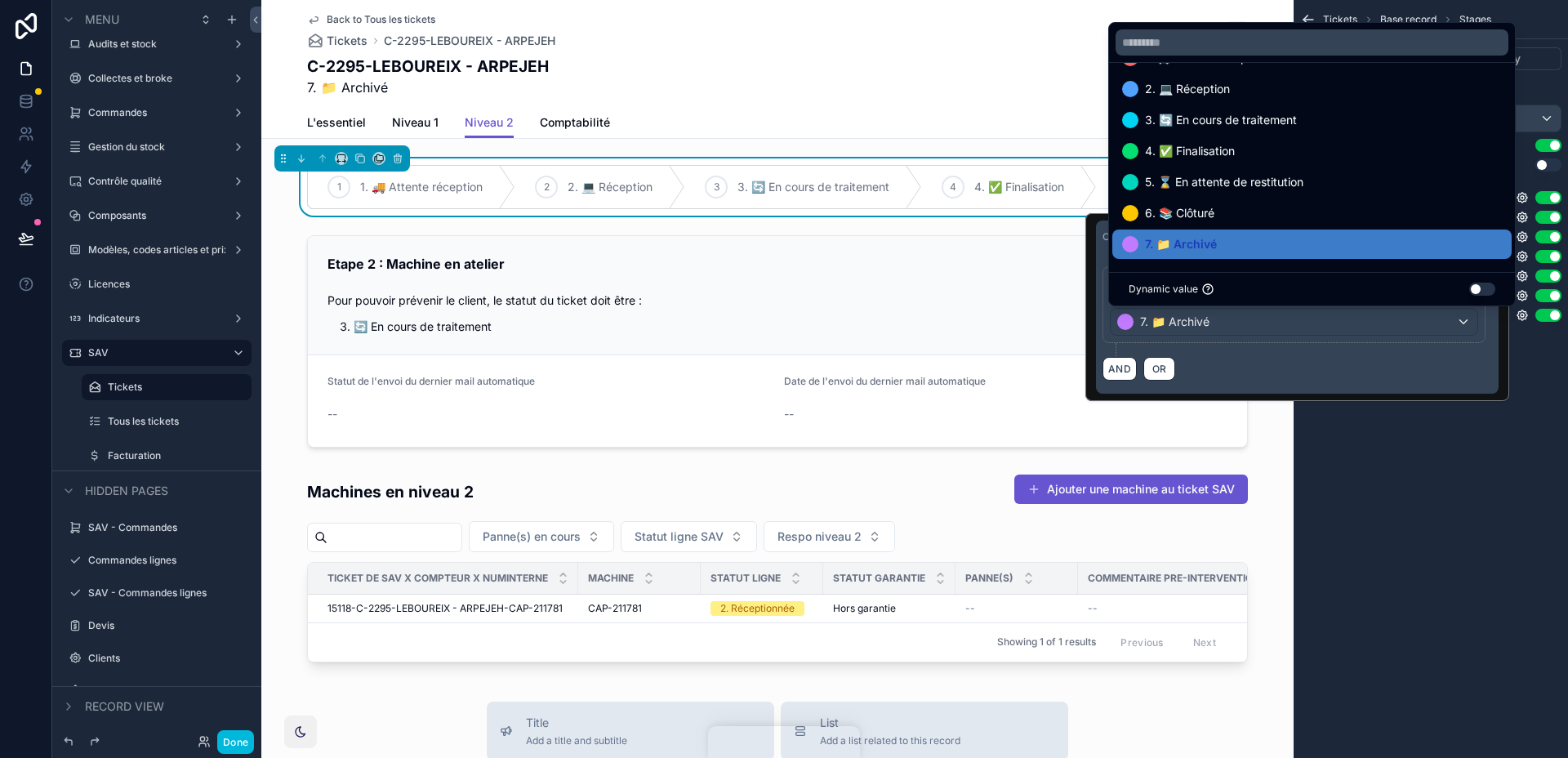
click at [1362, 444] on div "Tickets Base record Stages Options Visibility Stage field Statut_SAV Use option…" at bounding box center [1431, 379] width 275 height 758
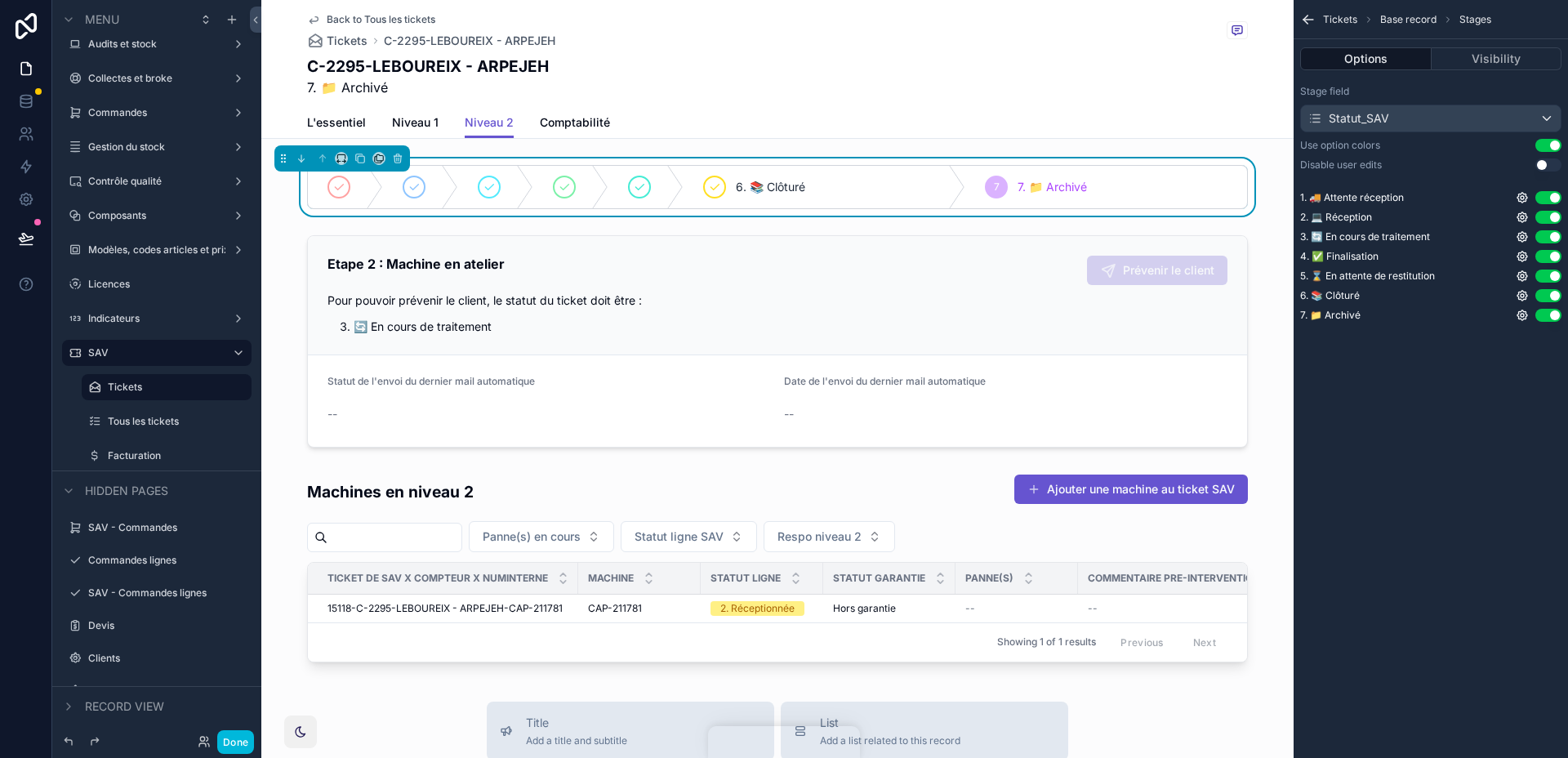
click at [576, 129] on span "Comptabilité" at bounding box center [575, 122] width 71 height 16
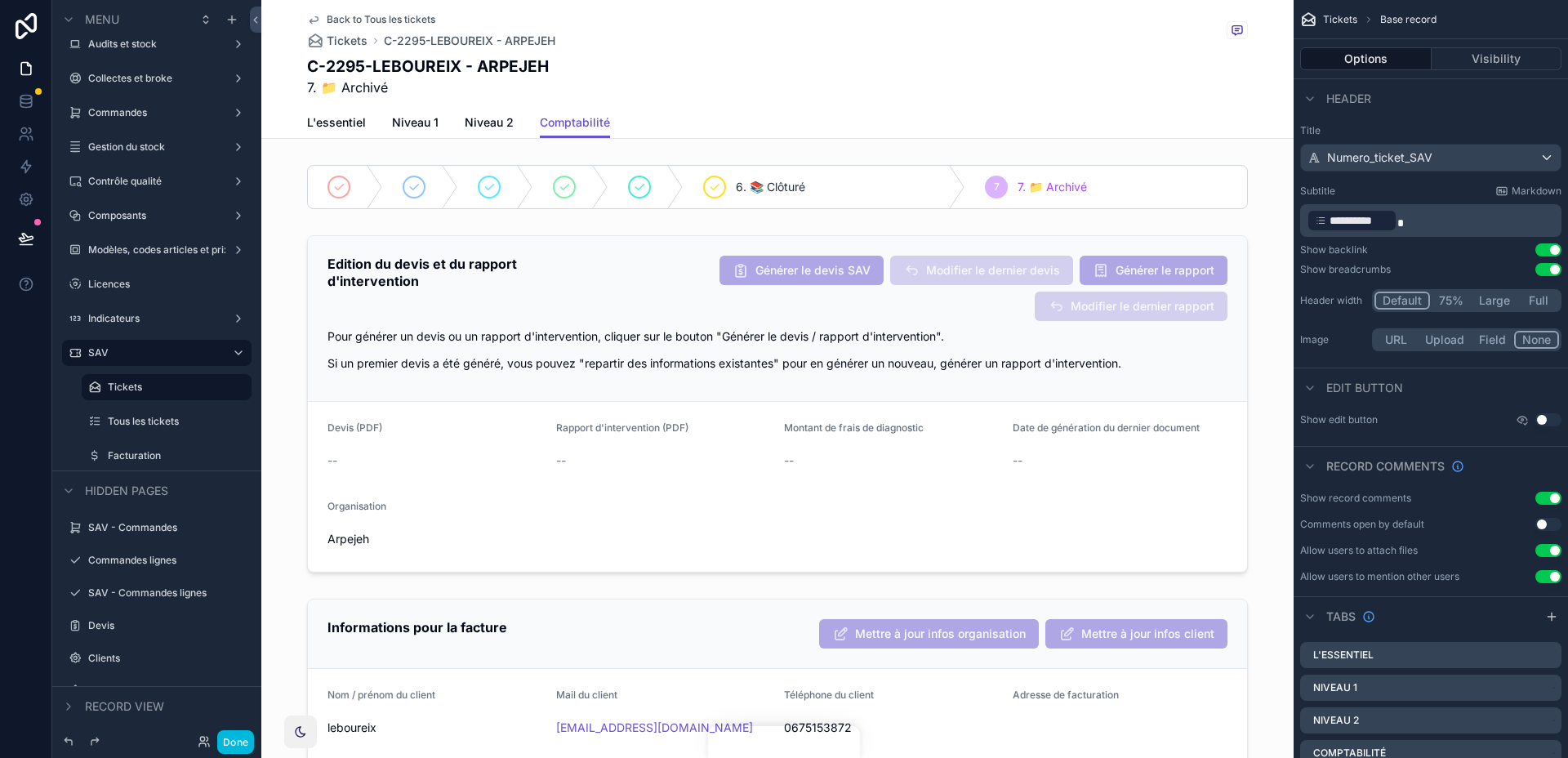
click at [971, 183] on div "scrollable content" at bounding box center [777, 187] width 1032 height 57
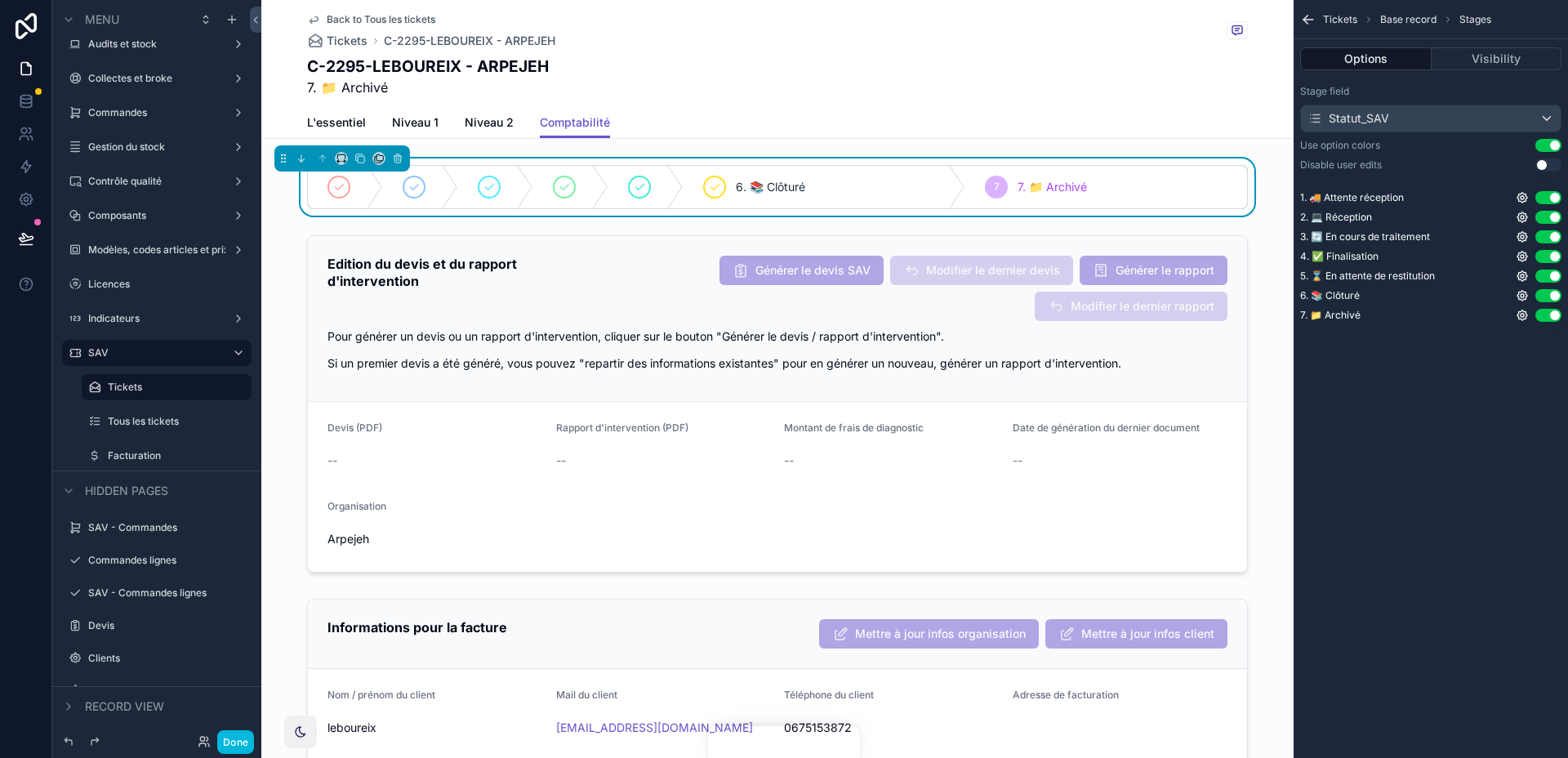
click at [1522, 317] on icon "scrollable content" at bounding box center [1523, 315] width 14 height 14
click at [1492, 307] on div "Use setting" at bounding box center [1479, 307] width 26 height 14
click at [1482, 307] on button "Use setting" at bounding box center [1479, 307] width 26 height 14
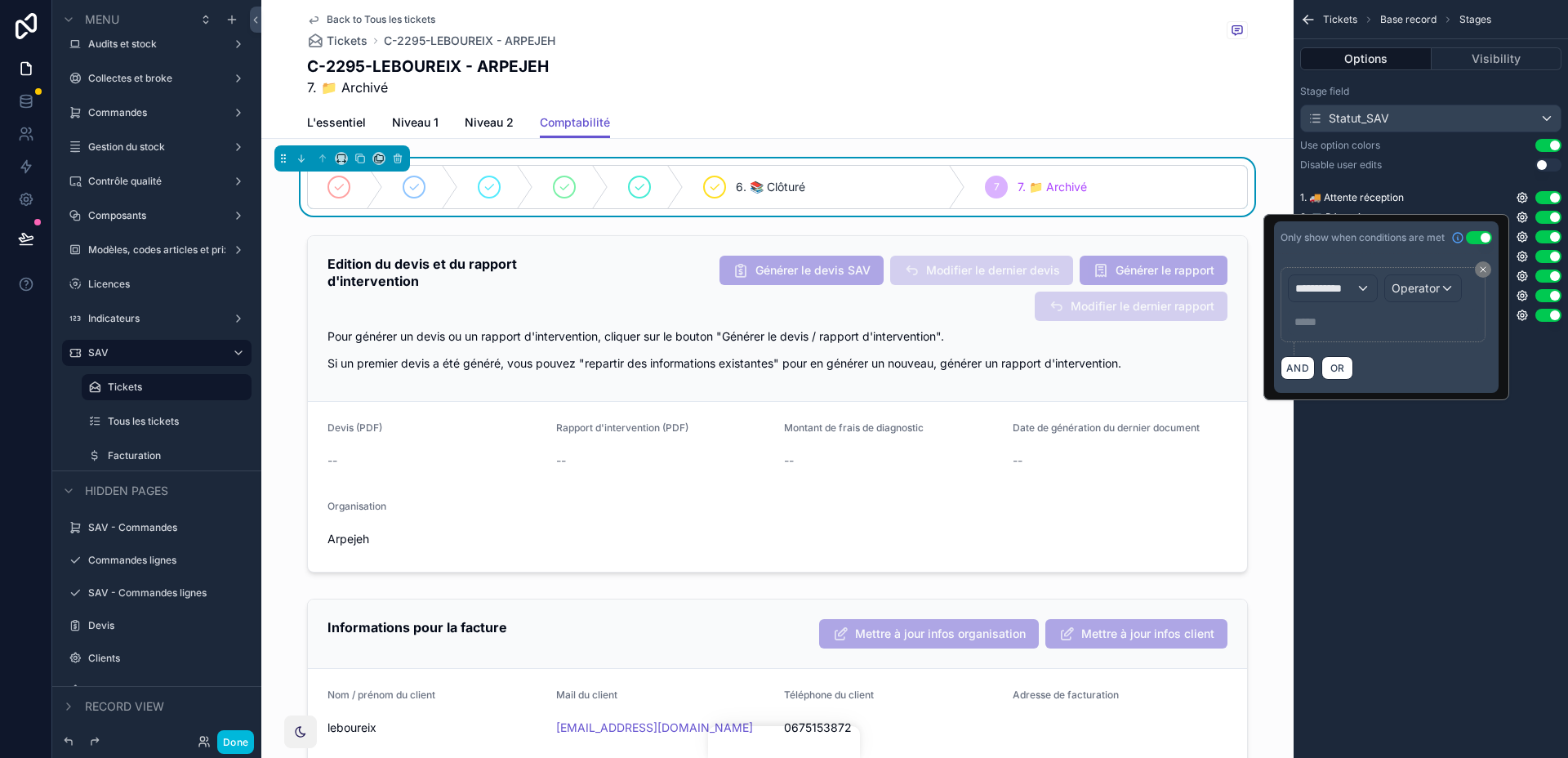
click at [1355, 278] on div "**********" at bounding box center [1332, 288] width 88 height 26
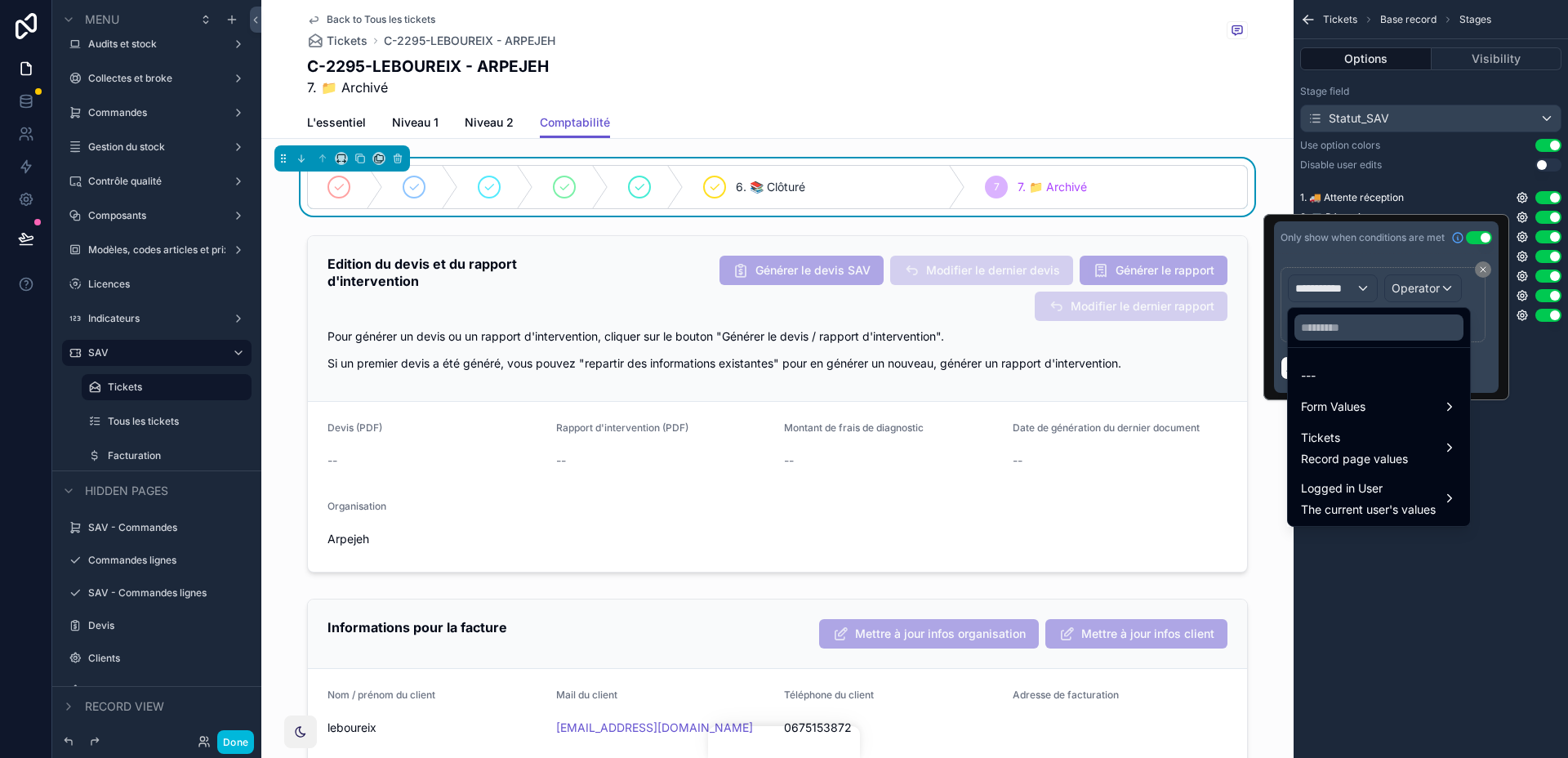
click at [1373, 462] on span "Record page values" at bounding box center [1354, 458] width 107 height 16
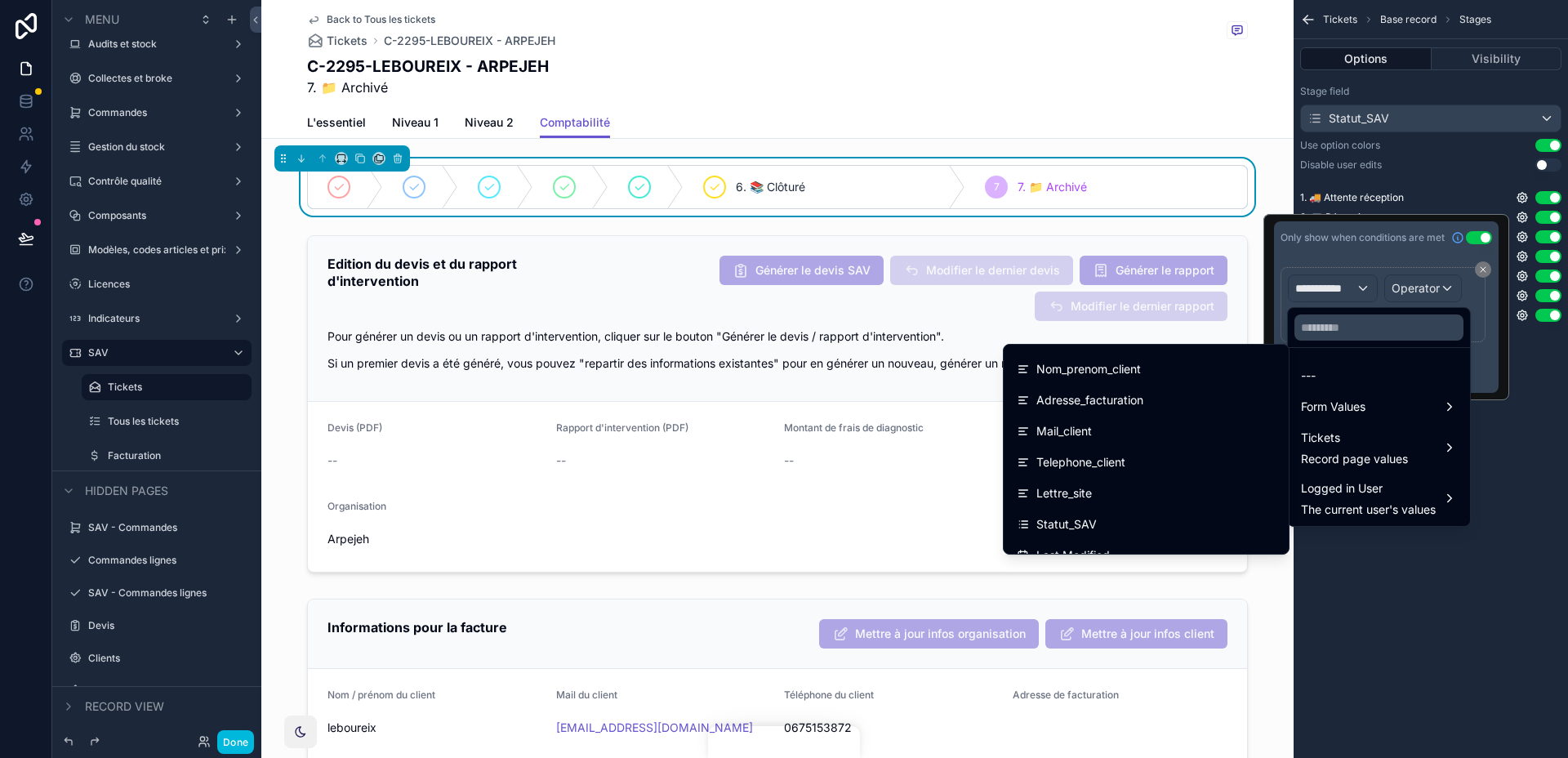
scroll to position [89, 0]
click at [1176, 521] on div "Statut_SAV" at bounding box center [1146, 521] width 259 height 19
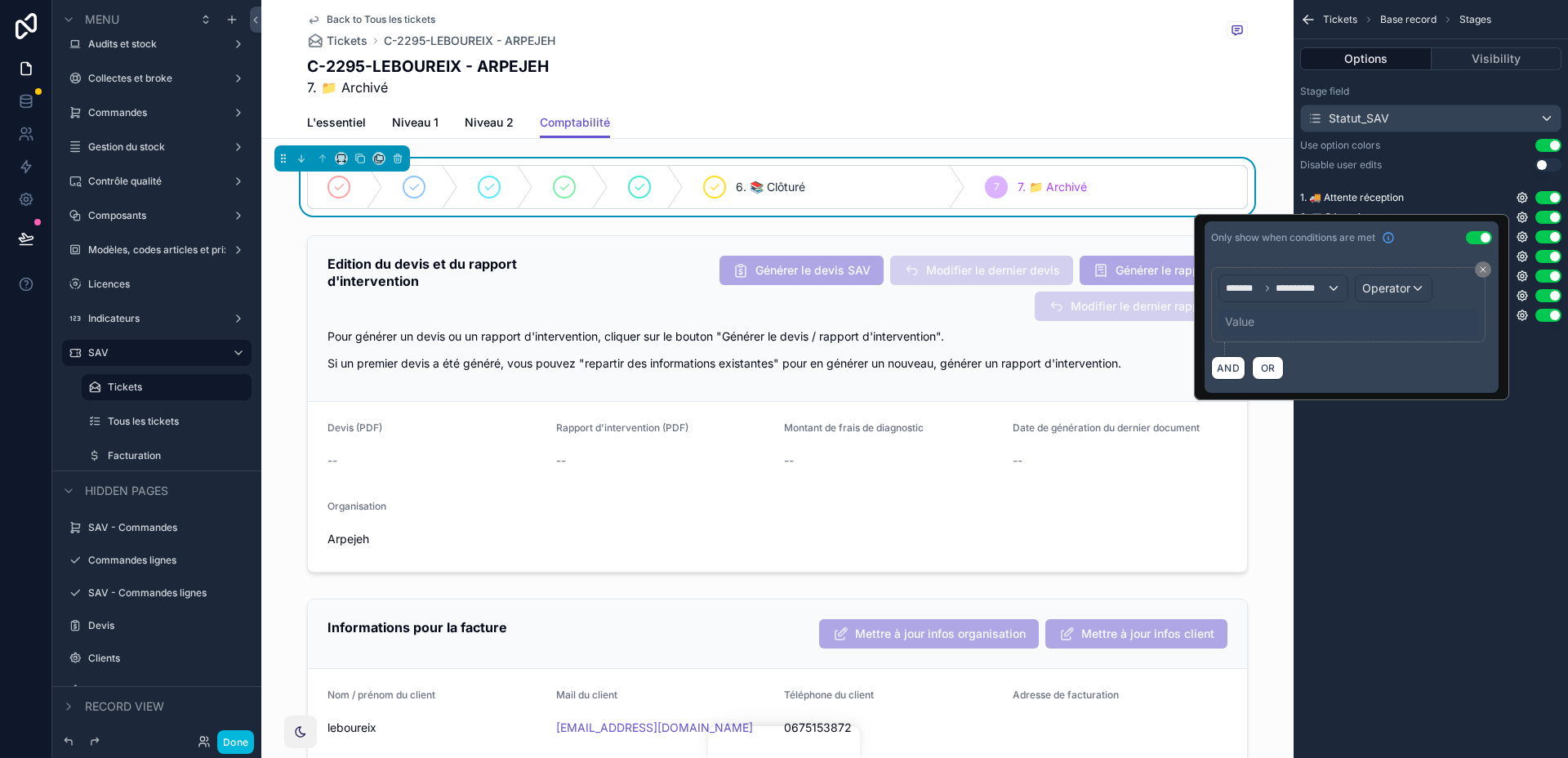
click at [1382, 294] on span "Operator" at bounding box center [1386, 287] width 48 height 14
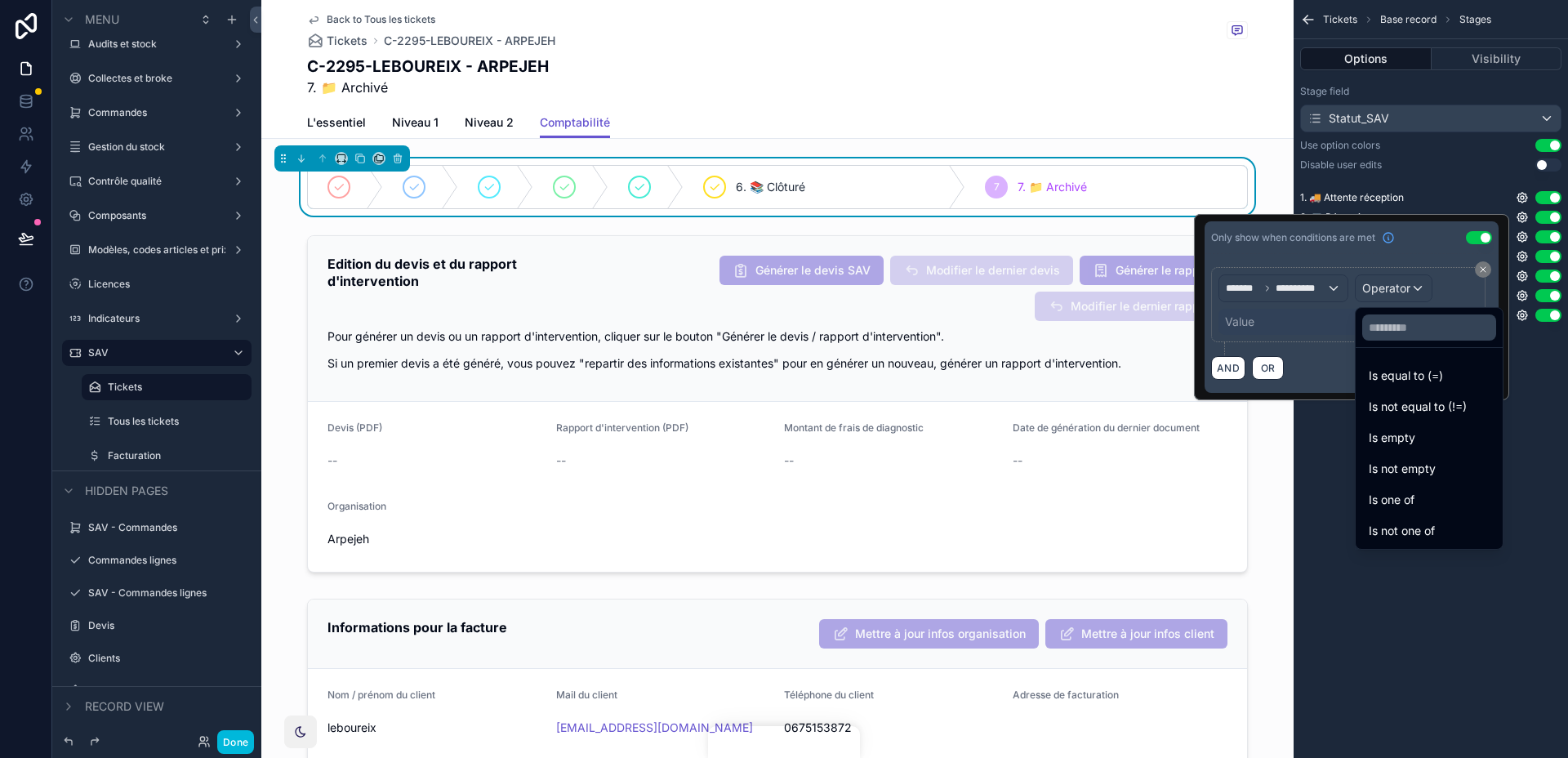
click at [1385, 376] on span "Is equal to (=)" at bounding box center [1405, 375] width 74 height 19
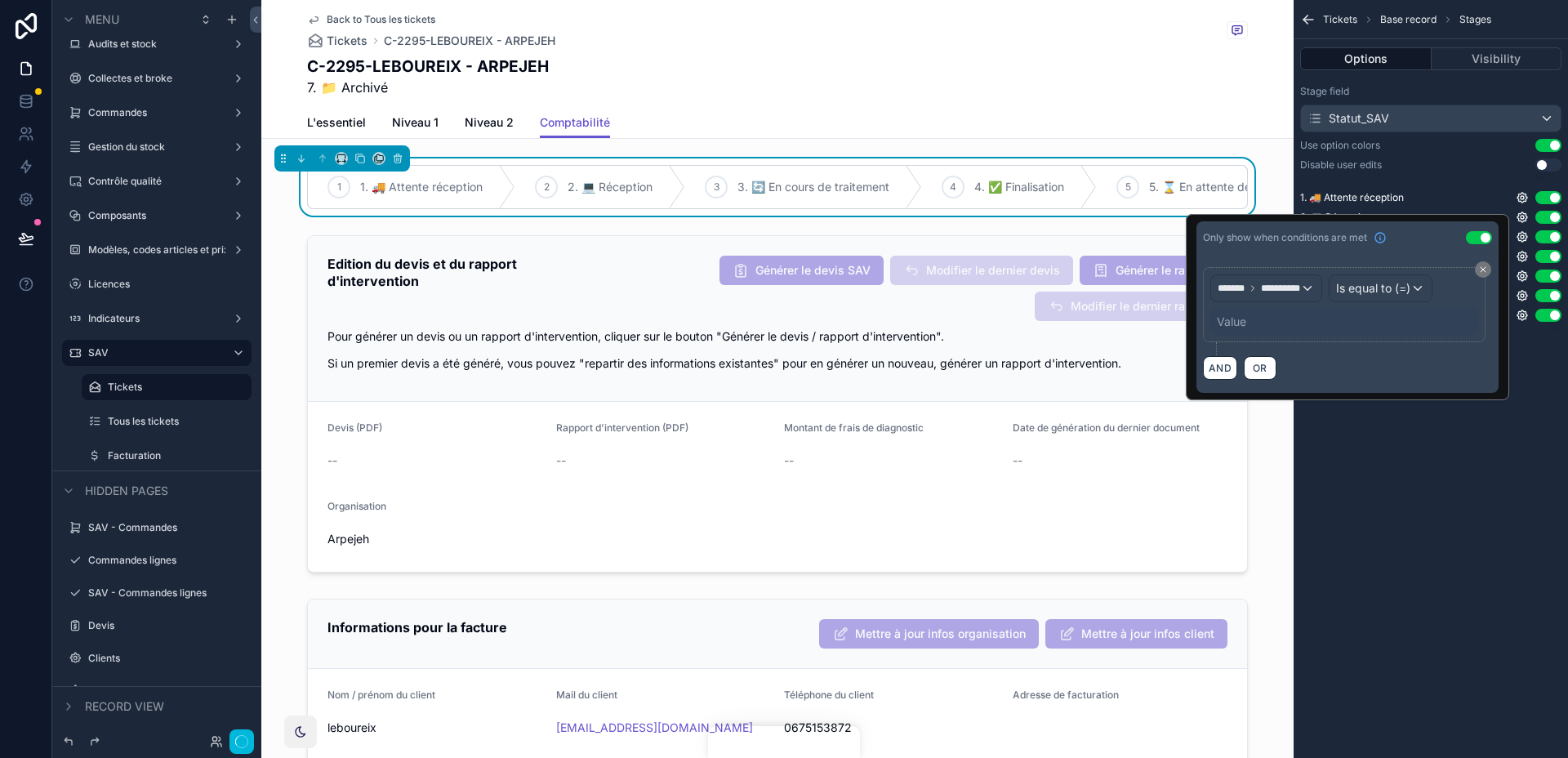
click at [1324, 321] on div "Value" at bounding box center [1344, 321] width 268 height 26
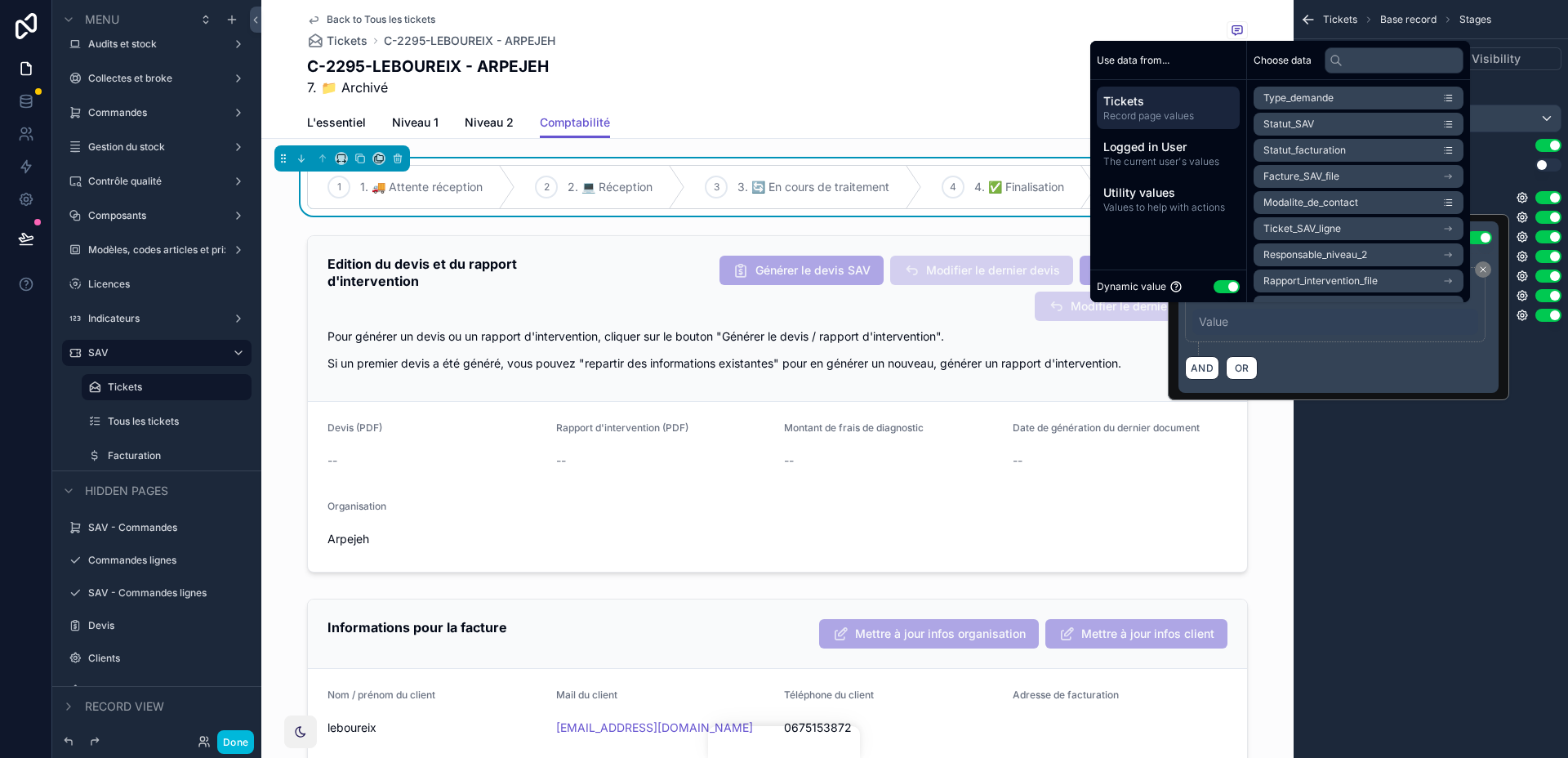
click at [1203, 295] on div "Dynamic value Use setting" at bounding box center [1169, 285] width 143 height 18
click at [1220, 292] on div "Dynamic value Use setting" at bounding box center [1169, 285] width 143 height 18
click at [1222, 286] on button "Use setting" at bounding box center [1227, 287] width 26 height 14
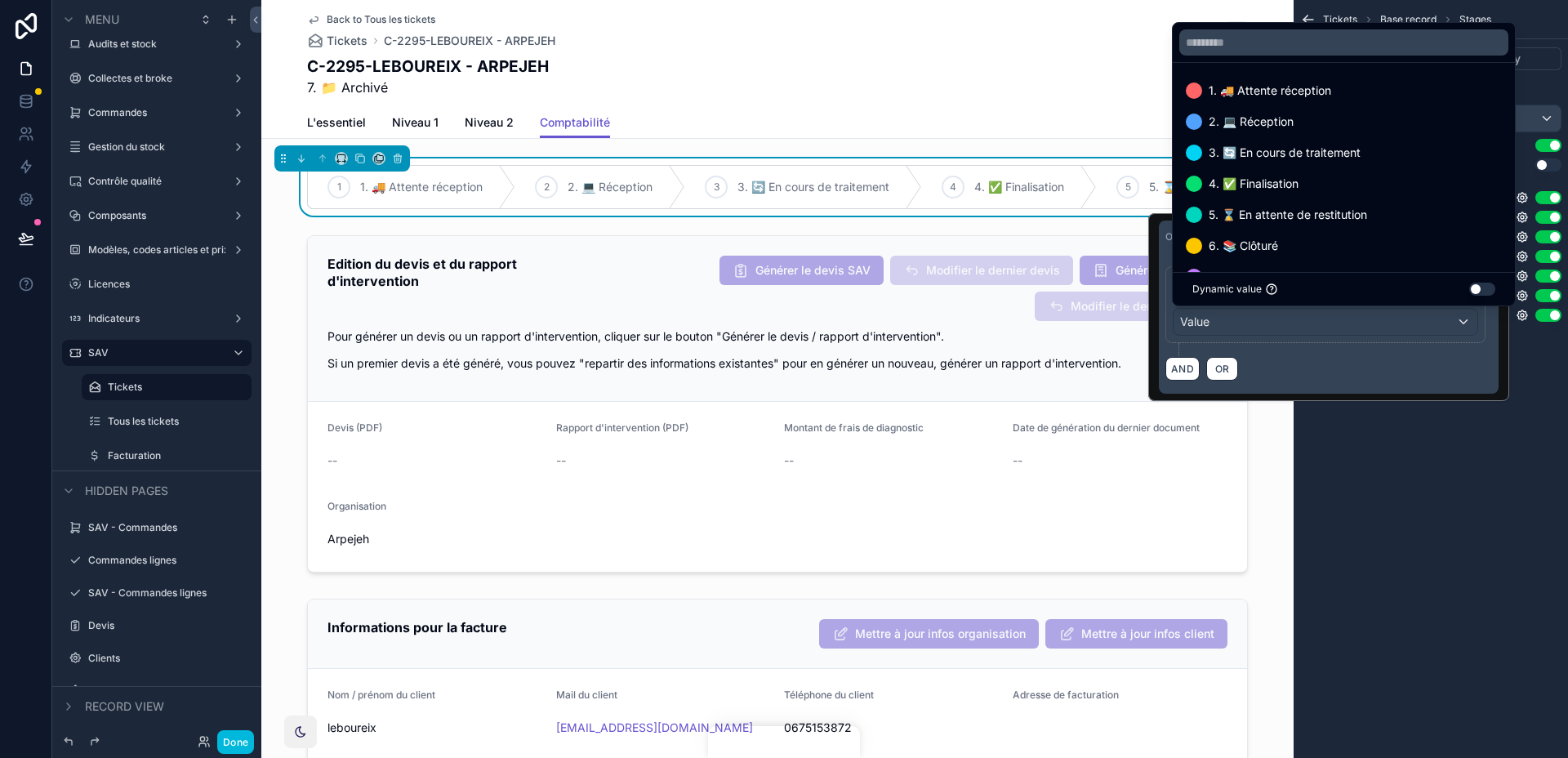
scroll to position [33, 0]
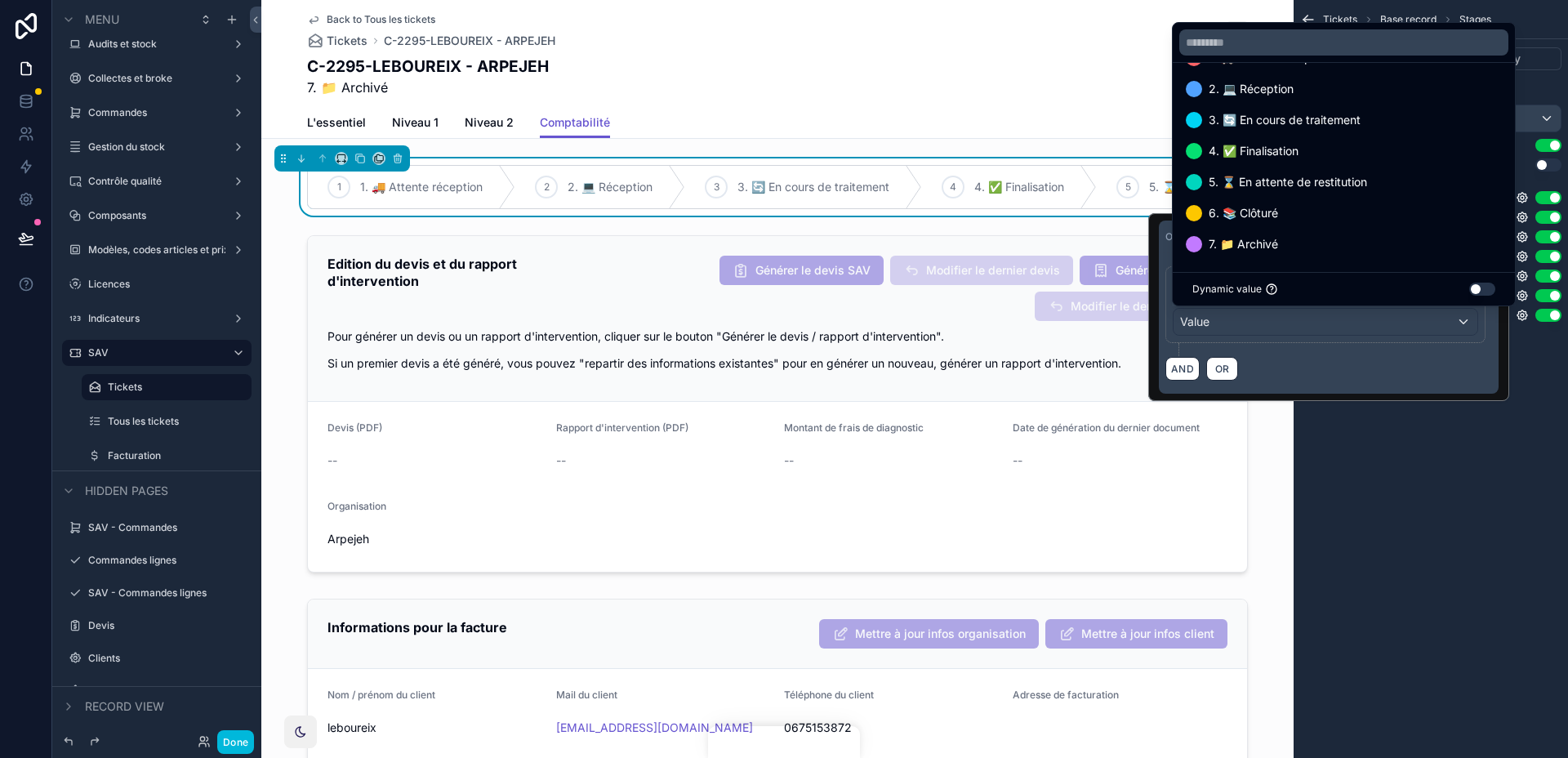
click at [1259, 243] on span "7. 📁 Archivé" at bounding box center [1244, 244] width 70 height 19
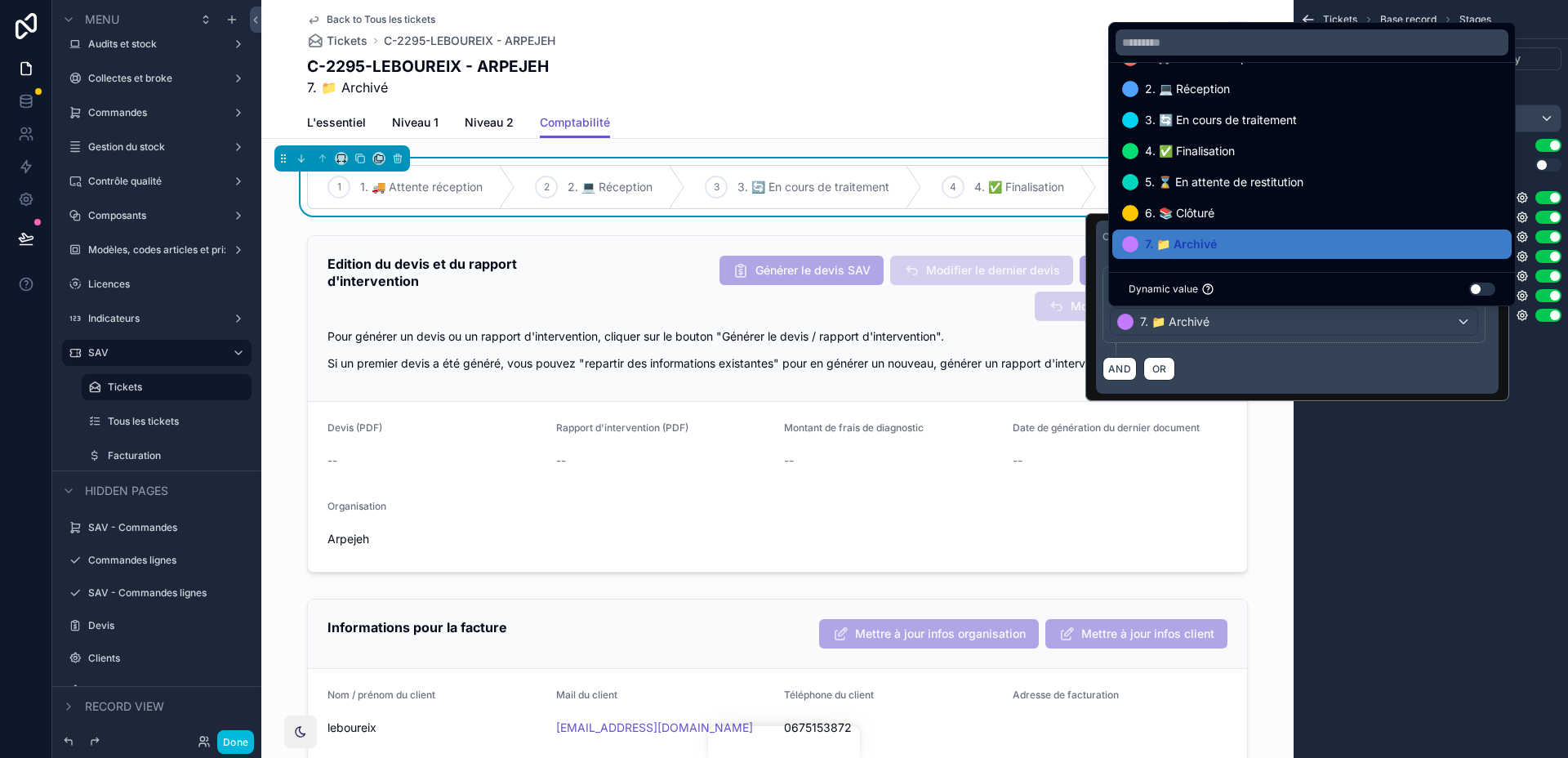
click at [1374, 469] on div "Tickets Base record Stages Options Visibility Stage field Statut_SAV Use option…" at bounding box center [1431, 379] width 275 height 758
click at [1405, 478] on div "Tickets Base record Stages Options Visibility Stage field Statut_SAV Use option…" at bounding box center [1431, 379] width 275 height 758
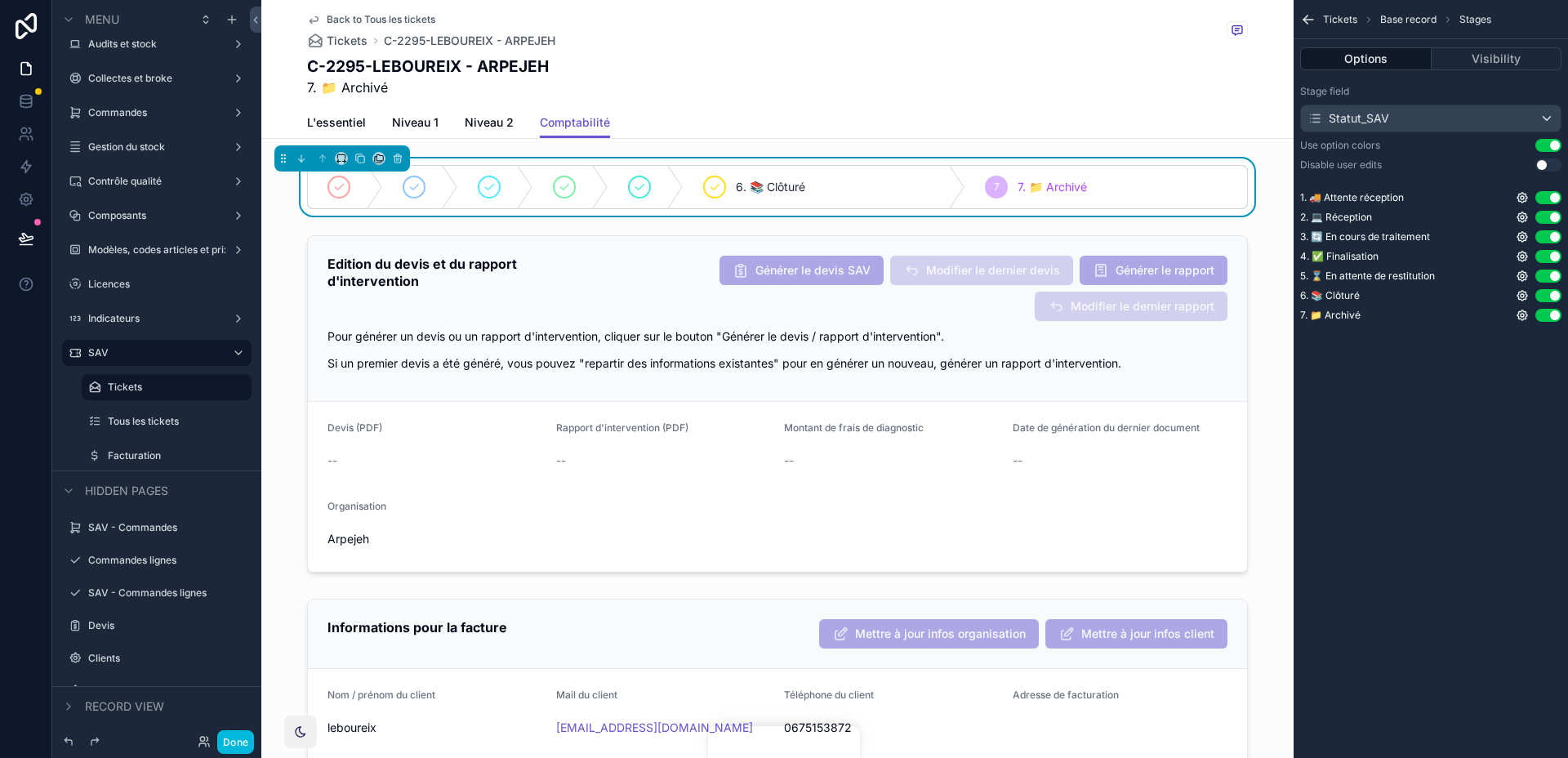
click at [1405, 478] on div "Tickets Base record Stages Options Visibility Stage field Statut_SAV Use option…" at bounding box center [1431, 379] width 275 height 758
click at [1472, 410] on div "Tickets Base record Stages Options Visibility Stage field Statut_SAV Use option…" at bounding box center [1431, 379] width 275 height 758
click at [237, 736] on button "Done" at bounding box center [236, 742] width 37 height 23
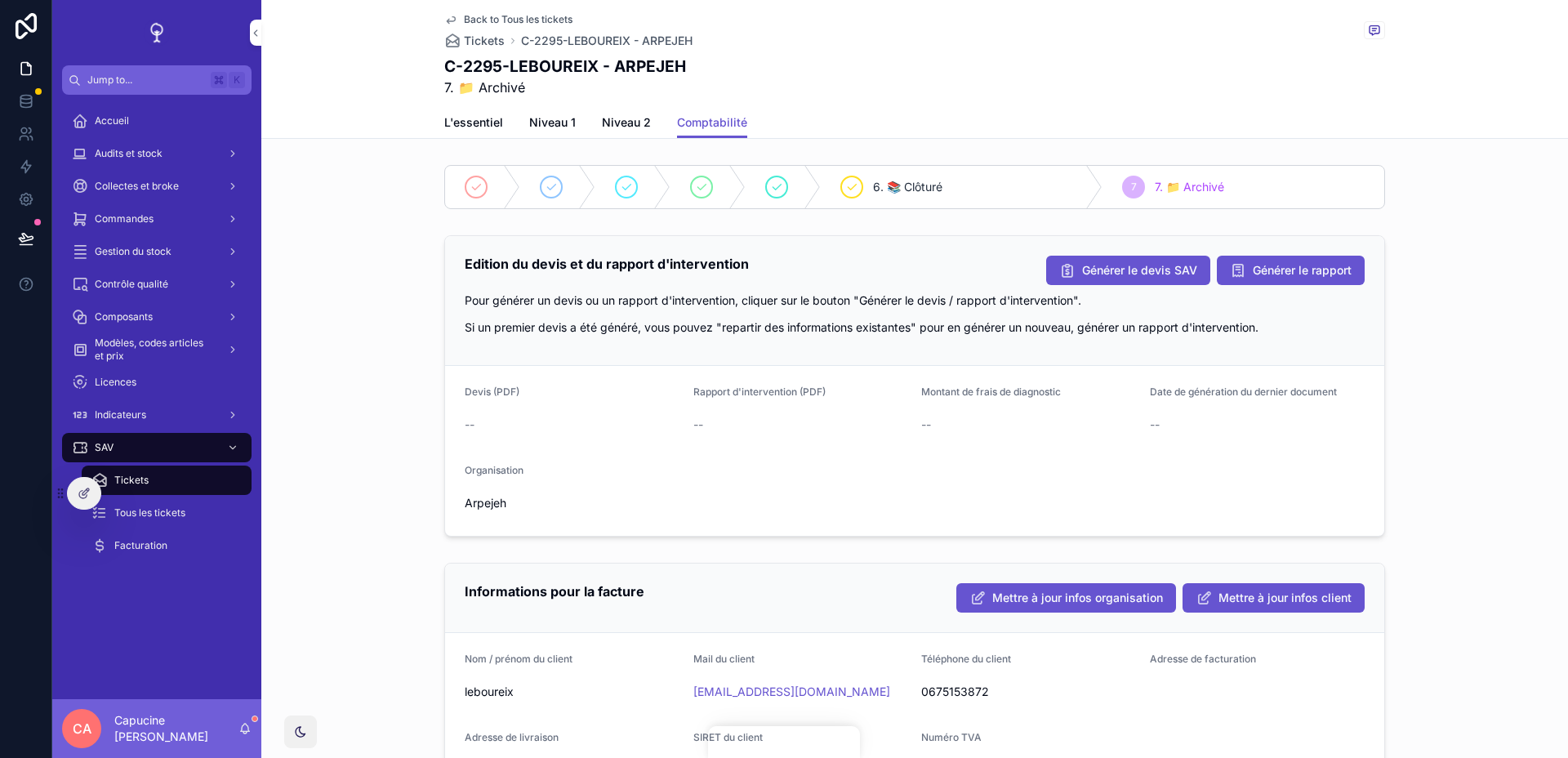
click at [899, 58] on div "C-2295-LEBOUREIX - ARPEJEH 7. 📁 Archivé" at bounding box center [914, 75] width 941 height 42
